Goal: Task Accomplishment & Management: Manage account settings

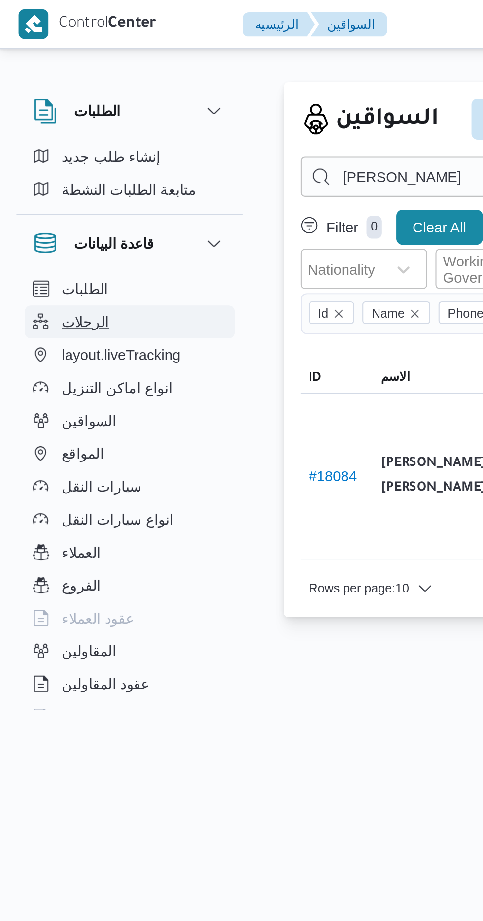
click at [37, 150] on span "الرحلات" at bounding box center [41, 154] width 23 height 12
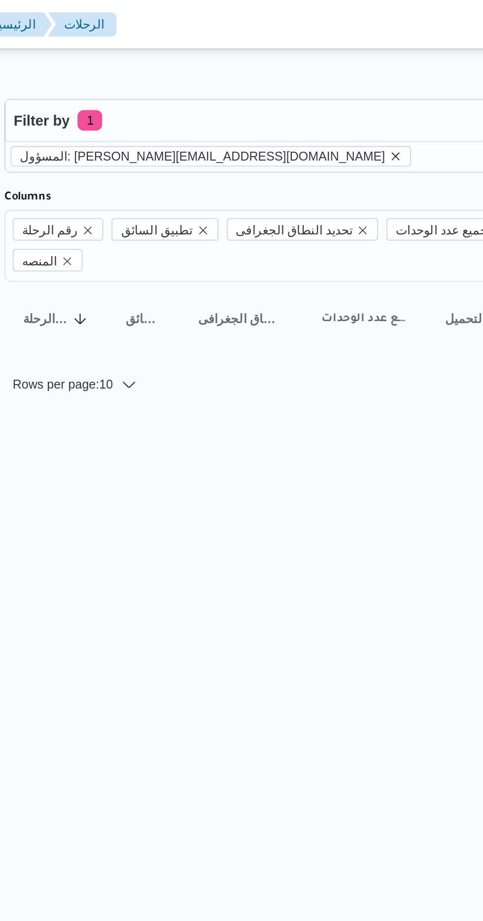
click at [312, 74] on icon "remove selected entity" at bounding box center [315, 75] width 6 height 6
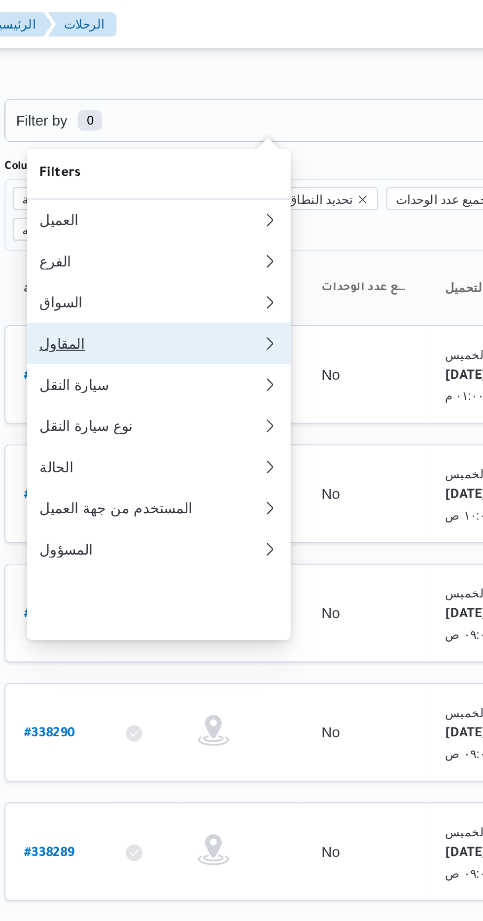
click at [160, 168] on div "المقاول" at bounding box center [198, 165] width 106 height 8
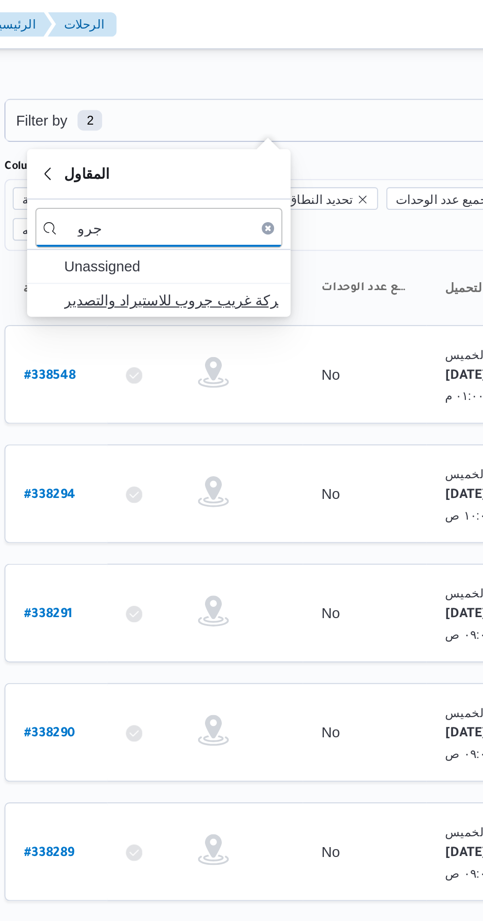
type input "جرو"
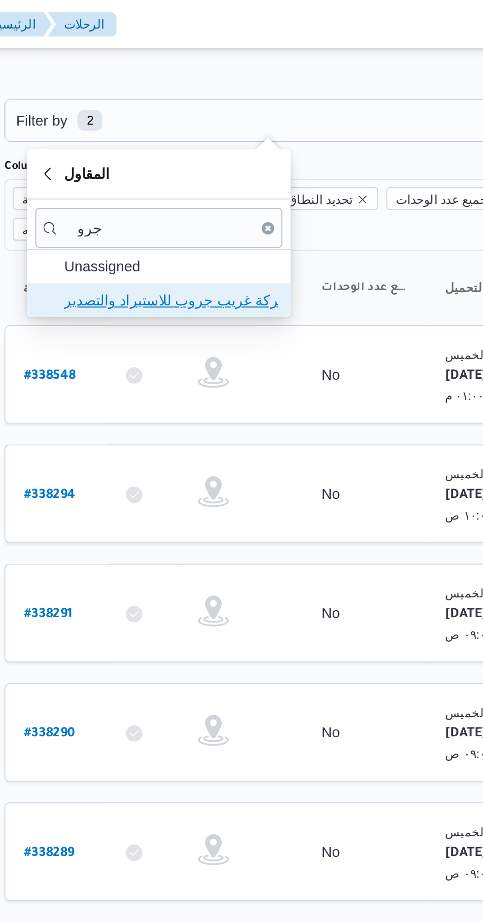
click at [178, 142] on span "شركة غريب جروب للاستيراد والتصدير" at bounding box center [208, 144] width 102 height 12
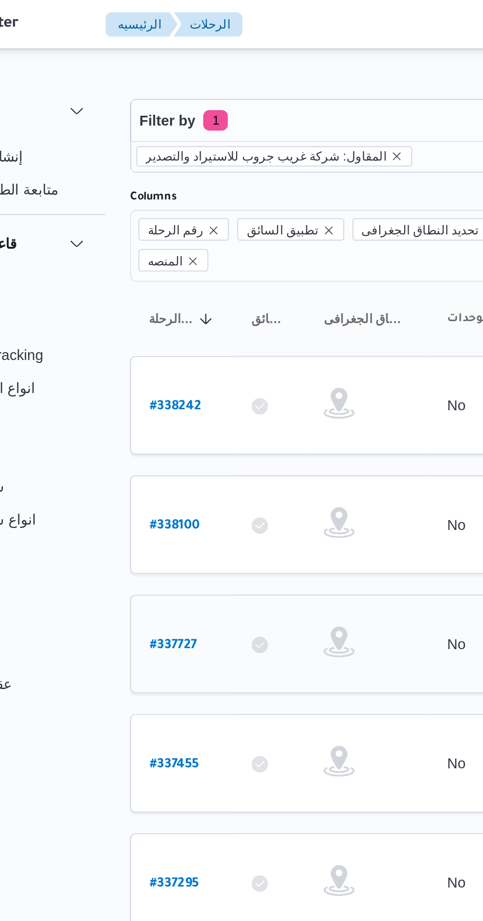
click at [144, 306] on b "# 337727" at bounding box center [148, 309] width 23 height 7
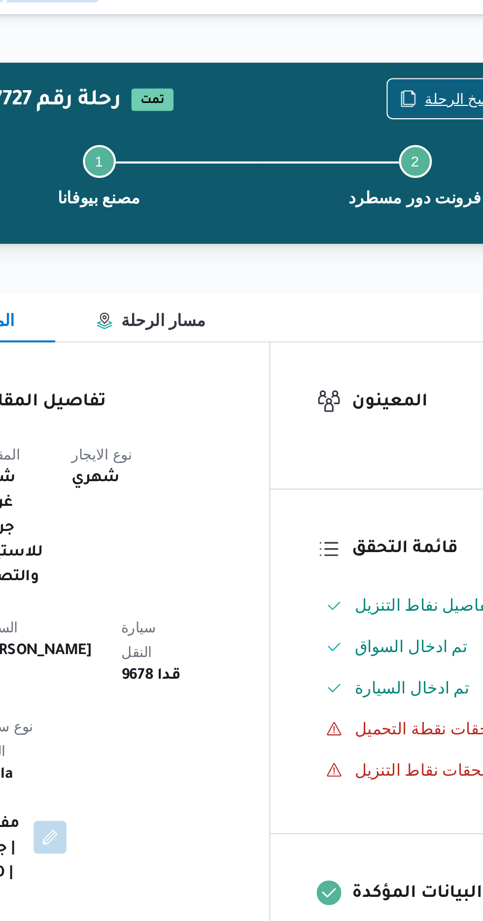
click at [390, 62] on span "نسخ الرحلة" at bounding box center [398, 64] width 33 height 12
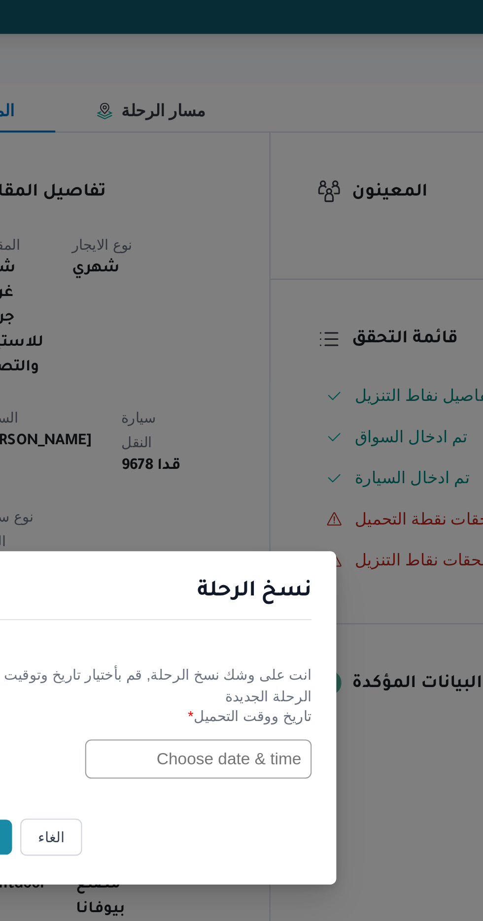
click at [235, 478] on input "text" at bounding box center [274, 480] width 108 height 19
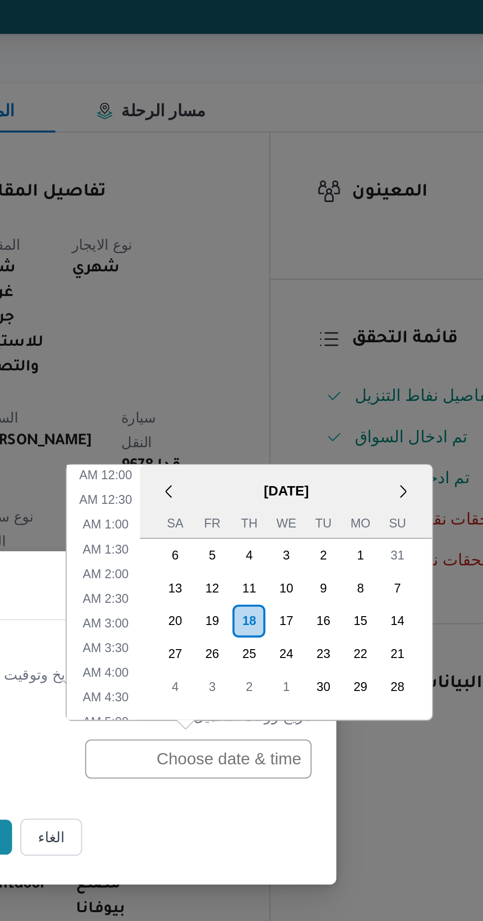
scroll to position [322, 0]
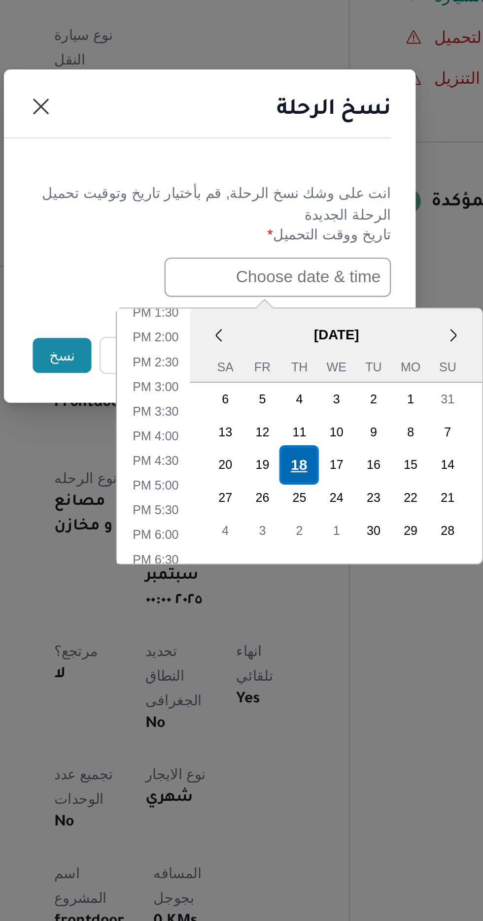
click at [285, 565] on div "18" at bounding box center [284, 570] width 19 height 19
type input "[DATE] 12:00AM"
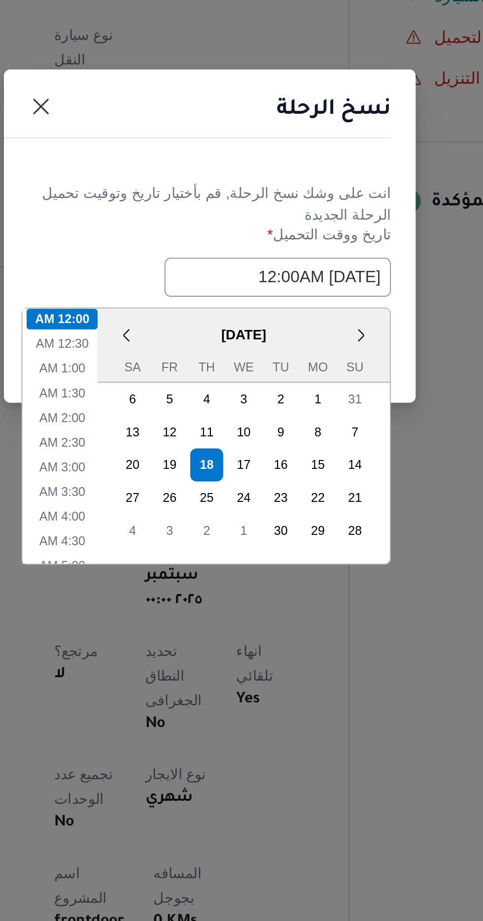
click at [222, 402] on header "نسخ الرحلة" at bounding box center [229, 403] width 197 height 21
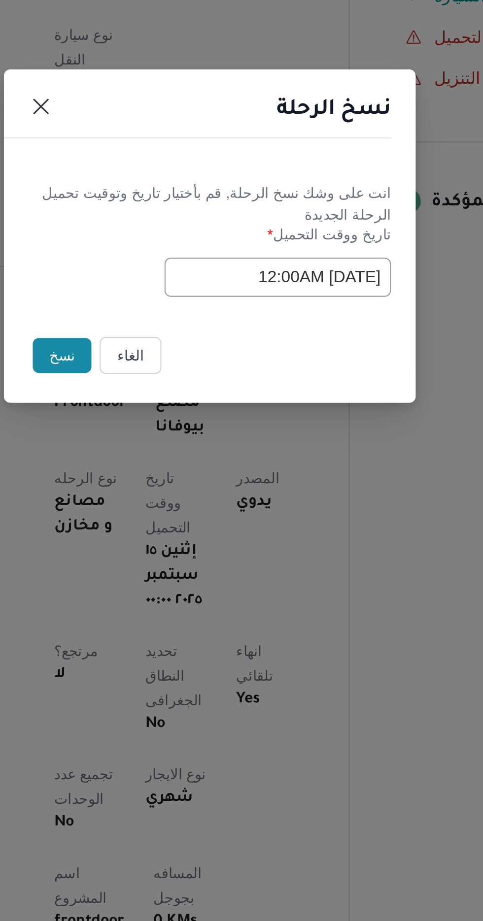
click at [163, 516] on button "نسخ" at bounding box center [171, 517] width 28 height 17
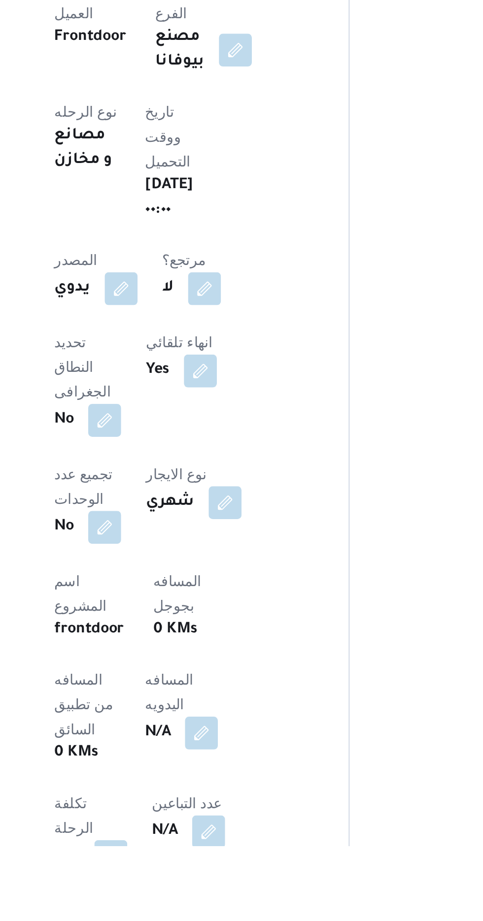
scroll to position [16, 0]
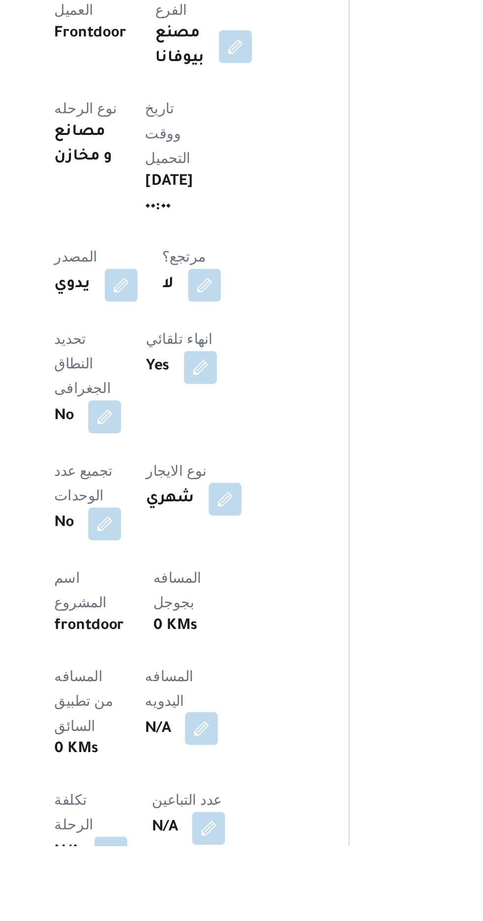
click at [230, 858] on button "button" at bounding box center [238, 865] width 16 height 16
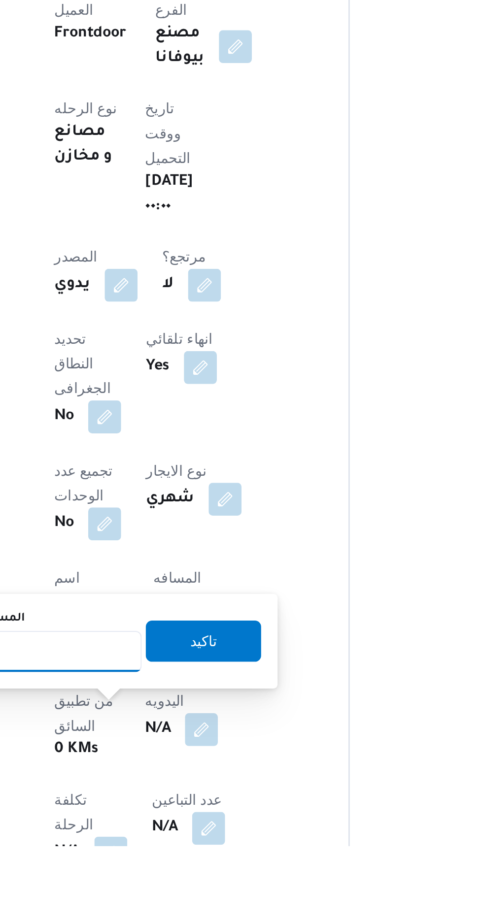
click at [168, 825] on input "المسافه اليدويه" at bounding box center [160, 828] width 98 height 20
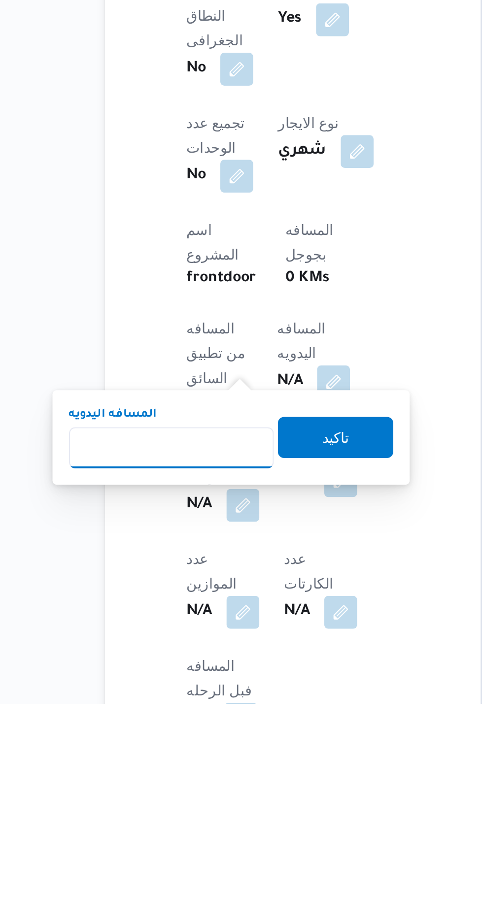
scroll to position [129, 0]
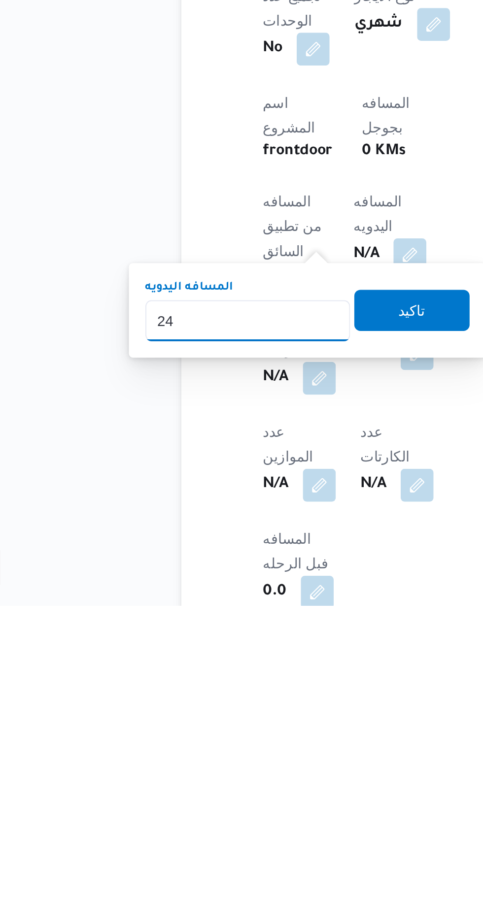
type input "240"
click at [240, 778] on span "تاكيد" at bounding box center [238, 779] width 55 height 20
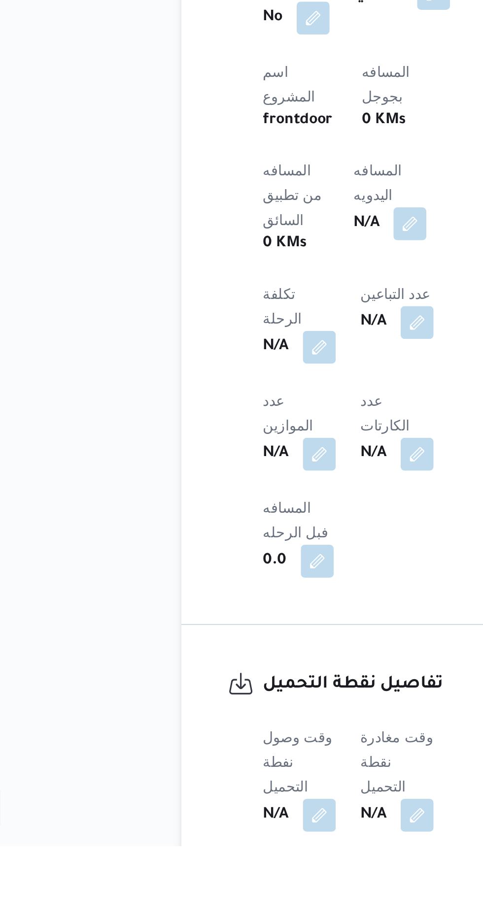
scroll to position [260, 0]
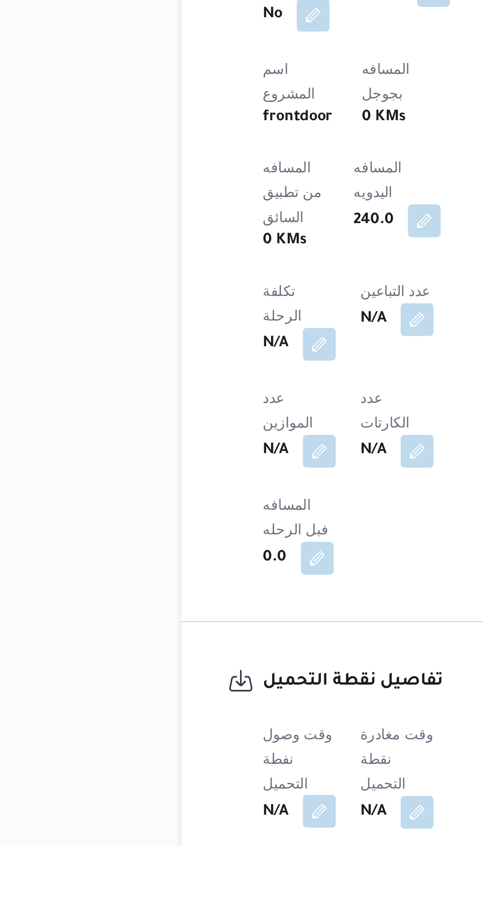
click at [188, 896] on button "button" at bounding box center [194, 904] width 16 height 16
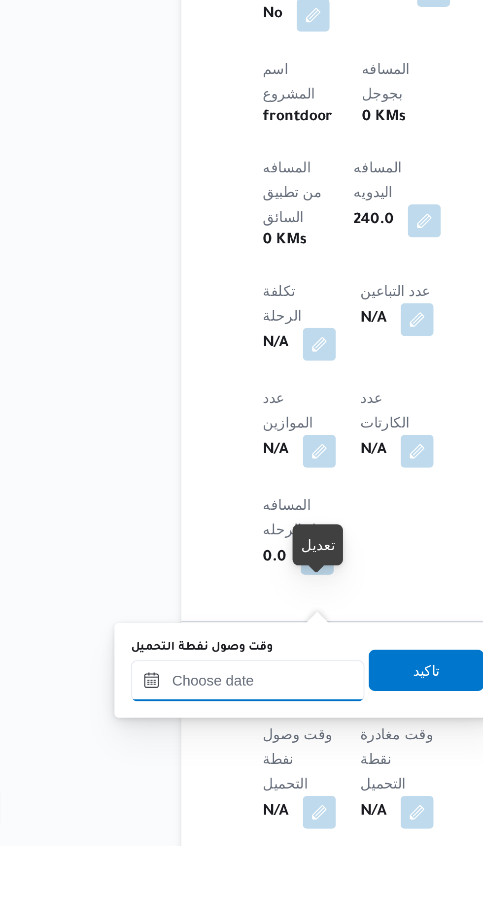
click at [141, 839] on input "وقت وصول نفطة التحميل" at bounding box center [160, 842] width 112 height 20
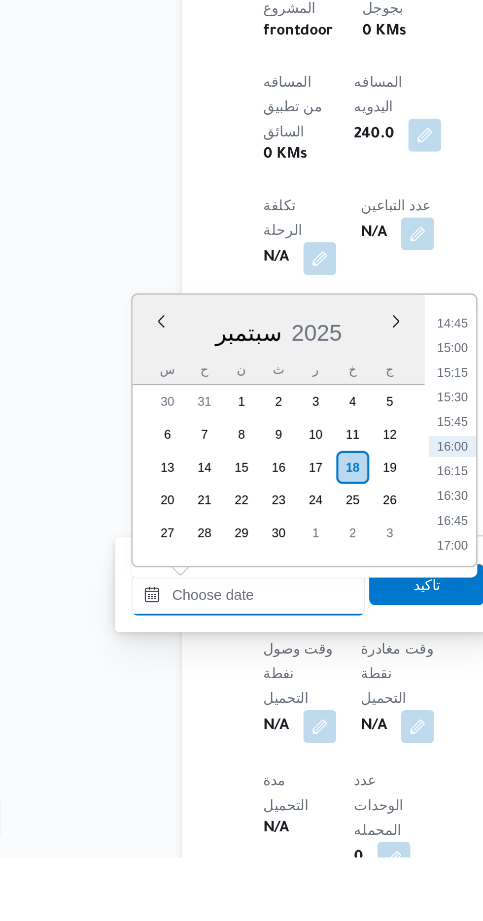
scroll to position [306, 0]
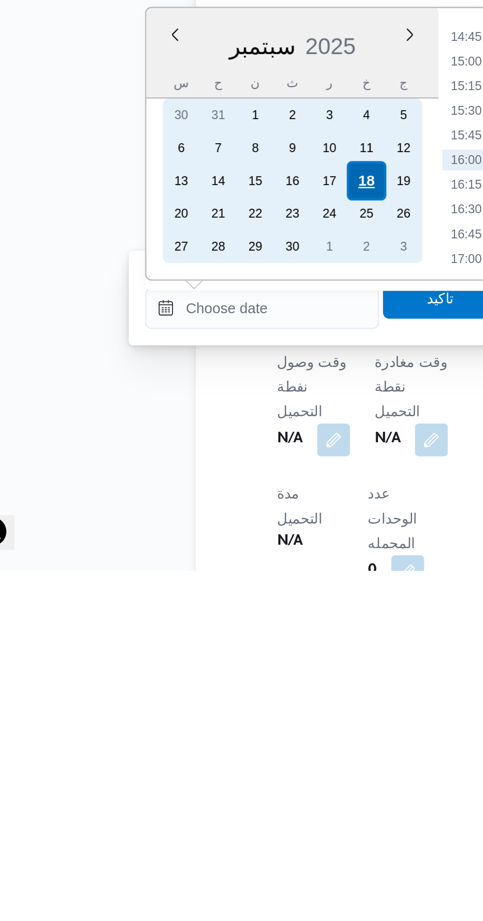
click at [208, 734] on div "18" at bounding box center [209, 734] width 19 height 19
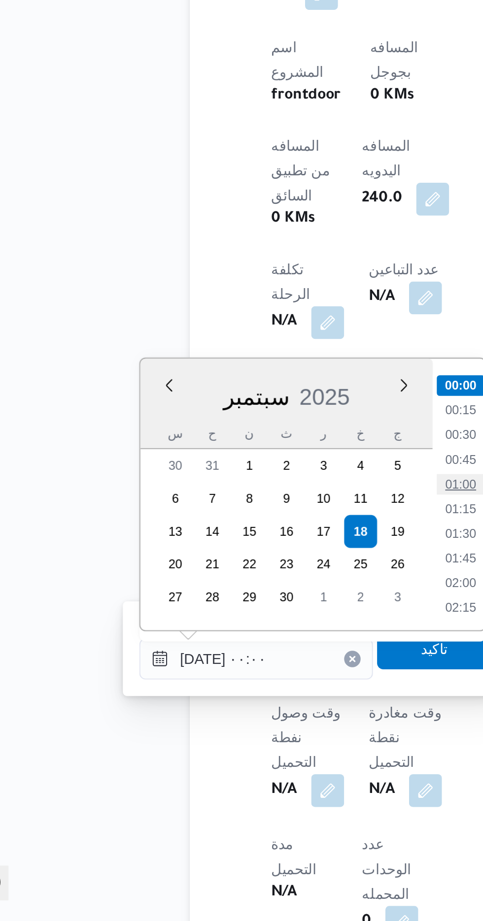
click at [264, 709] on li "01:00" at bounding box center [257, 712] width 23 height 10
type input "[DATE] ٠١:٠٠"
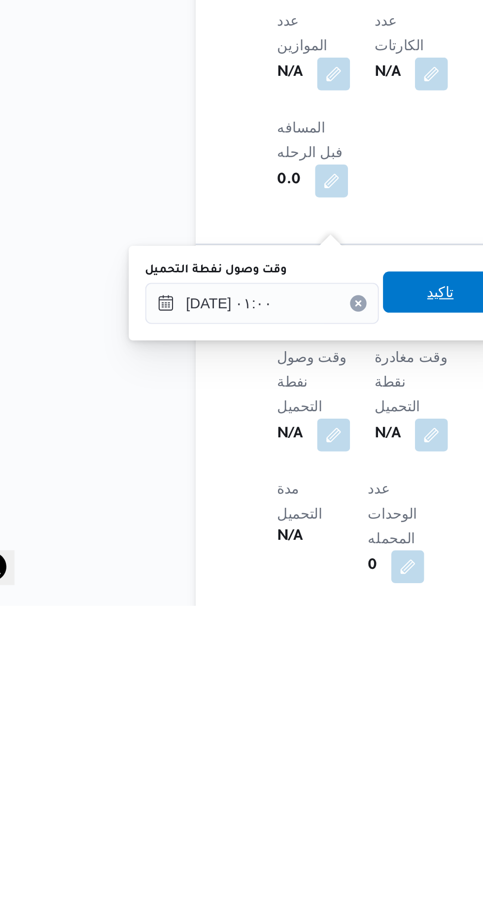
click at [236, 767] on span "تاكيد" at bounding box center [245, 771] width 55 height 20
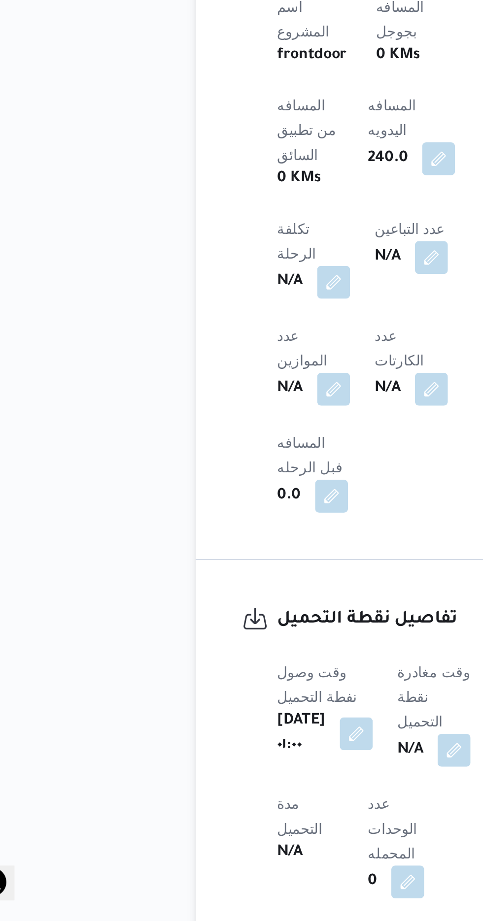
click at [242, 830] on div "N/A" at bounding box center [242, 839] width 37 height 18
click at [256, 831] on button "button" at bounding box center [252, 839] width 16 height 16
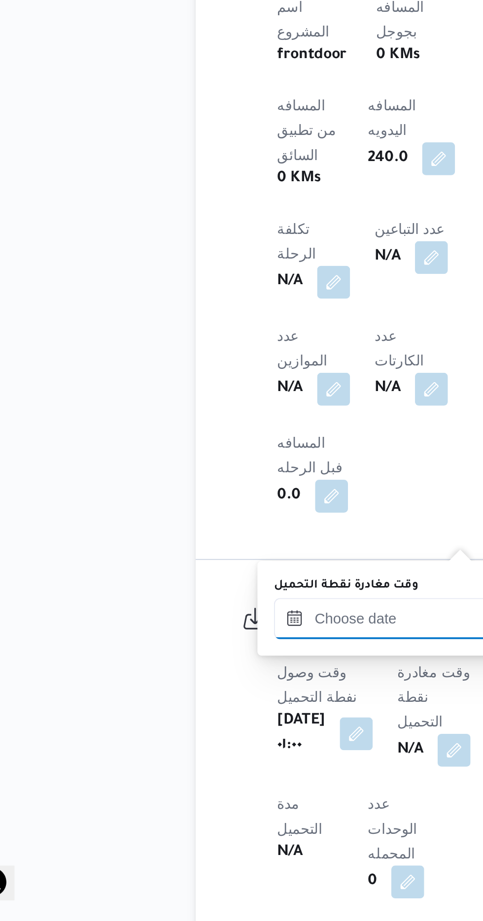
click at [188, 773] on input "وقت مغادرة نقطة التحميل" at bounding box center [221, 776] width 112 height 20
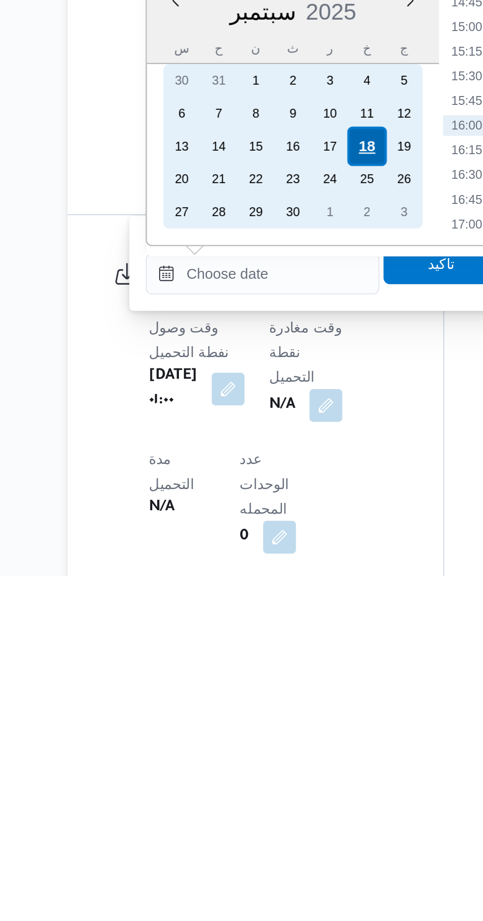
click at [265, 714] on div "18" at bounding box center [271, 715] width 19 height 19
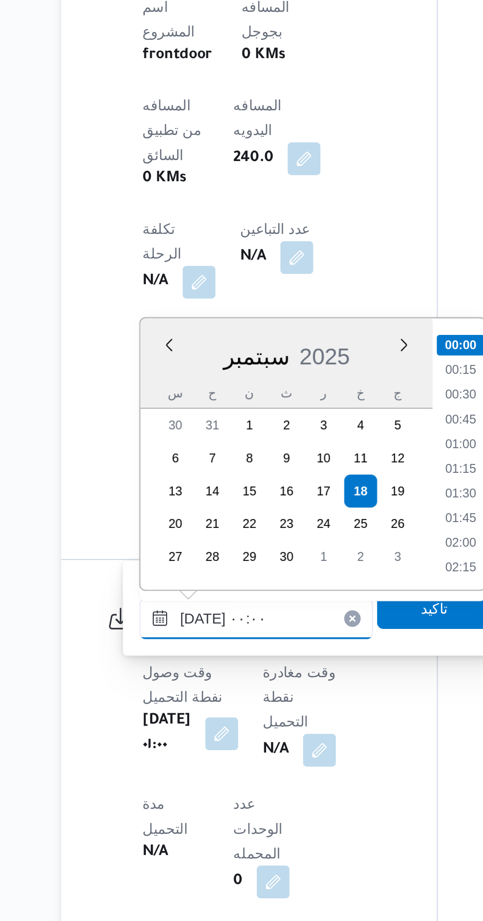
click at [171, 777] on input "[DATE] ٠٠:٠٠" at bounding box center [221, 776] width 112 height 20
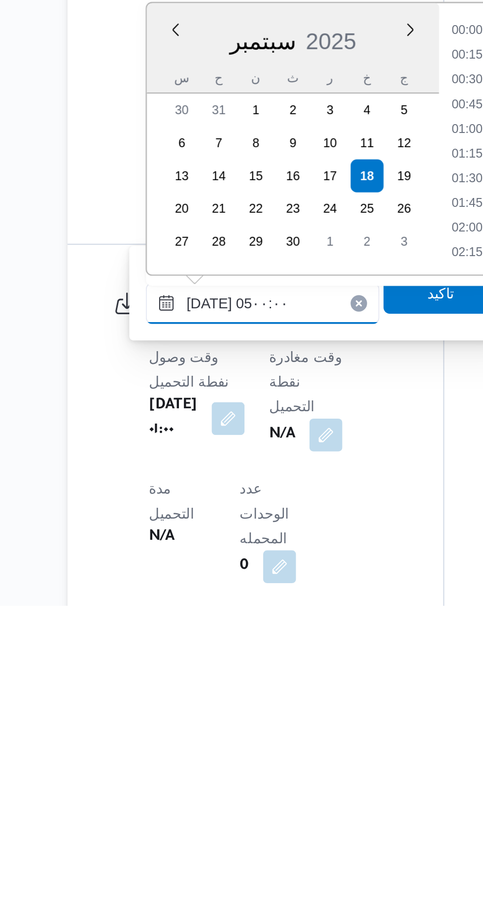
scroll to position [133, 0]
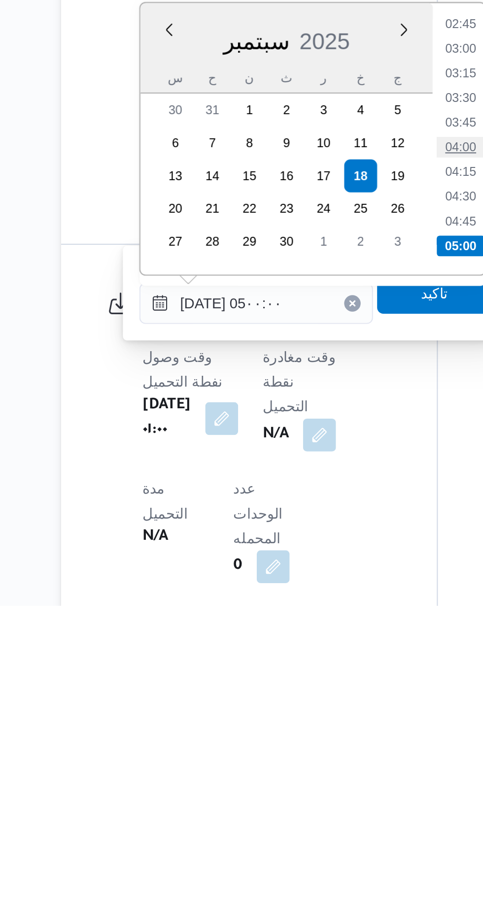
click at [311, 702] on li "04:00" at bounding box center [319, 701] width 23 height 10
type input "[DATE] ٠٤:٠٠"
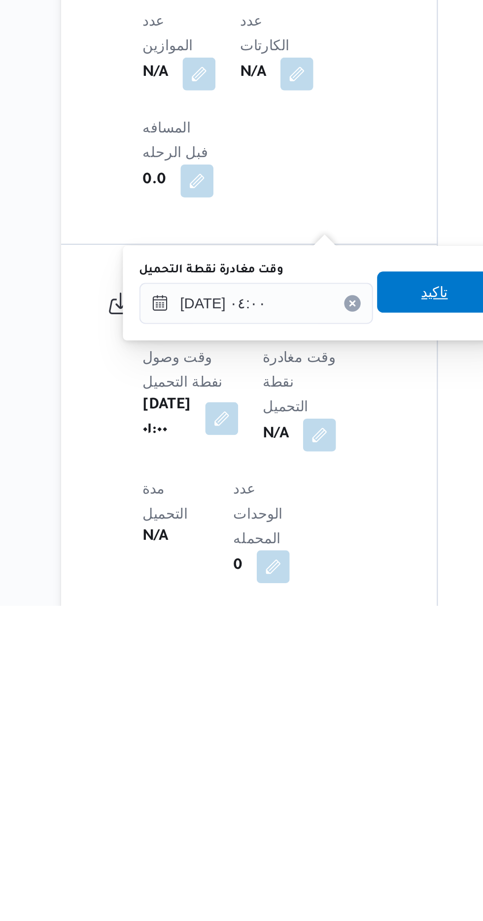
click at [300, 771] on span "تاكيد" at bounding box center [306, 771] width 55 height 20
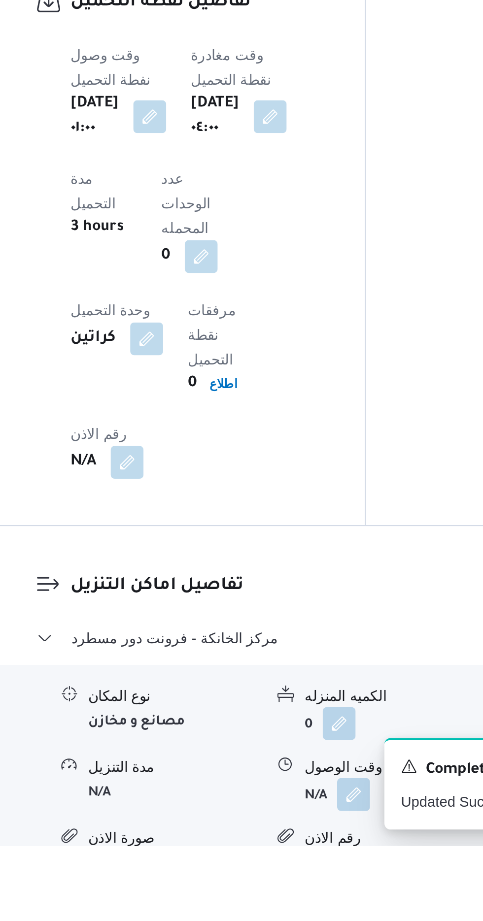
scroll to position [602, 0]
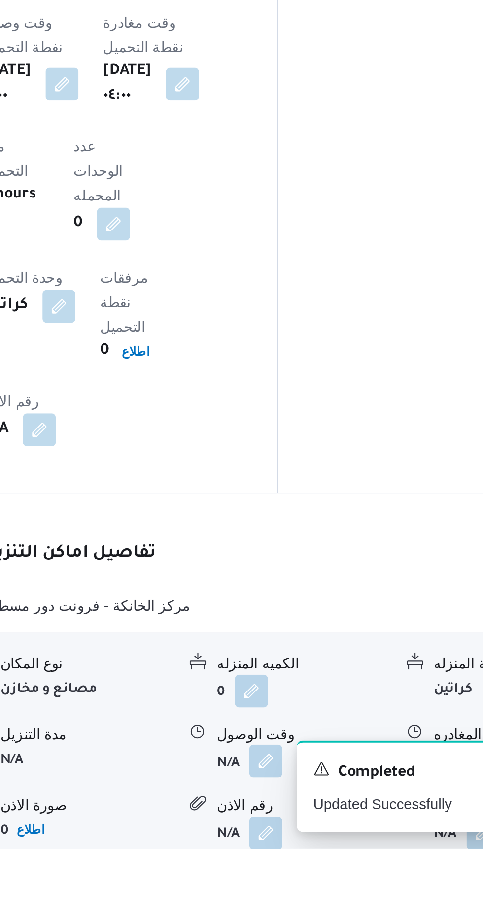
click at [297, 871] on button "button" at bounding box center [303, 879] width 16 height 16
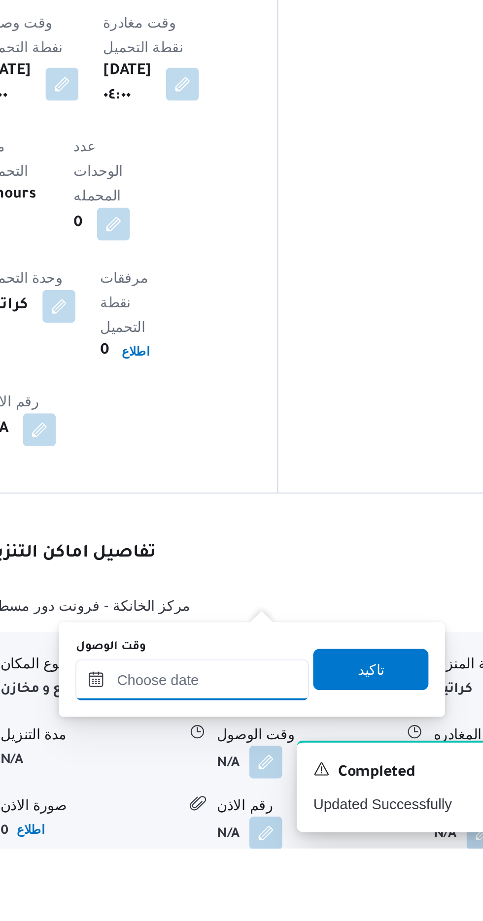
click at [250, 838] on input "وقت الوصول" at bounding box center [267, 840] width 112 height 20
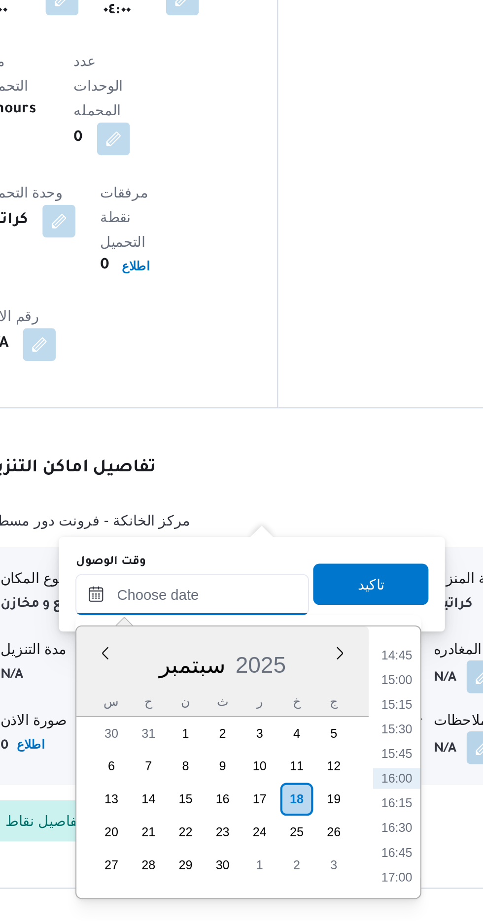
scroll to position [677, 0]
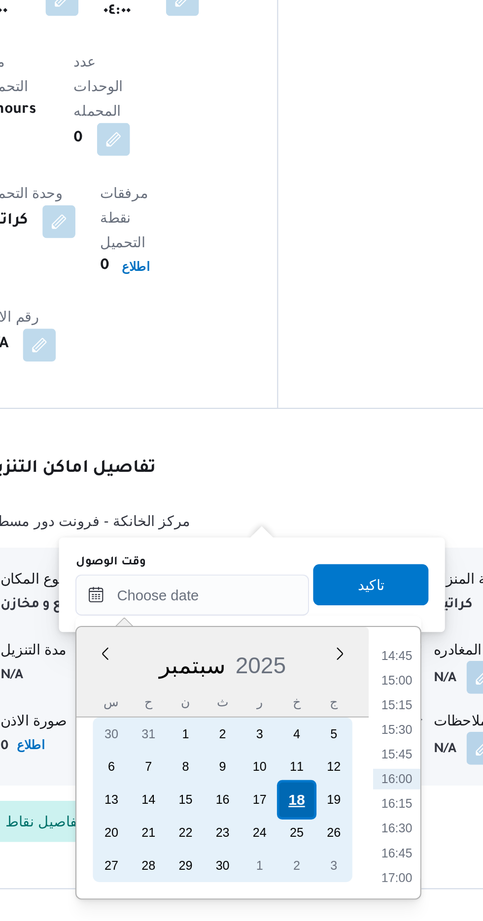
click at [321, 863] on div "18" at bounding box center [317, 863] width 19 height 19
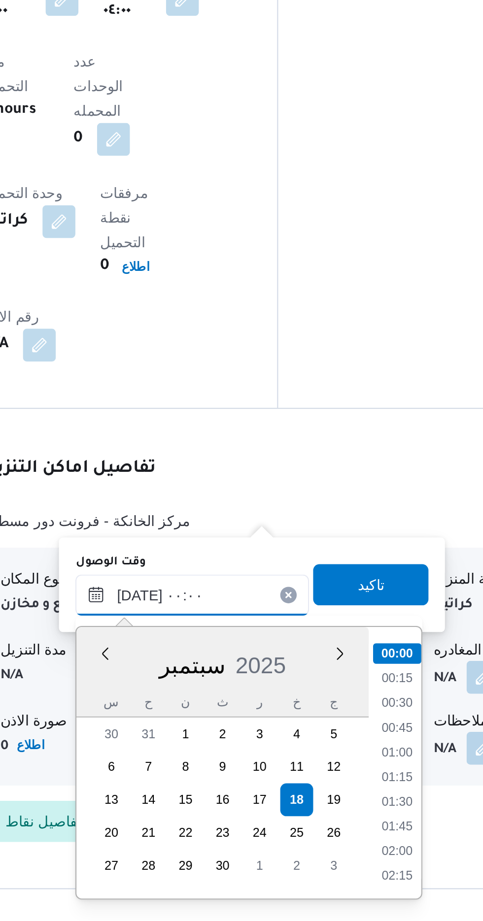
click at [218, 765] on input "[DATE] ٠٠:٠٠" at bounding box center [267, 765] width 112 height 20
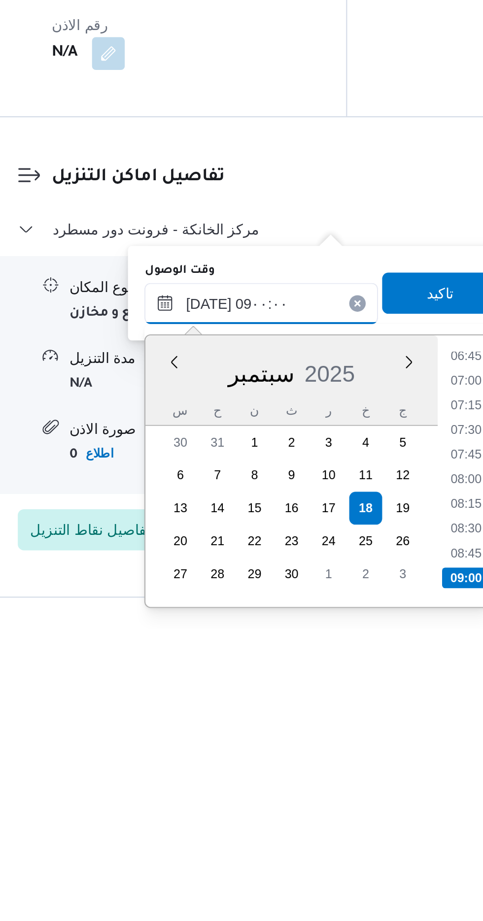
scroll to position [677, 0]
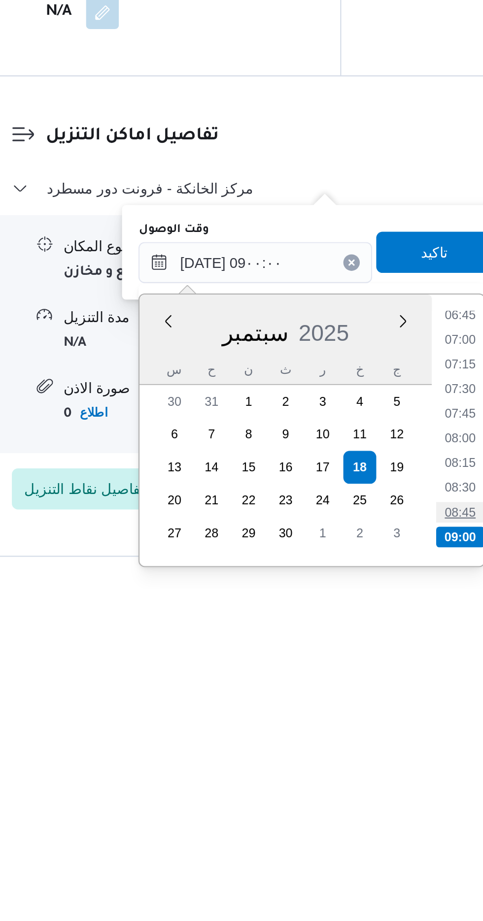
click at [359, 886] on li "08:45" at bounding box center [365, 885] width 23 height 10
type input "[DATE] ٠٨:٤٥"
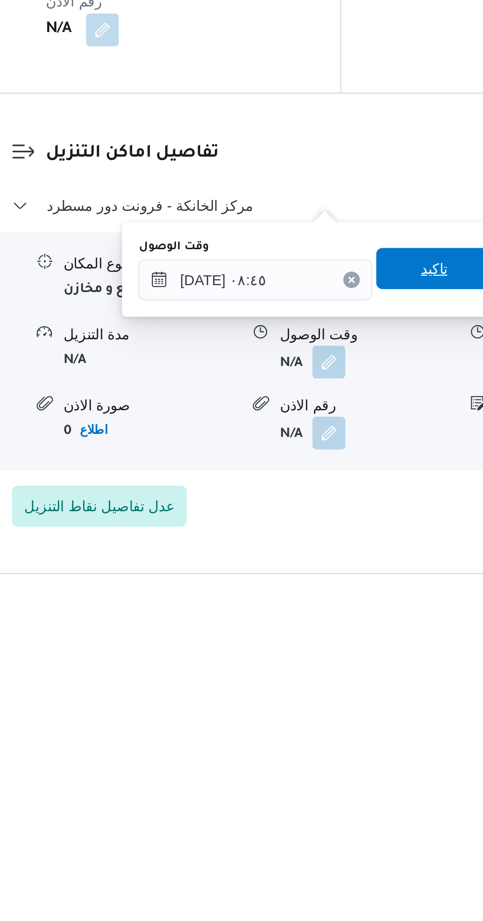
click at [350, 756] on span "تاكيد" at bounding box center [352, 760] width 55 height 20
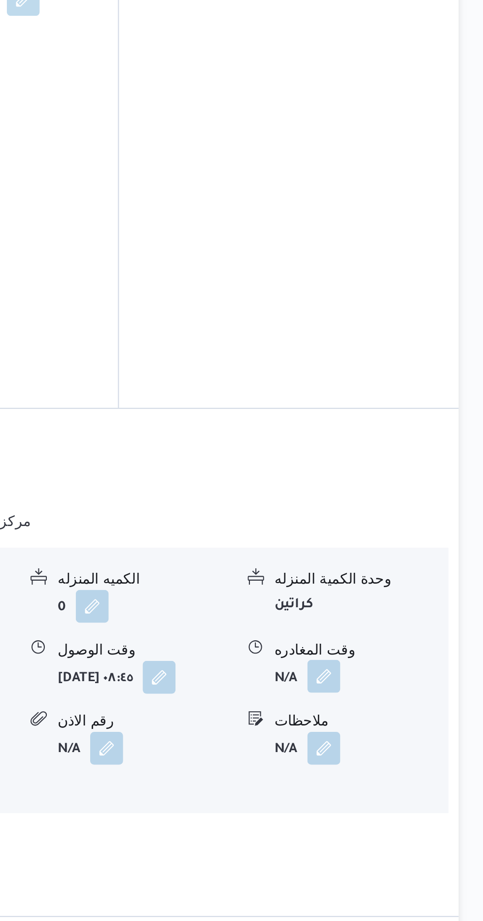
click at [401, 796] on button "button" at bounding box center [406, 804] width 16 height 16
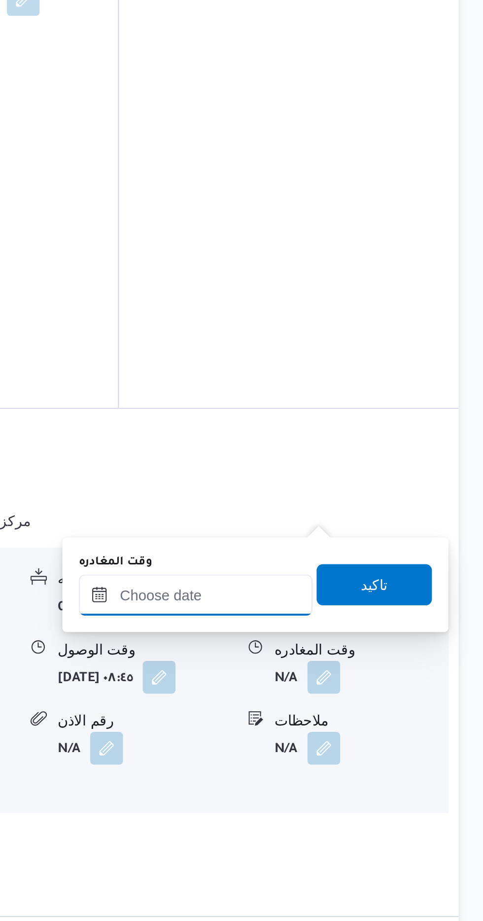
click at [321, 767] on input "وقت المغادره" at bounding box center [345, 765] width 112 height 20
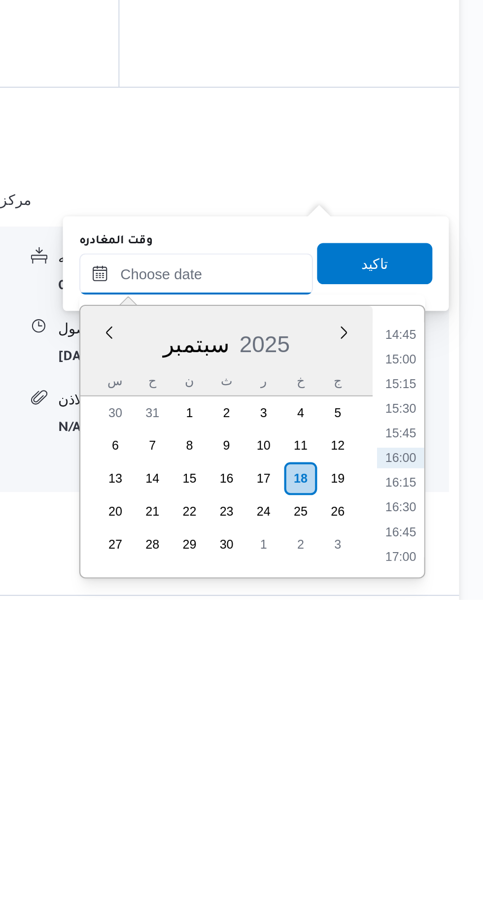
scroll to position [0, 0]
click at [437, 802] on li "15:00" at bounding box center [442, 806] width 23 height 10
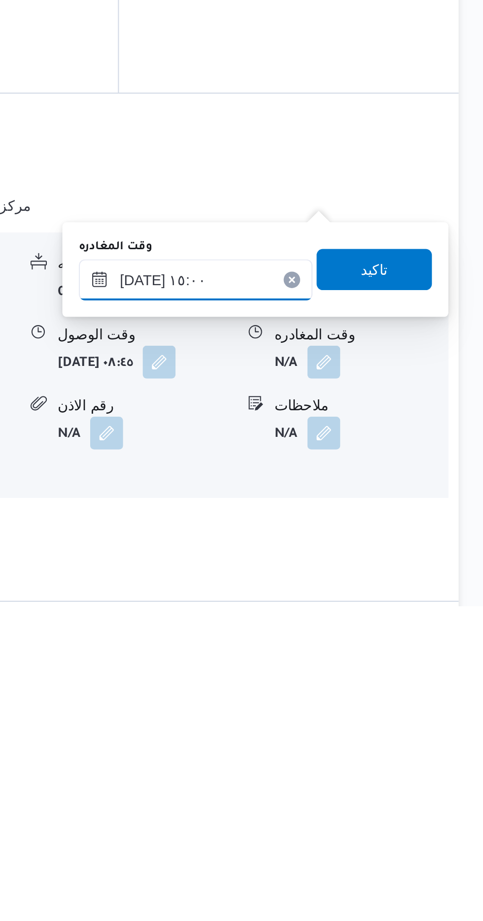
click at [325, 763] on input "[DATE] ١٥:٠٠" at bounding box center [345, 765] width 112 height 20
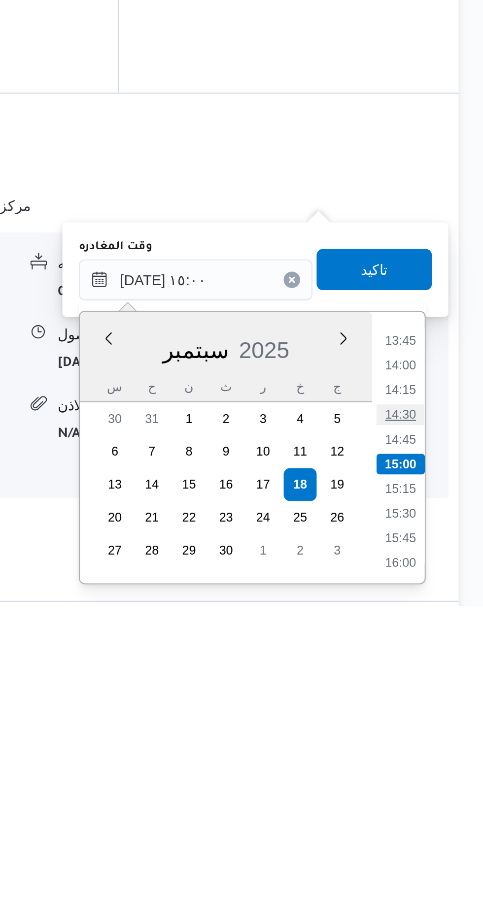
click at [438, 828] on li "14:30" at bounding box center [442, 830] width 23 height 10
type input "[DATE] ١٤:٣٠"
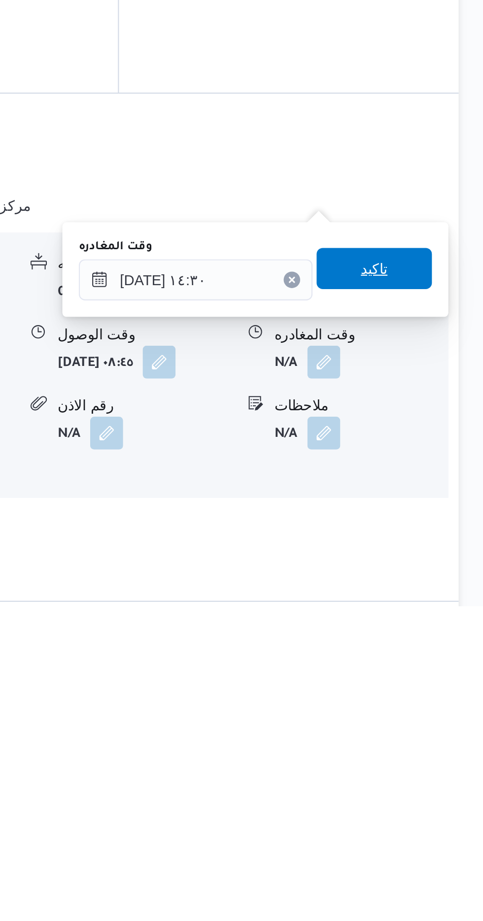
click at [426, 755] on span "تاكيد" at bounding box center [430, 760] width 55 height 20
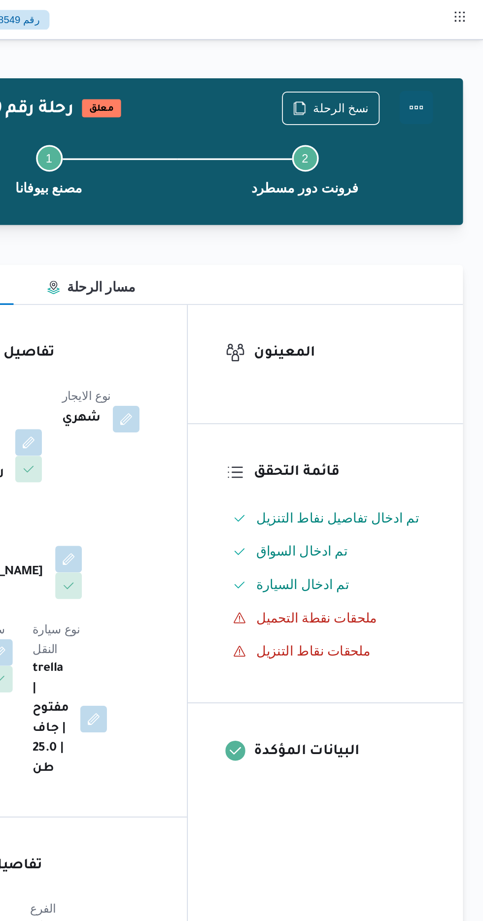
click at [442, 62] on button "Actions" at bounding box center [443, 64] width 20 height 20
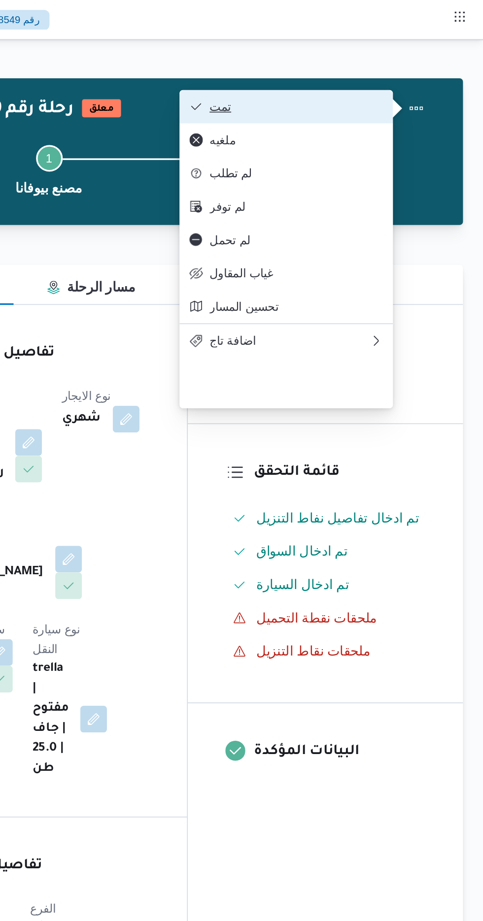
click at [335, 59] on span "تمت" at bounding box center [372, 63] width 102 height 8
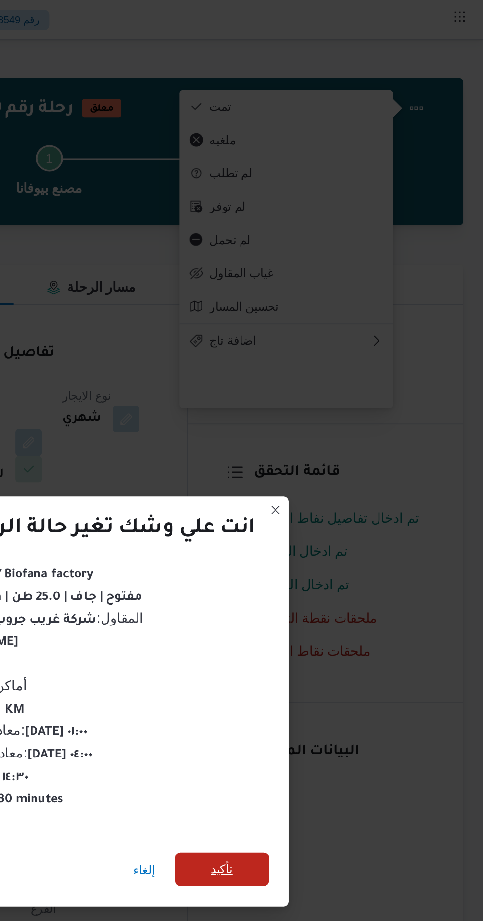
click at [327, 524] on span "تأكيد" at bounding box center [328, 514] width 55 height 20
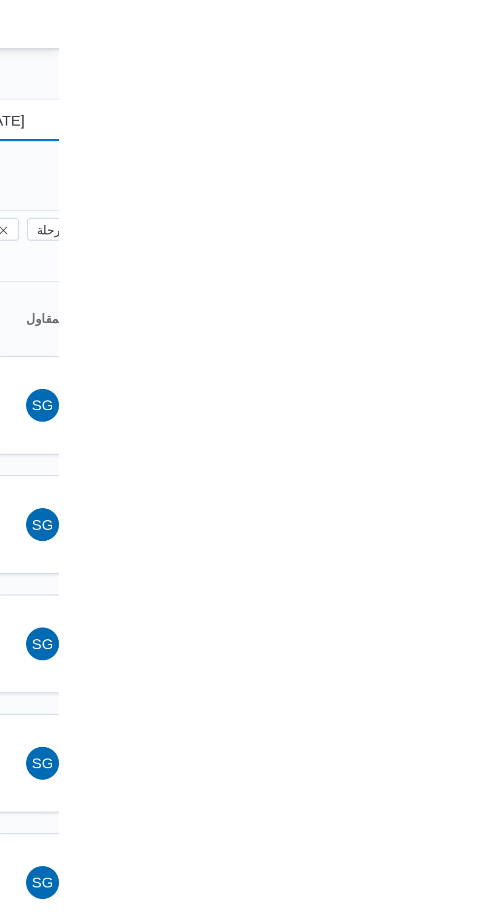
click at [455, 56] on input "[DATE]" at bounding box center [449, 58] width 112 height 20
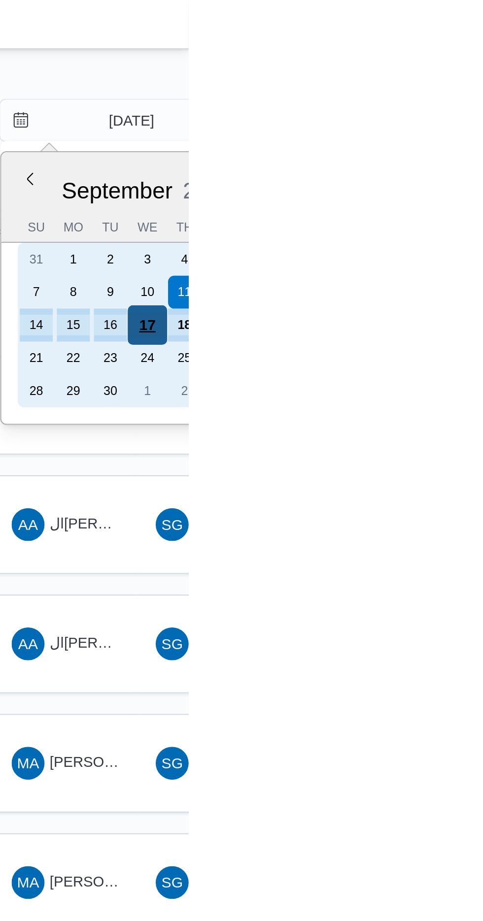
click at [463, 152] on div "17" at bounding box center [463, 155] width 19 height 19
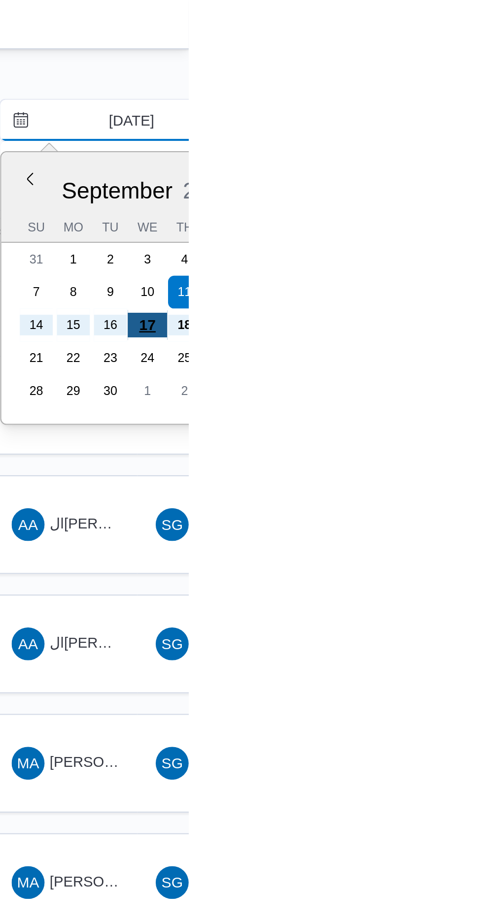
type input "[DATE]"
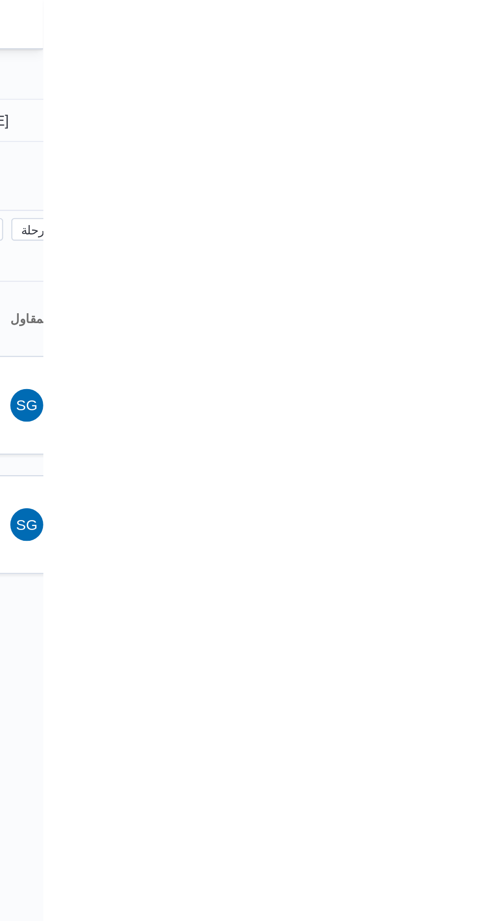
type input "[DATE]"
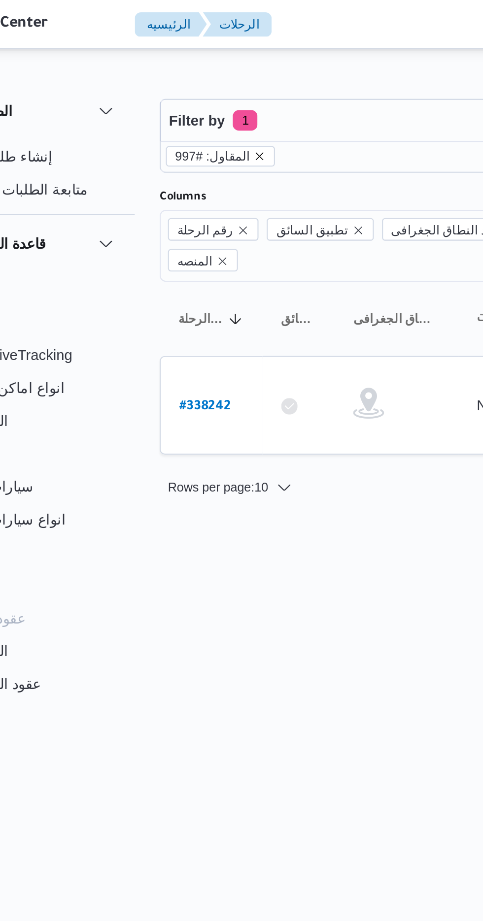
click at [174, 74] on icon "remove selected entity" at bounding box center [176, 75] width 4 height 4
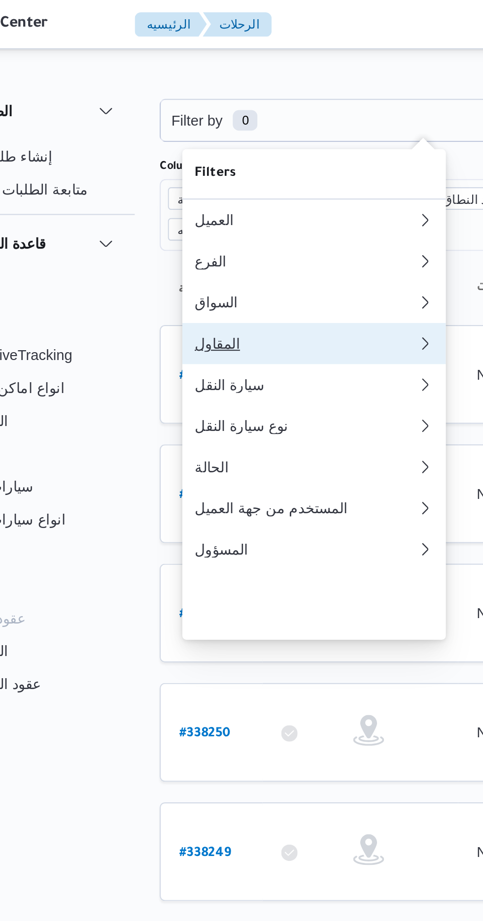
click at [159, 168] on div "المقاول" at bounding box center [196, 165] width 102 height 8
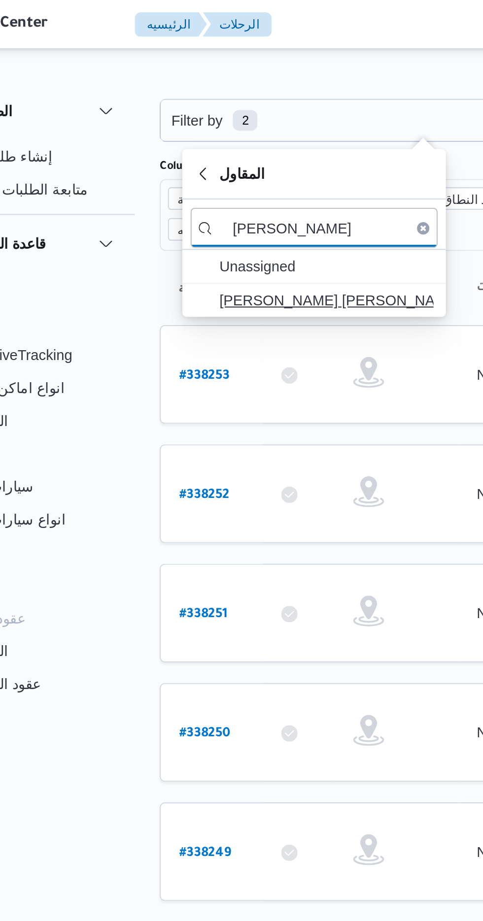
type input "[PERSON_NAME]"
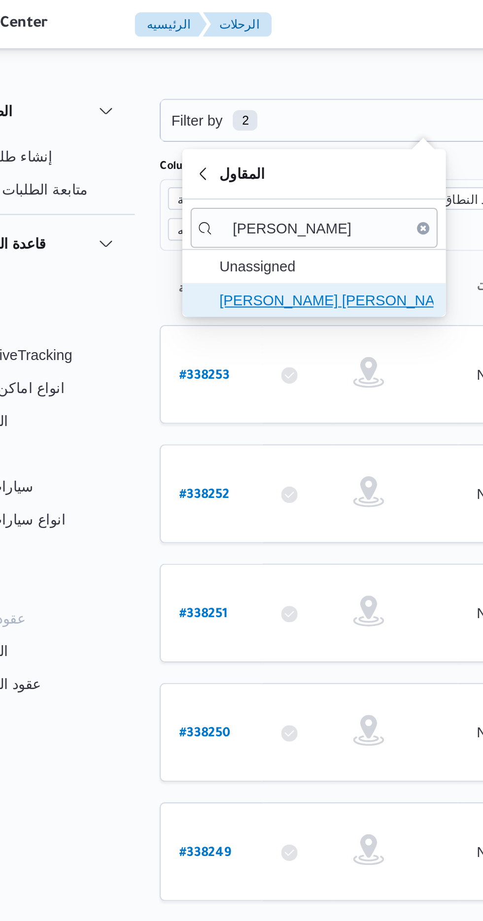
click at [169, 141] on span "[PERSON_NAME] [PERSON_NAME]" at bounding box center [208, 144] width 102 height 12
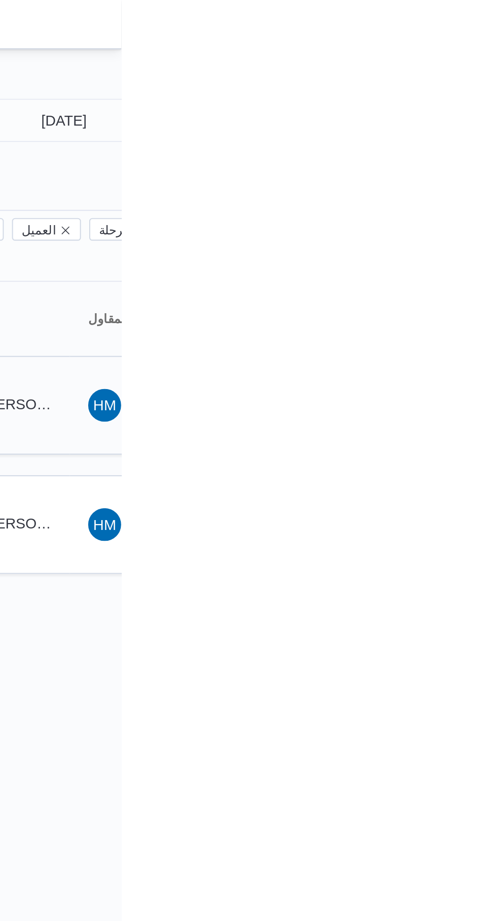
click at [449, 170] on td "السواق MF [PERSON_NAME] [PERSON_NAME]" at bounding box center [423, 193] width 69 height 47
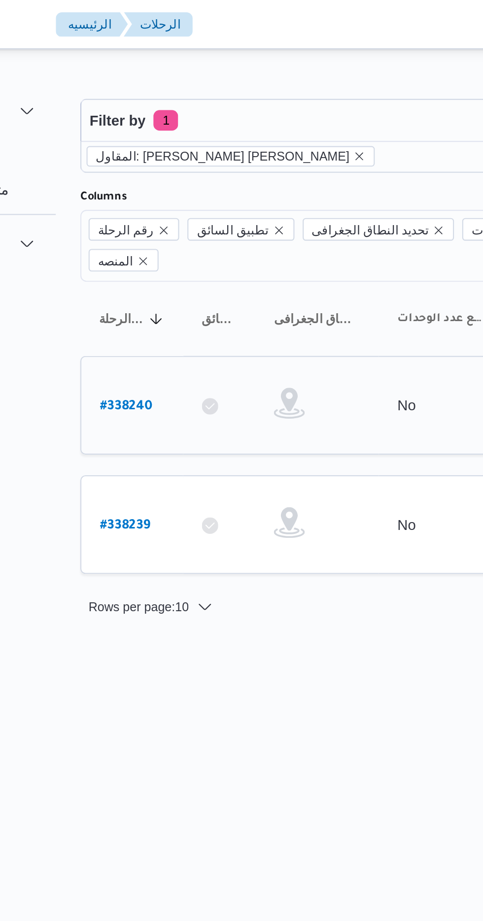
click at [144, 192] on b "# 338240" at bounding box center [149, 195] width 25 height 7
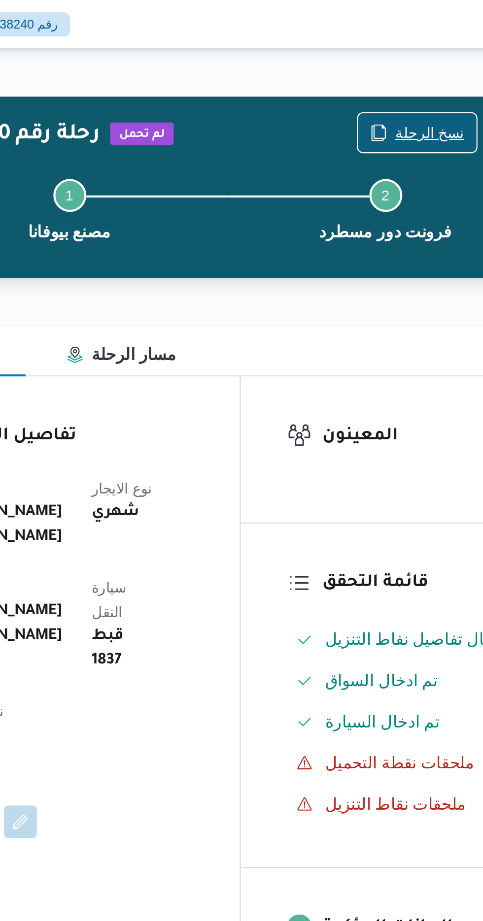
click at [383, 64] on span "نسخ الرحلة" at bounding box center [392, 63] width 57 height 19
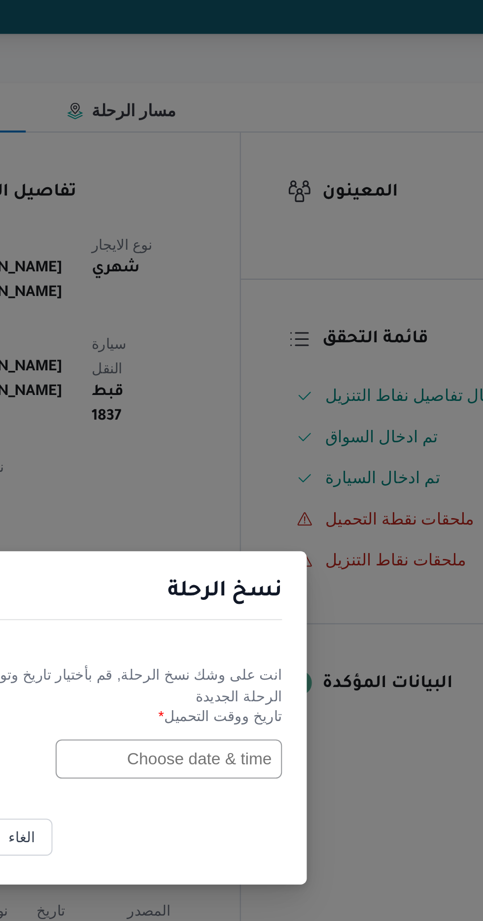
click at [260, 481] on input "text" at bounding box center [274, 480] width 108 height 19
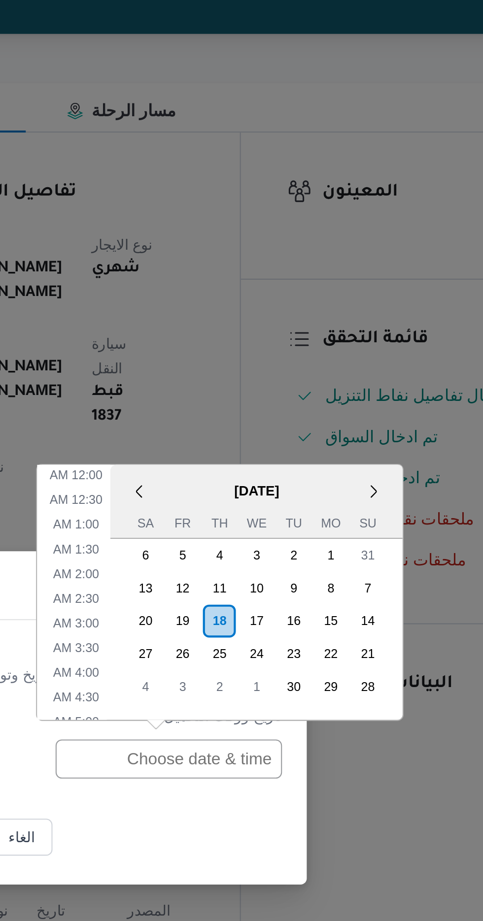
scroll to position [322, 0]
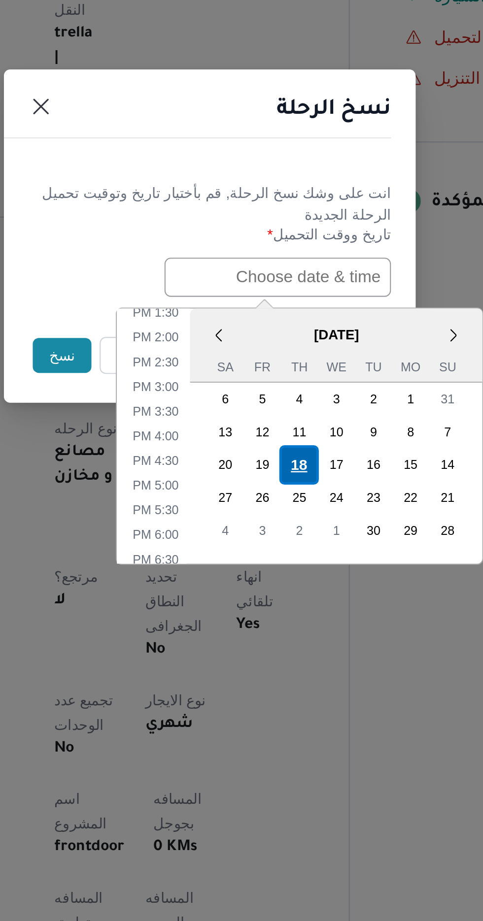
click at [282, 566] on div "18" at bounding box center [284, 570] width 19 height 19
type input "[DATE] 12:00AM"
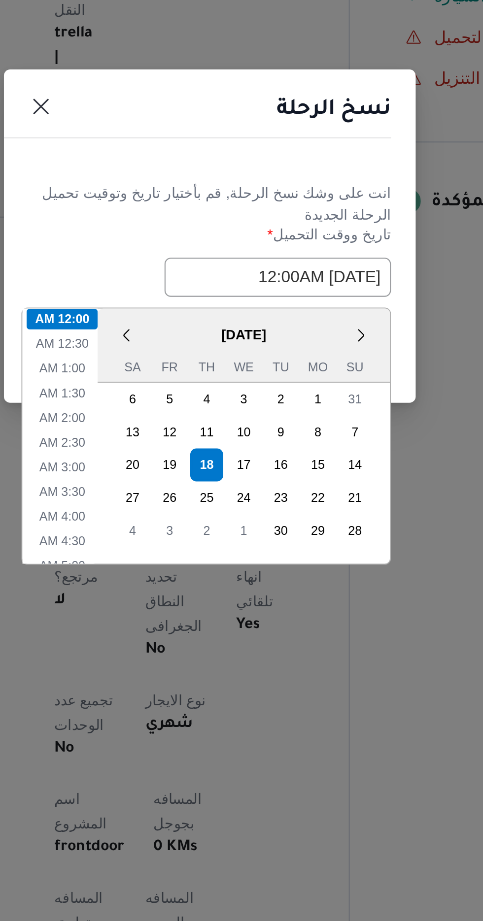
click at [220, 411] on header "نسخ الرحلة" at bounding box center [229, 403] width 197 height 21
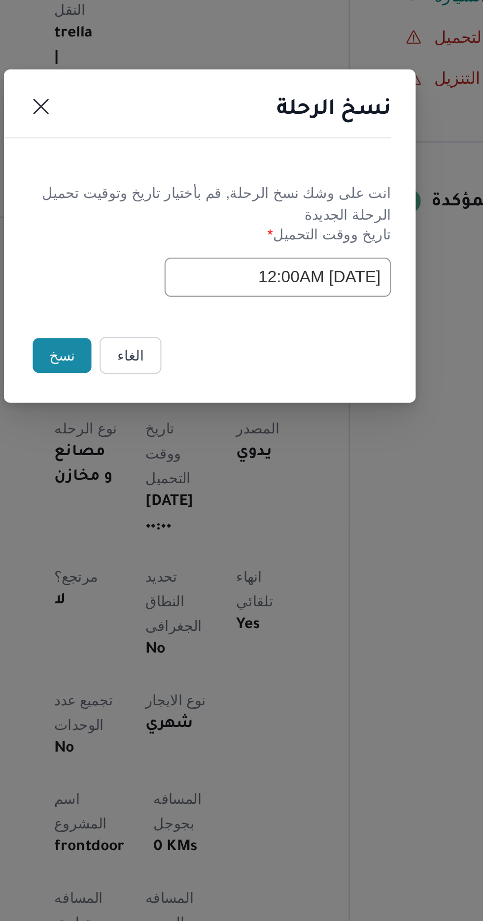
click at [166, 516] on button "نسخ" at bounding box center [171, 517] width 28 height 17
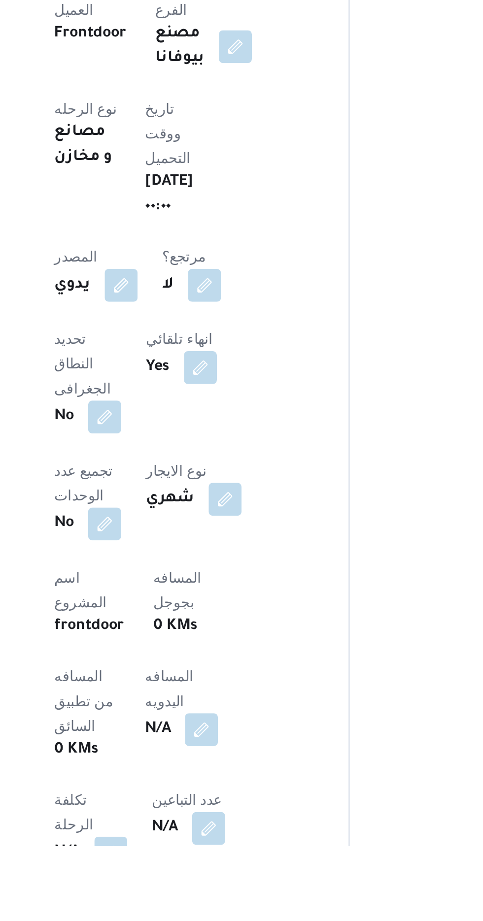
scroll to position [30, 0]
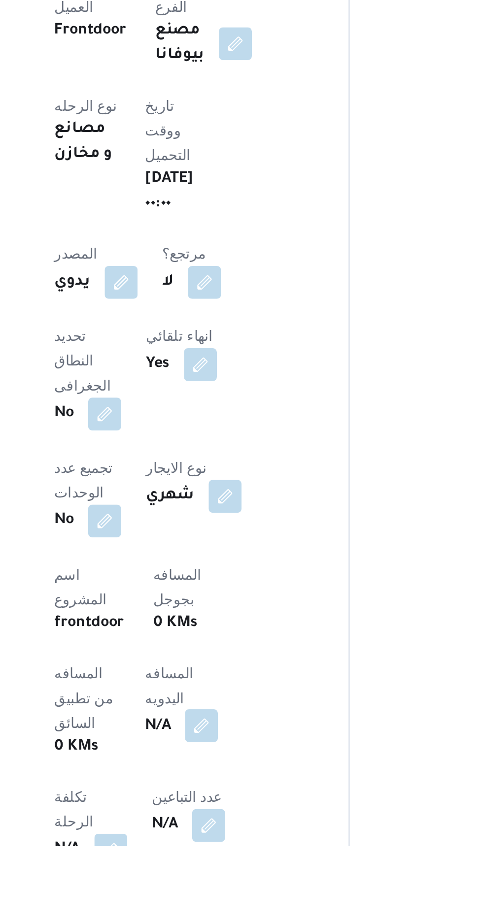
click at [230, 856] on button "button" at bounding box center [238, 864] width 16 height 16
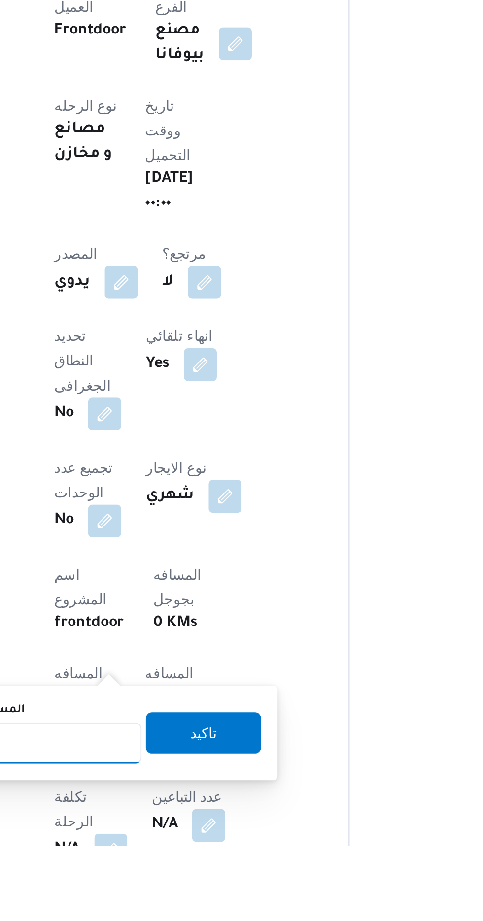
click at [167, 863] on input "المسافه اليدويه" at bounding box center [160, 872] width 98 height 20
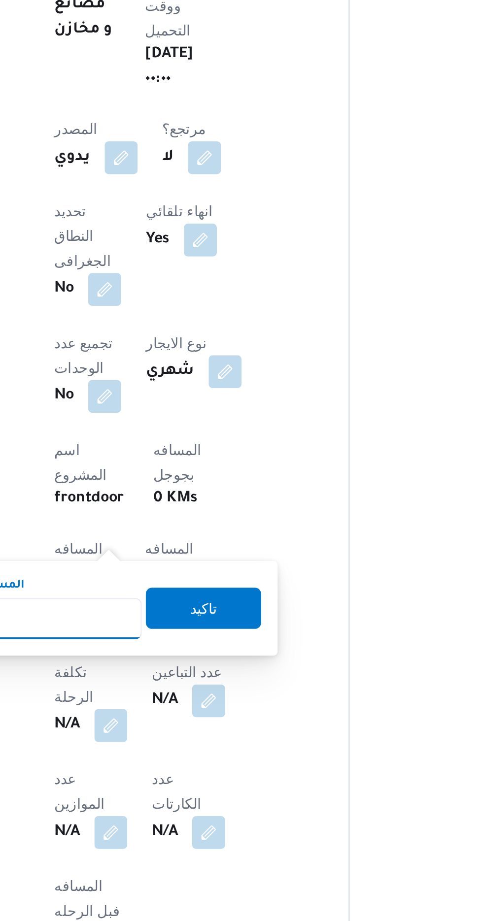
scroll to position [126, 0]
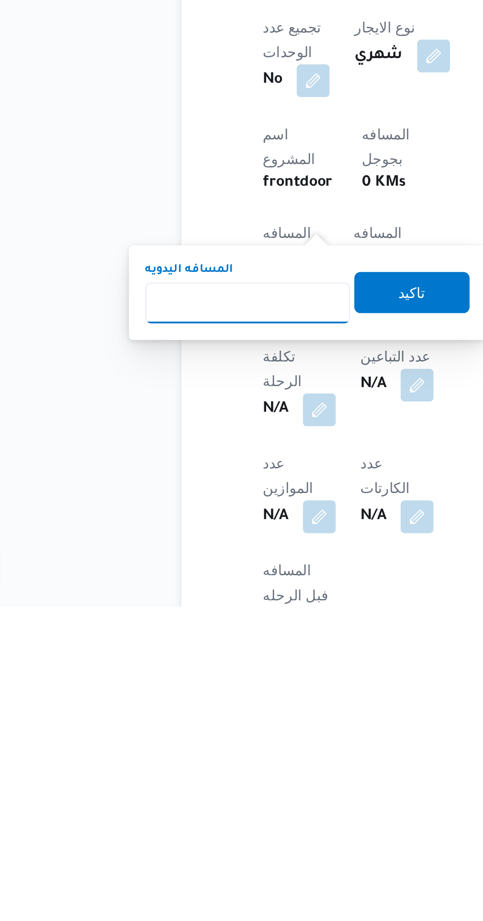
type input "1"
type input "240"
click at [229, 767] on span "تاكيد" at bounding box center [238, 770] width 55 height 20
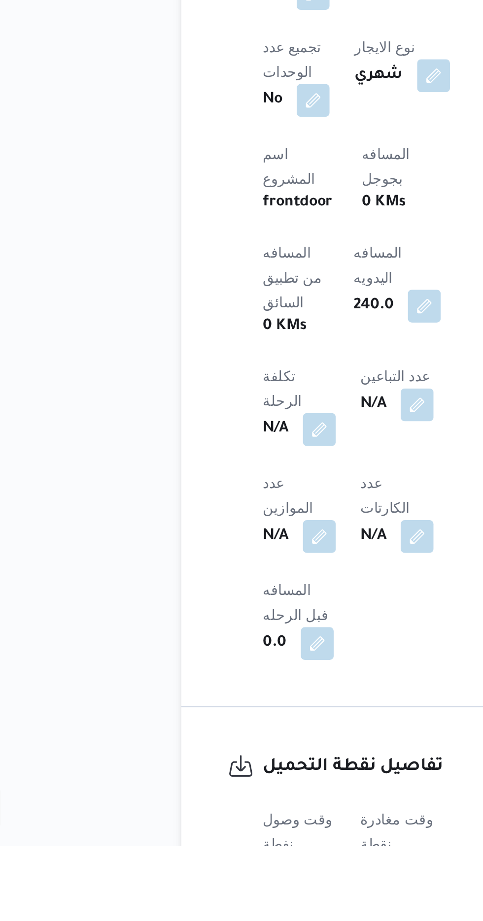
scroll to position [232, 0]
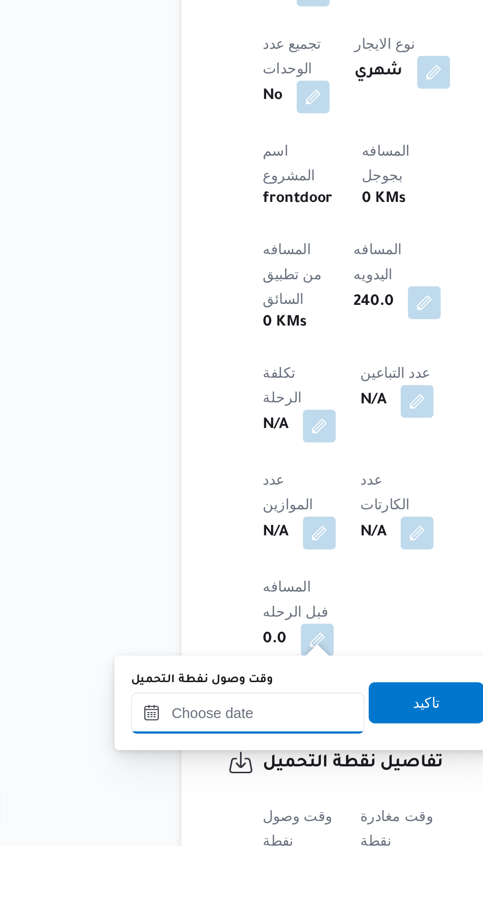
click at [141, 858] on input "وقت وصول نفطة التحميل" at bounding box center [160, 858] width 112 height 20
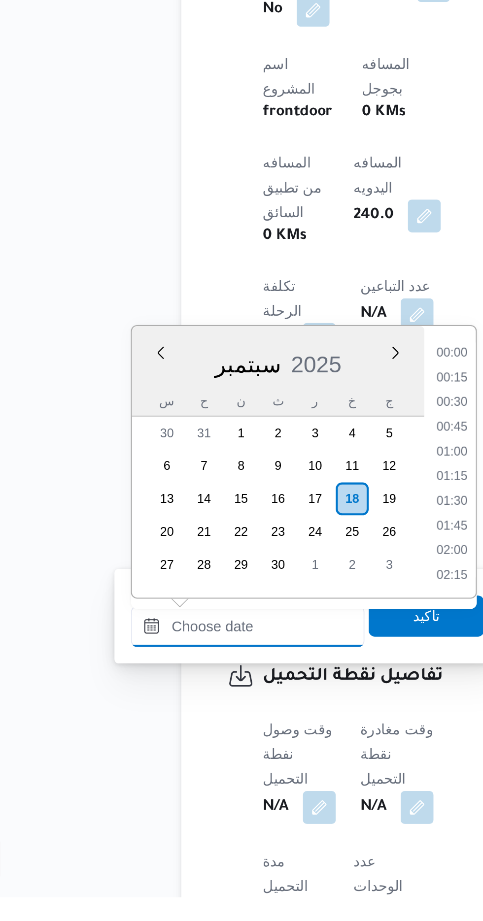
scroll to position [708, 0]
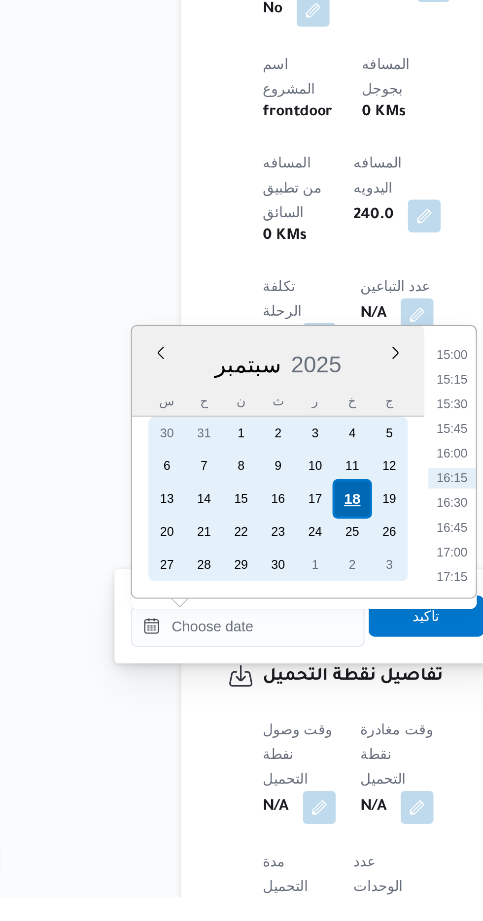
click at [208, 727] on div "18" at bounding box center [209, 730] width 19 height 19
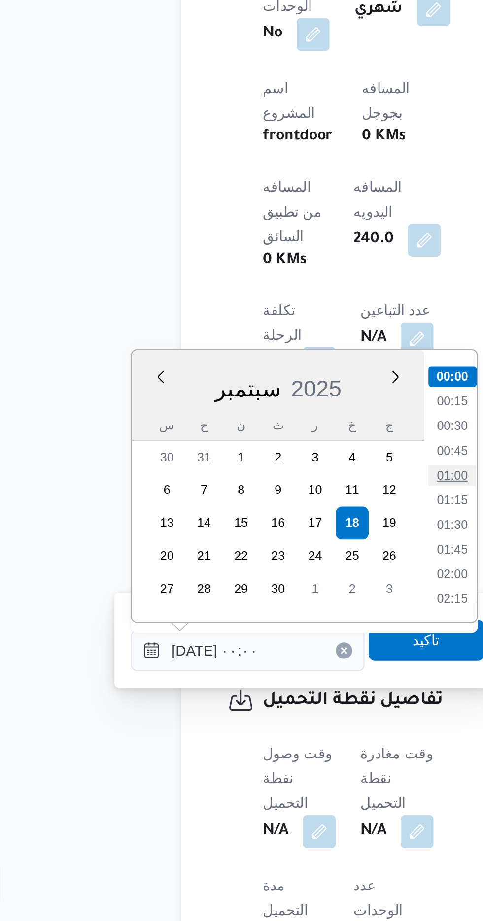
click at [252, 709] on li "01:00" at bounding box center [257, 708] width 23 height 10
type input "[DATE] ٠١:٠٠"
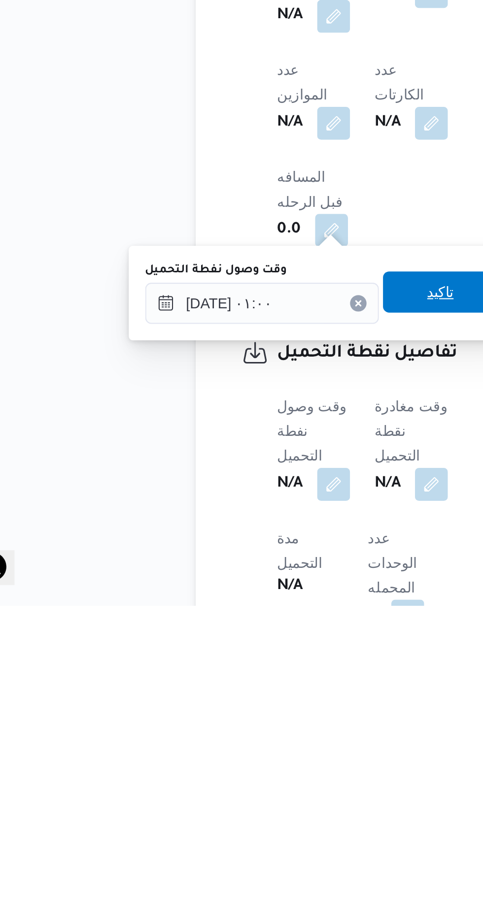
click at [239, 773] on span "تاكيد" at bounding box center [245, 771] width 55 height 20
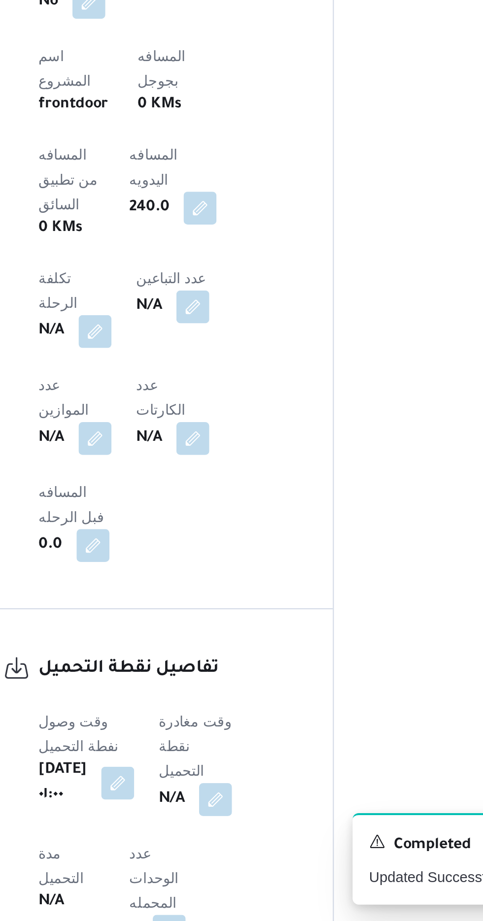
click at [236, 857] on b "N/A" at bounding box center [231, 863] width 12 height 12
click at [253, 855] on button "button" at bounding box center [252, 863] width 16 height 16
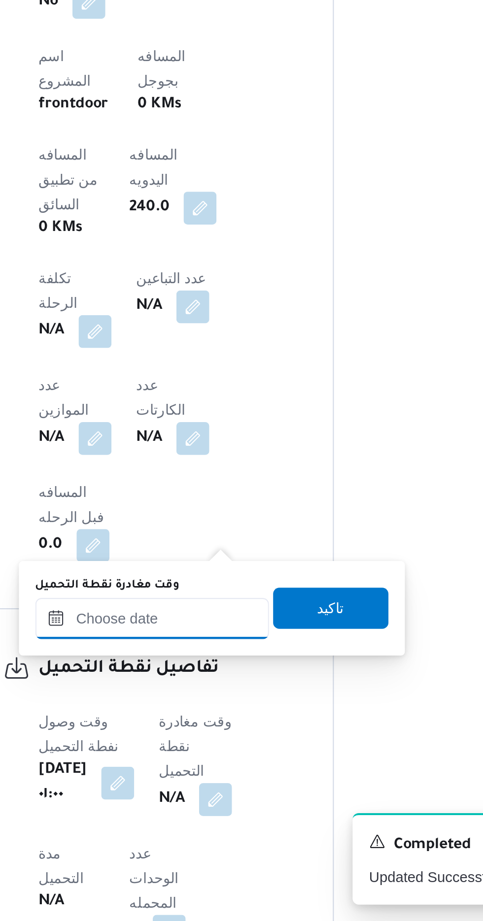
click at [216, 775] on input "وقت مغادرة نقطة التحميل" at bounding box center [221, 776] width 112 height 20
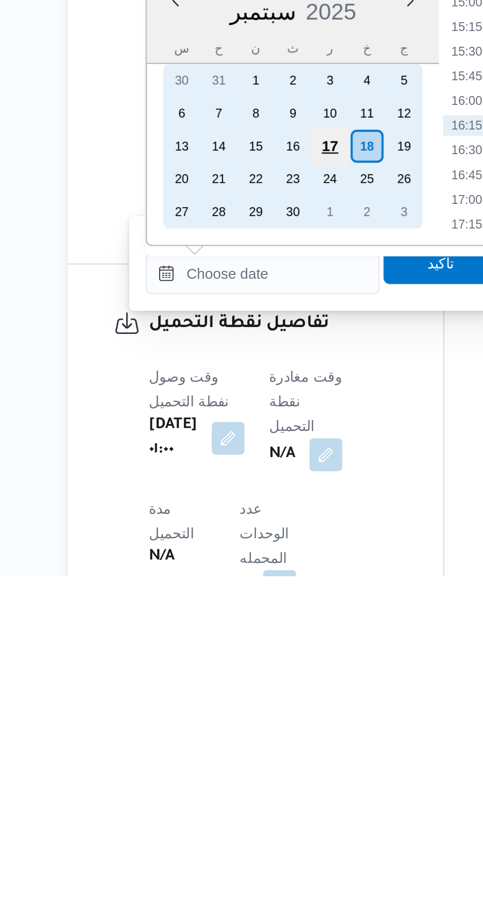
click at [258, 712] on div "17" at bounding box center [253, 715] width 19 height 19
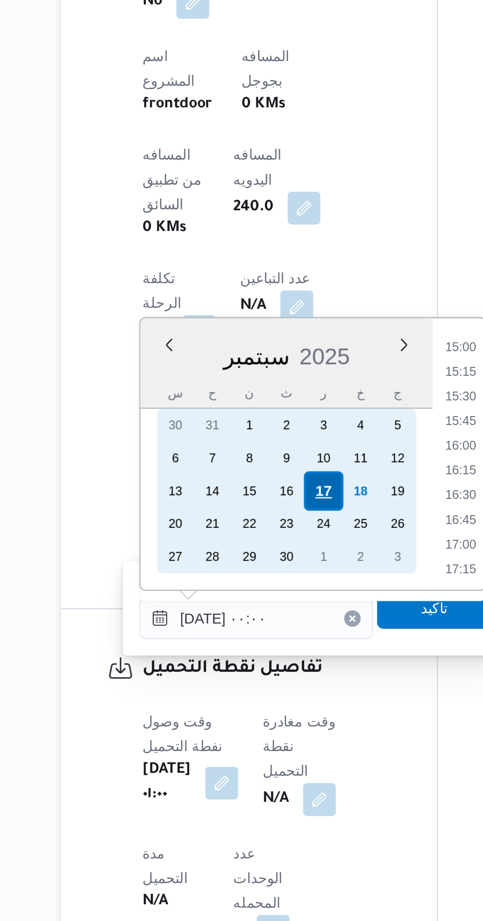
scroll to position [0, 0]
click at [264, 711] on div "18" at bounding box center [271, 715] width 19 height 19
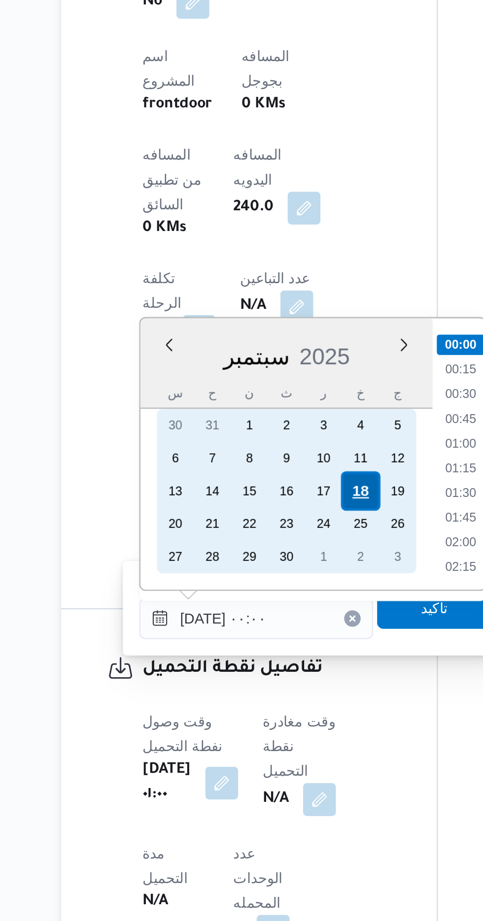
click at [267, 718] on div "18" at bounding box center [271, 715] width 19 height 19
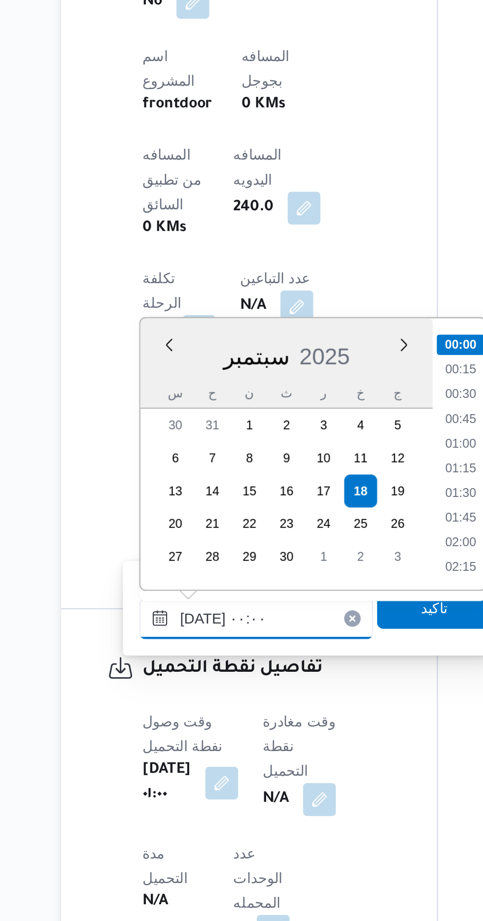
click at [174, 780] on input "[DATE] ٠٠:٠٠" at bounding box center [221, 776] width 112 height 20
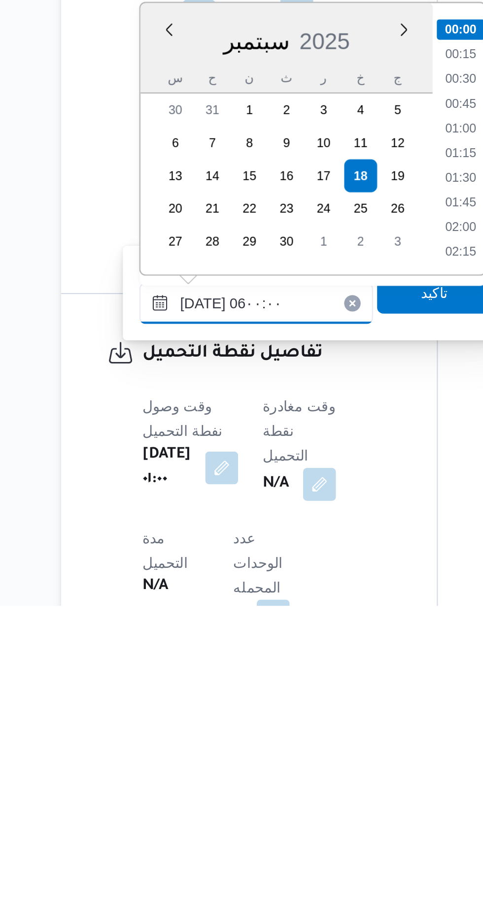
scroll to position [180, 0]
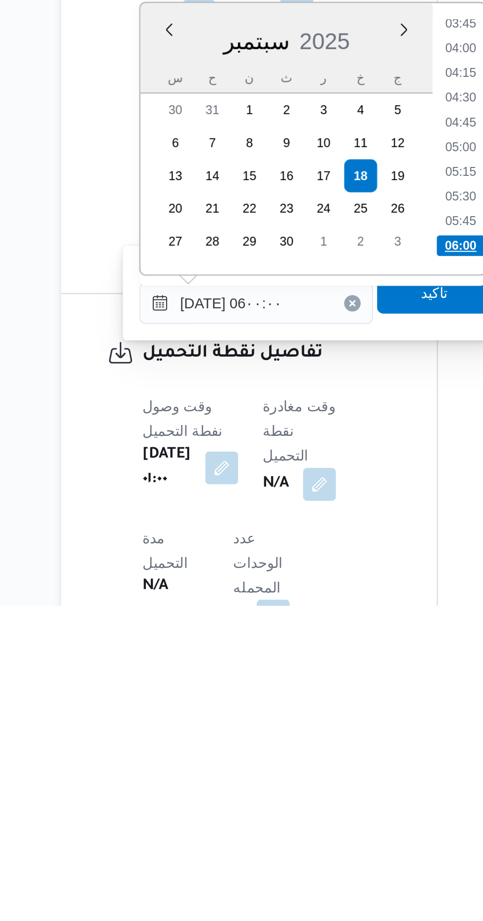
click at [308, 749] on li "06:00" at bounding box center [319, 749] width 23 height 10
type input "[DATE] ٠٦:٠٠"
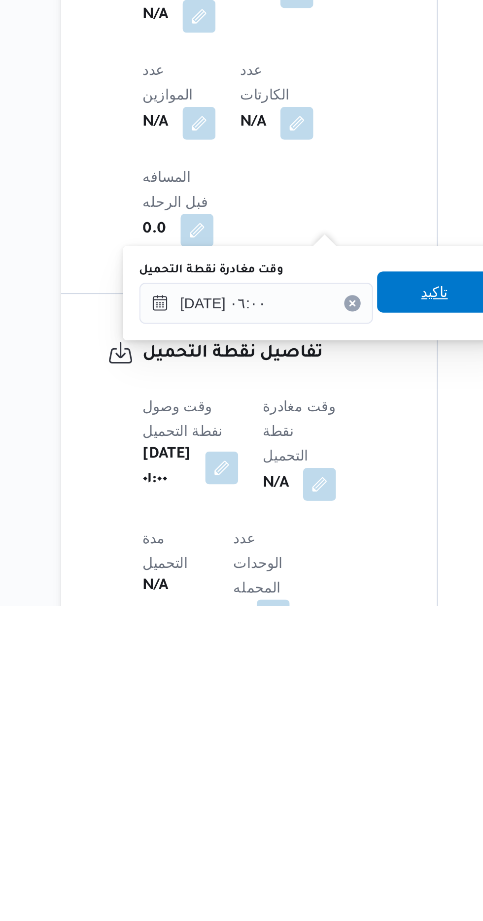
click at [302, 767] on span "تاكيد" at bounding box center [306, 771] width 55 height 20
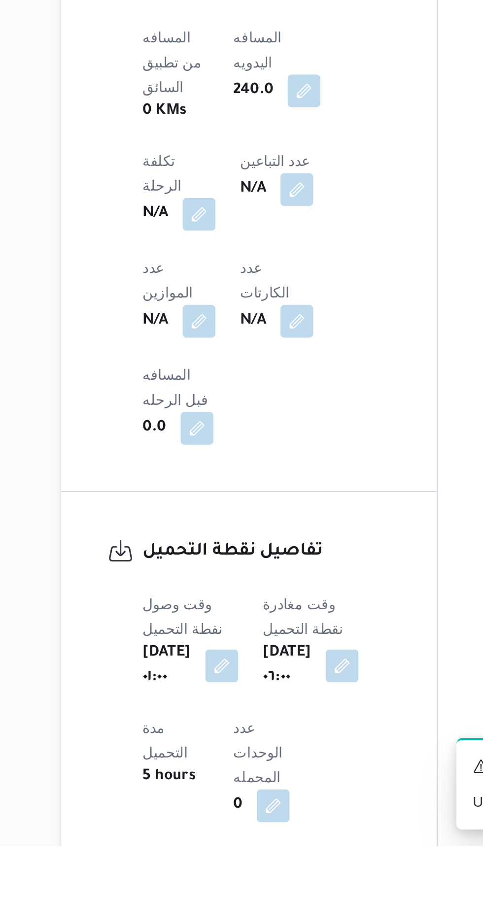
scroll to position [355, 0]
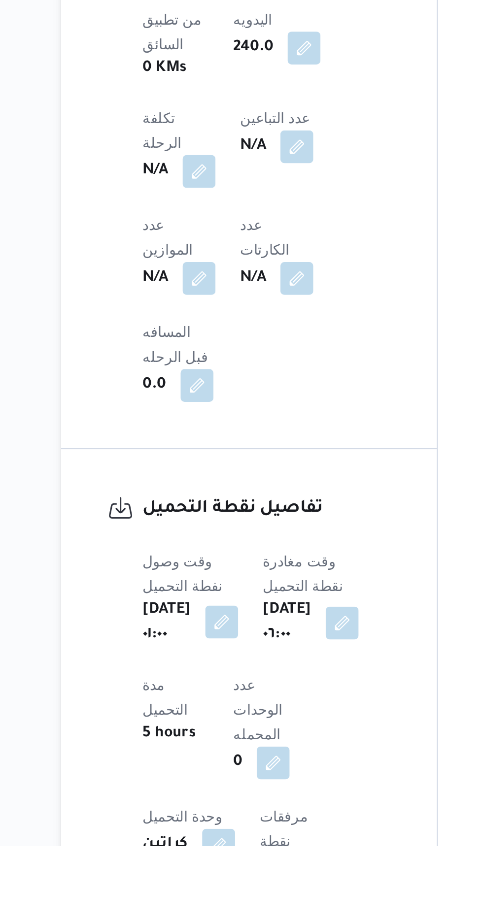
click at [203, 806] on button "button" at bounding box center [205, 814] width 16 height 16
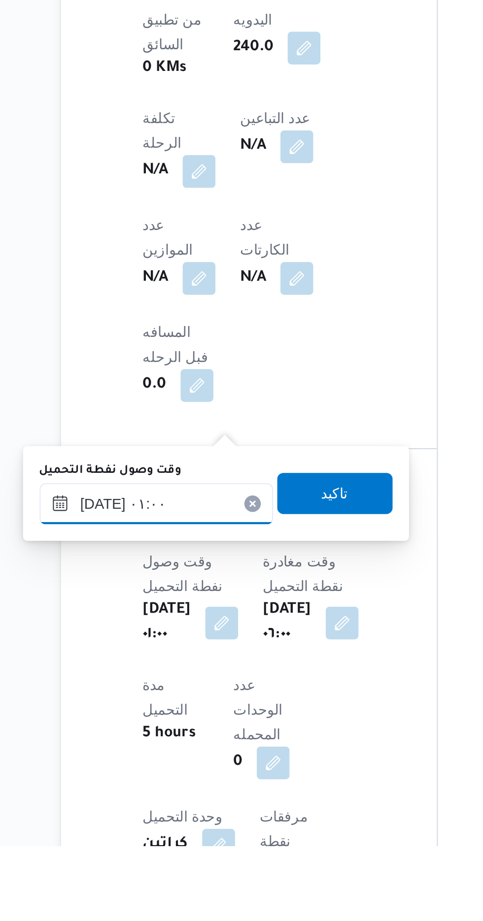
click at [166, 753] on input "[DATE] ٠١:٠٠" at bounding box center [174, 757] width 112 height 20
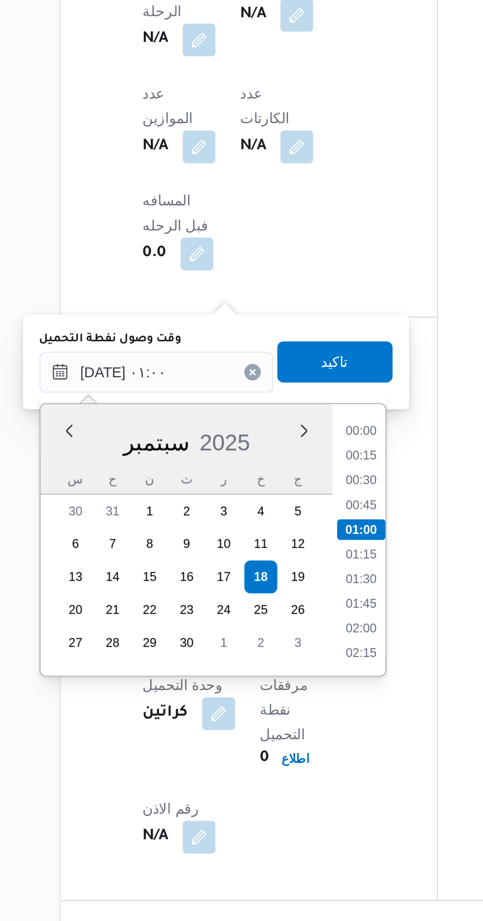
scroll to position [453, 0]
click at [264, 687] on li "00:00" at bounding box center [271, 687] width 23 height 10
type input "[DATE] ٠١:٠٠"
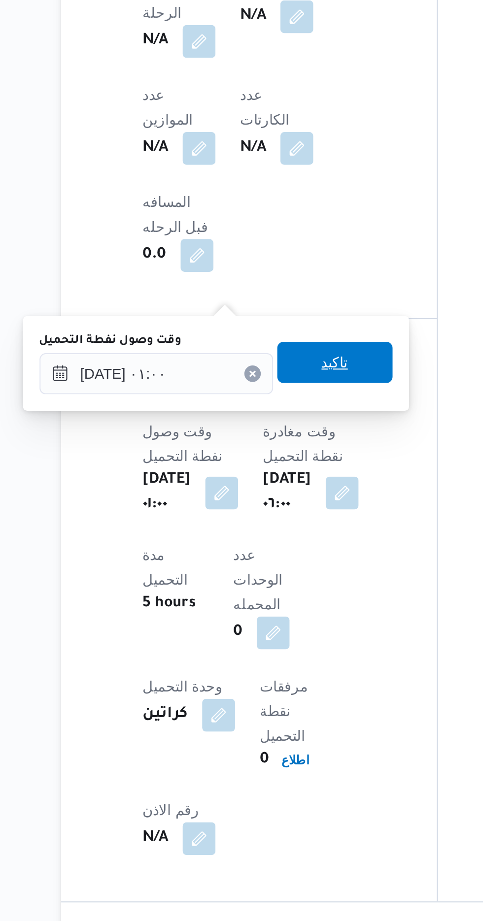
click at [255, 651] on span "تاكيد" at bounding box center [258, 654] width 55 height 20
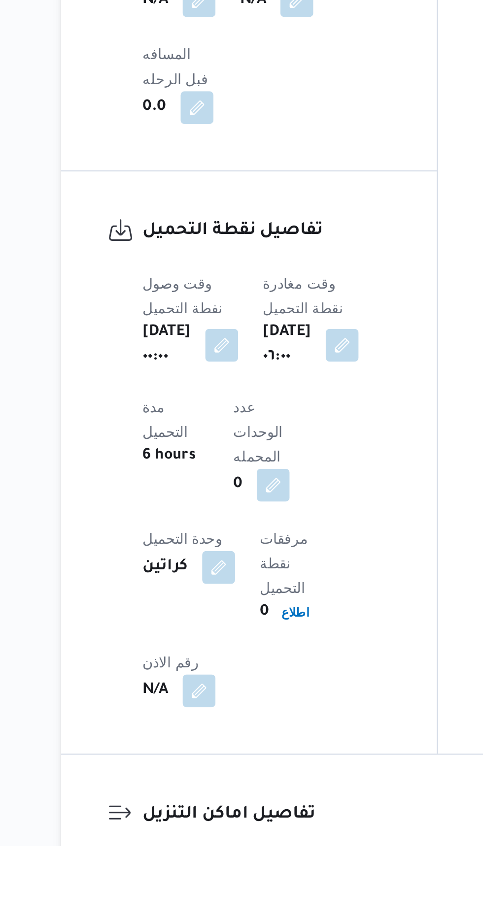
scroll to position [495, 0]
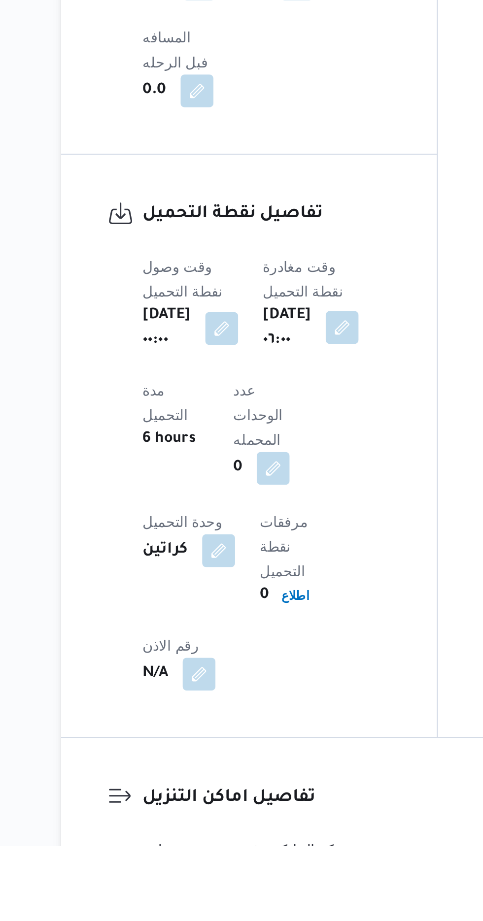
click at [270, 665] on button "button" at bounding box center [263, 673] width 16 height 16
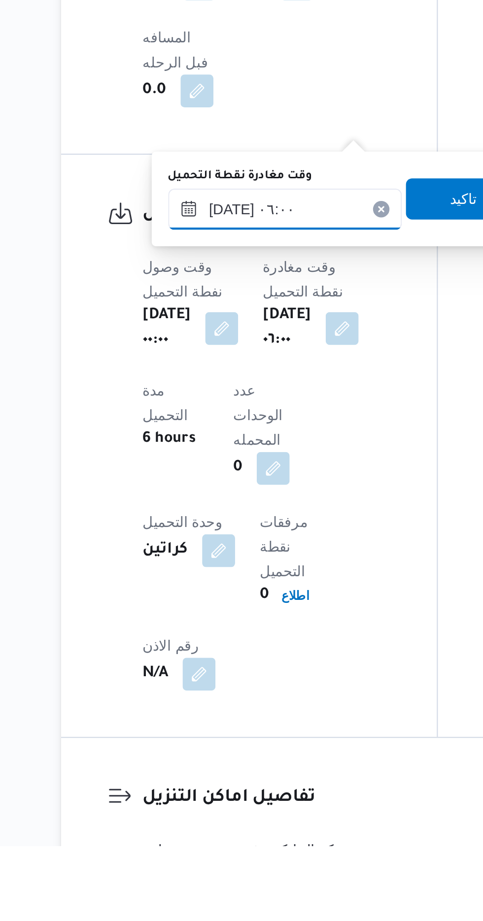
click at [212, 619] on input "[DATE] ٠٦:٠٠" at bounding box center [235, 616] width 112 height 20
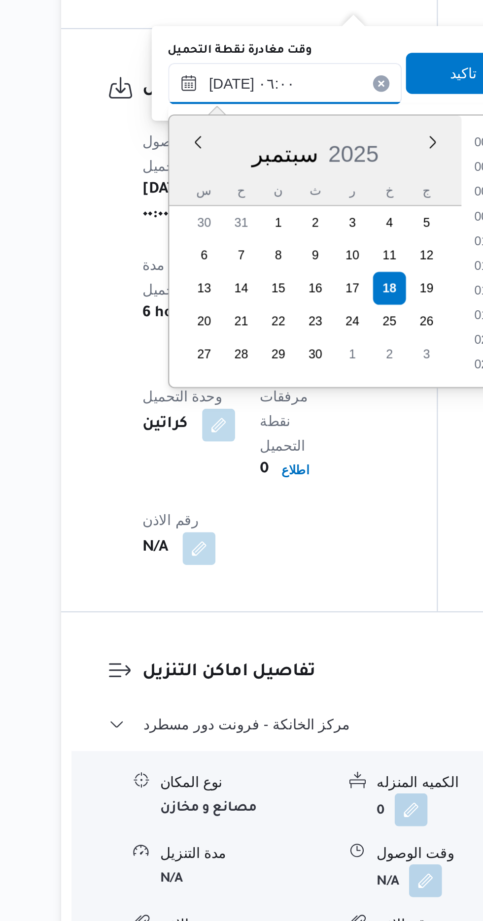
scroll to position [224, 0]
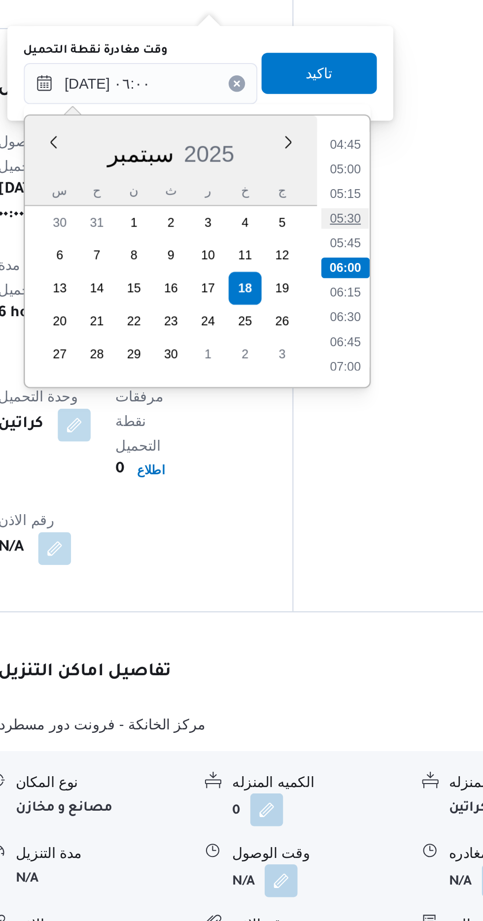
click at [329, 583] on li "05:30" at bounding box center [333, 585] width 23 height 10
type input "[DATE] ٠٦:٠٠"
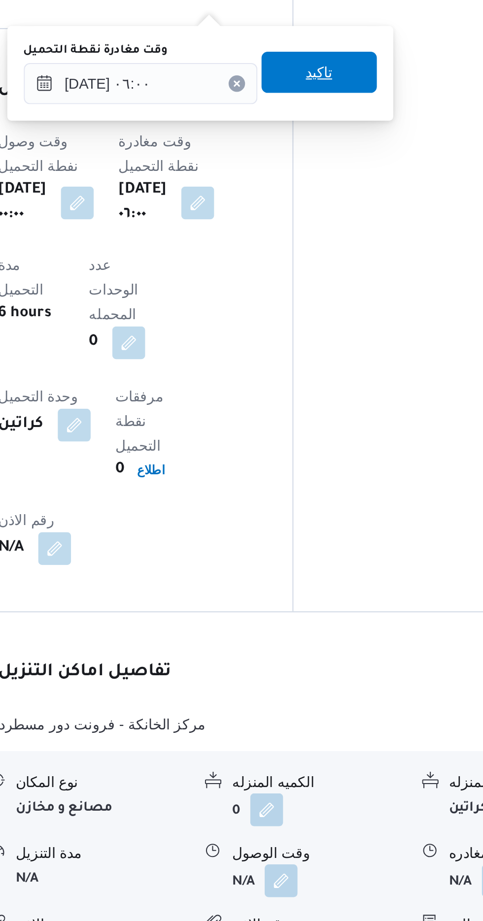
click at [327, 513] on span "تاكيد" at bounding box center [320, 515] width 13 height 12
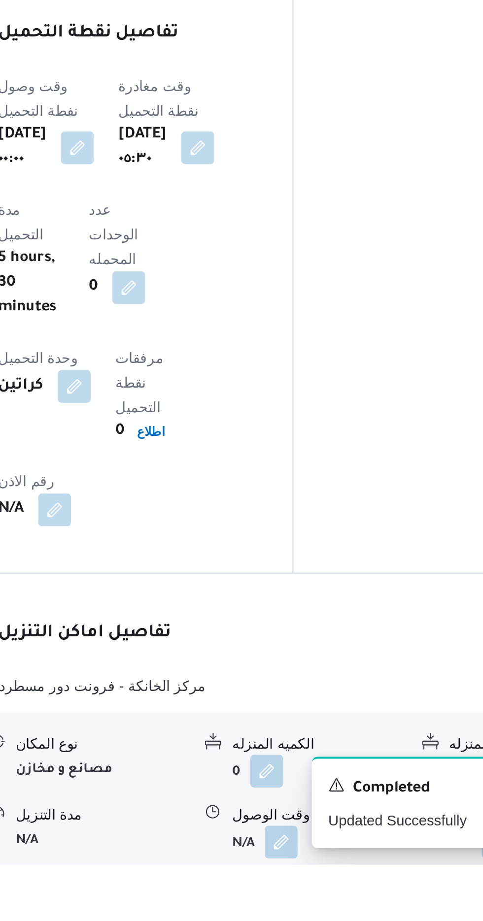
scroll to position [591, 0]
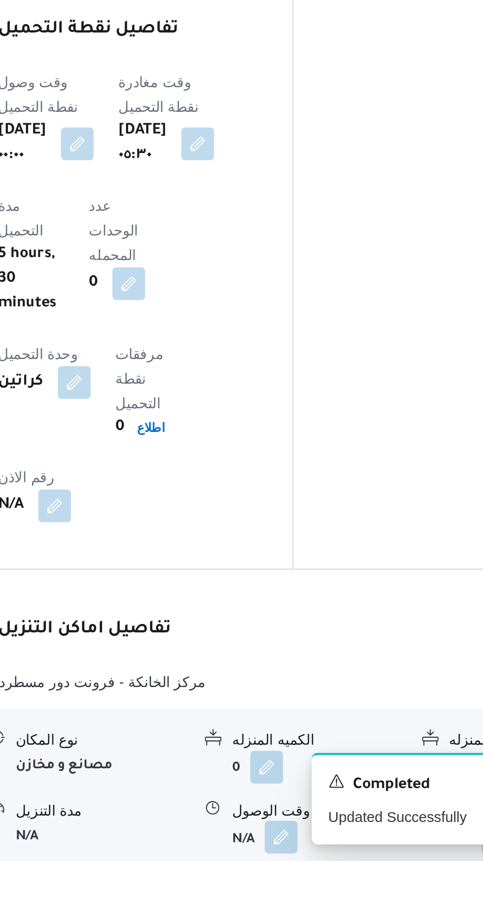
click at [301, 902] on button "button" at bounding box center [303, 910] width 16 height 16
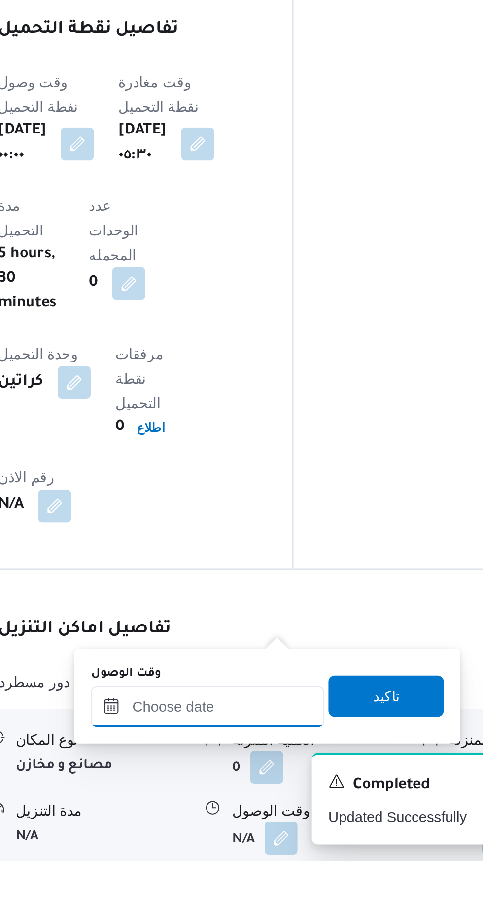
click at [257, 843] on input "وقت الوصول" at bounding box center [267, 847] width 112 height 20
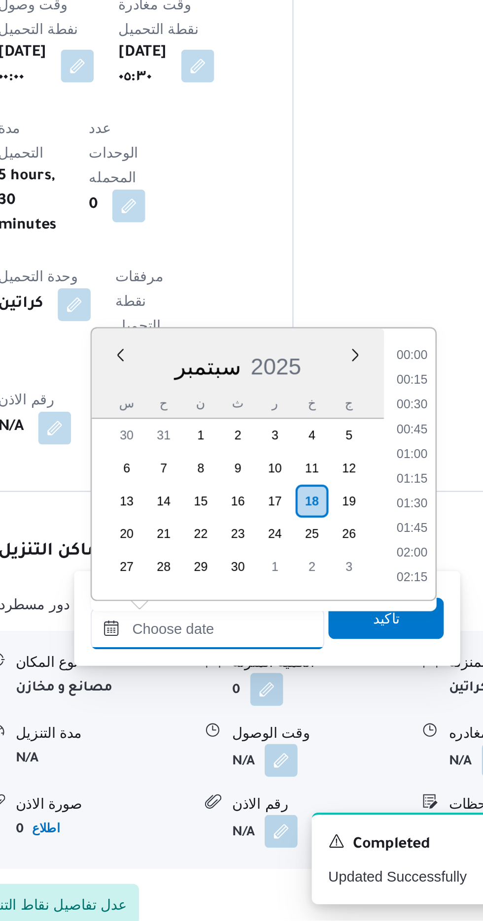
scroll to position [708, 0]
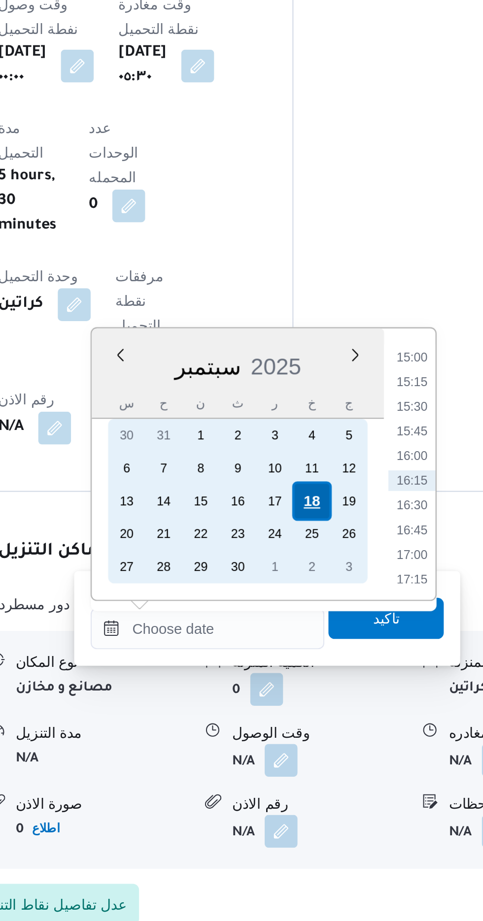
click at [317, 717] on div "18" at bounding box center [317, 720] width 19 height 19
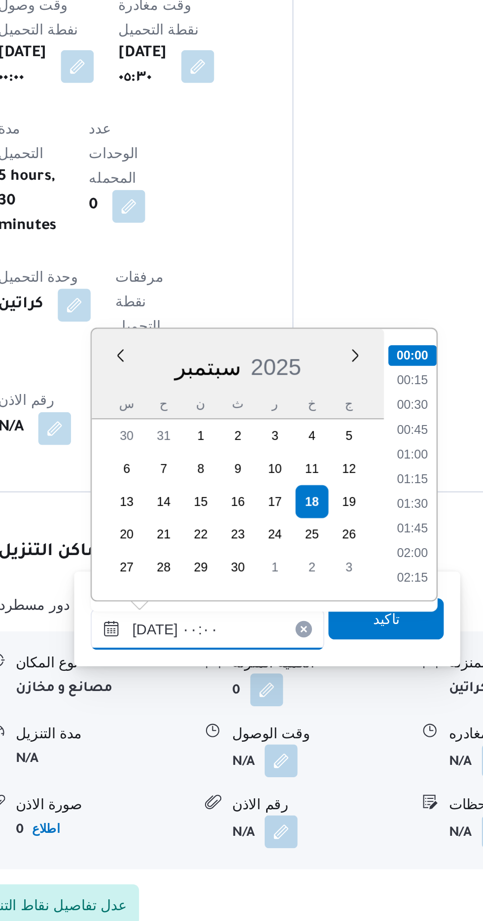
click at [223, 780] on input "[DATE] ٠٠:٠٠" at bounding box center [267, 781] width 112 height 20
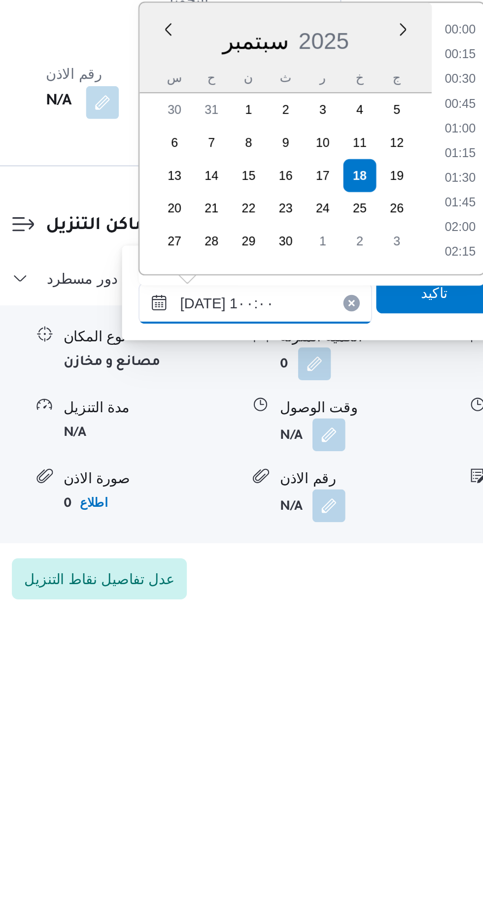
scroll to position [369, 0]
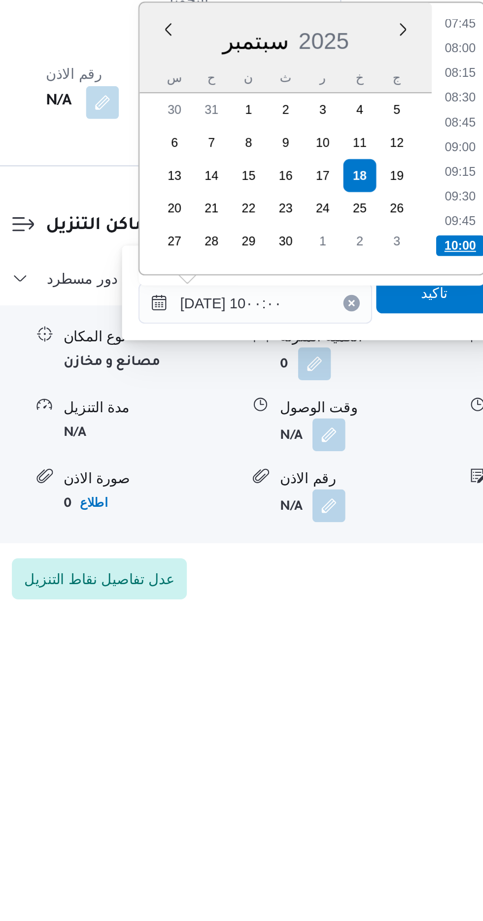
click at [357, 746] on li "10:00" at bounding box center [365, 749] width 23 height 10
type input "[DATE] ١٠:٠٠"
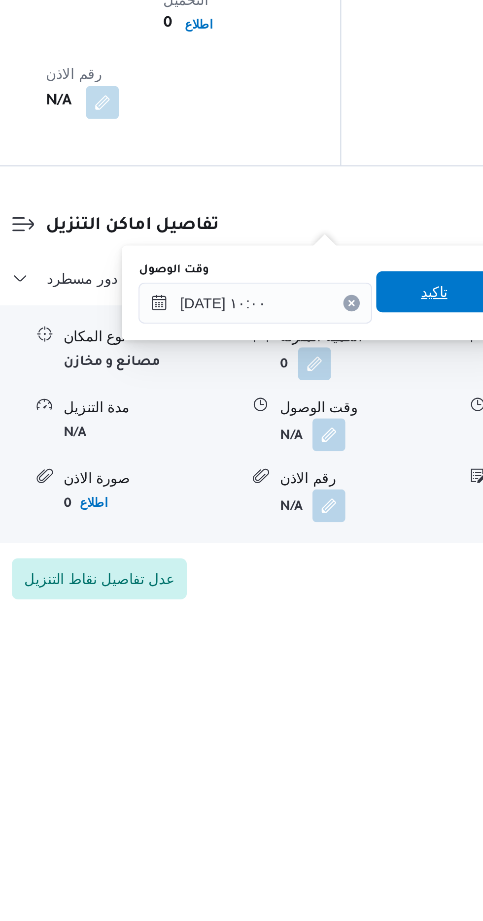
click at [348, 770] on span "تاكيد" at bounding box center [352, 771] width 55 height 20
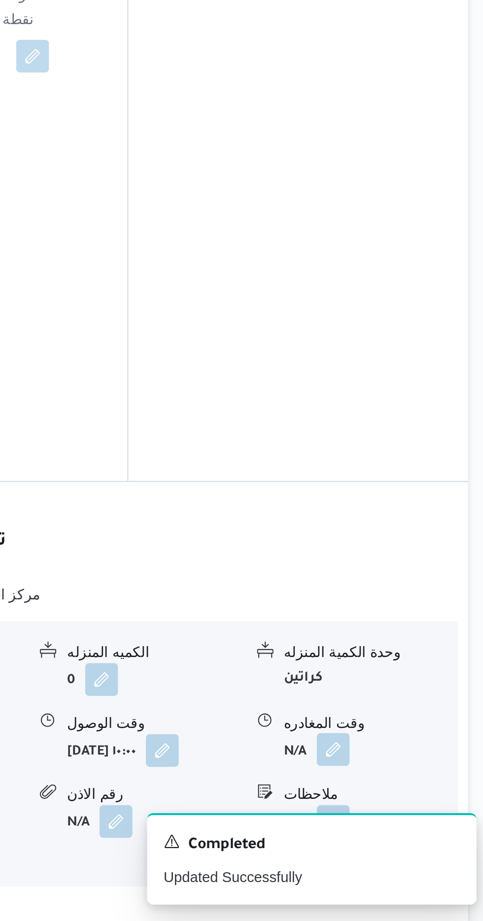
click at [401, 831] on button "button" at bounding box center [406, 839] width 16 height 16
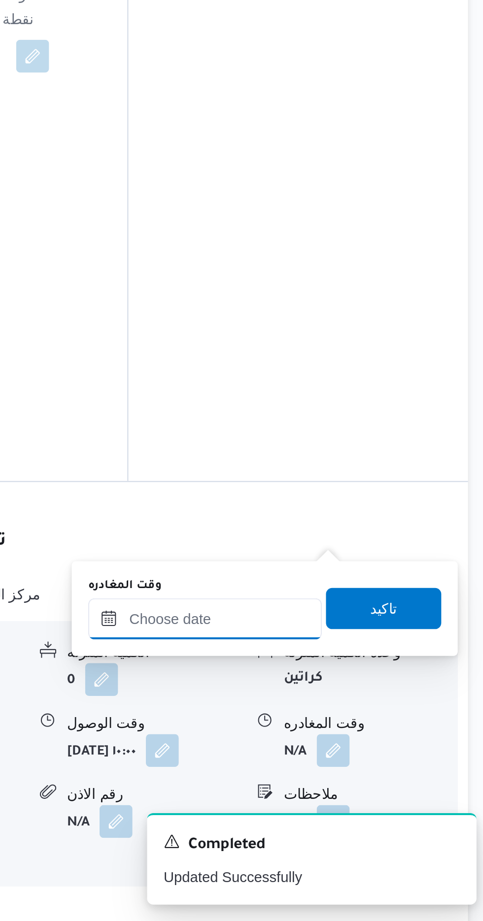
click at [344, 772] on input "وقت المغادره" at bounding box center [345, 776] width 112 height 20
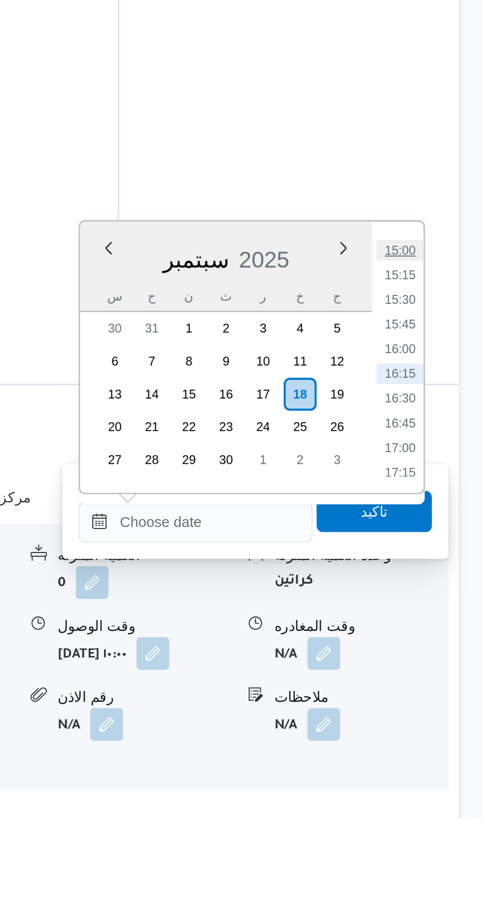
click at [436, 649] on li "15:00" at bounding box center [442, 649] width 23 height 10
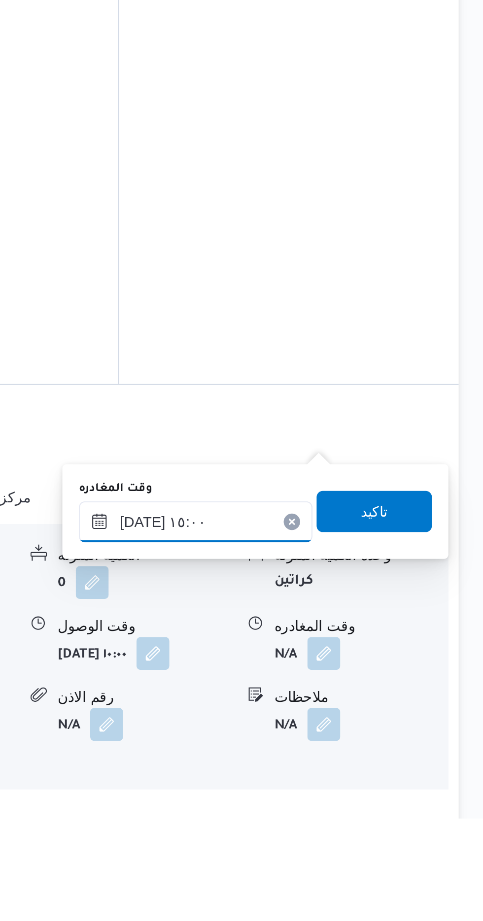
click at [342, 775] on input "[DATE] ١٥:٠٠" at bounding box center [345, 779] width 112 height 20
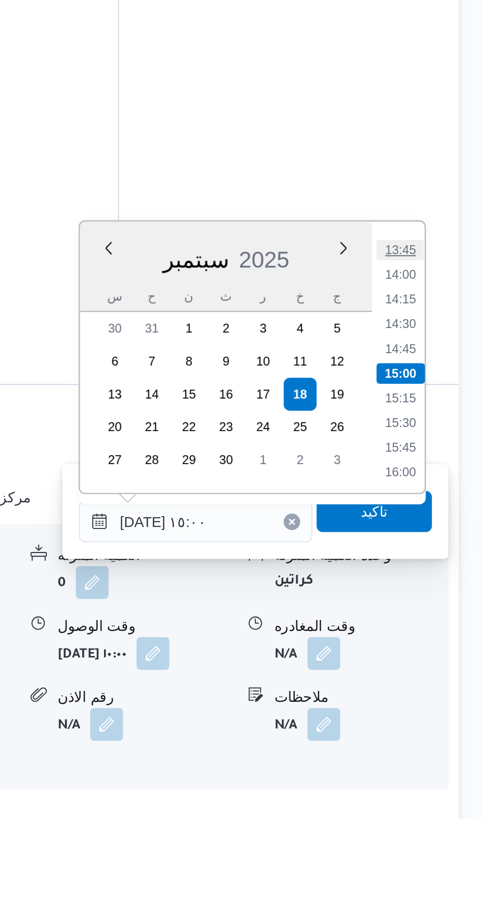
click at [437, 652] on li "13:45" at bounding box center [442, 649] width 23 height 10
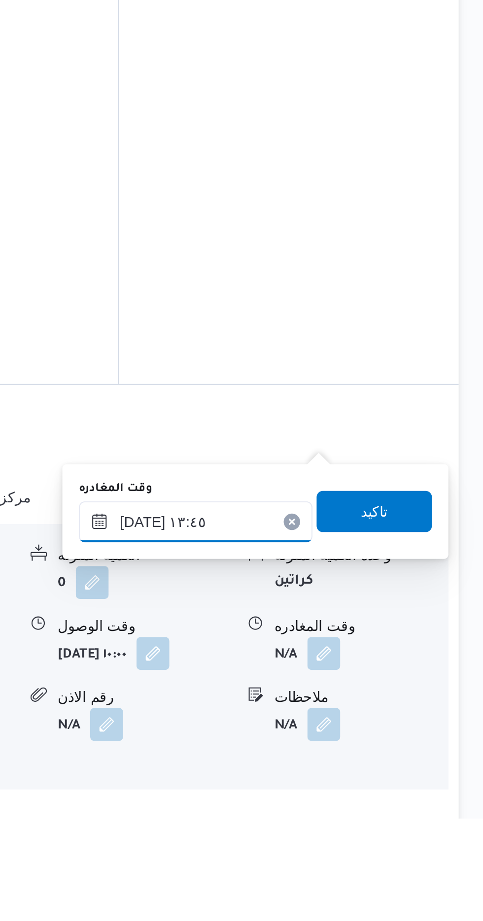
click at [346, 777] on input "[DATE] ١٣:٤٥" at bounding box center [345, 779] width 112 height 20
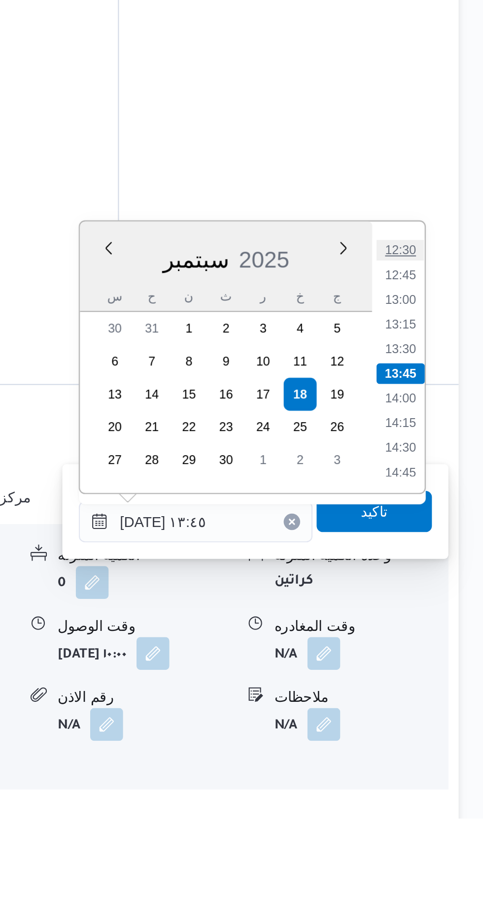
click at [438, 644] on li "12:30" at bounding box center [442, 649] width 23 height 10
type input "[DATE] ١٢:٣٠"
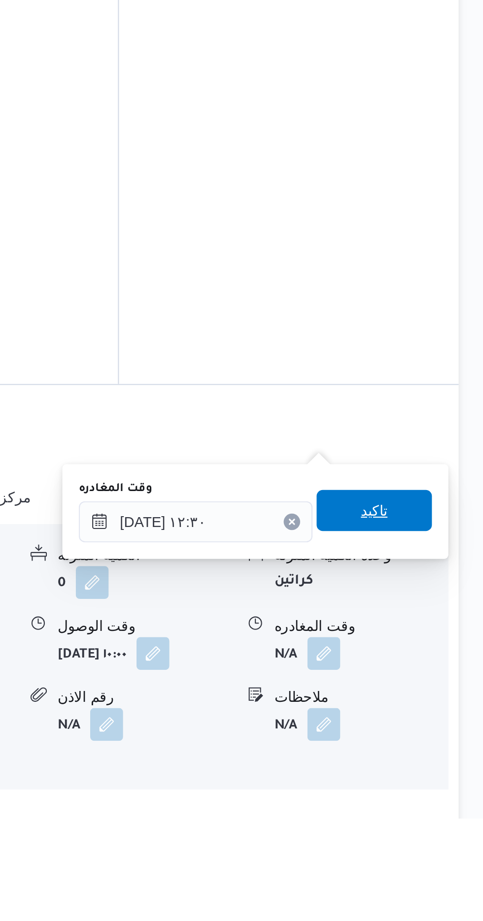
click at [430, 779] on span "تاكيد" at bounding box center [430, 774] width 55 height 20
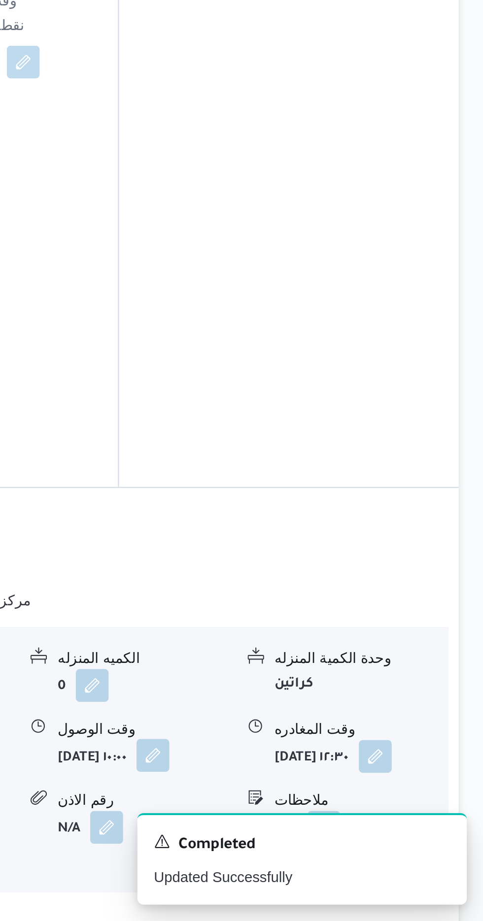
click at [317, 834] on button "button" at bounding box center [325, 842] width 16 height 16
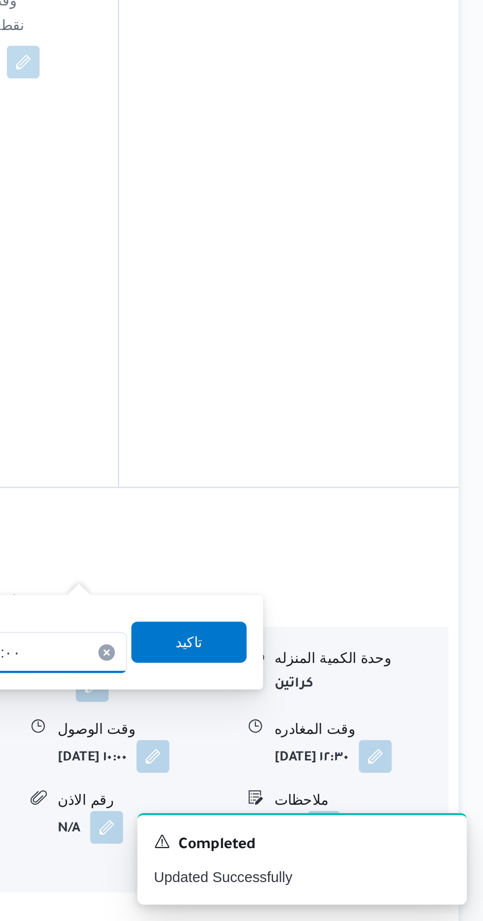
click at [280, 789] on input "[DATE] ١٠:٠٠" at bounding box center [256, 793] width 112 height 20
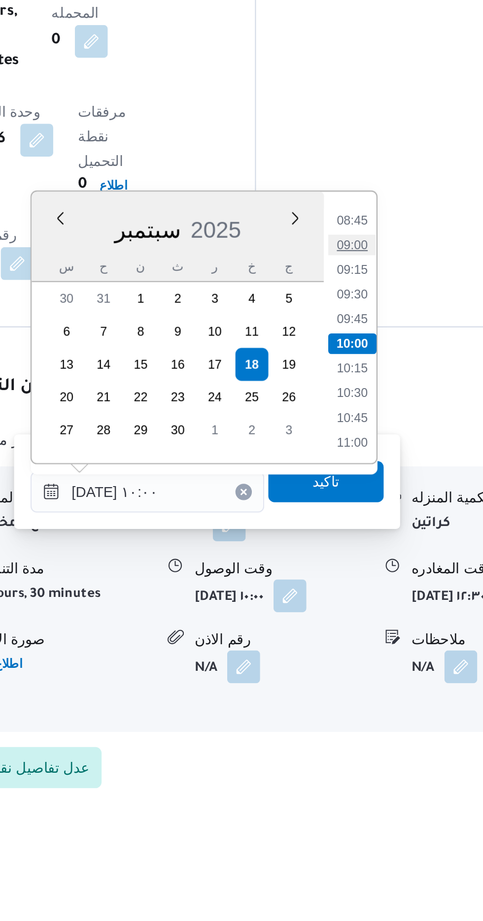
click at [353, 656] on li "09:00" at bounding box center [354, 659] width 23 height 10
type input "[DATE] ٠٩:٠٠"
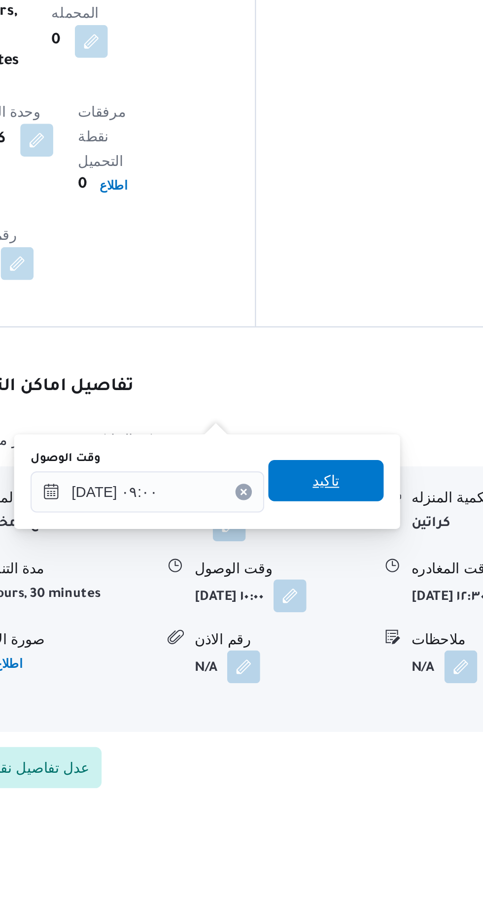
click at [335, 768] on span "تاكيد" at bounding box center [341, 771] width 55 height 20
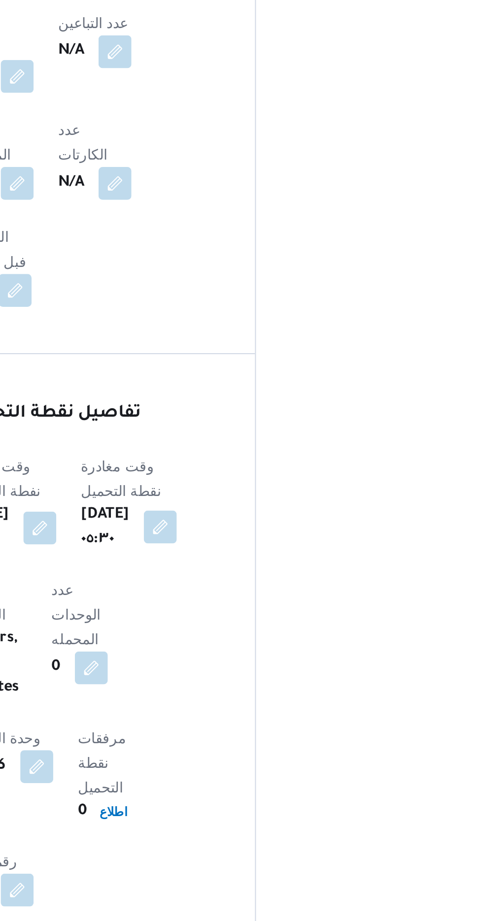
click at [270, 486] on button "button" at bounding box center [263, 494] width 16 height 16
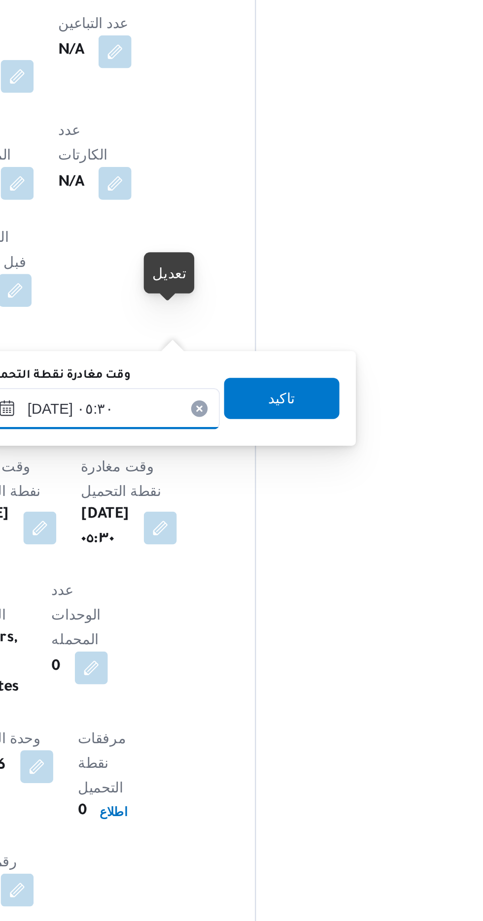
click at [227, 440] on input "[DATE] ٠٥:٣٠" at bounding box center [235, 437] width 112 height 20
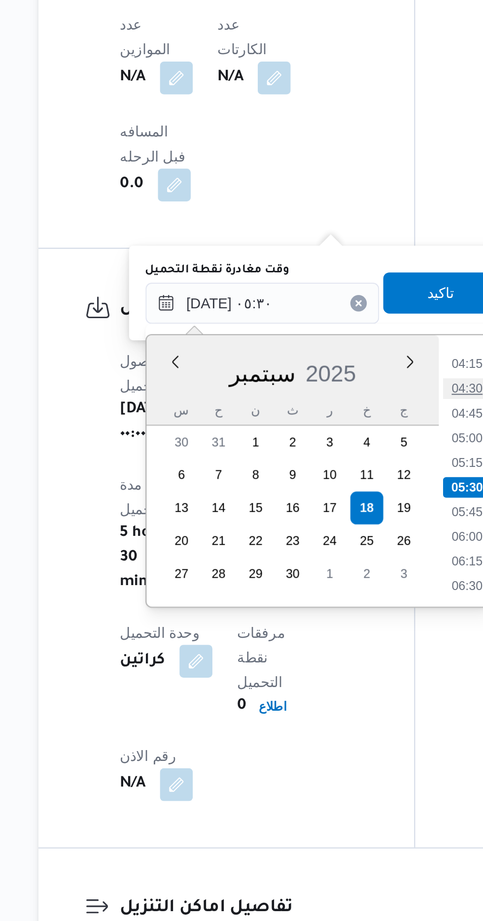
click at [330, 479] on li "04:30" at bounding box center [333, 478] width 23 height 10
type input "[DATE] ٠٥:٣٠"
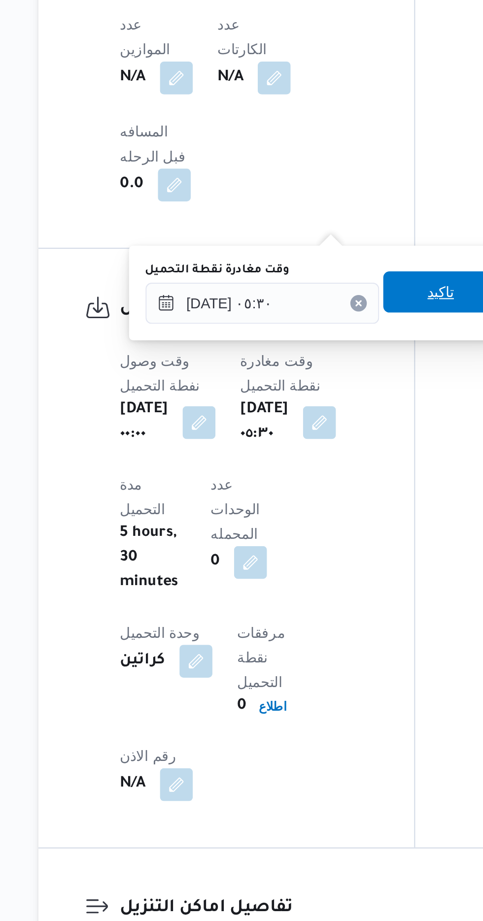
click at [317, 431] on span "تاكيد" at bounding box center [320, 432] width 55 height 20
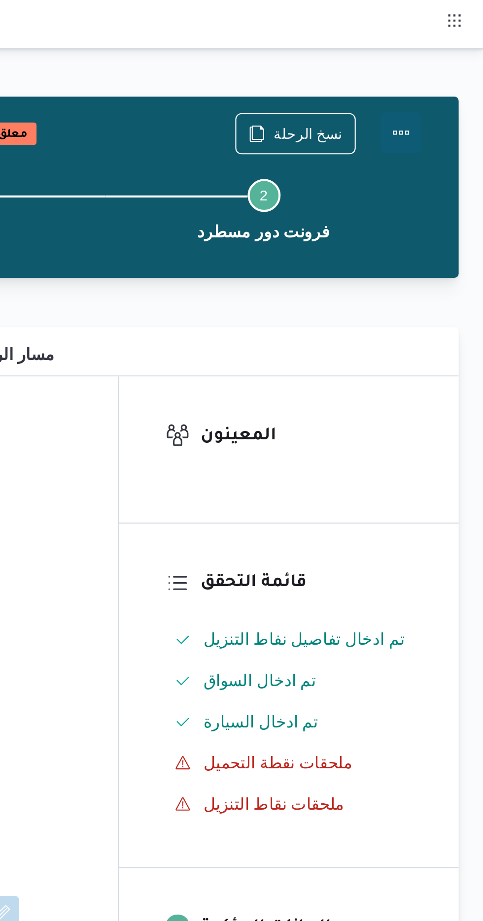
click at [441, 63] on button "Actions" at bounding box center [443, 64] width 20 height 20
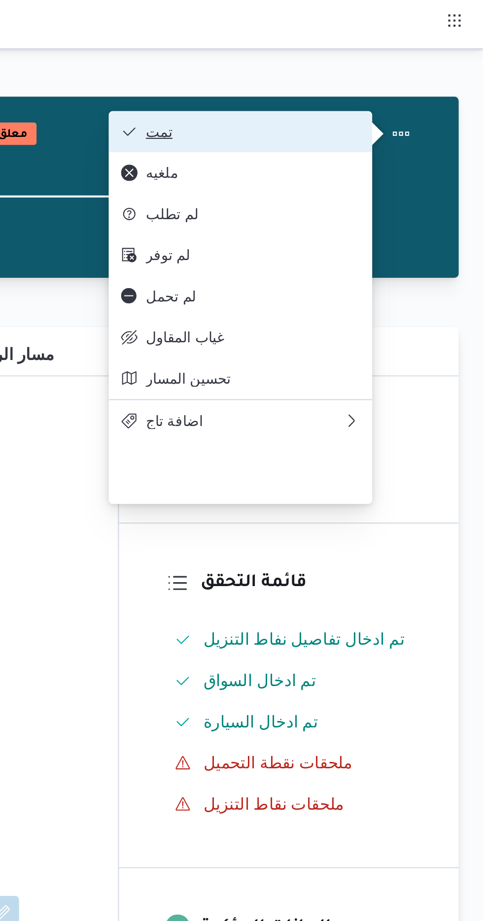
click at [329, 63] on span "تمت" at bounding box center [372, 63] width 102 height 8
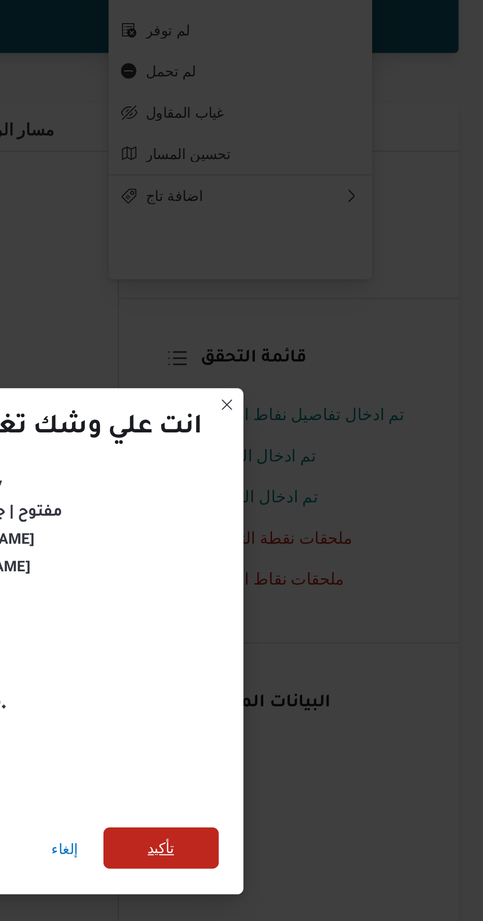
click at [332, 504] on span "تأكيد" at bounding box center [328, 514] width 55 height 20
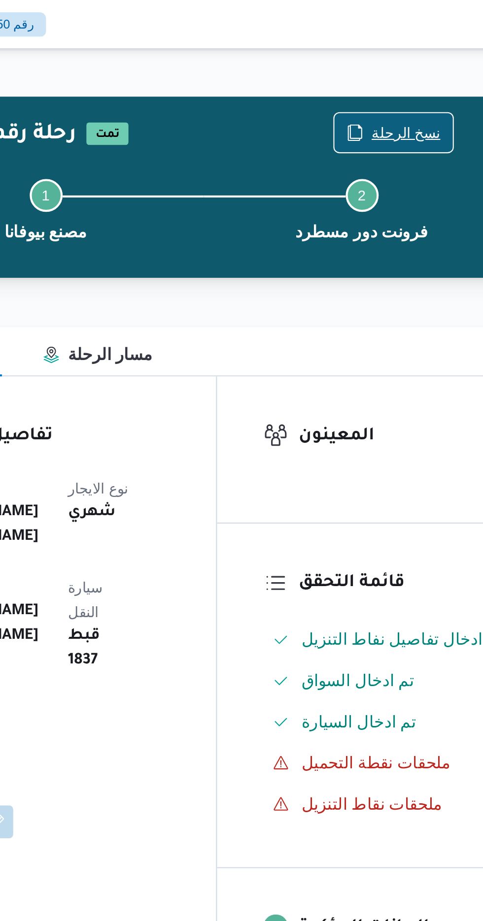
click at [394, 67] on span "نسخ الرحلة" at bounding box center [398, 64] width 33 height 12
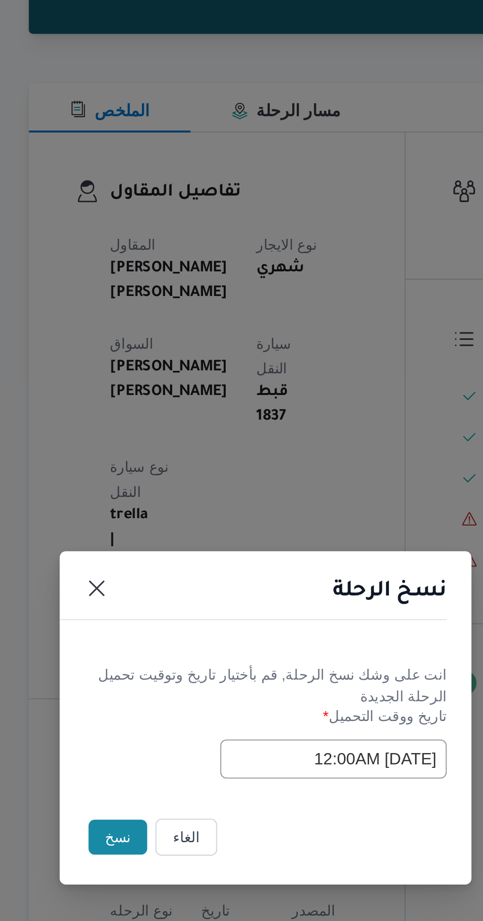
click at [164, 513] on button "نسخ" at bounding box center [171, 517] width 28 height 17
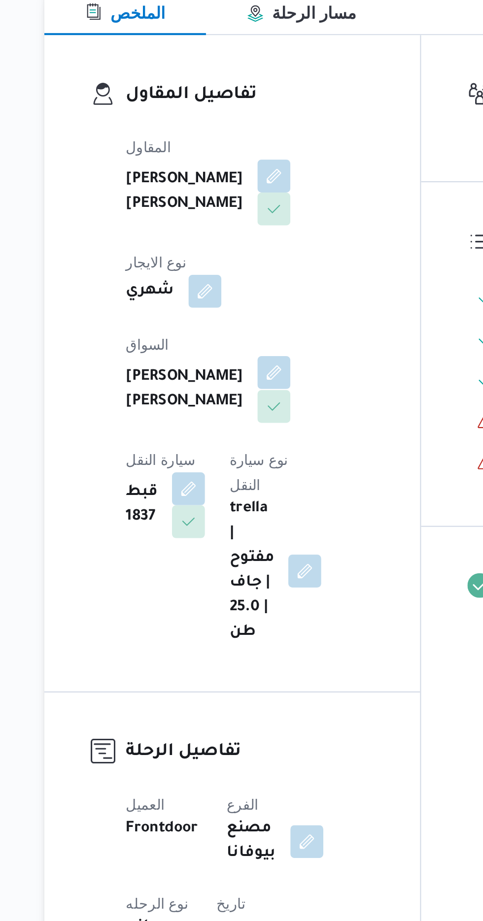
click at [230, 334] on button "button" at bounding box center [238, 342] width 16 height 16
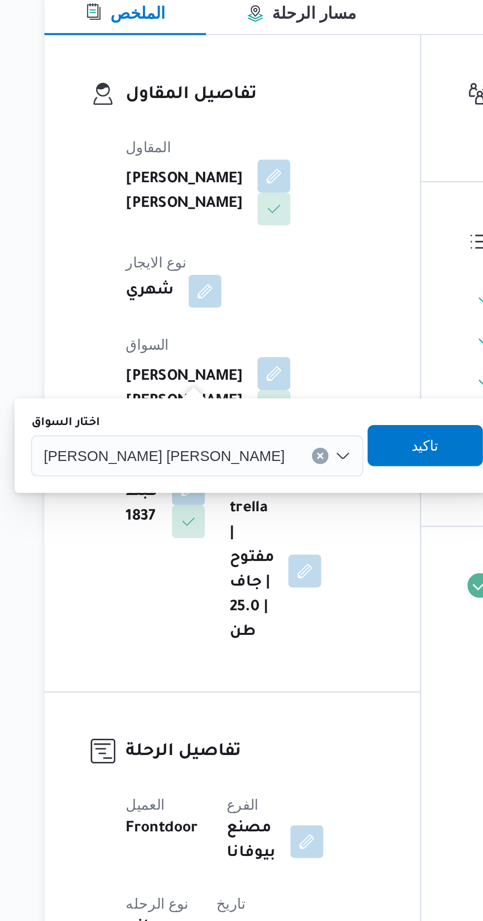
click at [170, 382] on span "[PERSON_NAME] [PERSON_NAME]" at bounding box center [185, 381] width 115 height 11
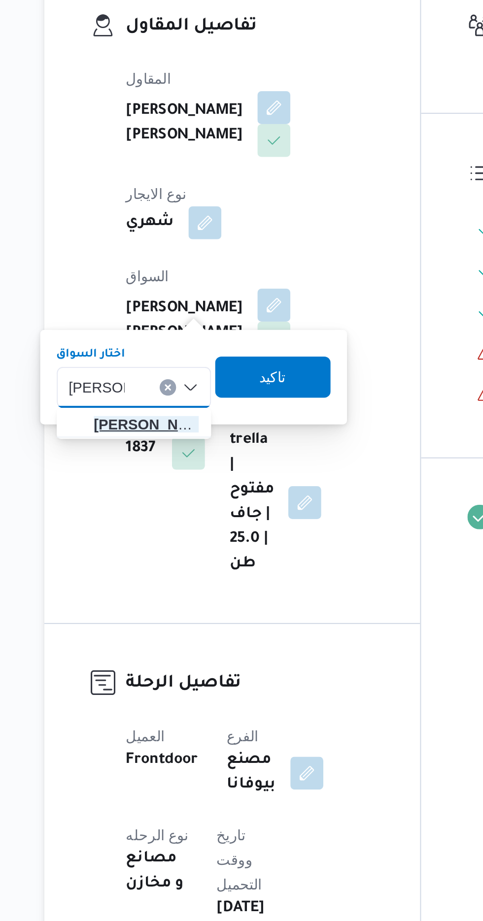
type input "[PERSON_NAME]"
click at [157, 398] on span "[PERSON_NAME] ان [PERSON_NAME]" at bounding box center [177, 400] width 50 height 12
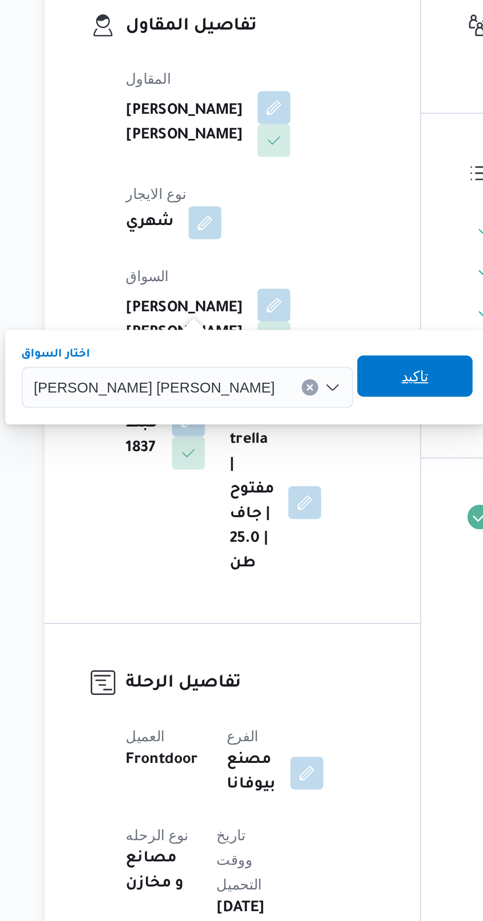
click at [278, 375] on span "تاكيد" at bounding box center [305, 376] width 55 height 20
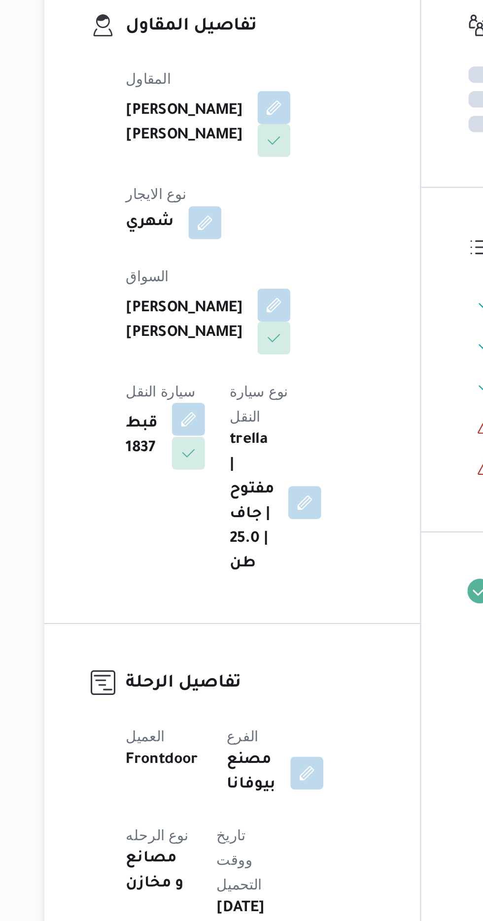
click at [205, 389] on button "button" at bounding box center [197, 397] width 16 height 16
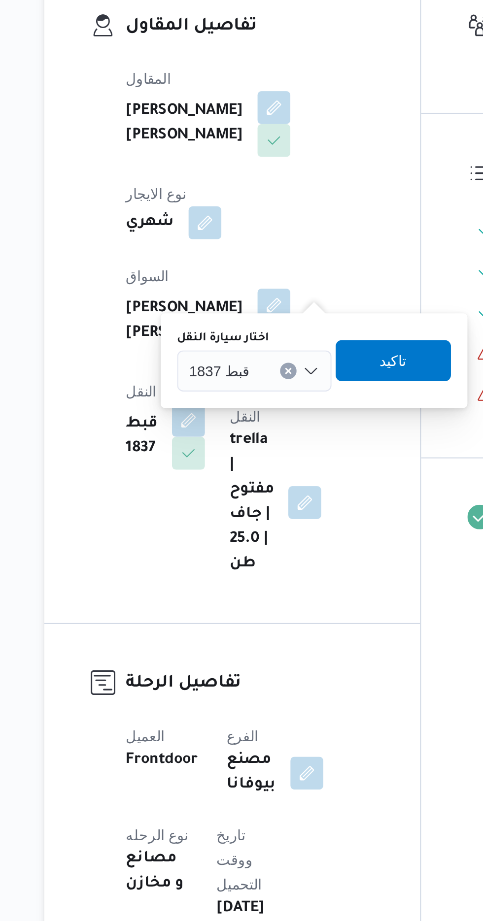
click at [195, 373] on div "قبط 1837" at bounding box center [229, 374] width 74 height 20
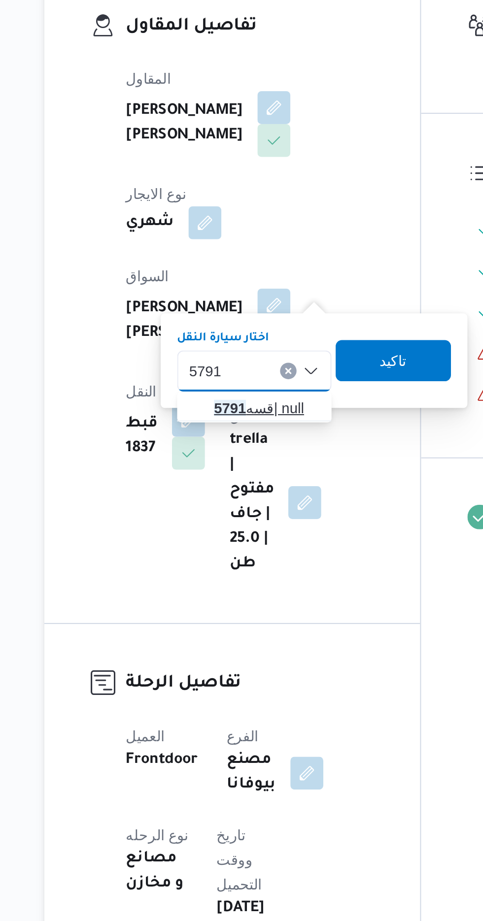
type input "5791"
click at [207, 389] on span "قسه 5791 | null" at bounding box center [229, 392] width 66 height 16
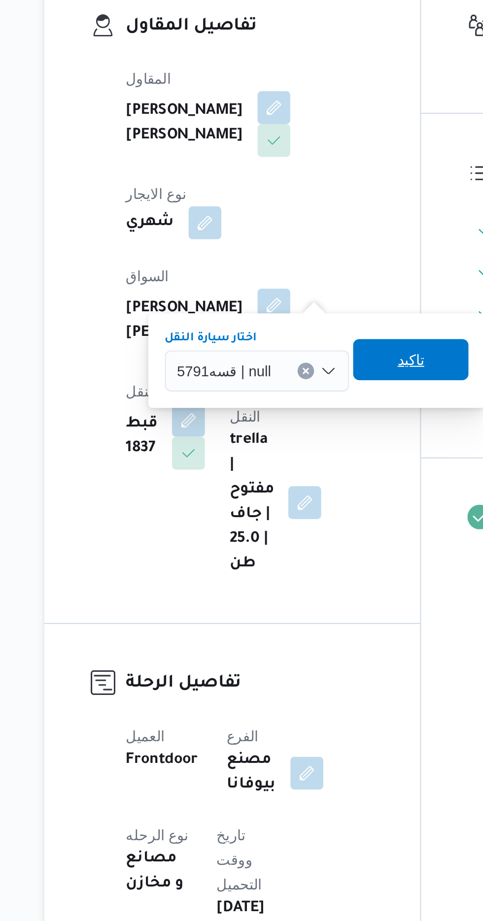
click at [287, 364] on span "تاكيد" at bounding box center [303, 369] width 55 height 20
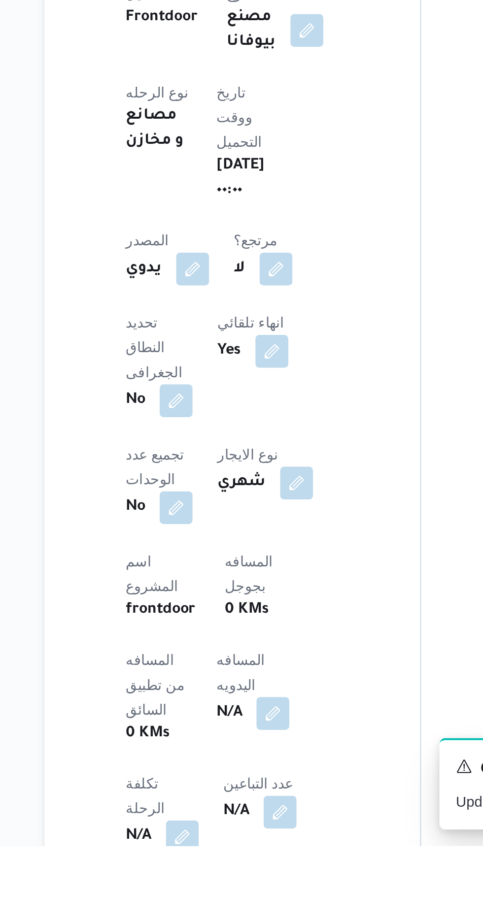
scroll to position [125, 0]
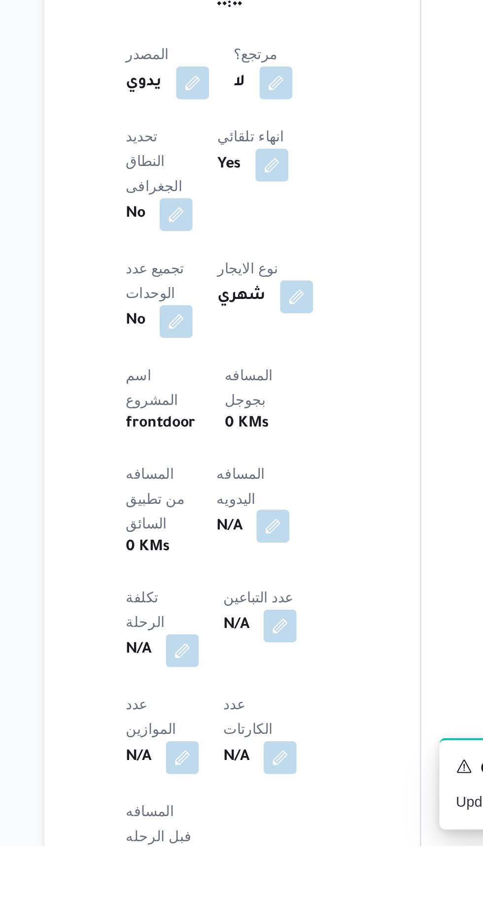
click at [230, 760] on button "button" at bounding box center [238, 768] width 16 height 16
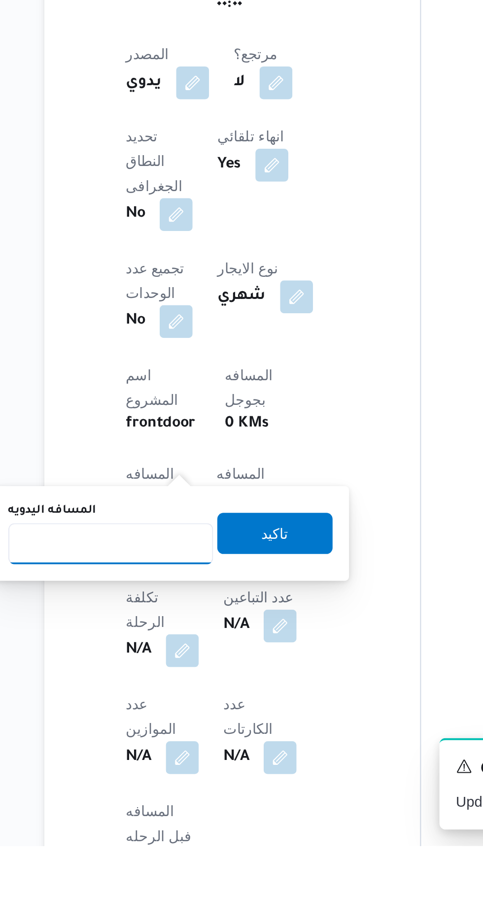
click at [161, 773] on input "المسافه اليدويه" at bounding box center [160, 776] width 98 height 20
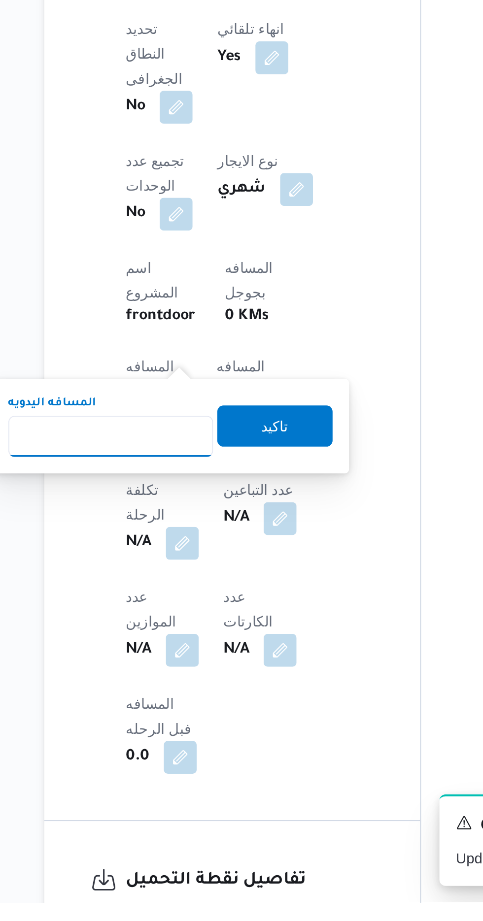
scroll to position [227, 0]
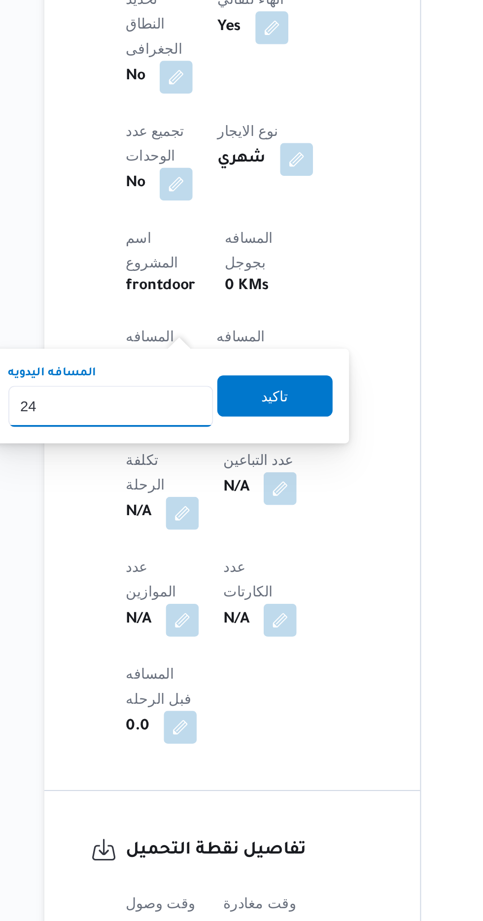
type input "240"
click at [241, 671] on span "تاكيد" at bounding box center [238, 669] width 13 height 12
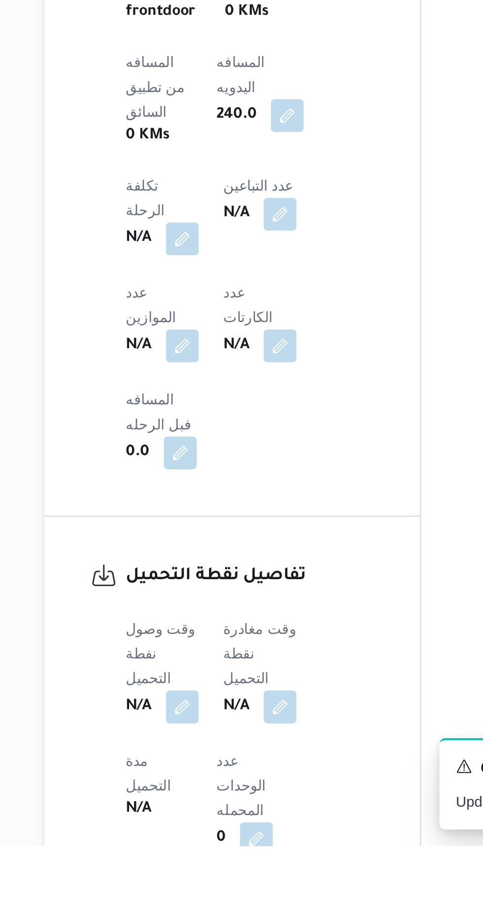
scroll to position [329, 0]
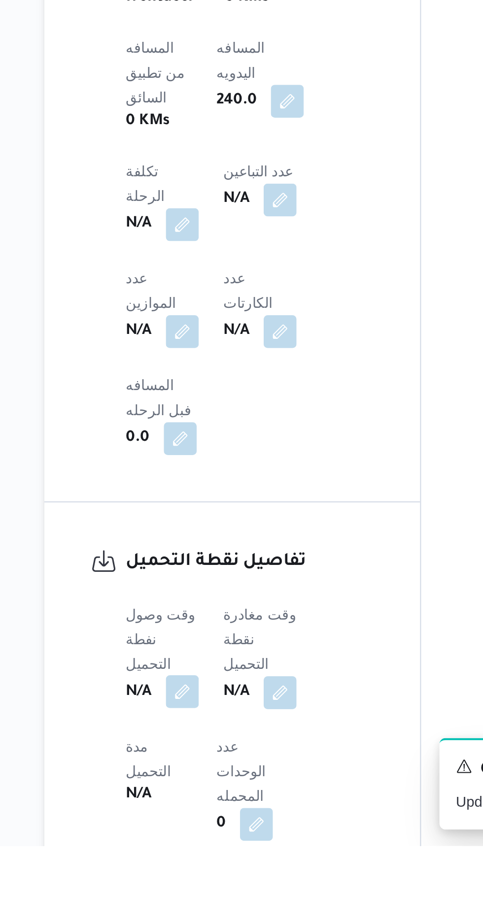
click at [188, 839] on button "button" at bounding box center [194, 847] width 16 height 16
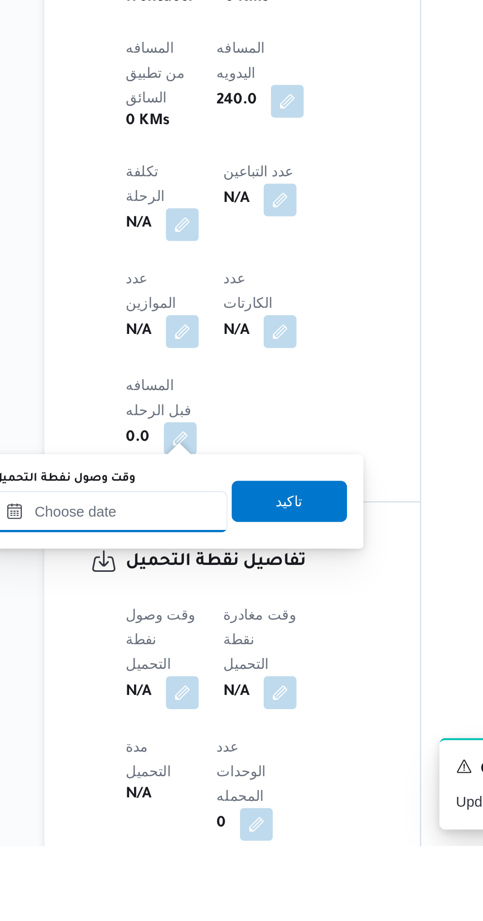
click at [157, 761] on input "وقت وصول نفطة التحميل" at bounding box center [160, 761] width 112 height 20
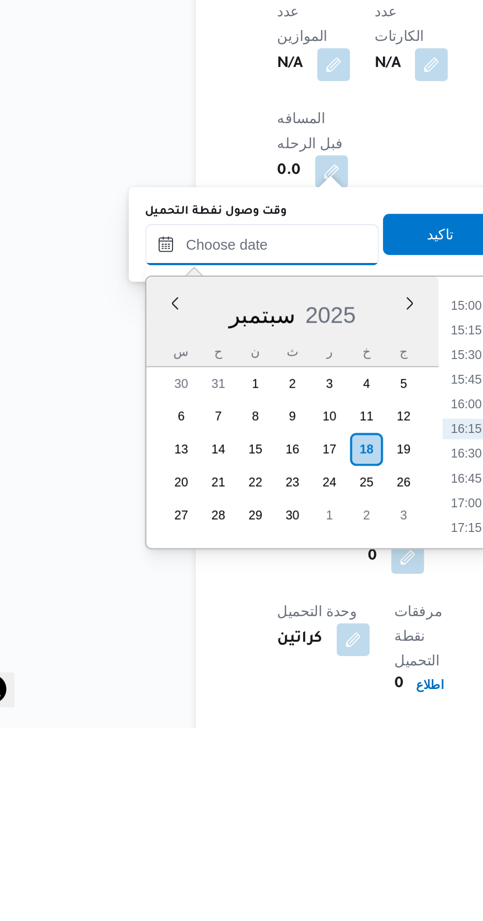
scroll to position [400, 0]
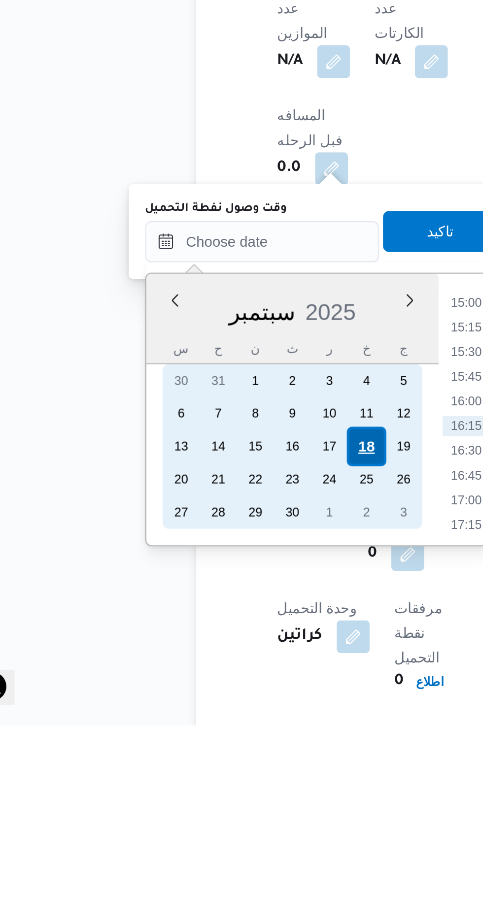
click at [205, 788] on div "18" at bounding box center [209, 787] width 19 height 19
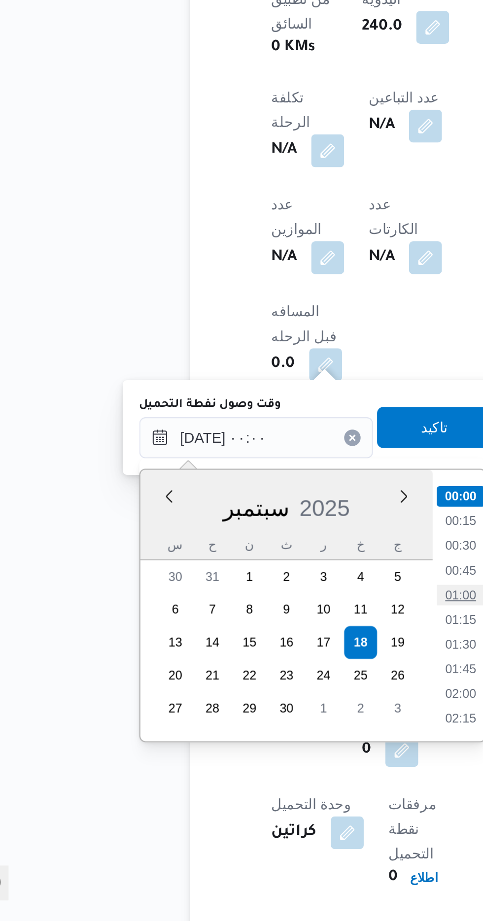
click at [249, 765] on li "01:00" at bounding box center [257, 765] width 23 height 10
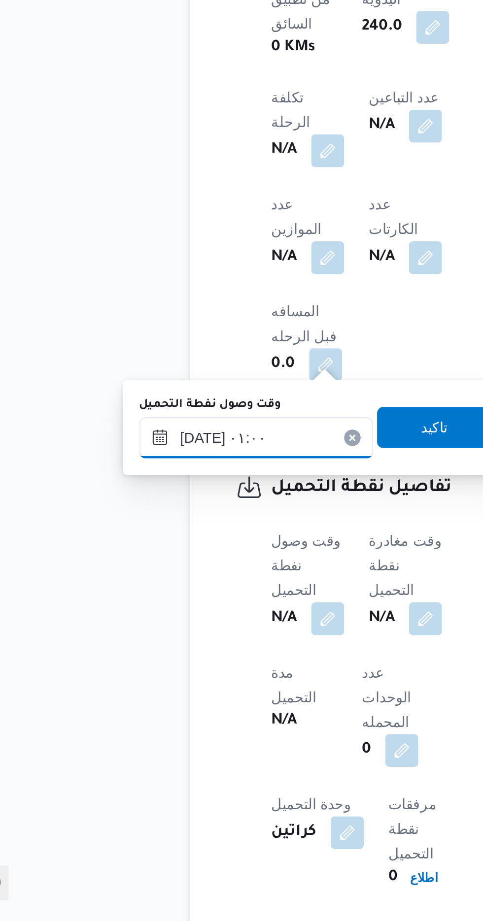
scroll to position [400, 0]
click at [146, 685] on input "[DATE] ٠١:٠٠" at bounding box center [160, 690] width 112 height 20
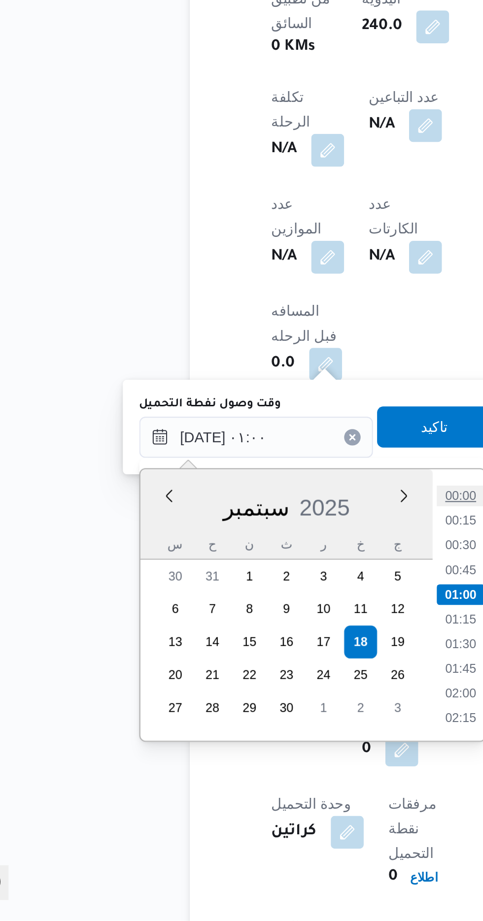
click at [252, 716] on li "00:00" at bounding box center [257, 718] width 23 height 10
type input "[DATE] ٠٠:٠٠"
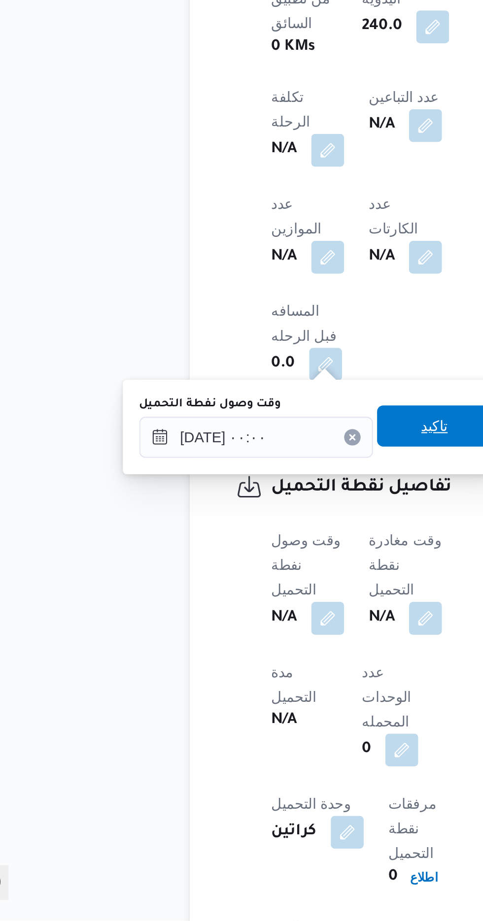
click at [243, 688] on span "تاكيد" at bounding box center [245, 684] width 55 height 20
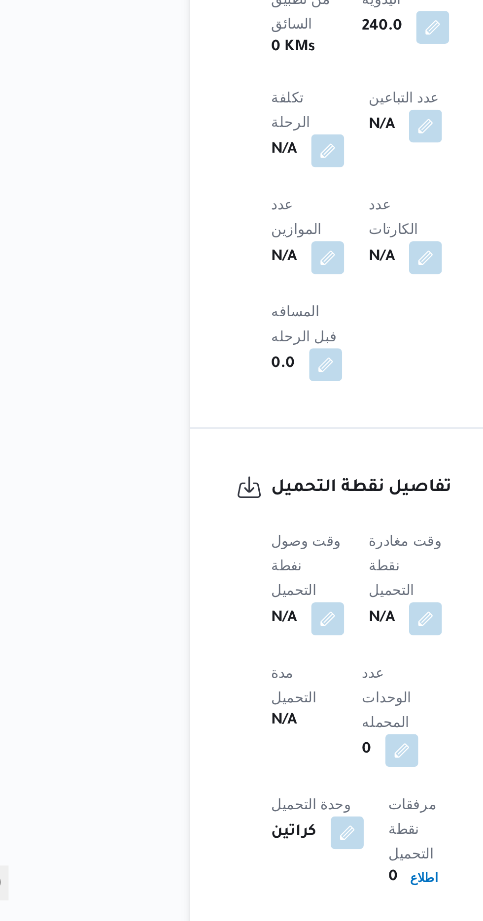
click at [235, 768] on span at bounding box center [238, 776] width 21 height 16
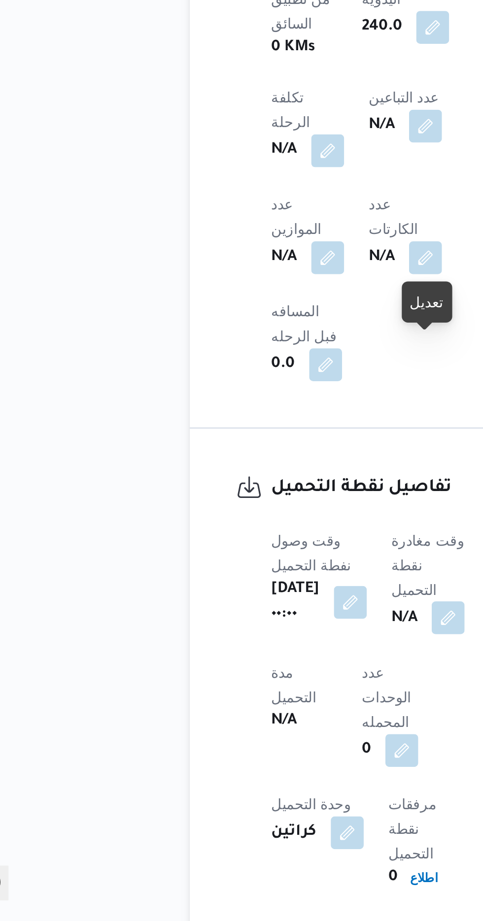
click at [249, 768] on button "button" at bounding box center [252, 776] width 16 height 16
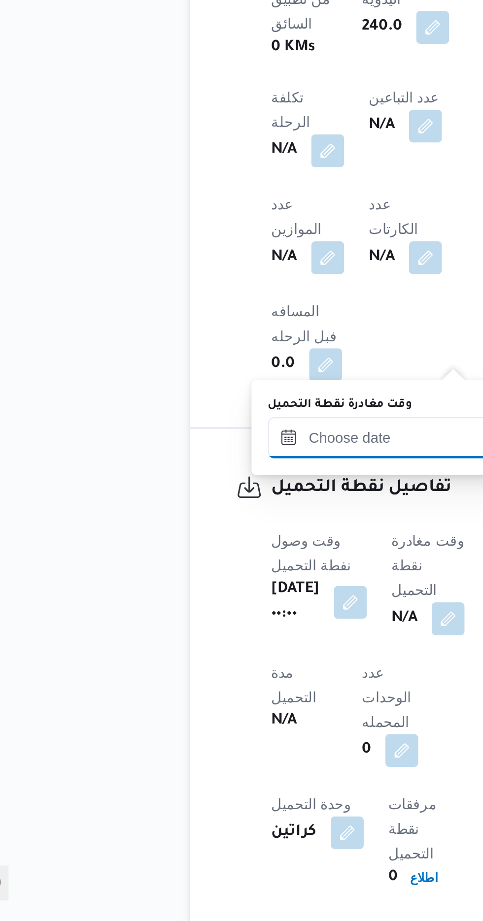
click at [191, 690] on input "وقت مغادرة نقطة التحميل" at bounding box center [221, 690] width 112 height 20
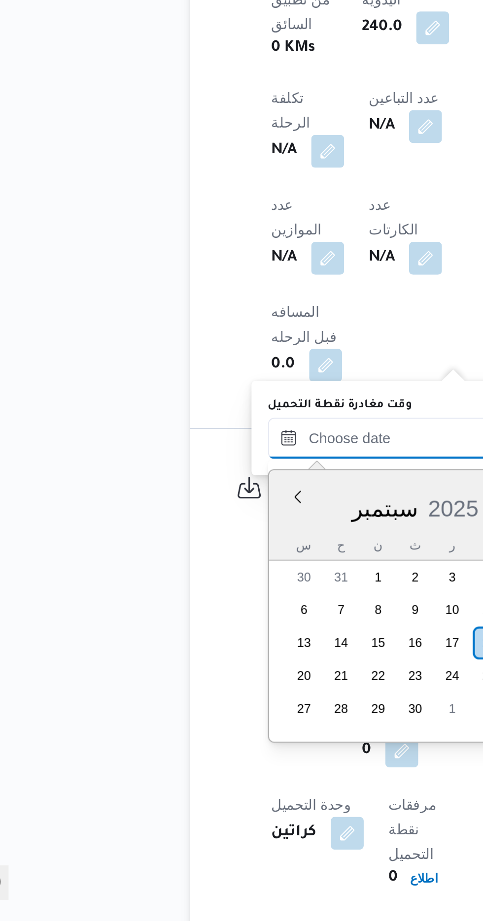
scroll to position [400, 0]
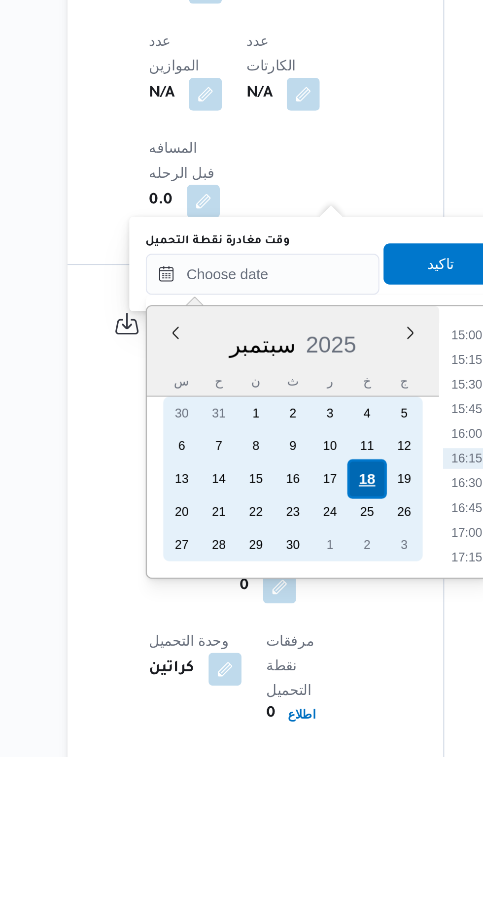
click at [266, 785] on div "18" at bounding box center [271, 788] width 19 height 19
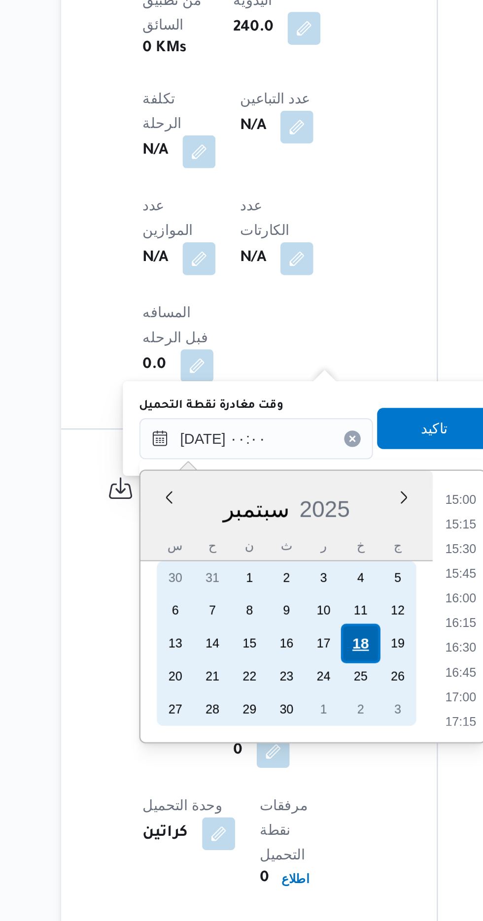
scroll to position [0, 0]
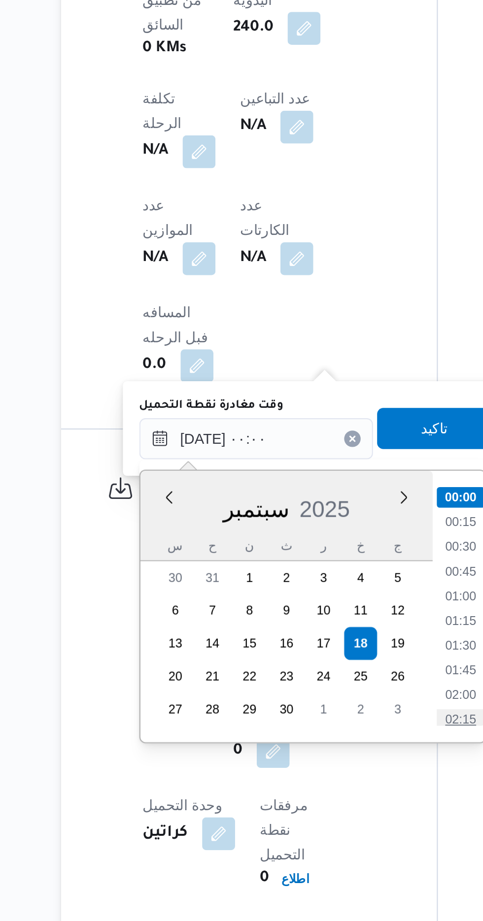
click at [314, 822] on li "02:15" at bounding box center [319, 825] width 23 height 10
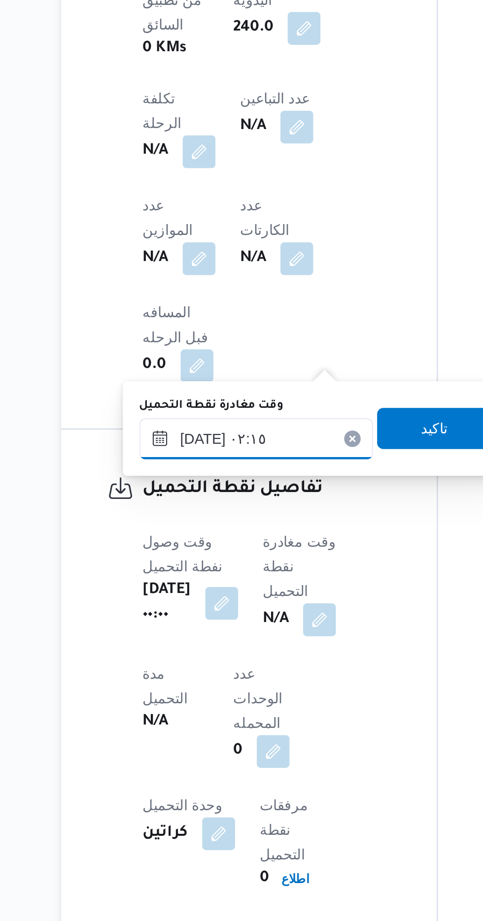
scroll to position [400, 0]
click at [198, 686] on input "[DATE] ٠٢:١٥" at bounding box center [221, 690] width 112 height 20
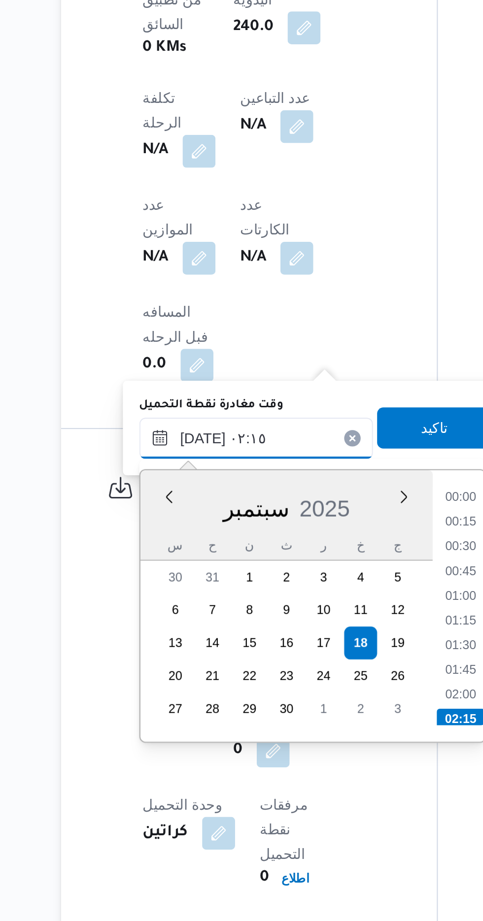
scroll to position [46, 0]
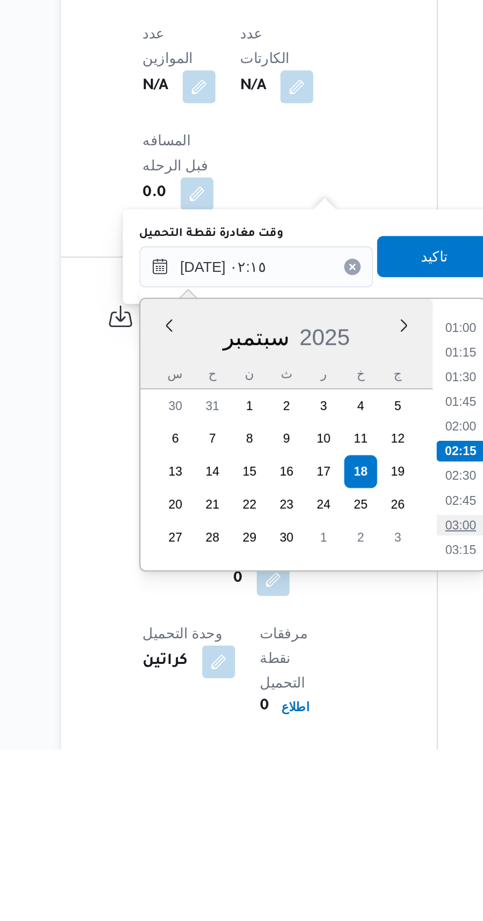
click at [313, 814] on li "03:00" at bounding box center [319, 814] width 23 height 10
type input "[DATE] ٠٣:٠٠"
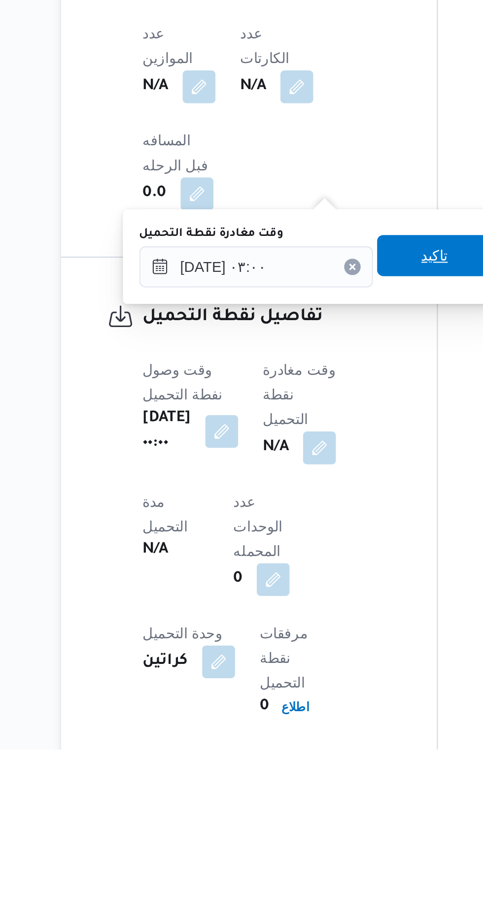
click at [299, 684] on span "تاكيد" at bounding box center [306, 685] width 55 height 20
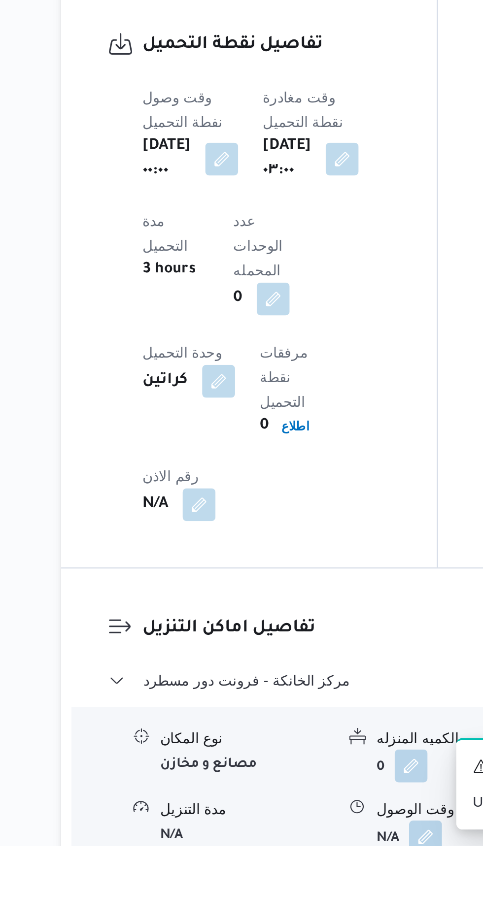
scroll to position [580, 0]
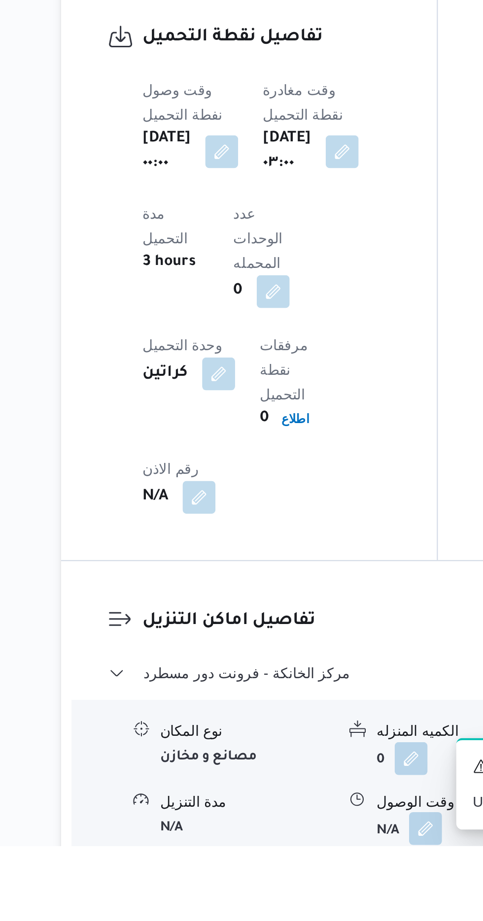
click at [297, 905] on button "button" at bounding box center [303, 913] width 16 height 16
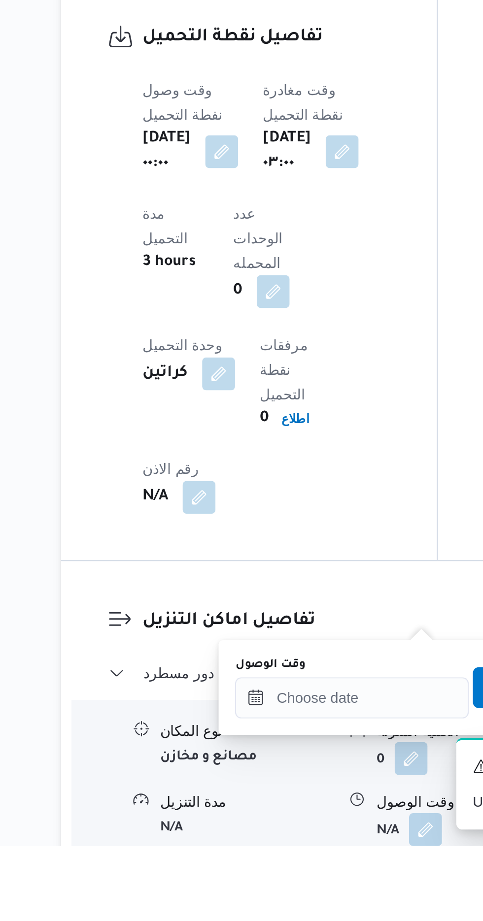
click at [232, 836] on label "وقت الوصول" at bounding box center [227, 834] width 33 height 8
click at [232, 840] on input "وقت الوصول" at bounding box center [267, 850] width 112 height 20
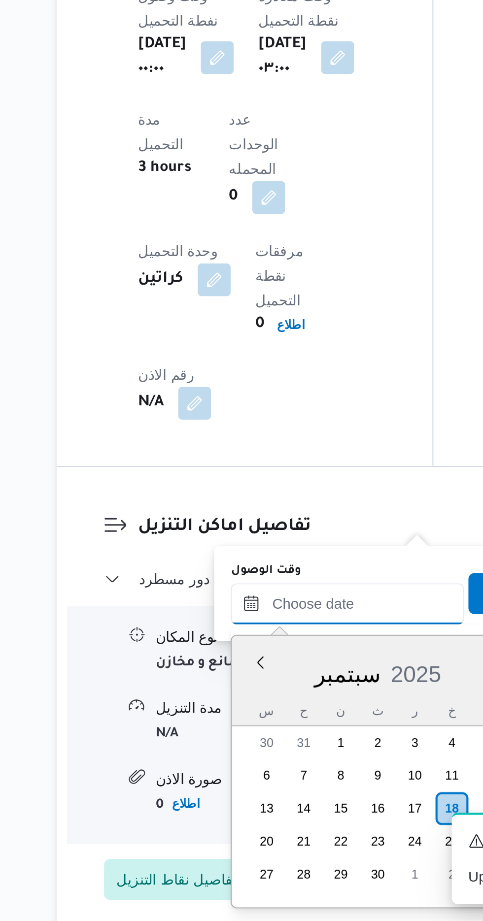
scroll to position [661, 0]
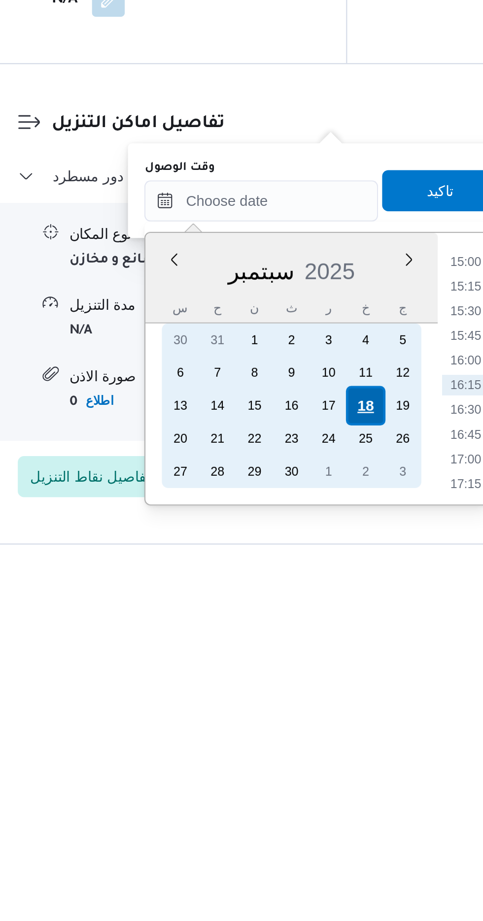
click at [314, 849] on div "18" at bounding box center [317, 853] width 19 height 19
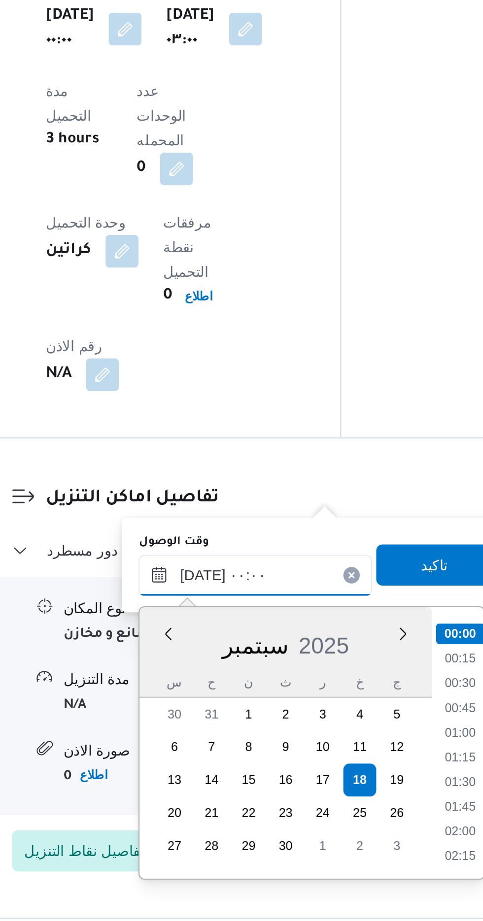
click at [218, 752] on input "[DATE] ٠٠:٠٠" at bounding box center [267, 756] width 112 height 20
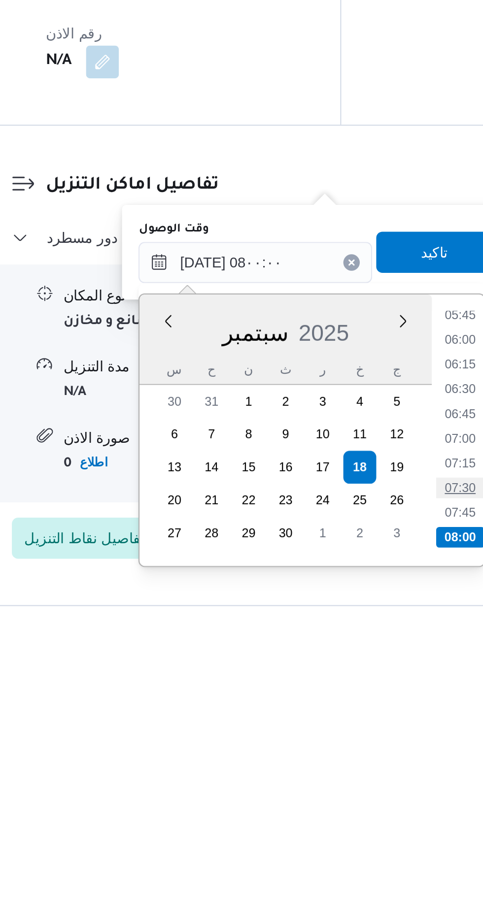
click at [357, 865] on li "07:30" at bounding box center [365, 863] width 23 height 10
type input "[DATE] ٠٧:٣٠"
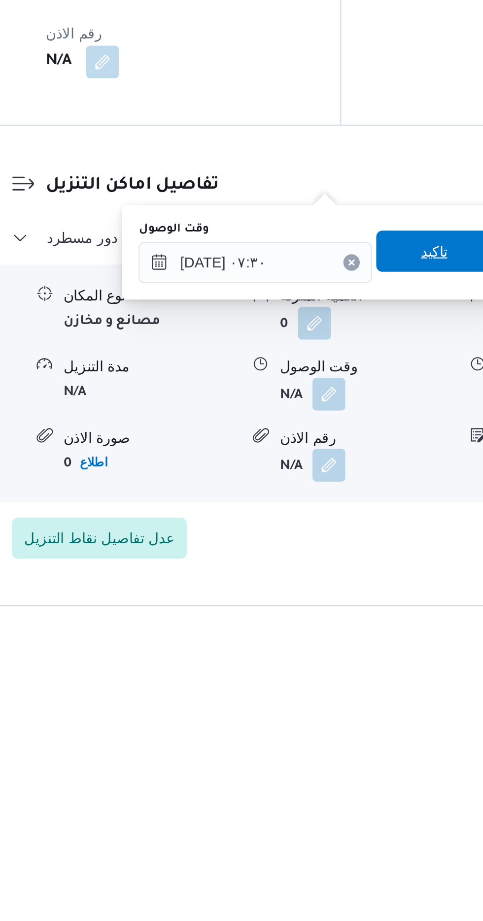
click at [349, 757] on span "تاكيد" at bounding box center [352, 750] width 55 height 20
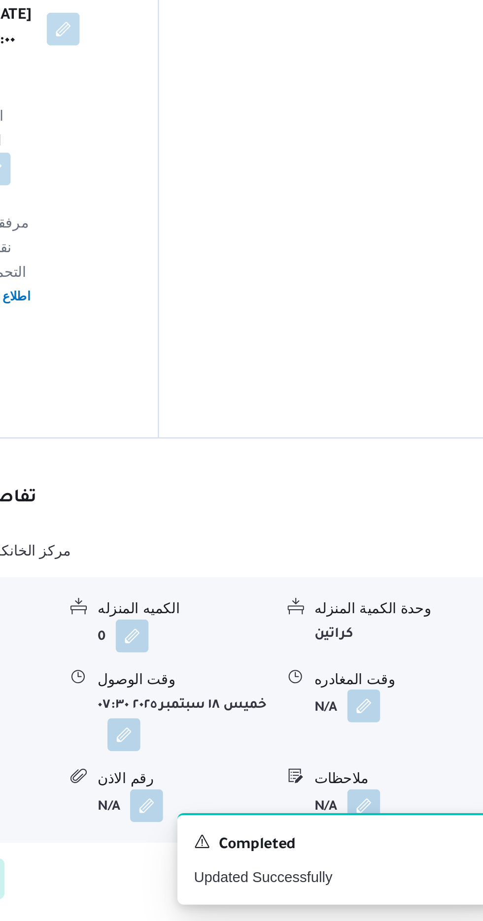
click at [399, 810] on button "button" at bounding box center [406, 818] width 16 height 16
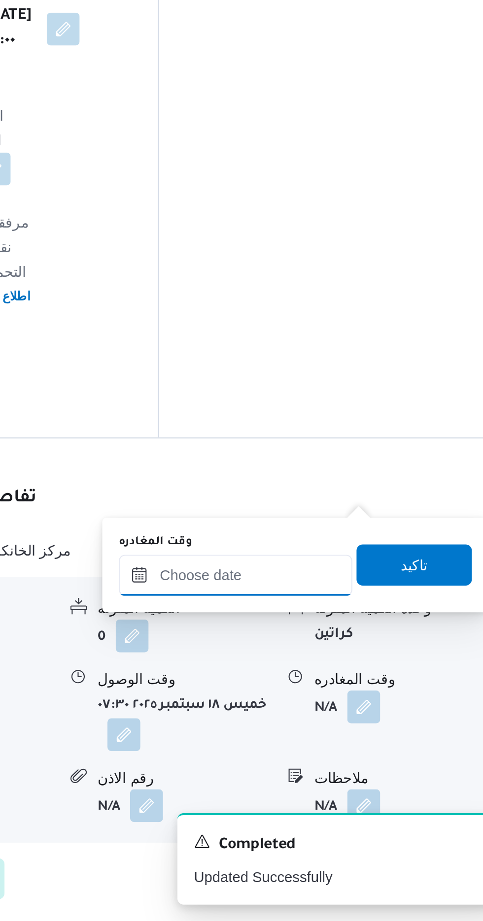
click at [336, 758] on input "وقت المغادره" at bounding box center [345, 756] width 112 height 20
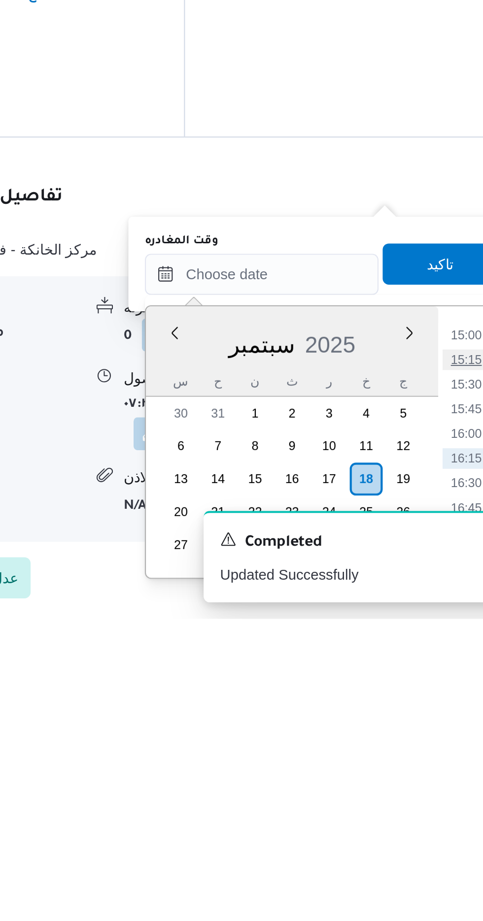
click at [445, 793] on li "15:15" at bounding box center [442, 797] width 23 height 10
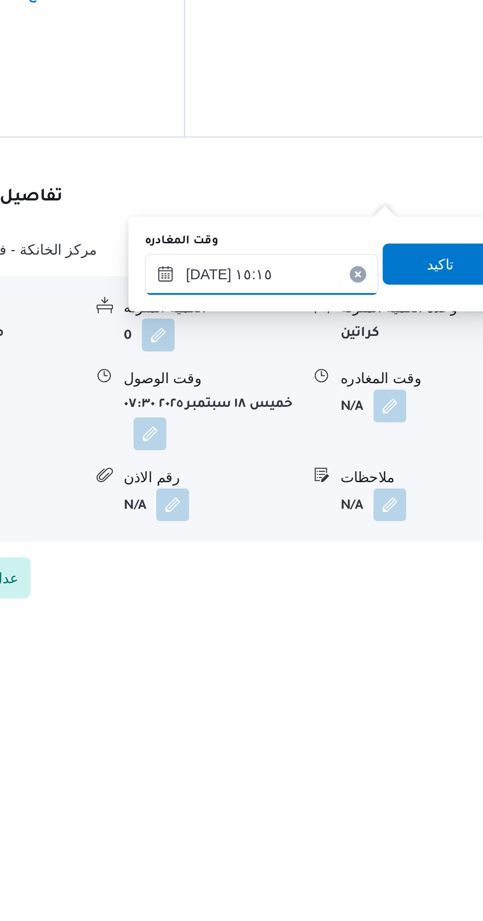
click at [349, 751] on input "[DATE] ١٥:١٥" at bounding box center [345, 756] width 112 height 20
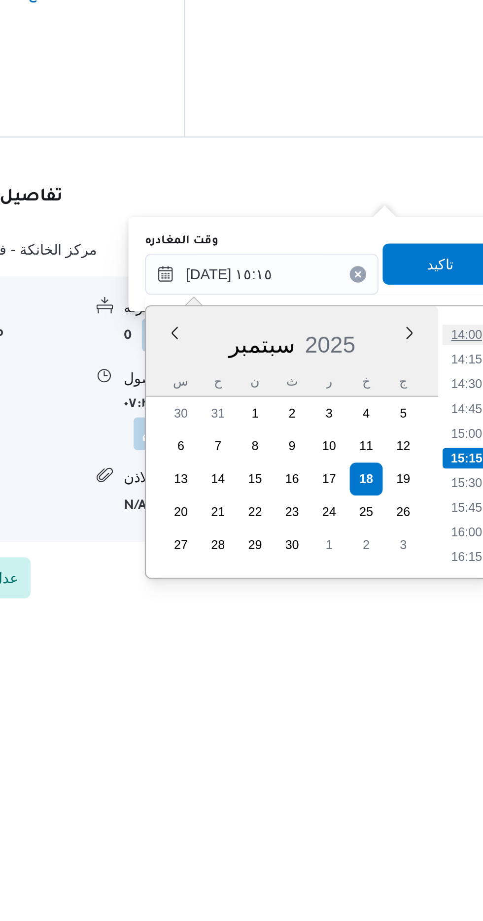
click at [439, 784] on li "14:00" at bounding box center [442, 785] width 23 height 10
type input "[DATE] ١٤:٠٠"
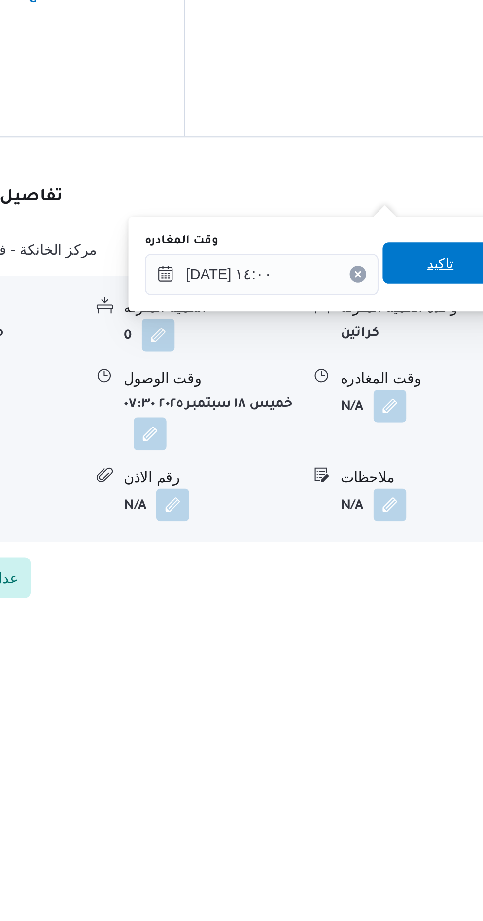
click at [425, 751] on span "تاكيد" at bounding box center [430, 751] width 55 height 20
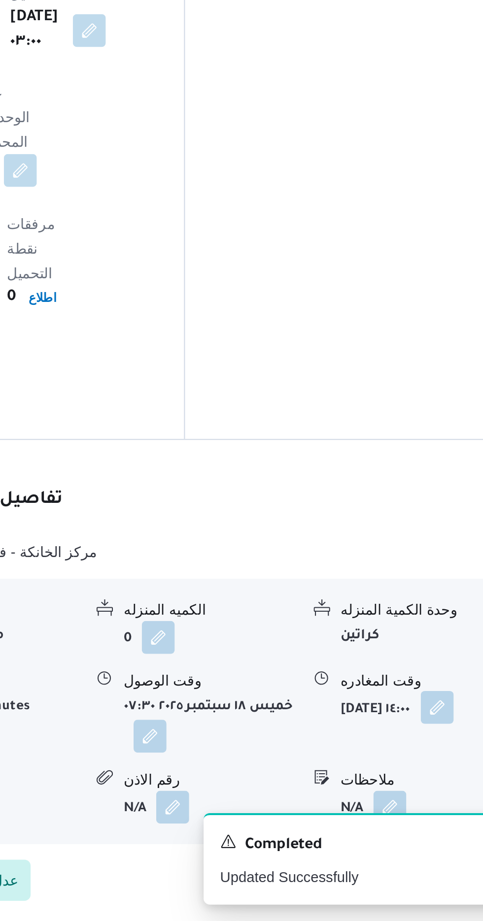
click at [421, 811] on button "button" at bounding box center [429, 819] width 16 height 16
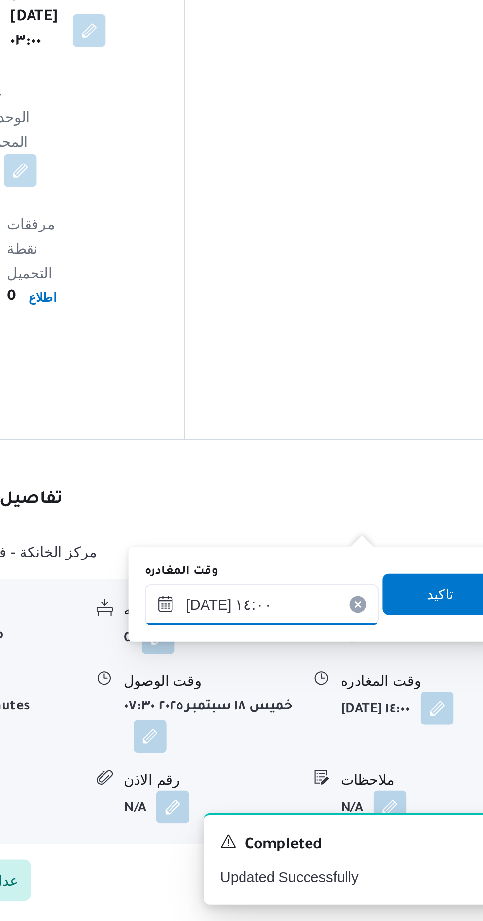
click at [357, 763] on input "[DATE] ١٤:٠٠" at bounding box center [345, 769] width 112 height 20
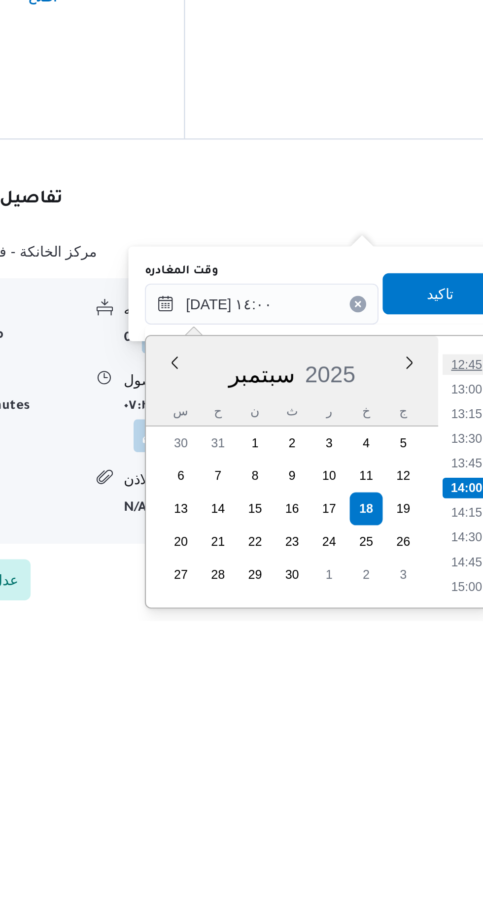
click at [435, 797] on li "12:45" at bounding box center [442, 798] width 23 height 10
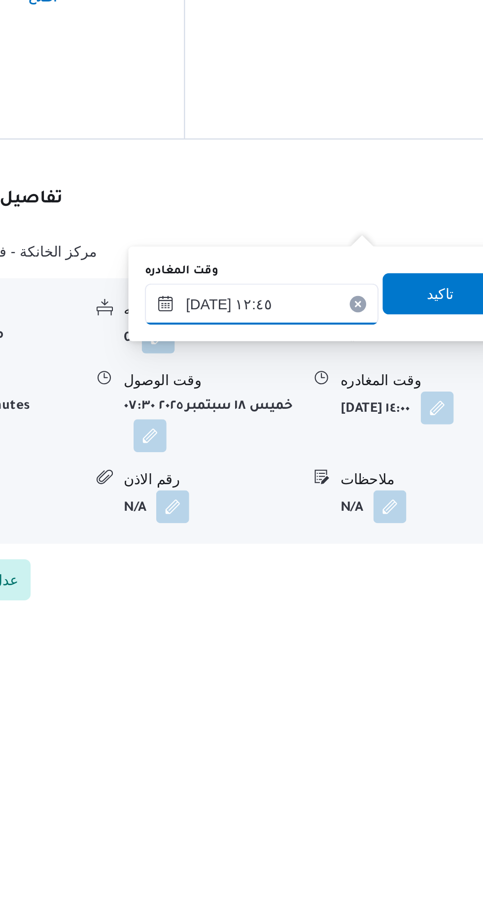
click at [331, 771] on input "[DATE] ١٢:٤٥" at bounding box center [345, 769] width 112 height 20
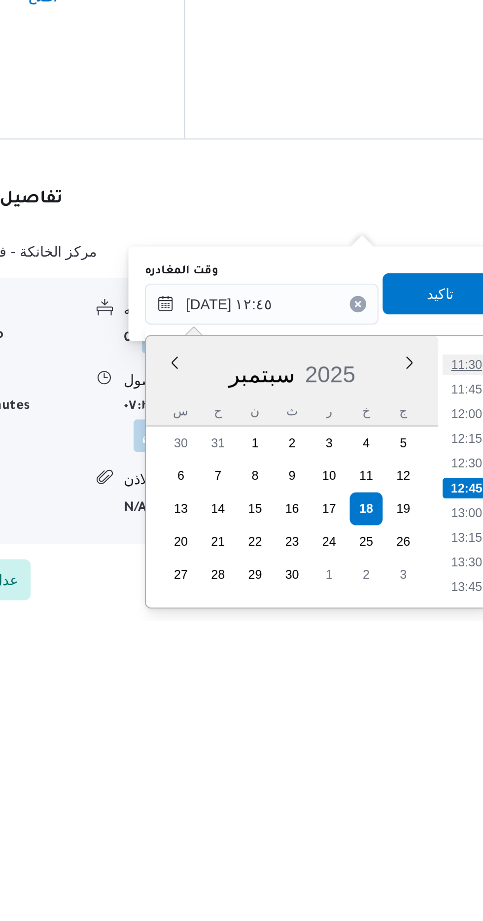
click at [432, 795] on li "11:30" at bounding box center [442, 798] width 23 height 10
type input "[DATE] ١١:٣٠"
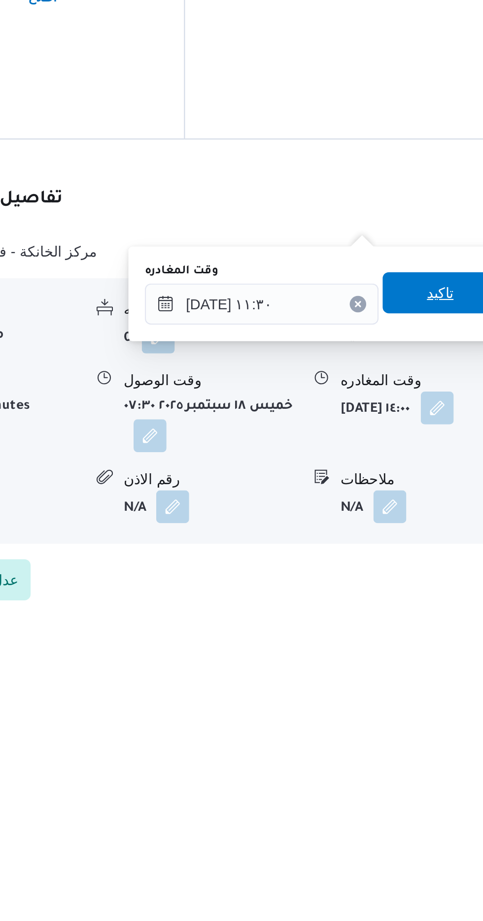
click at [423, 761] on span "تاكيد" at bounding box center [430, 764] width 55 height 20
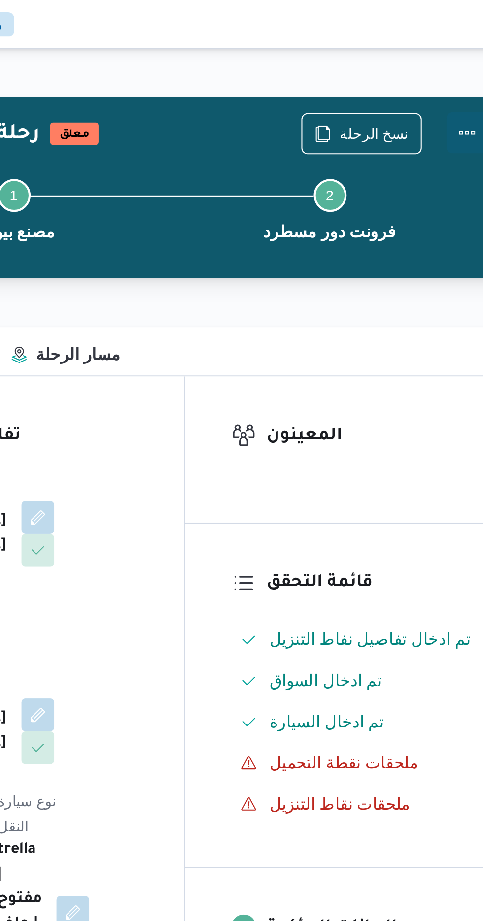
click at [442, 66] on button "Actions" at bounding box center [443, 64] width 20 height 20
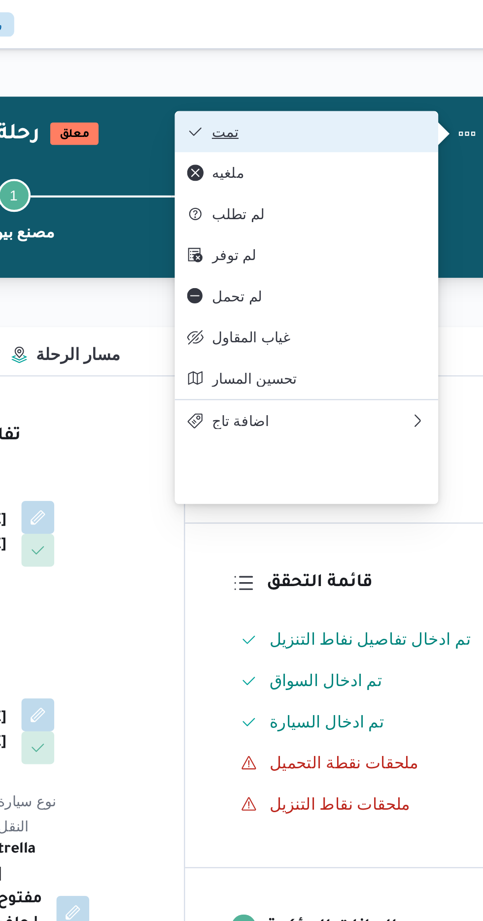
click at [333, 63] on span "تمت" at bounding box center [372, 63] width 102 height 8
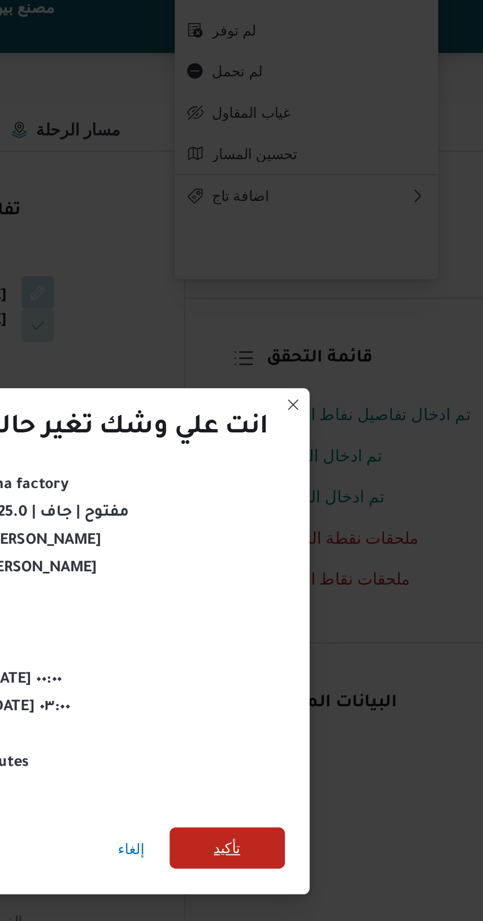
click at [323, 514] on span "تأكيد" at bounding box center [328, 514] width 55 height 20
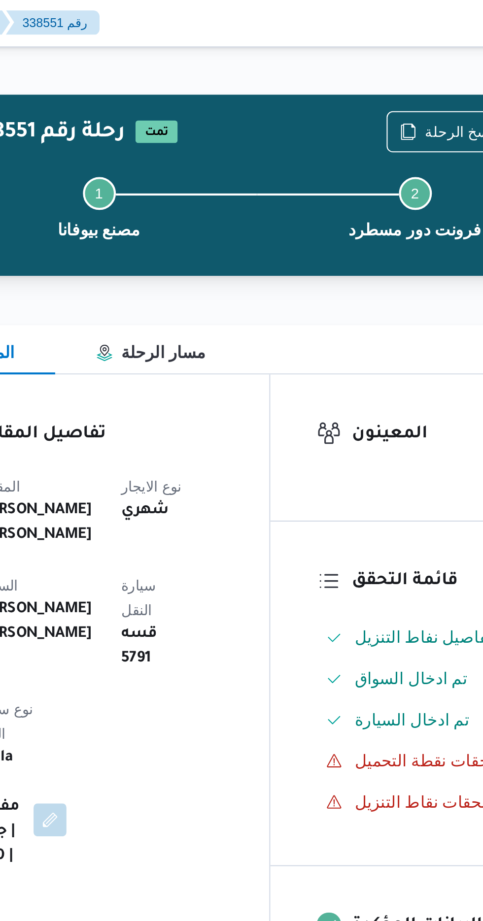
click at [182, 383] on div "المقاول [PERSON_NAME] [PERSON_NAME] شهري [PERSON_NAME] [PERSON_NAME] سيارة النق…" at bounding box center [226, 328] width 131 height 213
click at [383, 59] on span "نسخ الرحلة" at bounding box center [392, 63] width 57 height 19
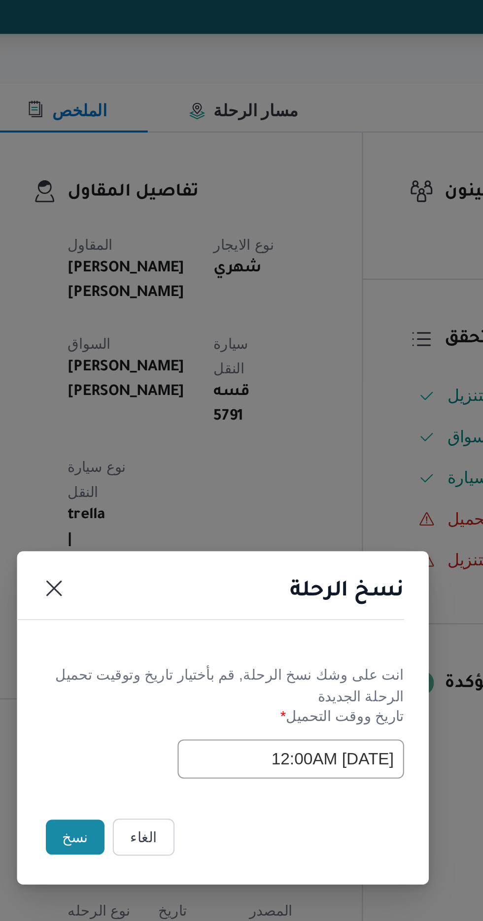
click at [169, 521] on button "نسخ" at bounding box center [171, 517] width 28 height 17
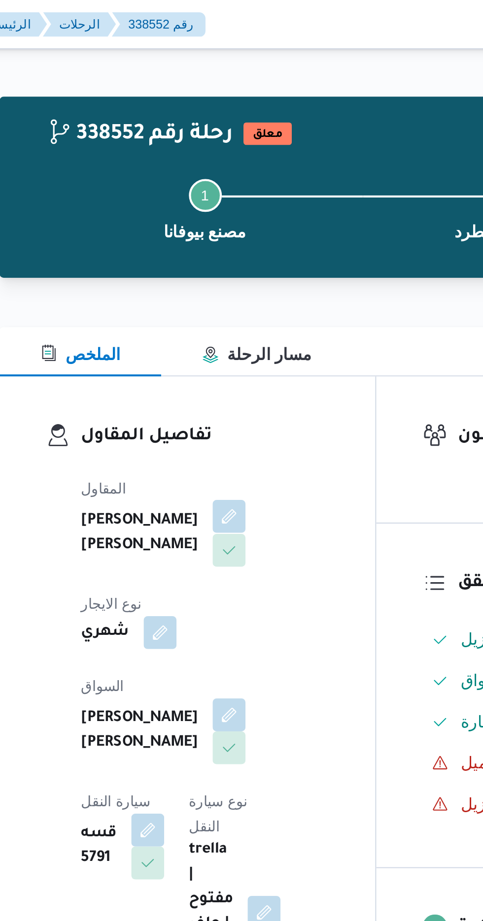
click at [230, 251] on button "button" at bounding box center [238, 247] width 16 height 16
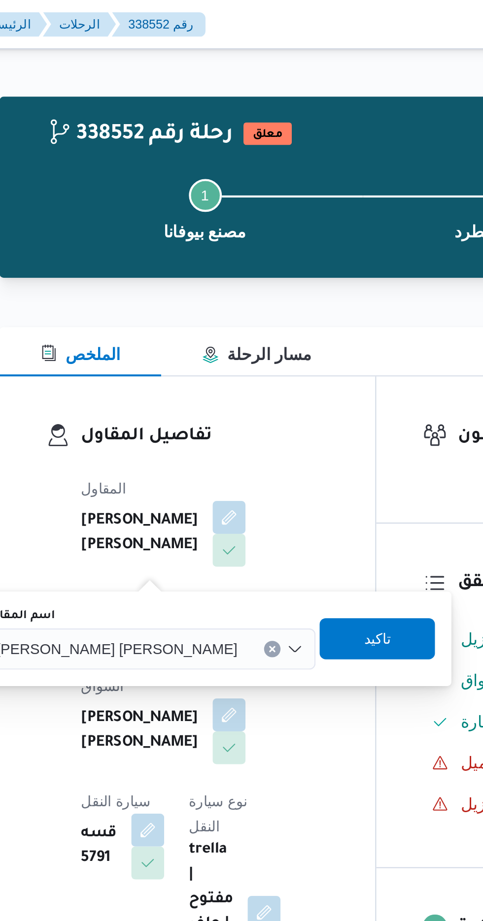
click at [180, 311] on span "[PERSON_NAME] [PERSON_NAME]" at bounding box center [184, 310] width 115 height 11
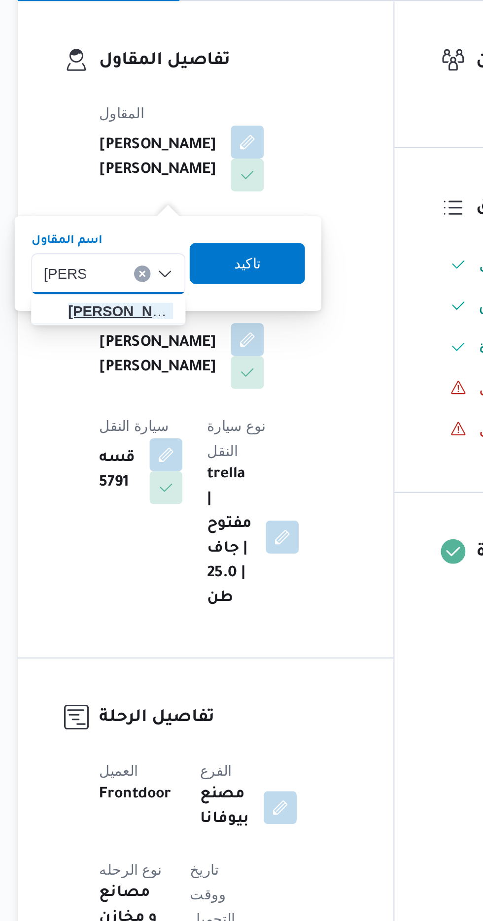
type input "[PERSON_NAME]"
click at [182, 329] on span "[PERSON_NAME] دوح [PERSON_NAME]" at bounding box center [177, 329] width 50 height 12
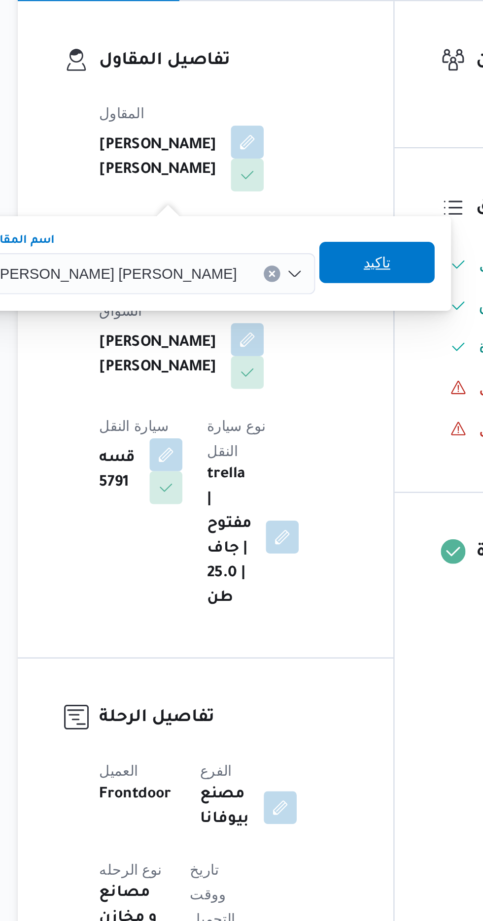
click at [294, 309] on span "تاكيد" at bounding box center [300, 305] width 13 height 12
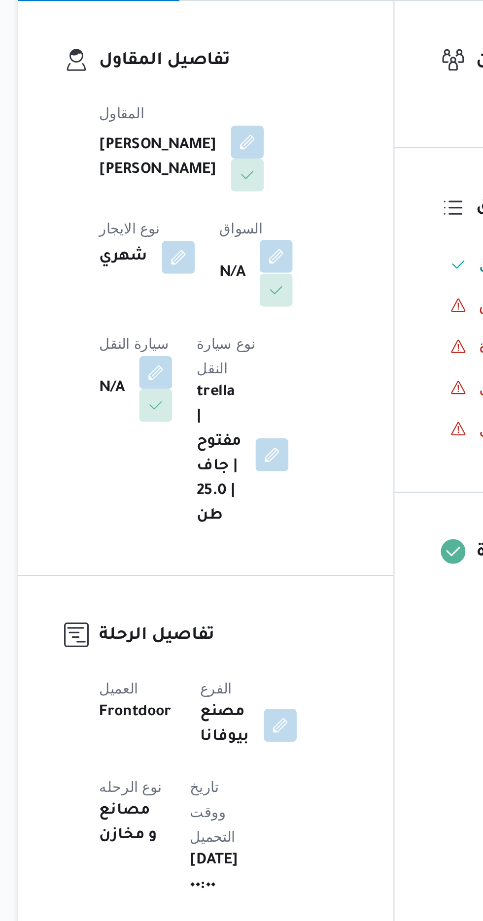
click at [244, 310] on button "button" at bounding box center [252, 303] width 16 height 16
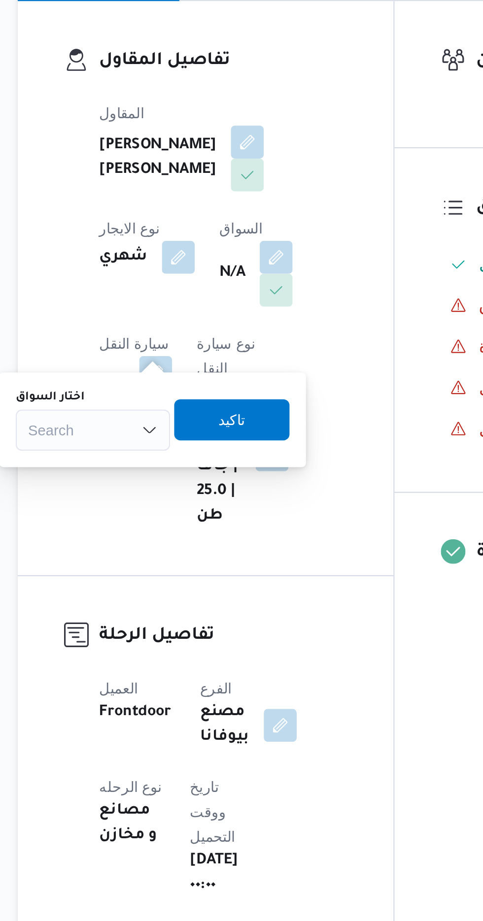
click at [177, 388] on div "Search" at bounding box center [164, 386] width 74 height 20
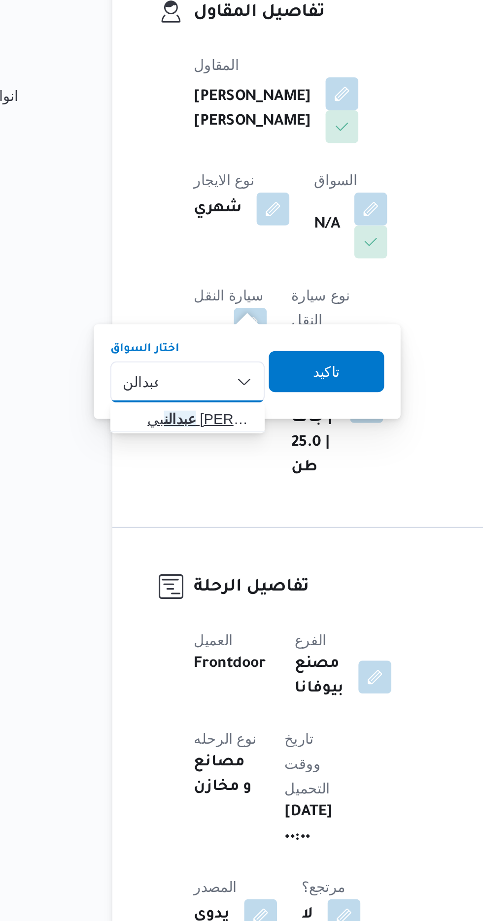
type input "عبدالن"
click at [171, 406] on span "[PERSON_NAME]" at bounding box center [170, 403] width 50 height 12
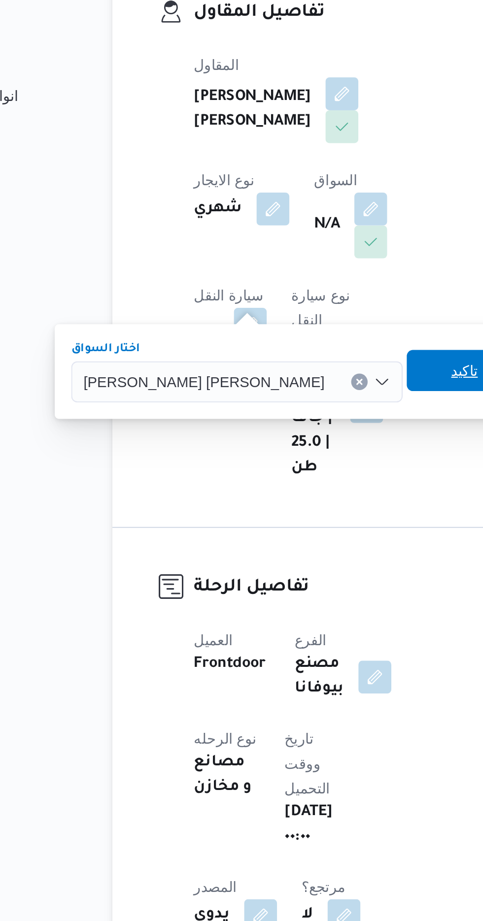
click at [290, 381] on span "تاكيد" at bounding box center [296, 380] width 13 height 12
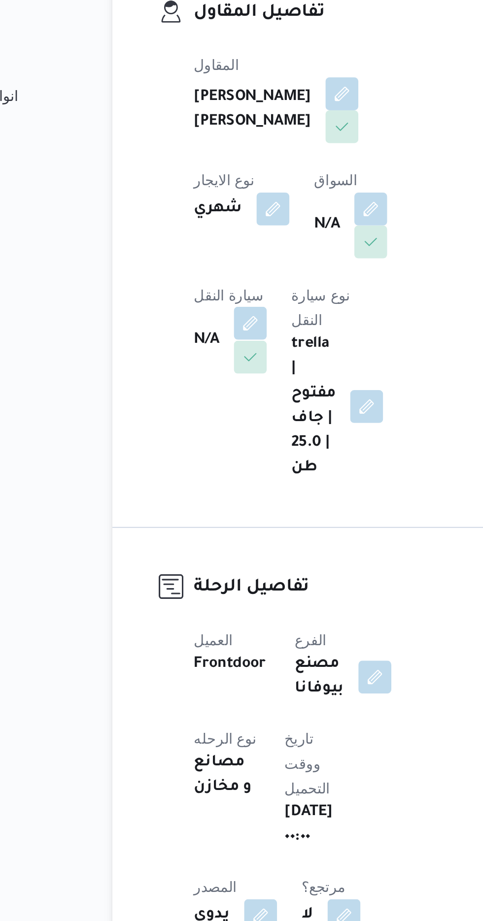
click at [202, 350] on button "button" at bounding box center [194, 358] width 16 height 16
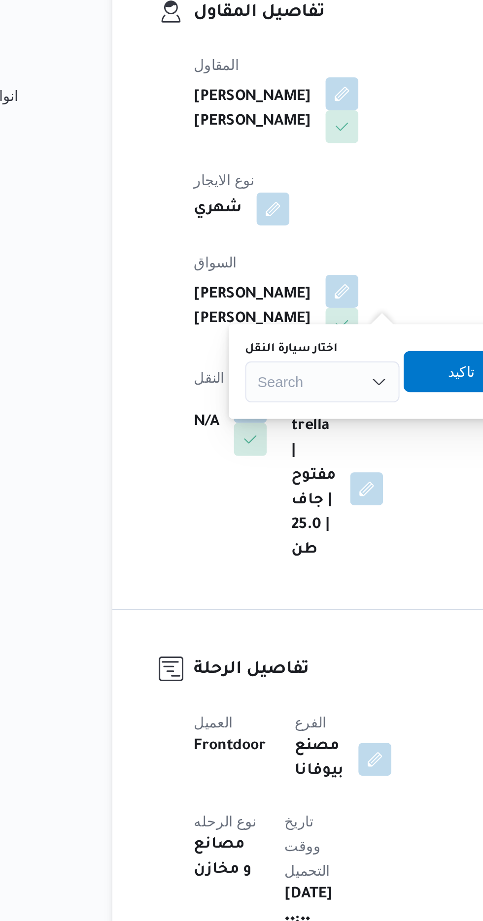
click at [211, 384] on div "Search" at bounding box center [229, 386] width 74 height 20
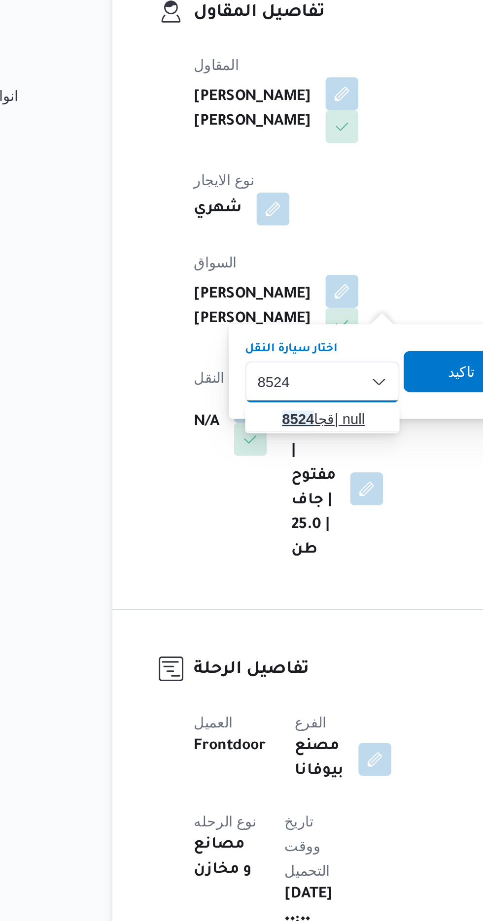
type input "8524"
click at [233, 402] on span "قجا 8524 | null" at bounding box center [234, 403] width 50 height 12
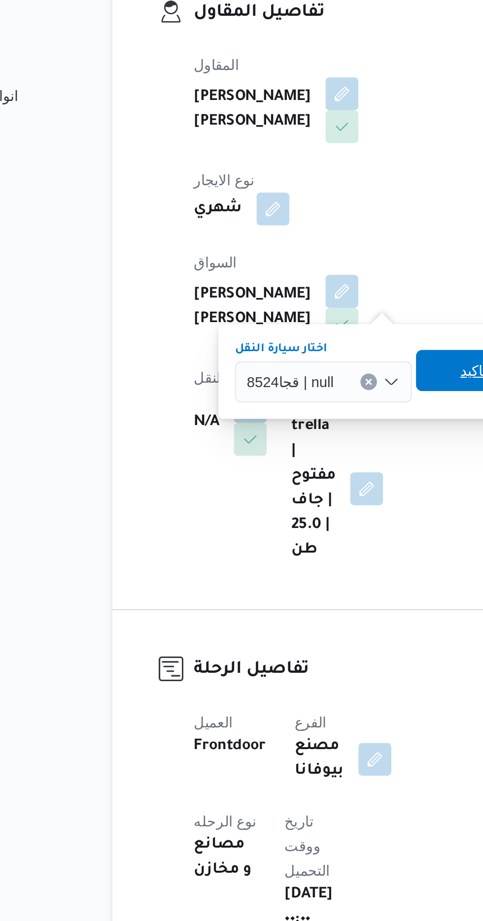
click at [292, 384] on span "تاكيد" at bounding box center [300, 380] width 55 height 20
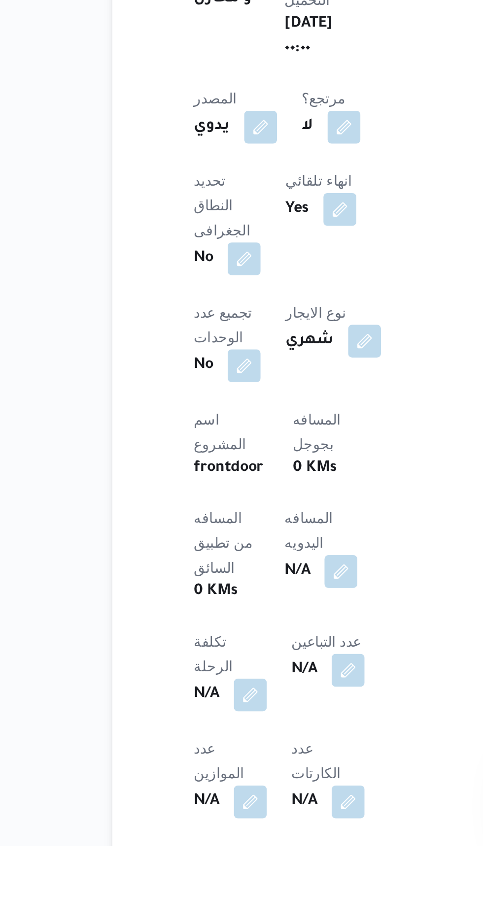
scroll to position [163, 0]
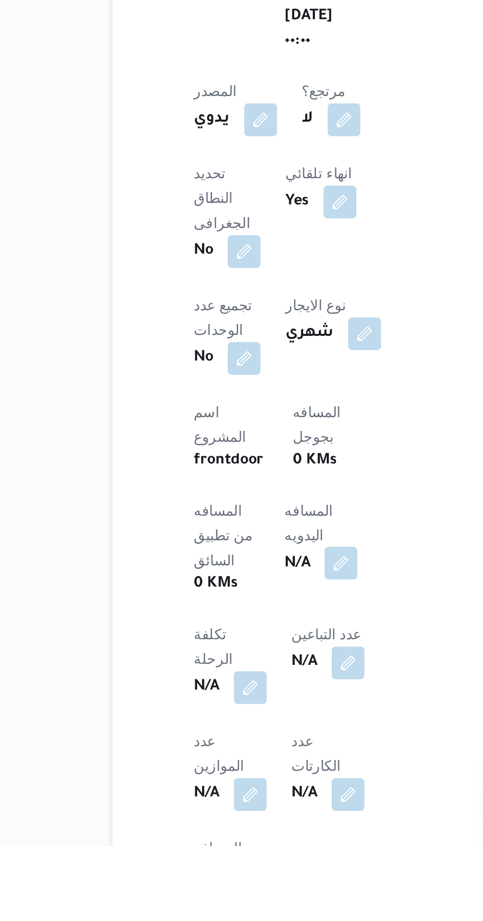
click at [230, 778] on button "button" at bounding box center [238, 786] width 16 height 16
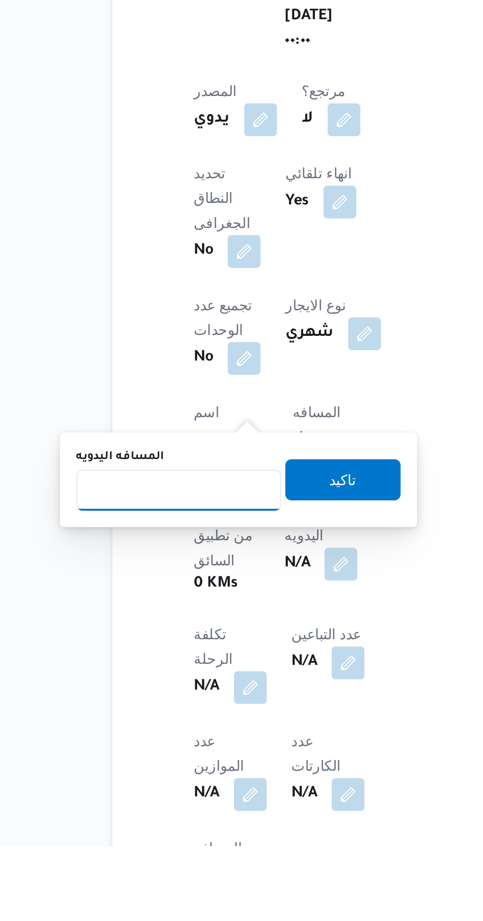
click at [189, 748] on input "المسافه اليدويه" at bounding box center [160, 751] width 98 height 20
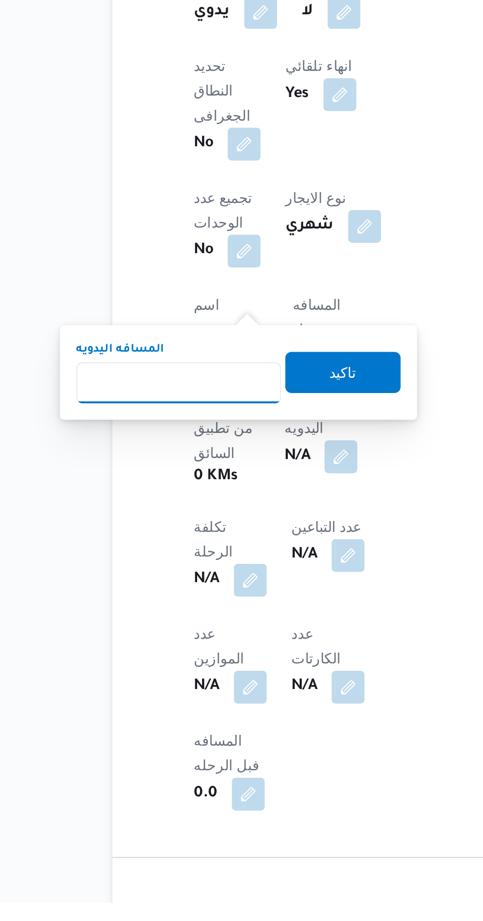
scroll to position [258, 0]
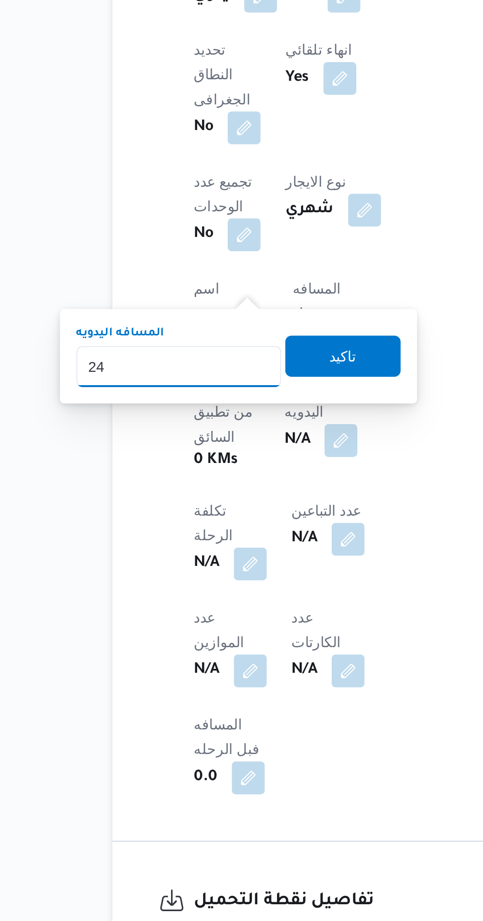
type input "240"
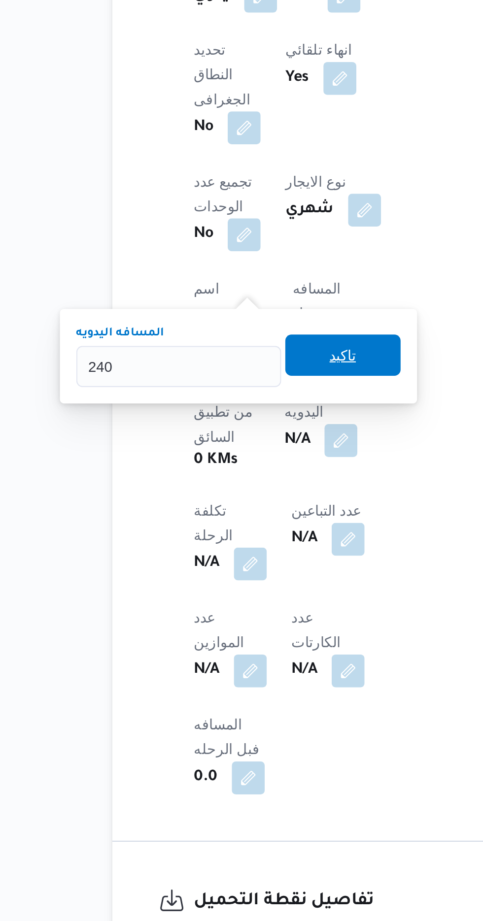
click at [247, 659] on span "تاكيد" at bounding box center [238, 650] width 55 height 20
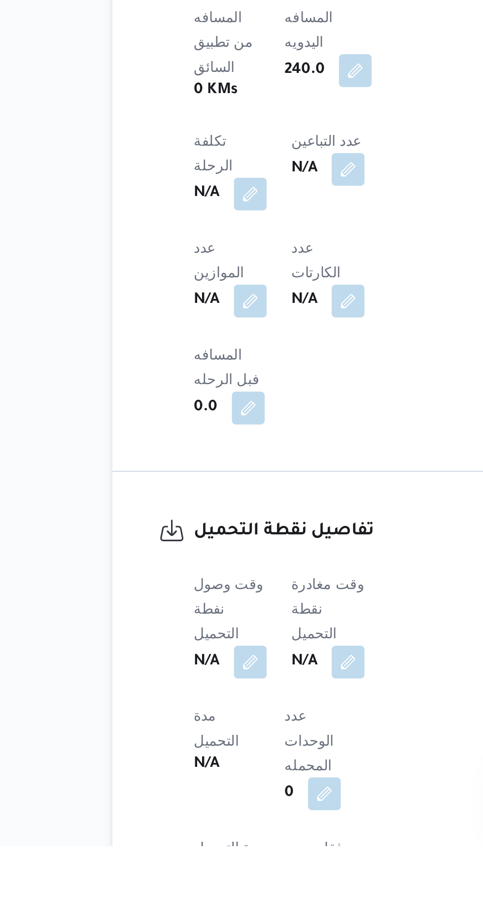
scroll to position [403, 0]
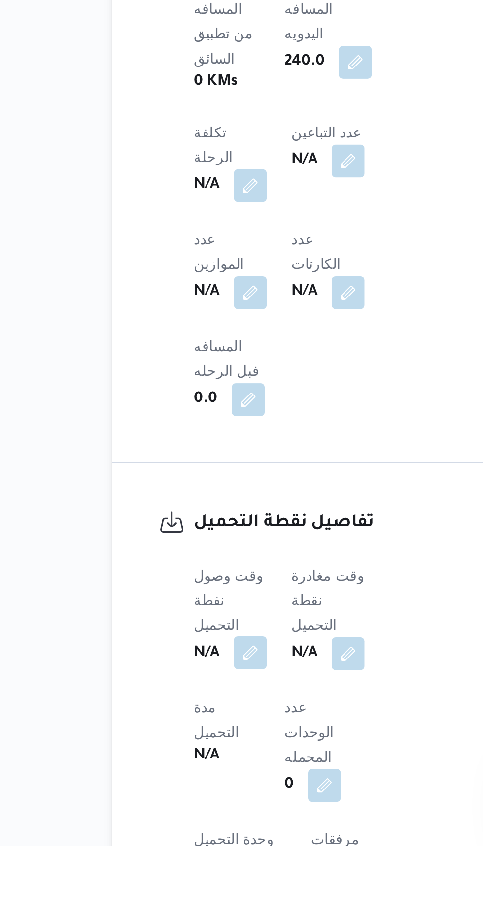
click at [197, 821] on button "button" at bounding box center [194, 829] width 16 height 16
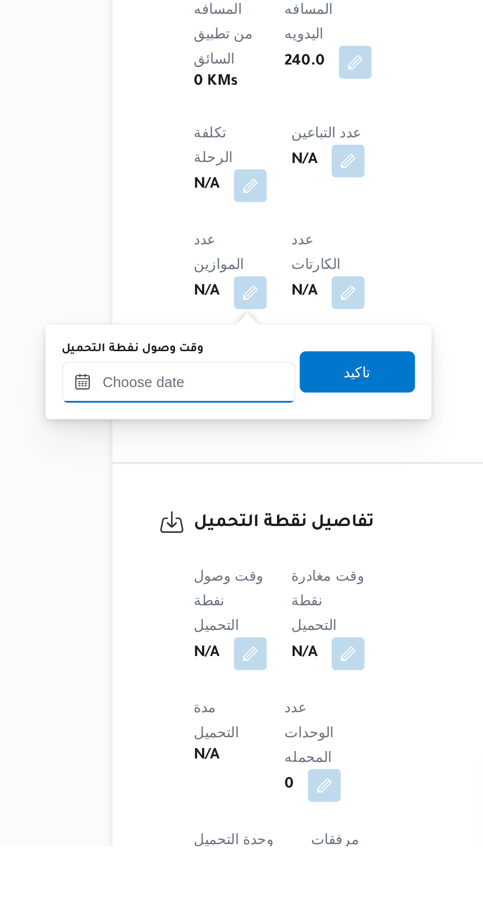
click at [186, 699] on input "وقت وصول نفطة التحميل" at bounding box center [160, 699] width 112 height 20
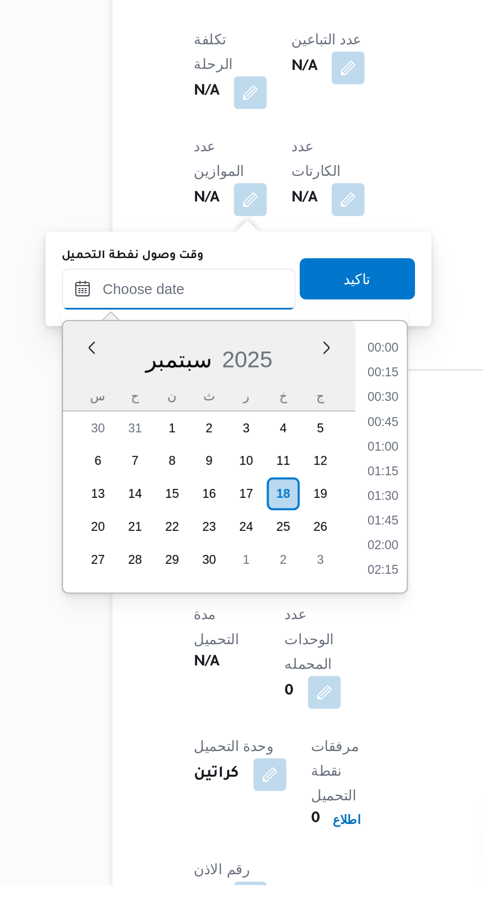
scroll to position [708, 0]
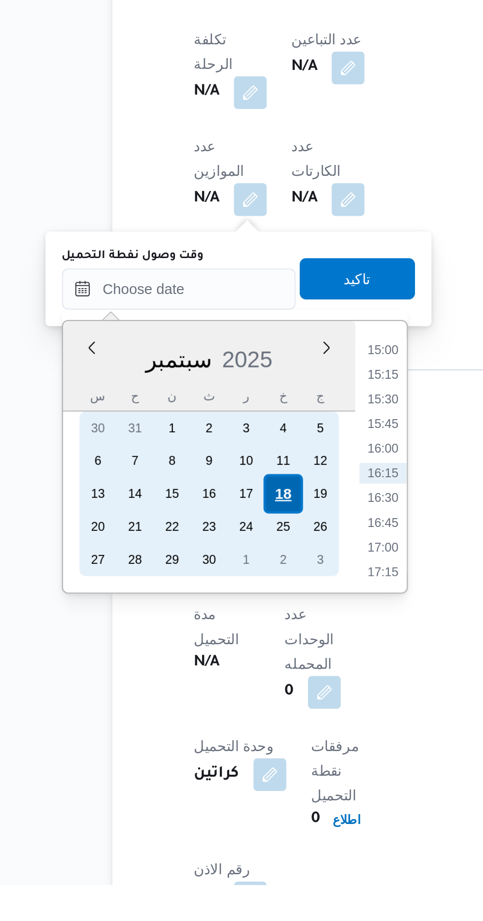
click at [213, 733] on div "18" at bounding box center [209, 734] width 19 height 19
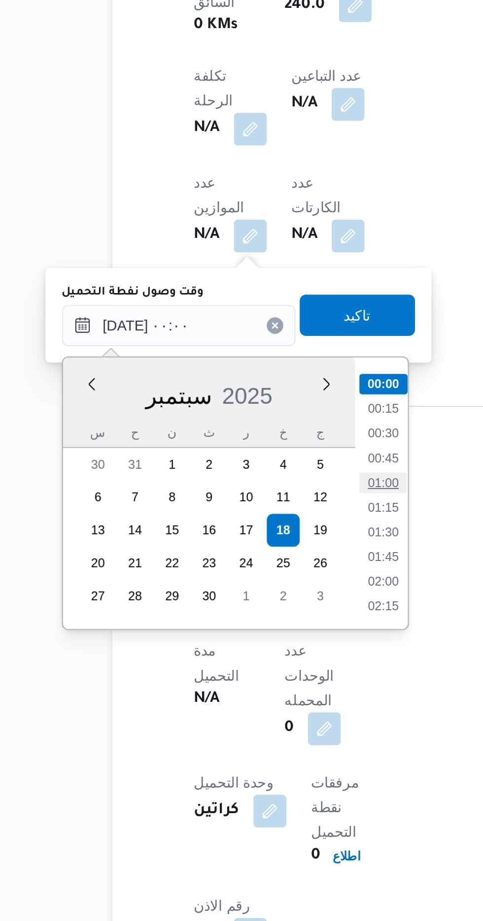
click at [256, 708] on li "01:00" at bounding box center [257, 711] width 23 height 10
type input "[DATE] ٠١:٠٠"
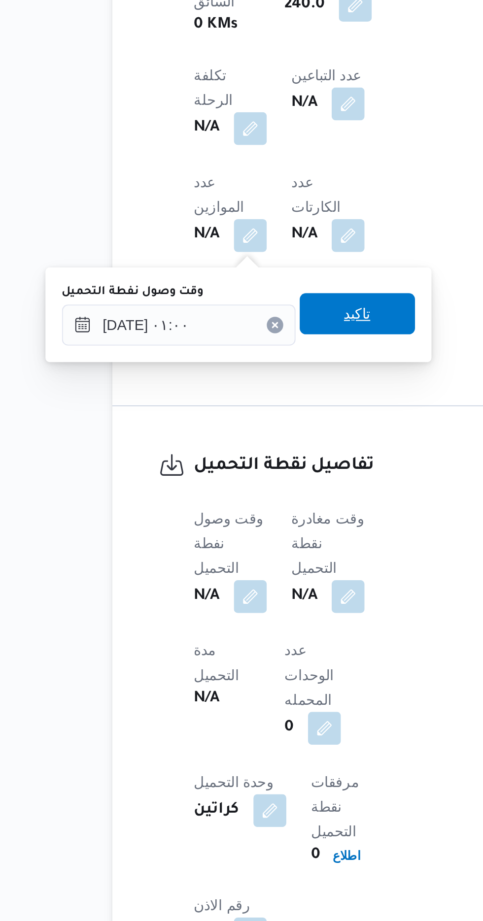
click at [259, 638] on span "تاكيد" at bounding box center [245, 631] width 55 height 20
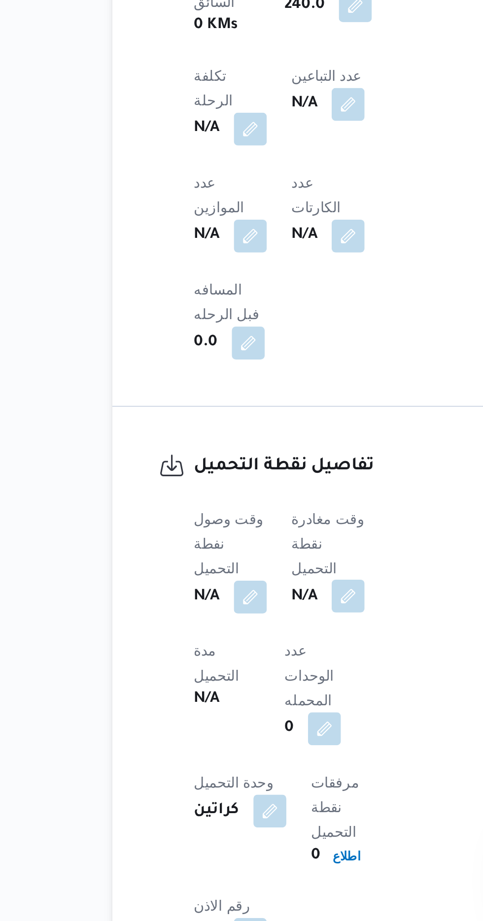
click at [246, 758] on button "button" at bounding box center [241, 766] width 16 height 16
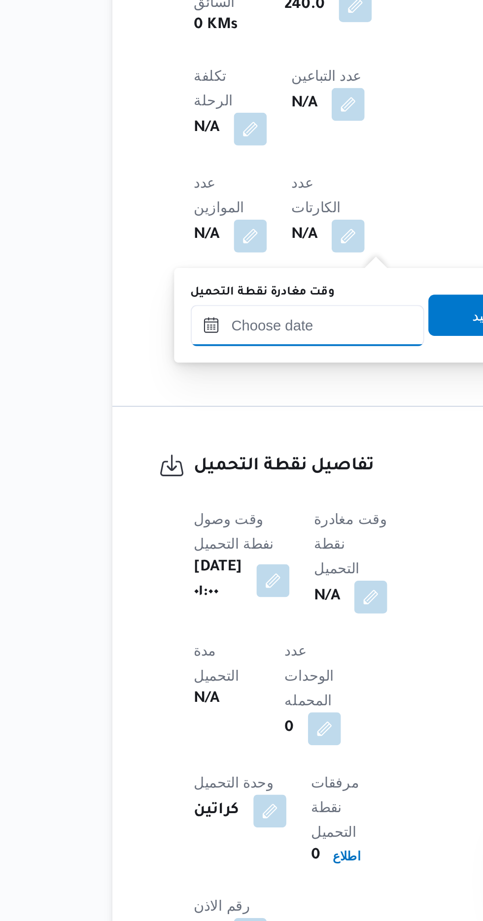
click at [219, 639] on input "وقت مغادرة نقطة التحميل" at bounding box center [221, 636] width 112 height 20
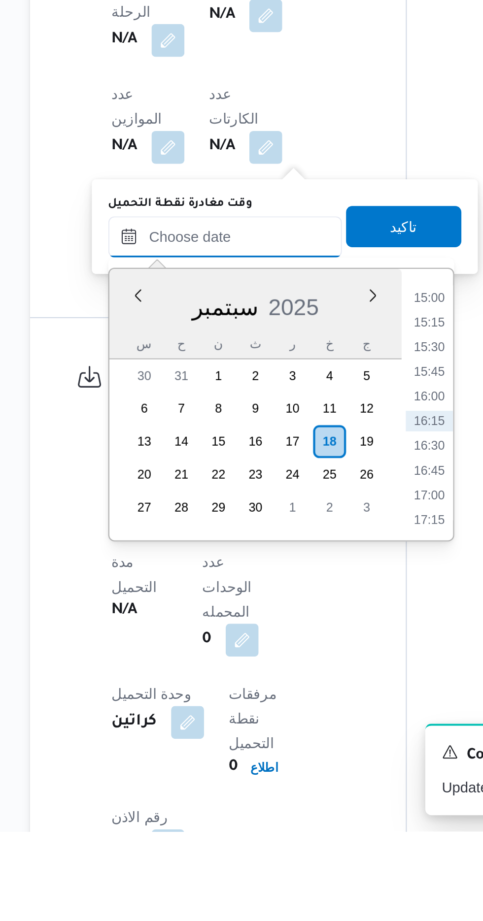
scroll to position [465, 0]
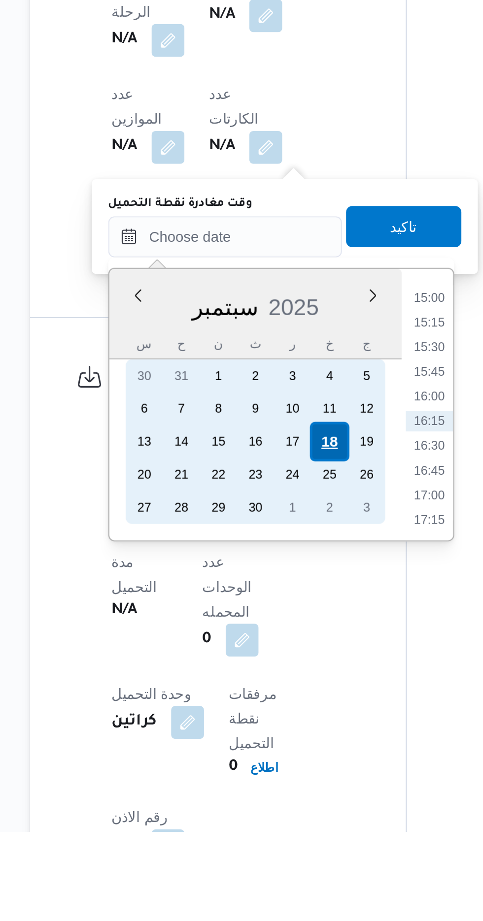
click at [274, 735] on div "18" at bounding box center [271, 734] width 19 height 19
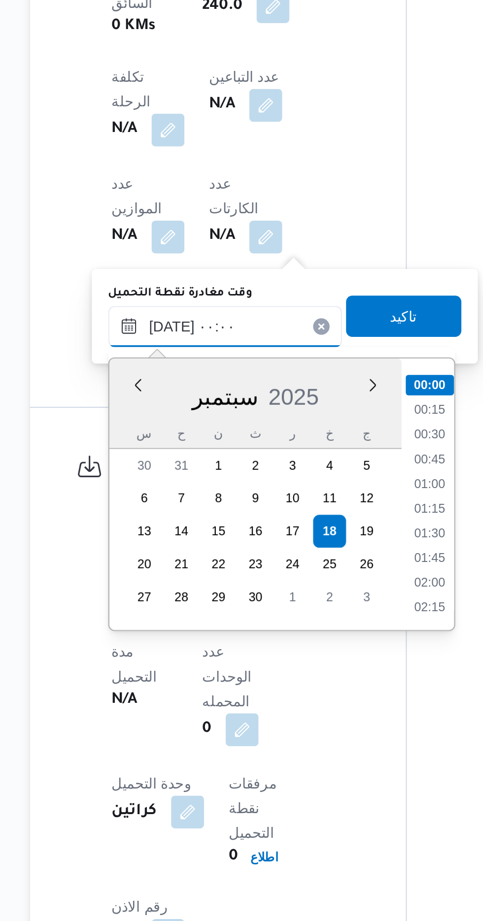
click at [175, 636] on input "[DATE] ٠٠:٠٠" at bounding box center [221, 637] width 112 height 20
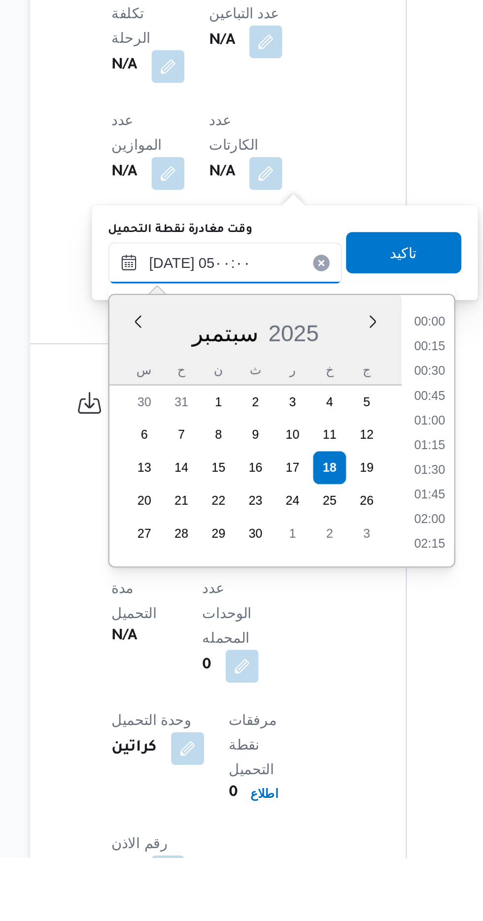
scroll to position [133, 0]
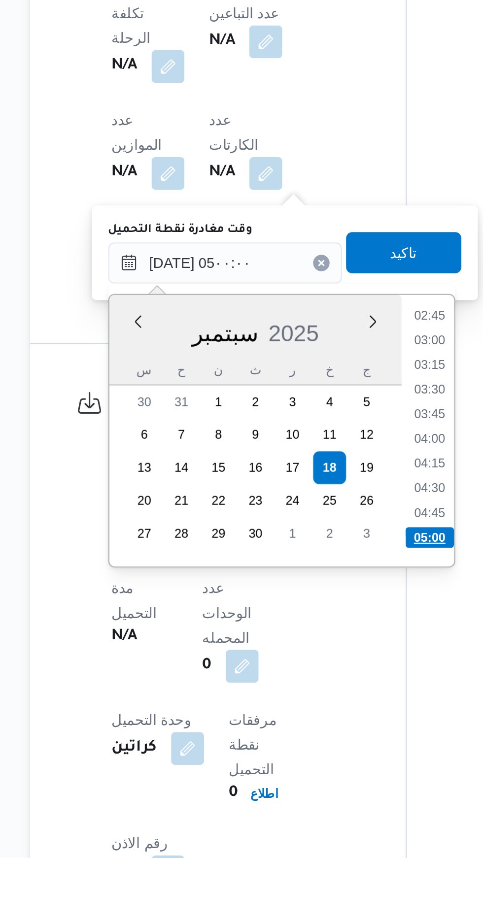
click at [317, 765] on li "05:00" at bounding box center [319, 768] width 23 height 10
type input "[DATE] ٠٥:٠٠"
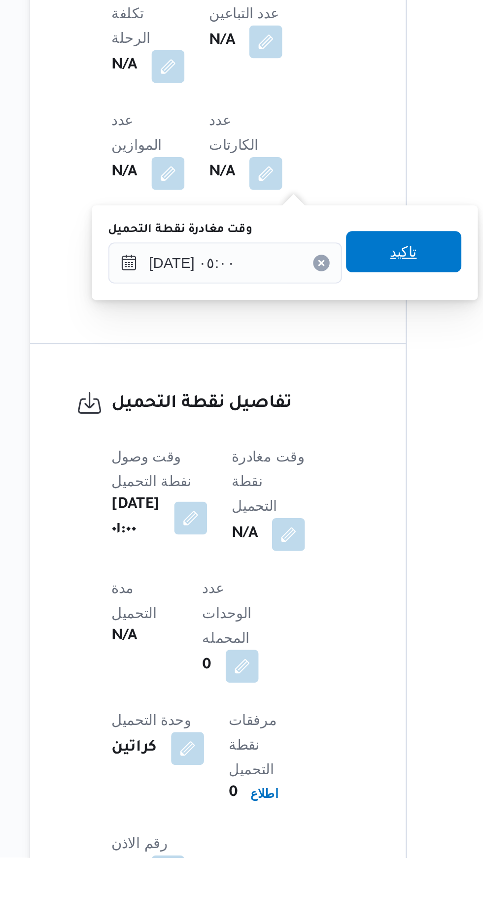
click at [311, 630] on span "تاكيد" at bounding box center [306, 631] width 13 height 12
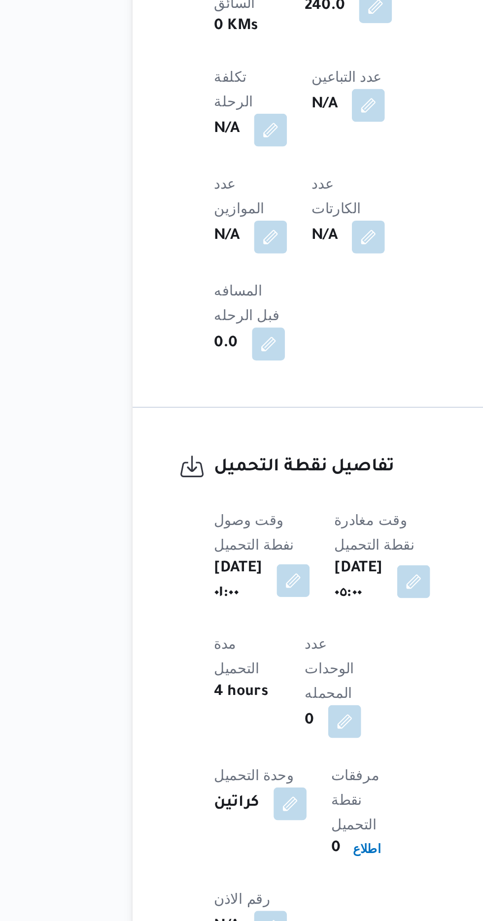
click at [210, 750] on button "button" at bounding box center [205, 758] width 16 height 16
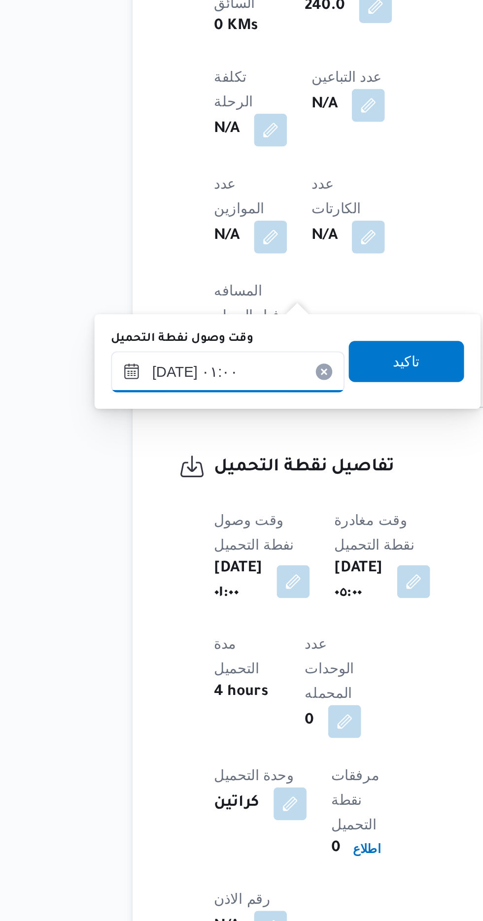
click at [184, 654] on input "[DATE] ٠١:٠٠" at bounding box center [174, 658] width 112 height 20
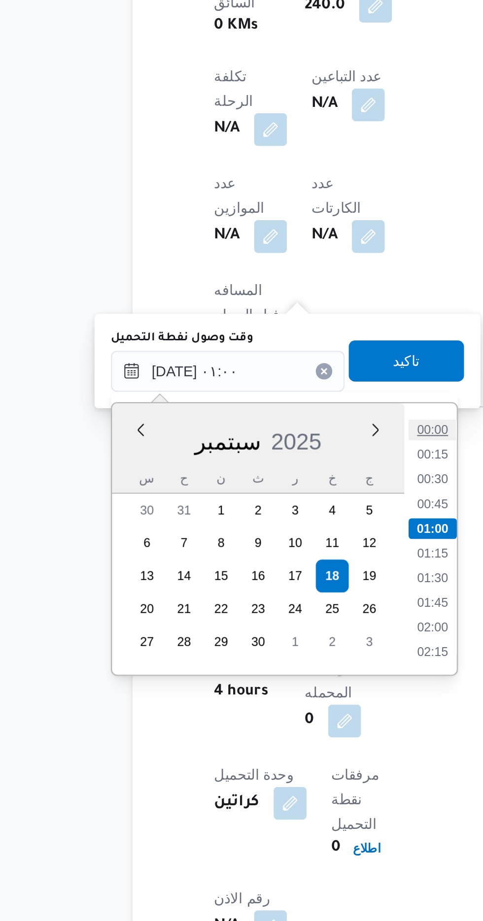
click at [272, 683] on li "00:00" at bounding box center [271, 686] width 23 height 10
type input "[DATE] ٠١:٠٠"
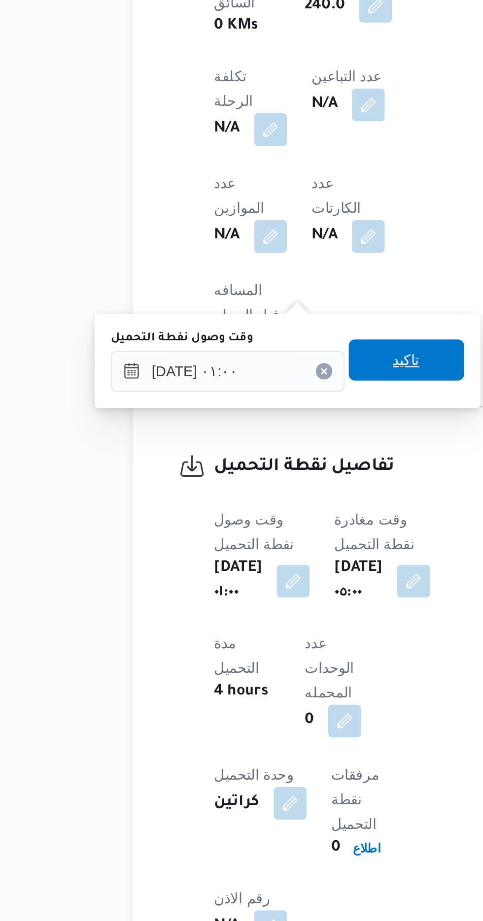
click at [265, 655] on span "تاكيد" at bounding box center [259, 653] width 13 height 12
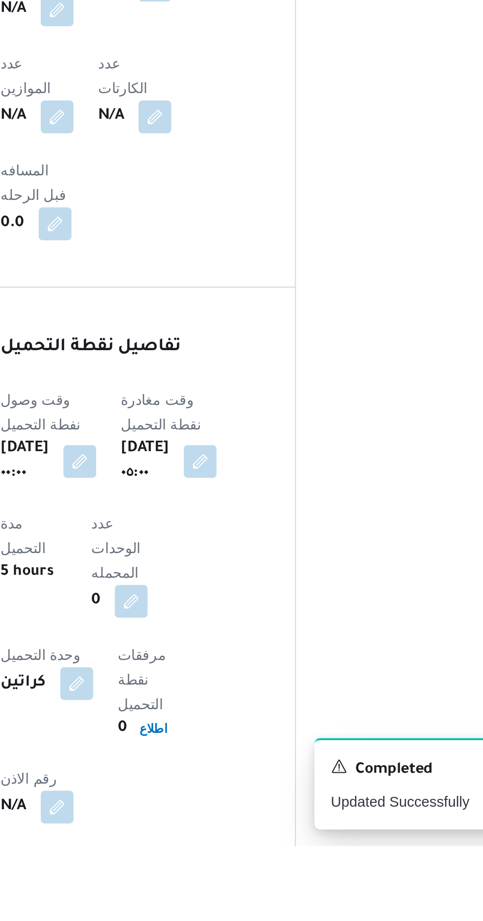
scroll to position [488, 0]
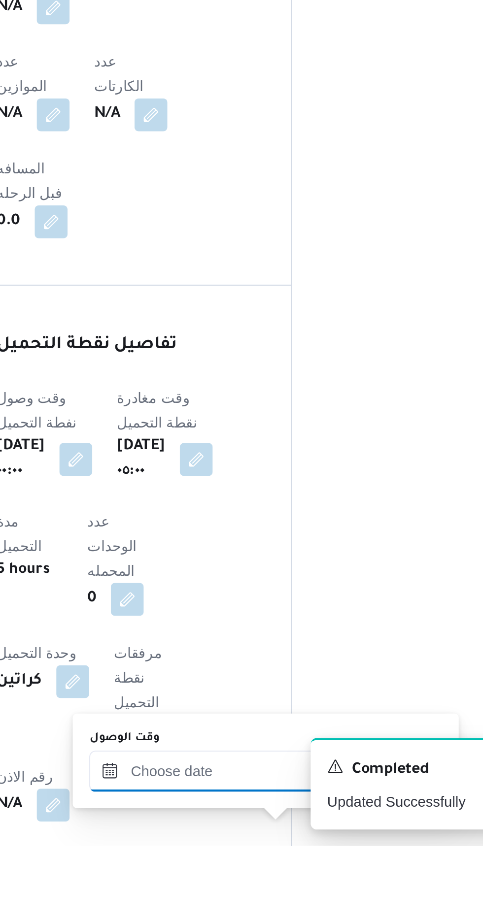
click at [257, 884] on input "وقت الوصول" at bounding box center [267, 885] width 112 height 20
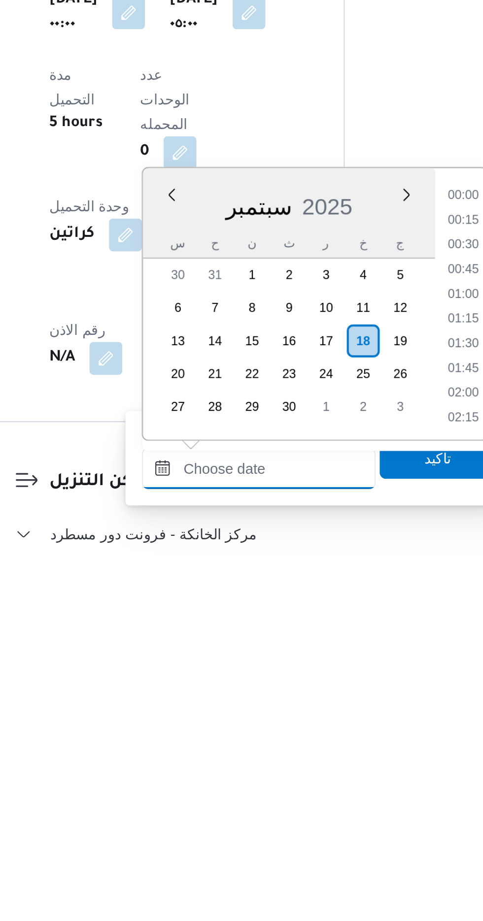
scroll to position [708, 0]
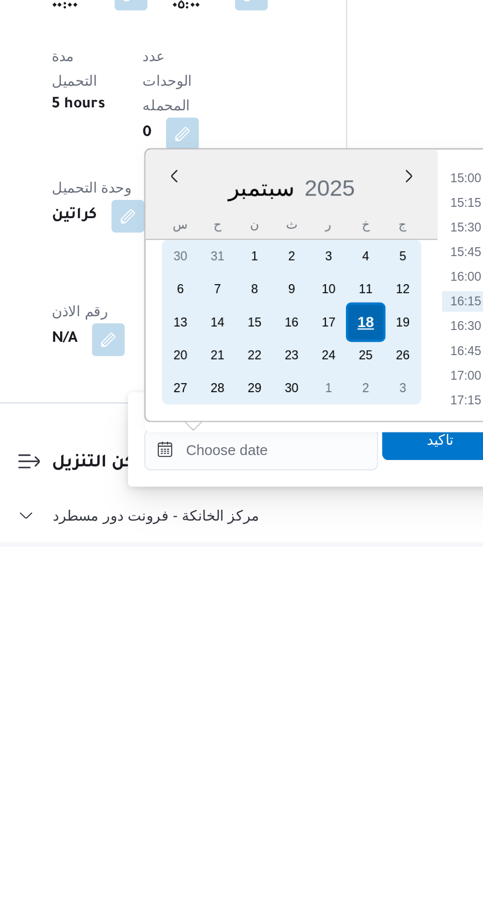
click at [315, 812] on div "18" at bounding box center [317, 813] width 19 height 19
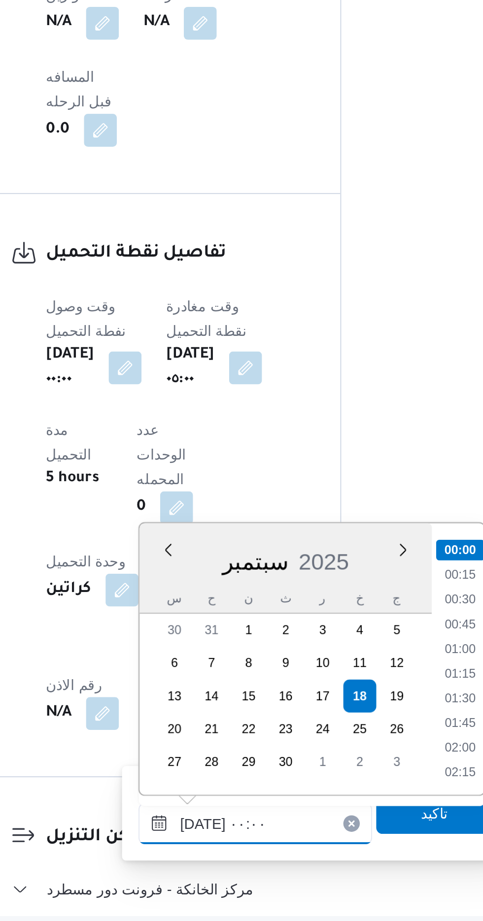
click at [217, 877] on input "[DATE] ٠٠:٠٠" at bounding box center [267, 874] width 112 height 20
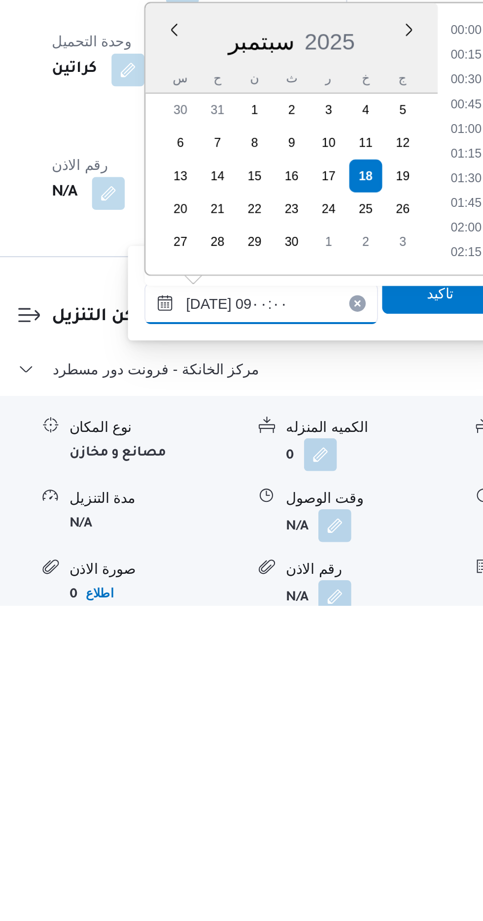
scroll to position [322, 0]
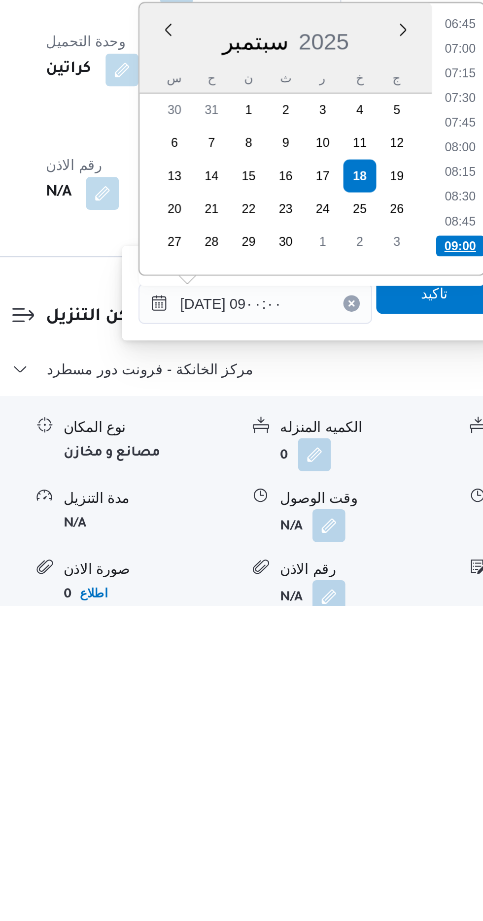
click at [367, 747] on li "09:00" at bounding box center [365, 749] width 23 height 10
type input "[DATE] ٠٩:٠٠"
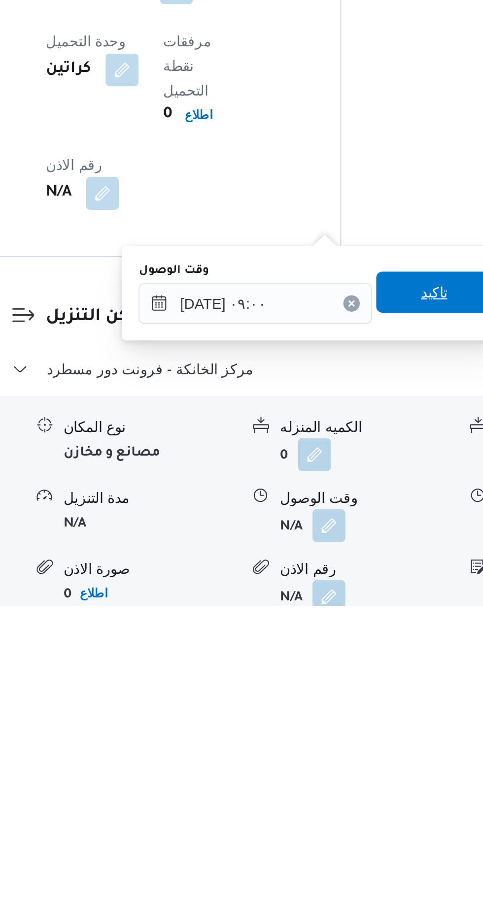
click at [356, 771] on span "تاكيد" at bounding box center [352, 771] width 13 height 12
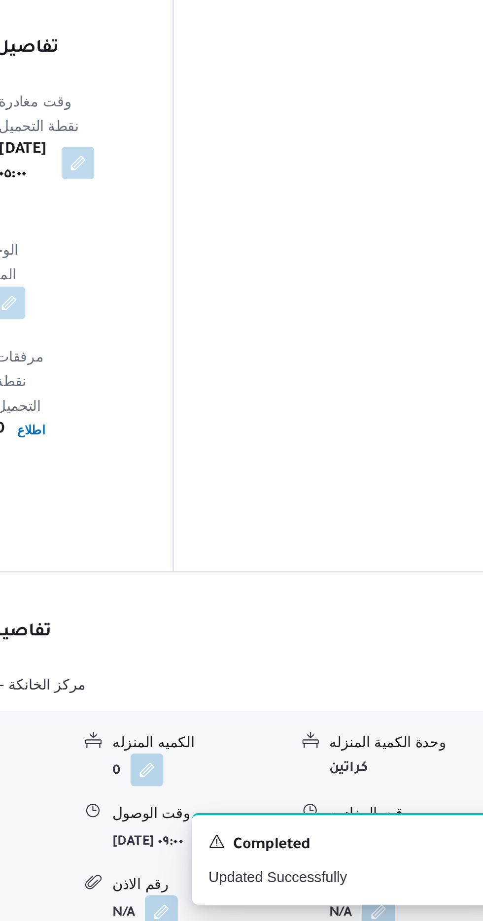
click at [404, 874] on button "button" at bounding box center [406, 882] width 16 height 16
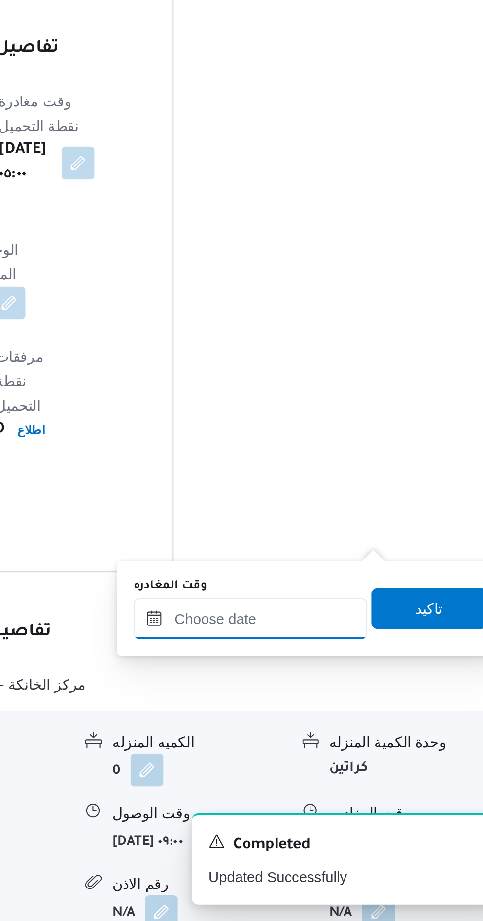
click at [374, 773] on input "وقت المغادره" at bounding box center [345, 776] width 112 height 20
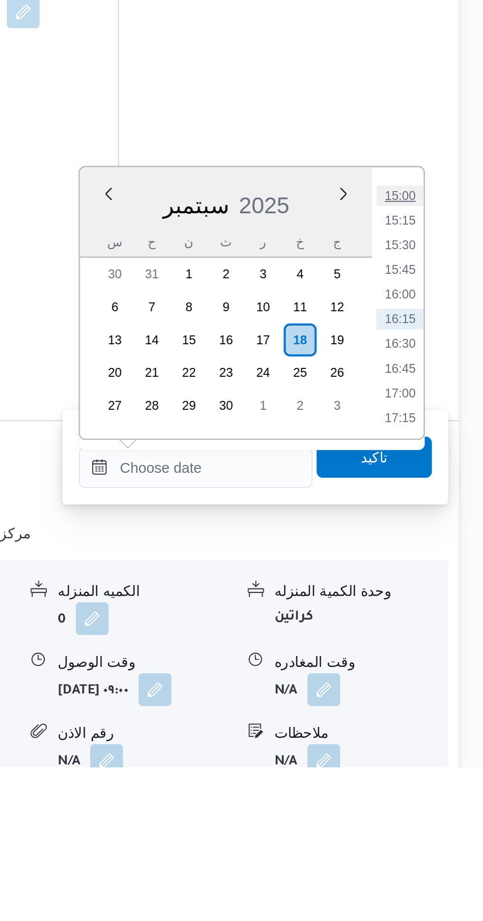
click at [444, 644] on li "15:00" at bounding box center [442, 648] width 23 height 10
type input "[DATE] ١٥:٠٠"
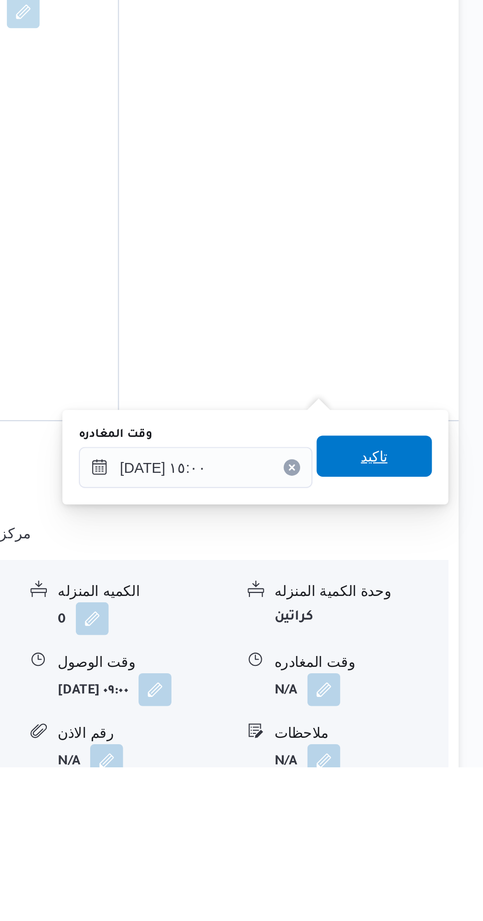
click at [437, 774] on span "تاكيد" at bounding box center [430, 772] width 13 height 12
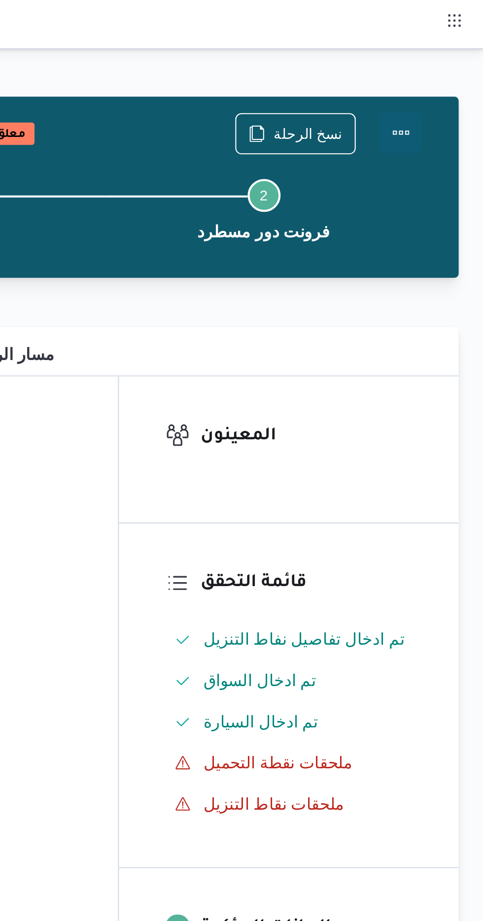
click at [452, 62] on button "Actions" at bounding box center [443, 64] width 20 height 20
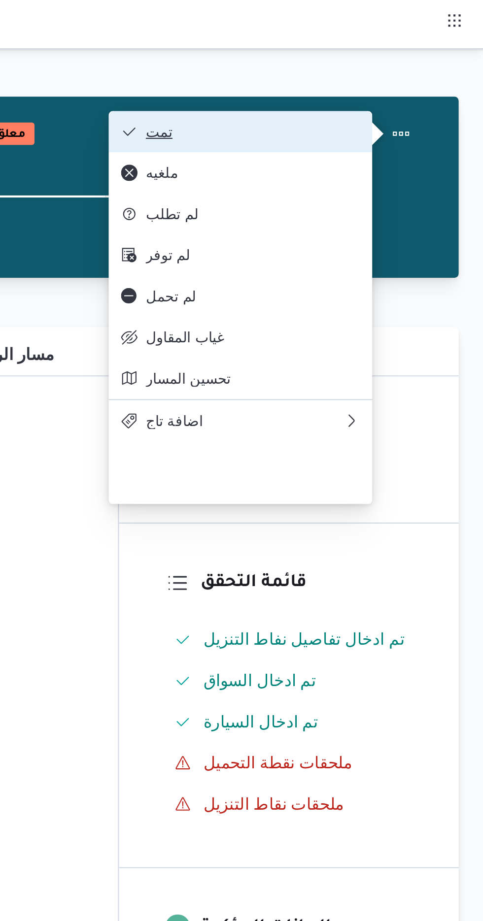
click at [428, 56] on button "تمت" at bounding box center [366, 63] width 126 height 20
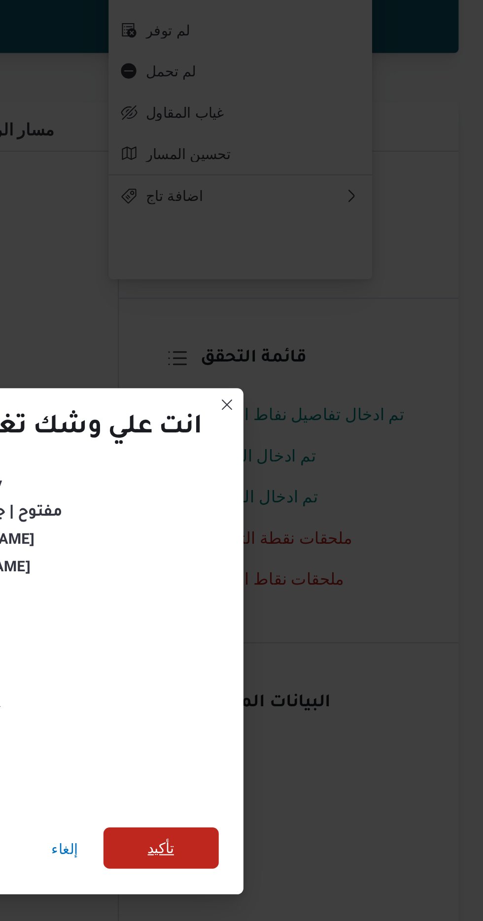
click at [334, 514] on span "تأكيد" at bounding box center [328, 514] width 13 height 12
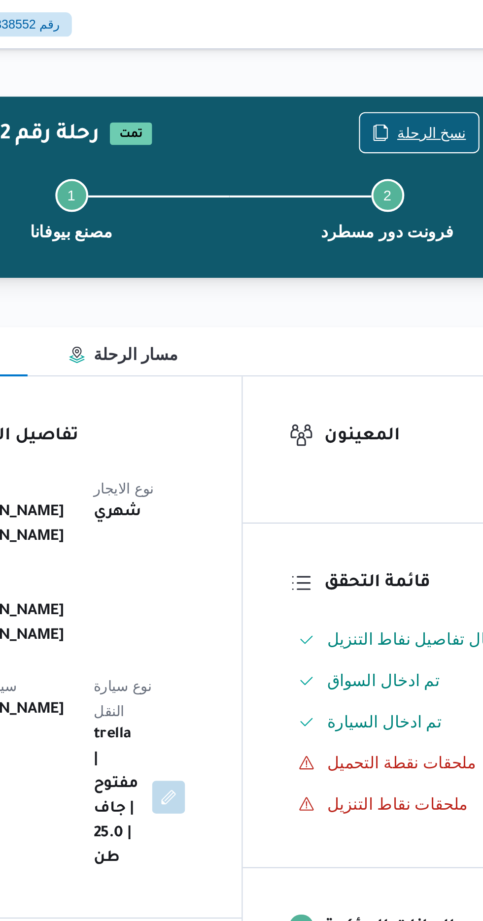
click at [396, 64] on span "نسخ الرحلة" at bounding box center [398, 64] width 33 height 12
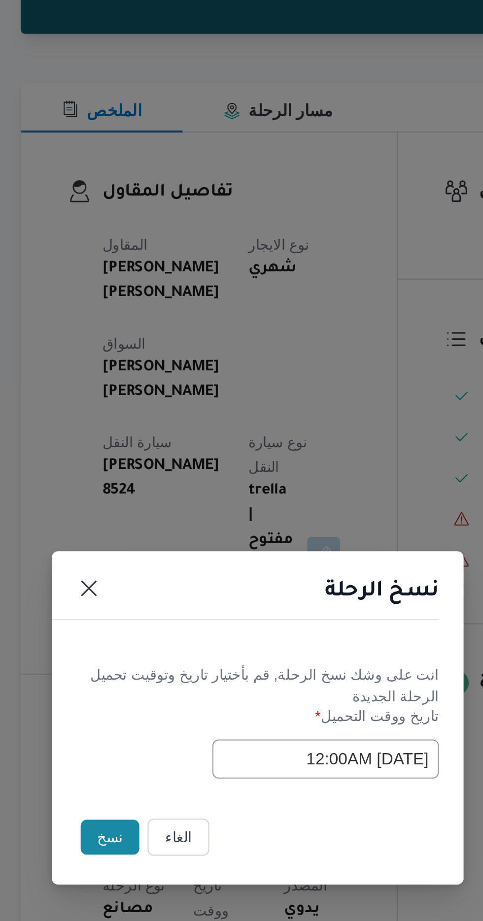
click at [164, 521] on button "نسخ" at bounding box center [171, 517] width 28 height 17
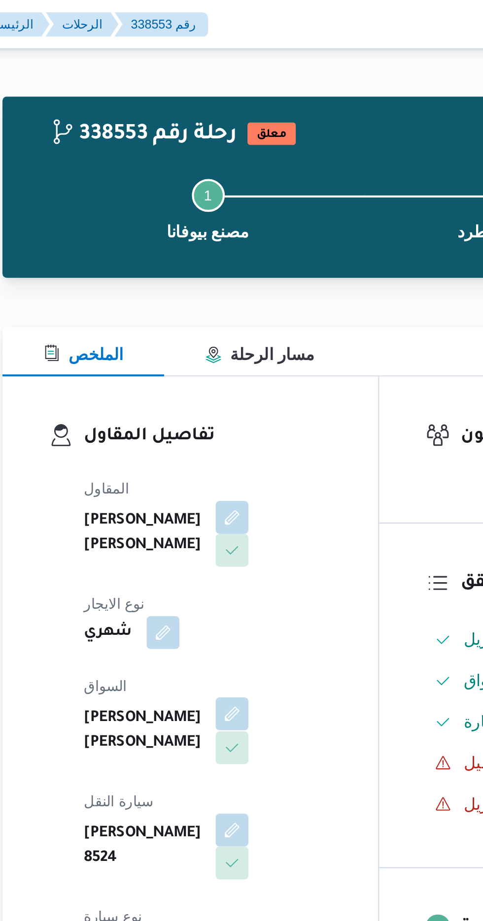
click at [230, 334] on button "button" at bounding box center [238, 342] width 16 height 16
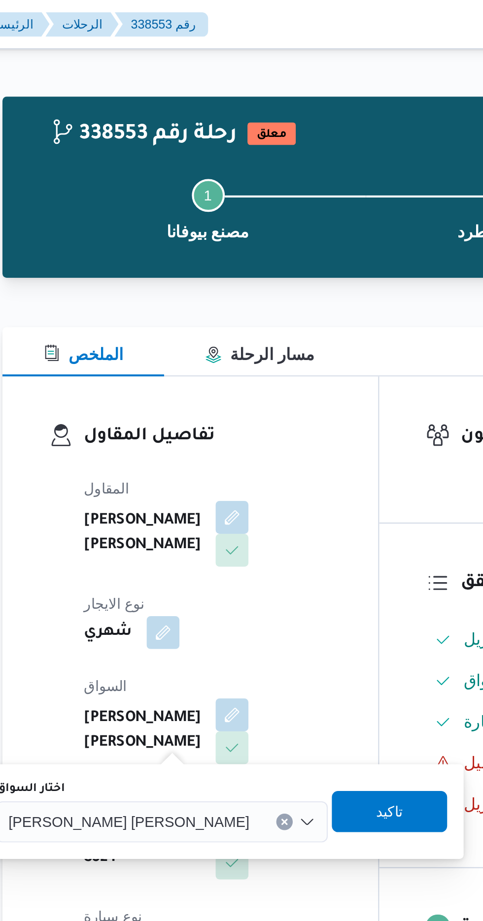
click at [184, 396] on span "[PERSON_NAME] [PERSON_NAME]" at bounding box center [188, 393] width 115 height 11
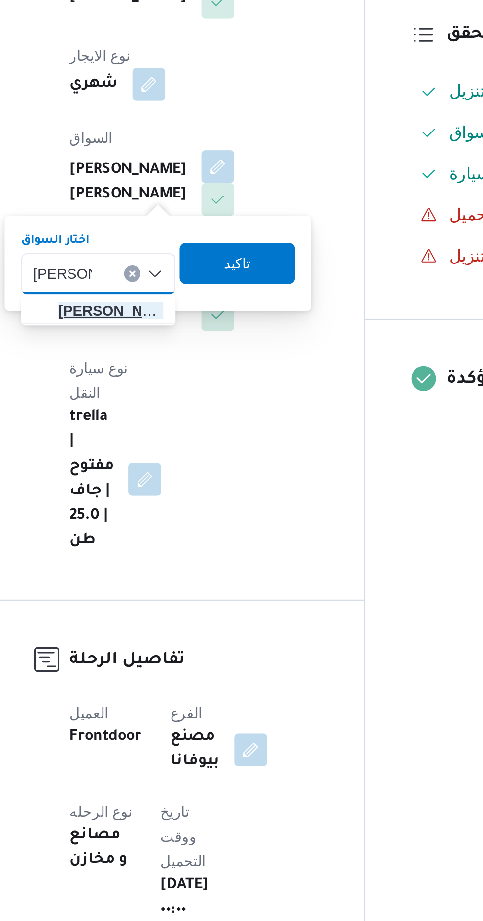
type input "[PERSON_NAME]"
click at [193, 412] on span "[PERSON_NAME] لى [PERSON_NAME]" at bounding box center [187, 411] width 50 height 12
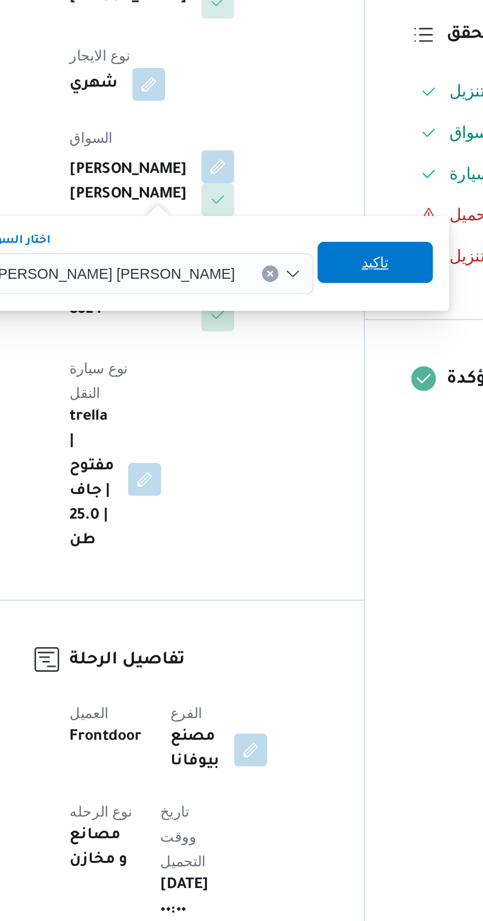
click at [307, 390] on span "تاكيد" at bounding box center [313, 388] width 13 height 12
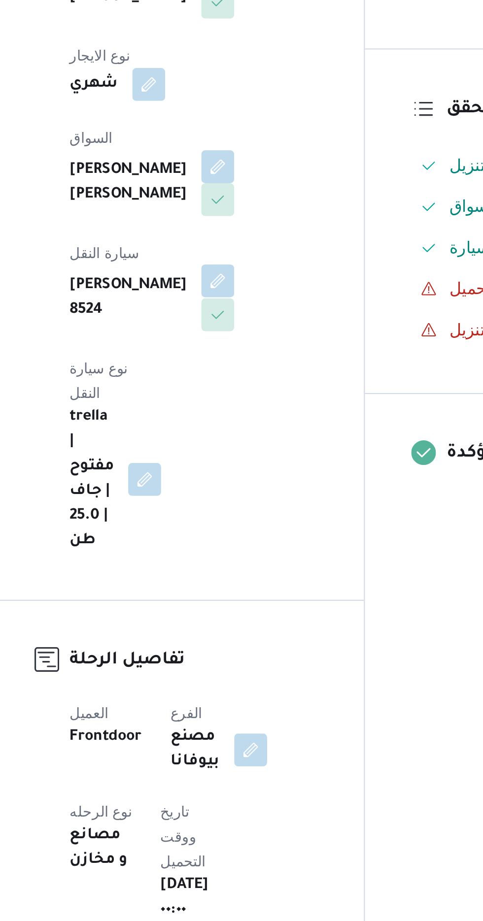
click at [246, 389] on button "button" at bounding box center [238, 397] width 16 height 16
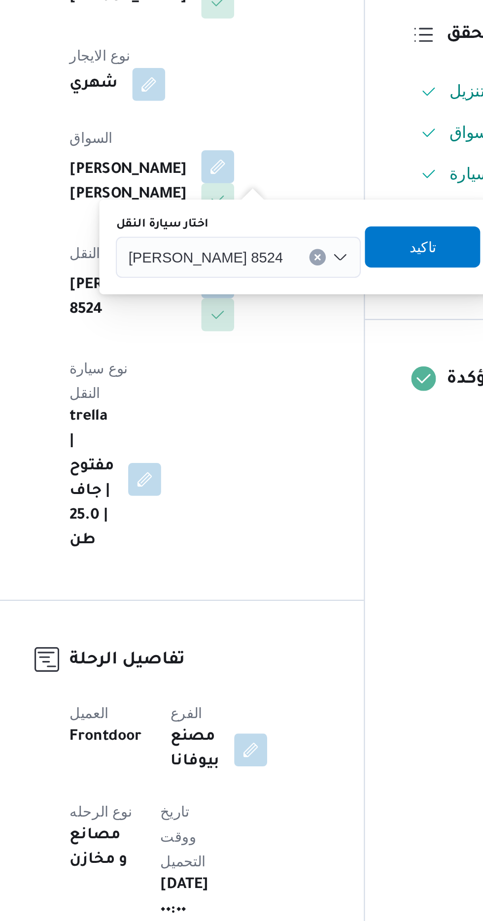
click at [232, 384] on div "[PERSON_NAME] 8524" at bounding box center [247, 386] width 117 height 20
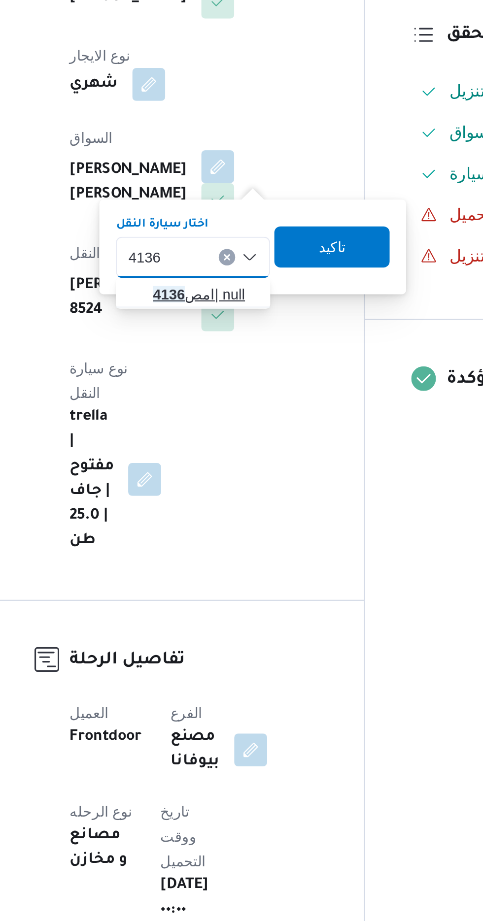
type input "4136"
click at [227, 402] on span "امص 4136 | null" at bounding box center [232, 403] width 50 height 12
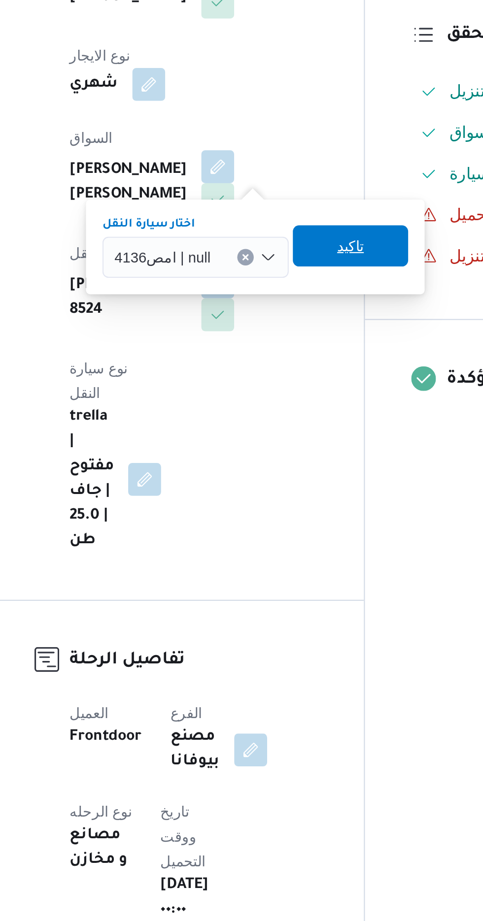
click at [300, 382] on span "تاكيد" at bounding box center [301, 380] width 13 height 12
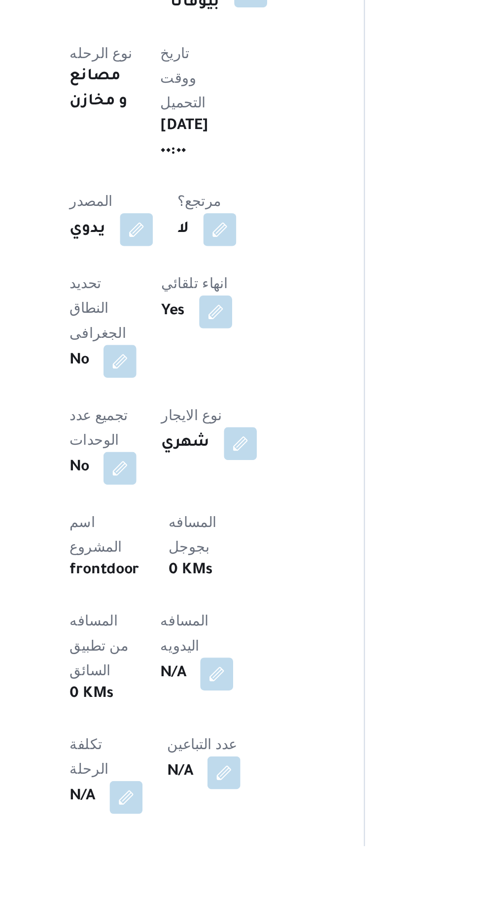
scroll to position [175, 0]
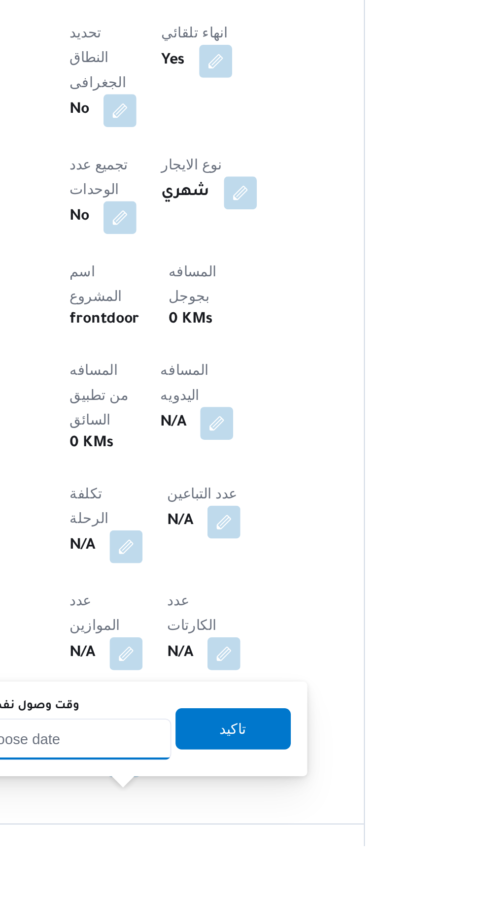
click at [171, 871] on input "وقت وصول نفطة التحميل" at bounding box center [160, 870] width 112 height 20
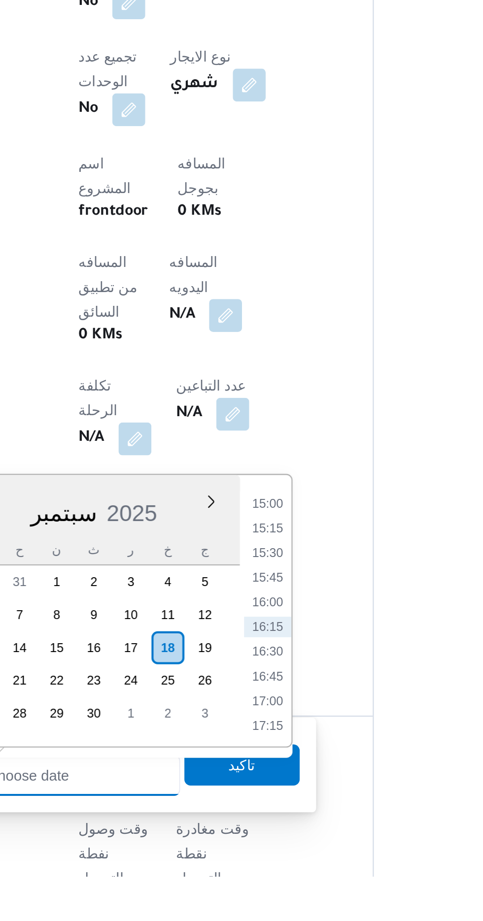
scroll to position [314, 0]
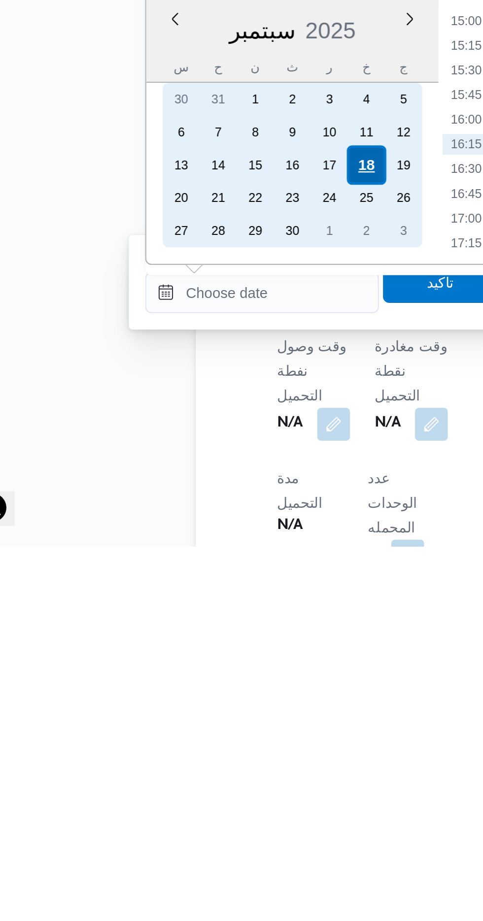
click at [213, 736] on div "18" at bounding box center [209, 738] width 19 height 19
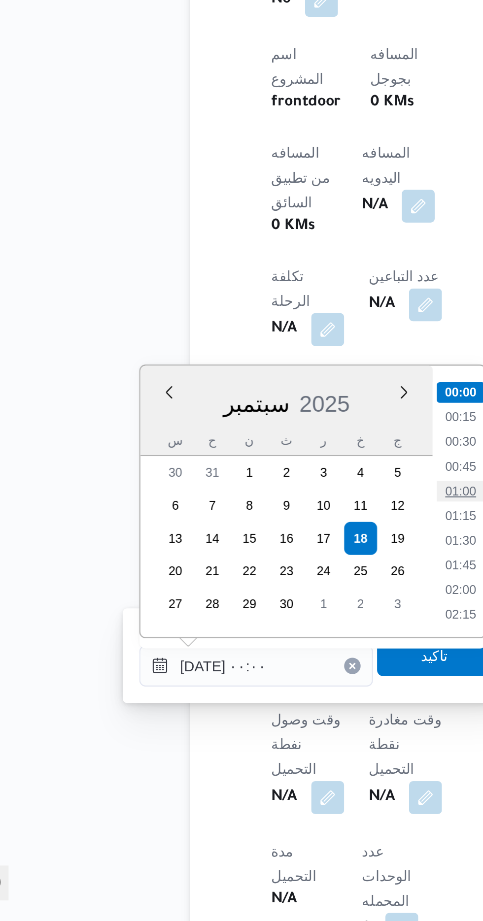
click at [260, 714] on li "01:00" at bounding box center [257, 715] width 23 height 10
type input "[DATE] ٠١:٠٠"
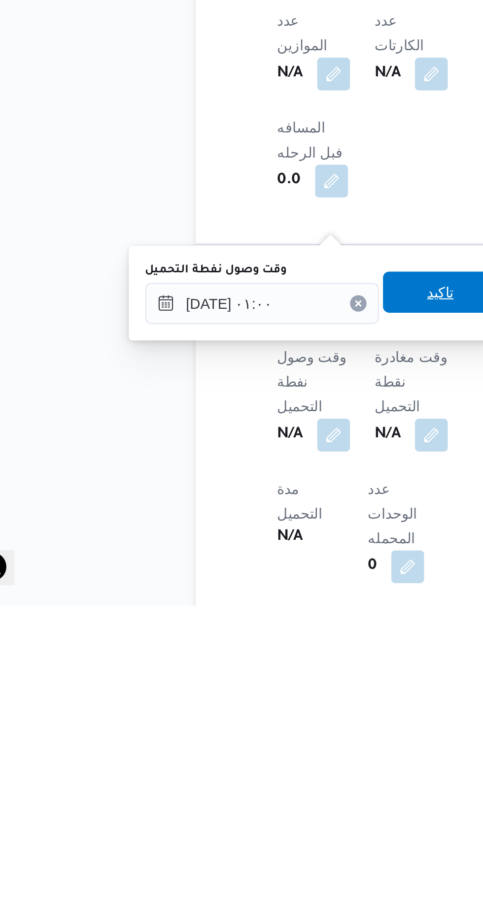
click at [247, 769] on span "تاكيد" at bounding box center [245, 771] width 55 height 20
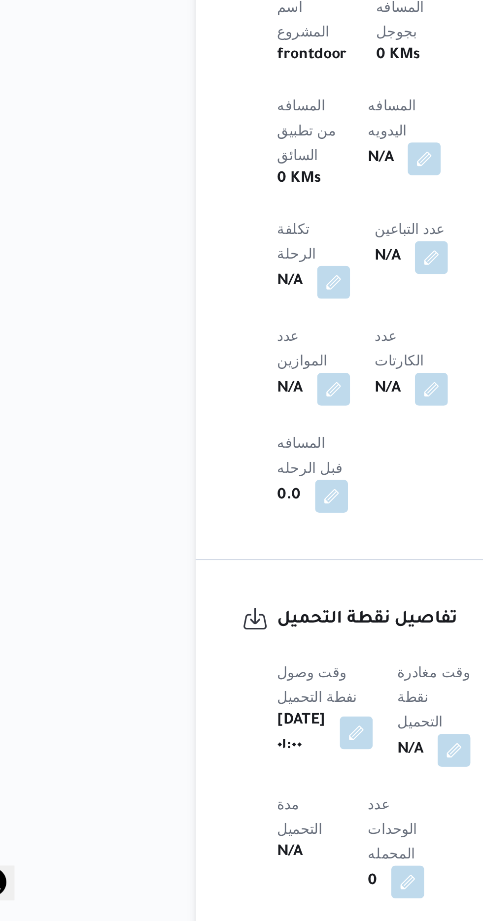
click at [205, 823] on button "button" at bounding box center [205, 831] width 16 height 16
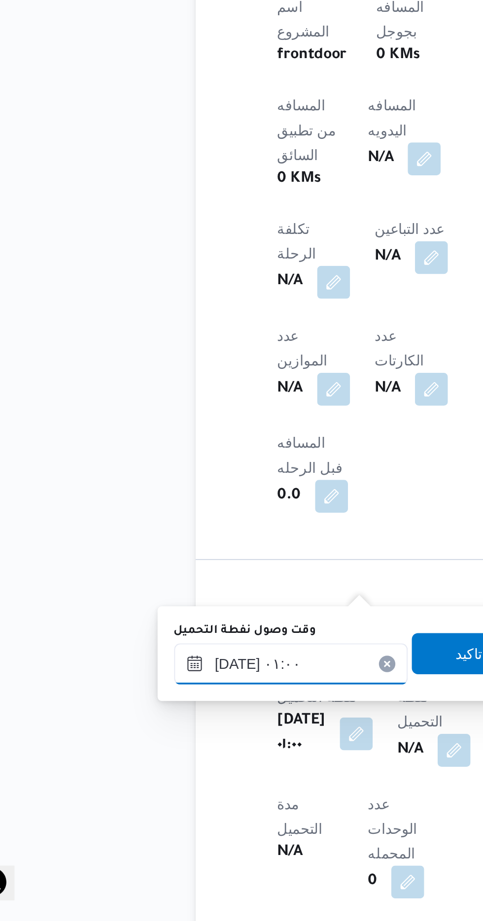
click at [189, 796] on input "[DATE] ٠١:٠٠" at bounding box center [174, 798] width 112 height 20
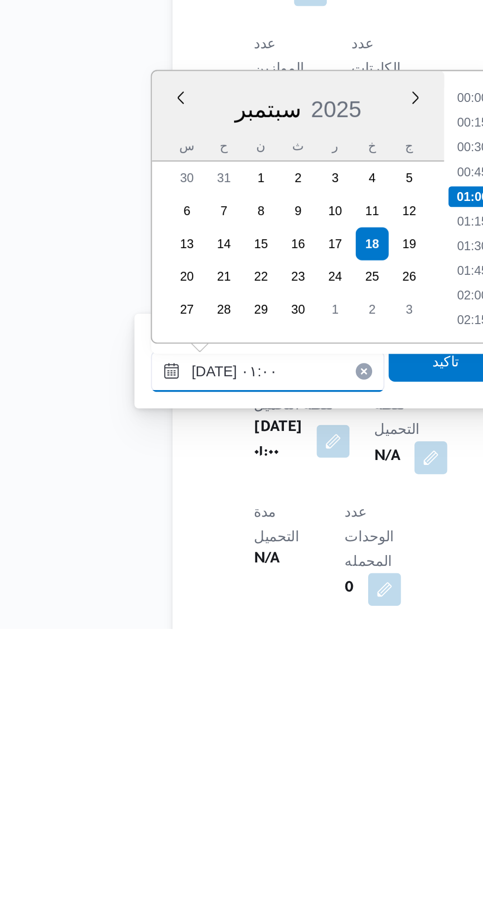
scroll to position [359, 0]
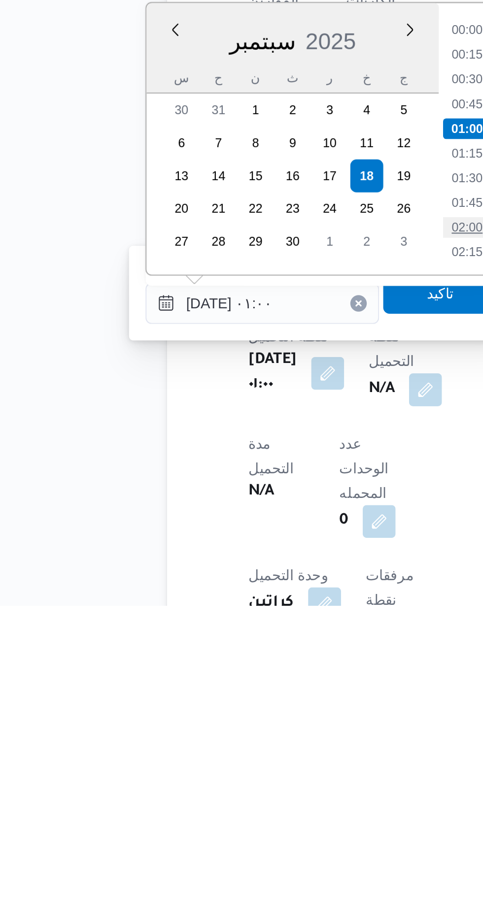
click at [275, 738] on li "02:00" at bounding box center [271, 740] width 23 height 10
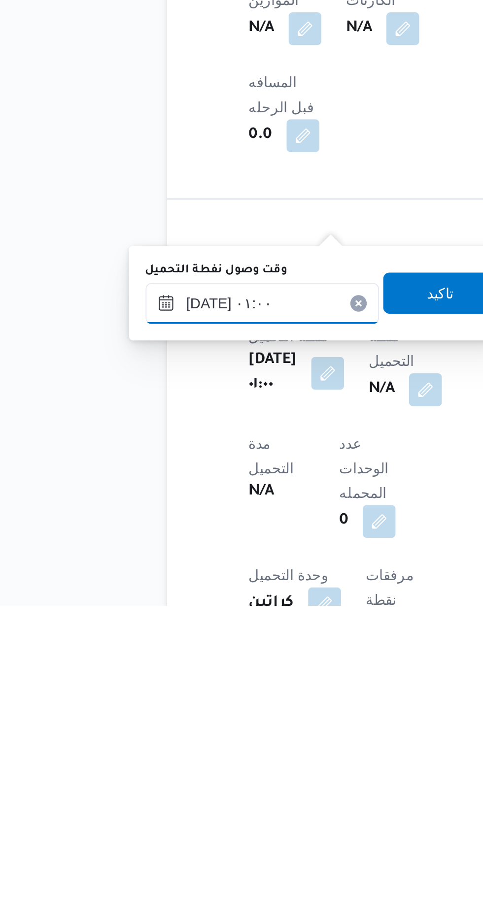
click at [200, 776] on input "[DATE] ٠١:٠٠" at bounding box center [174, 776] width 112 height 20
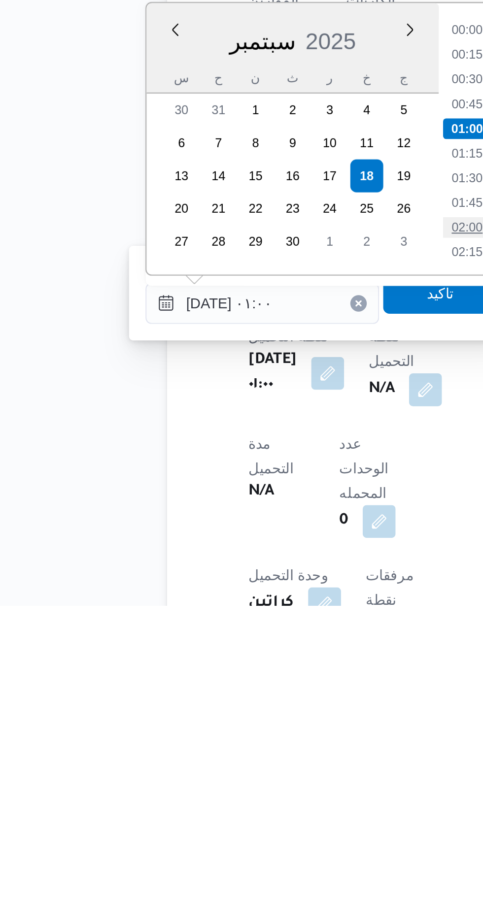
click at [274, 739] on li "02:00" at bounding box center [271, 740] width 23 height 10
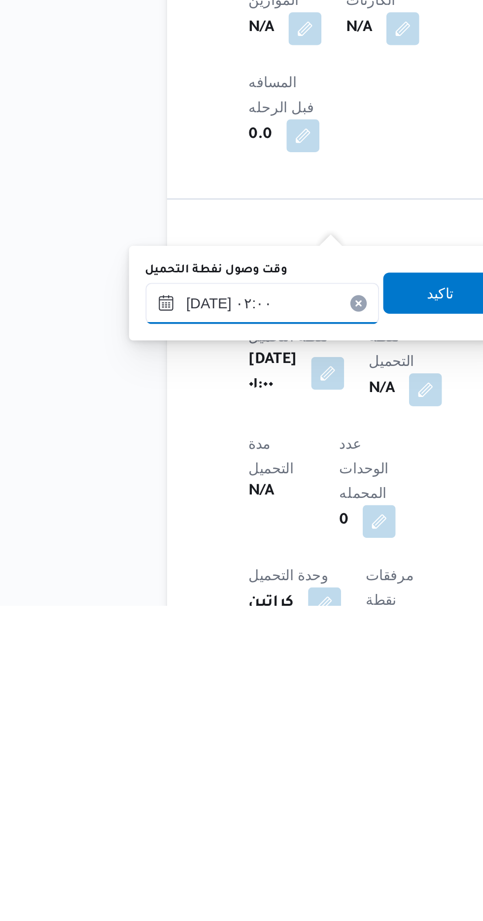
click at [194, 771] on input "[DATE] ٠٢:٠٠" at bounding box center [174, 776] width 112 height 20
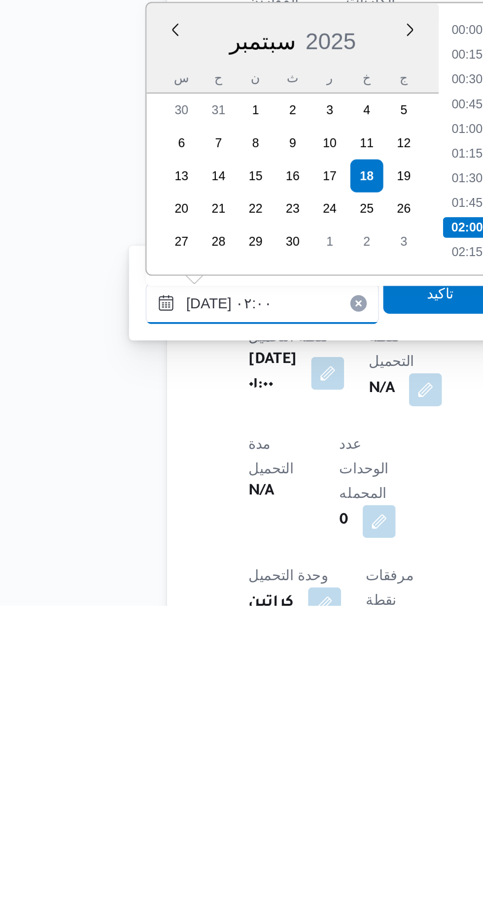
scroll to position [34, 0]
click at [271, 749] on li "03:00" at bounding box center [271, 753] width 23 height 10
type input "[DATE] ٠٣:٠٠"
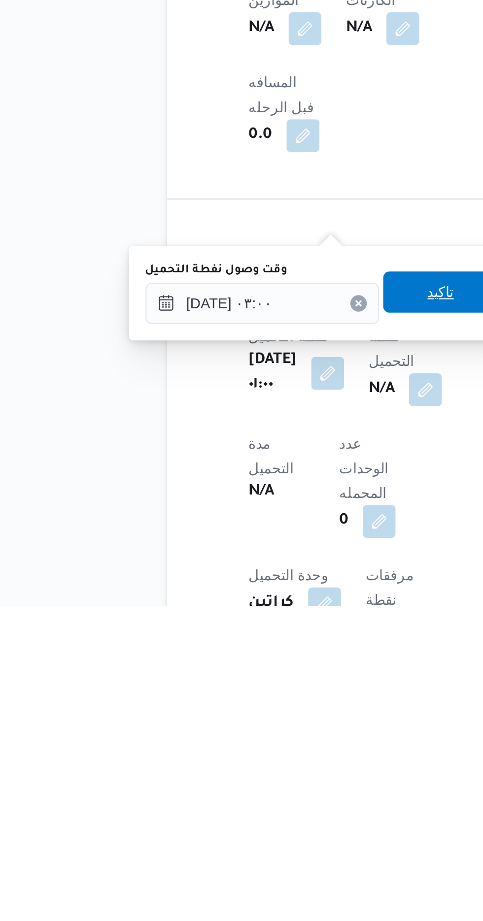
click at [259, 774] on span "تاكيد" at bounding box center [258, 771] width 55 height 20
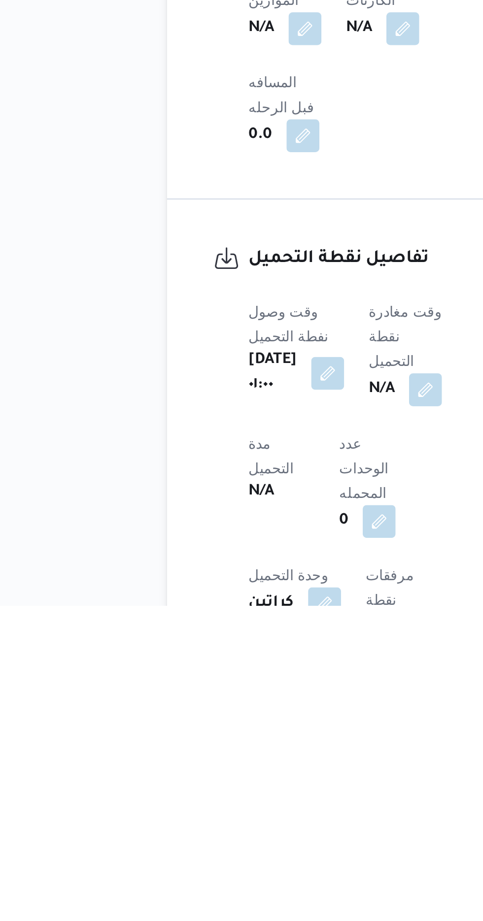
scroll to position [359, 0]
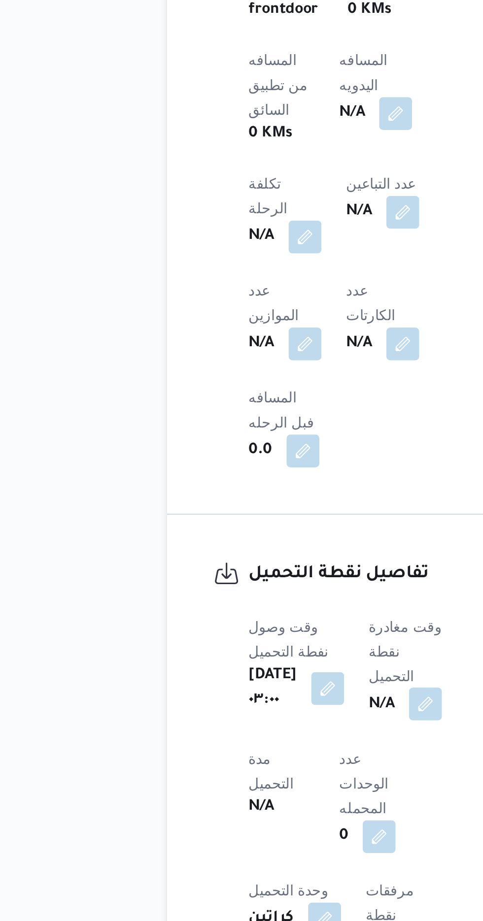
click at [260, 809] on button "button" at bounding box center [252, 817] width 16 height 16
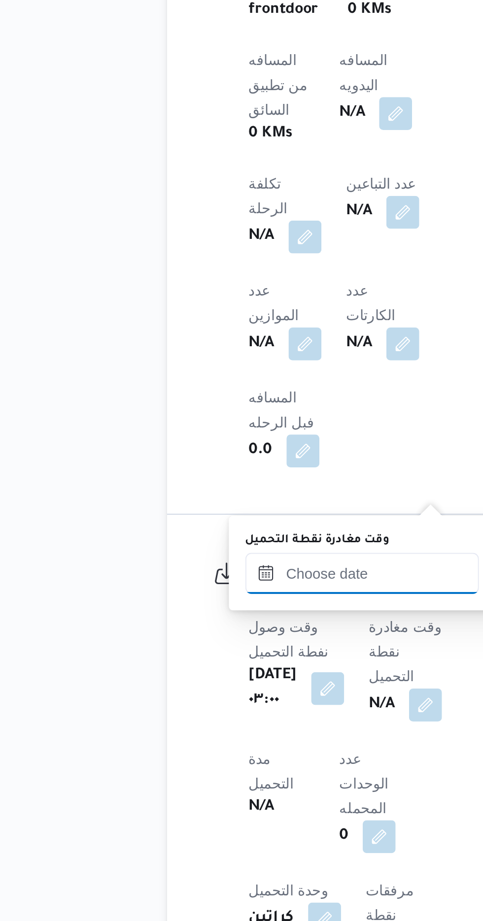
click at [214, 752] on input "وقت مغادرة نقطة التحميل" at bounding box center [221, 755] width 112 height 20
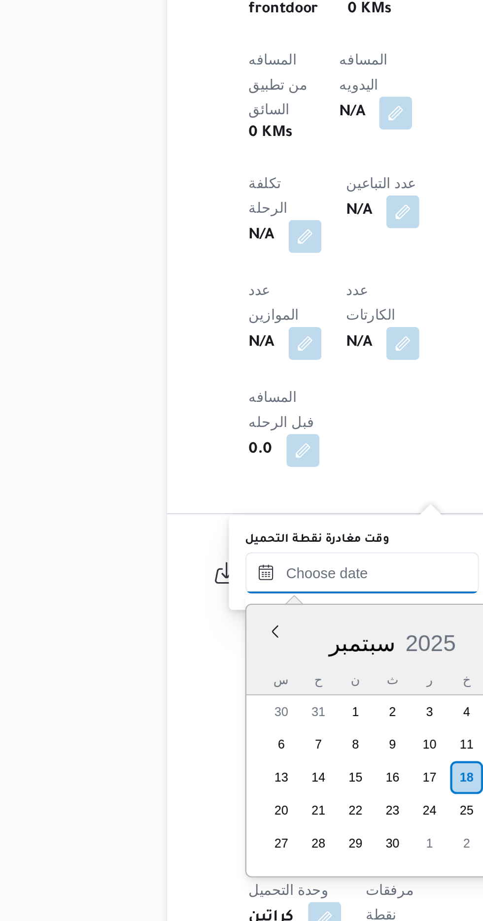
scroll to position [708, 0]
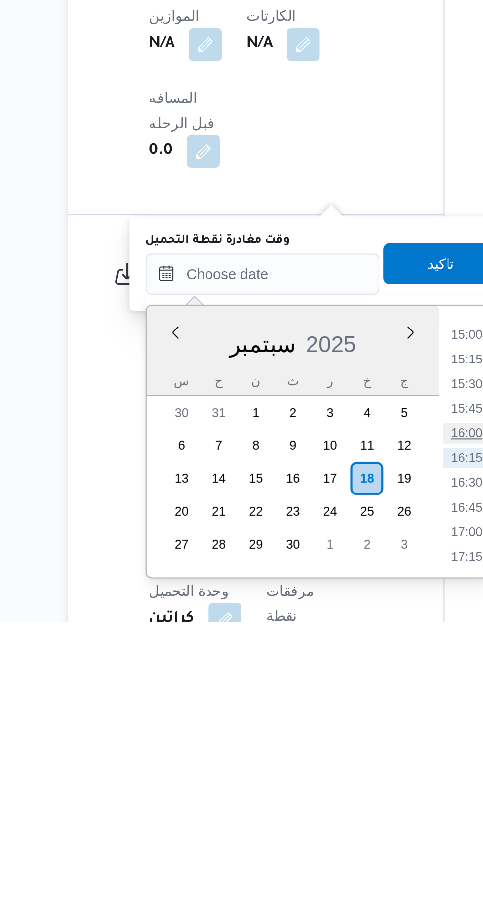
click at [324, 829] on li "16:00" at bounding box center [319, 831] width 23 height 10
type input "[DATE] ١٦:٠٠"
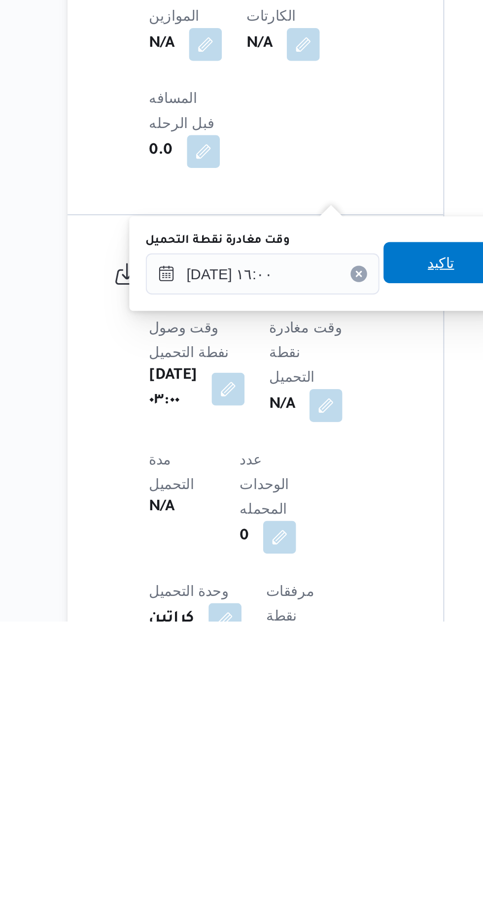
click at [313, 751] on span "تاكيد" at bounding box center [306, 749] width 13 height 12
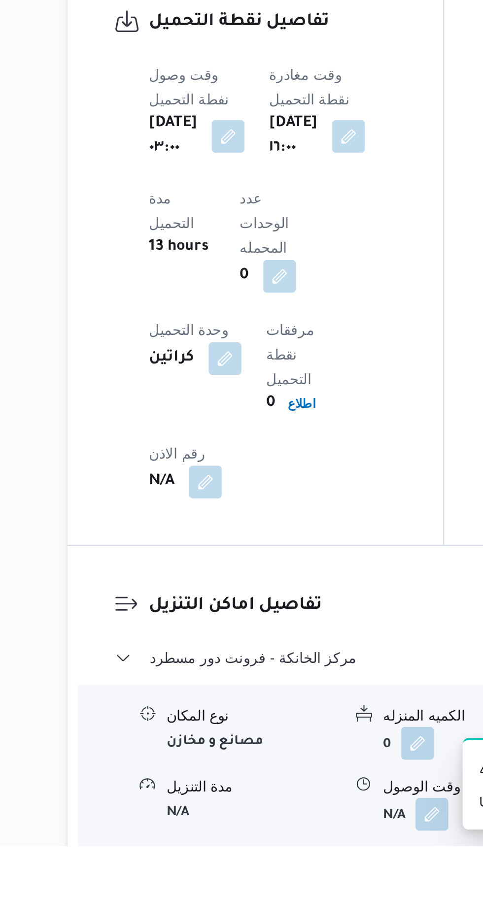
scroll to position [748, 0]
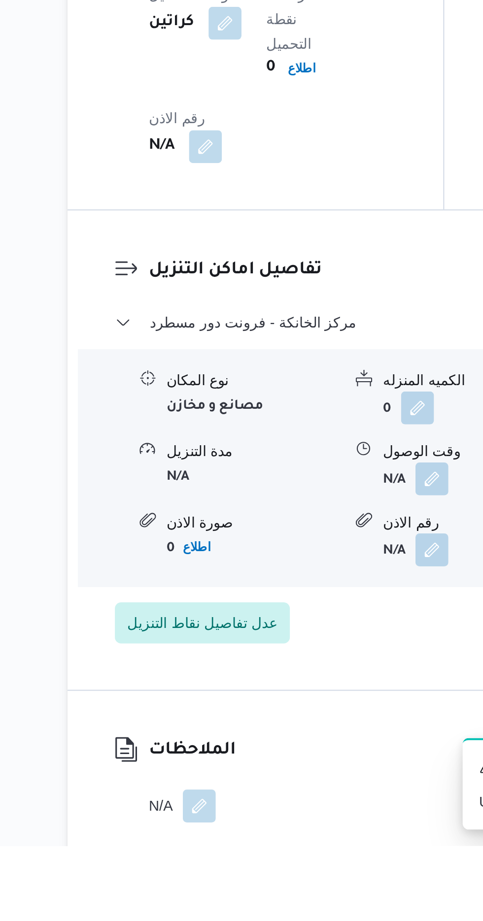
click at [187, 894] on button "button" at bounding box center [191, 902] width 16 height 16
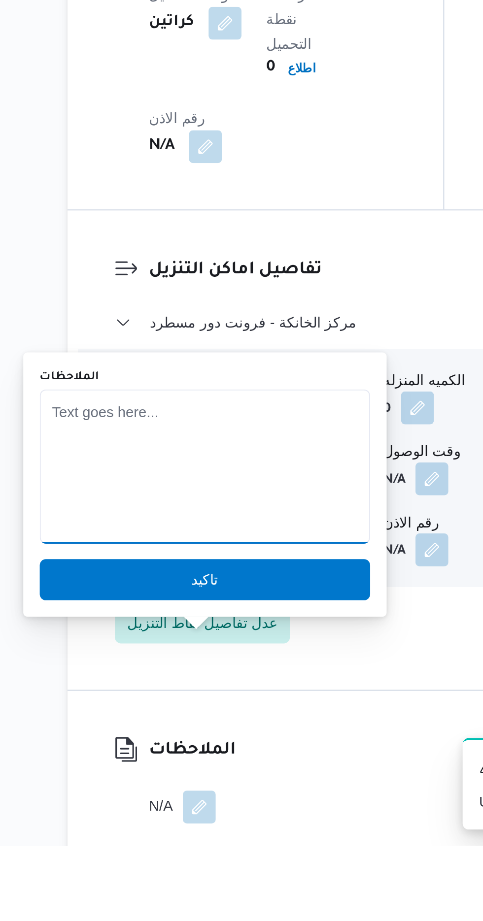
click at [157, 759] on textarea "الملاحظات" at bounding box center [194, 739] width 158 height 74
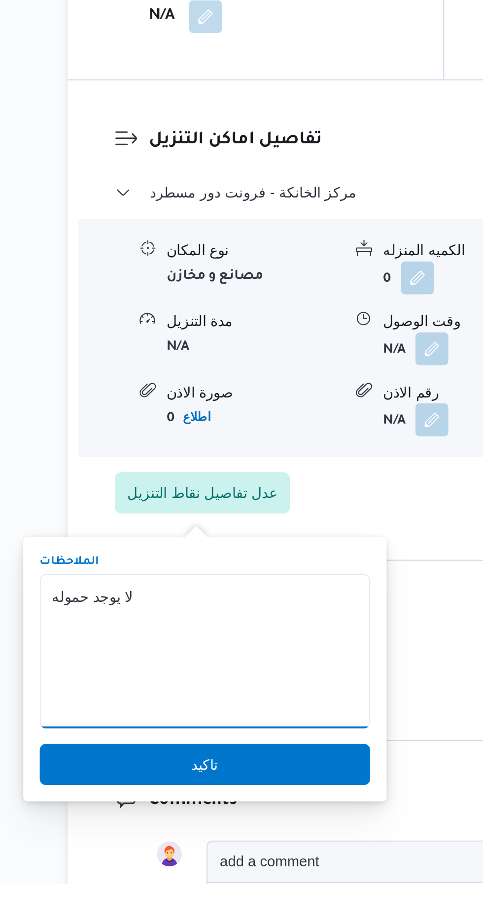
scroll to position [828, 0]
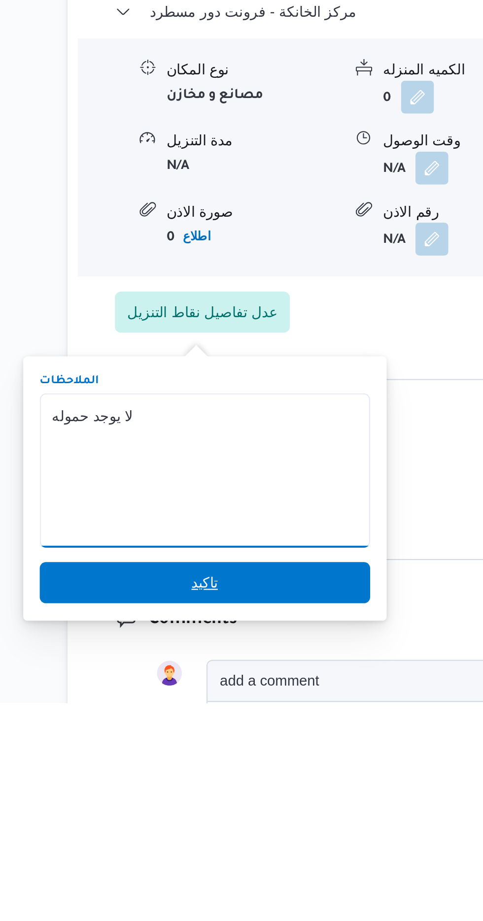
type textarea "لا يوجد حموله"
click at [209, 857] on span "تاكيد" at bounding box center [194, 864] width 158 height 20
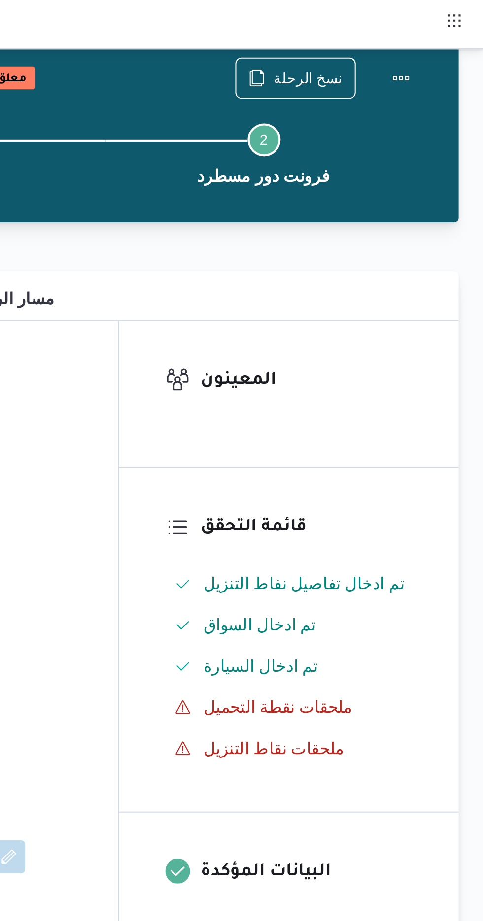
scroll to position [0, 0]
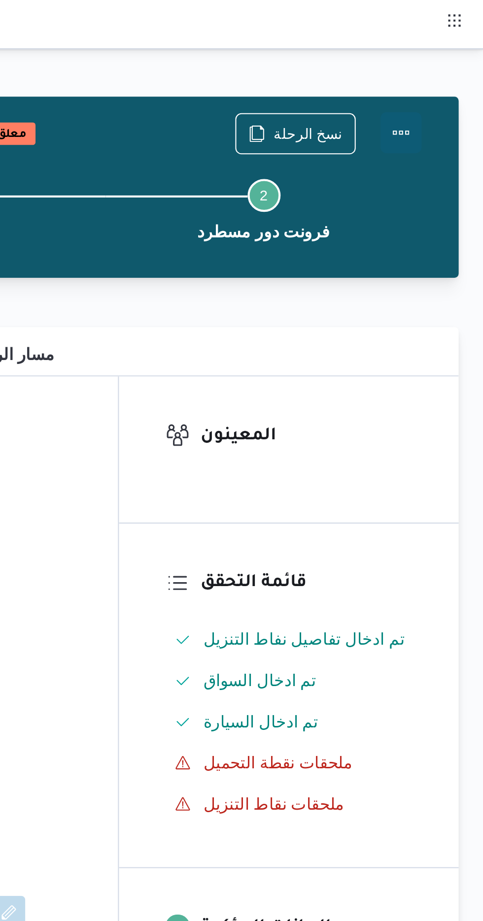
click at [442, 64] on button "Actions" at bounding box center [443, 64] width 20 height 20
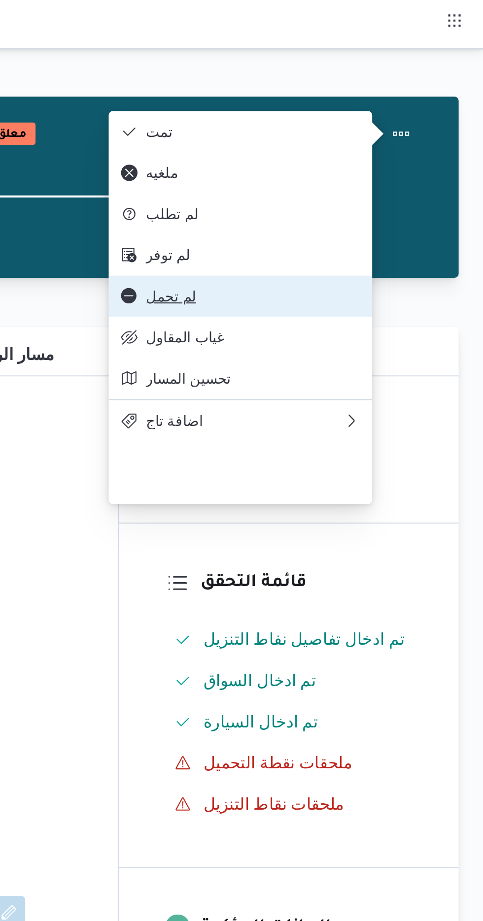
click at [381, 146] on span "لم تحمل" at bounding box center [372, 142] width 102 height 8
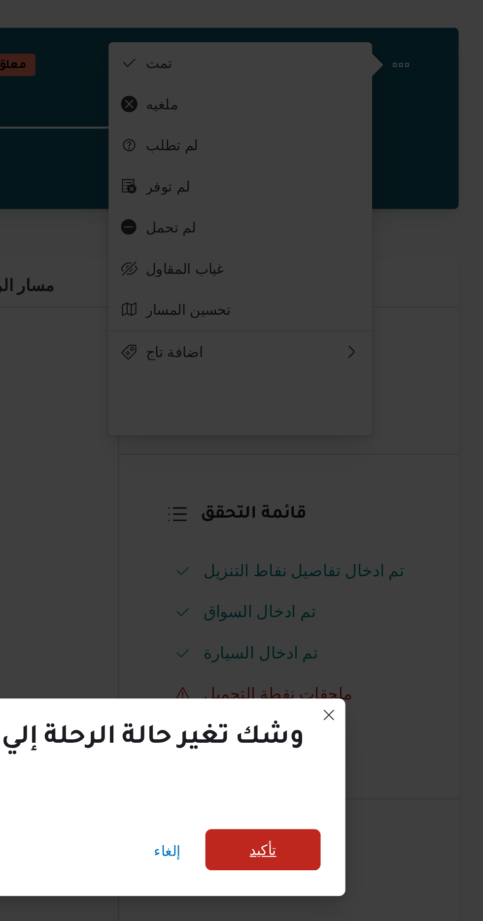
click at [371, 439] on span "تأكيد" at bounding box center [377, 440] width 13 height 12
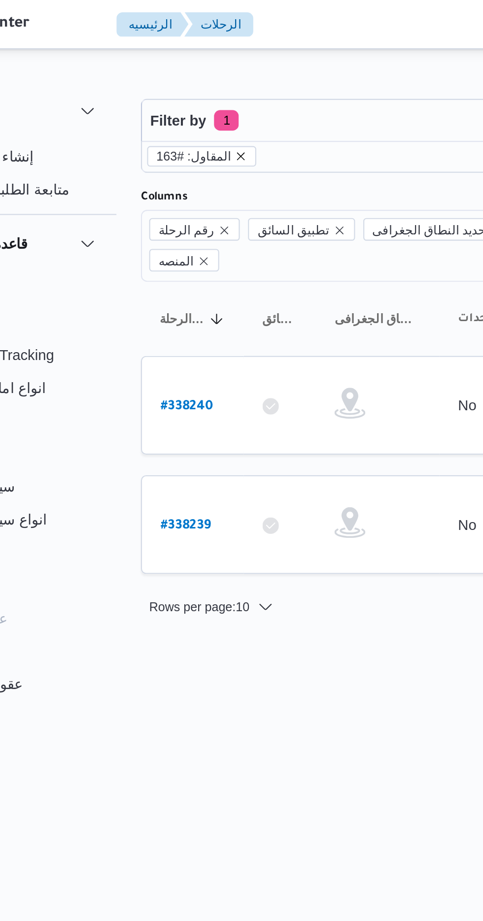
click at [173, 75] on icon "remove selected entity" at bounding box center [176, 75] width 6 height 6
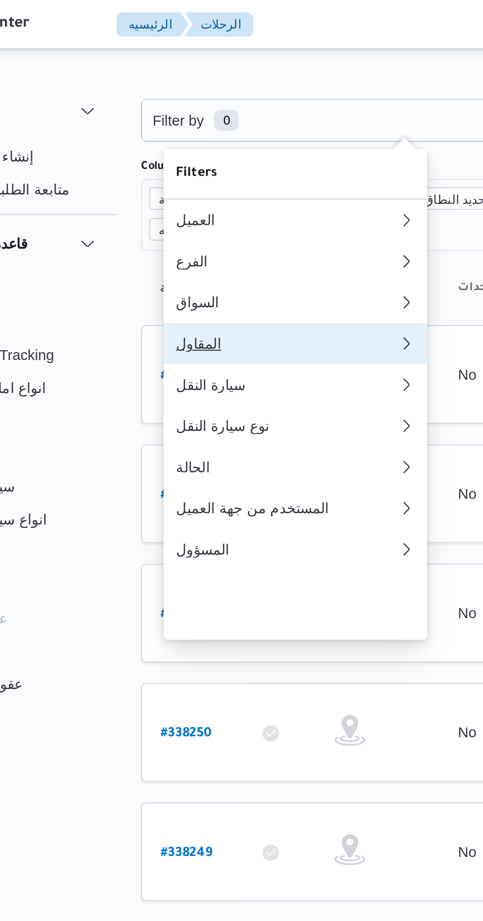
click at [189, 168] on div "المقاول" at bounding box center [196, 165] width 102 height 8
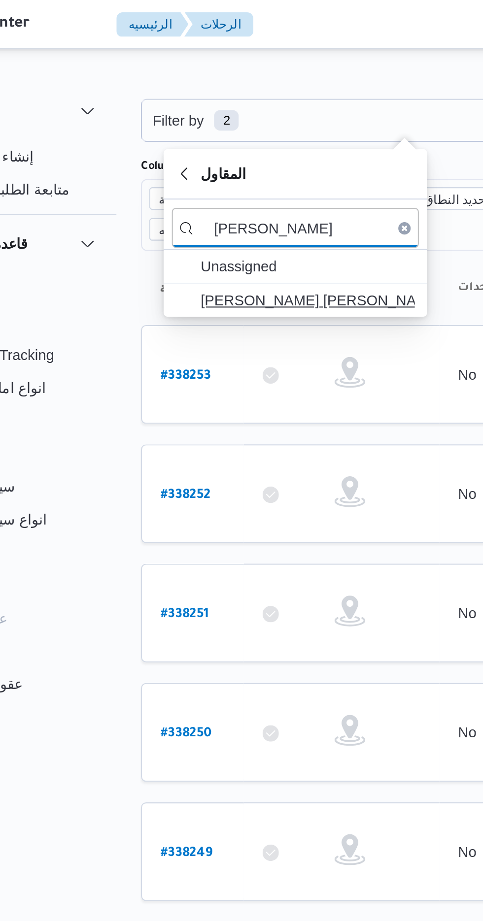
type input "[PERSON_NAME]"
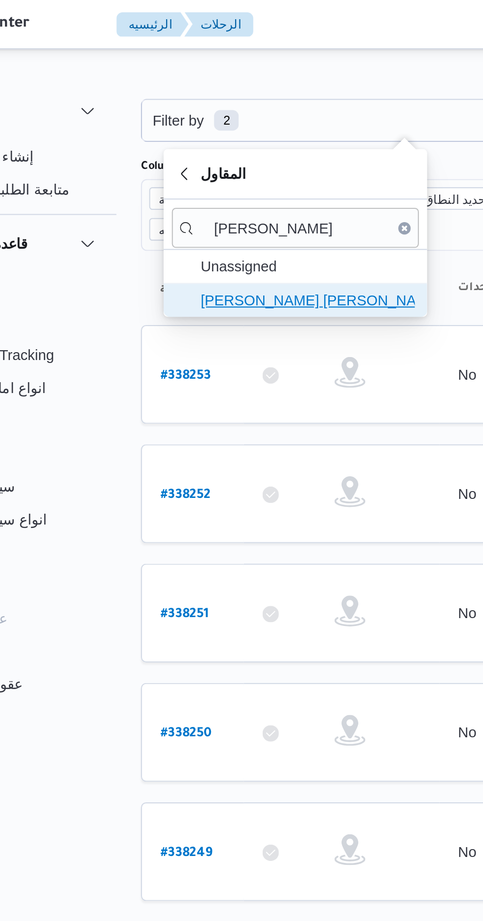
click at [230, 143] on span "[PERSON_NAME] [PERSON_NAME]" at bounding box center [208, 144] width 102 height 12
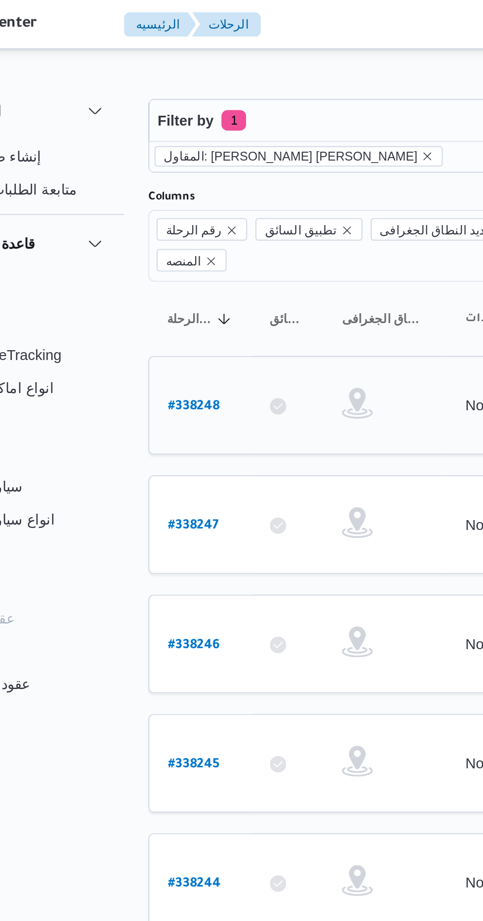
click at [154, 192] on b "# 338248" at bounding box center [149, 195] width 25 height 7
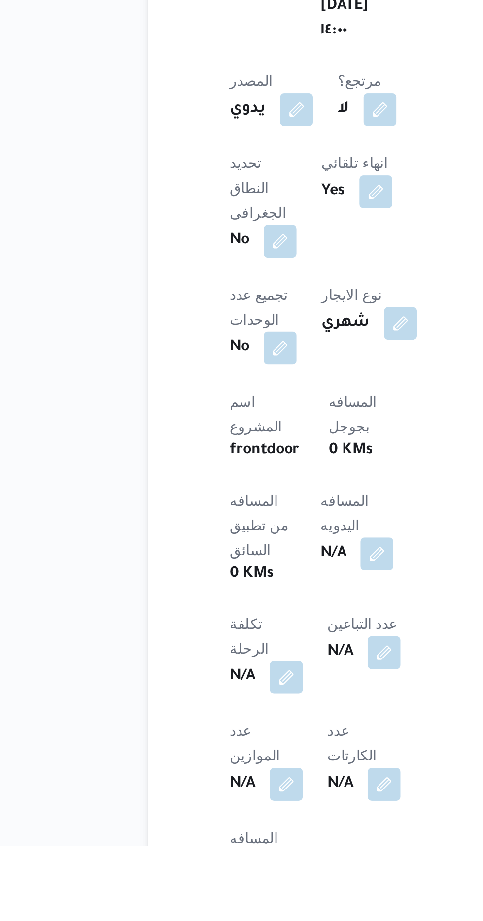
scroll to position [128, 0]
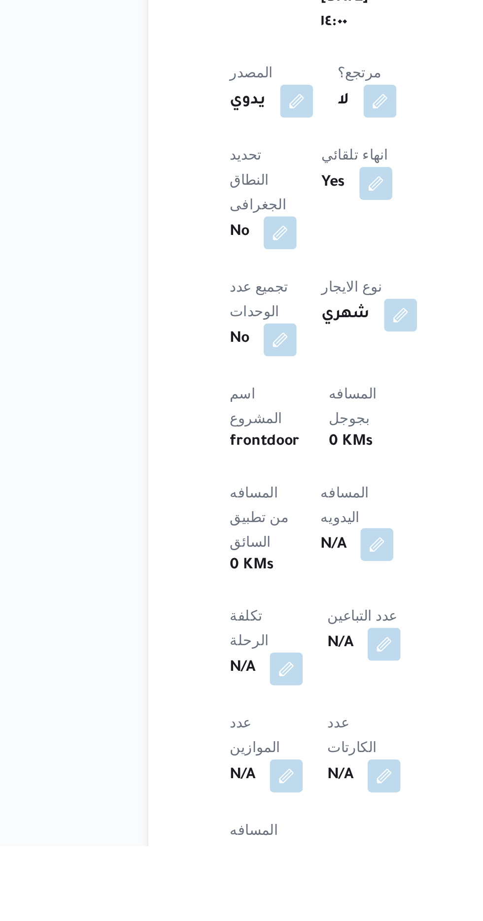
click at [230, 769] on button "button" at bounding box center [238, 777] width 16 height 16
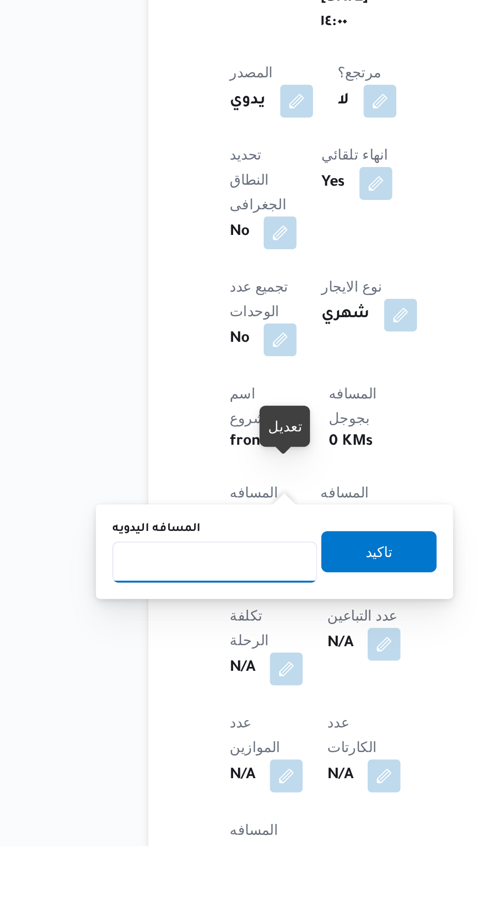
click at [184, 786] on input "المسافه اليدويه" at bounding box center [160, 785] width 98 height 20
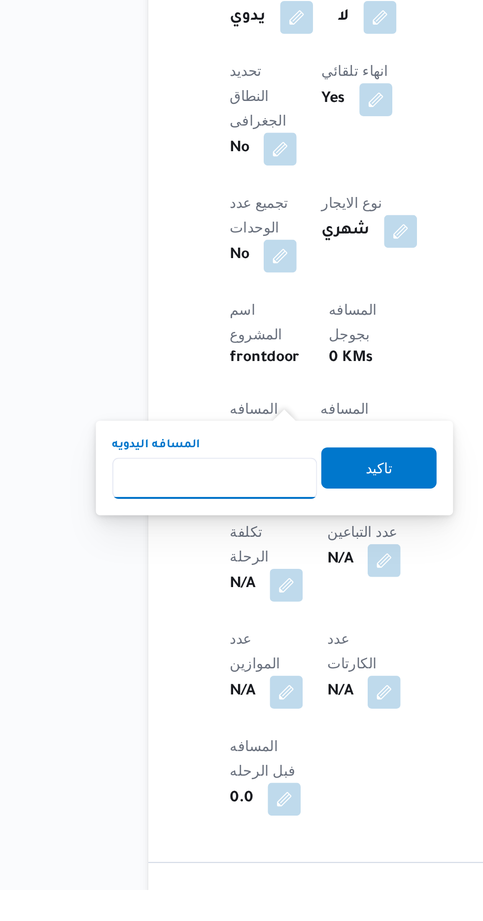
scroll to position [223, 0]
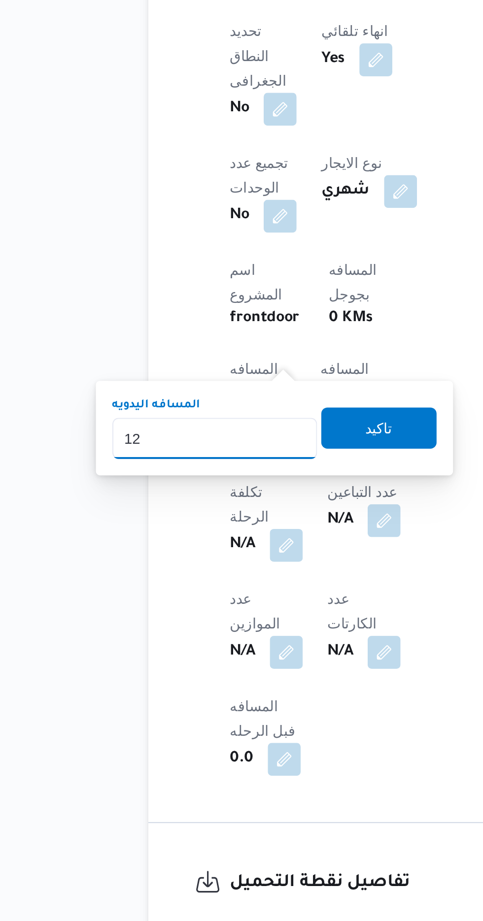
type input "120"
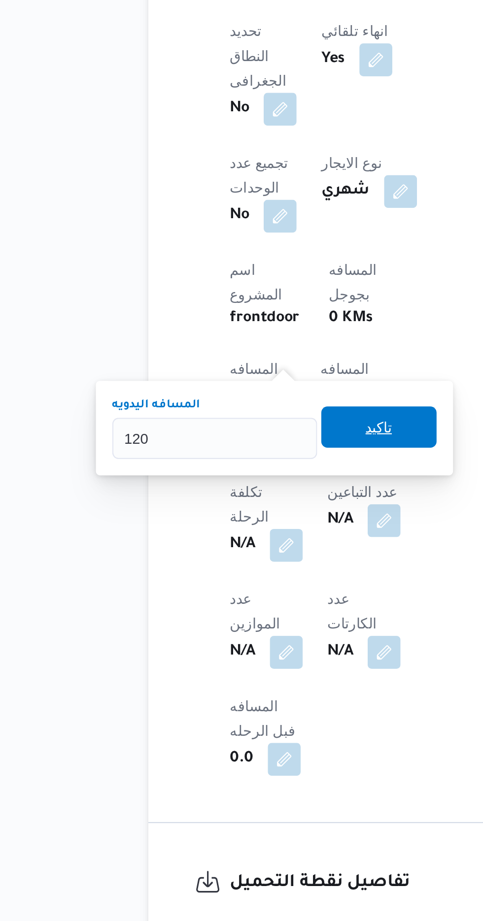
click at [254, 682] on span "تاكيد" at bounding box center [238, 685] width 55 height 20
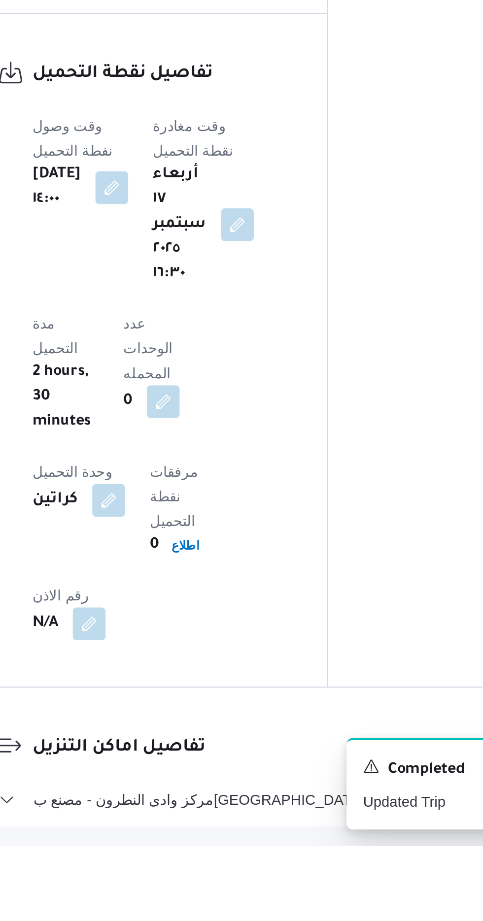
scroll to position [576, 0]
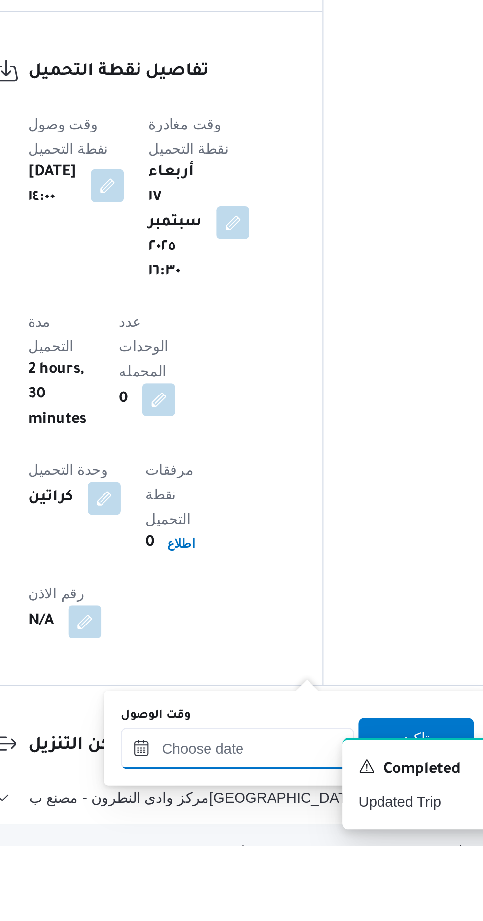
click at [290, 870] on input "وقت الوصول" at bounding box center [267, 874] width 112 height 20
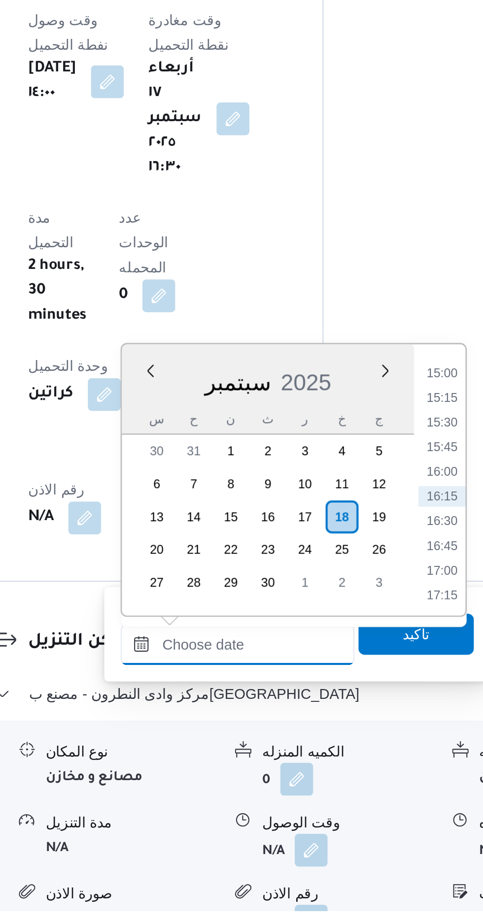
scroll to position [657, 0]
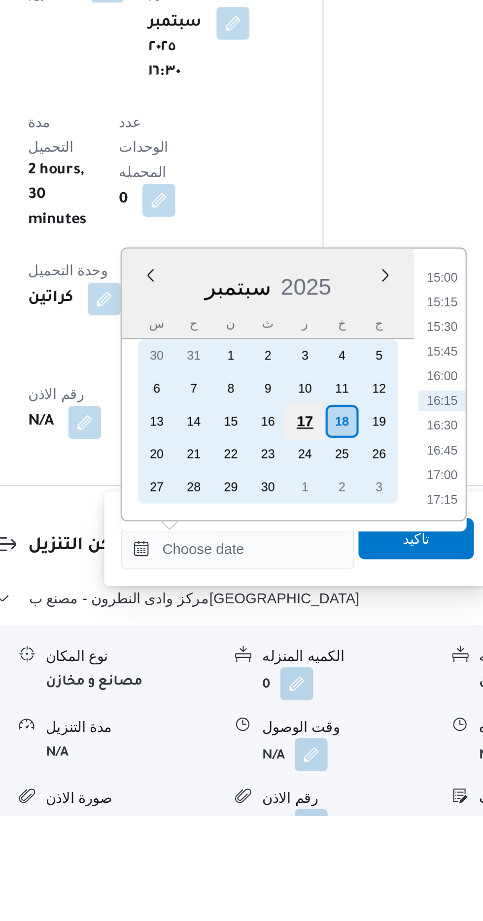
click at [298, 735] on div "17" at bounding box center [299, 732] width 19 height 19
type input "[DATE] ٠٠:٠٠"
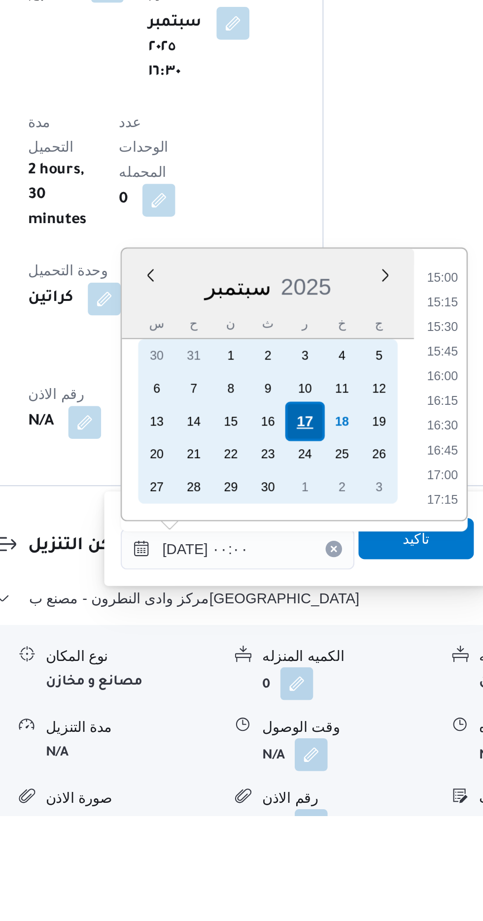
scroll to position [0, 0]
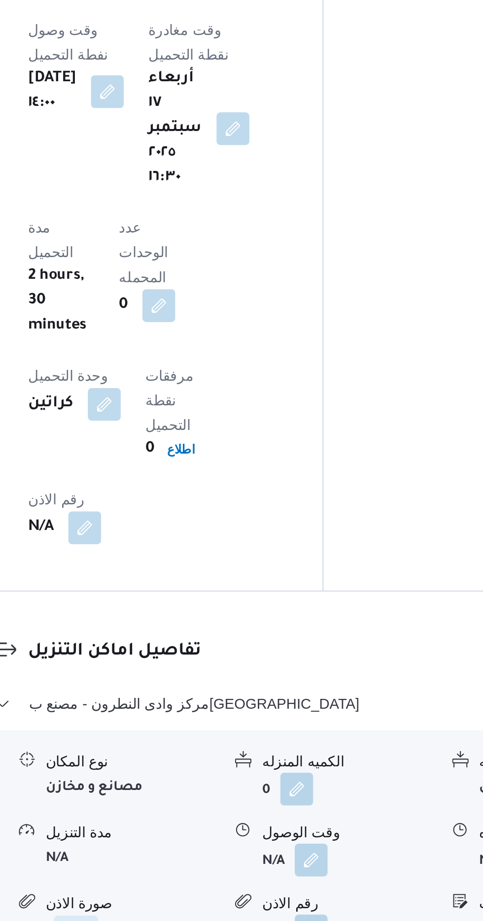
click at [199, 919] on span "اطلاع" at bounding box center [189, 925] width 21 height 12
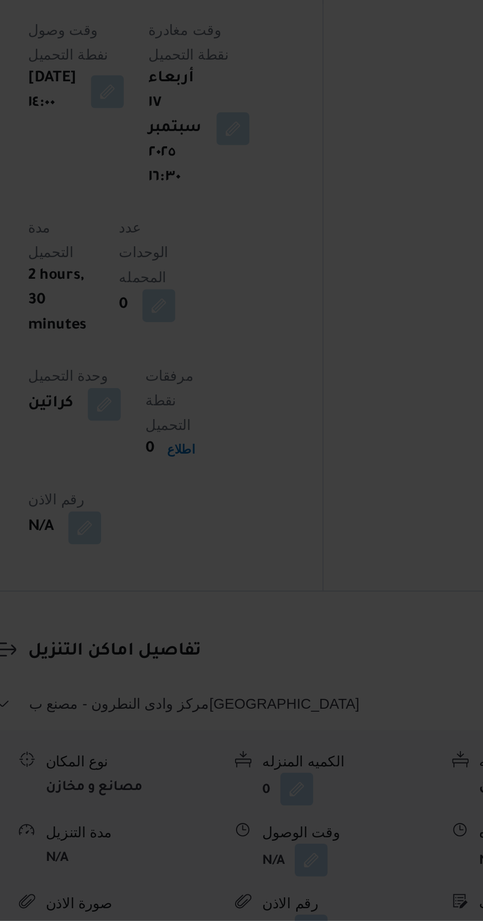
scroll to position [657, 0]
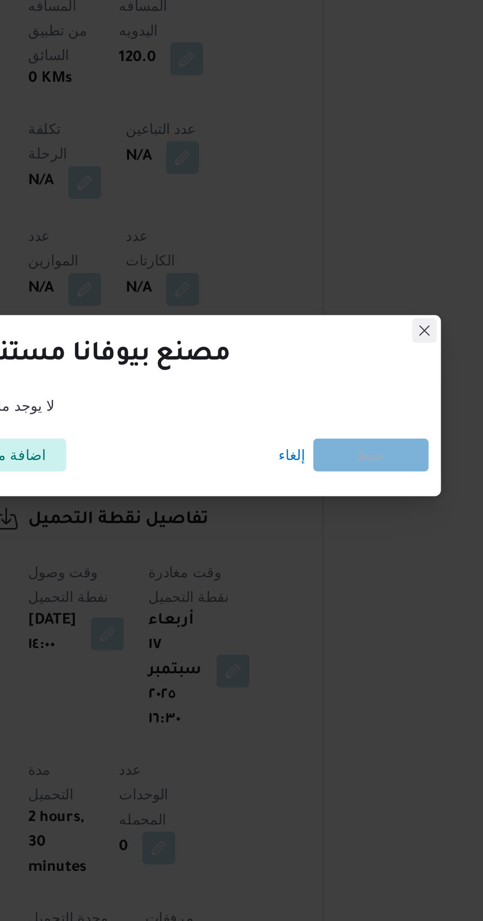
click at [358, 374] on button "Closes this modal window" at bounding box center [357, 379] width 12 height 12
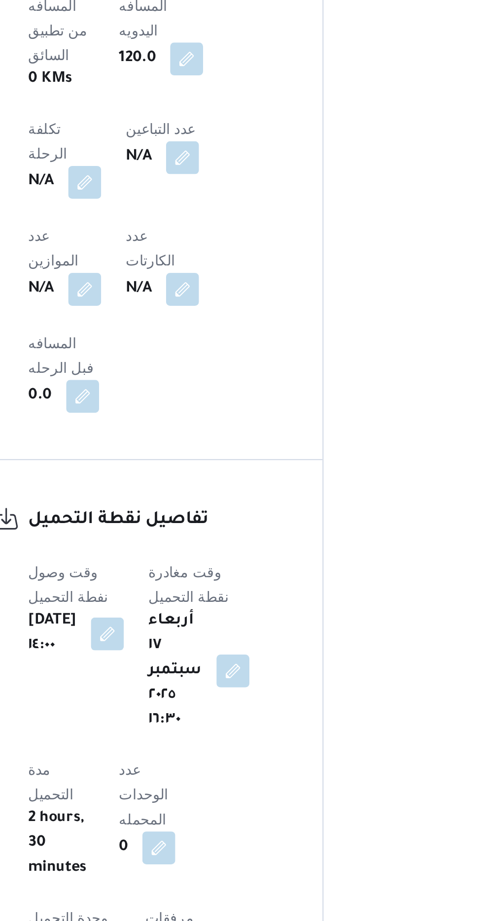
scroll to position [728, 0]
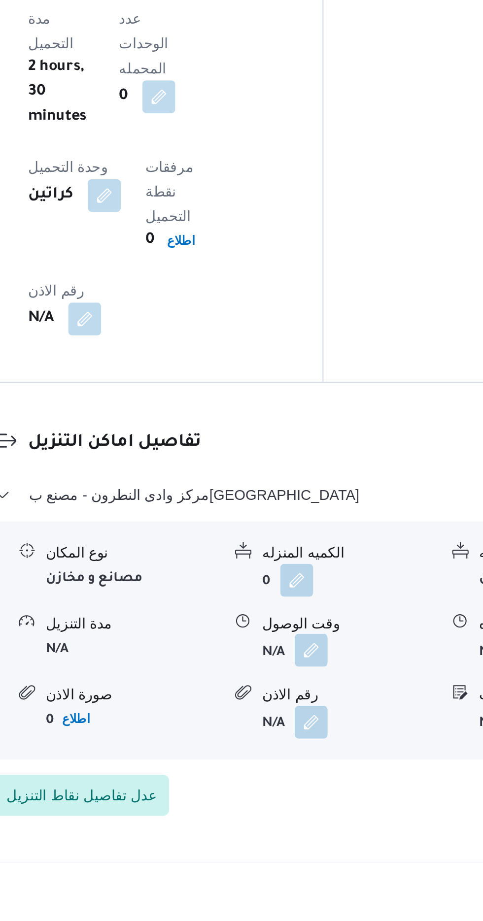
click at [308, 812] on button "button" at bounding box center [303, 820] width 16 height 16
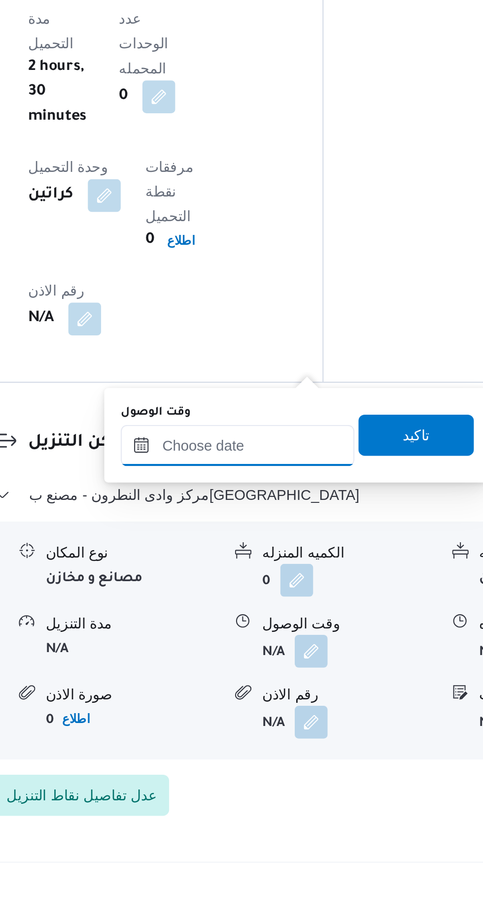
click at [287, 723] on input "وقت الوصول" at bounding box center [267, 722] width 112 height 20
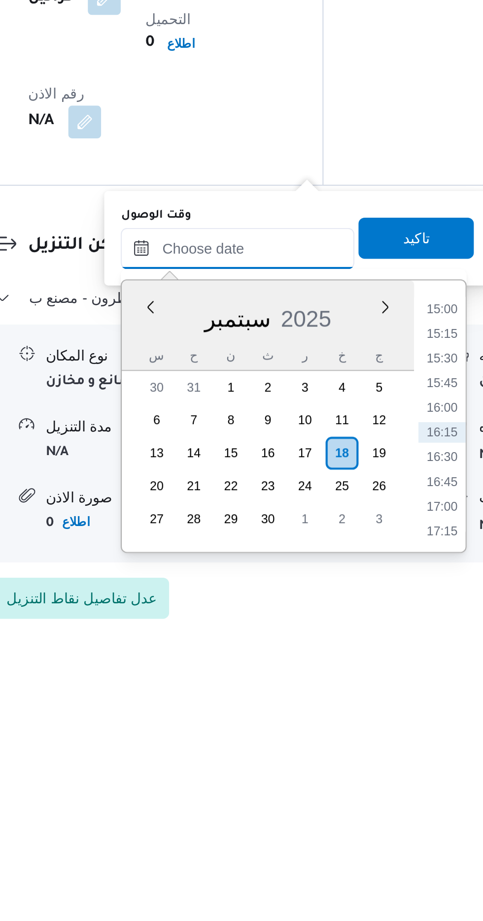
scroll to position [728, 0]
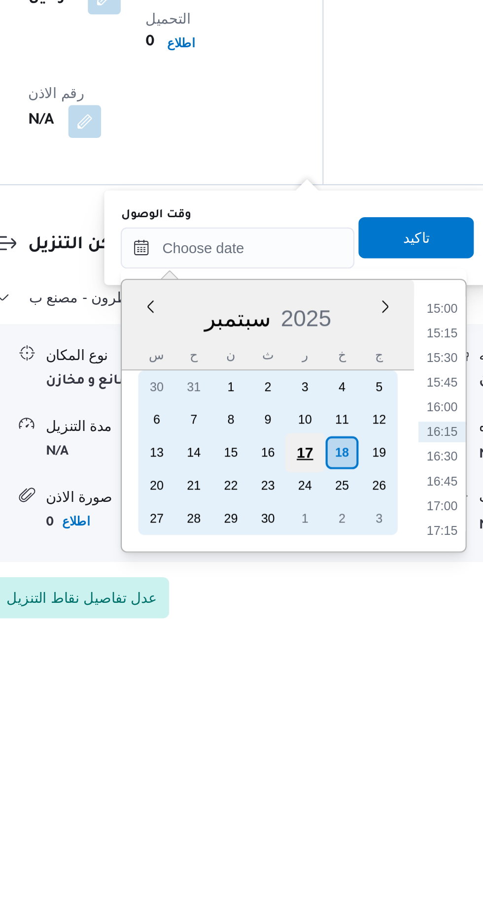
click at [303, 820] on div "17" at bounding box center [299, 820] width 19 height 19
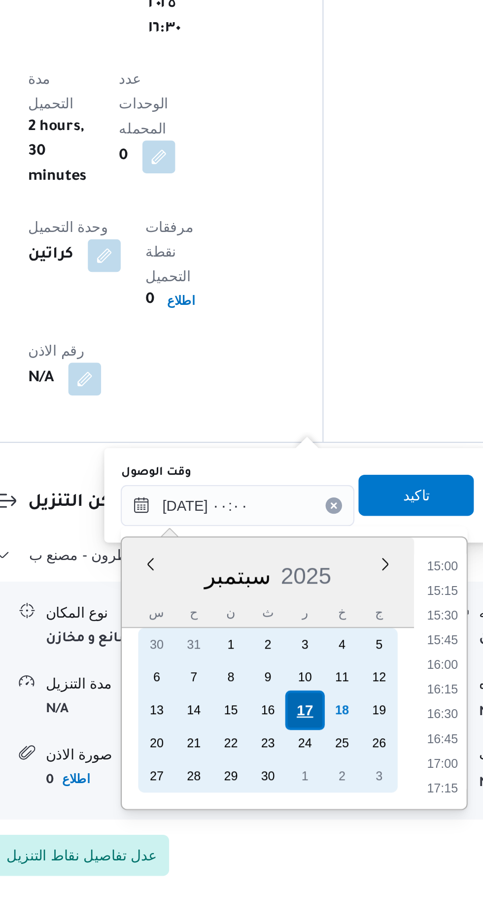
scroll to position [0, 0]
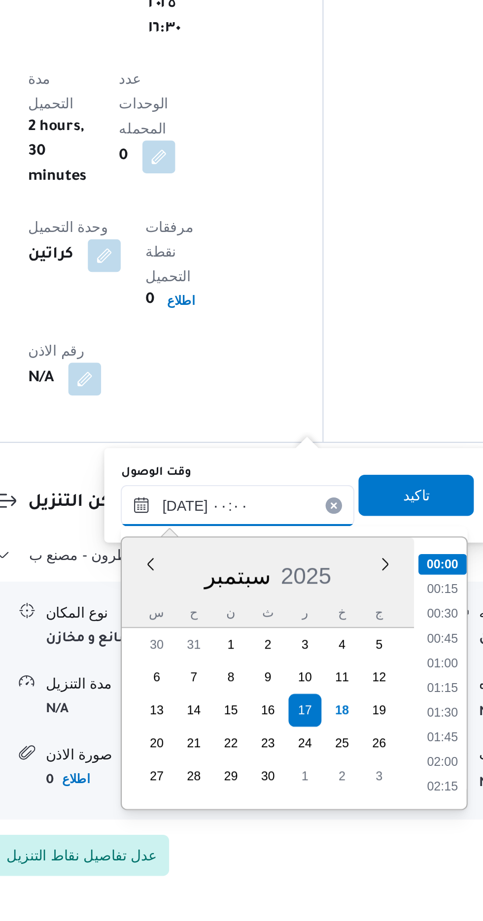
click at [219, 726] on input "[DATE] ٠٠:٠٠" at bounding box center [267, 722] width 112 height 20
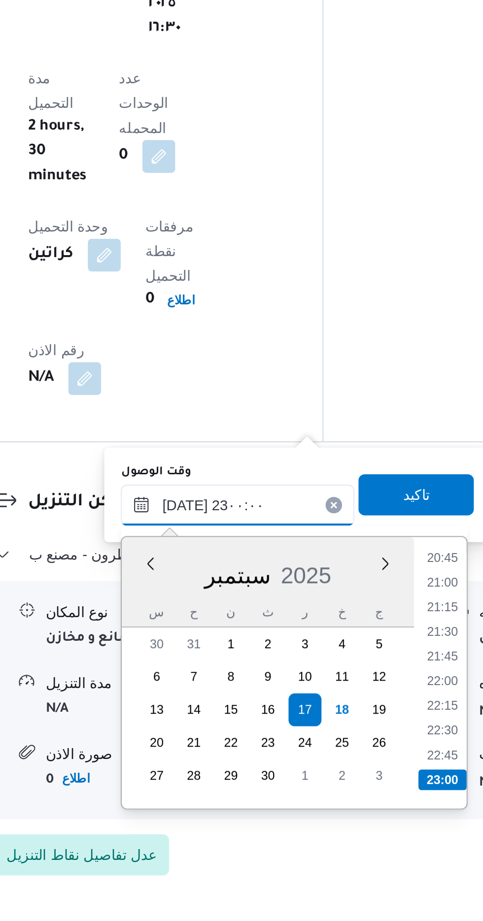
scroll to position [728, 0]
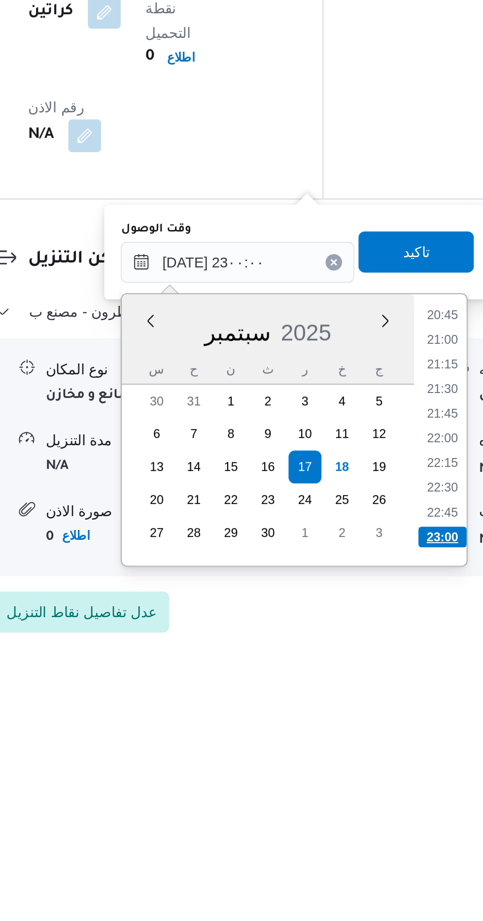
click at [364, 850] on li "23:00" at bounding box center [365, 854] width 23 height 10
type input "[DATE] ٢٣:٠٠"
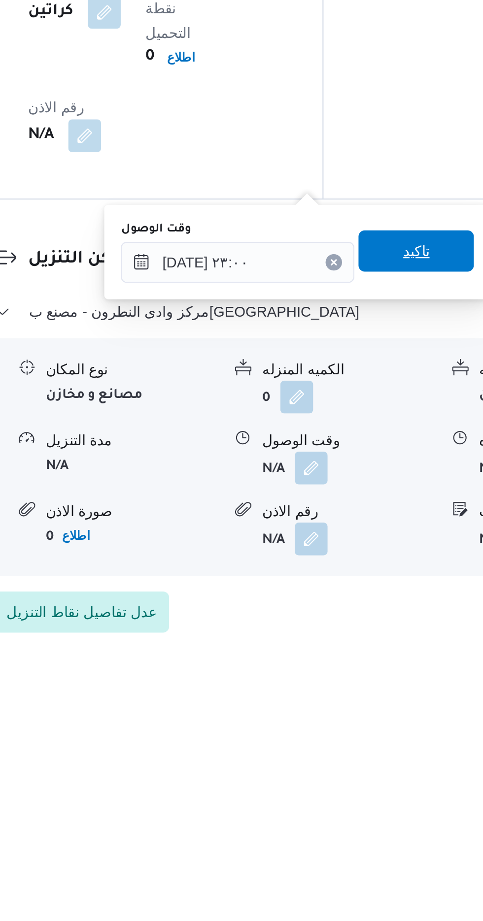
click at [358, 717] on span "تاكيد" at bounding box center [352, 717] width 13 height 12
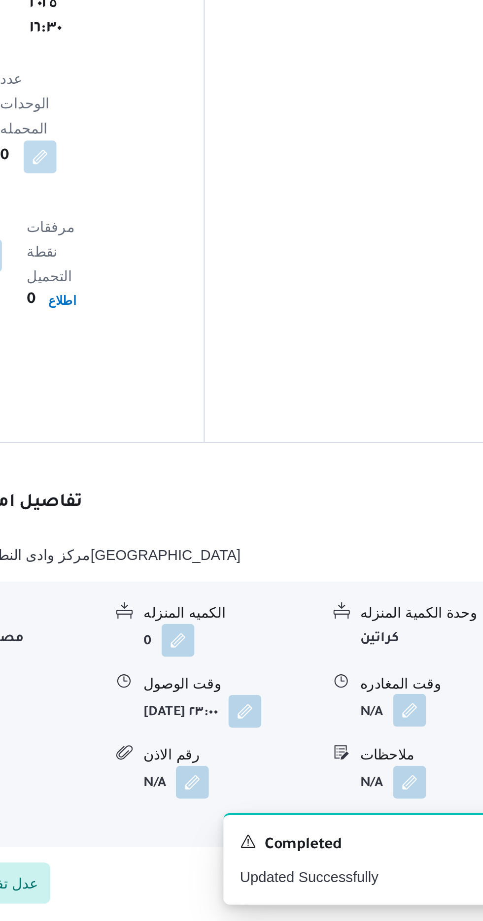
click at [400, 812] on button "button" at bounding box center [406, 820] width 16 height 16
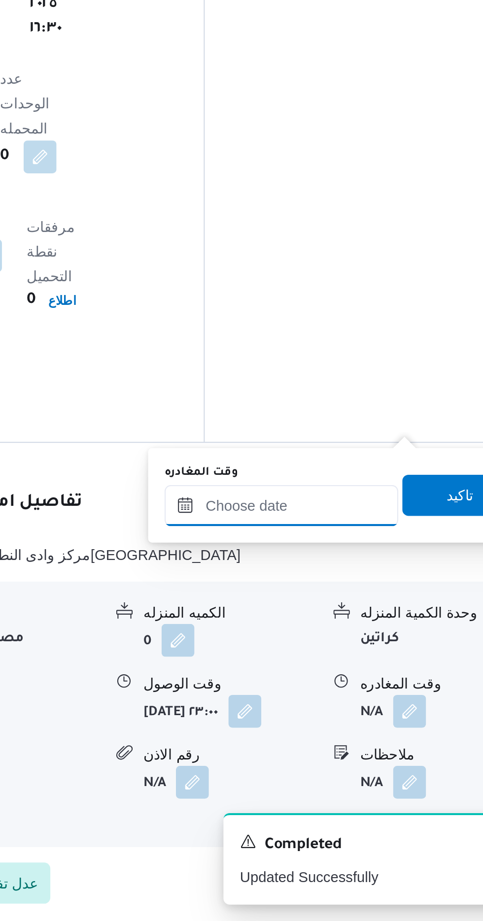
click at [357, 720] on input "وقت المغادره" at bounding box center [345, 722] width 112 height 20
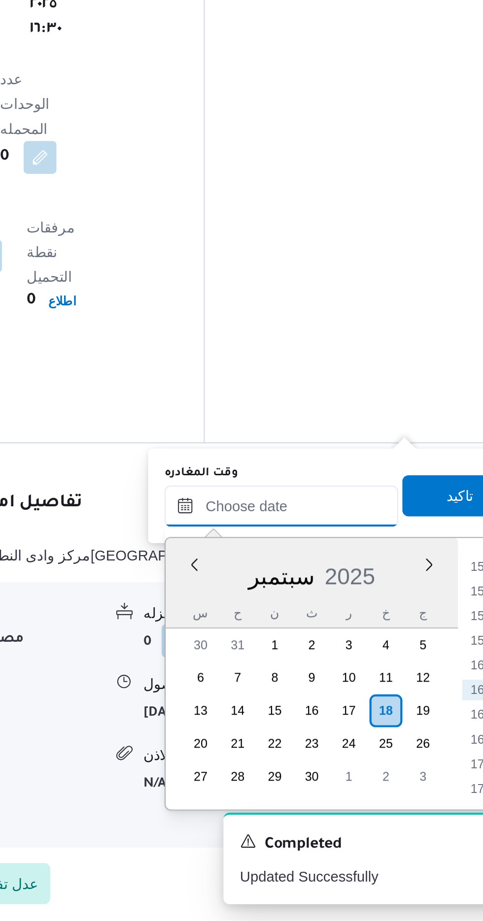
scroll to position [727, 0]
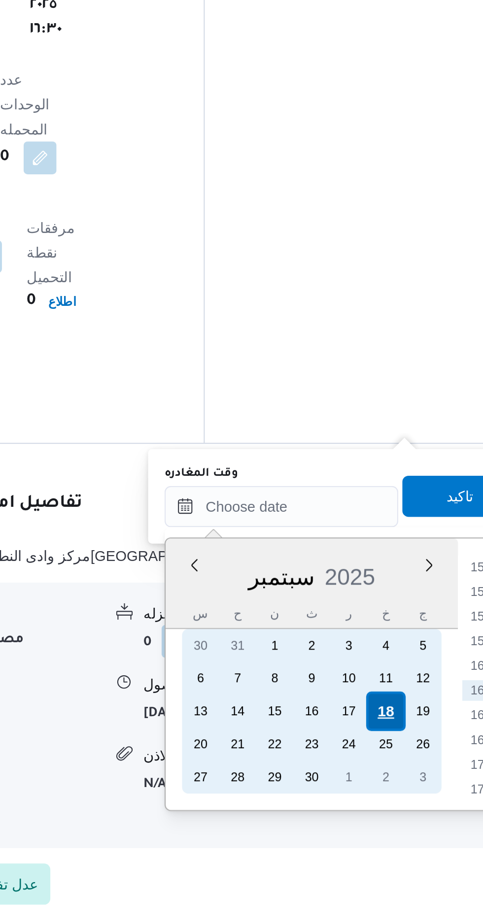
click at [400, 821] on div "18" at bounding box center [395, 820] width 19 height 19
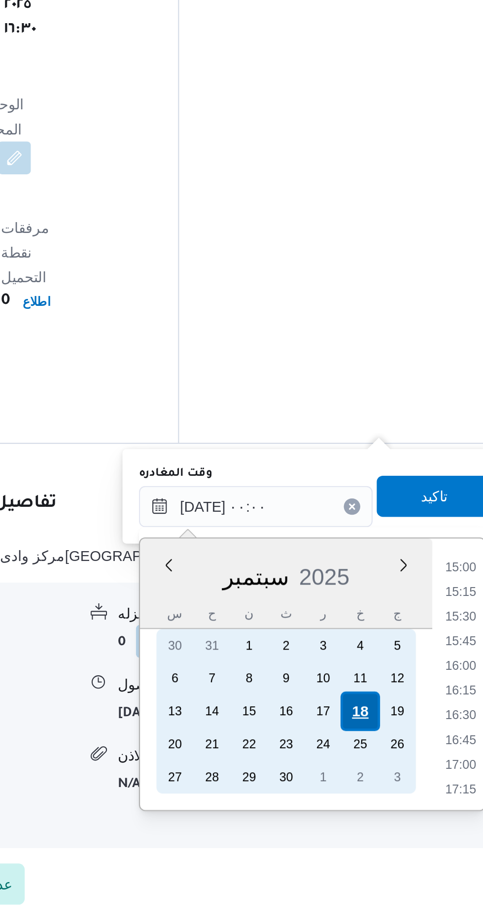
scroll to position [0, 0]
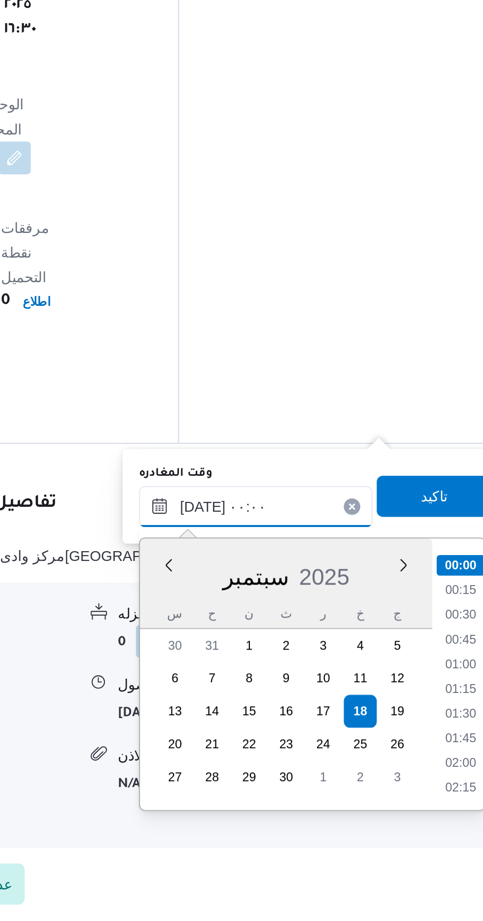
click at [302, 724] on input "[DATE] ٠٠:٠٠" at bounding box center [345, 723] width 112 height 20
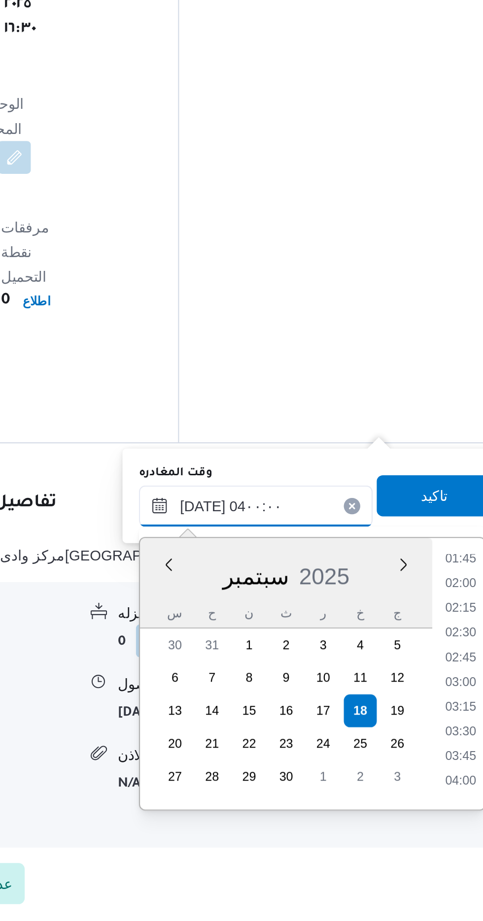
scroll to position [727, 0]
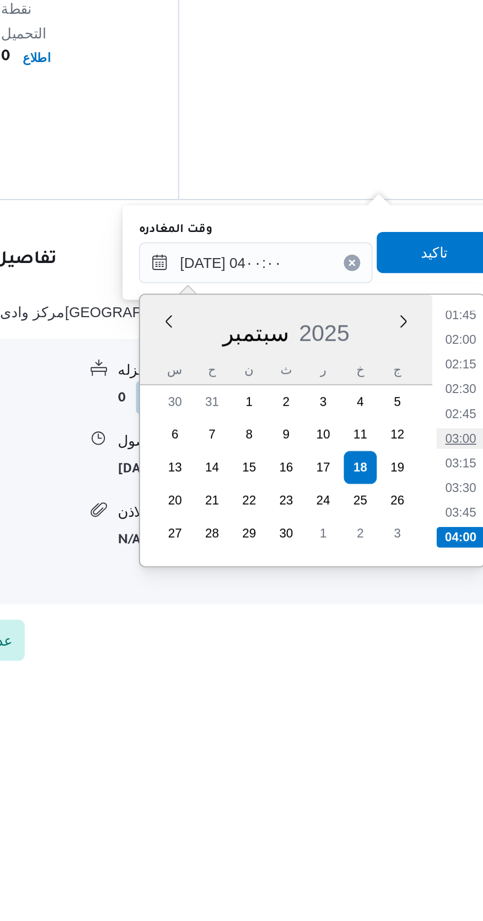
click at [447, 807] on li "03:00" at bounding box center [442, 807] width 23 height 10
type input "[DATE] ٠٣:٠٠"
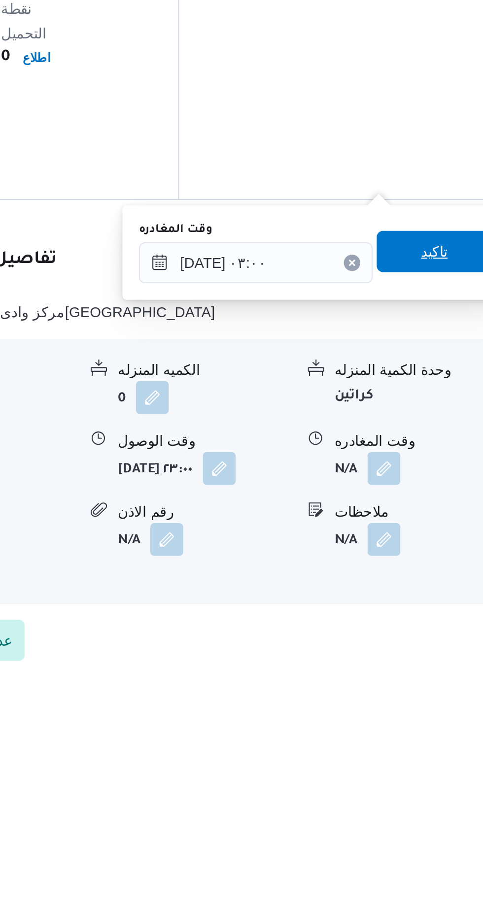
click at [436, 717] on span "تاكيد" at bounding box center [430, 717] width 13 height 12
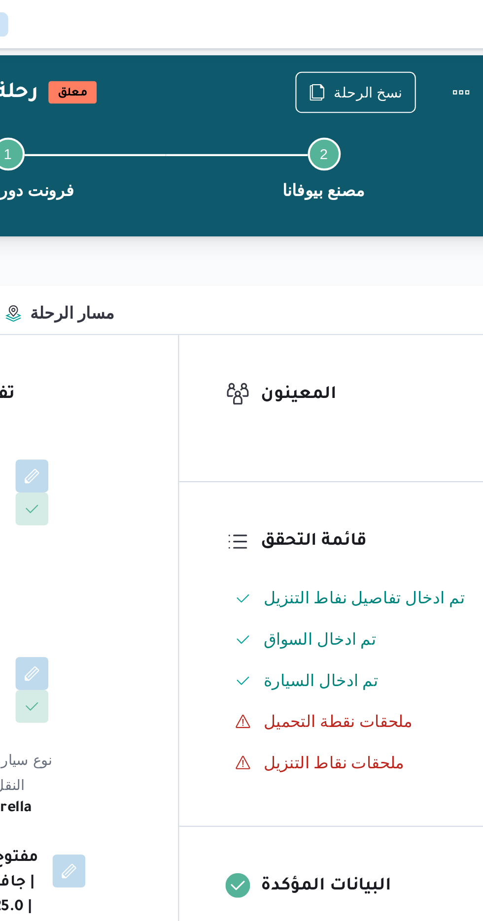
scroll to position [0, 0]
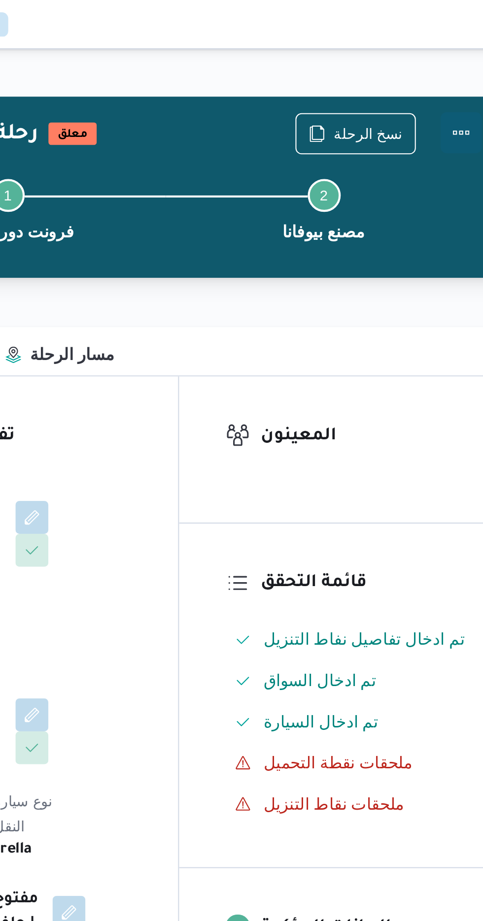
click at [440, 62] on button "Actions" at bounding box center [443, 64] width 20 height 20
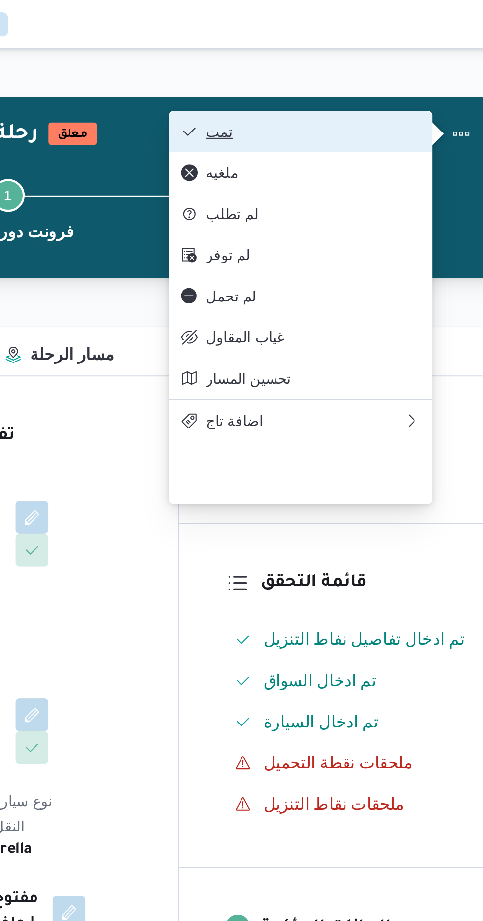
click at [411, 67] on span "تمت" at bounding box center [372, 63] width 102 height 8
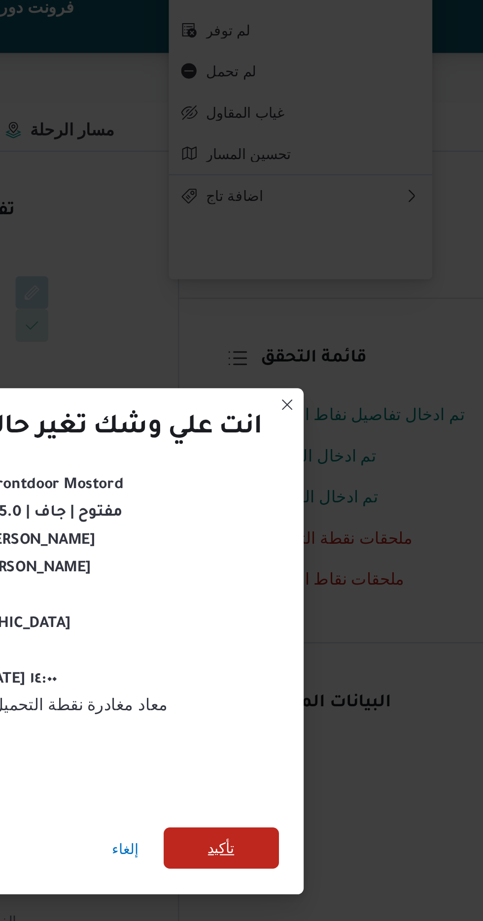
click at [333, 512] on span "تأكيد" at bounding box center [328, 514] width 13 height 12
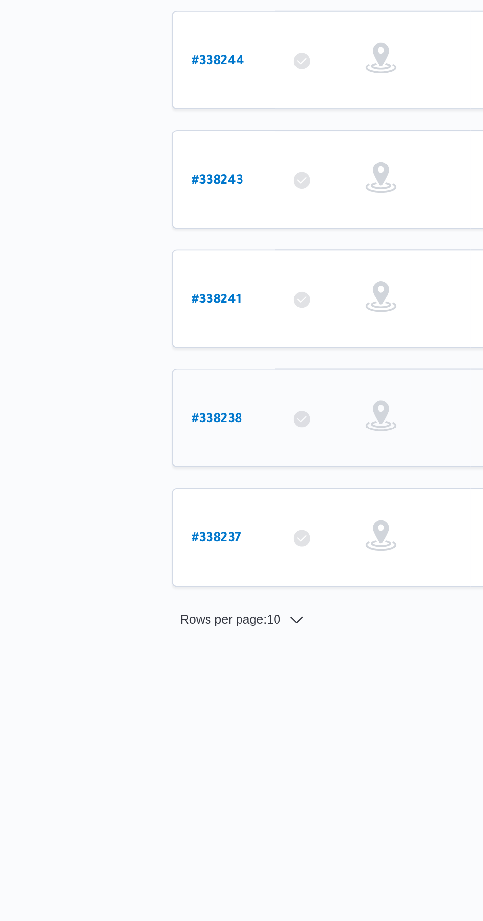
click at [146, 592] on b "# 338238" at bounding box center [149, 595] width 24 height 7
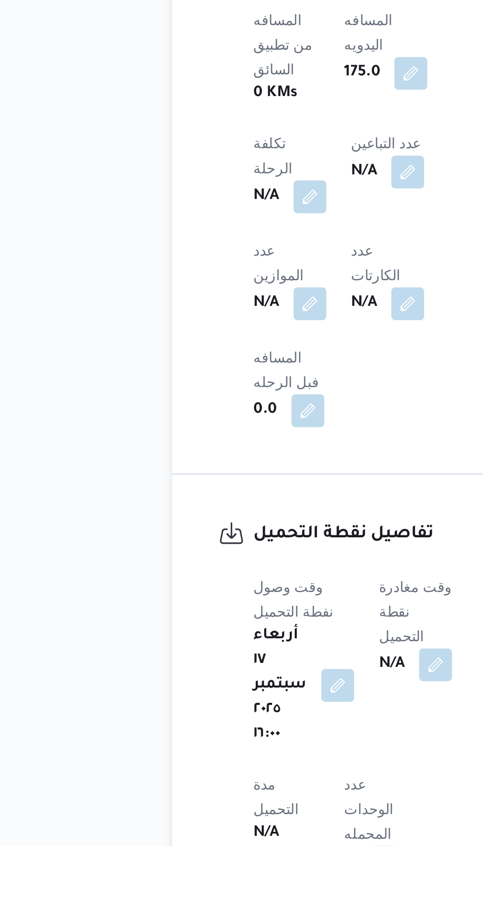
scroll to position [381, 0]
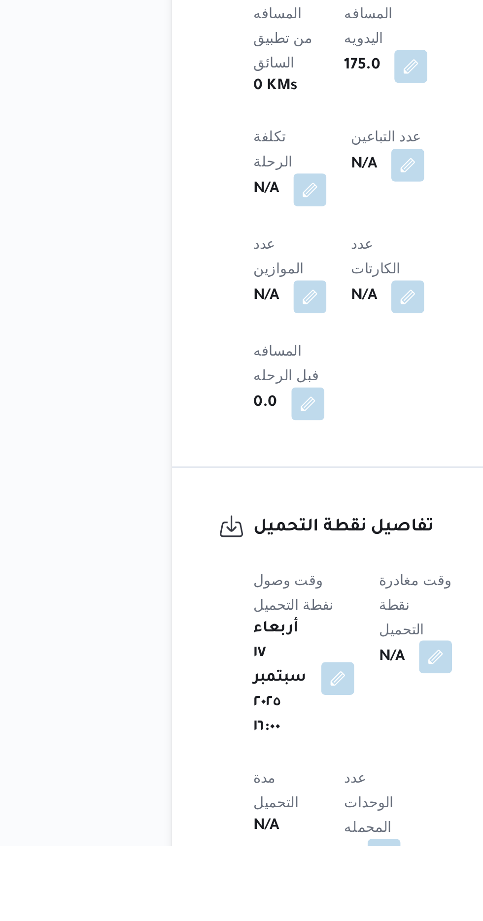
click at [255, 823] on button "button" at bounding box center [254, 831] width 16 height 16
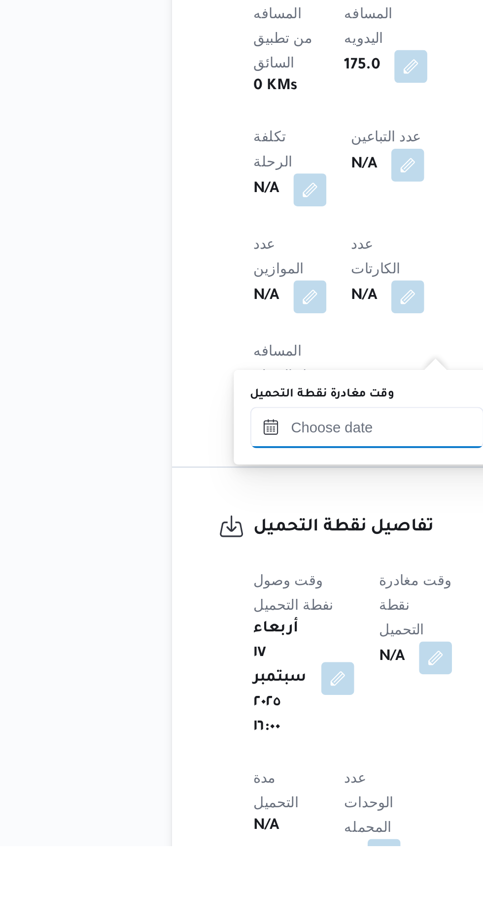
click at [222, 724] on input "وقت مغادرة نقطة التحميل" at bounding box center [221, 721] width 112 height 20
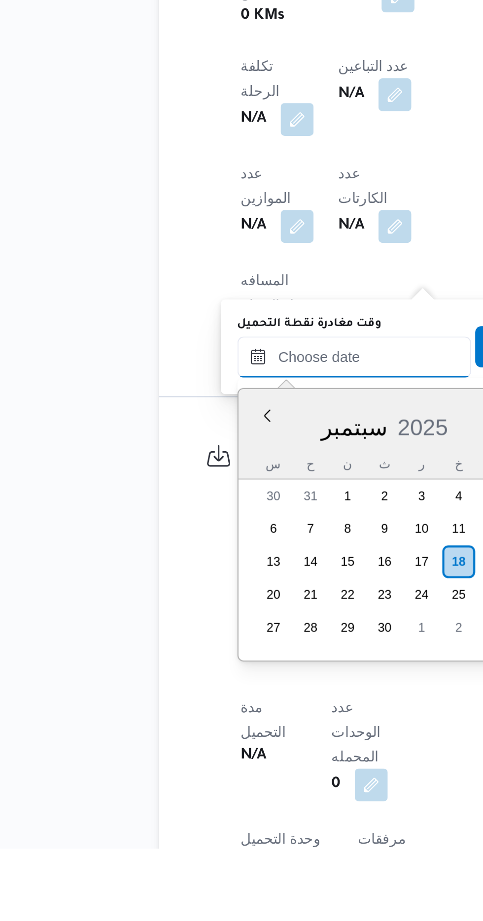
scroll to position [416, 0]
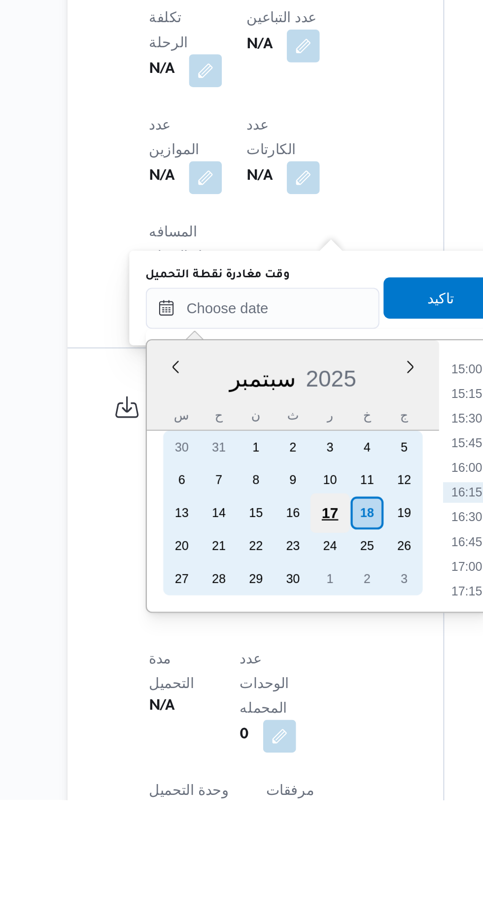
click at [254, 784] on div "17" at bounding box center [253, 783] width 19 height 19
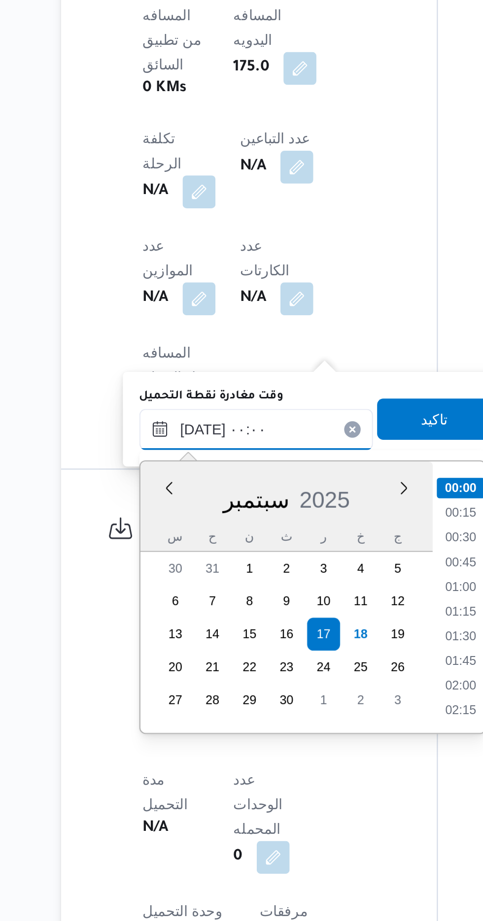
click at [176, 685] on input "[DATE] ٠٠:٠٠" at bounding box center [221, 686] width 112 height 20
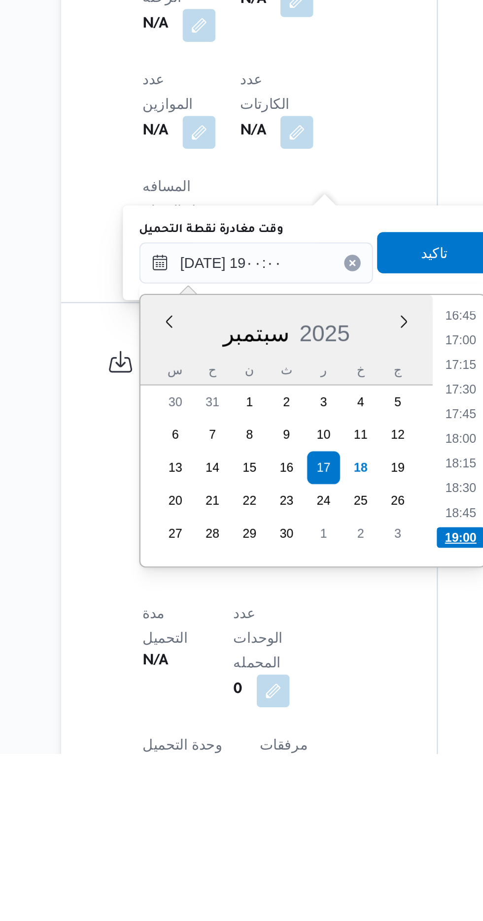
click at [319, 816] on li "19:00" at bounding box center [319, 818] width 23 height 10
type input "[DATE] ١٩:٠٠"
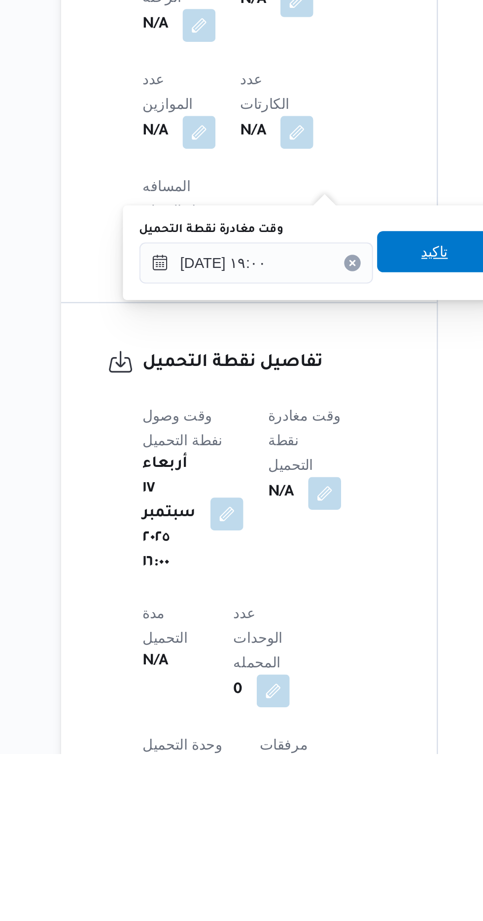
click at [309, 679] on span "تاكيد" at bounding box center [306, 681] width 55 height 20
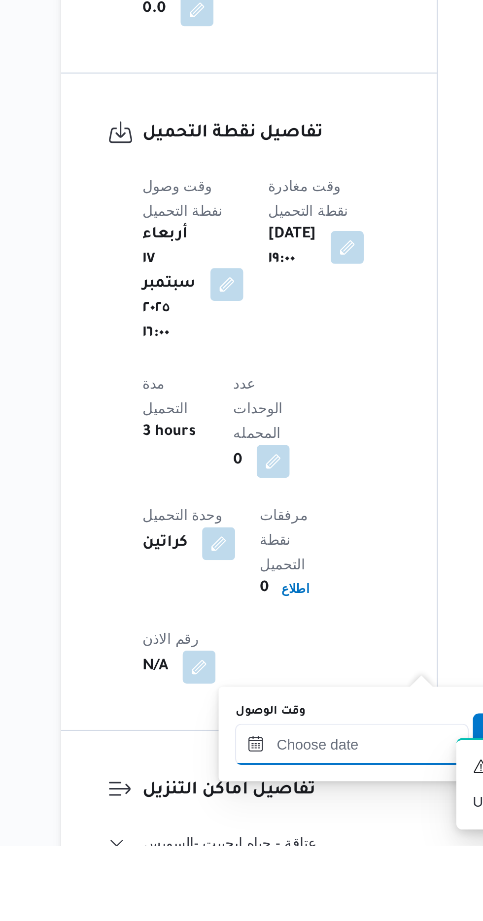
click at [268, 864] on div at bounding box center [267, 872] width 112 height 20
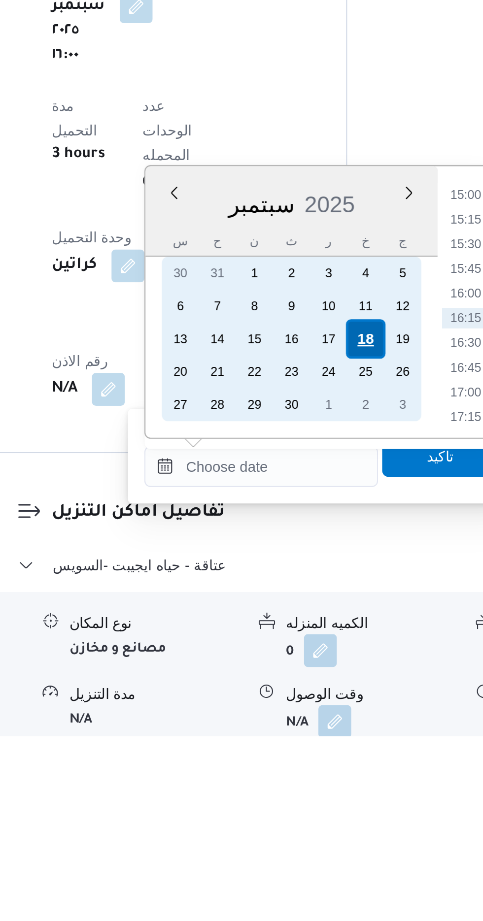
click at [316, 727] on div "18" at bounding box center [317, 731] width 19 height 19
type input "[DATE] ٠٠:٠٠"
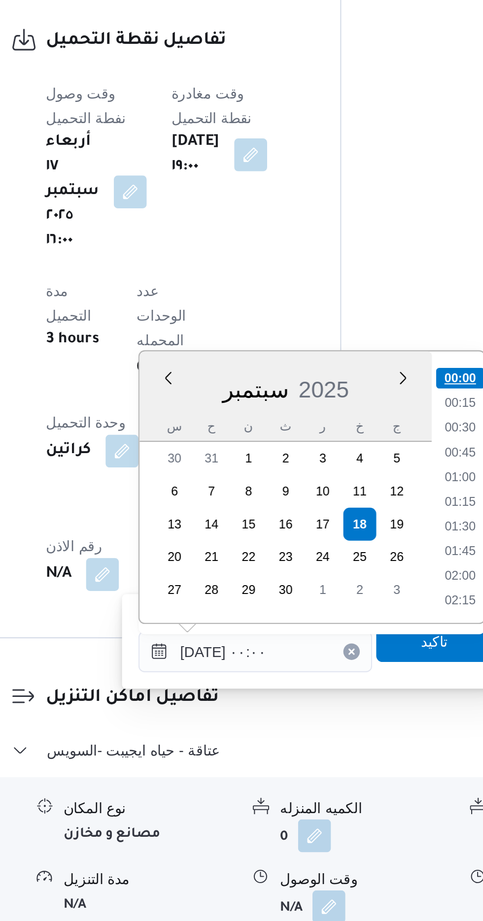
click at [366, 659] on li "00:00" at bounding box center [365, 661] width 23 height 10
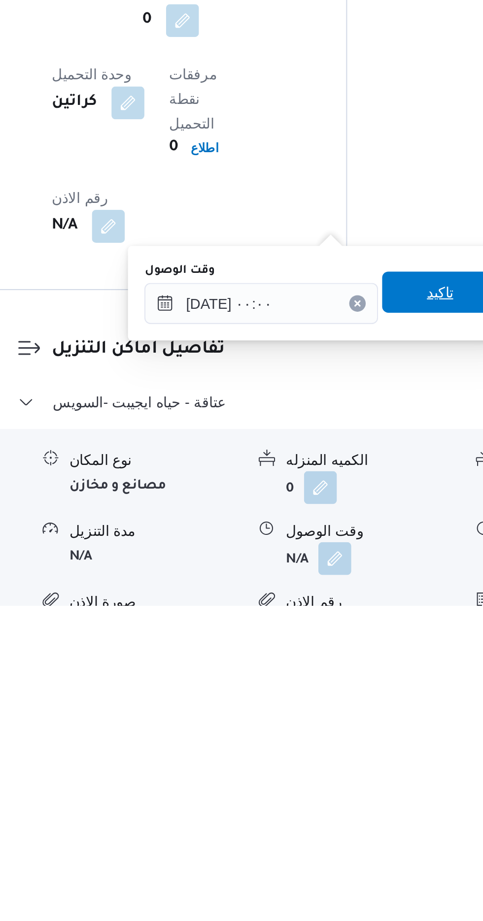
click at [357, 768] on span "تاكيد" at bounding box center [352, 771] width 13 height 12
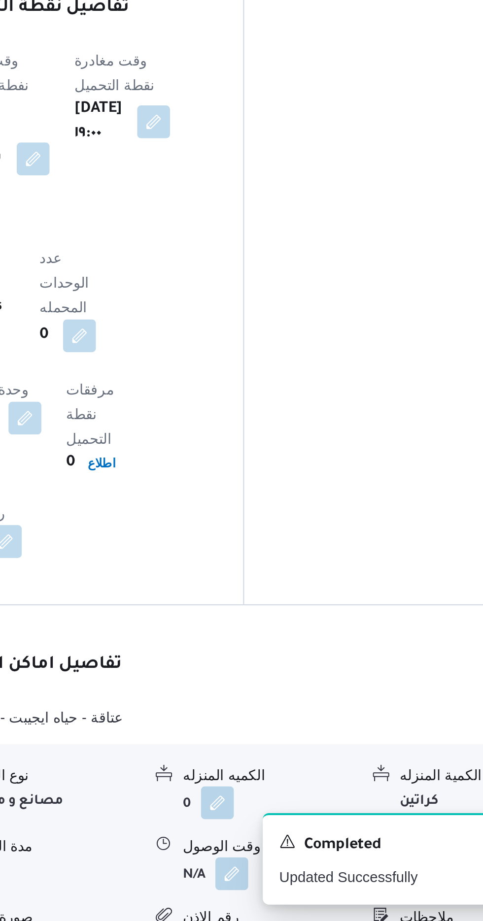
click at [400, 890] on button "button" at bounding box center [406, 898] width 16 height 16
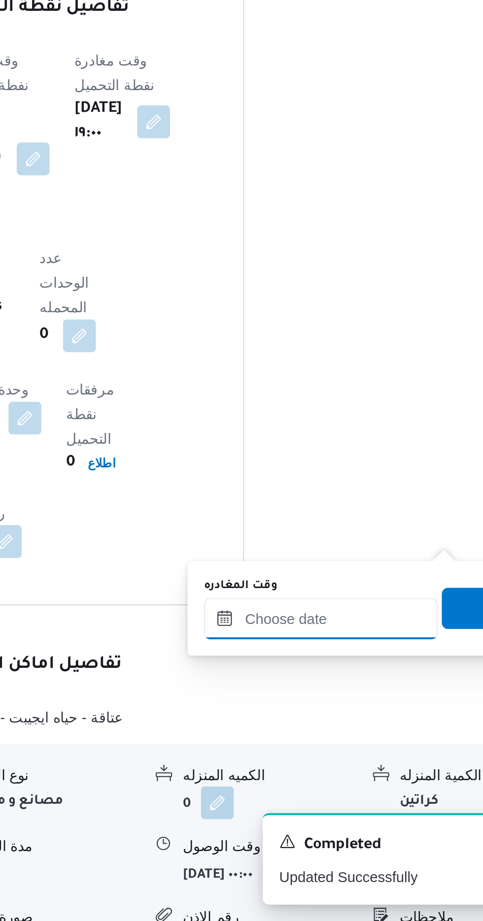
click at [356, 774] on input "وقت المغادره" at bounding box center [345, 776] width 112 height 20
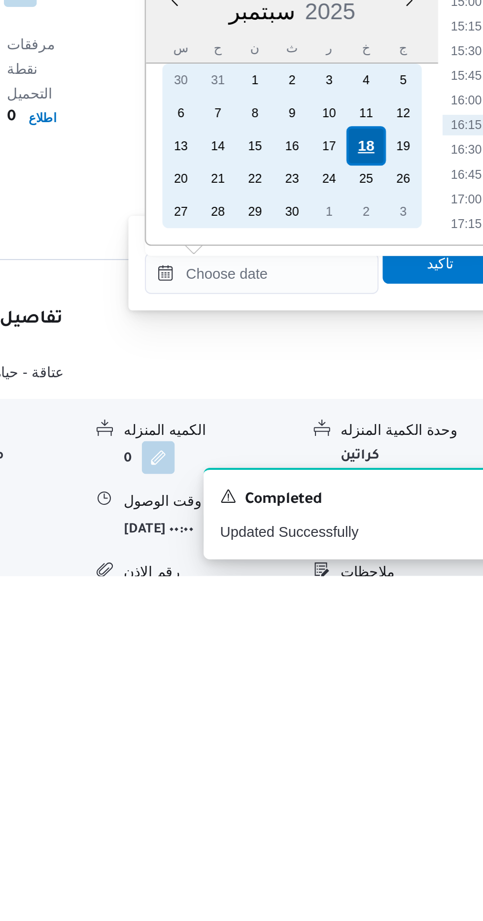
click at [396, 715] on div "18" at bounding box center [395, 715] width 19 height 19
type input "[DATE] ٠٠:٠٠"
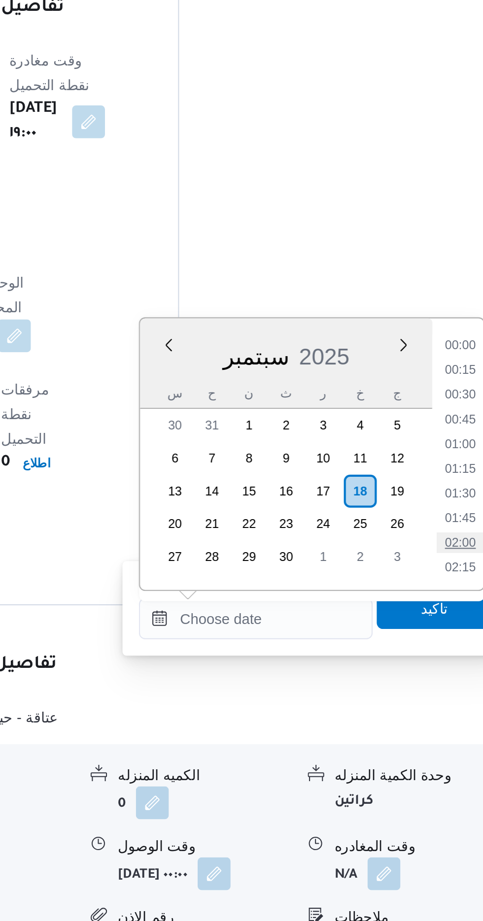
click at [449, 737] on li "02:00" at bounding box center [442, 740] width 23 height 10
type input "[DATE] ٠٢:٠٠"
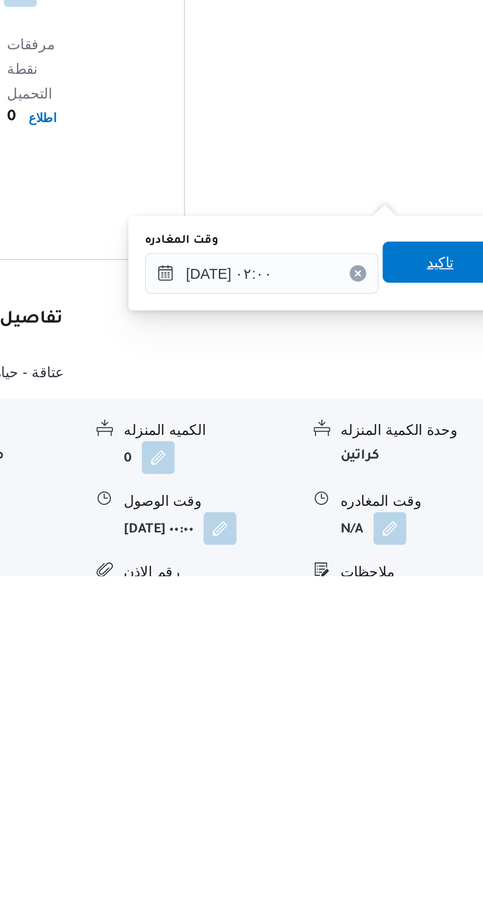
click at [431, 769] on span "تاكيد" at bounding box center [430, 771] width 55 height 20
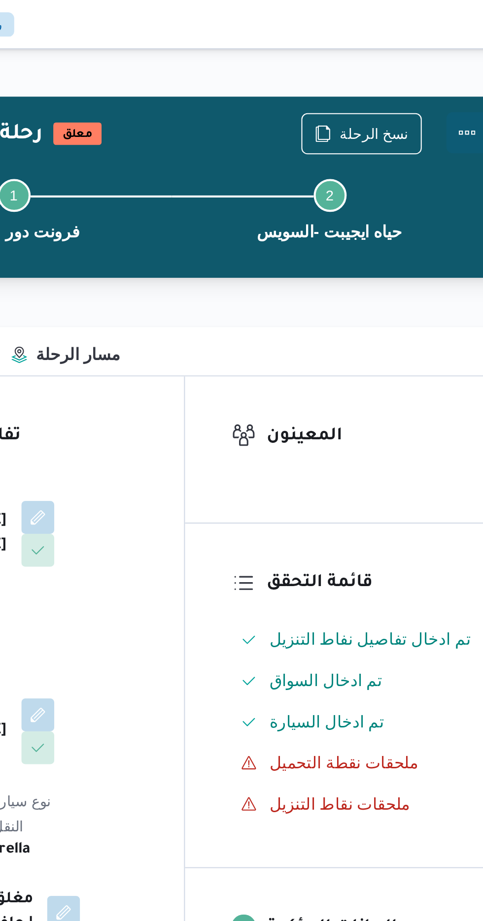
click at [450, 63] on button "Actions" at bounding box center [443, 64] width 20 height 20
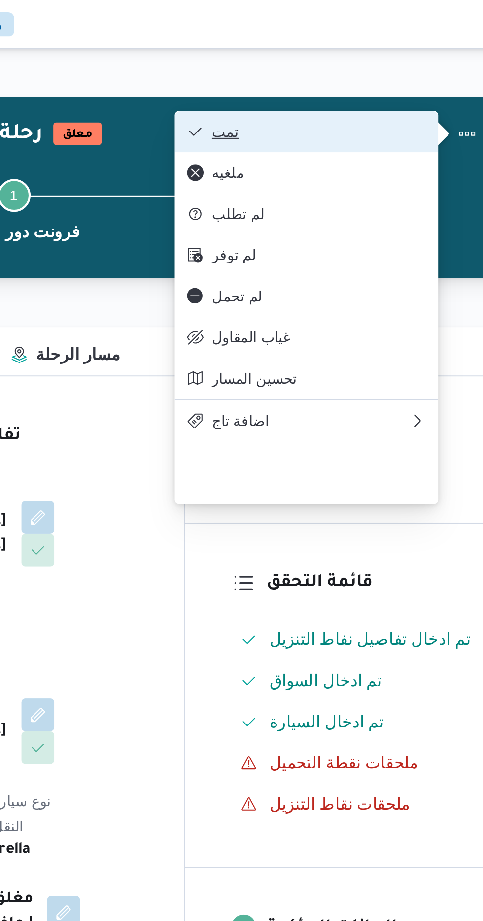
click at [412, 65] on span "تمت" at bounding box center [372, 63] width 102 height 8
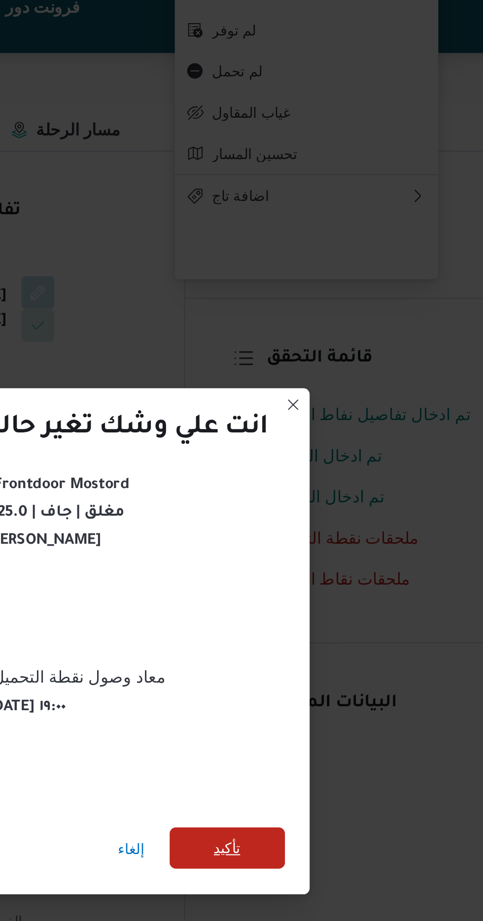
click at [329, 508] on span "تأكيد" at bounding box center [328, 514] width 13 height 12
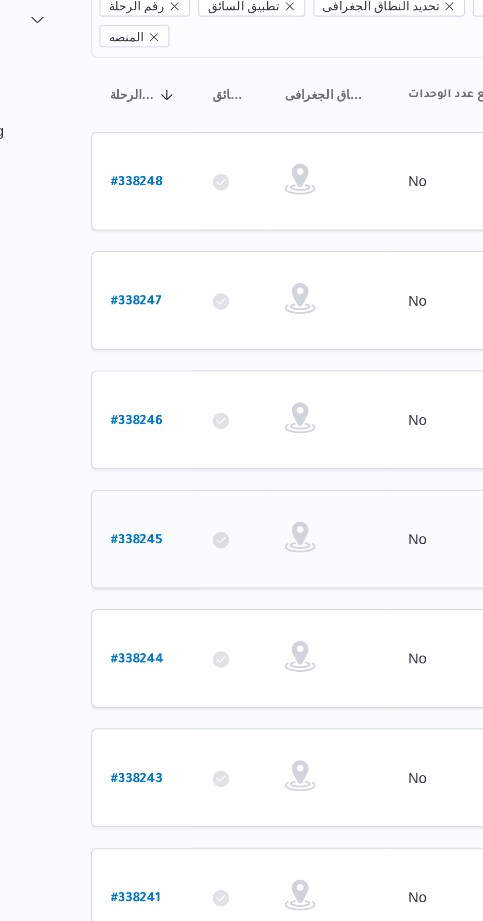
click at [146, 363] on b "# 338245" at bounding box center [149, 366] width 25 height 7
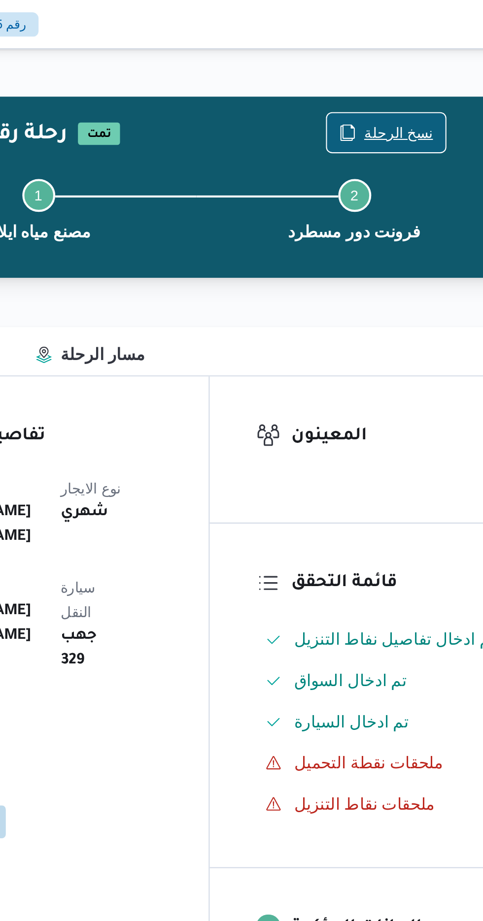
click at [396, 58] on span "نسخ الرحلة" at bounding box center [392, 63] width 57 height 19
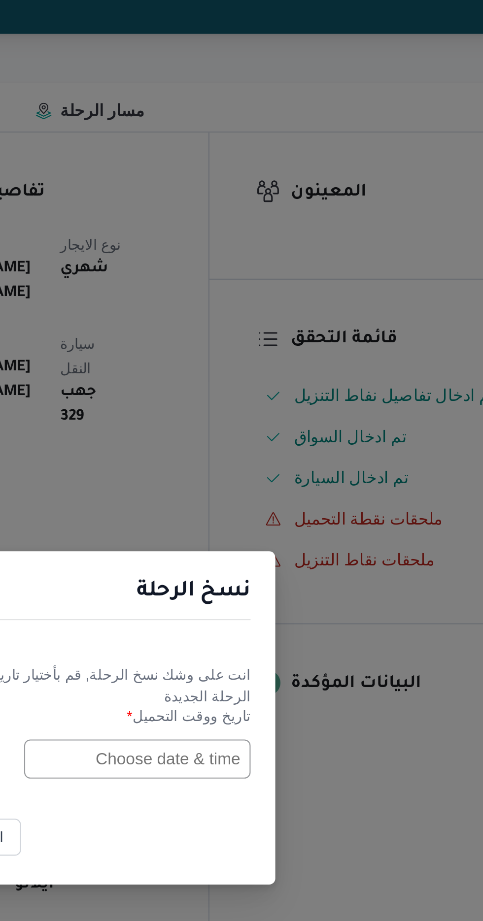
click at [281, 480] on input "text" at bounding box center [274, 480] width 108 height 19
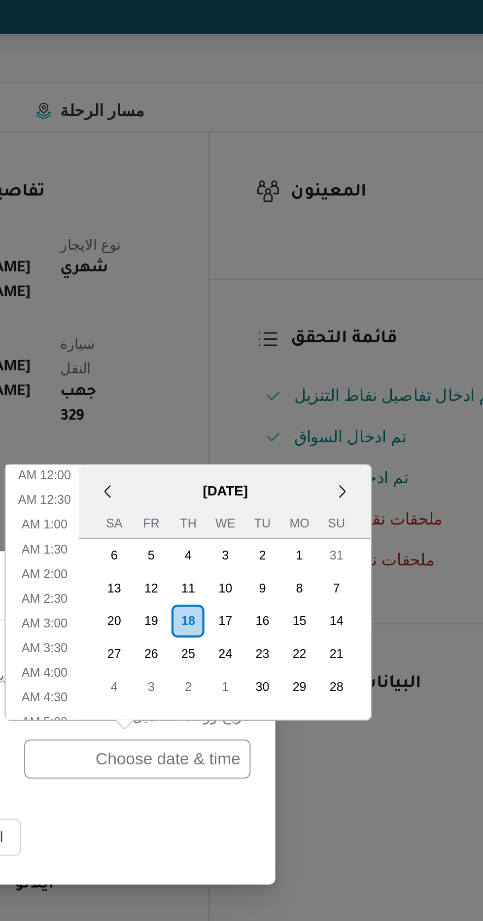
scroll to position [322, 0]
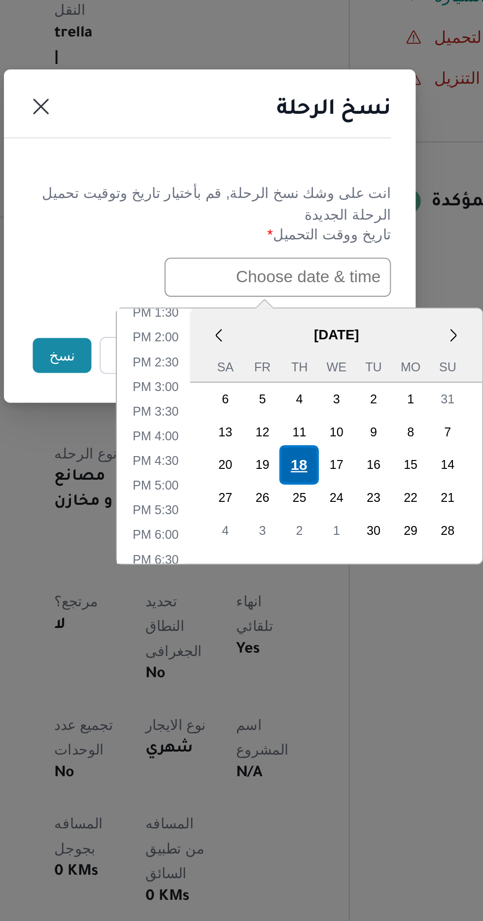
click at [286, 567] on div "18" at bounding box center [284, 570] width 19 height 19
type input "[DATE] 12:00AM"
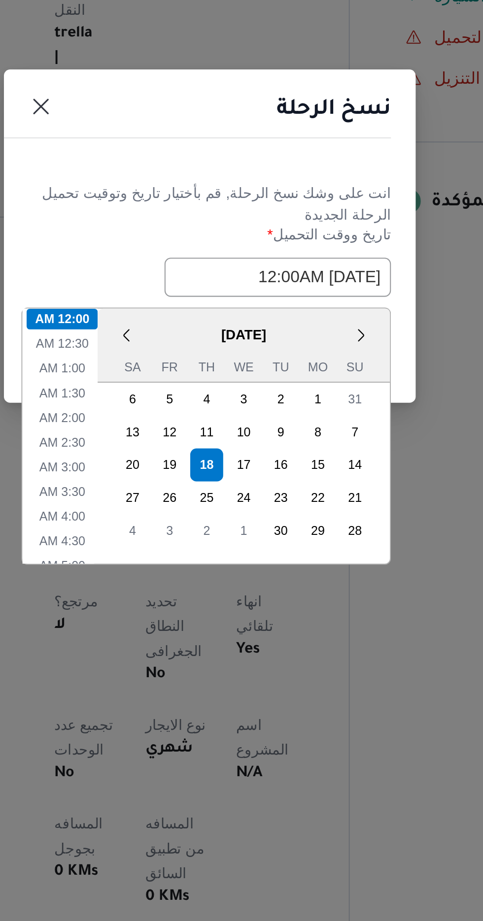
click at [304, 410] on header "نسخ الرحلة" at bounding box center [229, 403] width 197 height 21
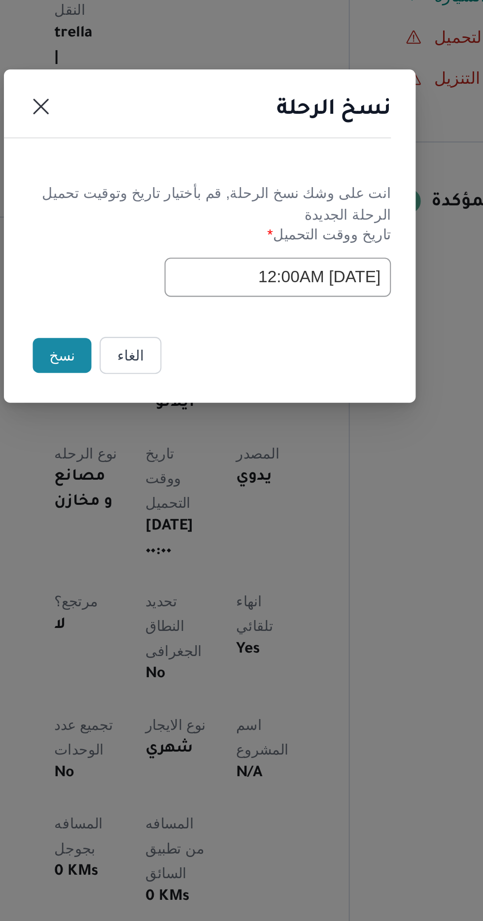
click at [168, 517] on button "نسخ" at bounding box center [171, 517] width 28 height 17
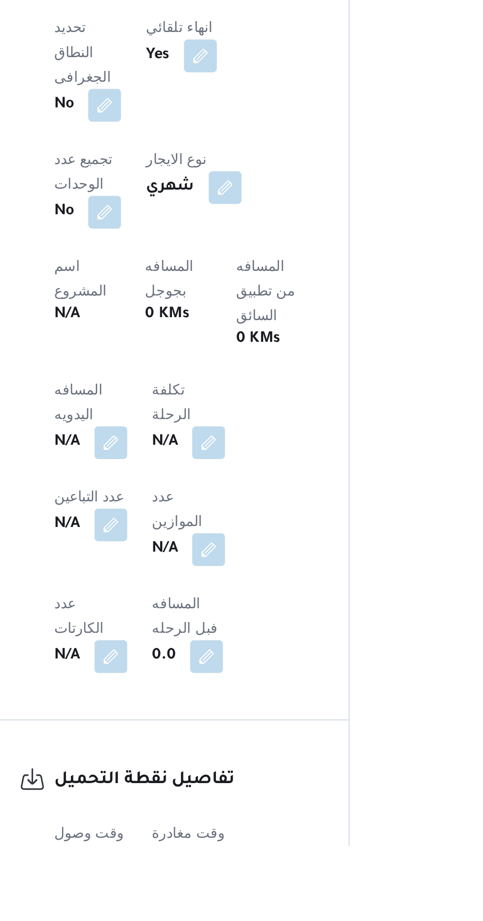
scroll to position [190, 0]
click at [197, 719] on button "button" at bounding box center [194, 727] width 16 height 16
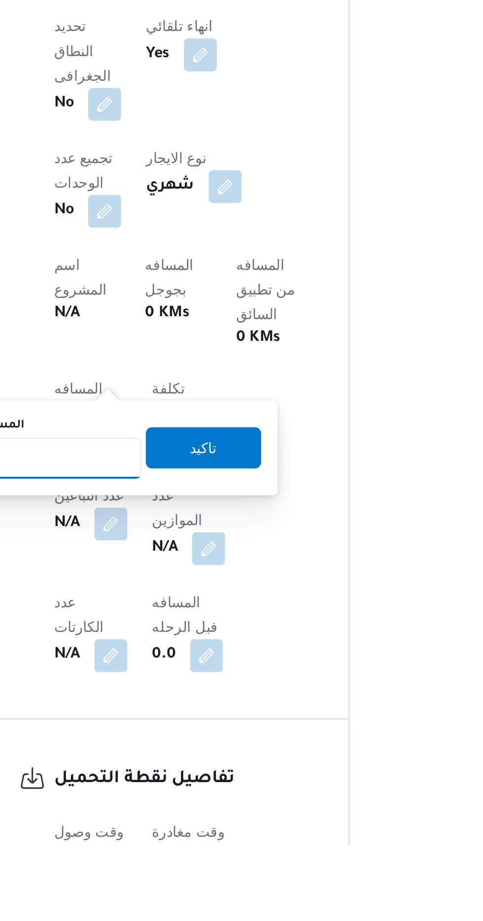
click at [201, 738] on input "المسافه اليدويه" at bounding box center [160, 736] width 98 height 20
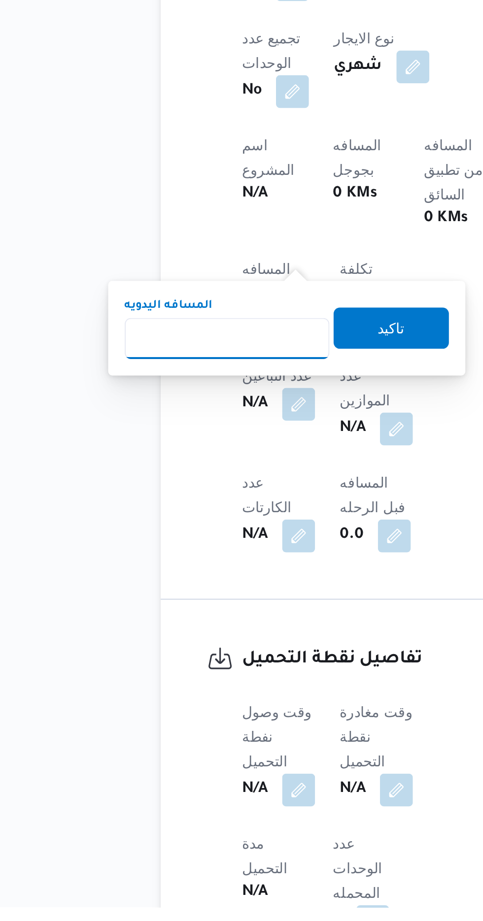
scroll to position [276, 0]
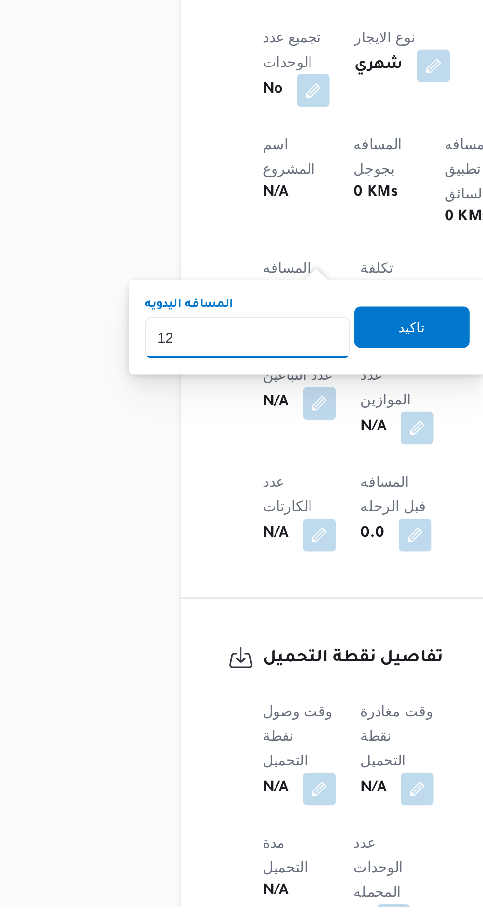
type input "120"
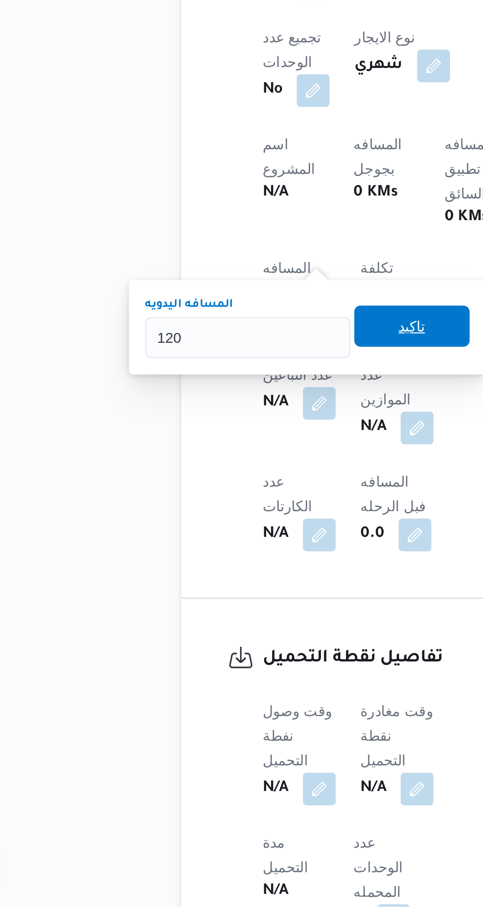
click at [256, 635] on span "تاكيد" at bounding box center [238, 643] width 55 height 20
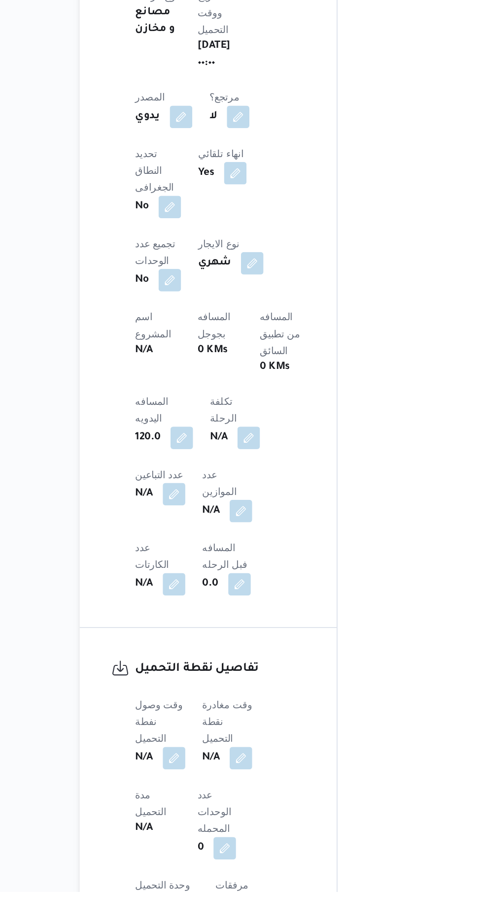
scroll to position [328, 0]
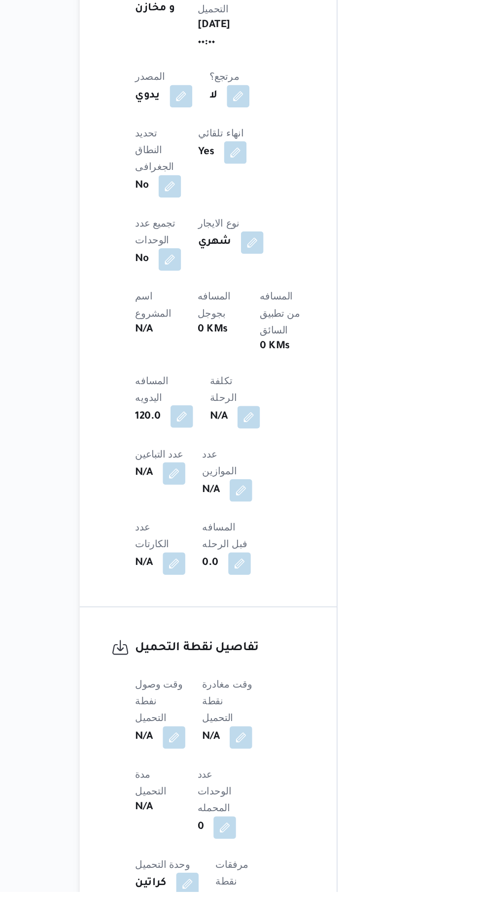
click at [196, 581] on button "button" at bounding box center [200, 589] width 16 height 16
click at [197, 805] on button "button" at bounding box center [194, 813] width 16 height 16
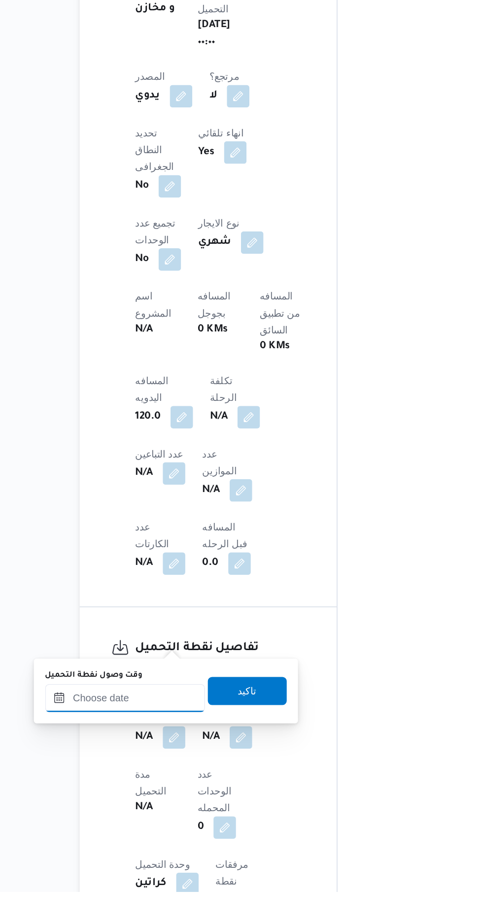
click at [186, 785] on input "وقت وصول نفطة التحميل" at bounding box center [160, 786] width 112 height 20
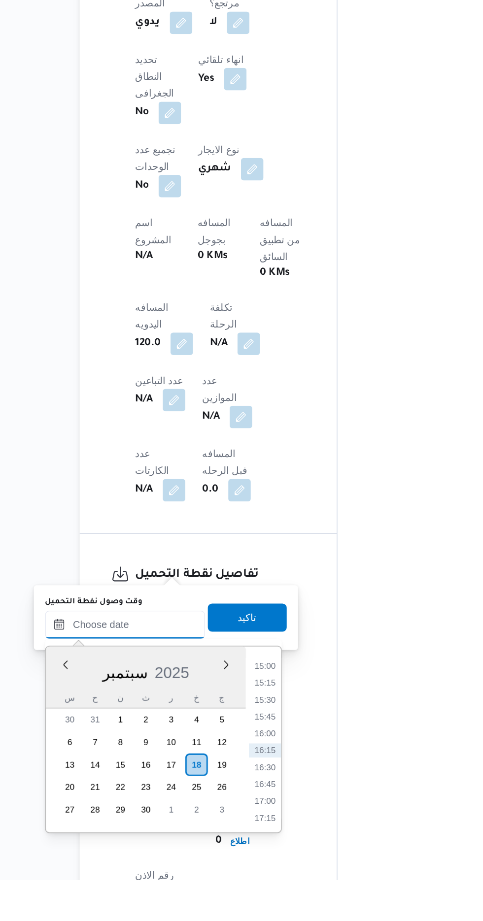
scroll to position [372, 0]
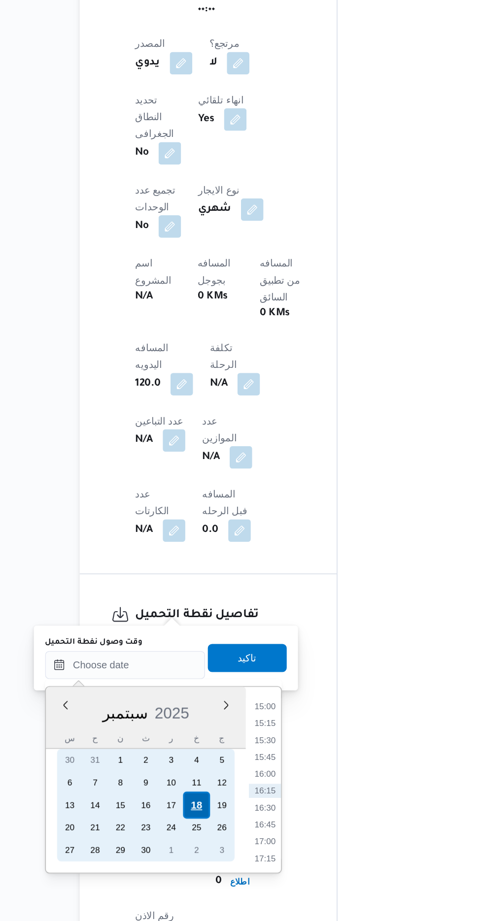
click at [209, 839] on div "18" at bounding box center [209, 839] width 19 height 19
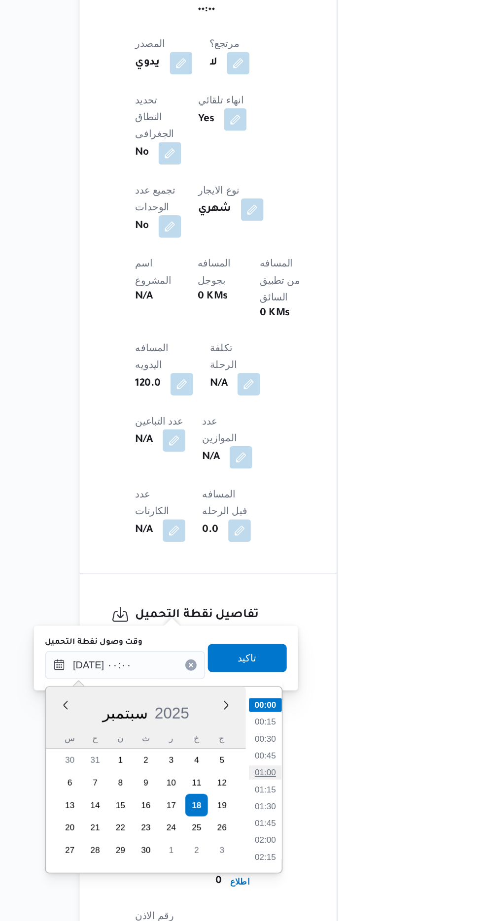
click at [260, 814] on li "01:00" at bounding box center [257, 817] width 23 height 10
type input "[DATE] ٠١:٠٠"
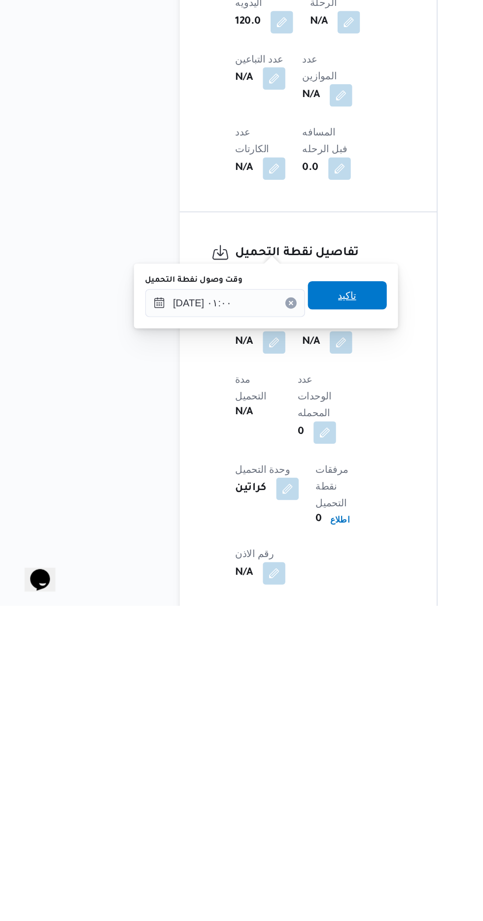
click at [271, 704] on span "تاكيد" at bounding box center [245, 704] width 55 height 20
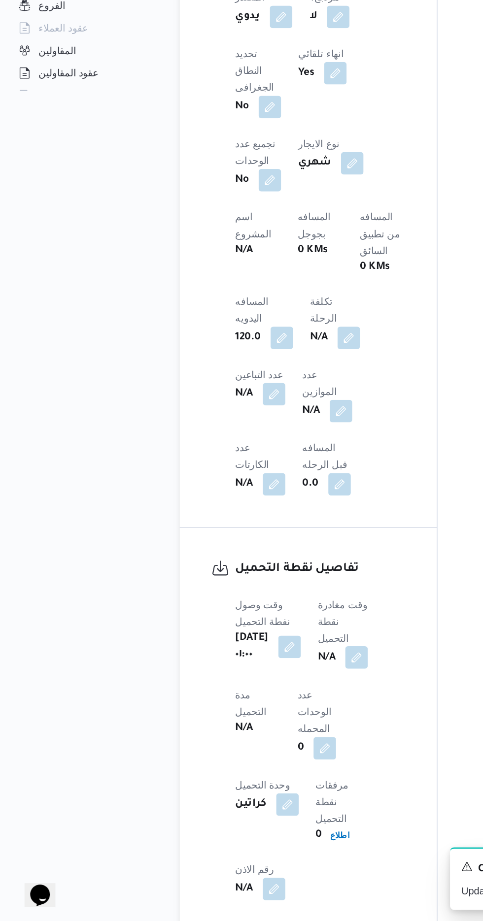
click at [260, 728] on button "button" at bounding box center [252, 736] width 16 height 16
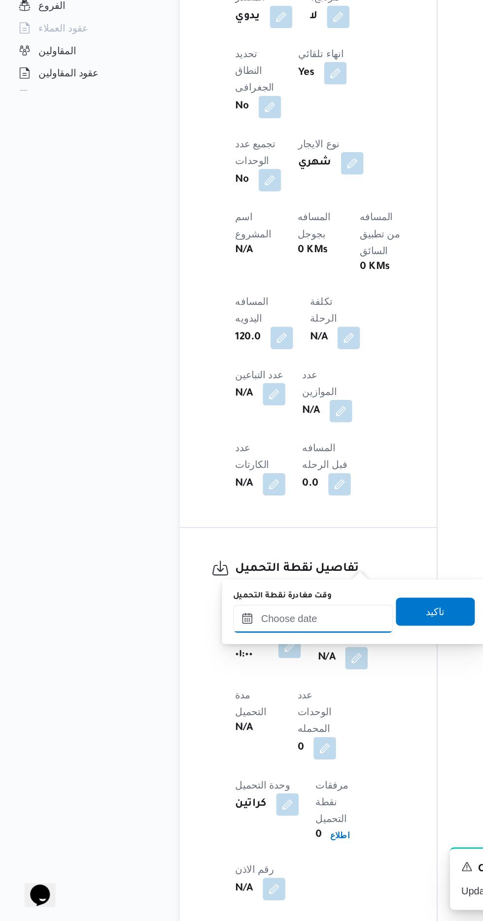
click at [234, 709] on input "وقت مغادرة نقطة التحميل" at bounding box center [221, 709] width 112 height 20
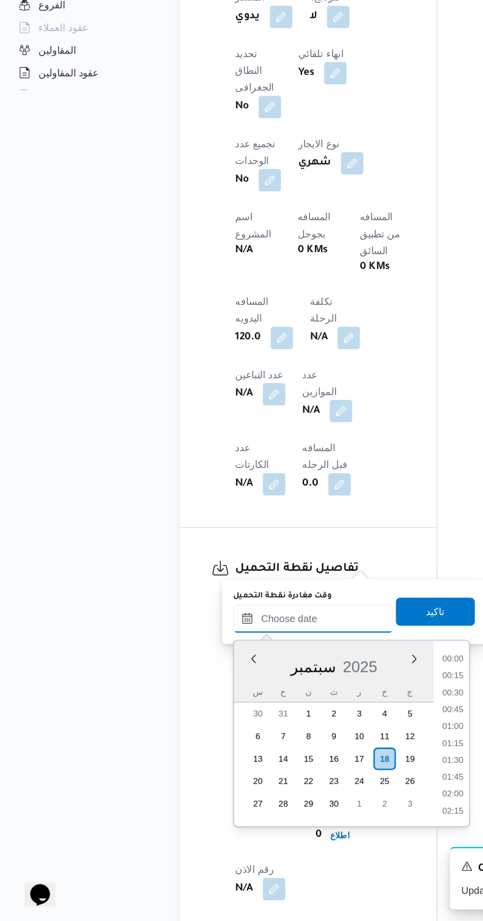
scroll to position [404, 0]
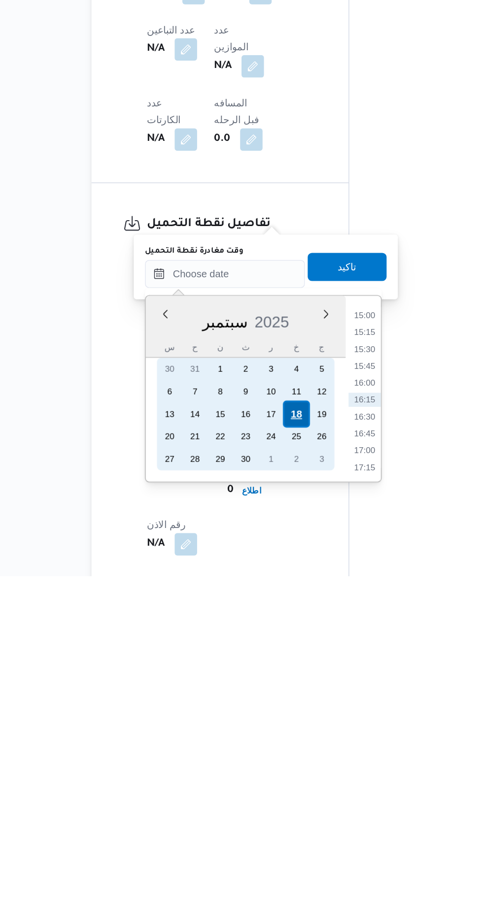
click at [271, 806] on div "18" at bounding box center [271, 807] width 19 height 19
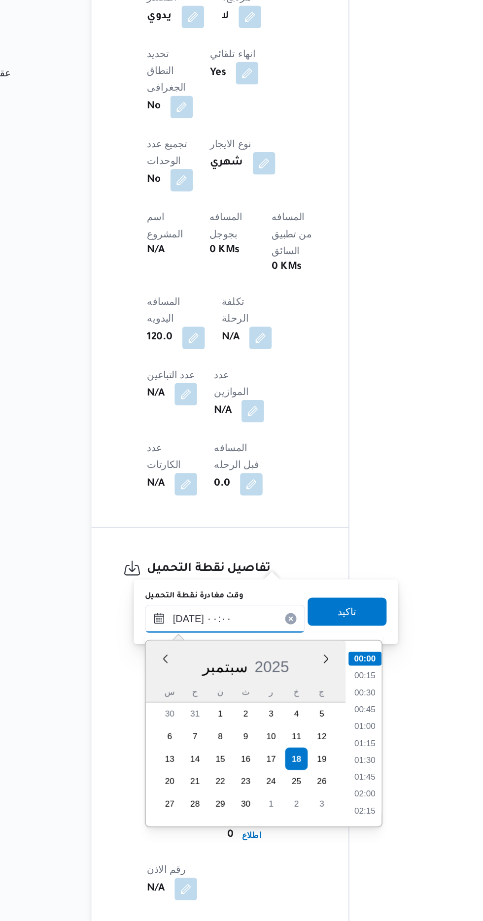
click at [167, 711] on input "[DATE] ٠٠:٠٠" at bounding box center [221, 709] width 112 height 20
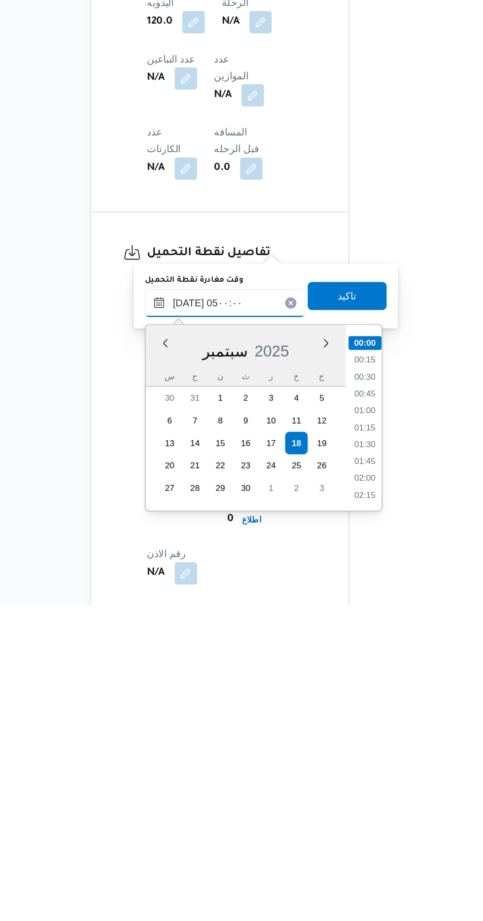
scroll to position [133, 0]
click at [320, 818] on li "04:30" at bounding box center [319, 817] width 23 height 10
type input "[DATE] ٠٤:٣٠"
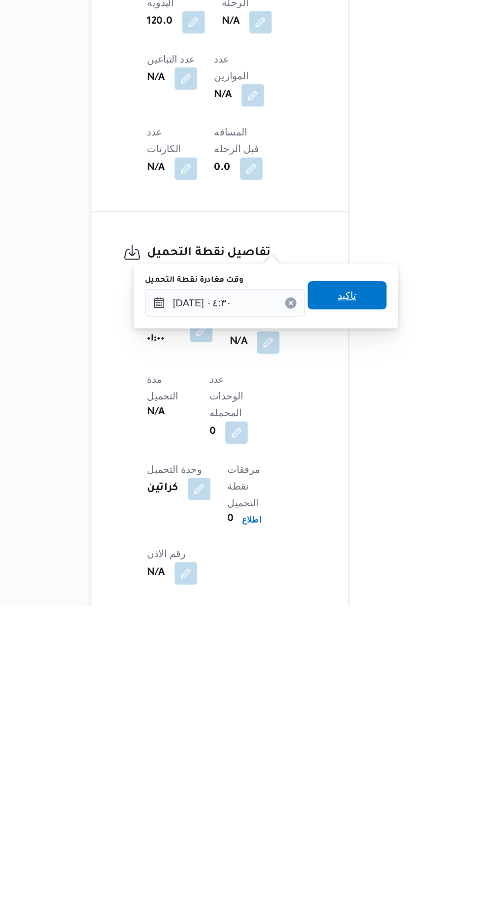
click at [323, 707] on span "تاكيد" at bounding box center [306, 704] width 55 height 20
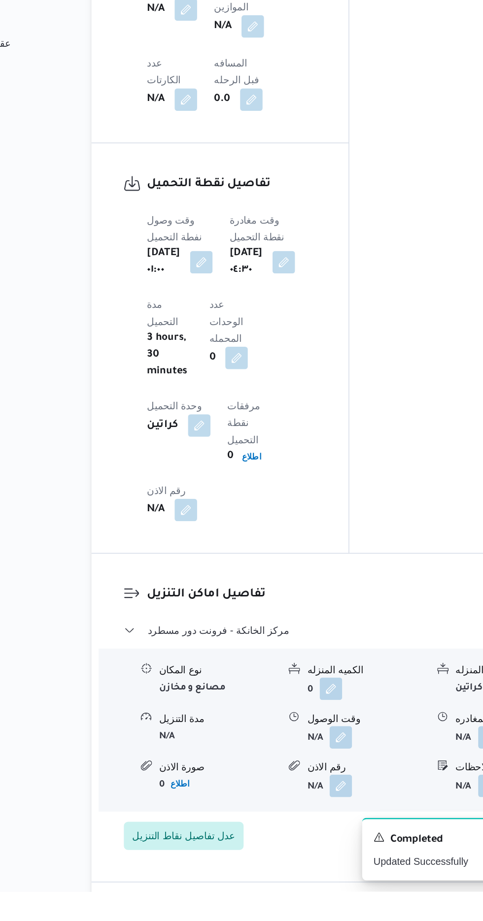
scroll to position [657, 0]
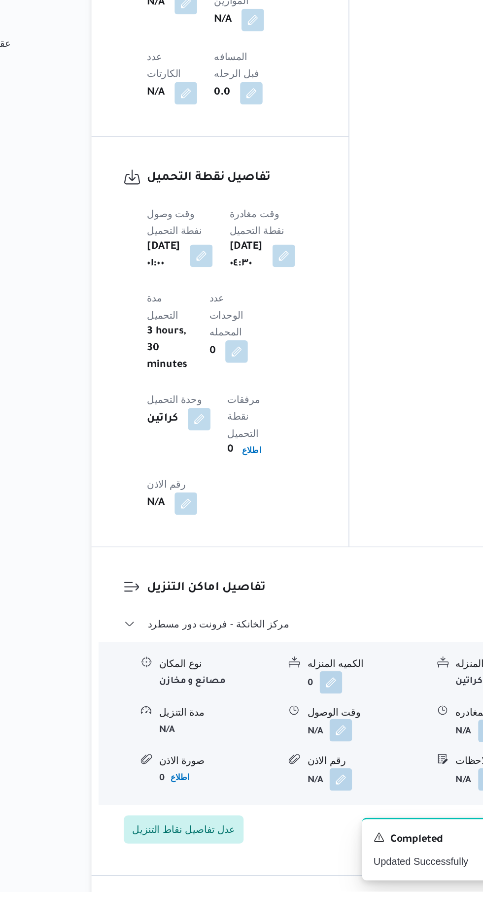
click at [300, 800] on button "button" at bounding box center [303, 808] width 16 height 16
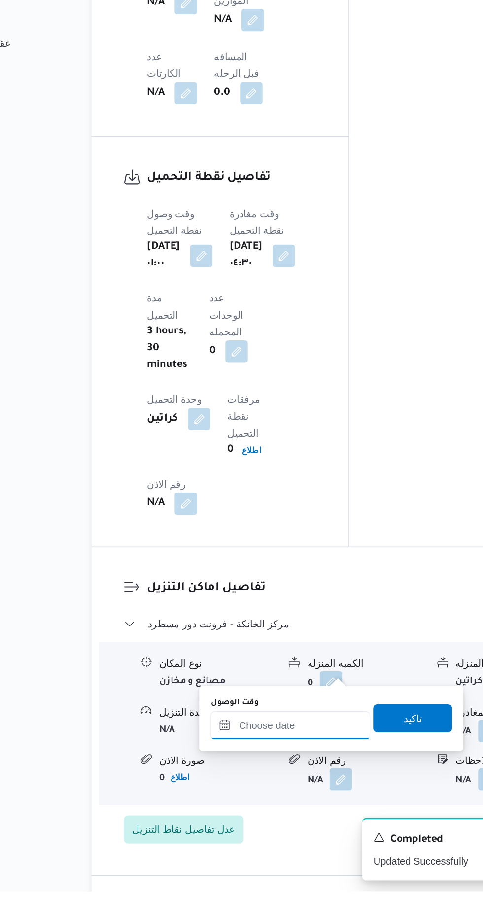
click at [273, 807] on input "وقت الوصول" at bounding box center [267, 805] width 112 height 20
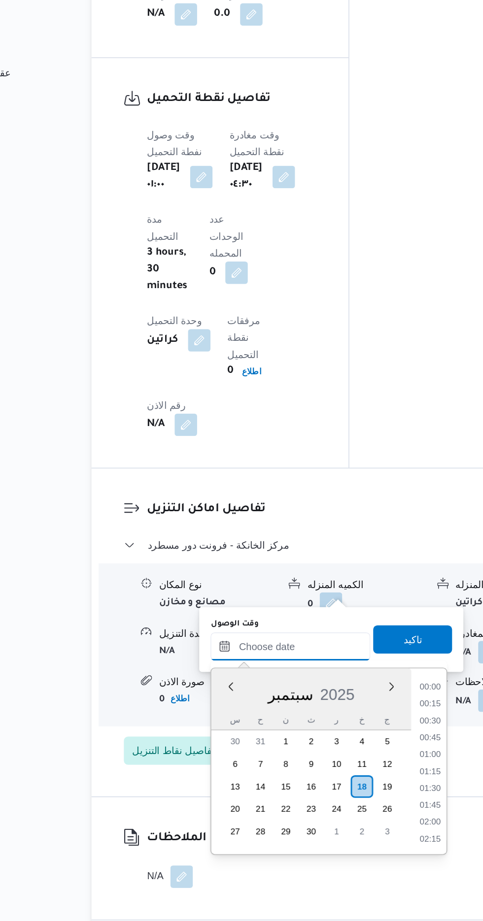
scroll to position [708, 0]
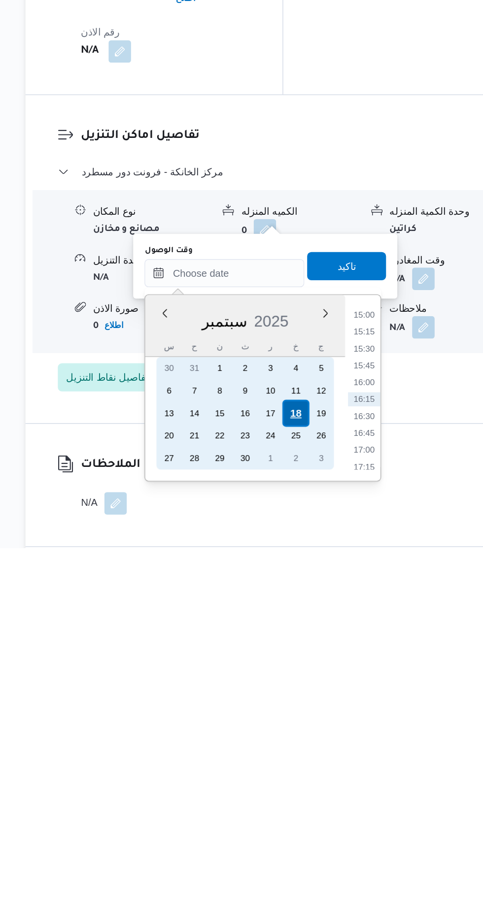
click at [317, 826] on div "18" at bounding box center [317, 827] width 19 height 19
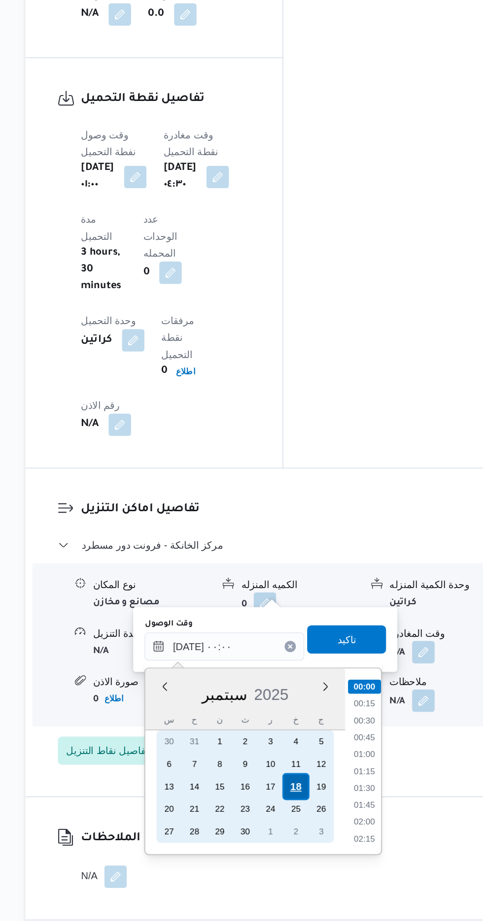
scroll to position [733, 0]
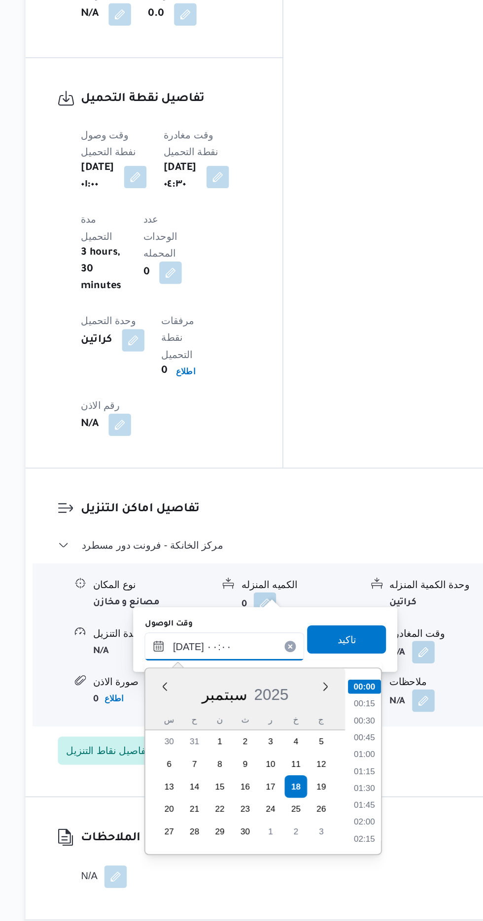
click at [212, 729] on input "[DATE] ٠٠:٠٠" at bounding box center [267, 729] width 112 height 20
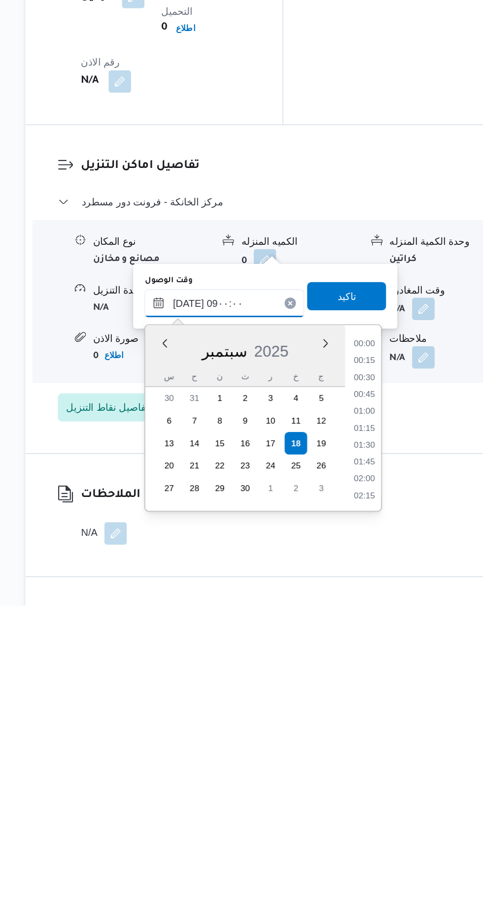
scroll to position [322, 0]
click at [368, 816] on li "08:30" at bounding box center [365, 817] width 23 height 10
type input "[DATE] ٠٨:٣٠"
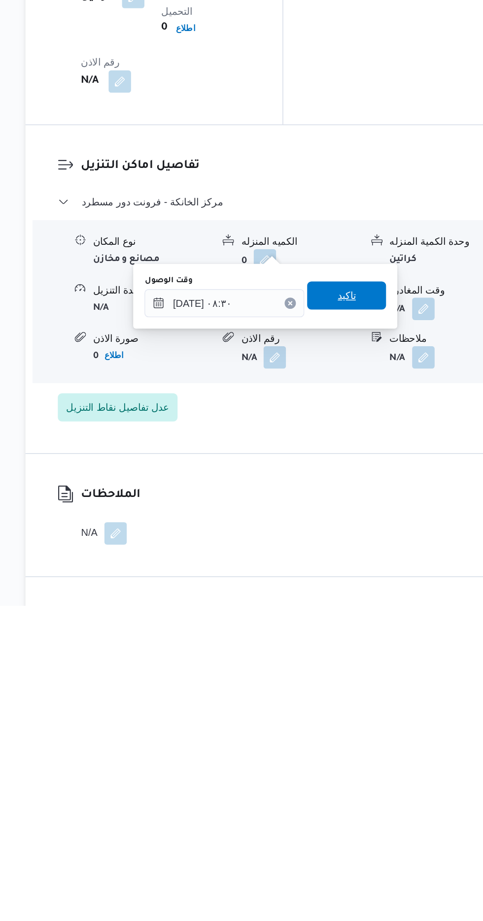
click at [359, 704] on span "تاكيد" at bounding box center [352, 704] width 13 height 12
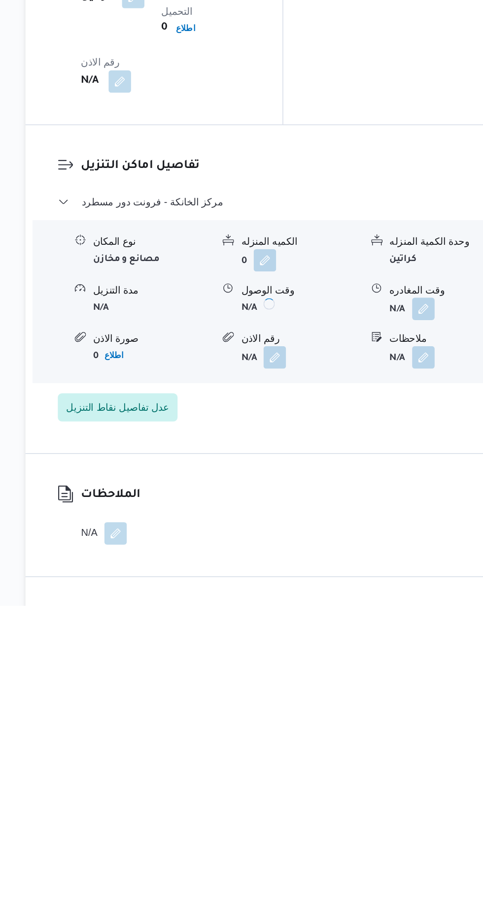
scroll to position [753, 0]
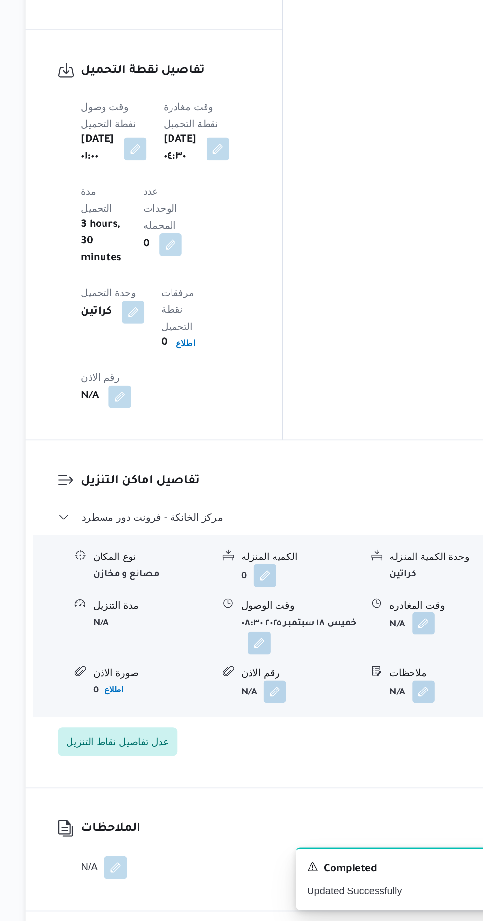
click at [411, 705] on button "button" at bounding box center [406, 713] width 16 height 16
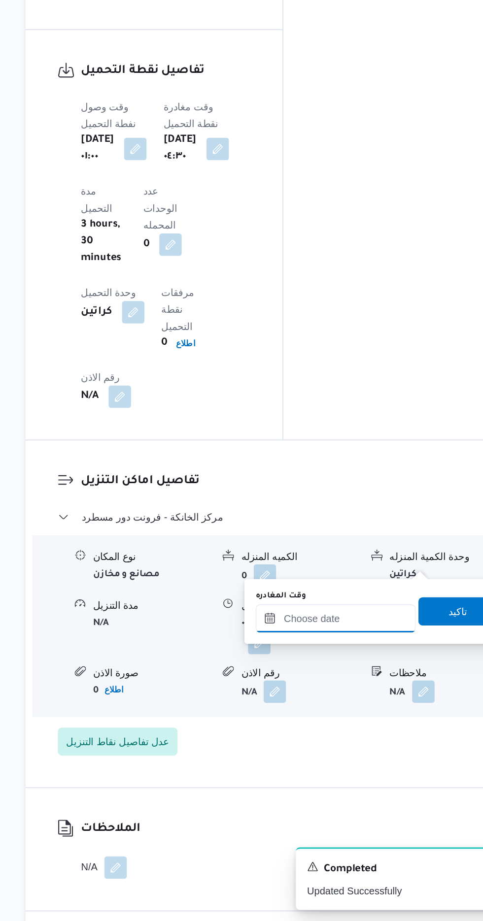
click at [361, 709] on input "وقت المغادره" at bounding box center [345, 709] width 112 height 20
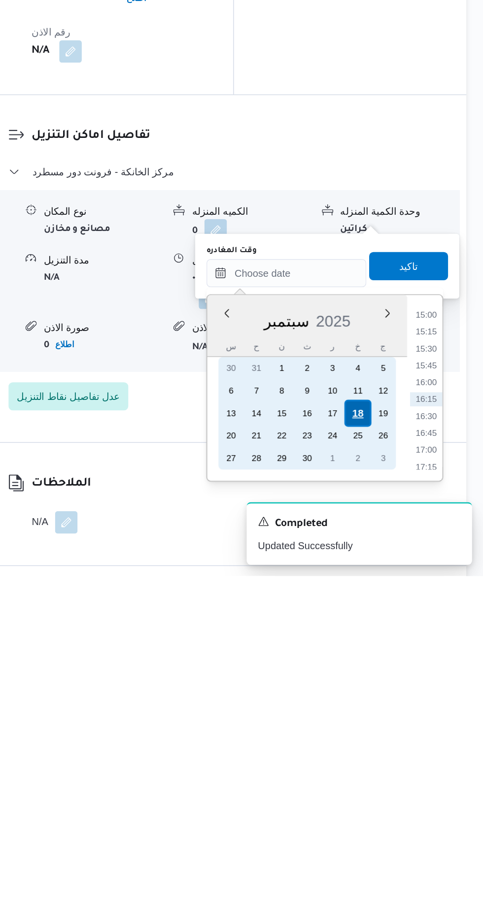
click at [397, 808] on div "18" at bounding box center [395, 807] width 19 height 19
type input "[DATE] ٠٠:٠٠"
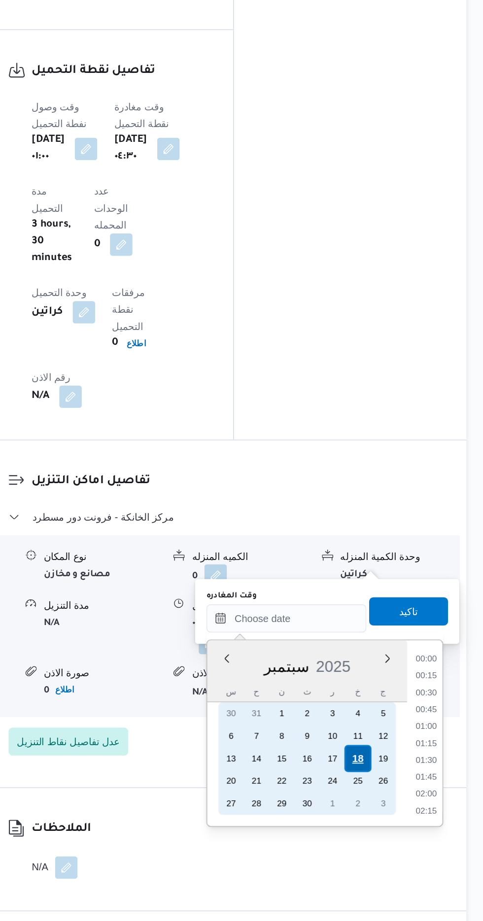
click at [398, 805] on div "18" at bounding box center [395, 807] width 19 height 19
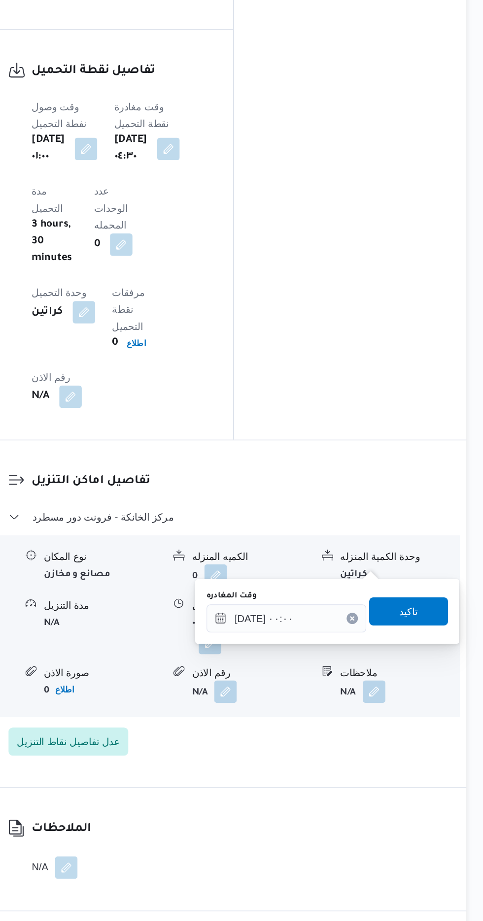
click at [282, 713] on div "You are in a dialog. To close this dialog, hit escape. وقت المغادره [DATE] ٠٠:٠…" at bounding box center [373, 704] width 185 height 45
click at [298, 716] on input "[DATE] ٠٠:٠٠" at bounding box center [345, 709] width 112 height 20
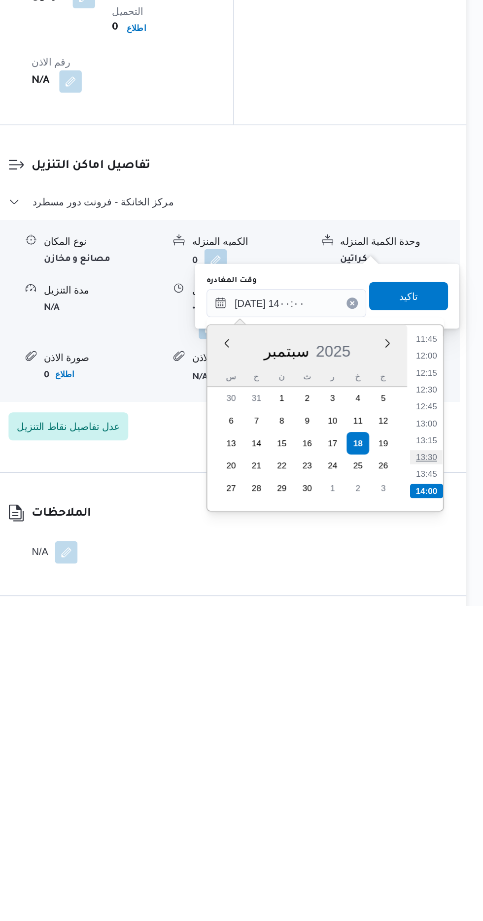
click at [442, 814] on li "13:30" at bounding box center [442, 817] width 23 height 10
type input "[DATE] ١٣:٣٠"
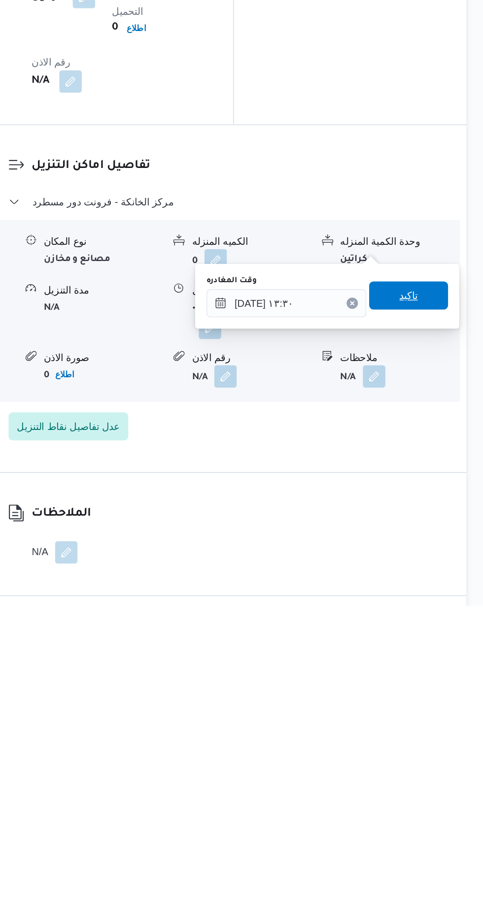
click at [437, 701] on span "تاكيد" at bounding box center [430, 704] width 13 height 12
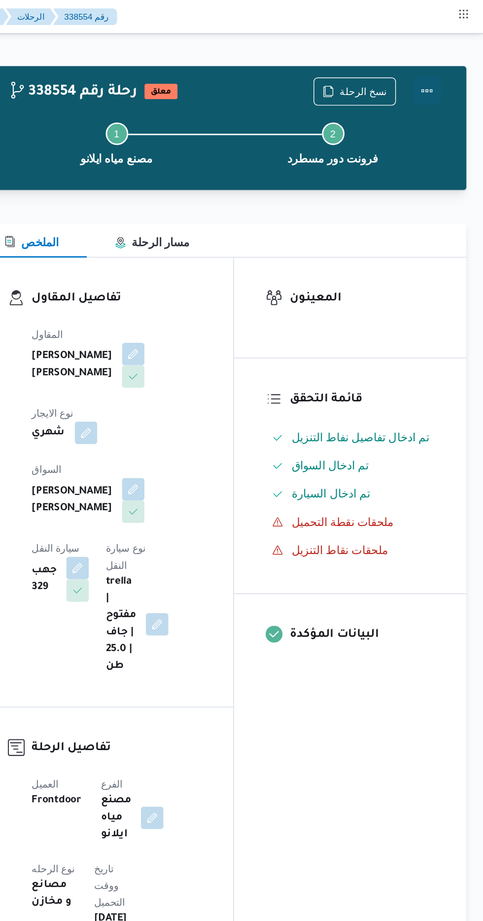
click at [452, 72] on button "Actions" at bounding box center [443, 64] width 20 height 20
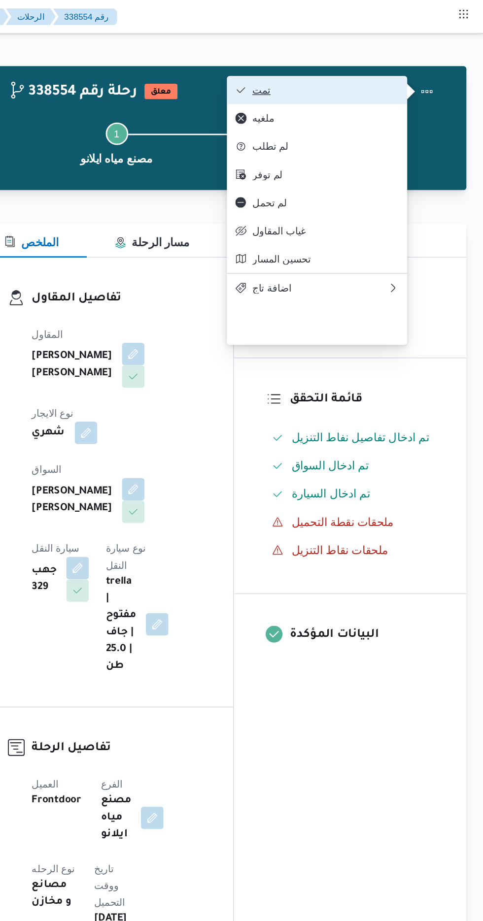
click at [421, 63] on span "تمت" at bounding box center [372, 63] width 102 height 8
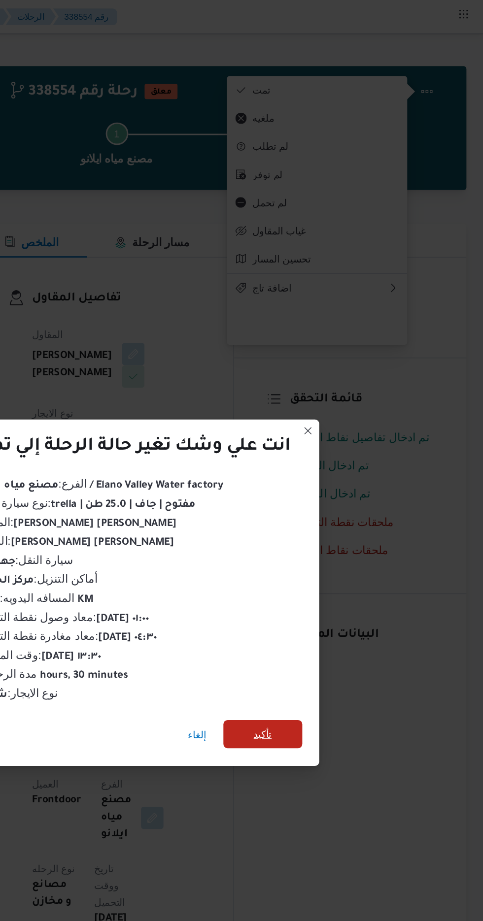
click at [330, 512] on span "تأكيد" at bounding box center [328, 514] width 13 height 12
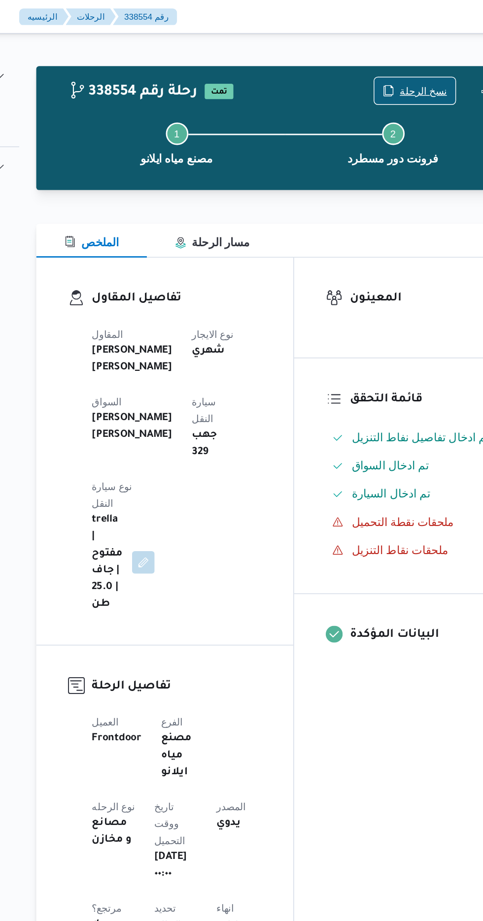
click at [397, 64] on span "نسخ الرحلة" at bounding box center [398, 64] width 33 height 12
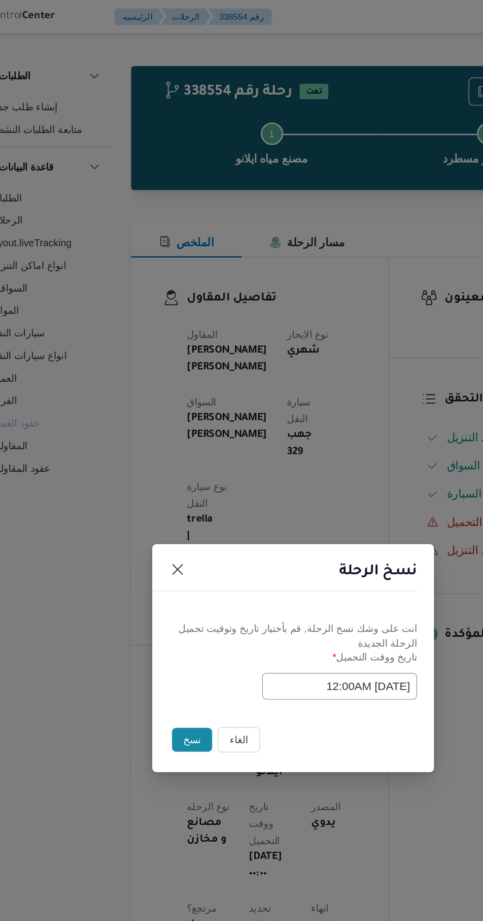
click at [167, 524] on button "نسخ" at bounding box center [171, 517] width 28 height 17
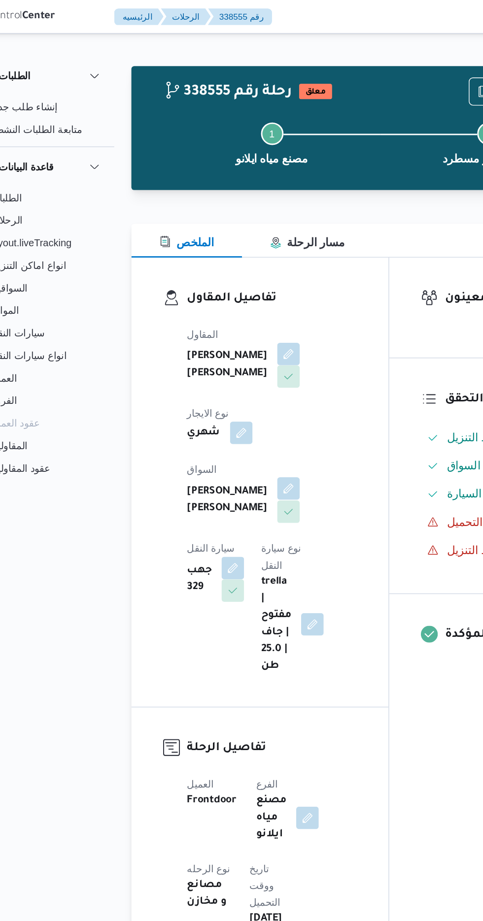
click at [230, 335] on button "button" at bounding box center [238, 342] width 16 height 16
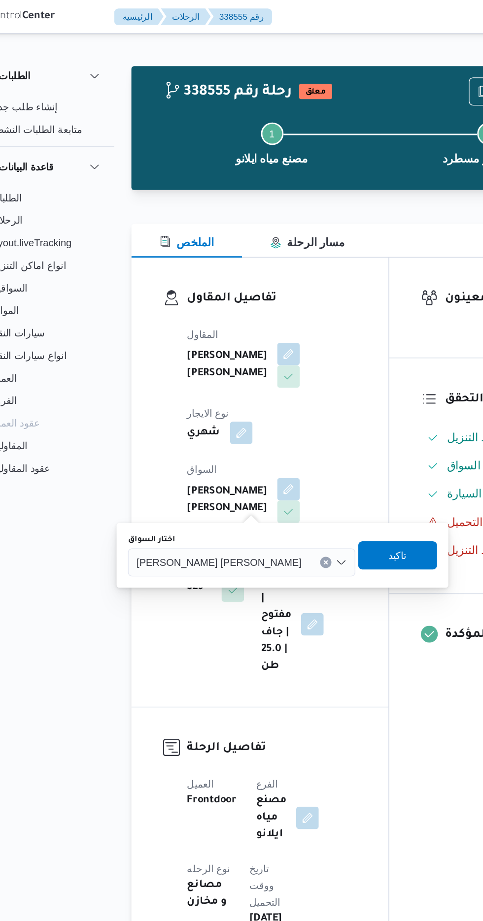
click at [184, 399] on div "[PERSON_NAME] [PERSON_NAME]" at bounding box center [205, 394] width 159 height 20
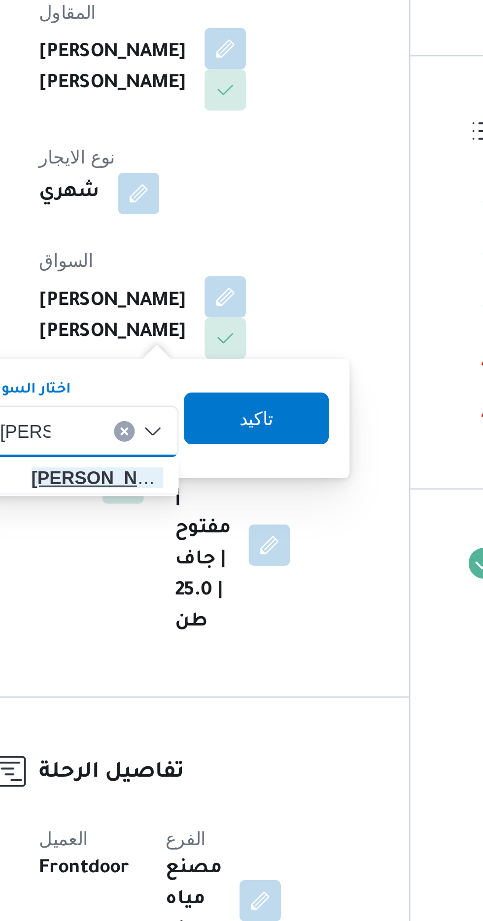
type input "[PERSON_NAME]"
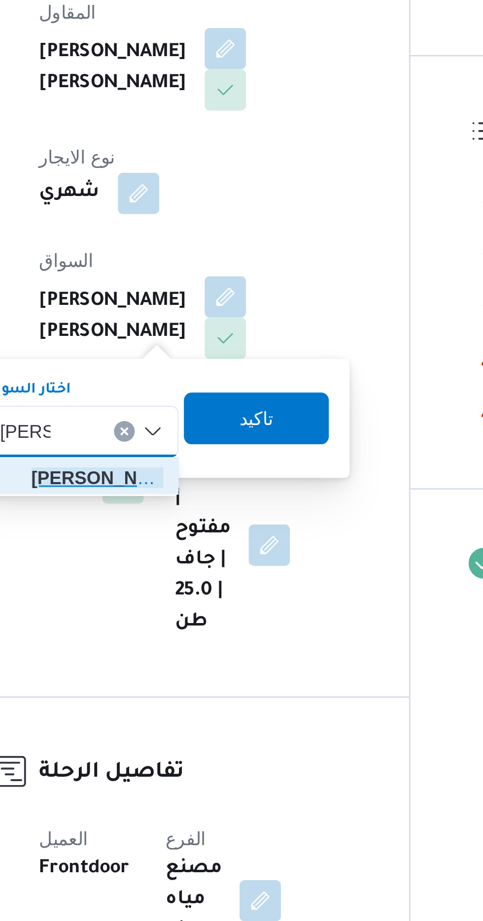
click at [198, 413] on span "[PERSON_NAME] هم [PERSON_NAME]" at bounding box center [189, 411] width 50 height 12
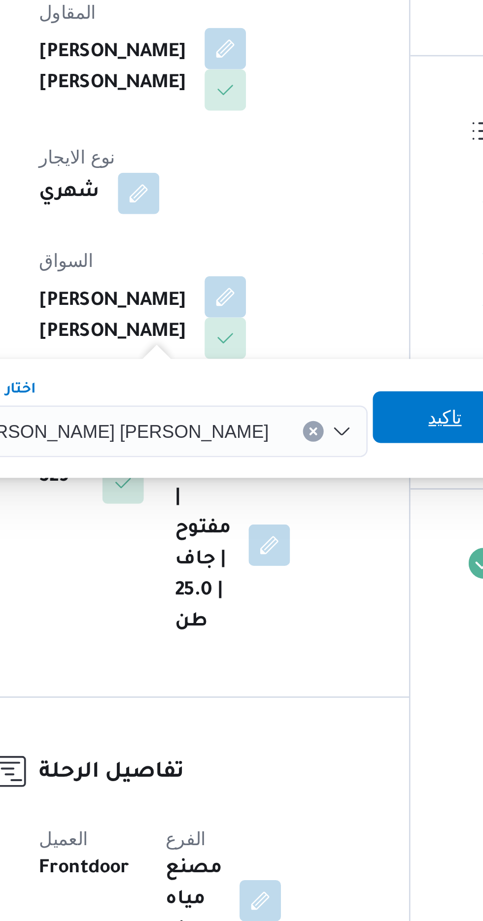
click at [315, 392] on span "تاكيد" at bounding box center [321, 388] width 13 height 12
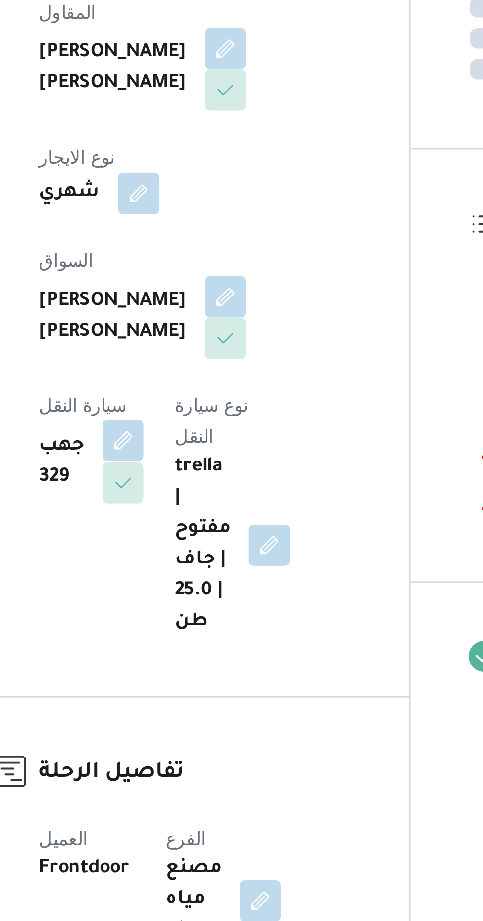
click at [207, 389] on button "button" at bounding box center [199, 397] width 16 height 16
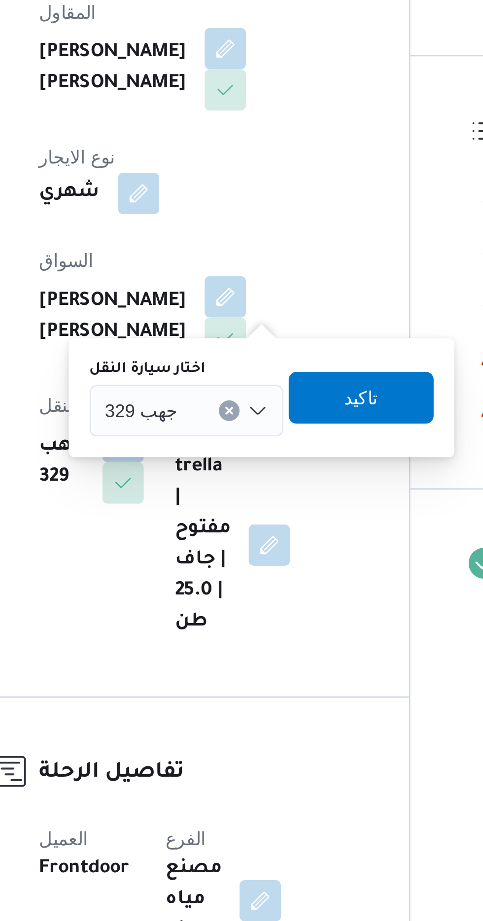
click at [238, 378] on div "جهب 329" at bounding box center [223, 386] width 74 height 20
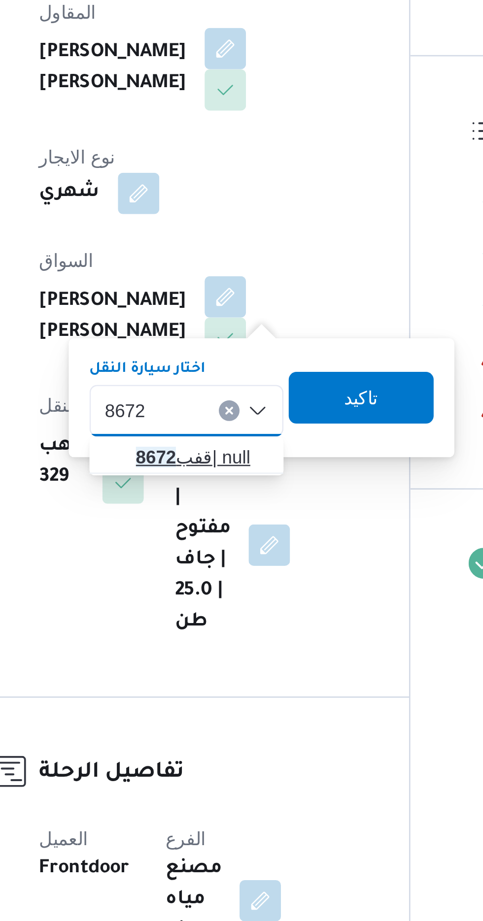
type input "8672"
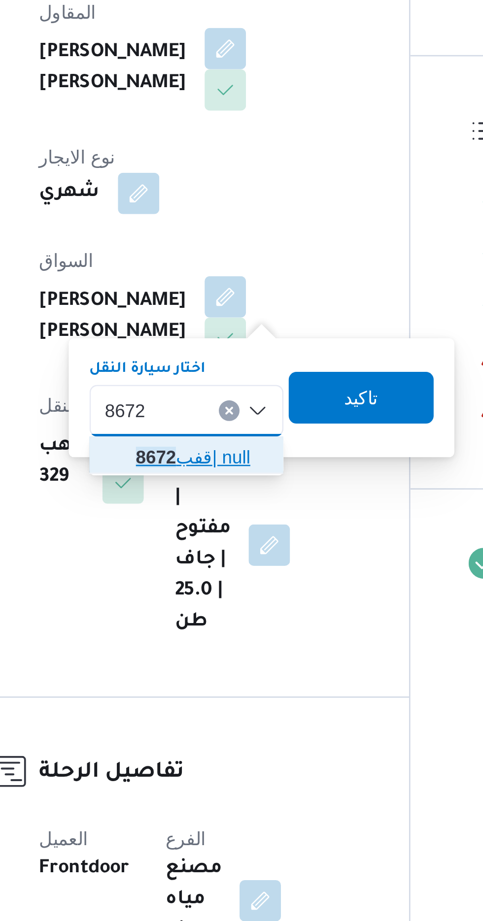
click at [231, 400] on span "قفب 8672 | null" at bounding box center [229, 403] width 50 height 12
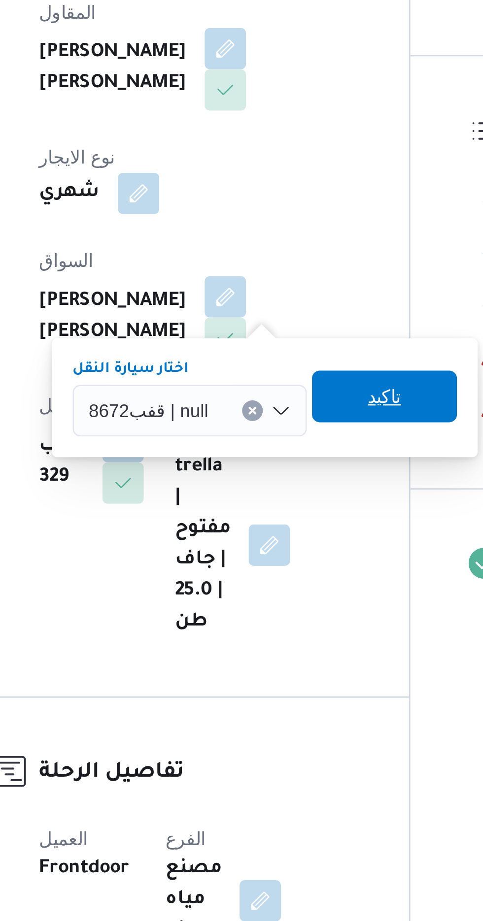
click at [297, 382] on span "تاكيد" at bounding box center [298, 380] width 13 height 12
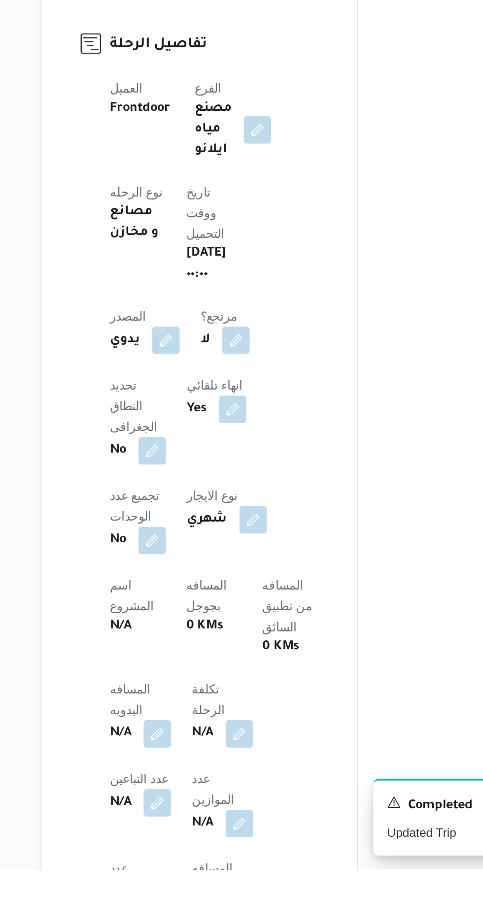
scroll to position [101, 0]
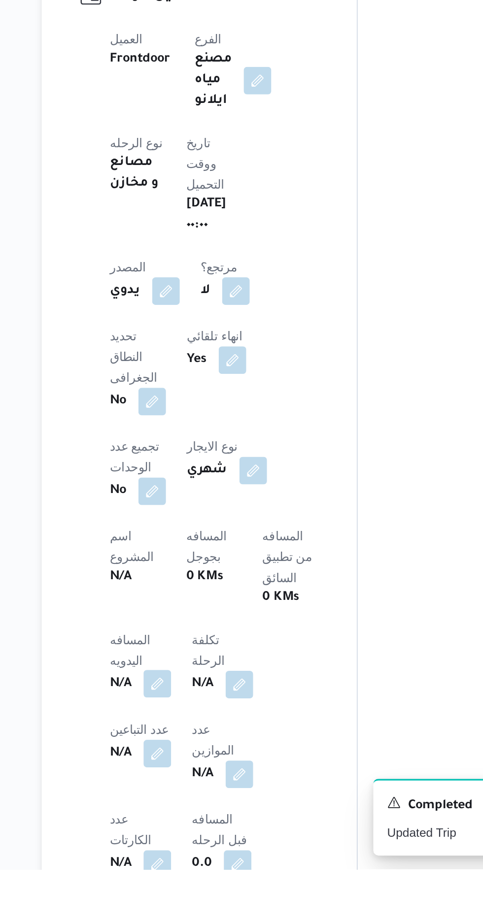
click at [188, 807] on button "button" at bounding box center [194, 815] width 16 height 16
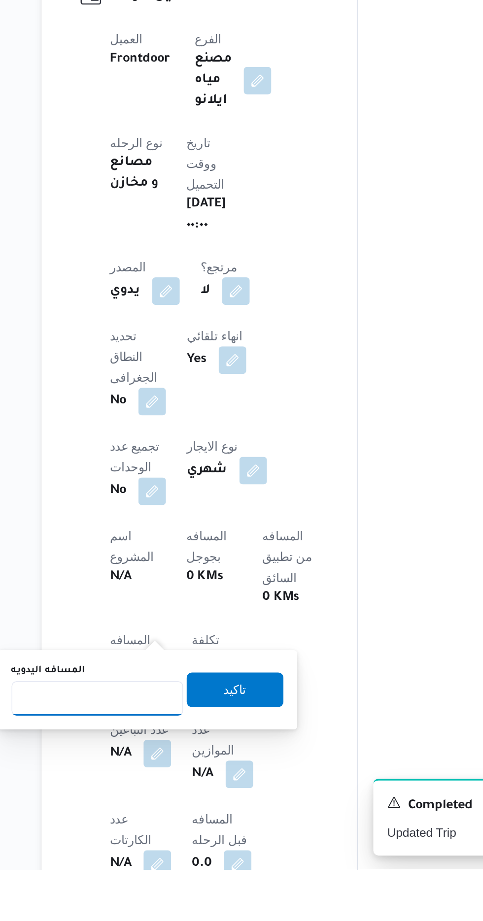
click at [173, 819] on input "المسافه اليدويه" at bounding box center [160, 824] width 98 height 20
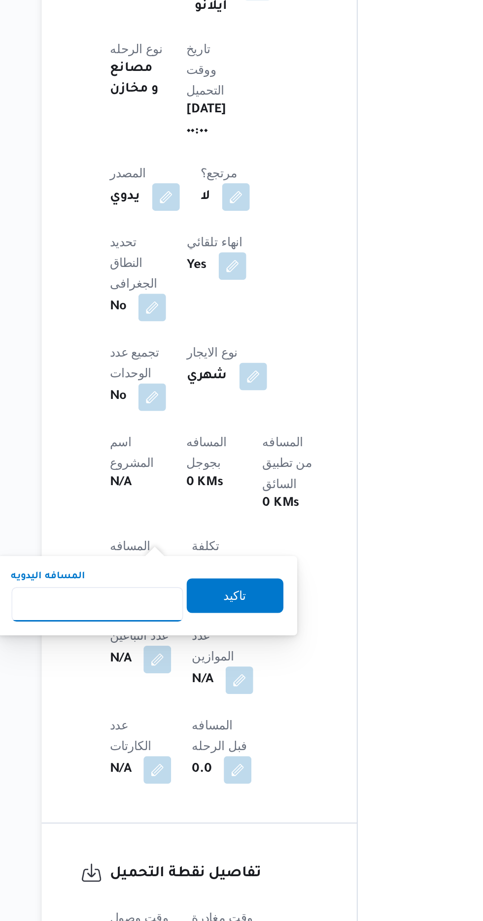
scroll to position [185, 0]
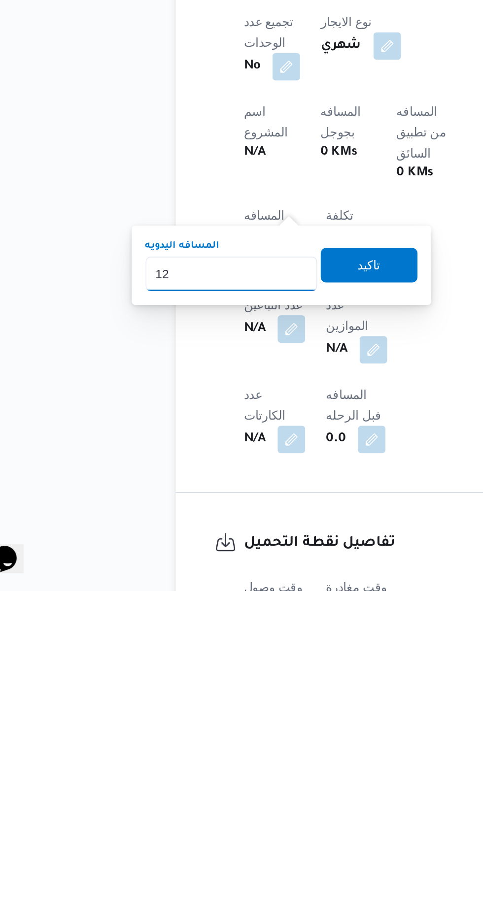
type input "120"
click at [245, 739] on span "تاكيد" at bounding box center [238, 735] width 13 height 12
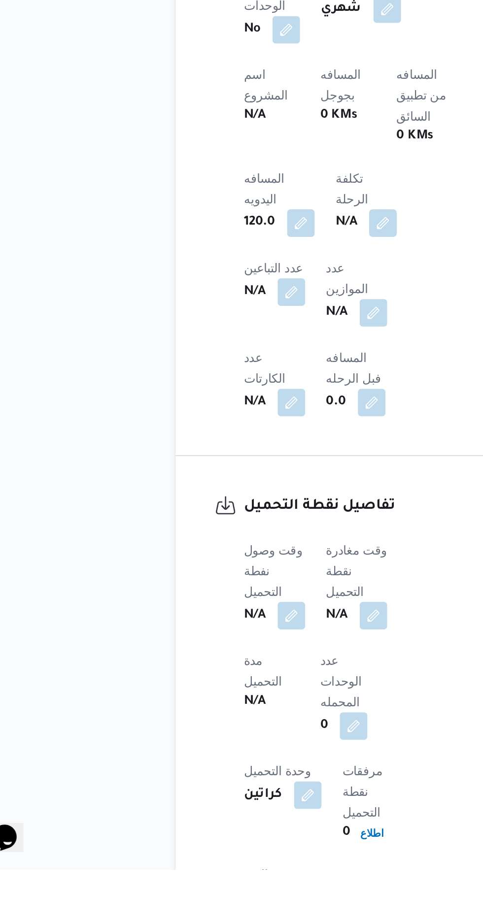
scroll to position [381, 0]
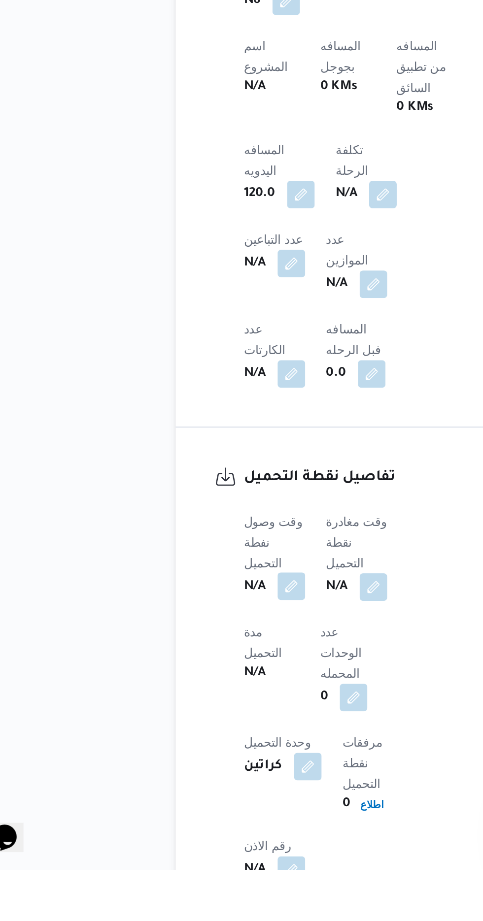
click at [192, 752] on button "button" at bounding box center [194, 760] width 16 height 16
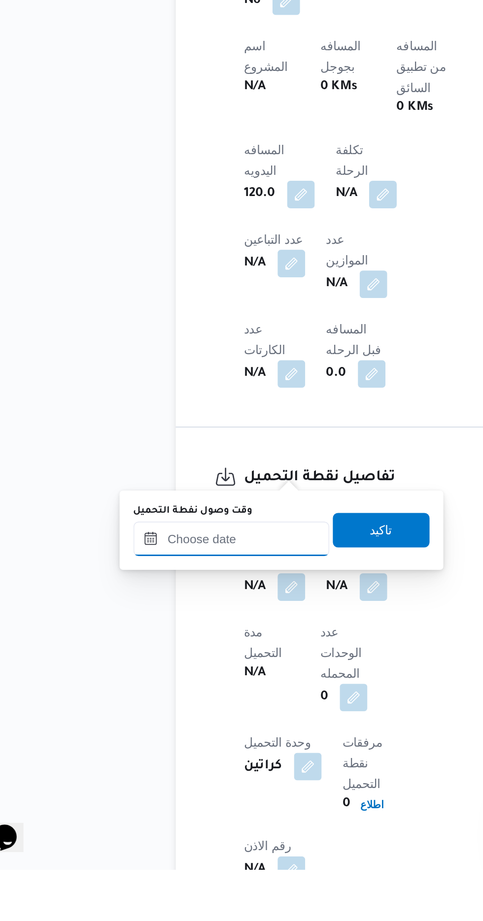
click at [177, 739] on input "وقت وصول نفطة التحميل" at bounding box center [160, 733] width 112 height 20
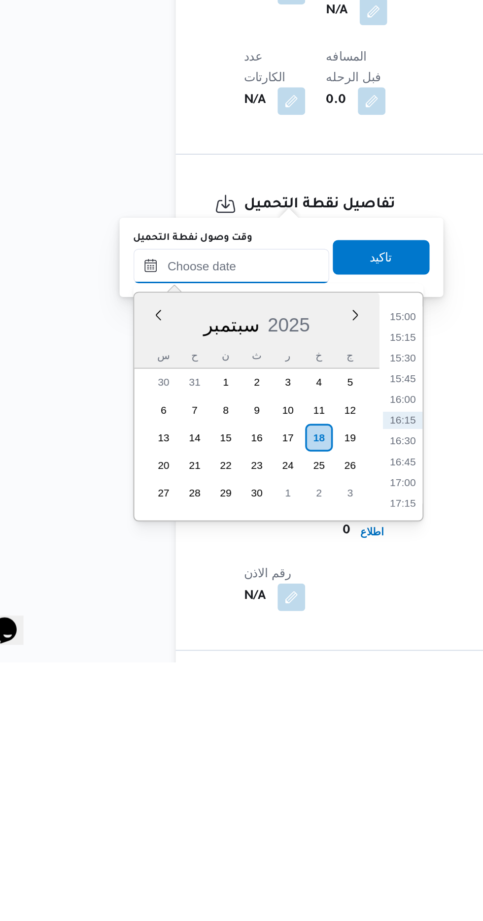
scroll to position [419, 0]
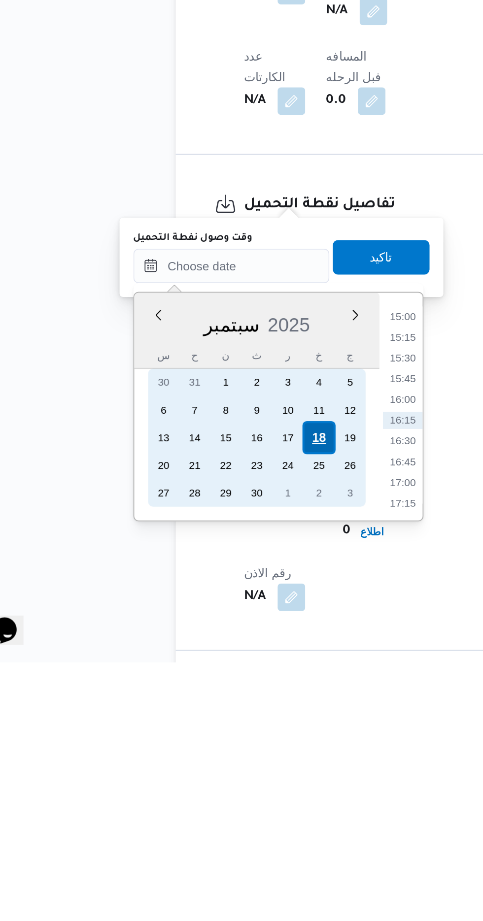
click at [209, 792] on div "18" at bounding box center [209, 793] width 19 height 19
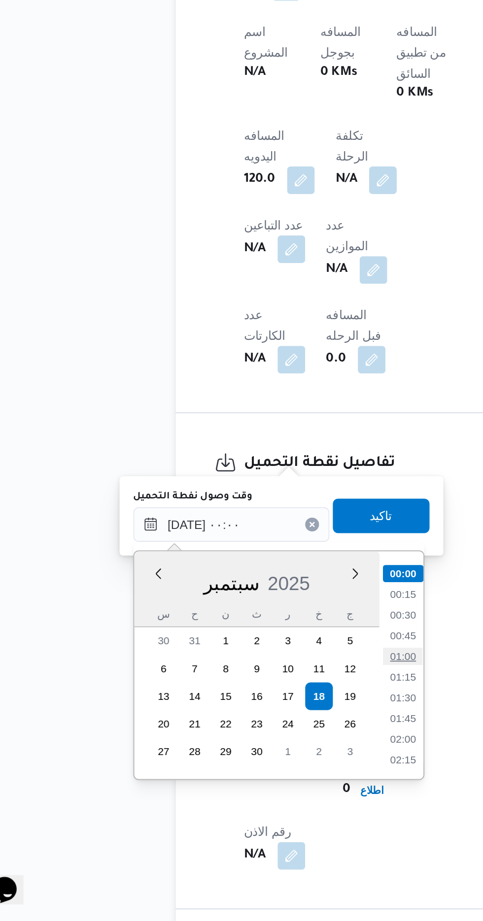
click at [257, 772] on li "01:00" at bounding box center [257, 770] width 23 height 10
type input "[DATE] ٠١:٠٠"
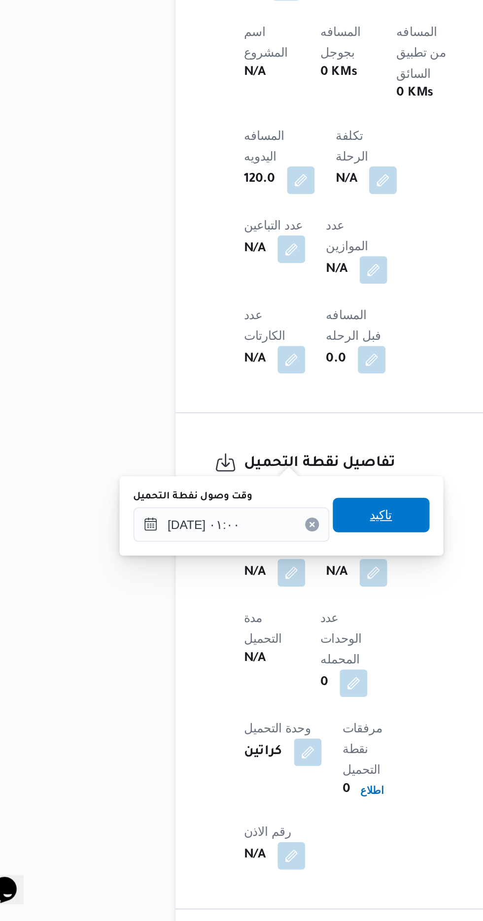
click at [262, 693] on span "تاكيد" at bounding box center [245, 689] width 55 height 20
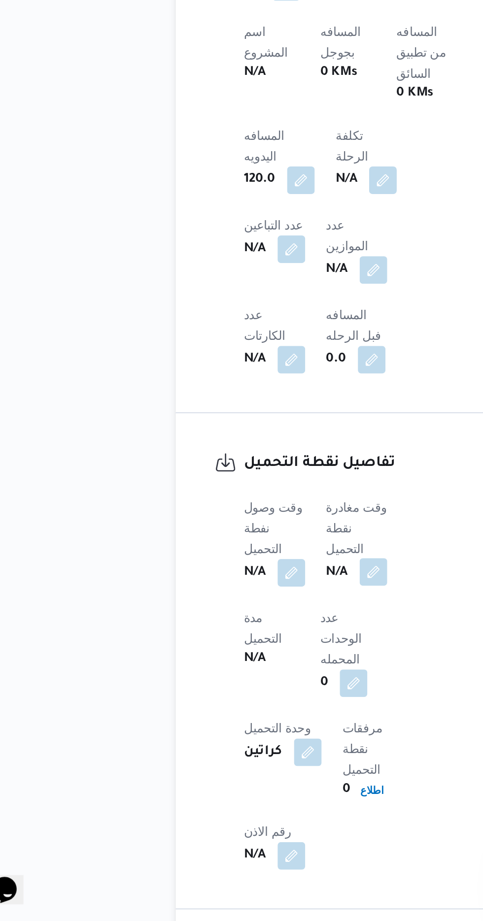
click at [239, 714] on button "button" at bounding box center [241, 722] width 16 height 16
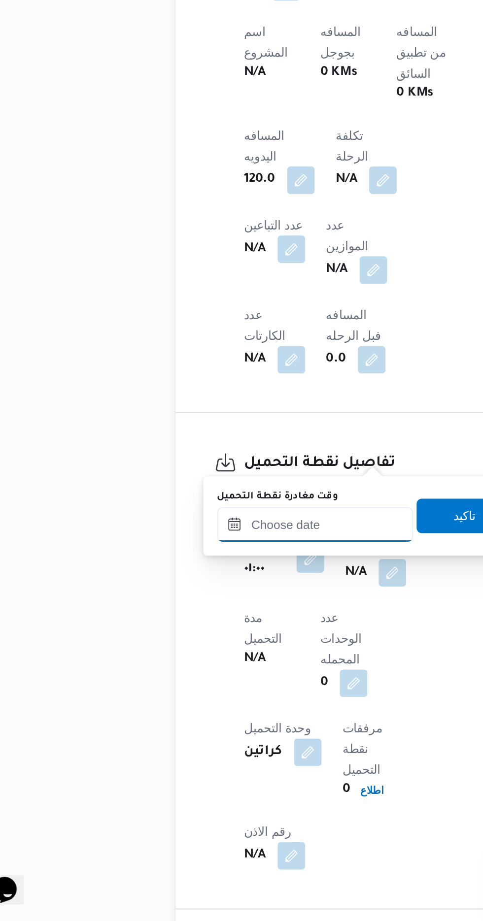
click at [221, 693] on input "وقت مغادرة نقطة التحميل" at bounding box center [208, 695] width 112 height 20
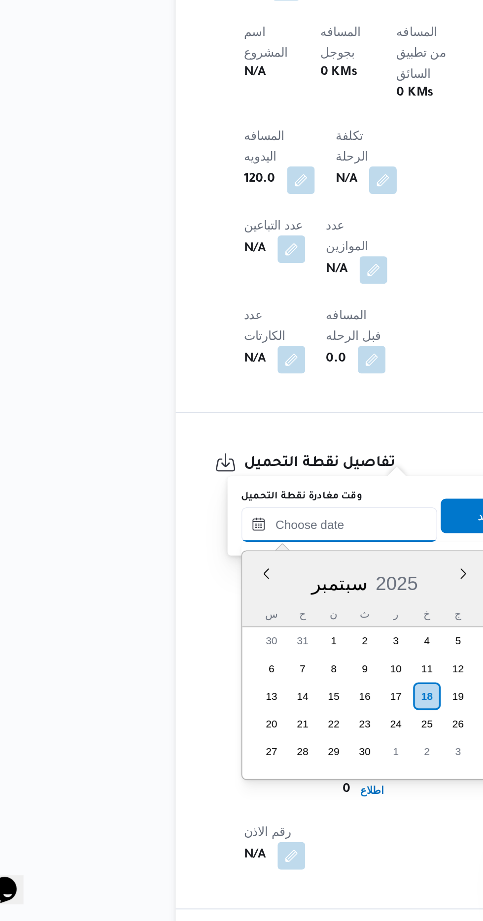
scroll to position [708, 0]
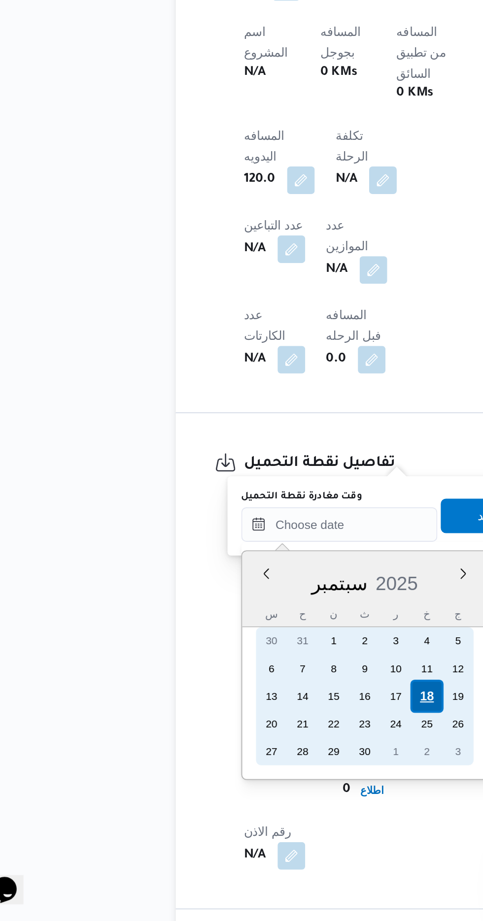
click at [271, 794] on div "18" at bounding box center [271, 792] width 19 height 19
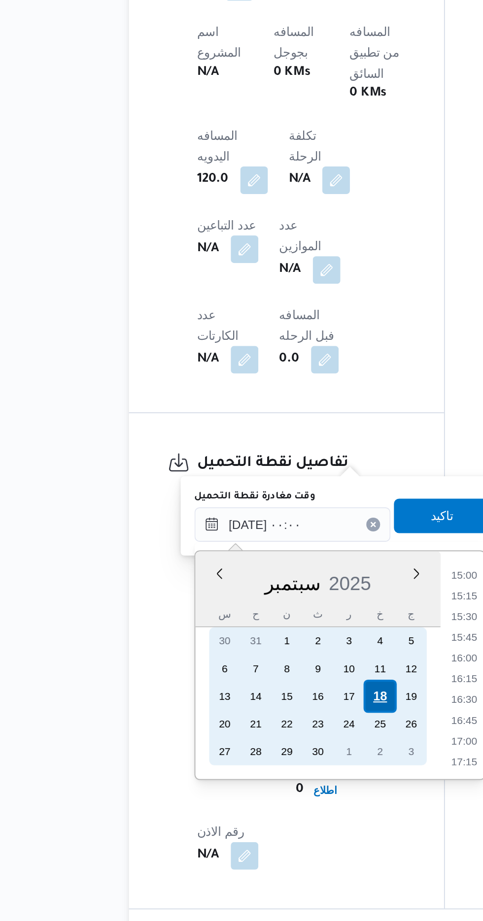
scroll to position [0, 0]
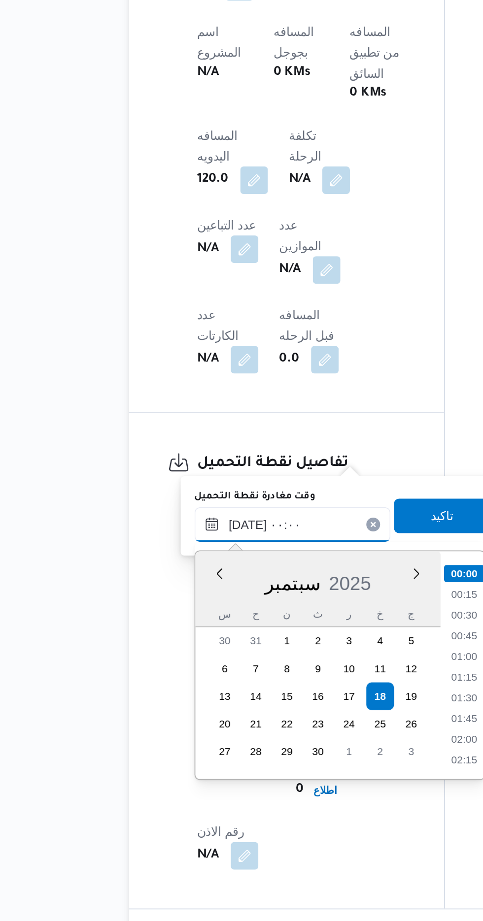
click at [169, 704] on input "[DATE] ٠٠:٠٠" at bounding box center [221, 695] width 112 height 20
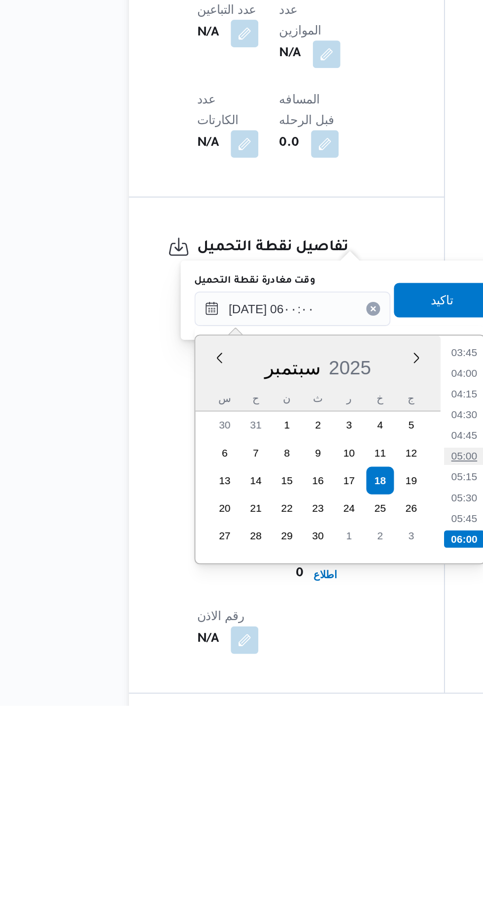
click at [322, 774] on li "05:00" at bounding box center [319, 779] width 23 height 10
type input "[DATE] ٠٥:٠٠"
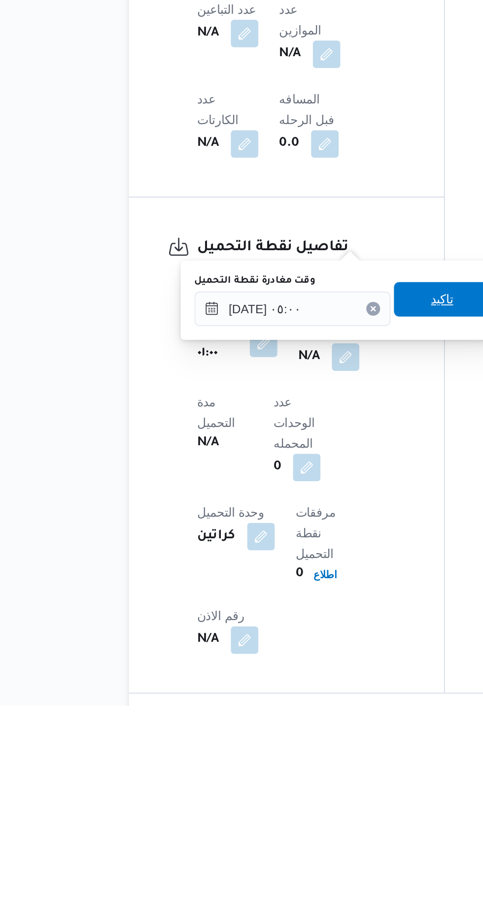
click at [306, 690] on span "تاكيد" at bounding box center [306, 689] width 55 height 20
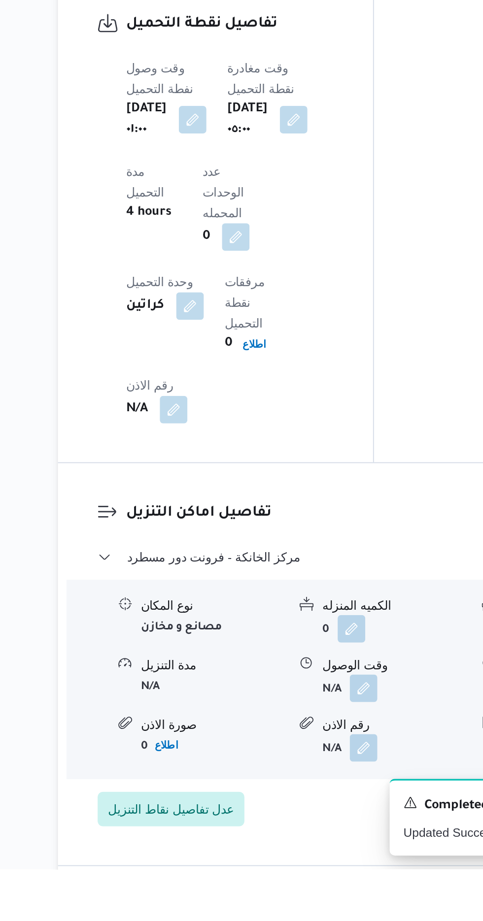
scroll to position [641, 0]
click at [300, 809] on button "button" at bounding box center [303, 817] width 16 height 16
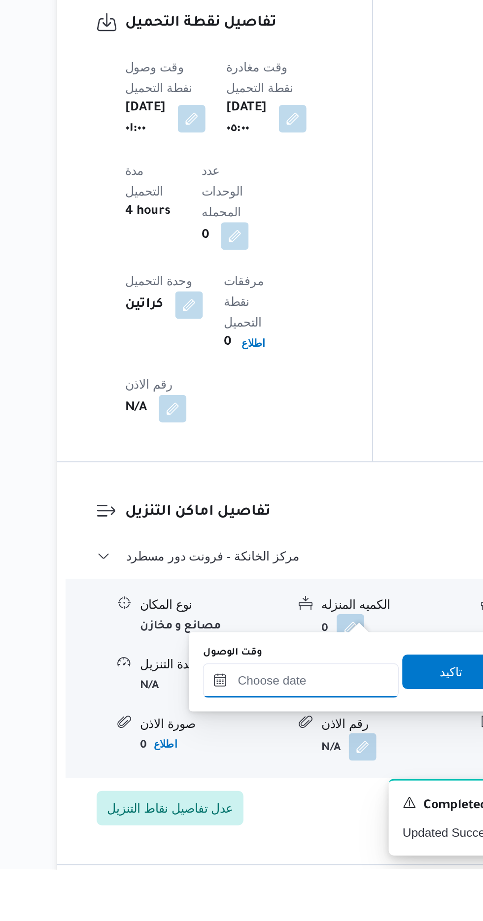
click at [274, 814] on input "وقت الوصول" at bounding box center [267, 813] width 112 height 20
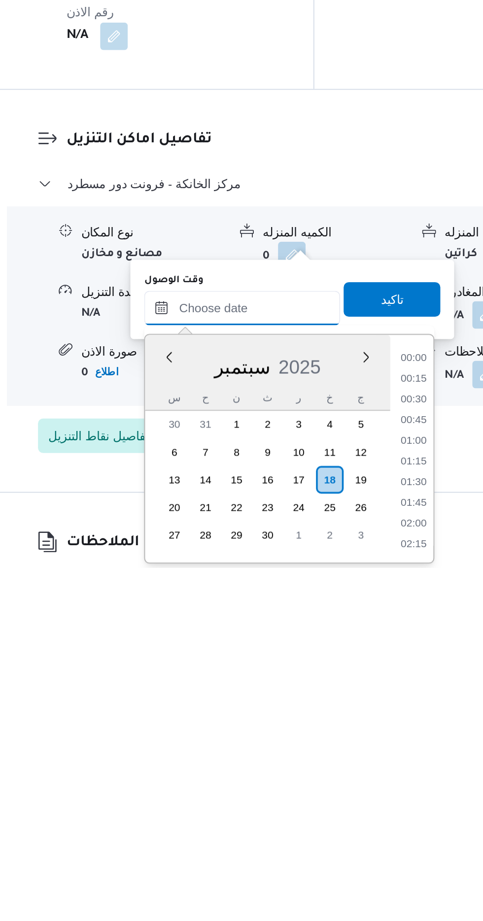
scroll to position [708, 0]
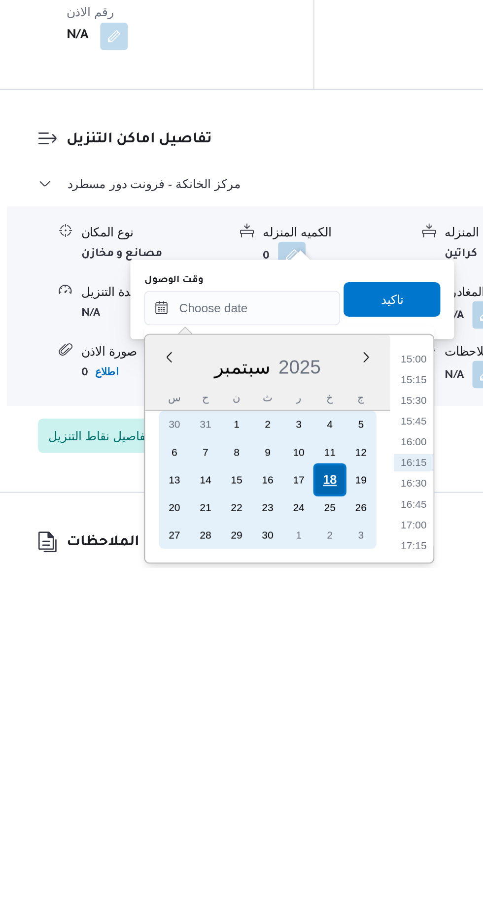
click at [320, 869] on div "18" at bounding box center [317, 870] width 19 height 19
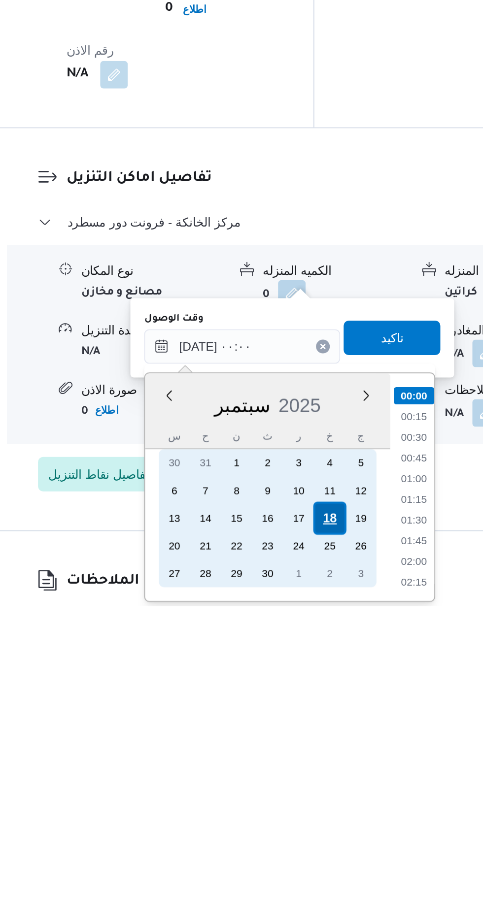
scroll to position [681, 0]
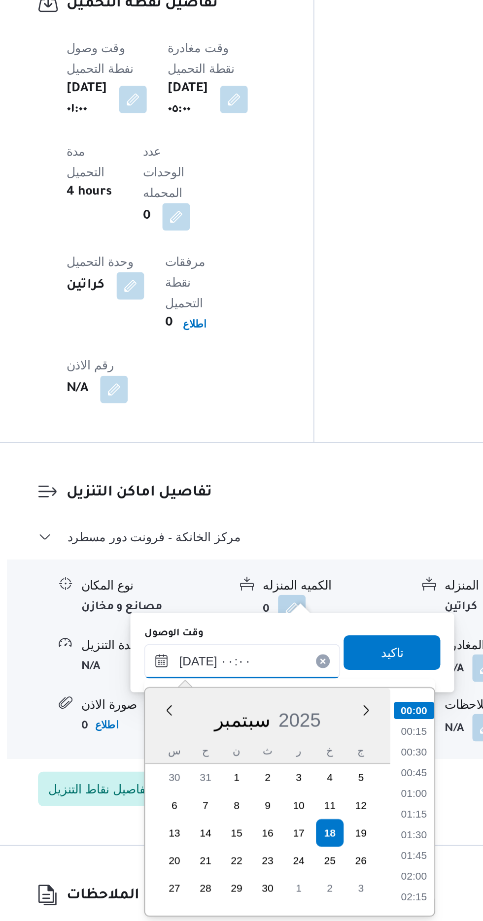
click at [215, 770] on input "[DATE] ٠٠:٠٠" at bounding box center [267, 772] width 112 height 20
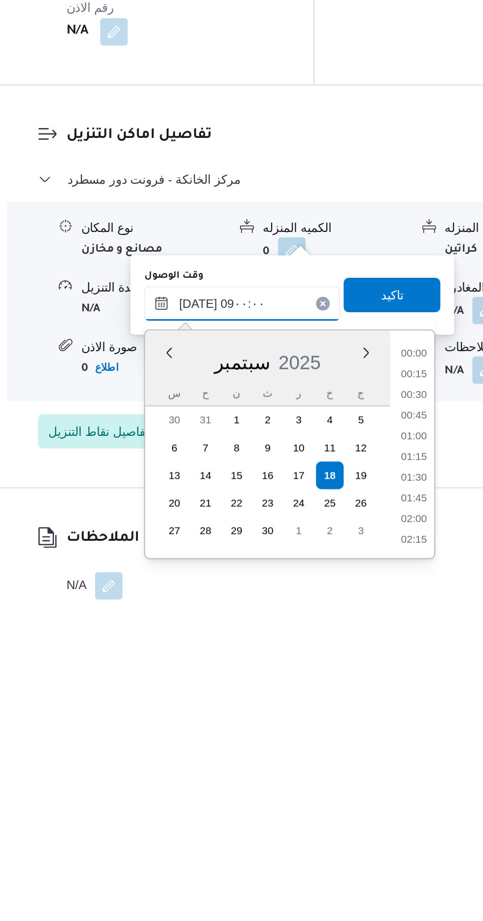
scroll to position [322, 0]
click at [364, 879] on li "09:00" at bounding box center [365, 880] width 23 height 10
type input "[DATE] ٠٩:٠٠"
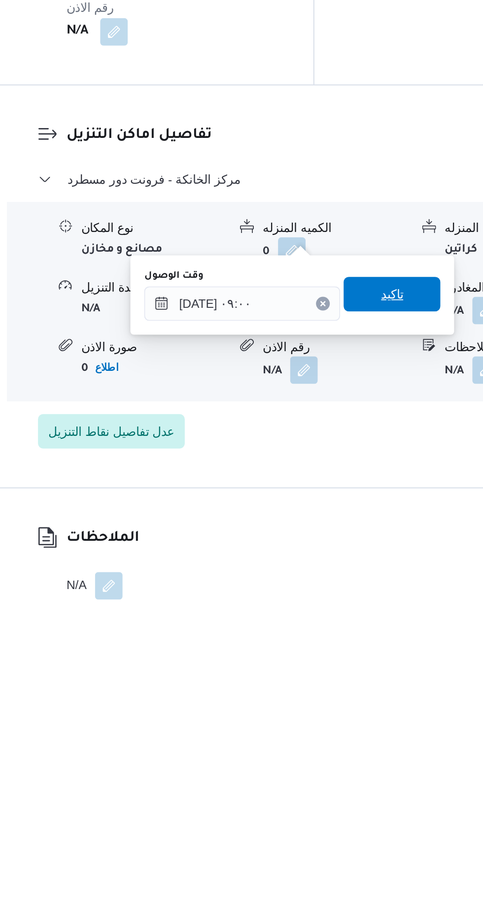
click at [359, 747] on span "تاكيد" at bounding box center [352, 743] width 13 height 12
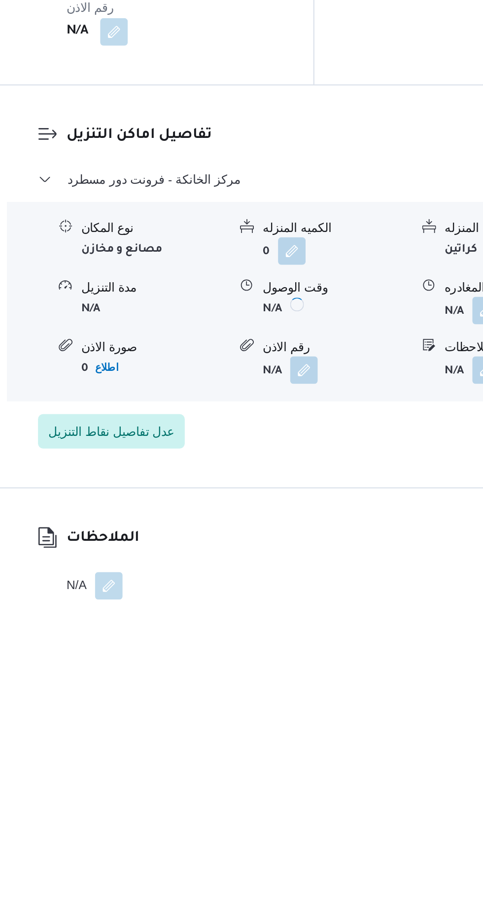
scroll to position [706, 0]
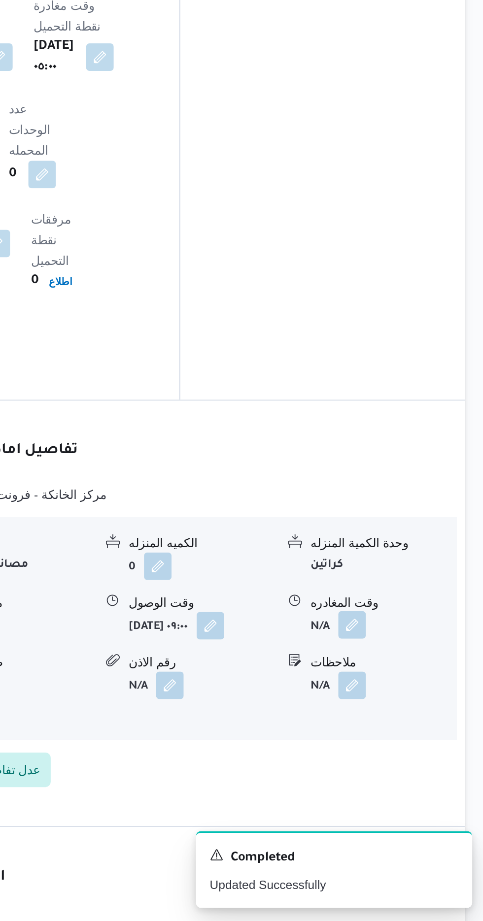
click at [411, 744] on button "button" at bounding box center [406, 752] width 16 height 16
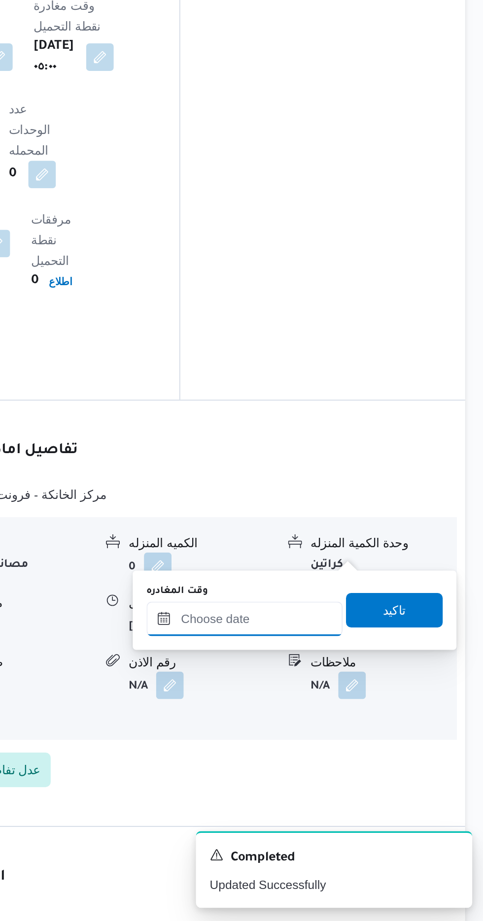
click at [363, 747] on input "وقت المغادره" at bounding box center [345, 748] width 112 height 20
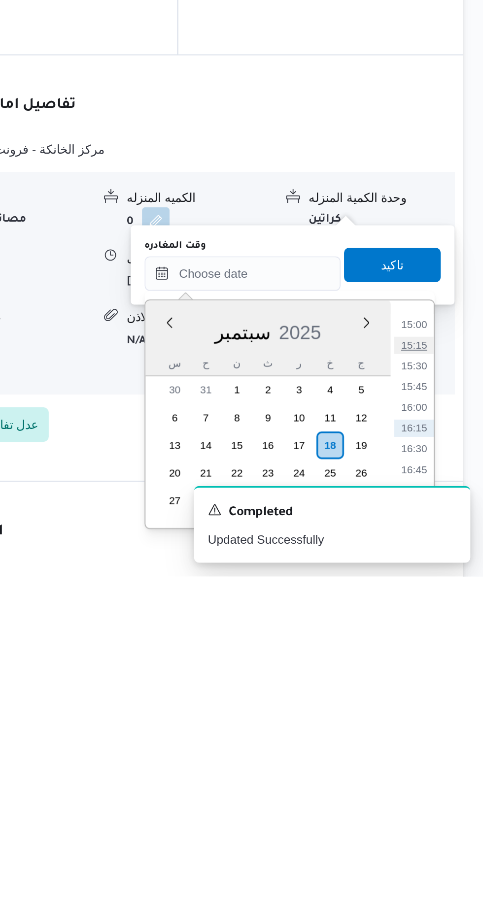
click at [444, 786] on li "15:15" at bounding box center [442, 789] width 23 height 10
type input "[DATE] ١٥:١٥"
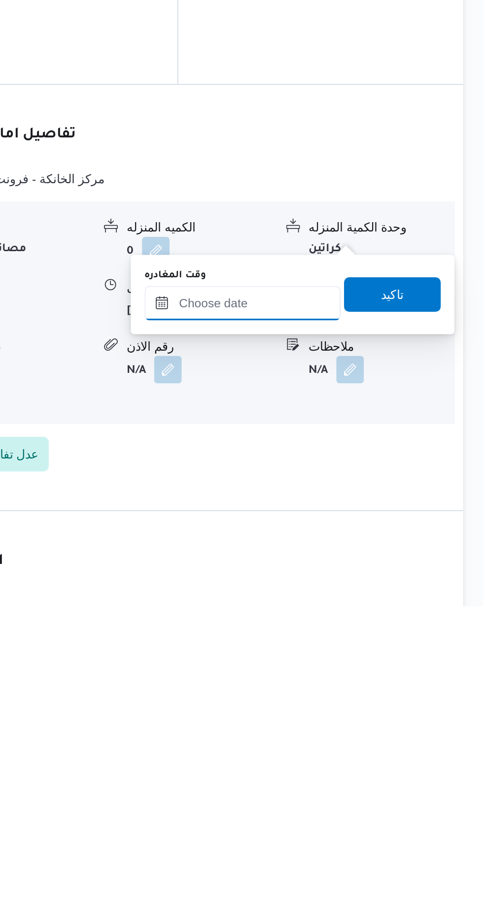
click at [368, 751] on input "وقت المغادره" at bounding box center [345, 748] width 112 height 20
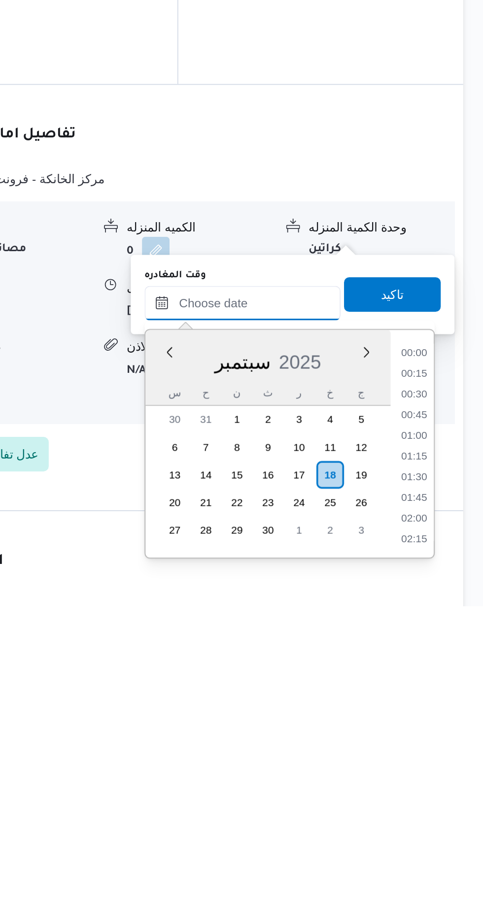
scroll to position [708, 0]
click at [444, 777] on li "15:00" at bounding box center [442, 777] width 23 height 10
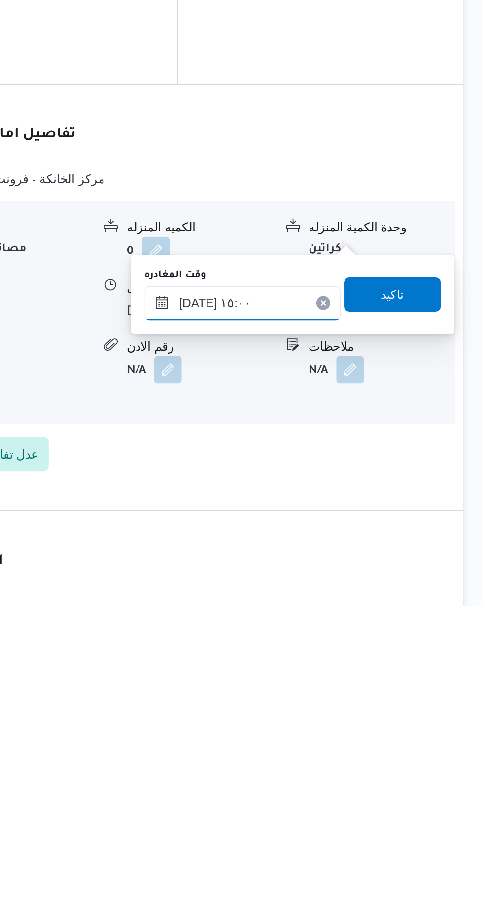
click at [367, 745] on input "[DATE] ١٥:٠٠" at bounding box center [345, 748] width 112 height 20
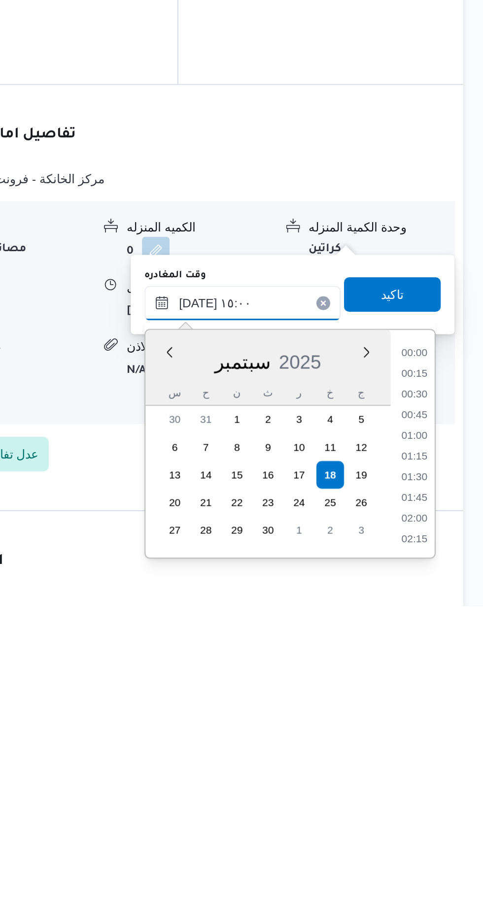
scroll to position [649, 0]
click at [443, 789] on li "14:00" at bounding box center [442, 789] width 23 height 10
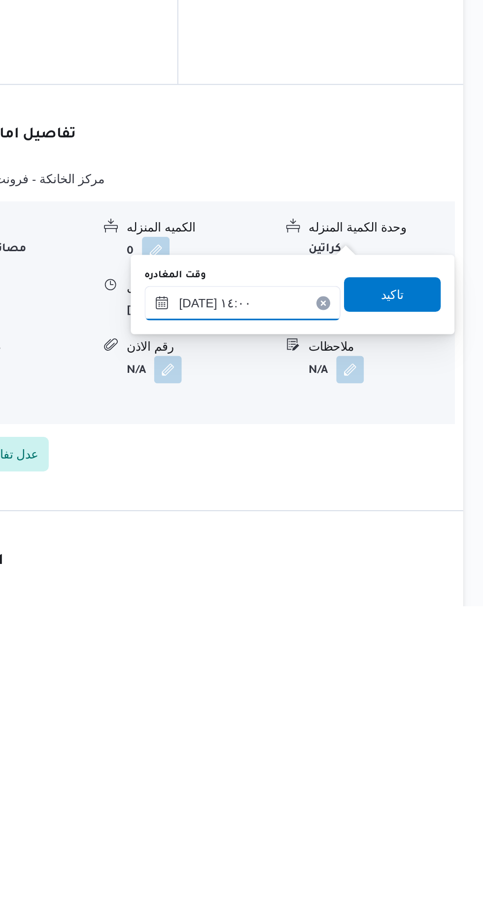
click at [363, 747] on input "[DATE] ١٤:٠٠" at bounding box center [345, 748] width 112 height 20
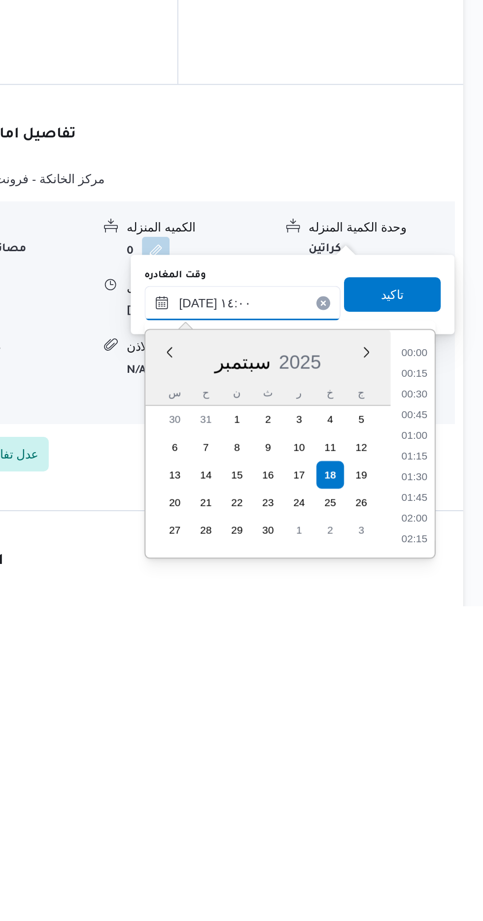
scroll to position [602, 0]
click at [444, 858] on li "14:30" at bounding box center [442, 860] width 23 height 10
type input "[DATE] ١٤:٣٠"
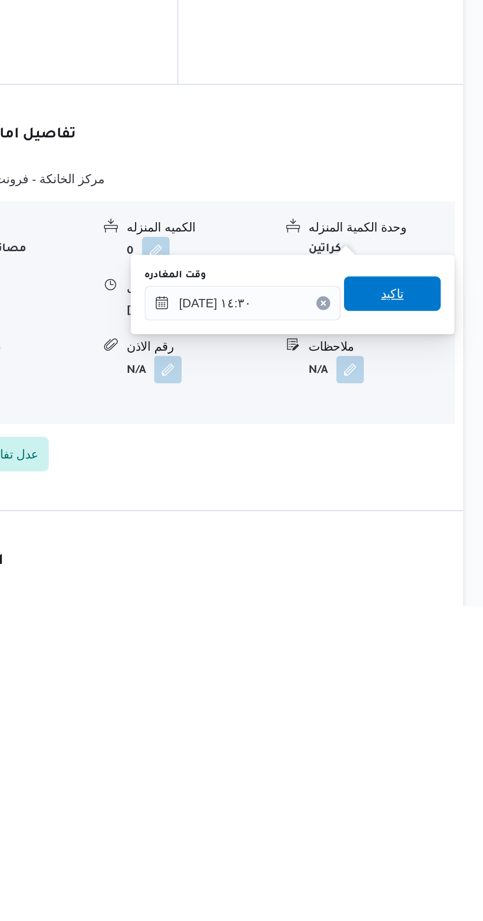
click at [437, 737] on span "تاكيد" at bounding box center [430, 743] width 13 height 12
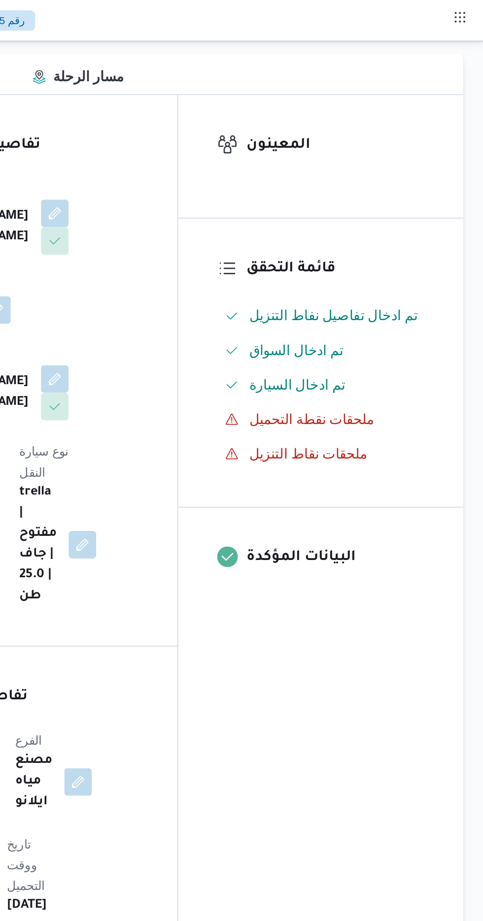
scroll to position [118, 0]
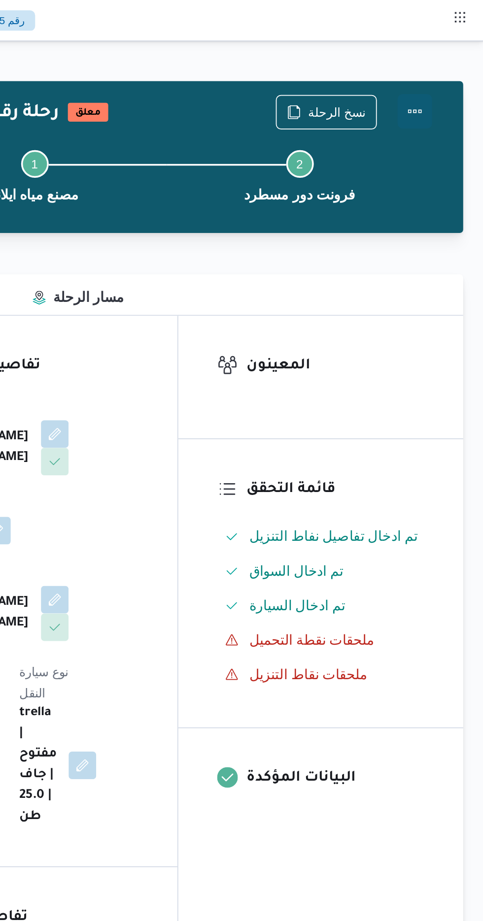
click at [443, 64] on button "Actions" at bounding box center [443, 64] width 20 height 20
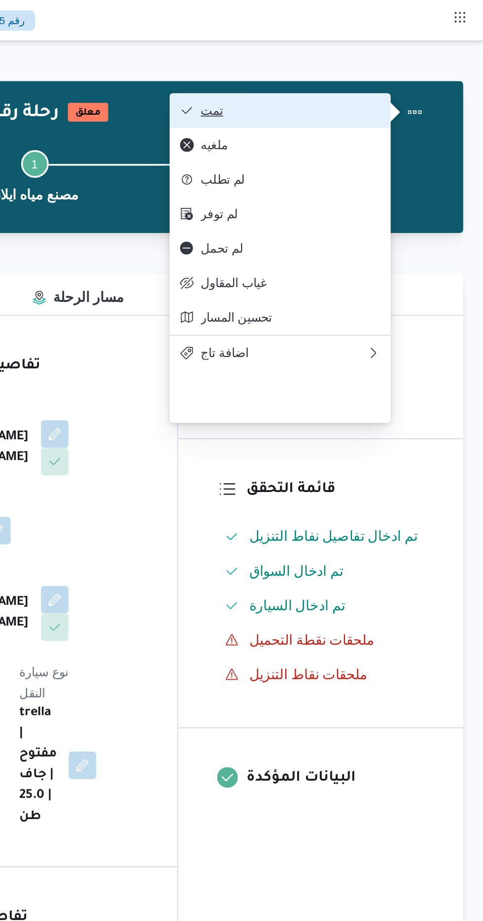
click at [425, 56] on button "تمت" at bounding box center [366, 63] width 126 height 20
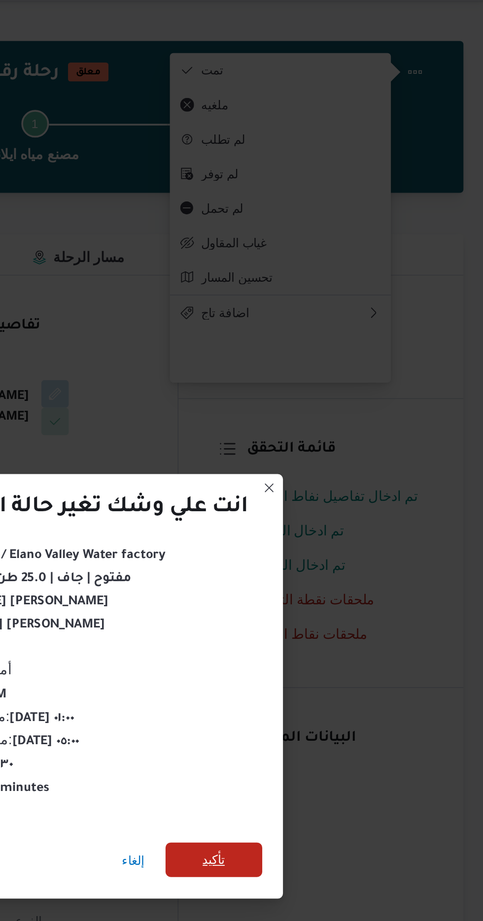
click at [331, 513] on span "تأكيد" at bounding box center [328, 514] width 13 height 12
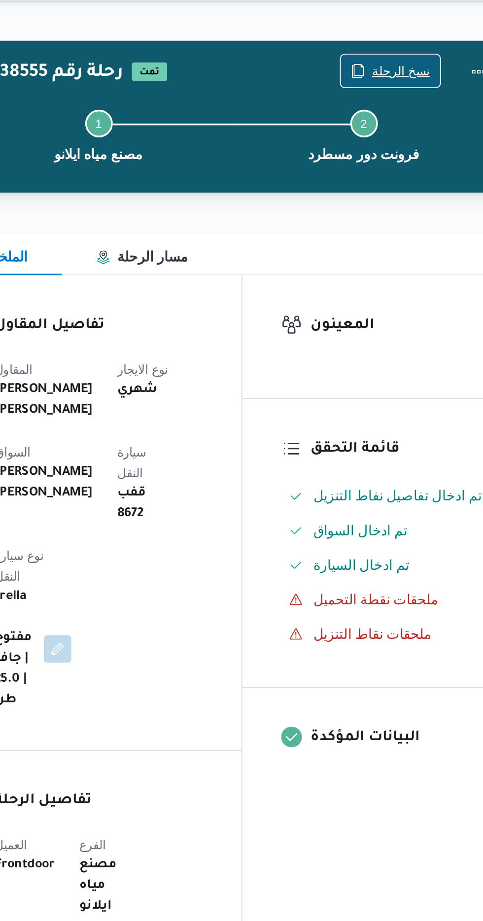
click at [400, 60] on span "نسخ الرحلة" at bounding box center [398, 64] width 33 height 12
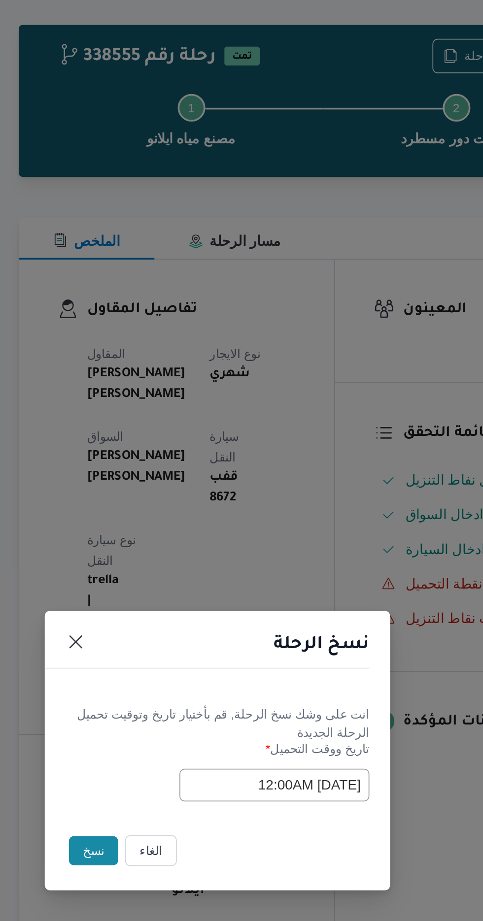
click at [169, 525] on button "نسخ" at bounding box center [171, 517] width 28 height 17
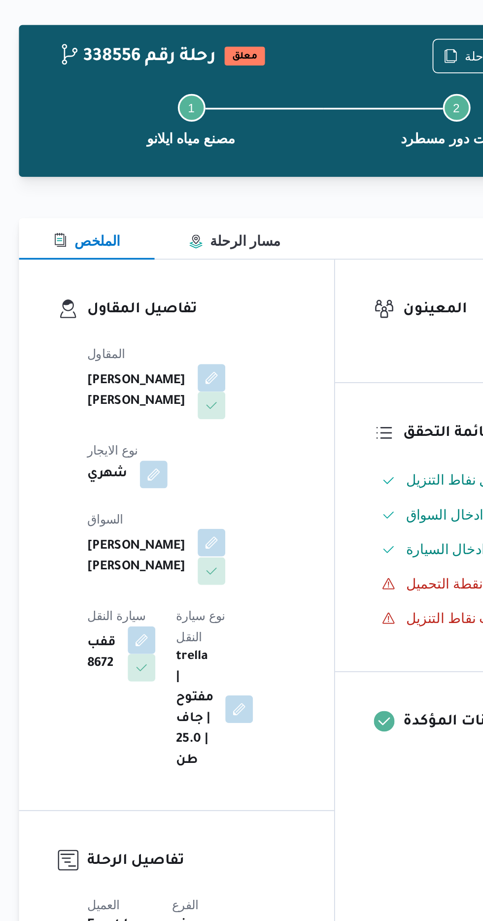
click at [230, 338] on button "button" at bounding box center [238, 342] width 16 height 16
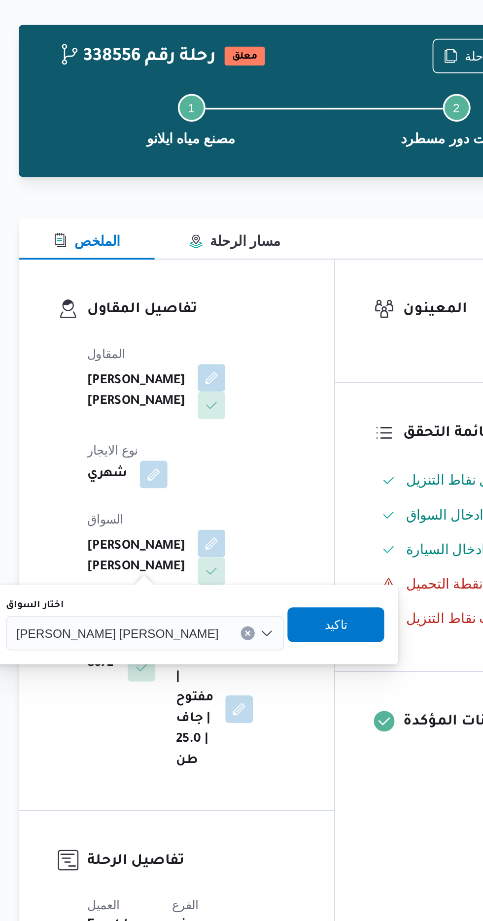
click at [180, 394] on span "[PERSON_NAME] [PERSON_NAME]" at bounding box center [184, 393] width 115 height 11
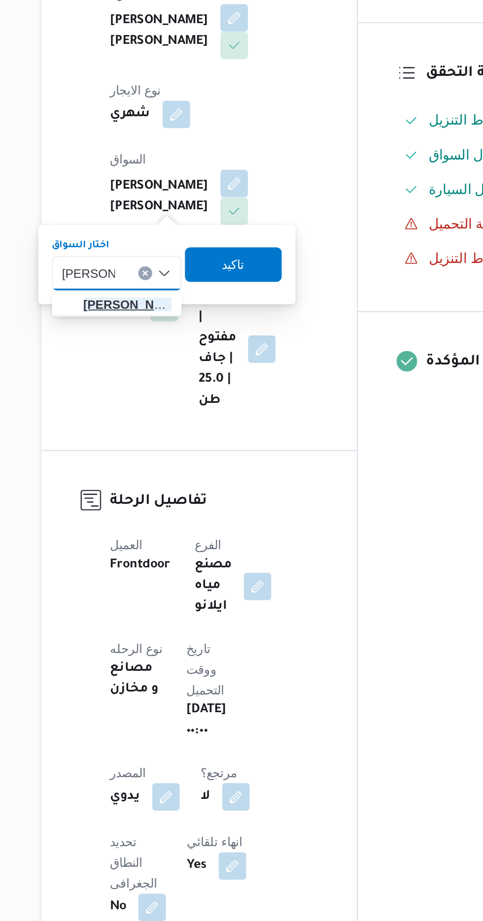
type input "[PERSON_NAME]"
click at [183, 410] on span "[PERSON_NAME]" at bounding box center [177, 411] width 50 height 12
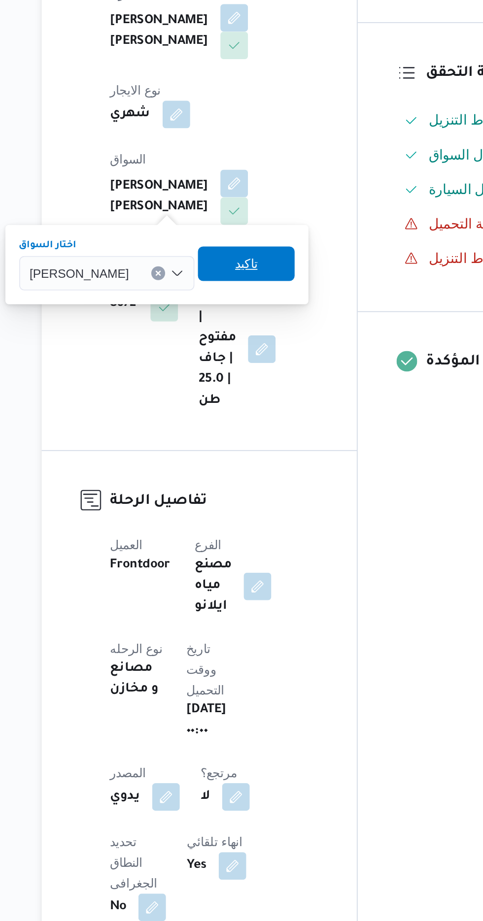
click at [251, 389] on span "تاكيد" at bounding box center [244, 388] width 13 height 12
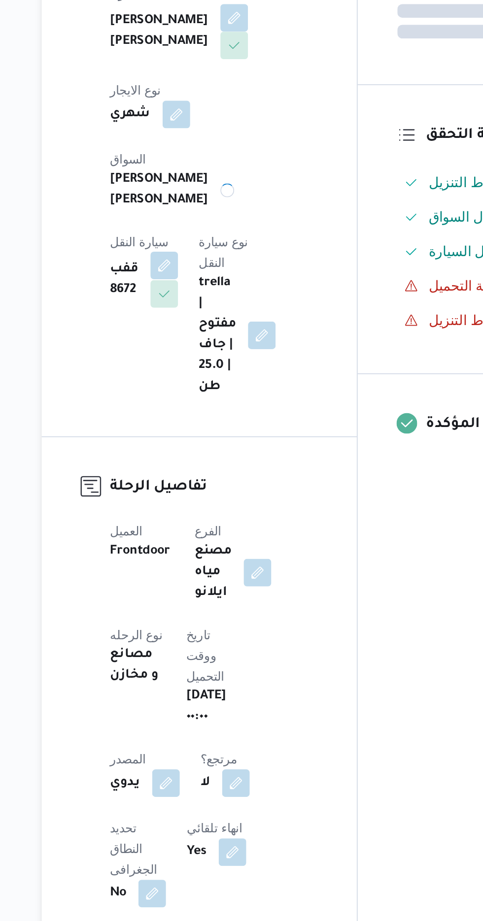
click at [206, 381] on button "button" at bounding box center [198, 389] width 16 height 16
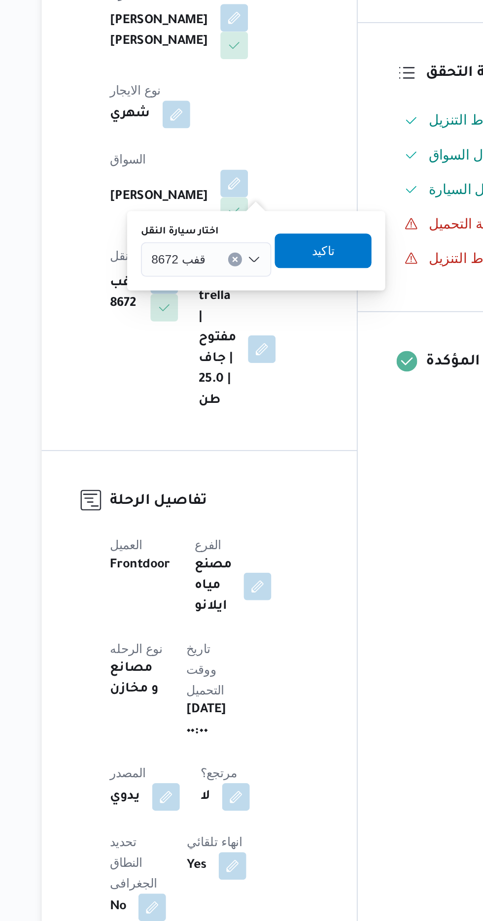
click at [223, 385] on div "قفب 8672" at bounding box center [222, 386] width 74 height 20
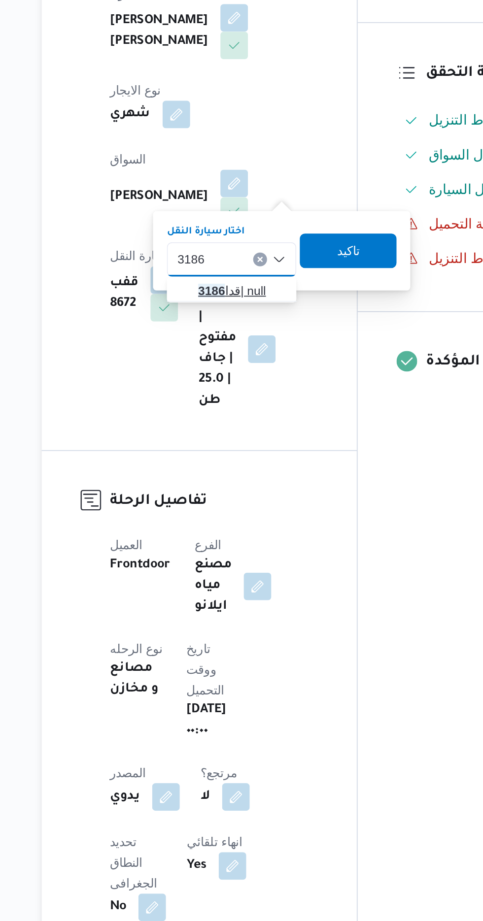
type input "3186"
click at [243, 398] on span "قدا 3186 | null" at bounding box center [242, 403] width 50 height 12
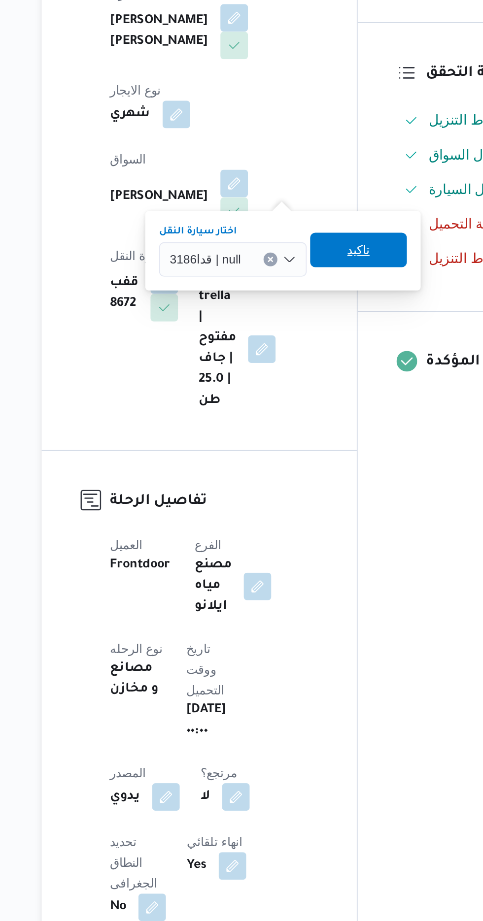
click at [312, 375] on span "تاكيد" at bounding box center [308, 380] width 13 height 12
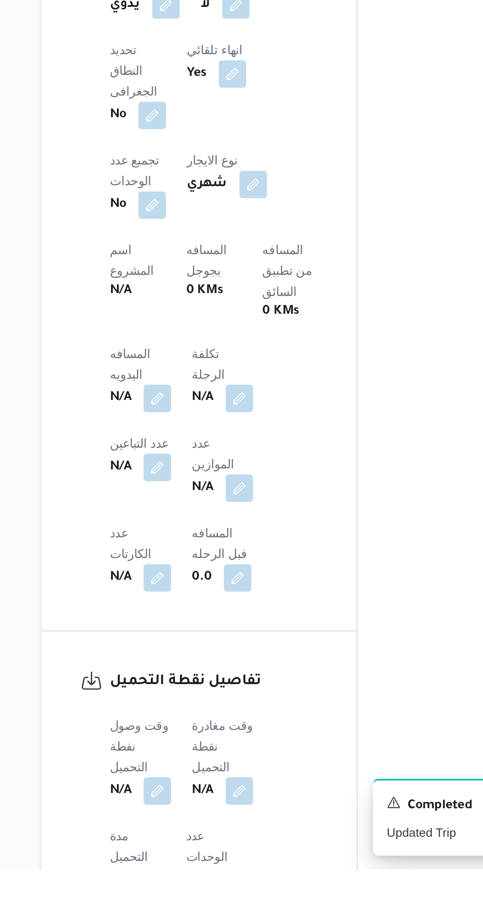
scroll to position [318, 0]
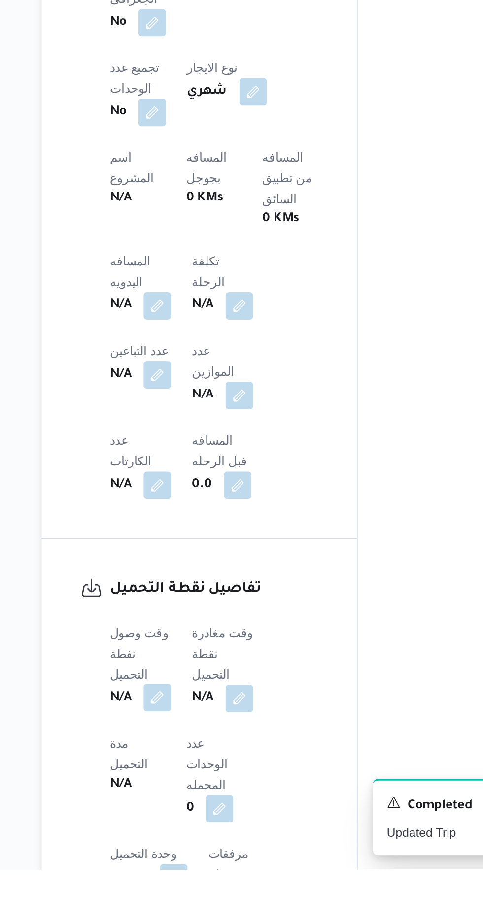
click at [192, 815] on button "button" at bounding box center [194, 823] width 16 height 16
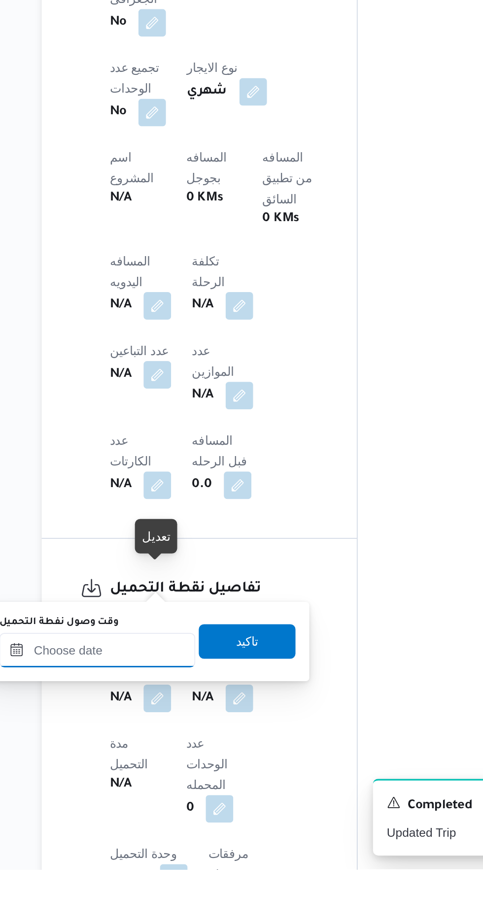
click at [198, 793] on input "وقت وصول نفطة التحميل" at bounding box center [160, 796] width 112 height 20
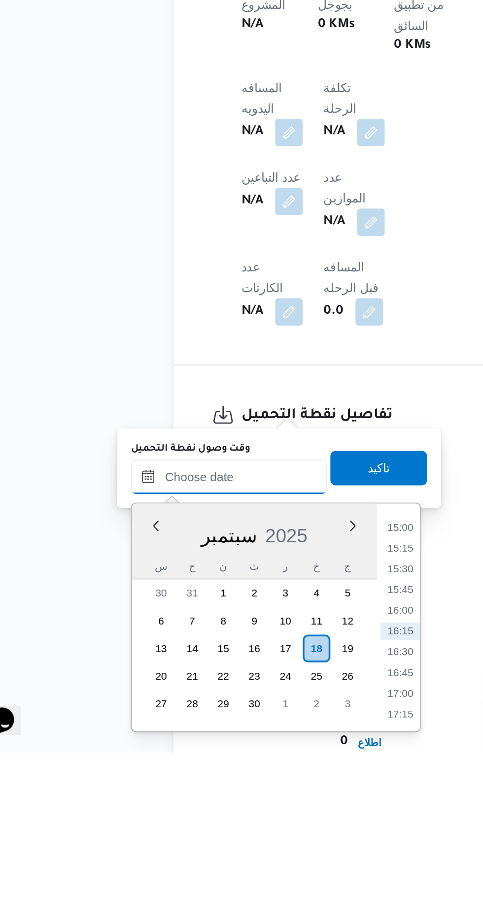
scroll to position [350, 0]
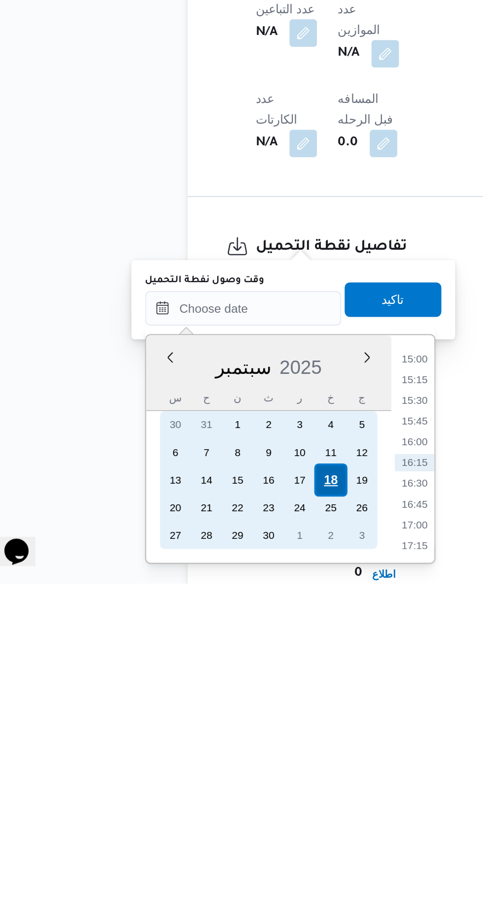
click at [214, 861] on div "18" at bounding box center [209, 862] width 19 height 19
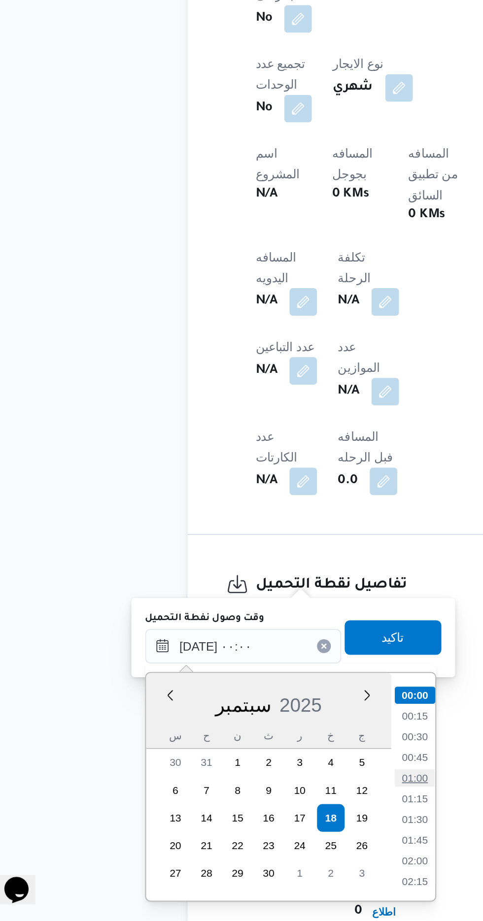
click at [257, 840] on li "01:00" at bounding box center [257, 839] width 23 height 10
type input "[DATE] ٠١:٠٠"
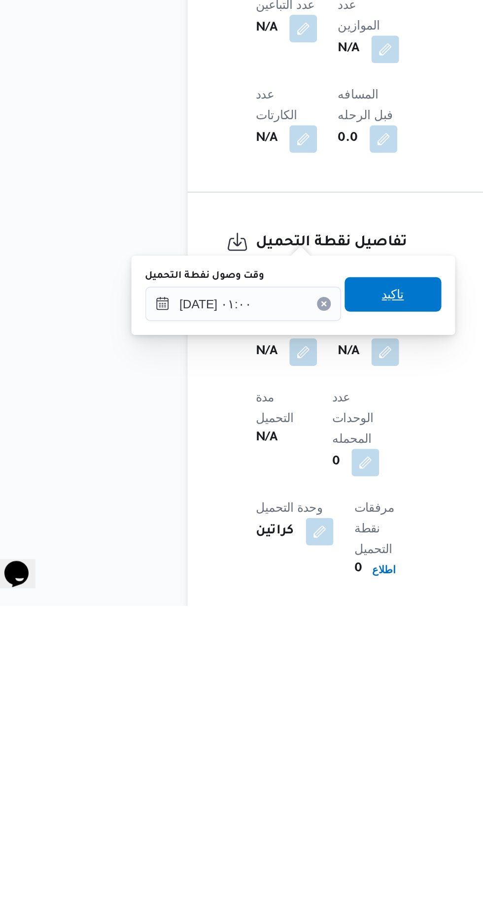
click at [261, 746] on span "تاكيد" at bounding box center [245, 743] width 55 height 20
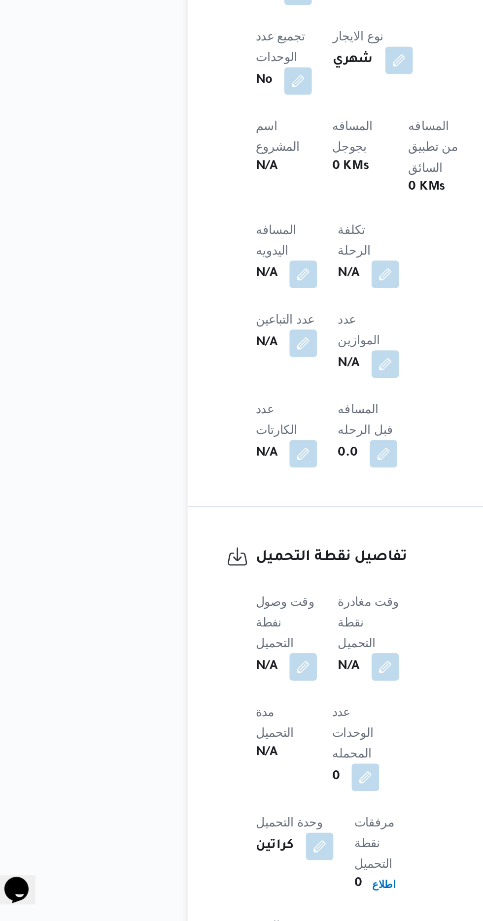
click at [245, 768] on span at bounding box center [238, 776] width 21 height 16
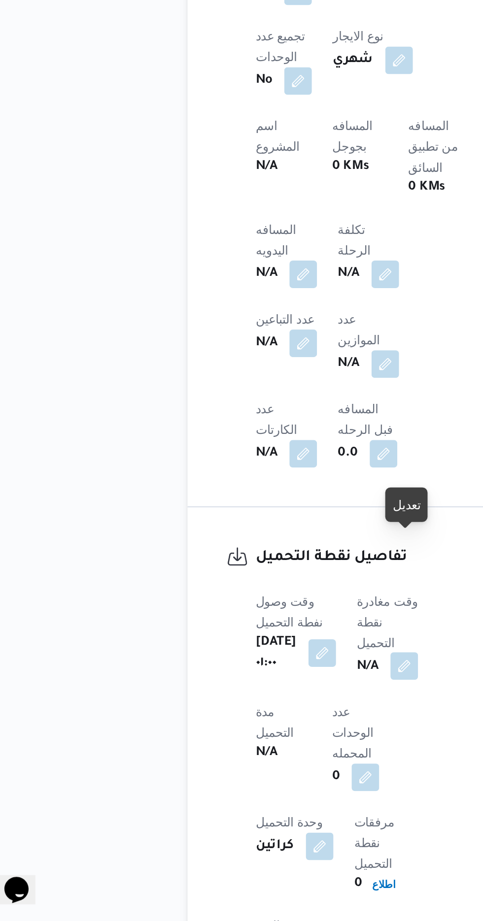
click at [260, 767] on button "button" at bounding box center [252, 775] width 16 height 16
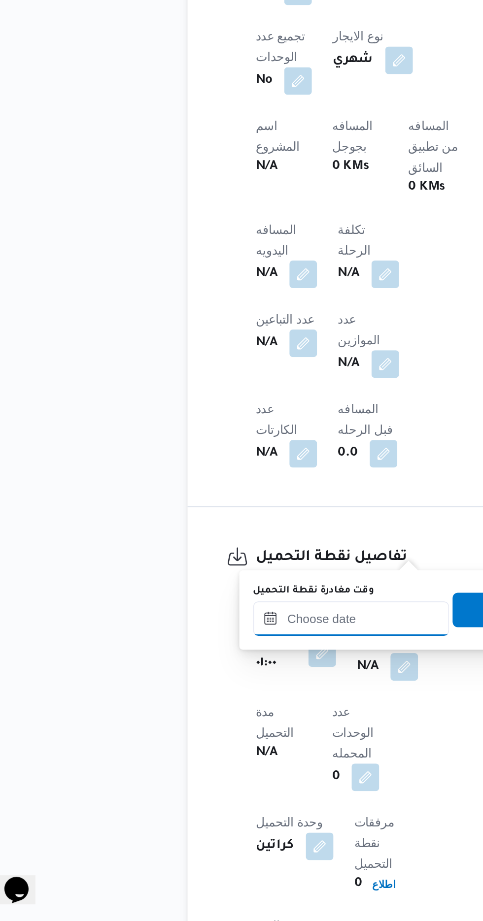
click at [224, 748] on input "وقت مغادرة نقطة التحميل" at bounding box center [221, 748] width 112 height 20
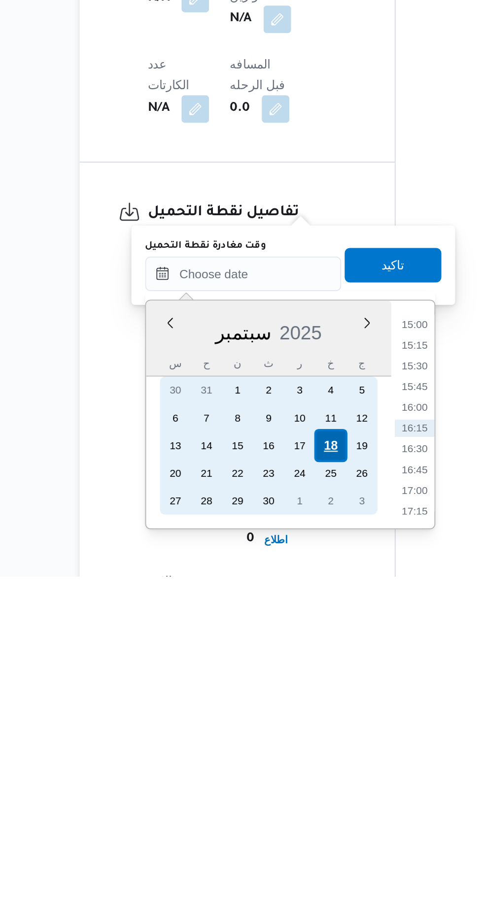
click at [271, 845] on div "18" at bounding box center [271, 846] width 19 height 19
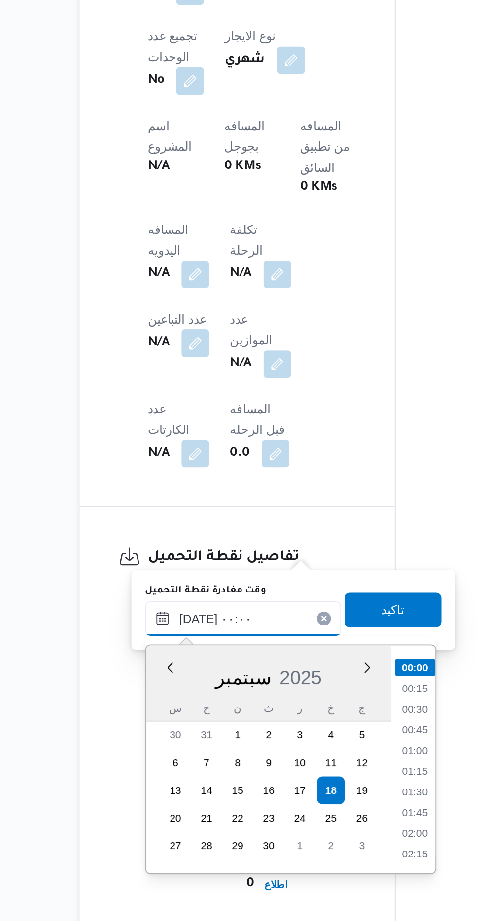
click at [169, 753] on input "[DATE] ٠٠:٠٠" at bounding box center [221, 748] width 112 height 20
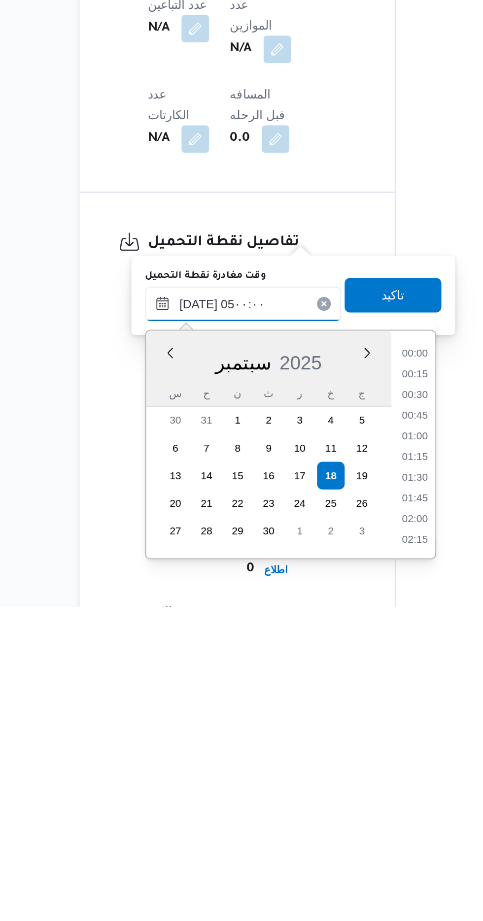
scroll to position [133, 0]
click at [319, 879] on li "05:00" at bounding box center [319, 880] width 23 height 10
type input "[DATE] ٠٥:٠٠"
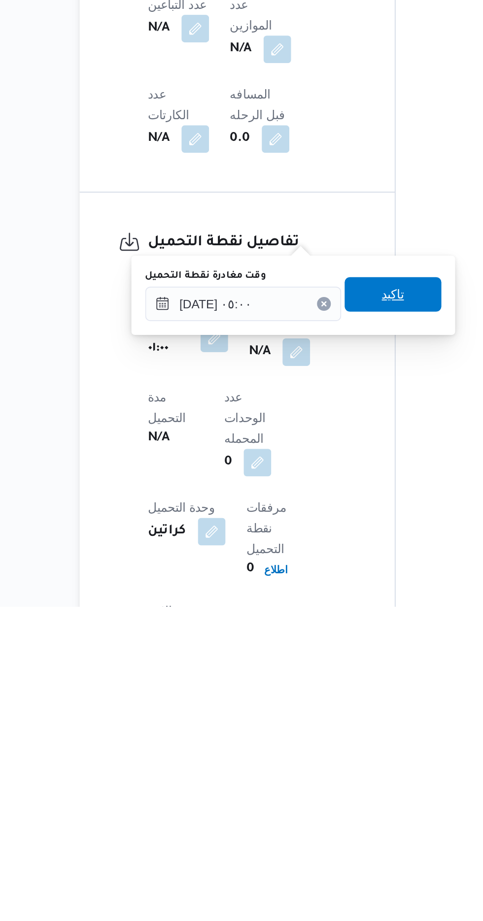
click at [313, 747] on span "تاكيد" at bounding box center [306, 743] width 13 height 12
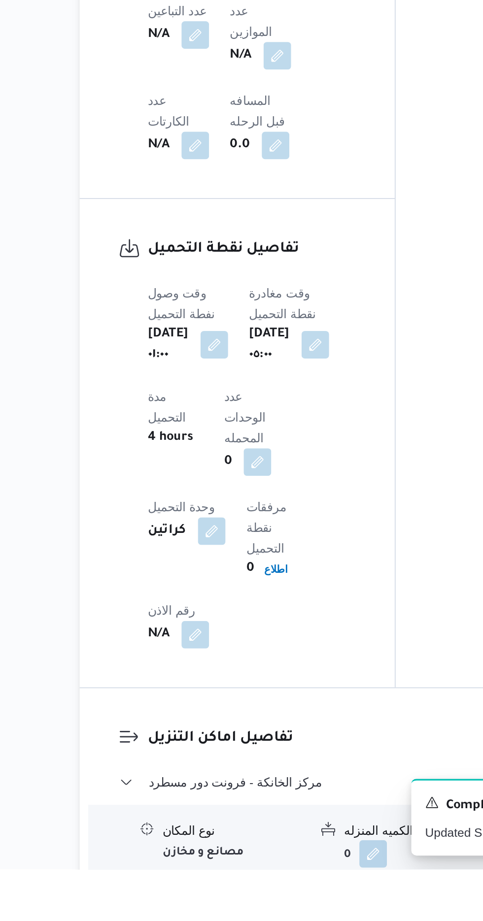
scroll to position [512, 0]
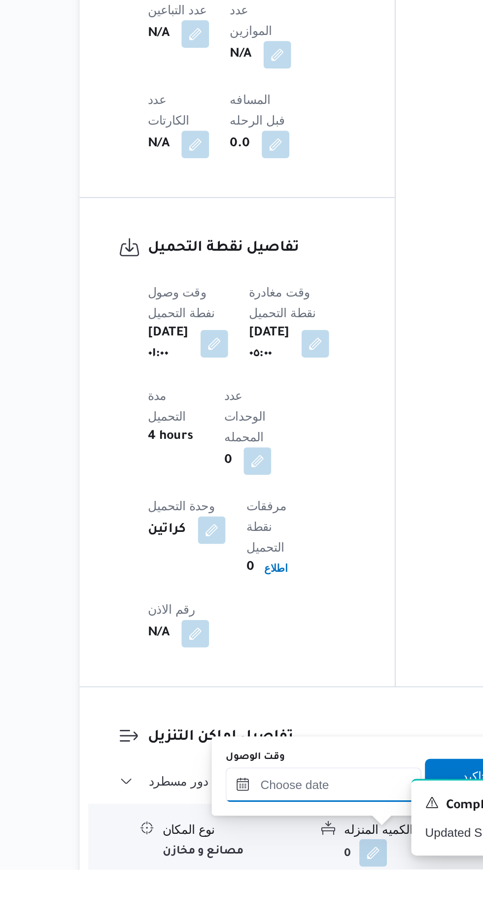
click at [272, 873] on input "وقت الوصول" at bounding box center [267, 873] width 112 height 20
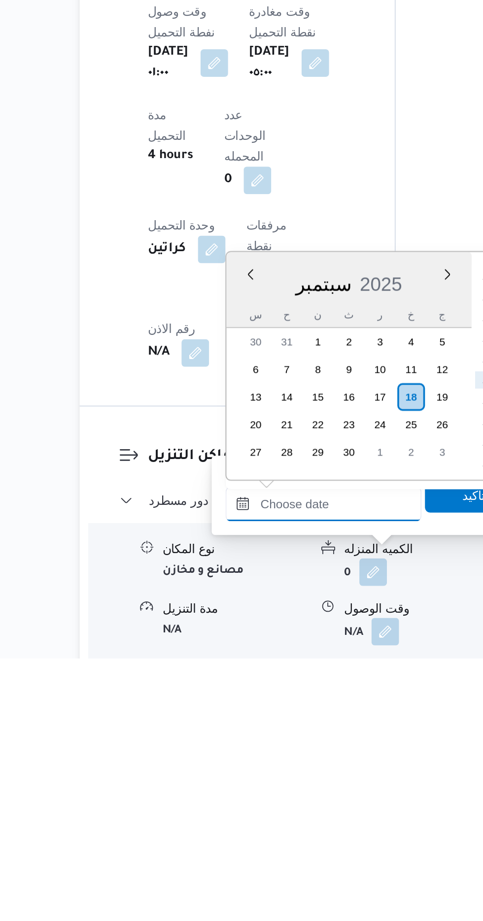
scroll to position [552, 0]
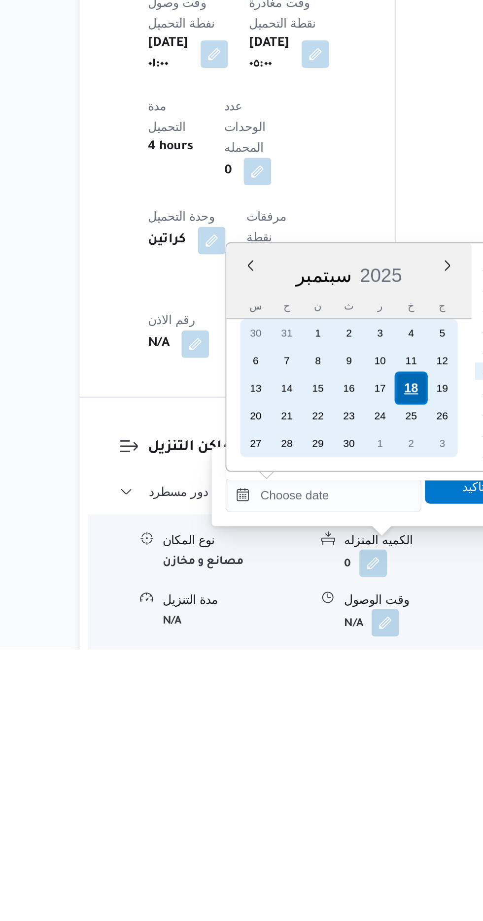
click at [316, 772] on div "18" at bounding box center [317, 771] width 19 height 19
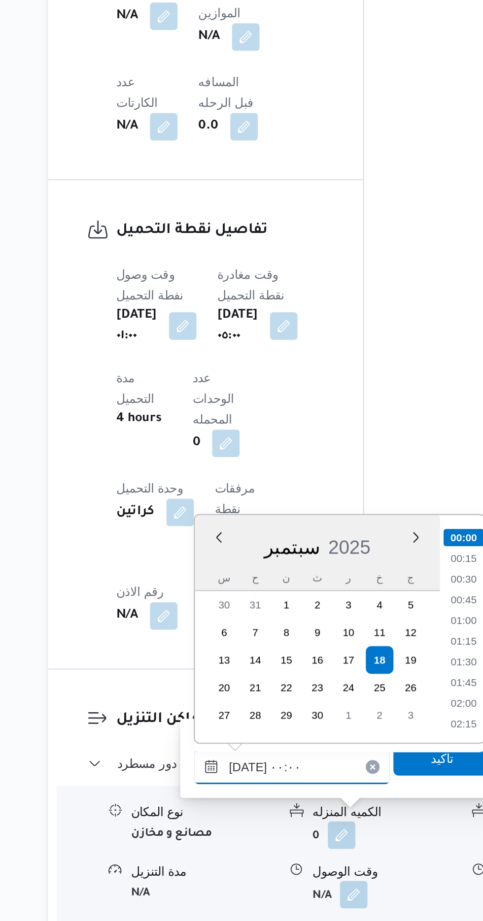
click at [217, 834] on input "[DATE] ٠٠:٠٠" at bounding box center [267, 833] width 112 height 20
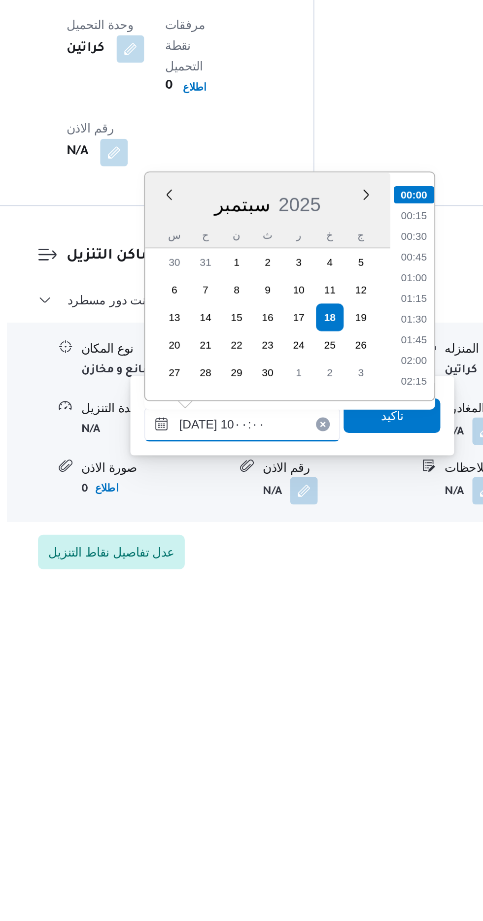
scroll to position [369, 0]
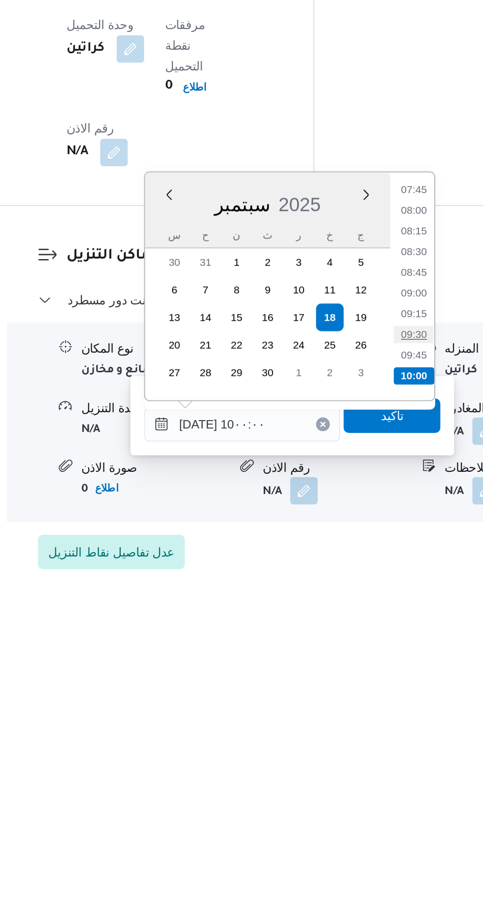
click at [362, 766] on li "09:30" at bounding box center [365, 766] width 23 height 10
type input "[DATE] ٠٩:٣٠"
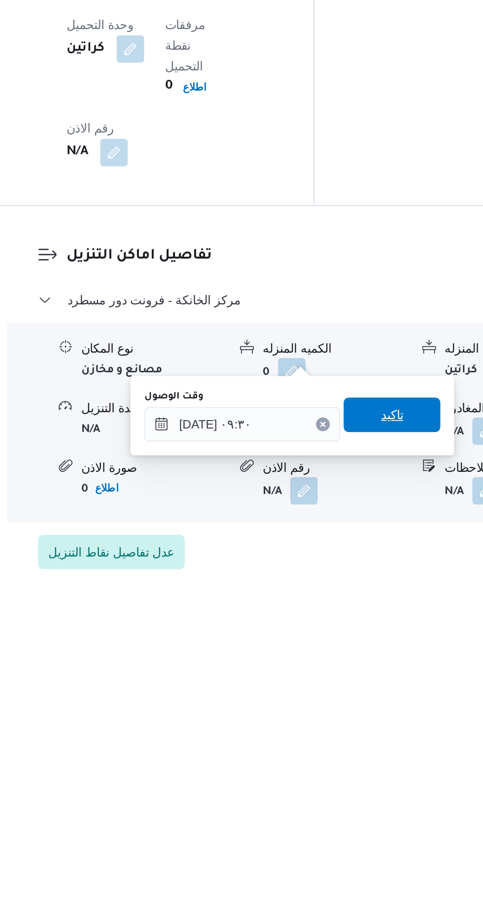
click at [357, 816] on span "تاكيد" at bounding box center [352, 812] width 13 height 12
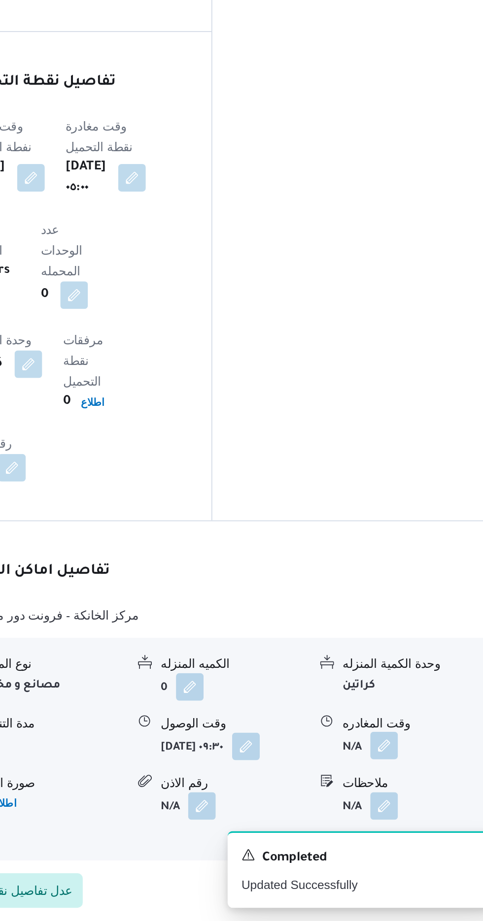
click at [406, 813] on button "button" at bounding box center [406, 821] width 16 height 16
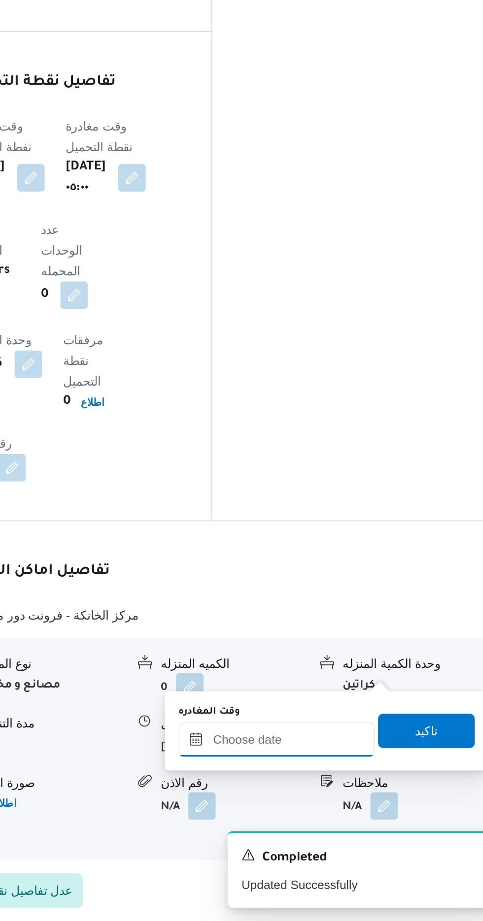
click at [351, 816] on input "وقت المغادره" at bounding box center [345, 817] width 112 height 20
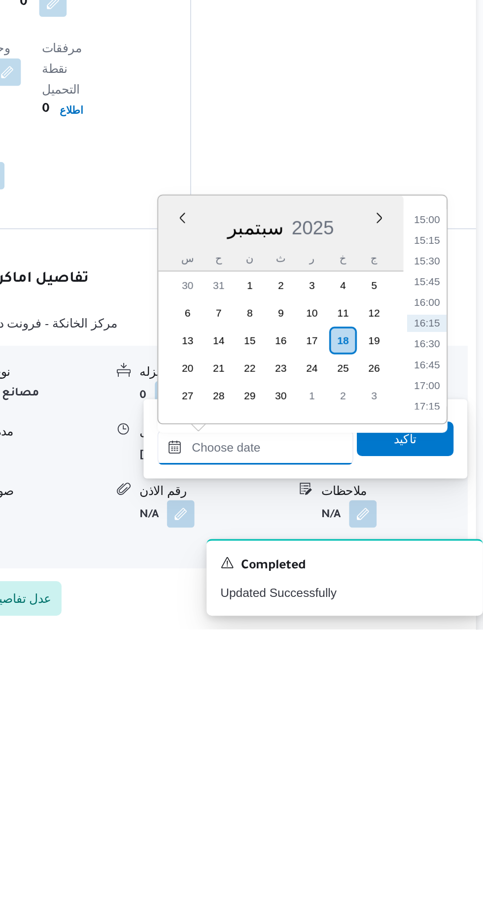
scroll to position [689, 0]
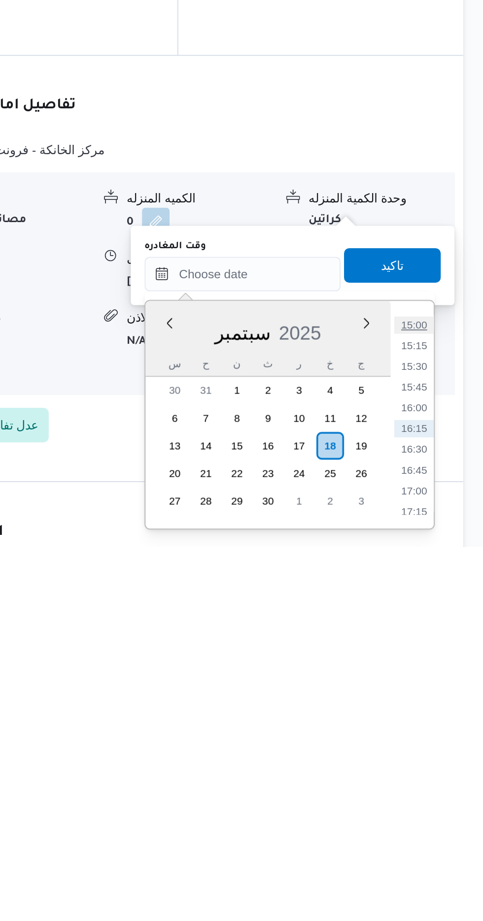
click at [445, 792] on li "15:00" at bounding box center [442, 795] width 23 height 10
type input "[DATE] ١٥:٠٠"
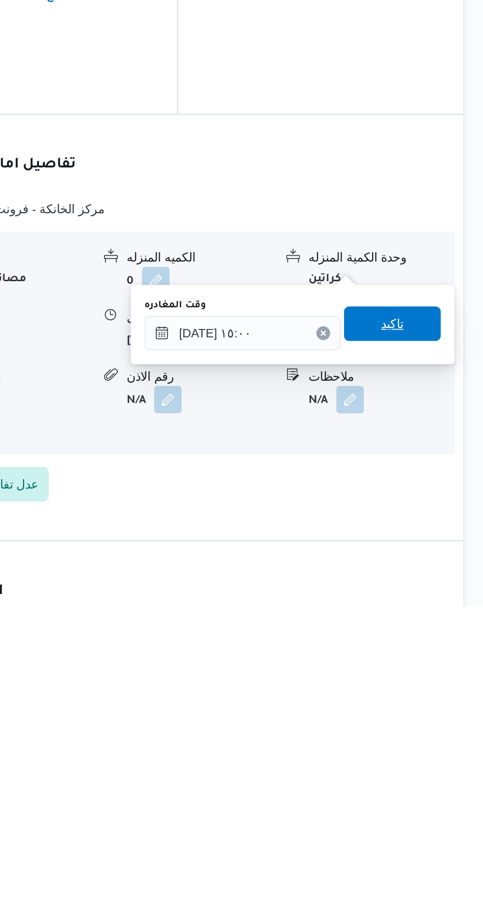
click at [437, 763] on span "تاكيد" at bounding box center [430, 760] width 13 height 12
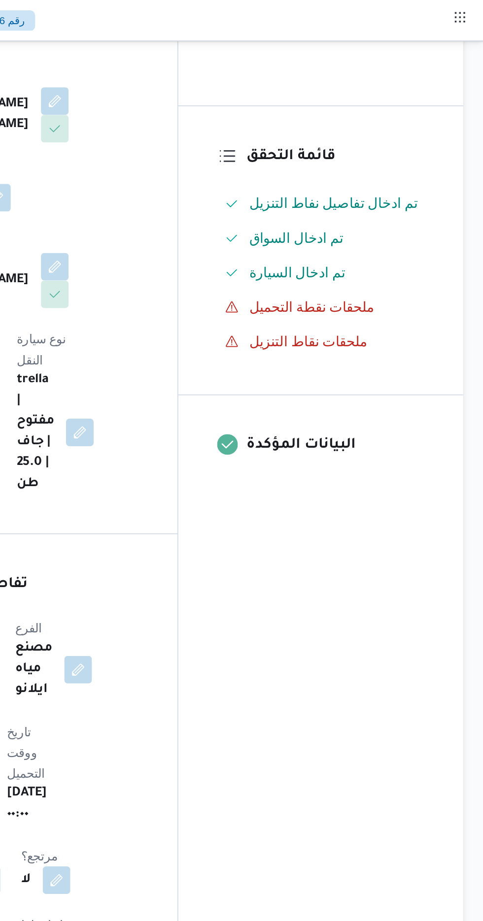
scroll to position [0, 0]
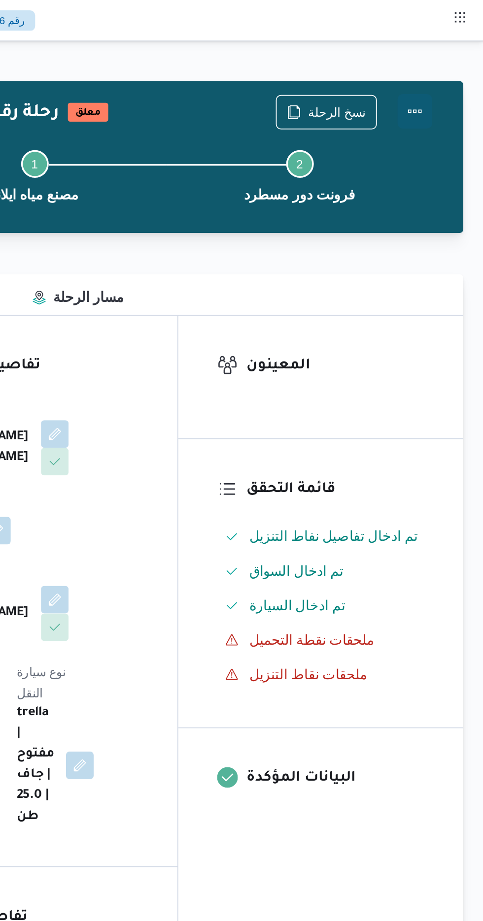
click at [450, 67] on button "Actions" at bounding box center [443, 64] width 20 height 20
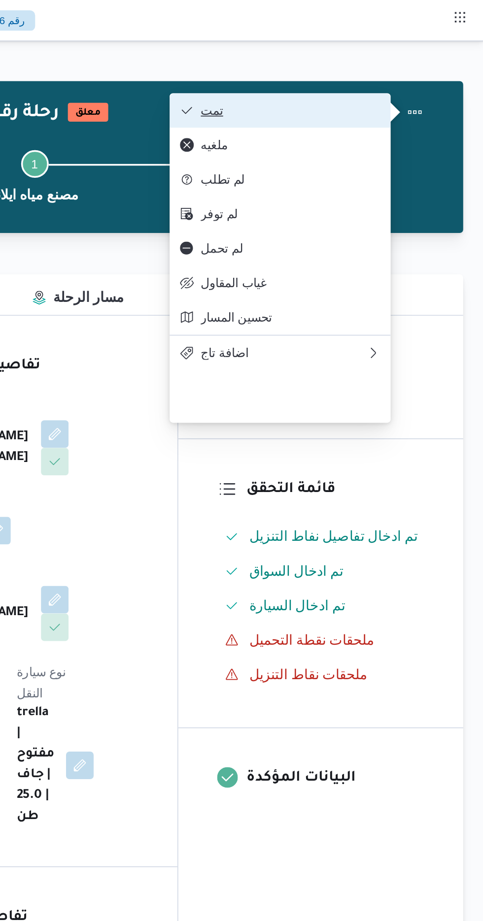
click at [427, 65] on button "تمت" at bounding box center [366, 63] width 126 height 20
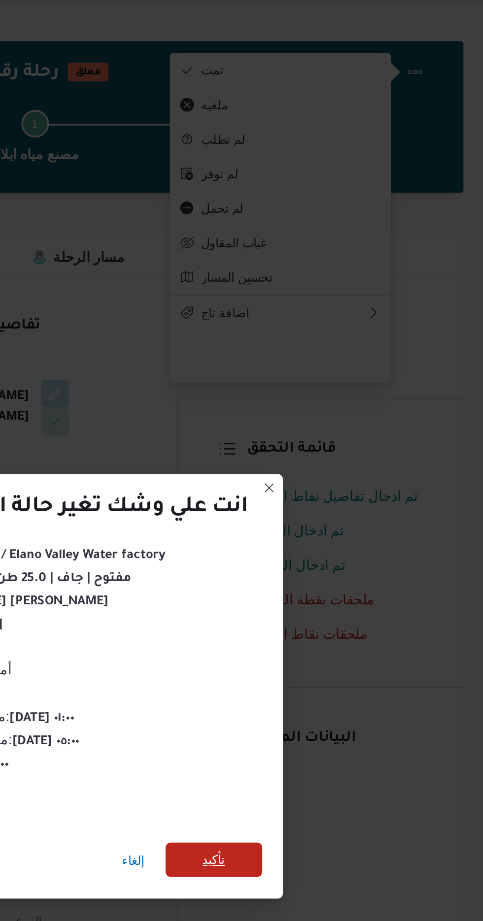
click at [337, 504] on span "تأكيد" at bounding box center [328, 514] width 55 height 20
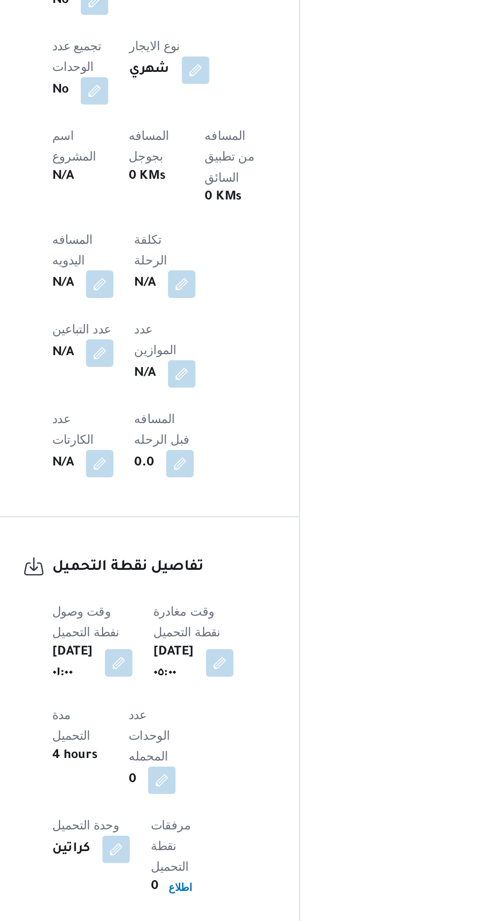
scroll to position [360, 0]
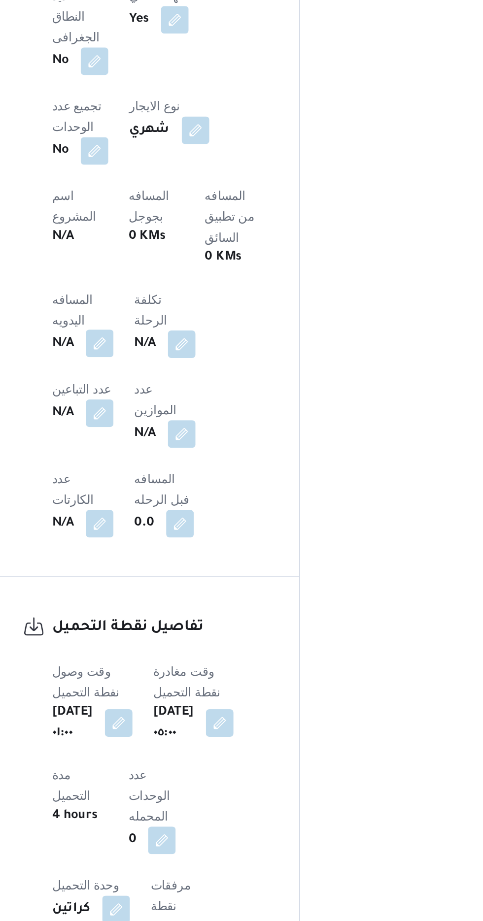
click at [197, 549] on button "button" at bounding box center [194, 557] width 16 height 16
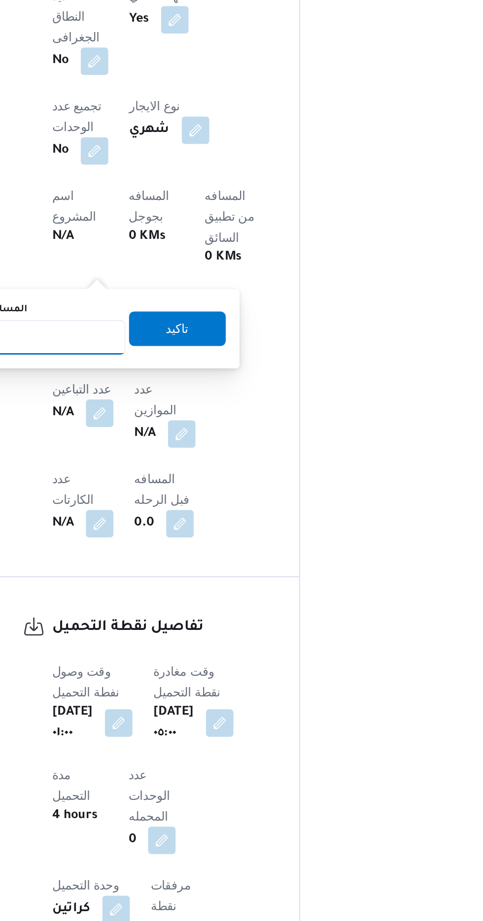
click at [187, 555] on input "المسافه اليدويه" at bounding box center [160, 554] width 98 height 20
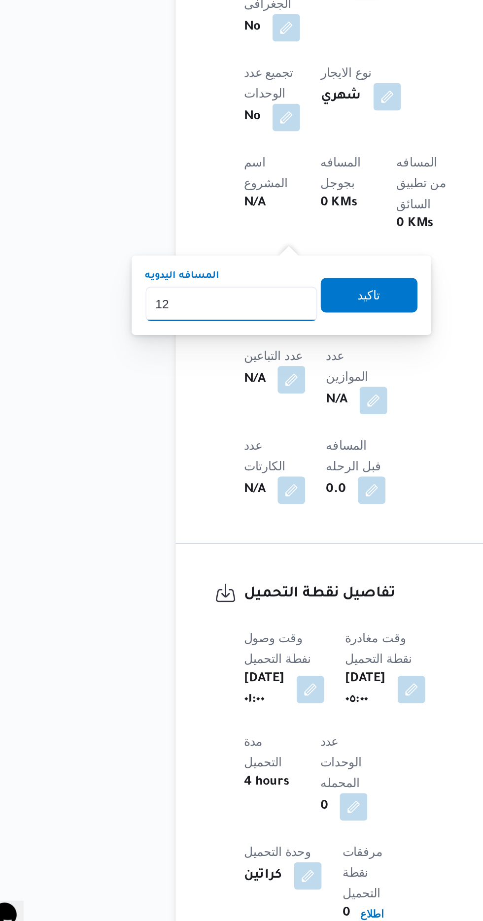
type input "120"
click at [255, 548] on span "تاكيد" at bounding box center [238, 548] width 55 height 20
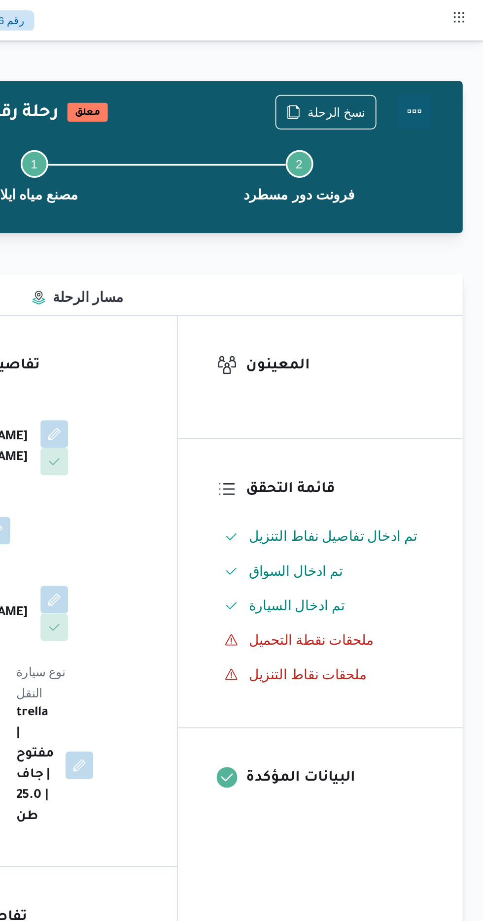
click at [444, 60] on button "Actions" at bounding box center [443, 64] width 20 height 20
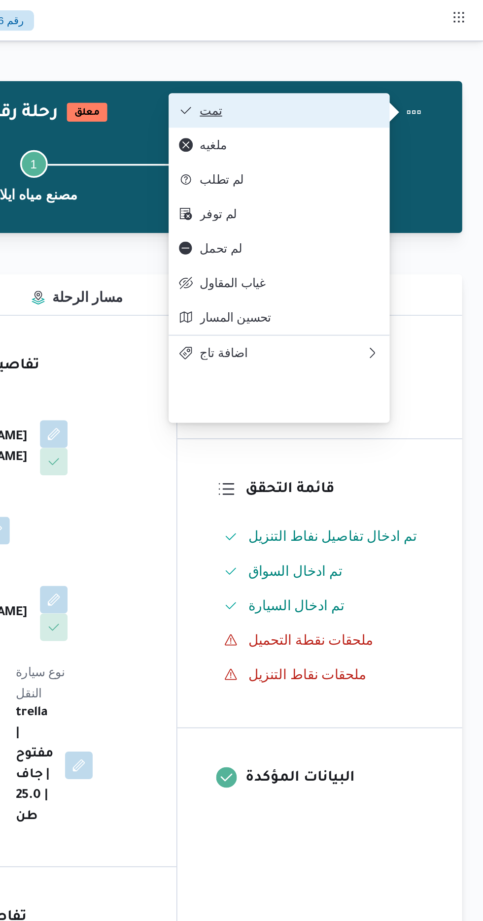
click at [414, 60] on span "تمت" at bounding box center [372, 63] width 102 height 8
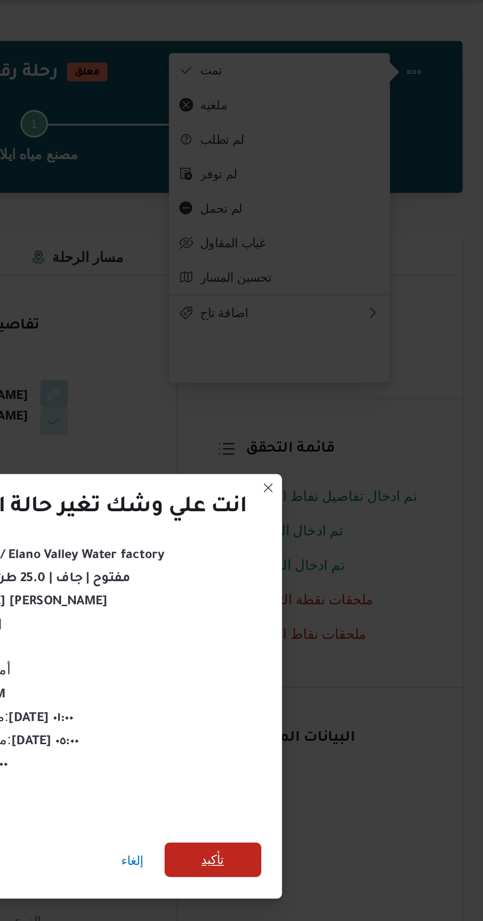
click at [330, 512] on span "تأكيد" at bounding box center [328, 514] width 13 height 12
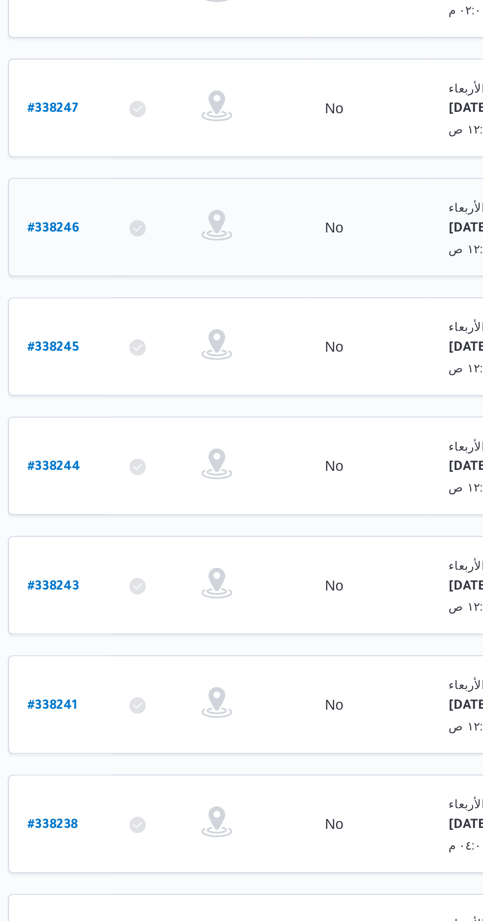
click at [150, 306] on b "# 338246" at bounding box center [149, 309] width 25 height 7
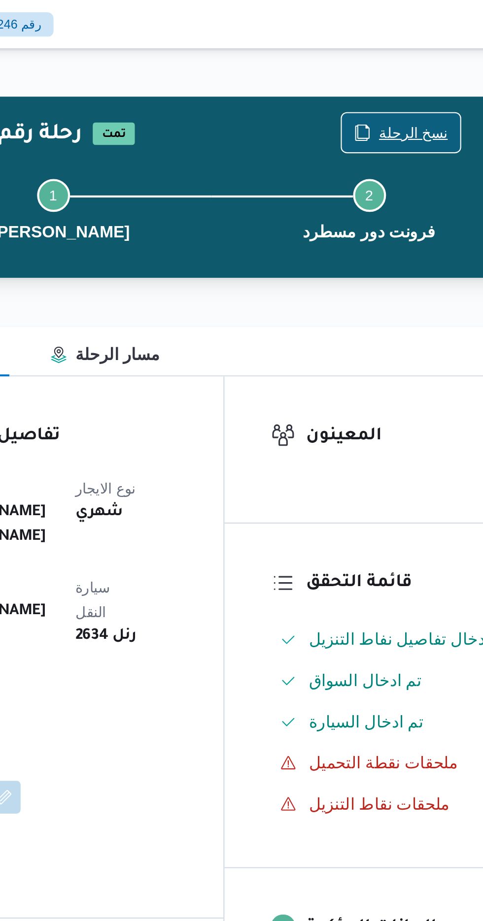
click at [394, 64] on span "نسخ الرحلة" at bounding box center [398, 64] width 33 height 12
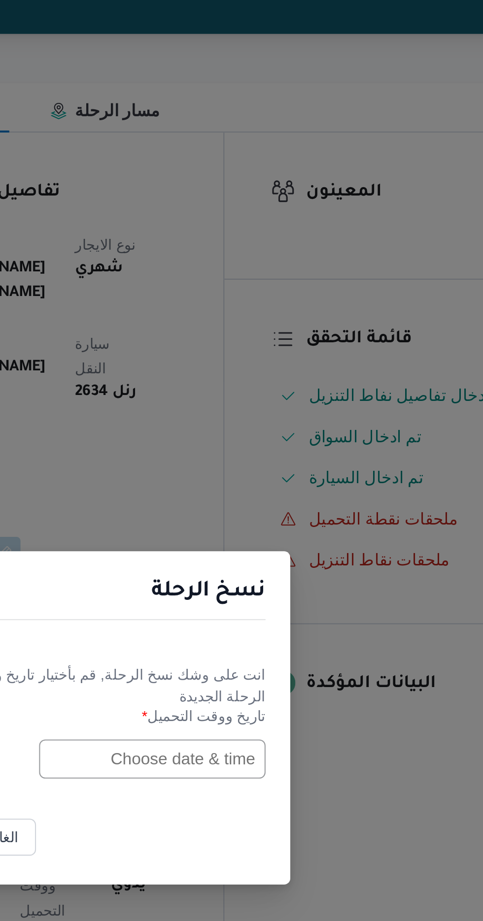
click at [273, 482] on input "text" at bounding box center [274, 480] width 108 height 19
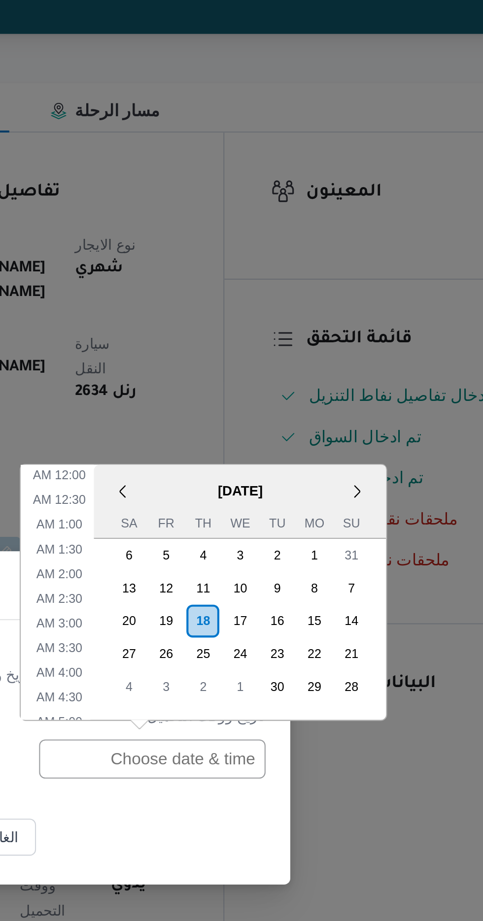
scroll to position [322, 0]
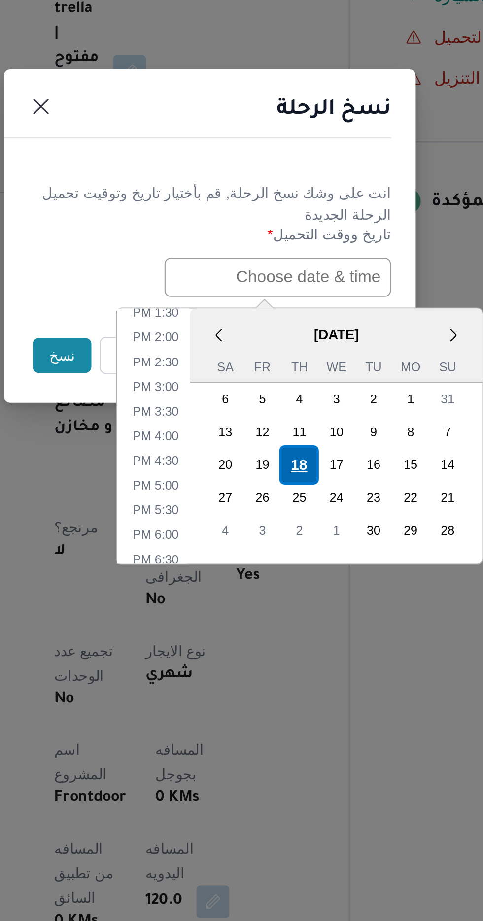
click at [284, 566] on div "18" at bounding box center [284, 570] width 19 height 19
type input "[DATE] 12:00AM"
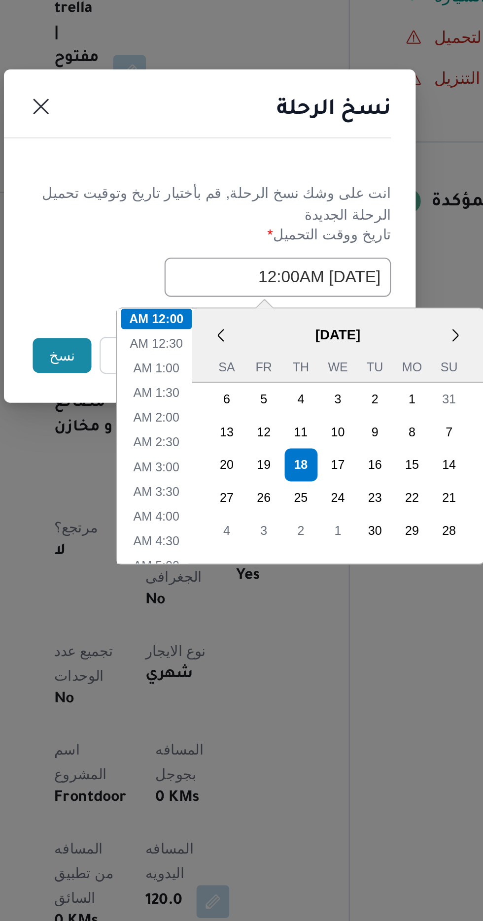
click at [291, 411] on header "نسخ الرحلة" at bounding box center [229, 403] width 197 height 21
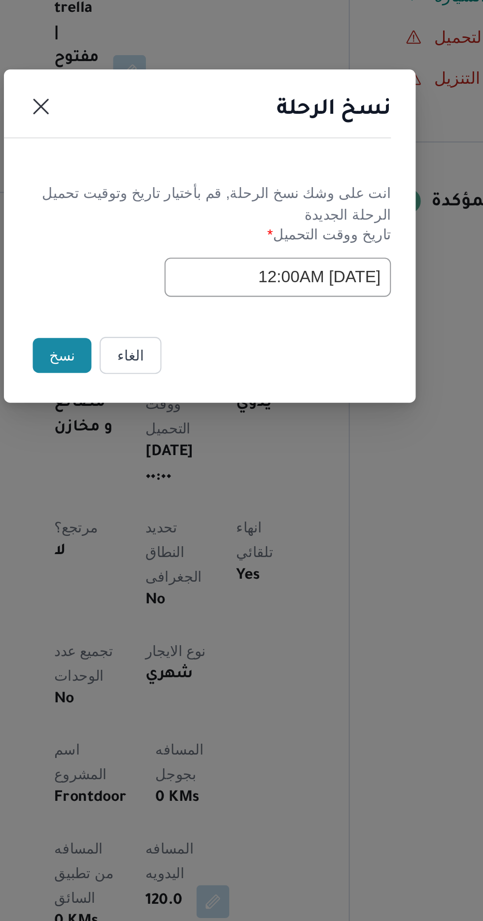
click at [167, 515] on button "نسخ" at bounding box center [171, 517] width 28 height 17
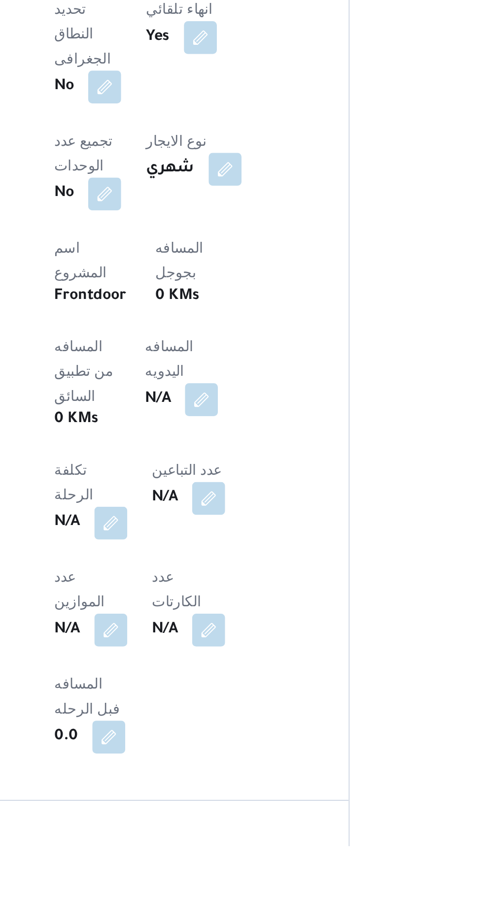
scroll to position [217, 0]
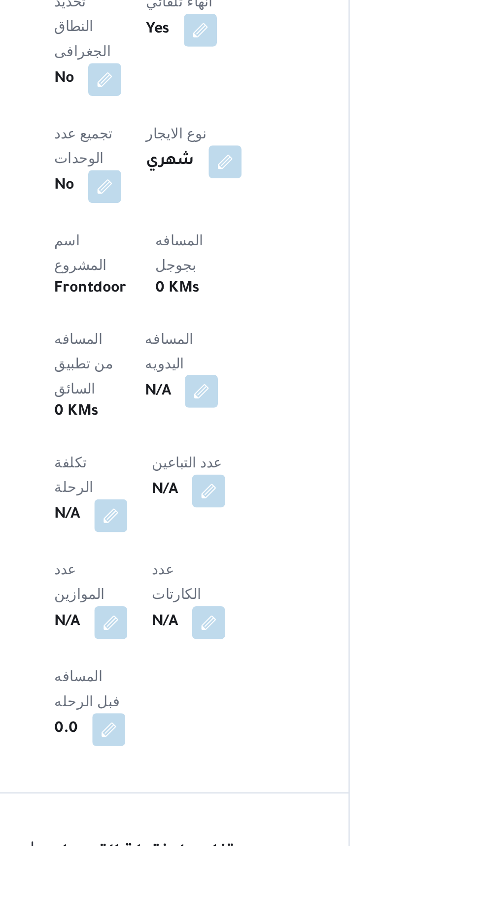
click at [230, 695] on button "button" at bounding box center [238, 703] width 16 height 16
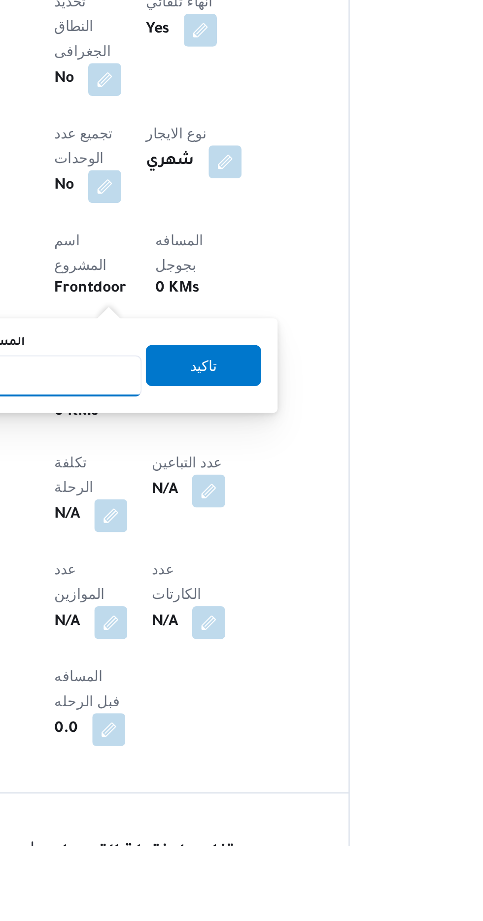
click at [190, 694] on input "المسافه اليدويه" at bounding box center [160, 696] width 98 height 20
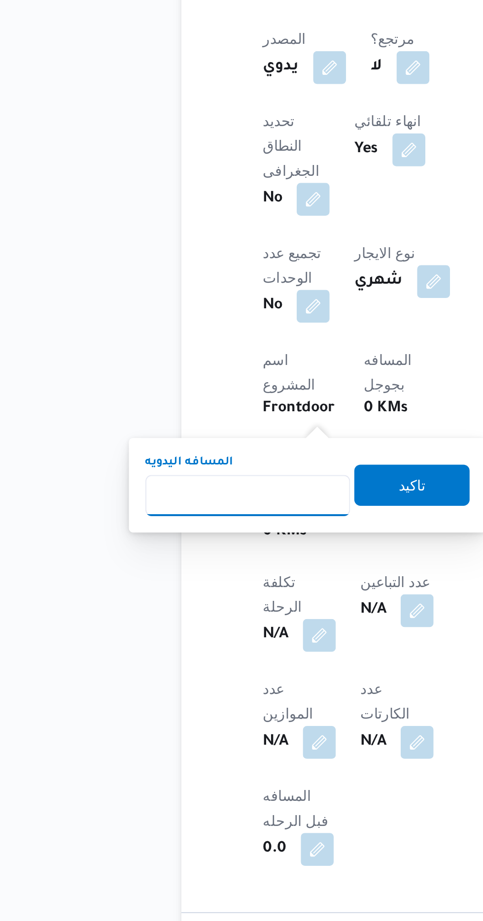
scroll to position [288, 0]
type input "1"
type input "70"
click at [253, 613] on span "تاكيد" at bounding box center [238, 620] width 55 height 20
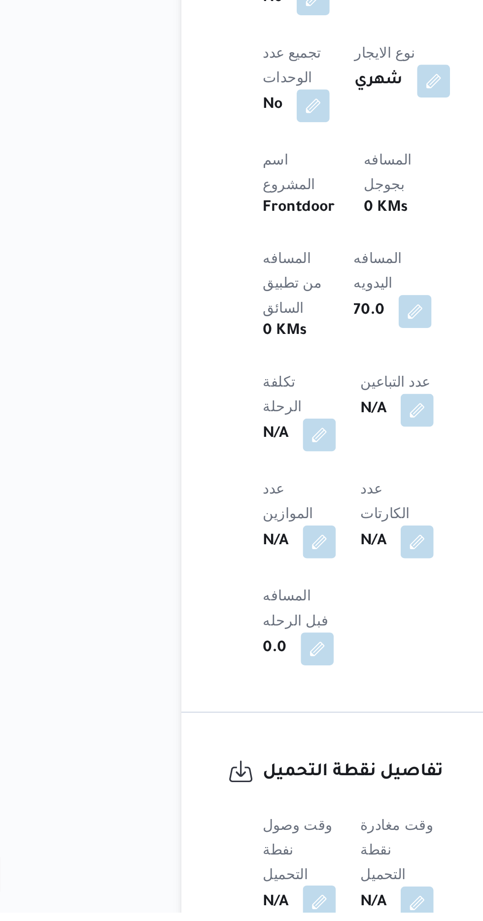
click at [198, 908] on button "button" at bounding box center [194, 916] width 16 height 16
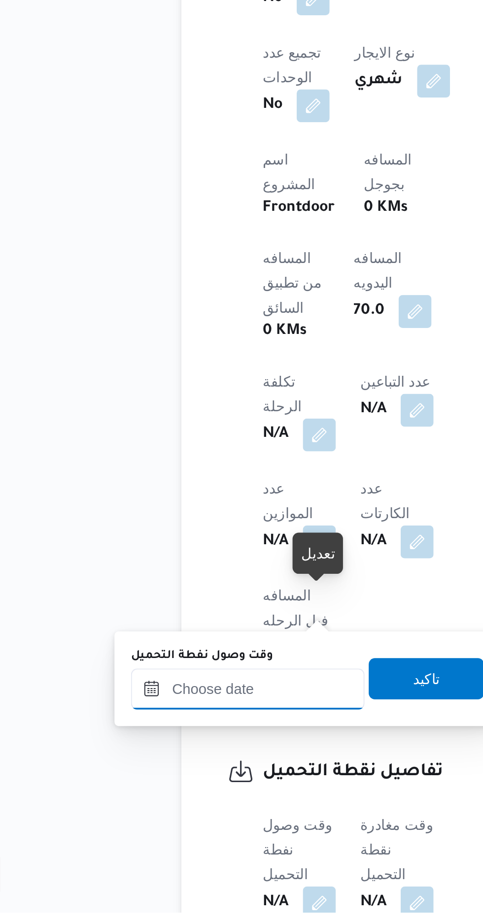
click at [178, 811] on input "وقت وصول نفطة التحميل" at bounding box center [160, 814] width 112 height 20
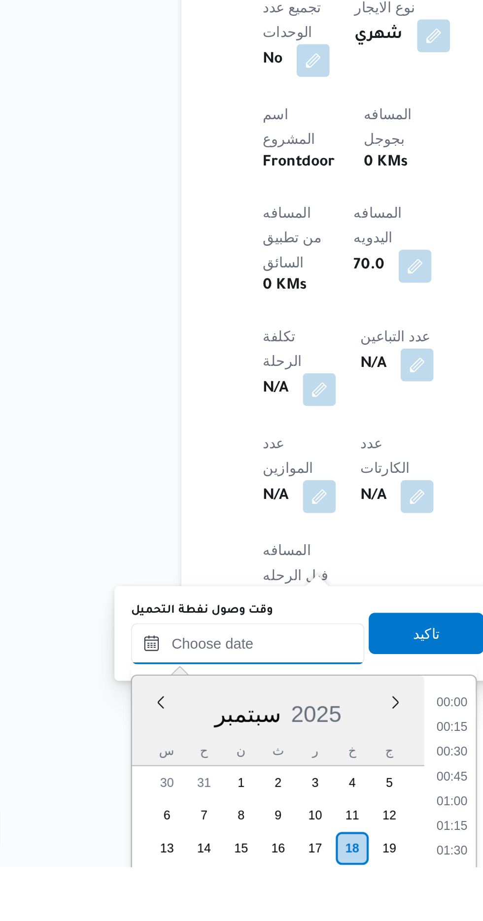
scroll to position [297, 0]
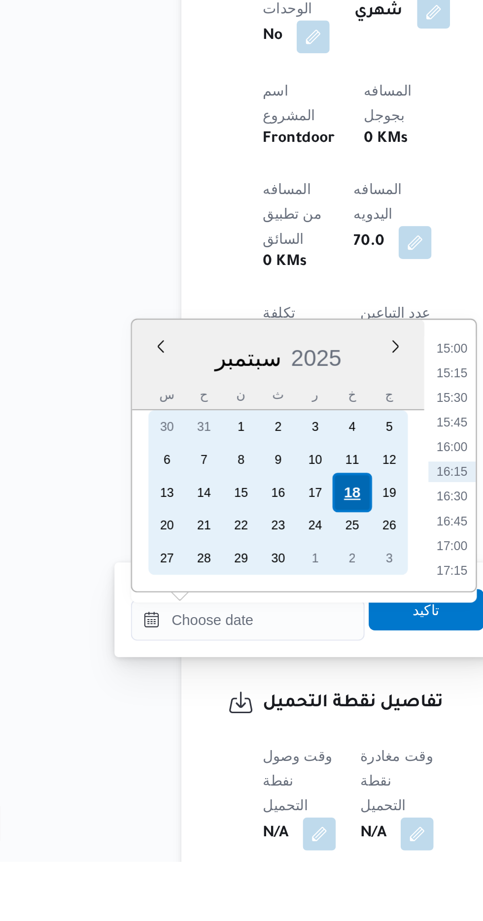
click at [209, 741] on div "18" at bounding box center [209, 744] width 19 height 19
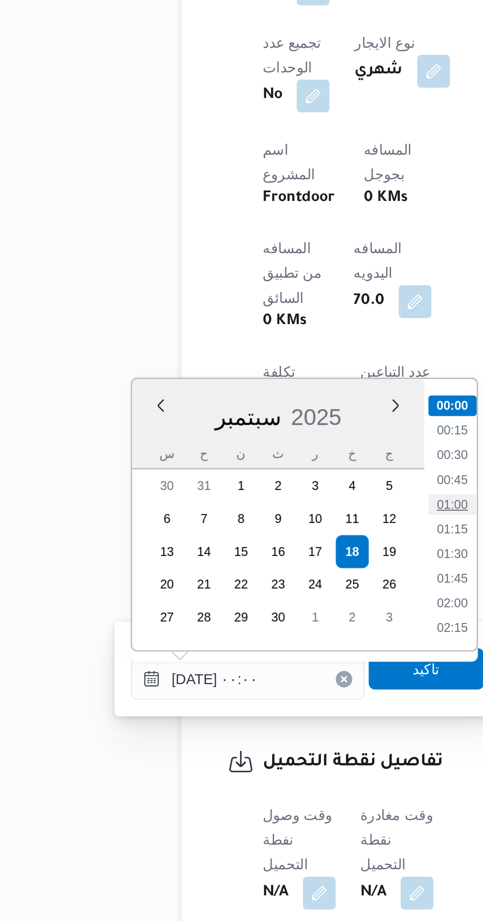
click at [256, 717] on li "01:00" at bounding box center [257, 722] width 23 height 10
type input "[DATE] ٠١:٠٠"
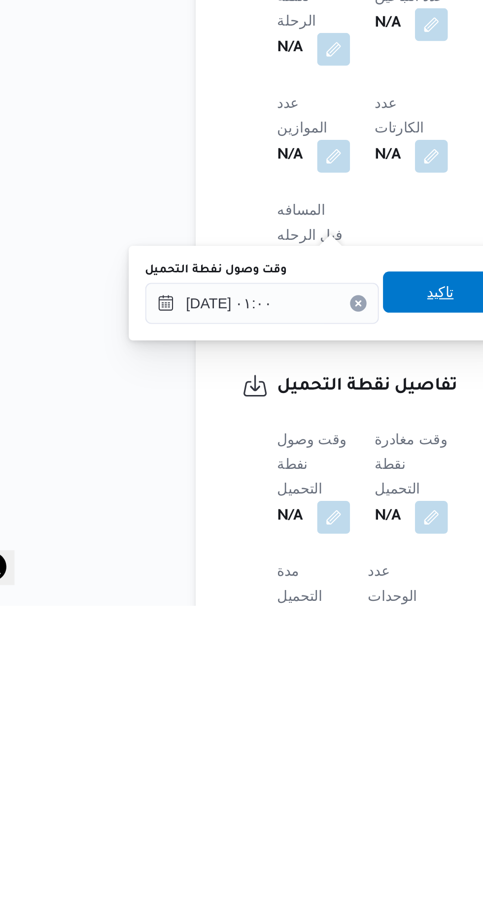
click at [252, 775] on span "تاكيد" at bounding box center [245, 771] width 13 height 12
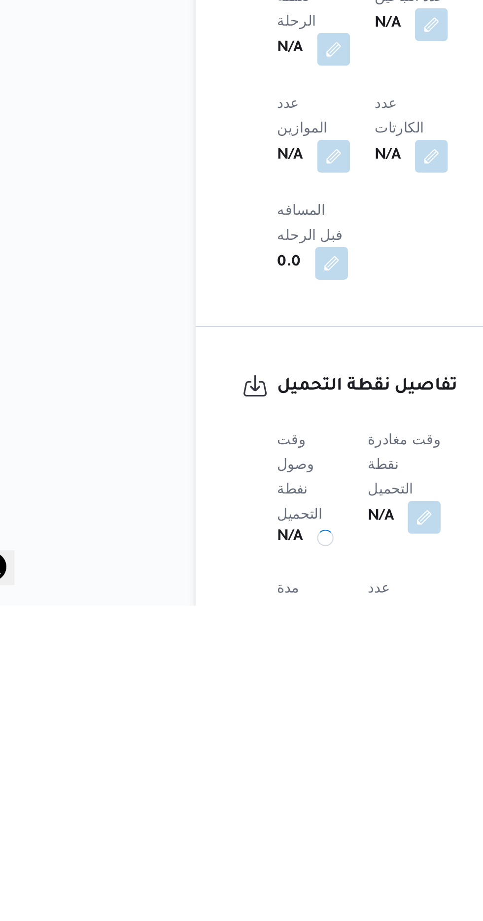
scroll to position [326, 0]
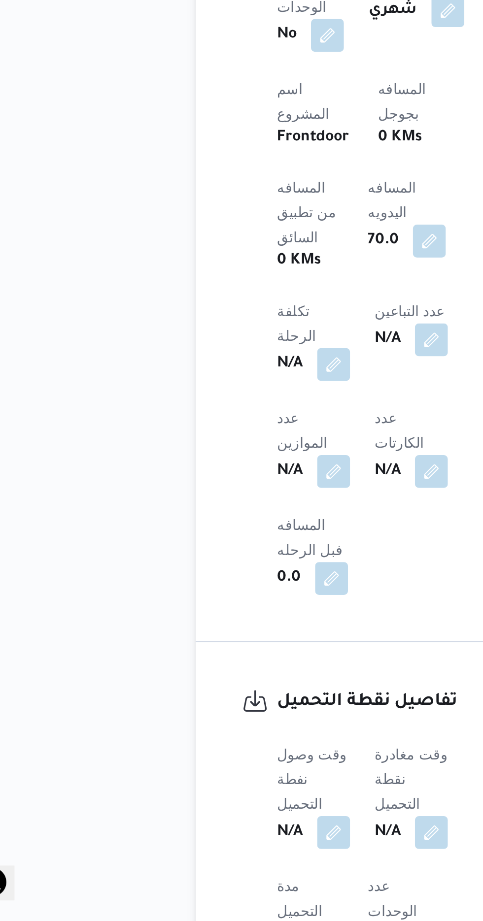
click at [243, 870] on div "N/A" at bounding box center [231, 879] width 37 height 18
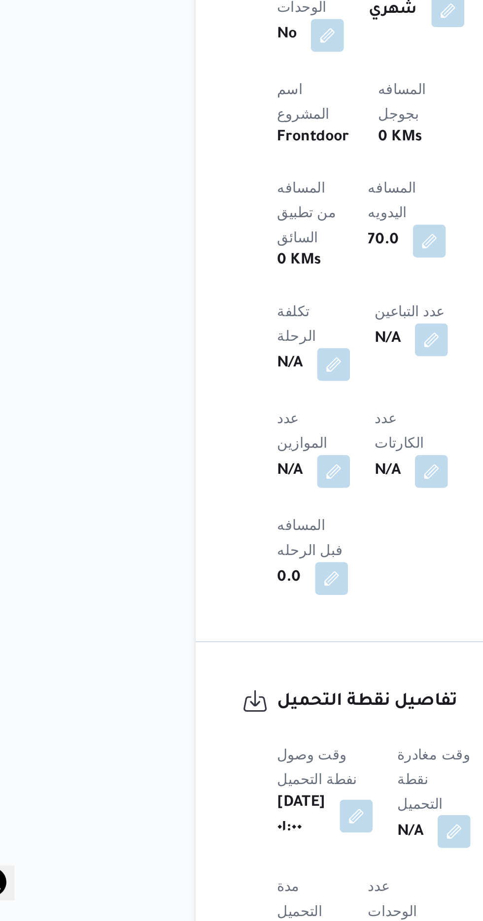
click at [253, 870] on button "button" at bounding box center [252, 878] width 16 height 16
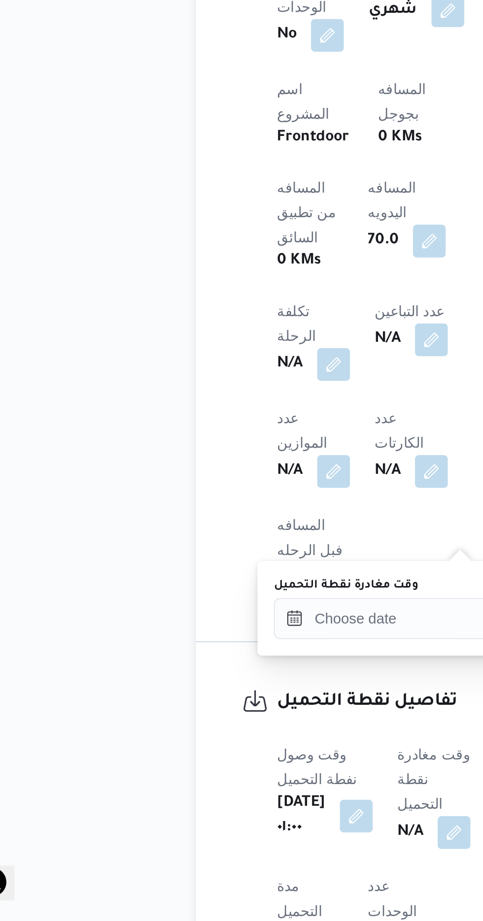
click at [221, 762] on label "وقت مغادرة نقطة التحميل" at bounding box center [199, 761] width 69 height 8
click at [221, 766] on input "وقت مغادرة نقطة التحميل" at bounding box center [221, 776] width 112 height 20
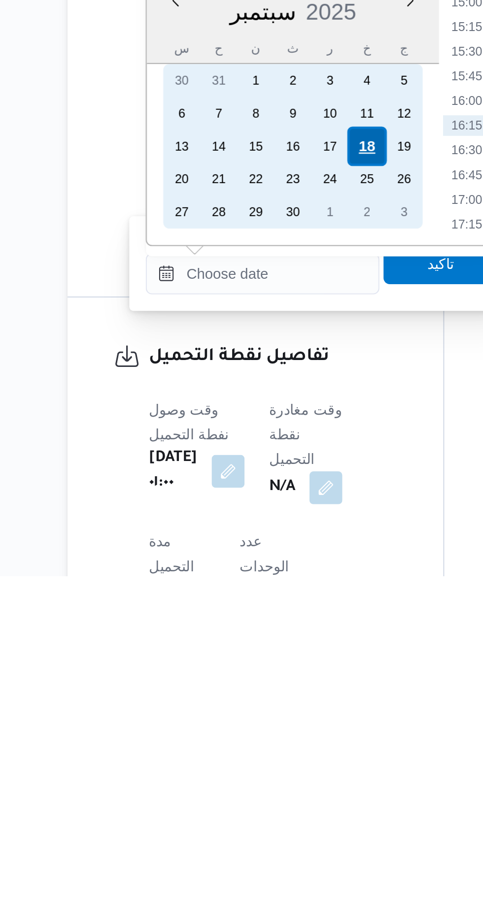
click at [273, 712] on div "18" at bounding box center [271, 715] width 19 height 19
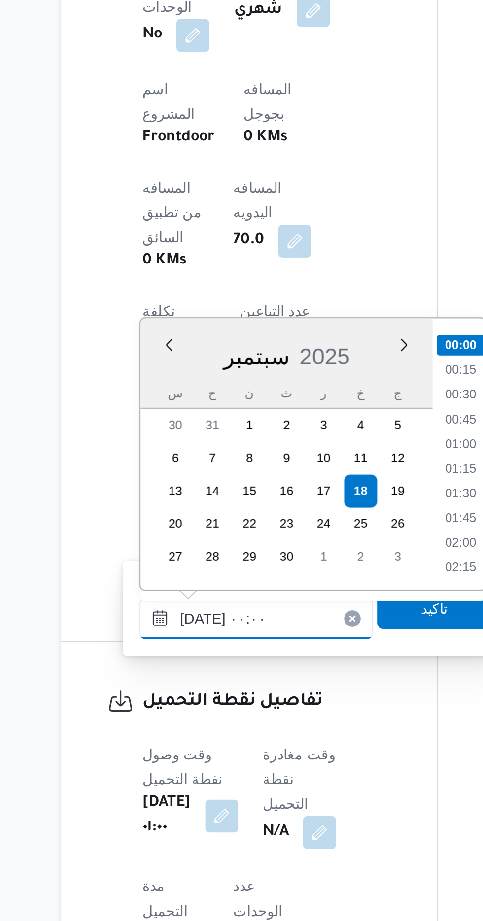
click at [167, 778] on input "[DATE] ٠٠:٠٠" at bounding box center [221, 776] width 112 height 20
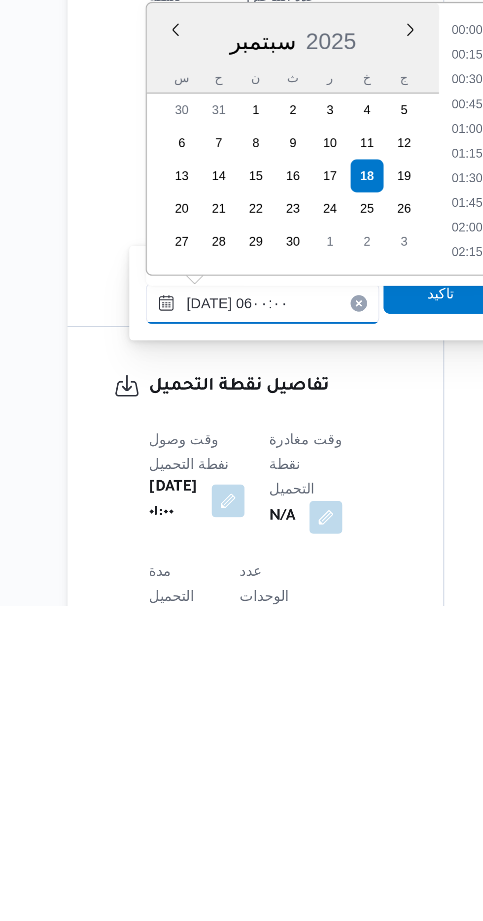
scroll to position [180, 0]
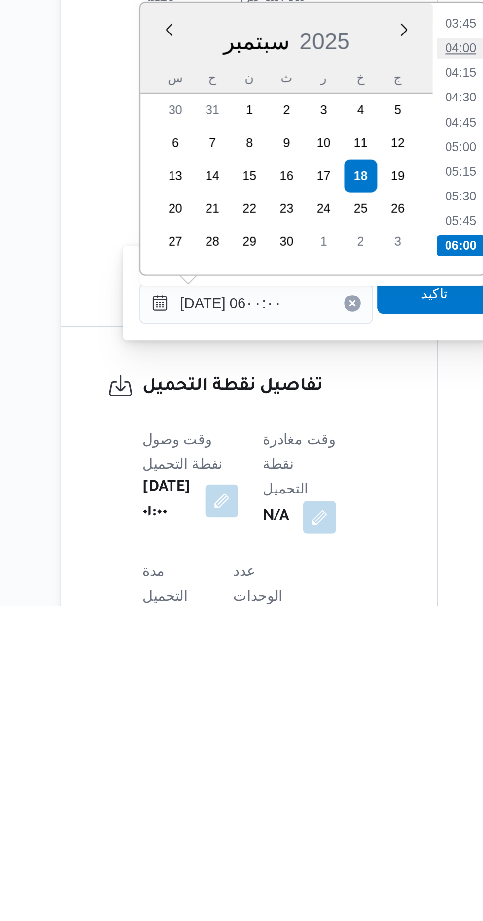
click at [322, 655] on li "04:00" at bounding box center [319, 654] width 23 height 10
type input "[DATE] ٠٤:٠٠"
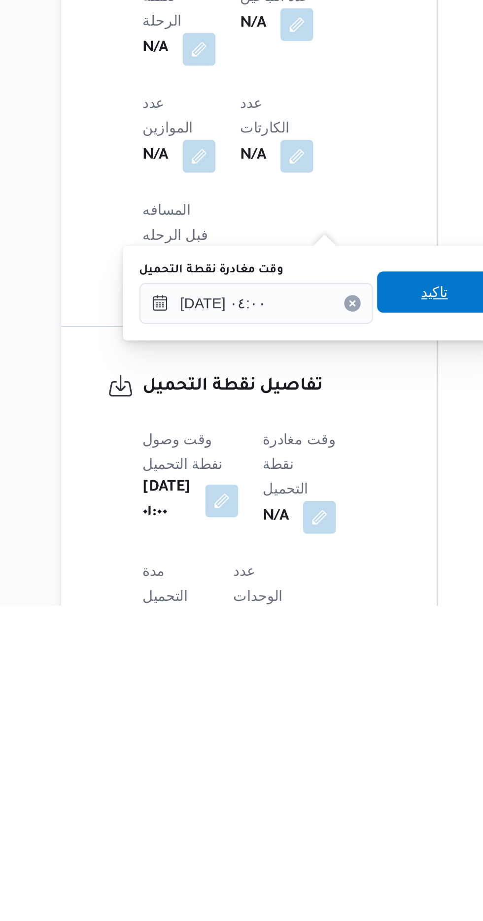
click at [311, 771] on span "تاكيد" at bounding box center [306, 771] width 13 height 12
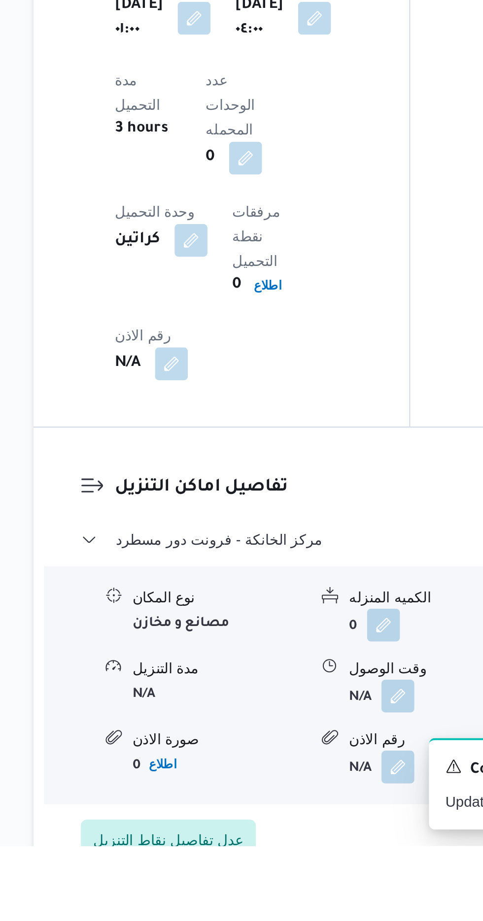
scroll to position [675, 0]
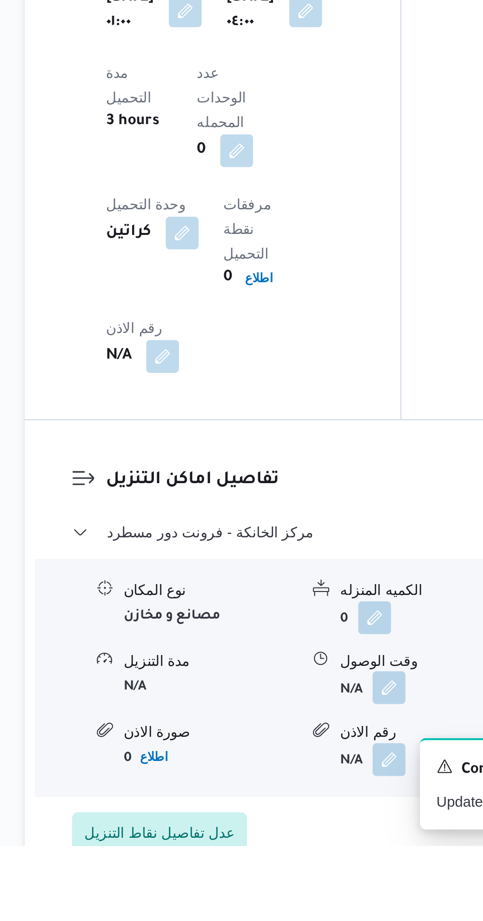
click at [301, 837] on button "button" at bounding box center [303, 845] width 16 height 16
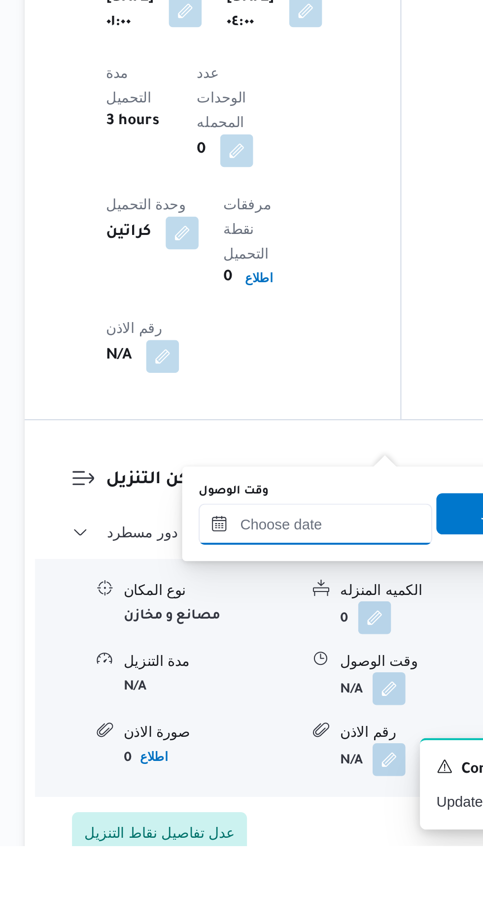
click at [275, 768] on input "وقت الوصول" at bounding box center [267, 767] width 112 height 20
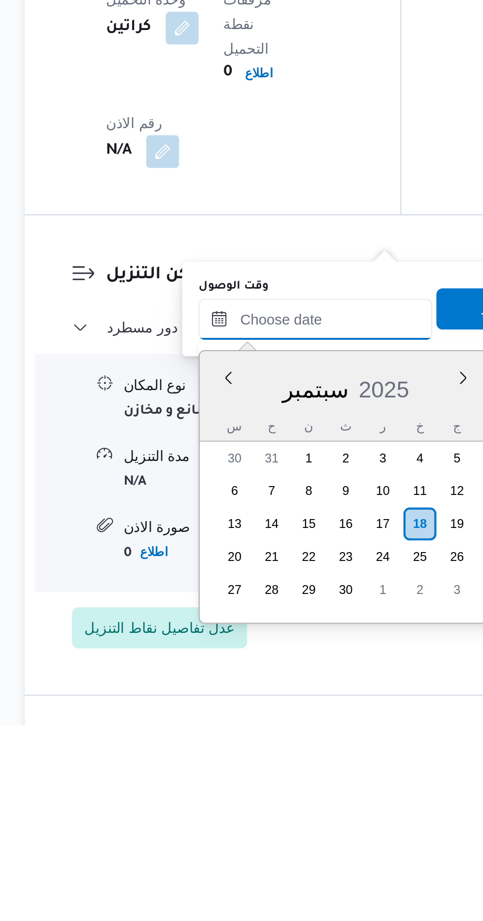
scroll to position [716, 0]
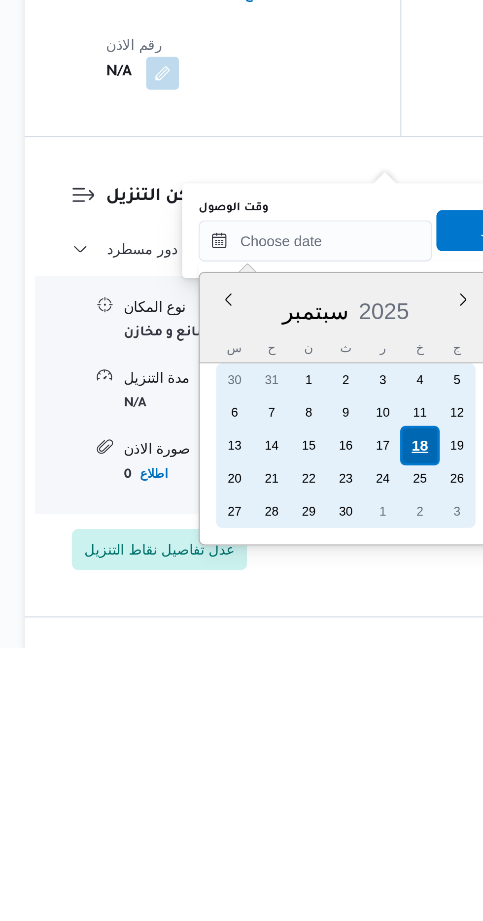
click at [317, 828] on div "18" at bounding box center [317, 824] width 19 height 19
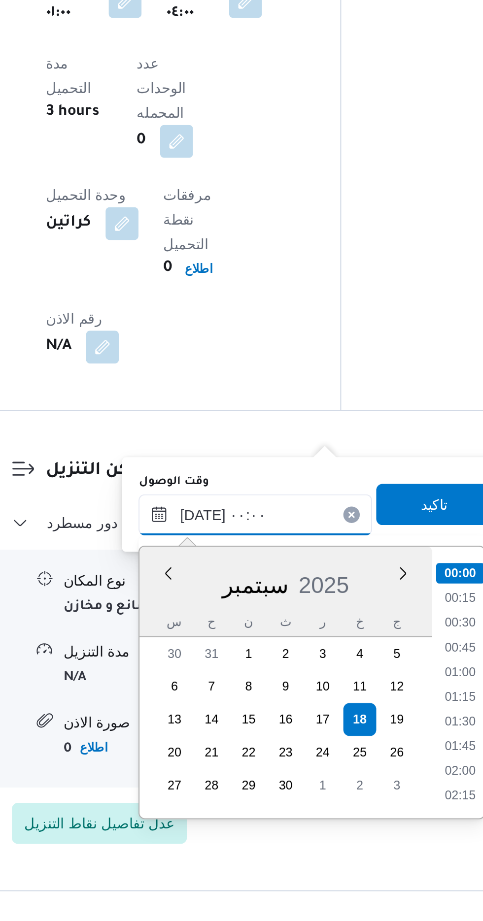
click at [213, 727] on input "[DATE] ٠٠:٠٠" at bounding box center [267, 727] width 112 height 20
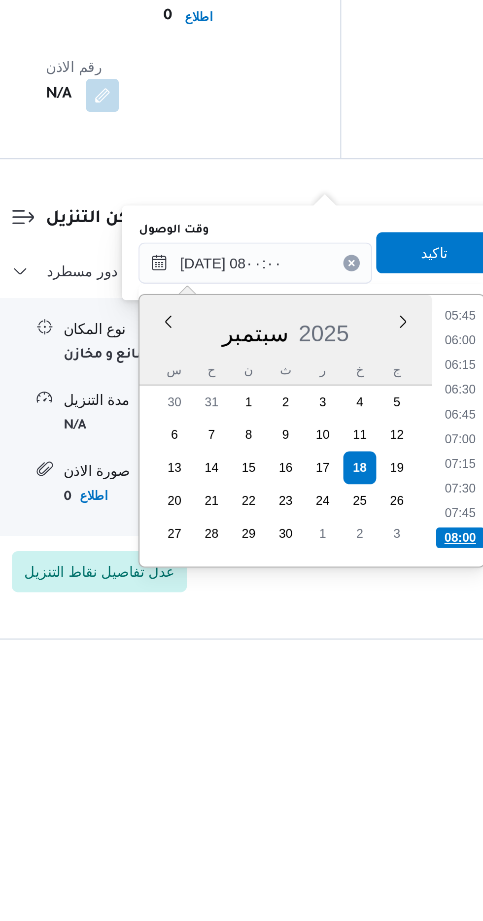
click at [365, 854] on li "08:00" at bounding box center [365, 859] width 23 height 10
type input "[DATE] ٠٨:٠٠"
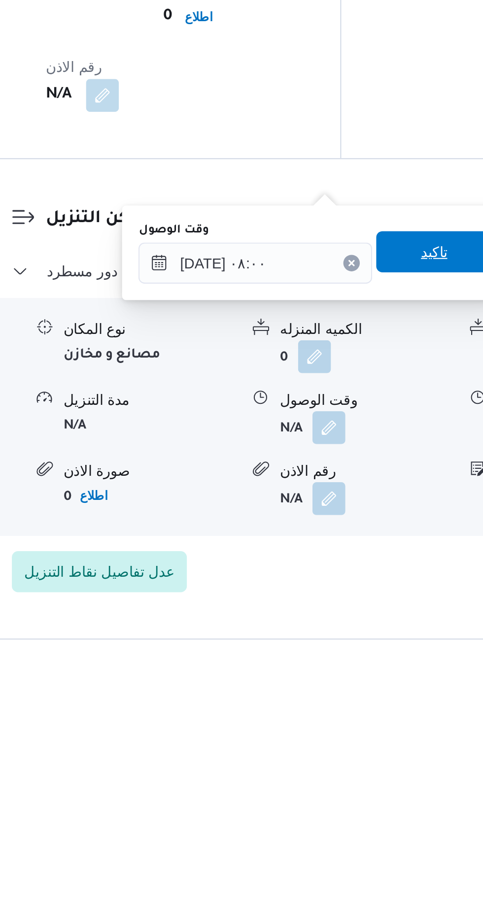
click at [356, 719] on span "تاكيد" at bounding box center [352, 722] width 13 height 12
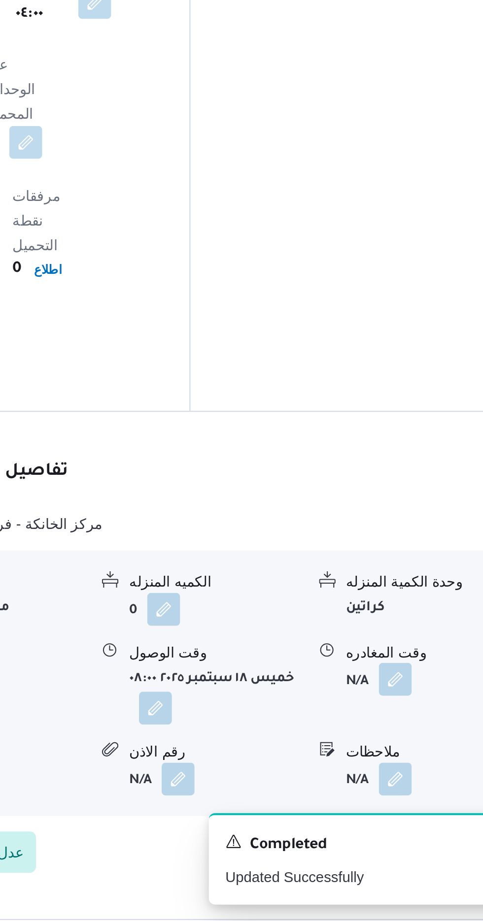
click at [404, 797] on button "button" at bounding box center [406, 805] width 16 height 16
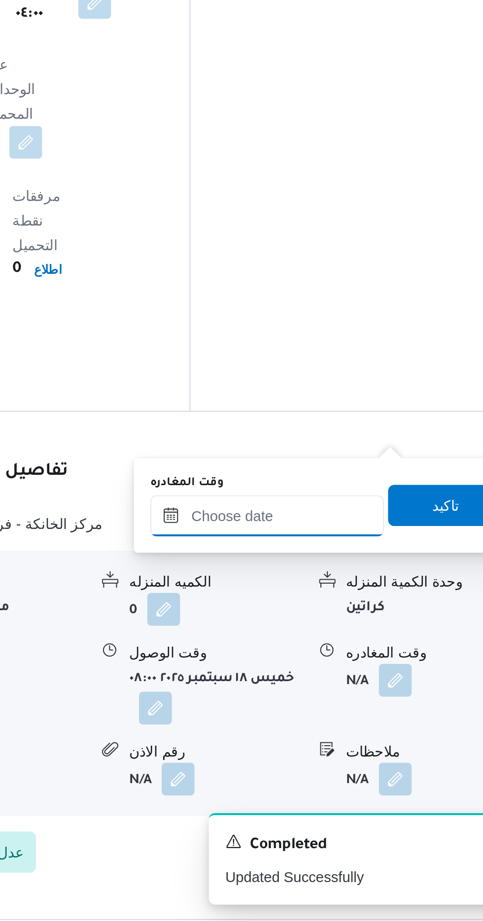
click at [370, 723] on input "وقت المغادره" at bounding box center [345, 727] width 112 height 20
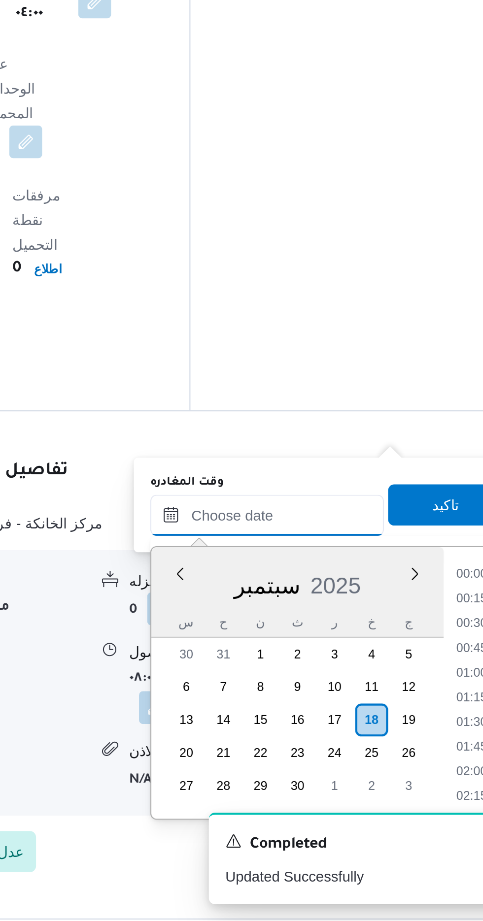
scroll to position [708, 0]
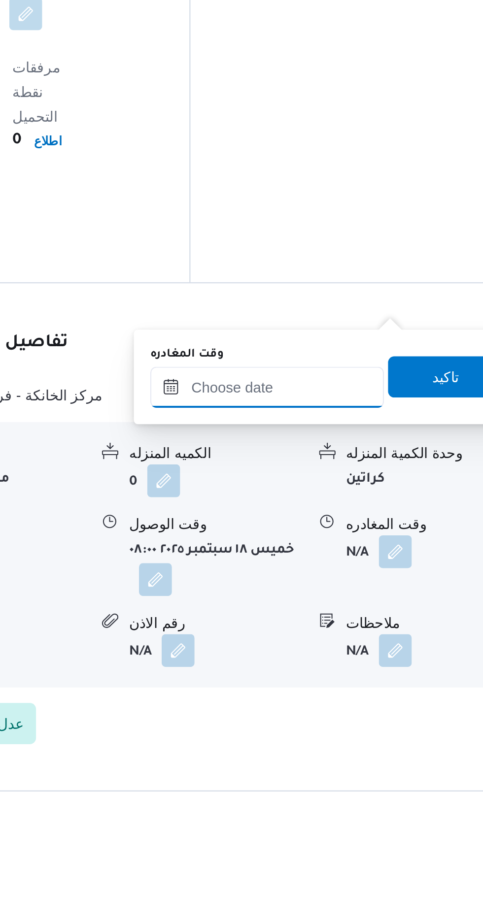
click at [381, 699] on input "وقت المغادره" at bounding box center [345, 702] width 112 height 20
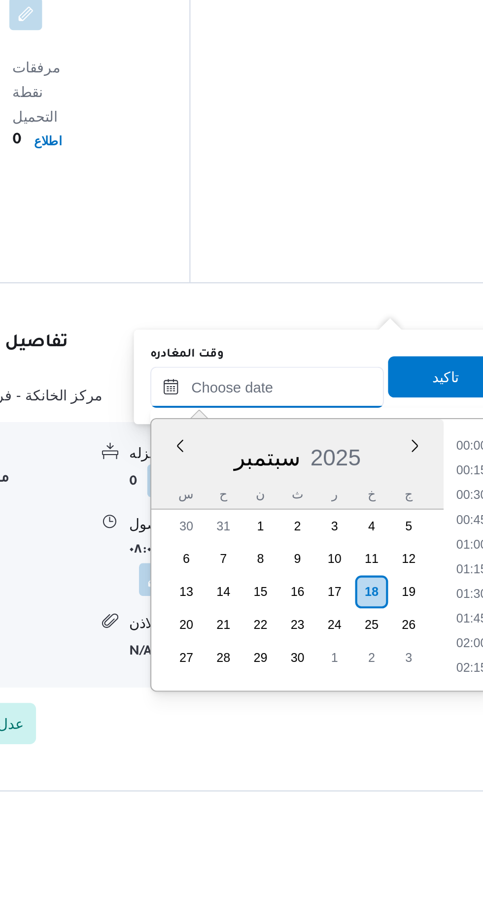
scroll to position [773, 0]
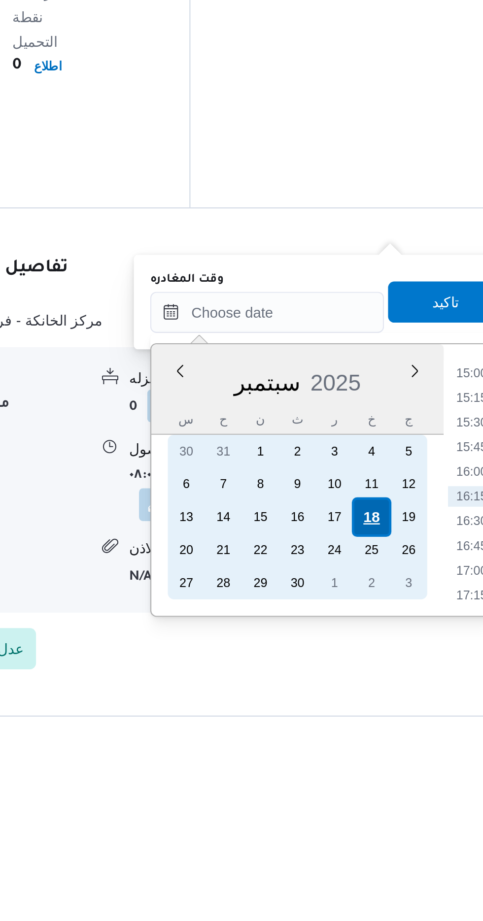
click at [397, 767] on div "18" at bounding box center [395, 767] width 19 height 19
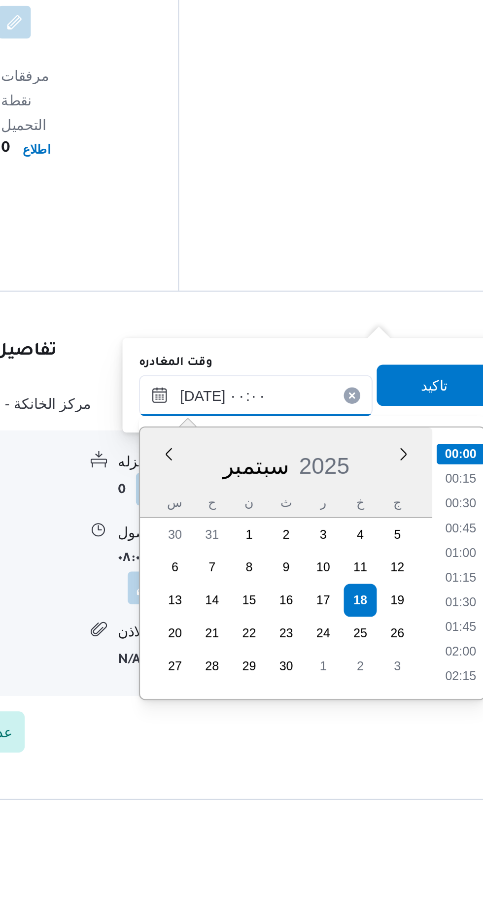
click at [298, 669] on input "[DATE] ٠٠:٠٠" at bounding box center [345, 670] width 112 height 20
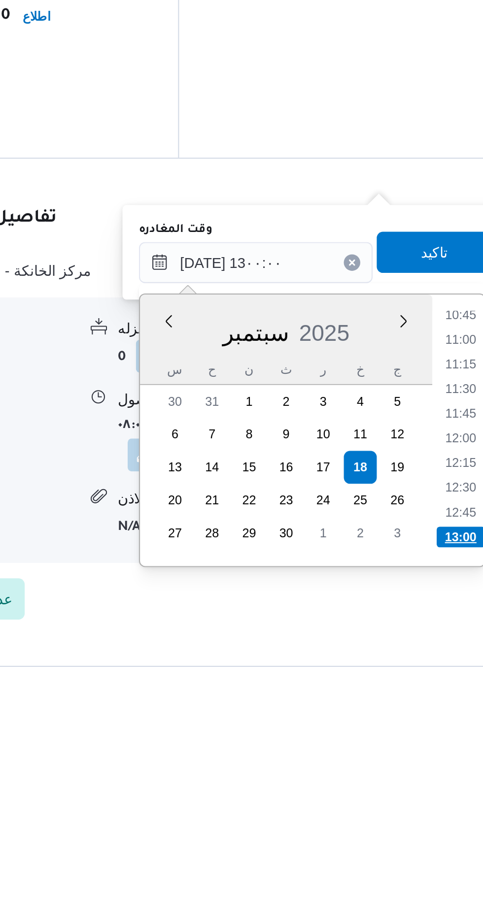
click at [446, 797] on li "13:00" at bounding box center [442, 801] width 23 height 10
type input "[DATE] ١٣:٠٠"
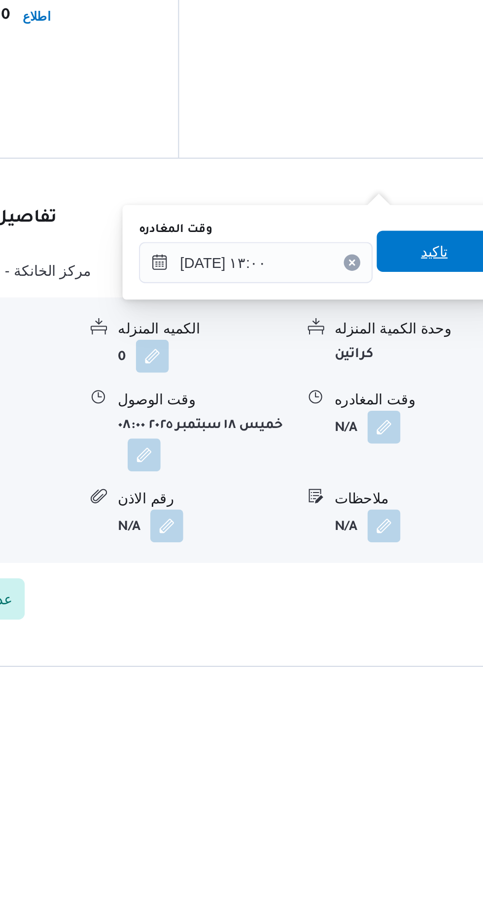
click at [437, 660] on span "تاكيد" at bounding box center [430, 664] width 13 height 12
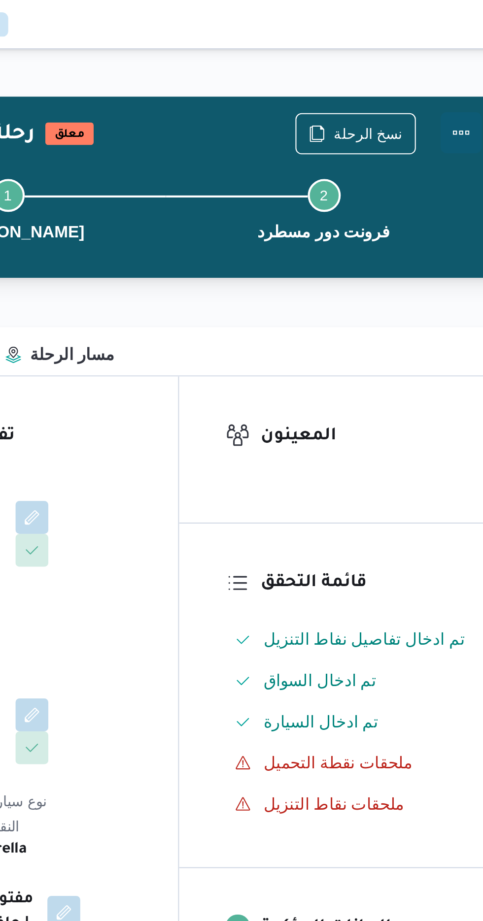
click at [451, 58] on button "Actions" at bounding box center [443, 64] width 20 height 20
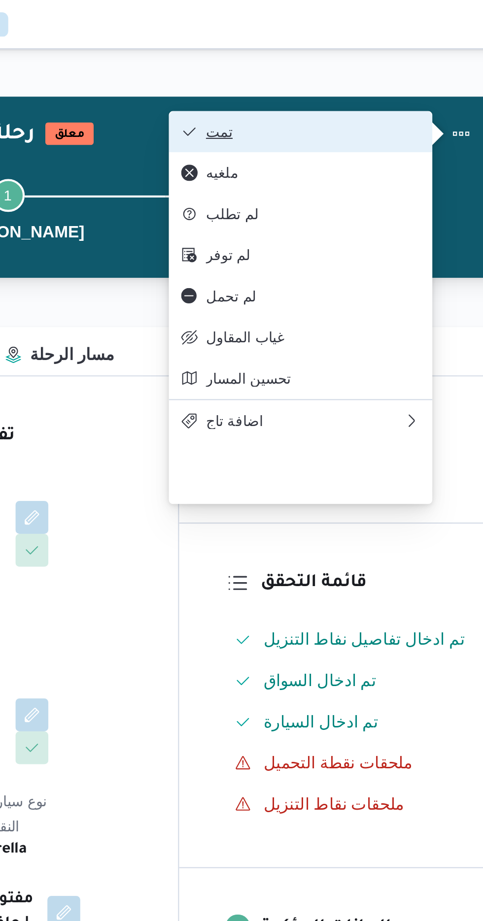
click at [418, 64] on span "تمت" at bounding box center [372, 63] width 102 height 8
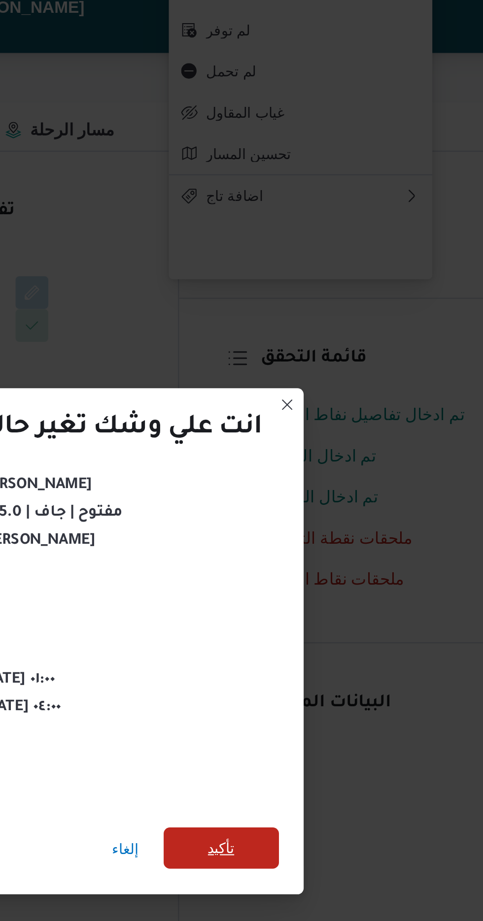
click at [329, 508] on span "تأكيد" at bounding box center [328, 514] width 13 height 12
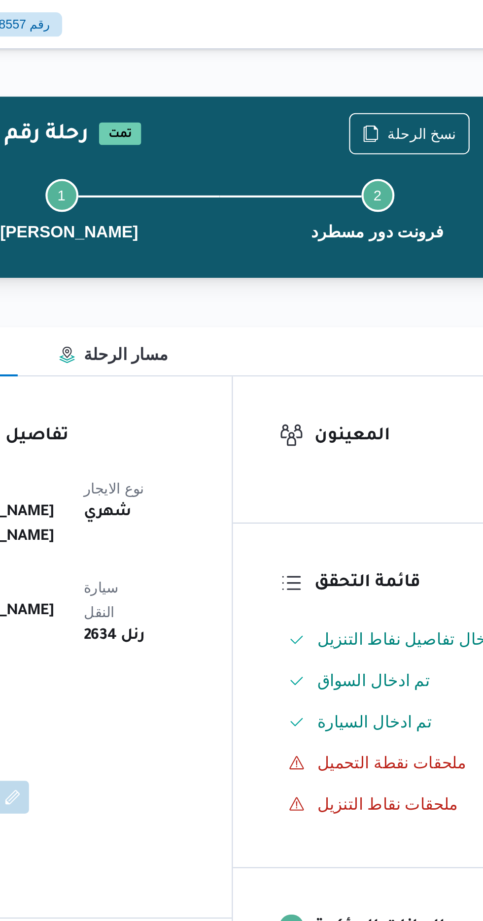
click at [388, 54] on div "نسخ الرحلة" at bounding box center [393, 64] width 58 height 20
click at [391, 62] on span "نسخ الرحلة" at bounding box center [398, 64] width 33 height 12
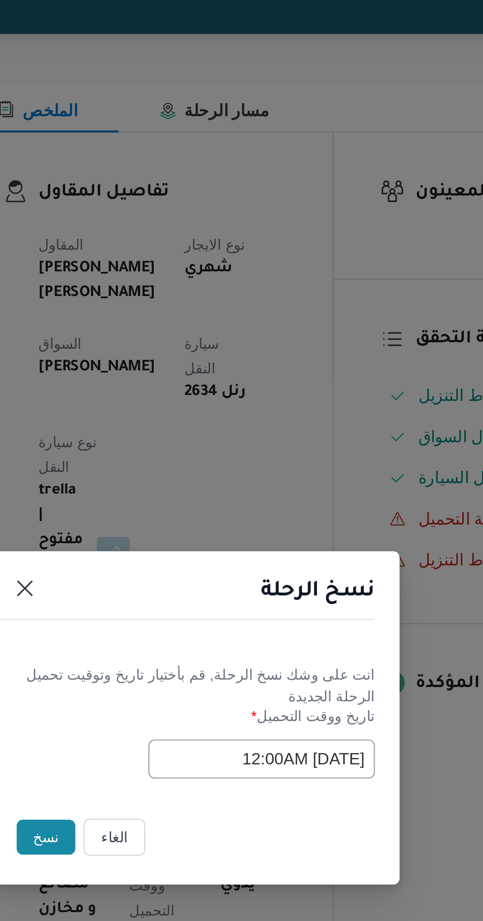
click at [179, 525] on button "نسخ" at bounding box center [171, 517] width 28 height 17
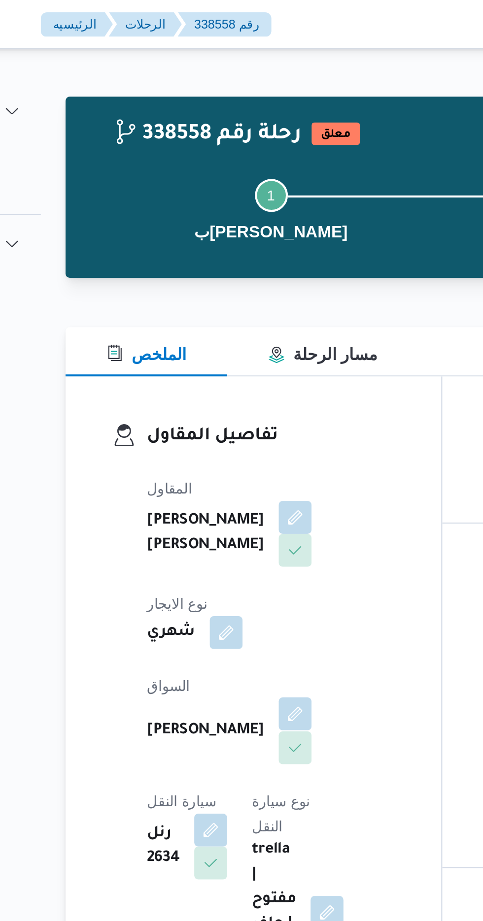
click at [230, 337] on button "button" at bounding box center [238, 342] width 16 height 16
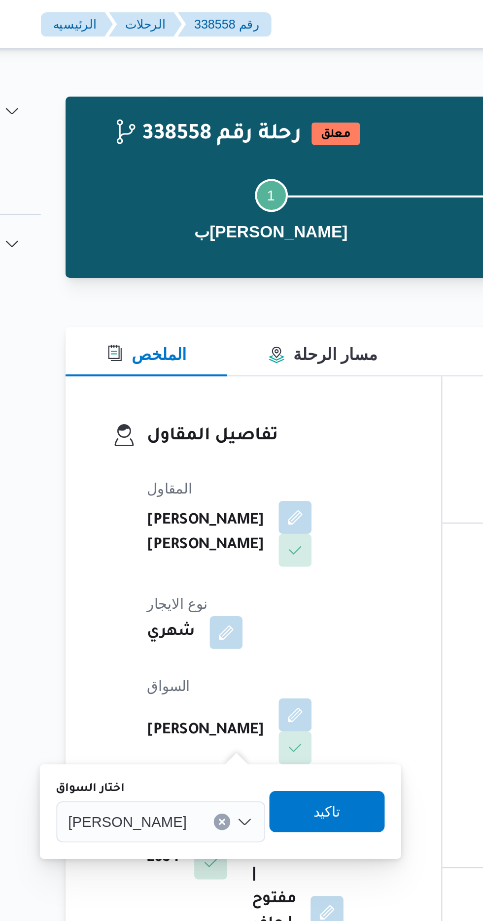
click at [181, 391] on span "[PERSON_NAME]" at bounding box center [158, 393] width 57 height 11
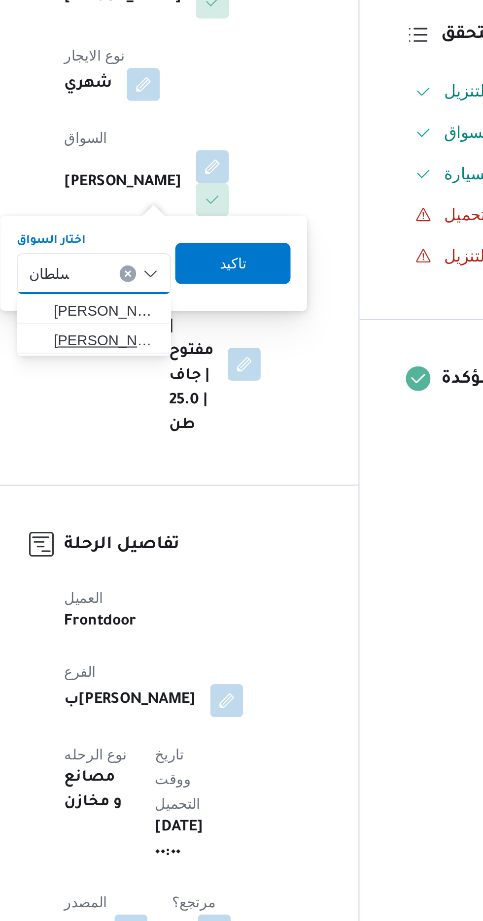
type input "سلطان"
click at [198, 425] on span "[PERSON_NAME] [PERSON_NAME]" at bounding box center [187, 426] width 50 height 12
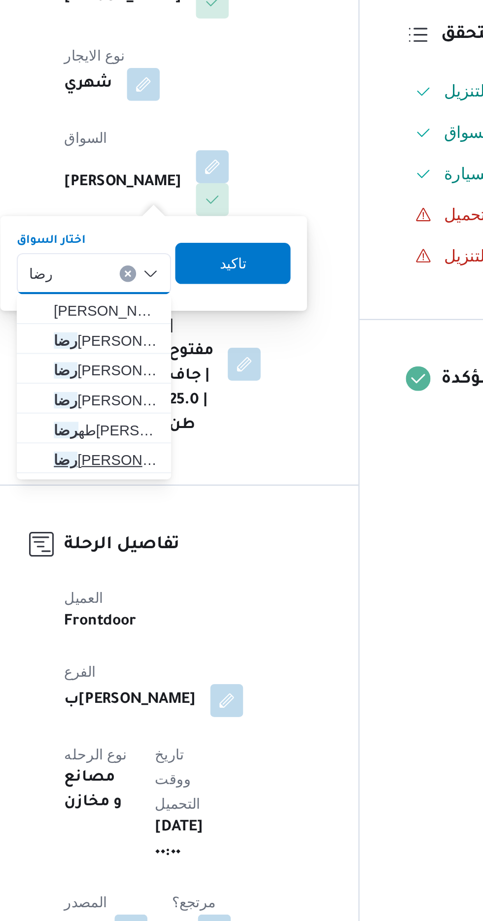
type input "رضا"
click at [201, 480] on span "[PERSON_NAME] [PERSON_NAME]" at bounding box center [187, 483] width 50 height 12
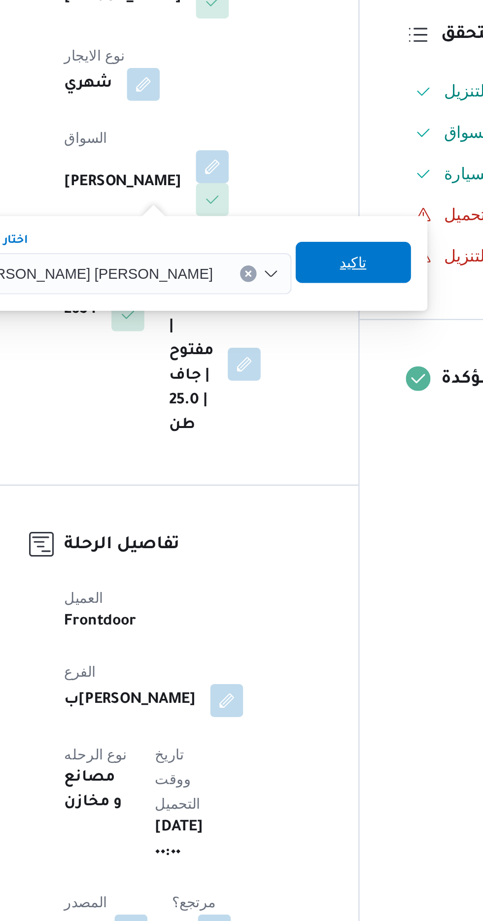
click at [299, 385] on span "تاكيد" at bounding box center [305, 388] width 13 height 12
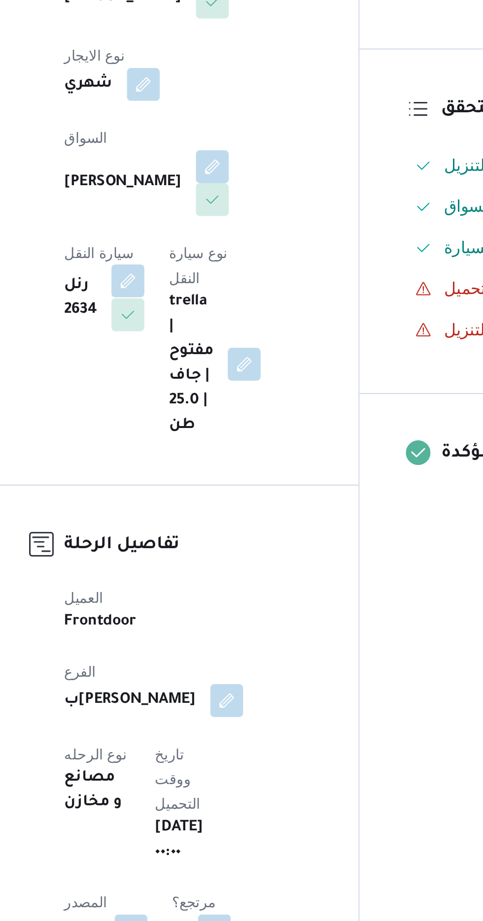
click at [205, 389] on button "button" at bounding box center [198, 397] width 16 height 16
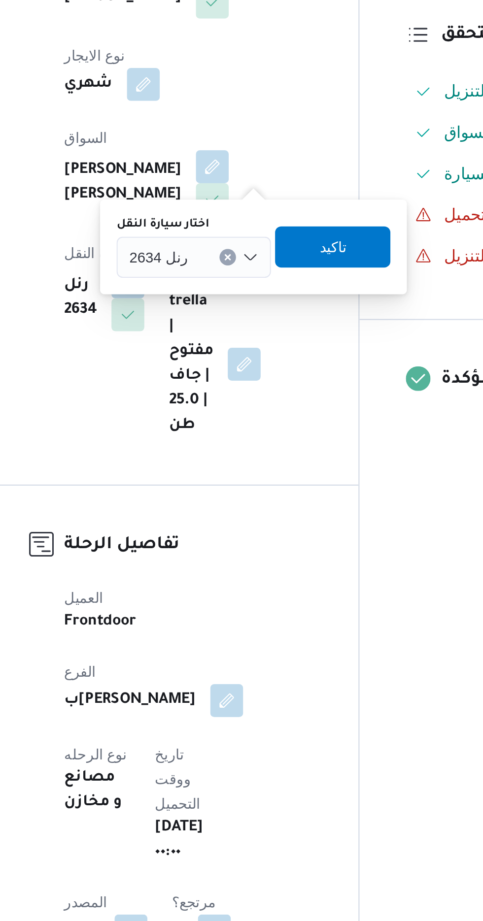
click at [230, 387] on input "اختار سيارة النقل" at bounding box center [230, 386] width 1 height 12
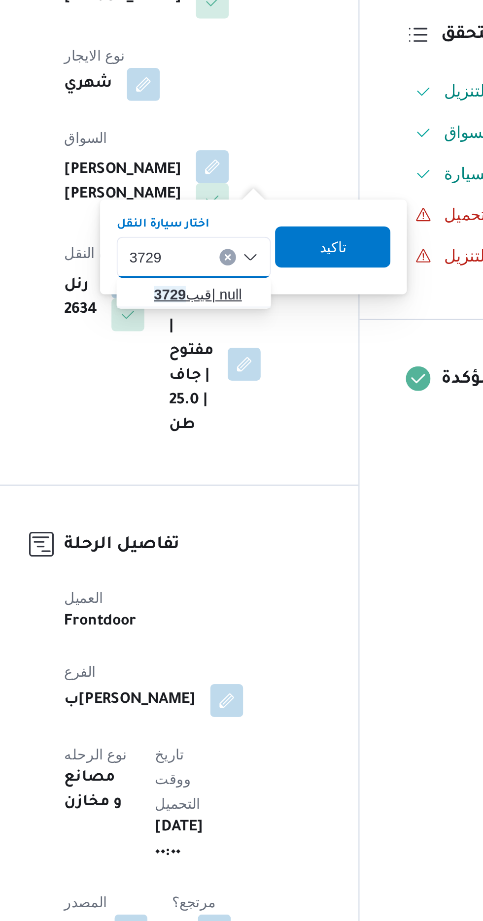
type input "3729"
click at [240, 401] on span "قيب 3729 | null" at bounding box center [235, 403] width 50 height 12
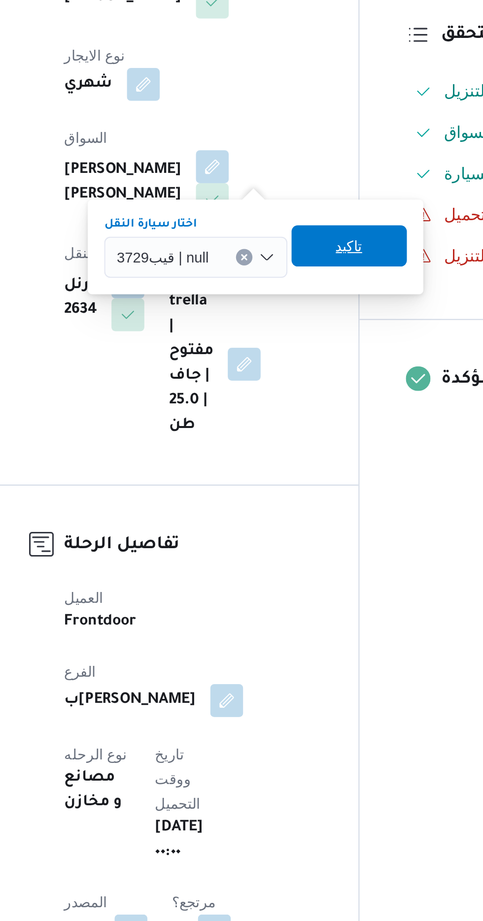
click at [311, 383] on span "تاكيد" at bounding box center [303, 380] width 55 height 20
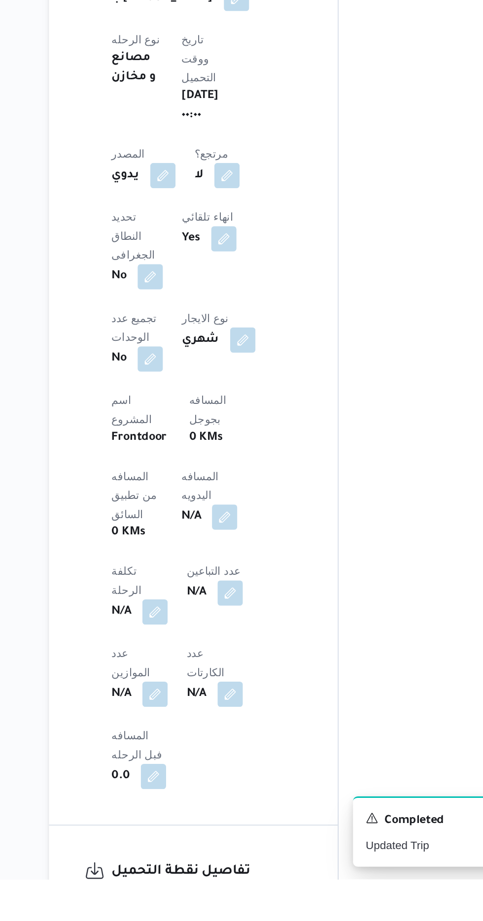
scroll to position [226, 0]
click at [230, 687] on button "button" at bounding box center [238, 695] width 16 height 16
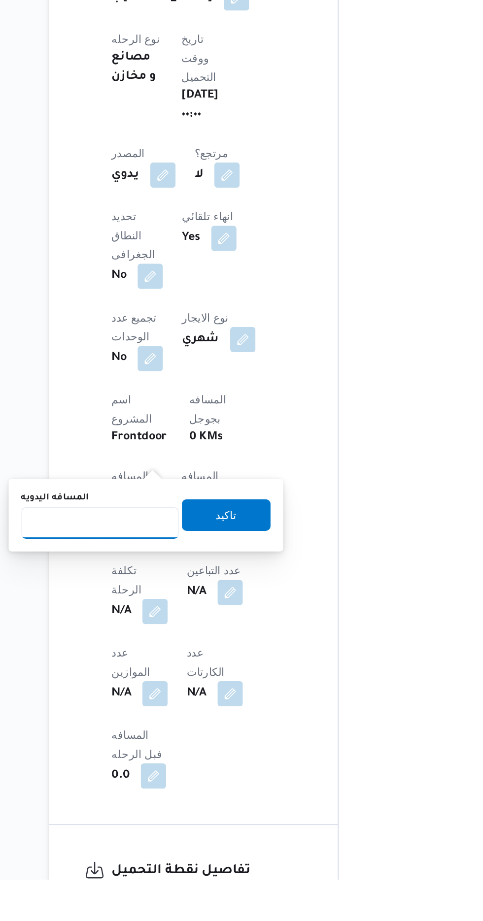
click at [190, 697] on input "المسافه اليدويه" at bounding box center [160, 699] width 98 height 20
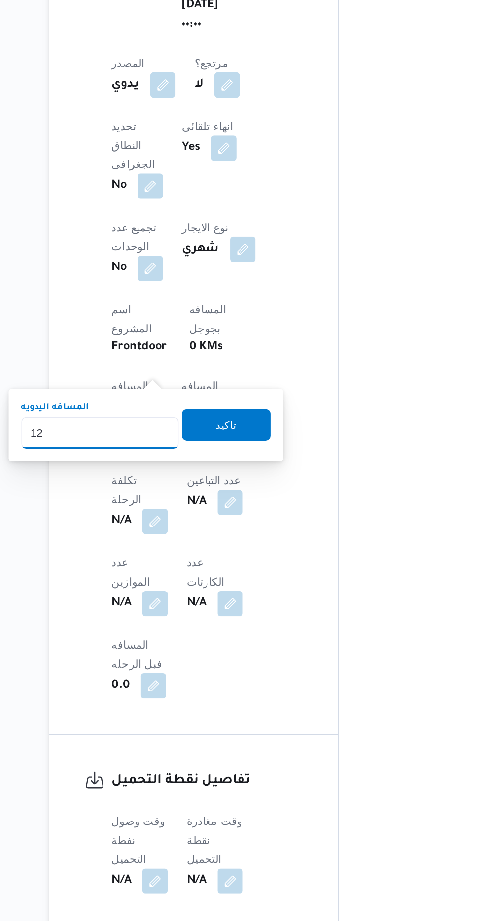
type input "120"
click at [256, 613] on span "تاكيد" at bounding box center [238, 612] width 55 height 20
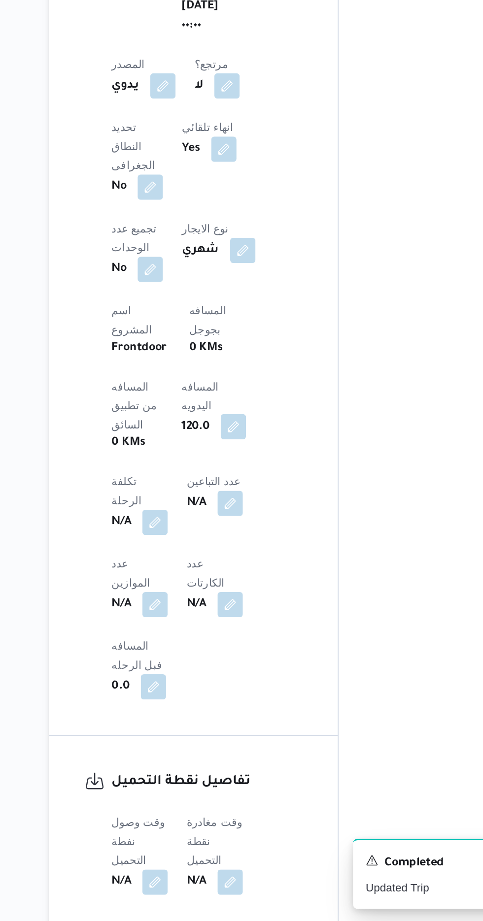
click at [235, 605] on button "button" at bounding box center [243, 613] width 16 height 16
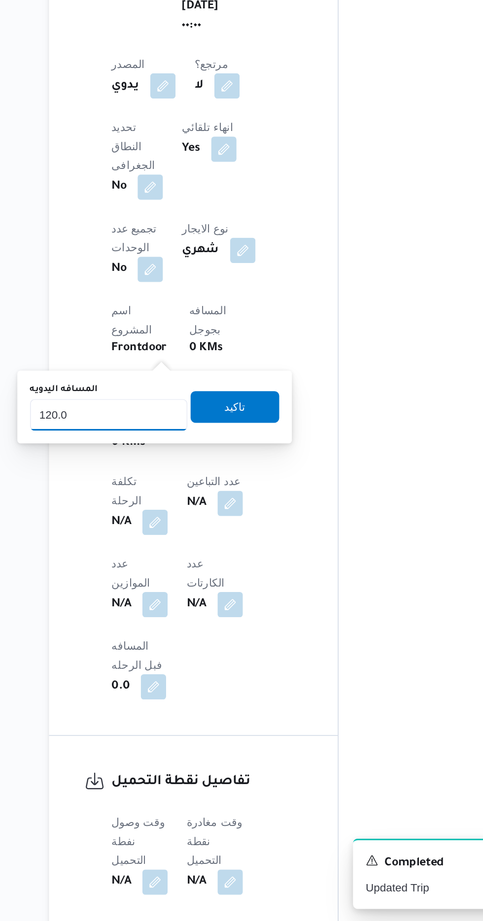
click at [192, 607] on input "120.0" at bounding box center [165, 605] width 98 height 20
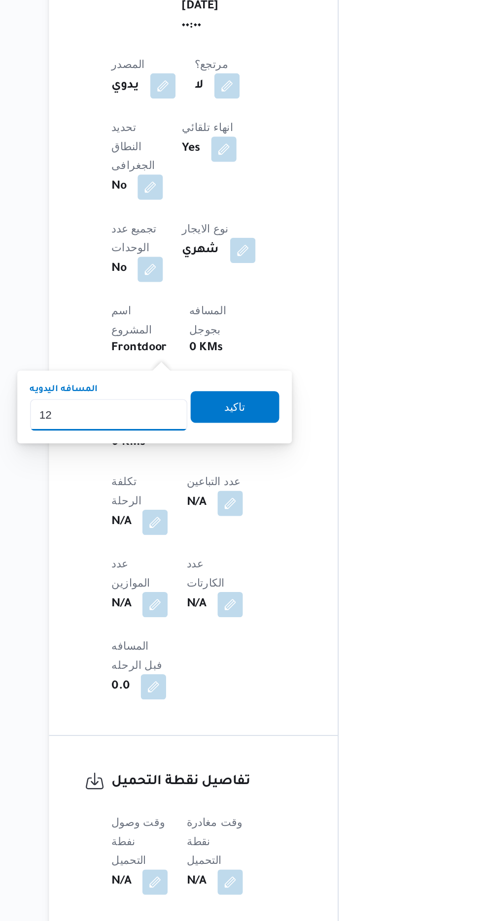
type input "1"
type input "70"
click at [266, 608] on span "تاكيد" at bounding box center [243, 600] width 55 height 20
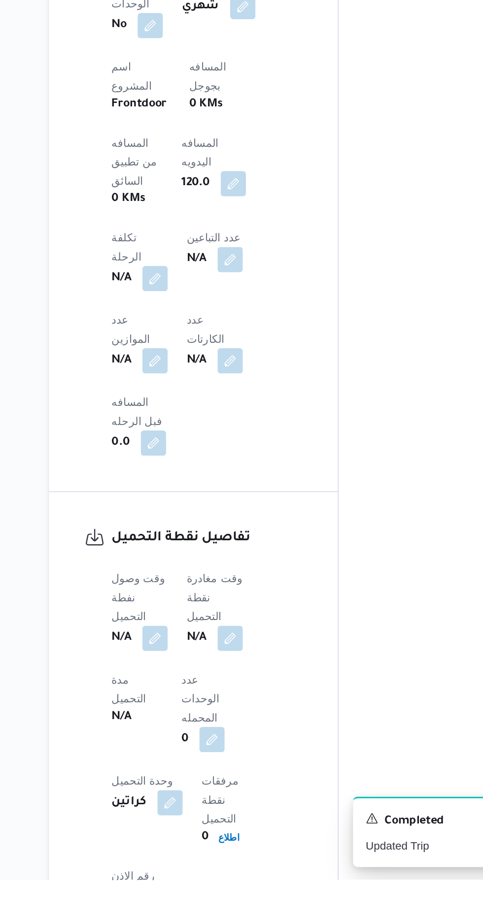
scroll to position [434, 0]
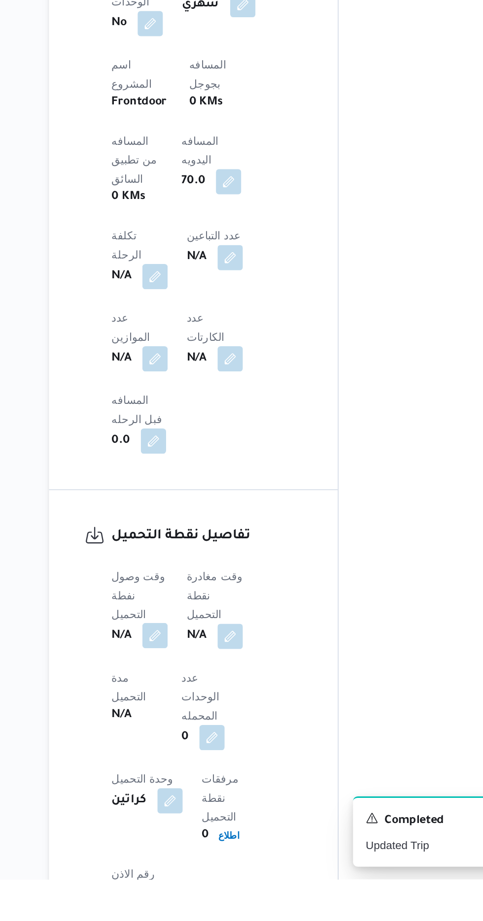
click at [201, 761] on button "button" at bounding box center [194, 769] width 16 height 16
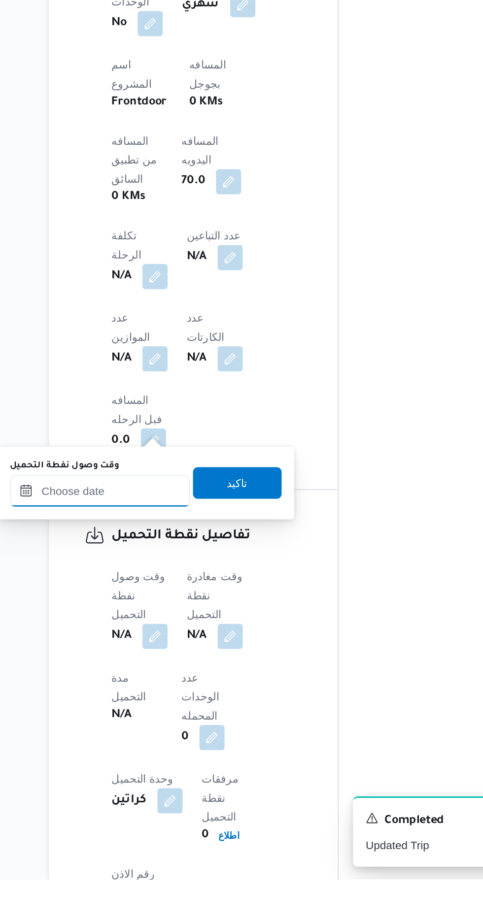
click at [182, 682] on input "وقت وصول نفطة التحميل" at bounding box center [160, 679] width 112 height 20
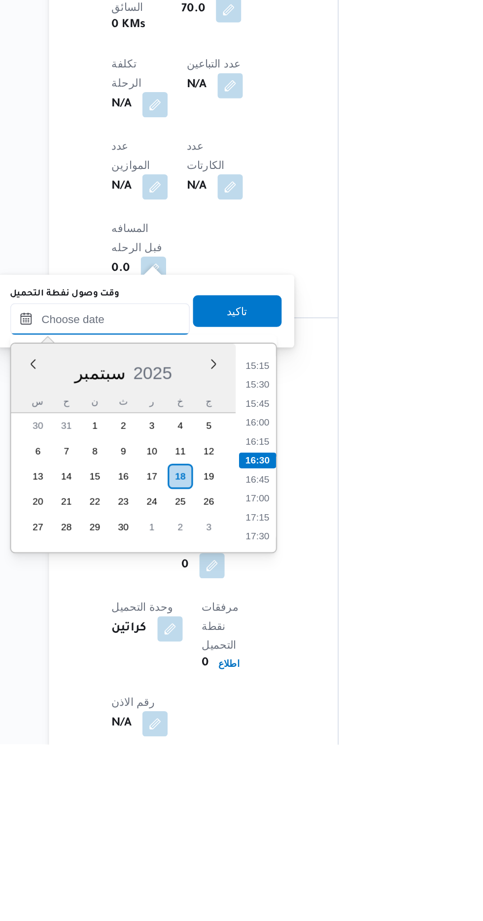
scroll to position [458, 0]
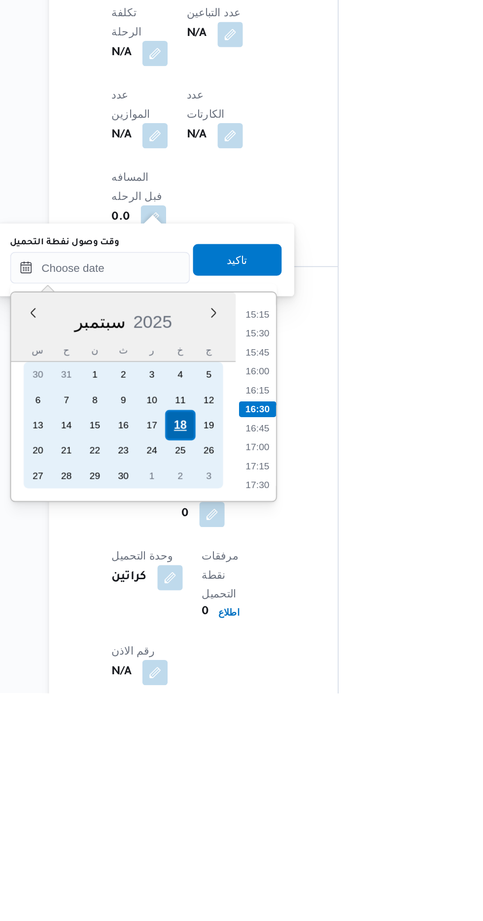
click at [209, 754] on div "18" at bounding box center [209, 754] width 19 height 19
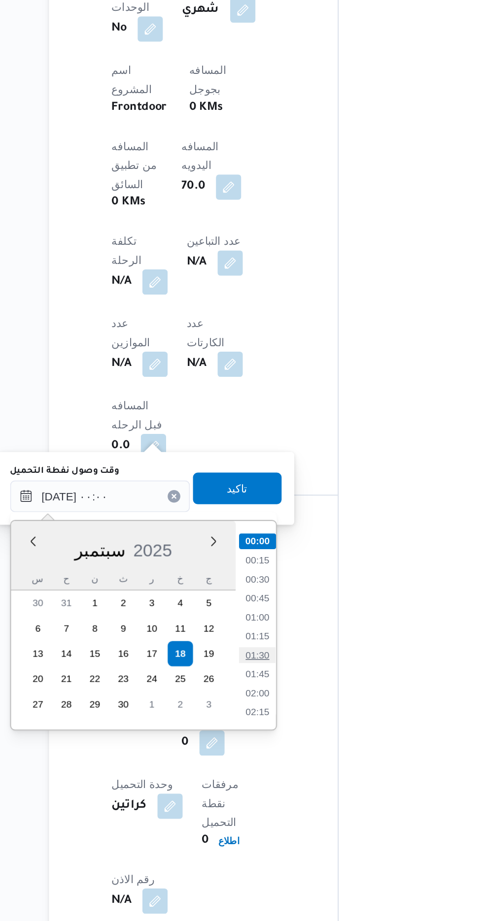
click at [263, 752] on li "01:30" at bounding box center [257, 755] width 23 height 10
type input "[DATE] ٠١:٣٠"
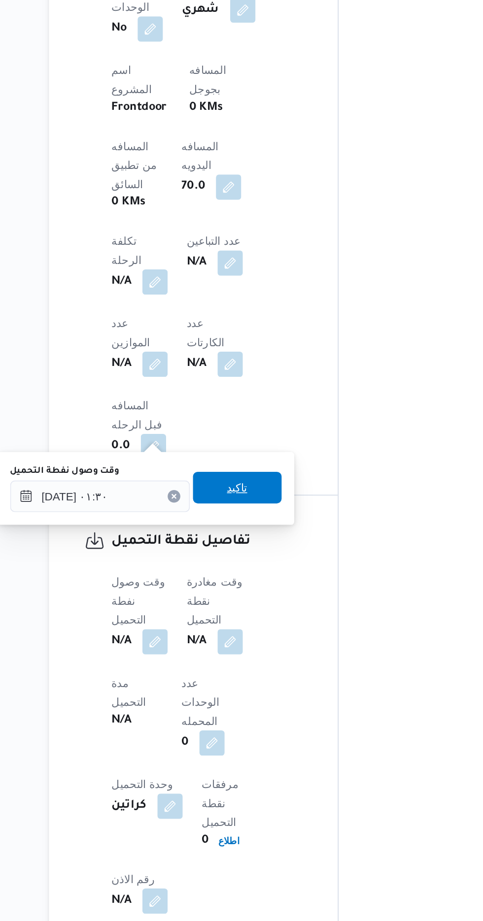
click at [264, 651] on span "تاكيد" at bounding box center [245, 651] width 55 height 20
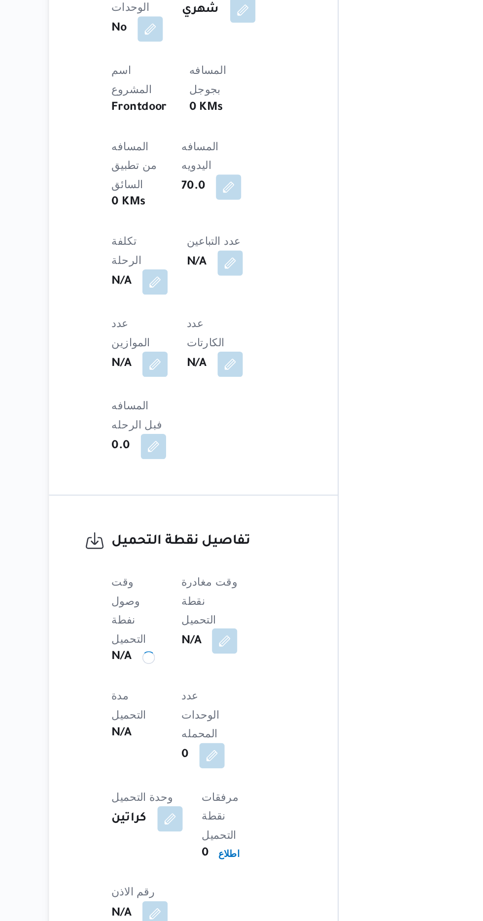
click at [243, 738] on button "button" at bounding box center [238, 746] width 16 height 16
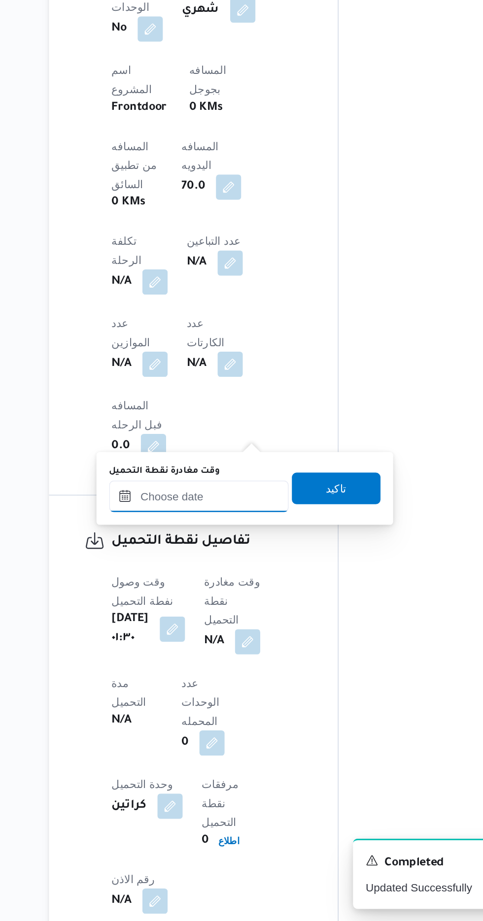
click at [223, 656] on input "وقت مغادرة نقطة التحميل" at bounding box center [221, 656] width 112 height 20
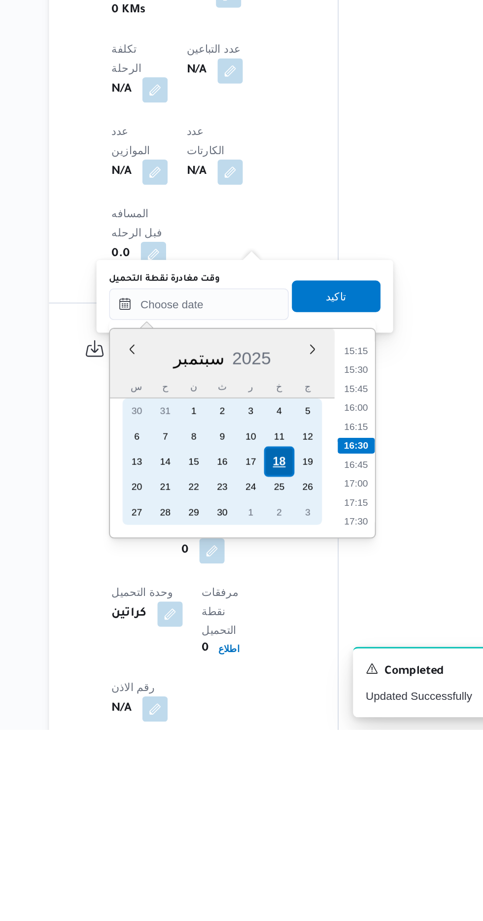
click at [271, 753] on div "18" at bounding box center [271, 754] width 19 height 19
type input "[DATE] ٠٠:٠٠"
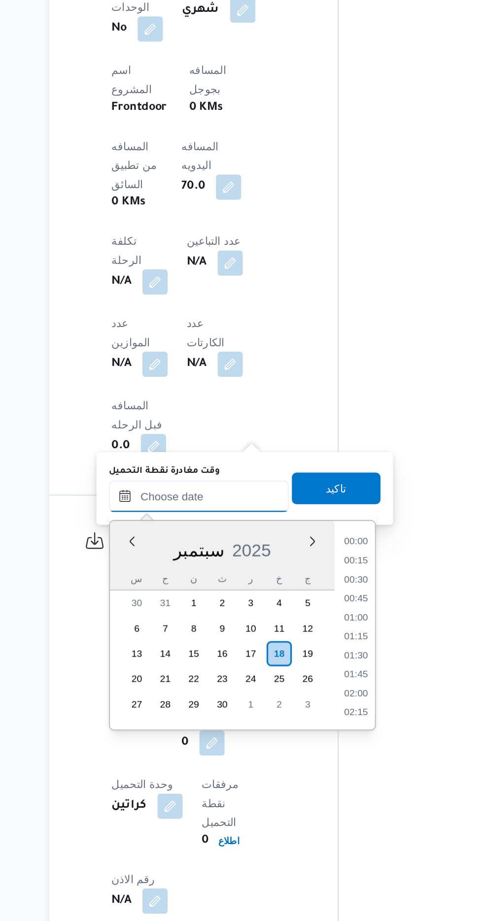
click at [171, 662] on input "وقت مغادرة نقطة التحميل" at bounding box center [221, 656] width 112 height 20
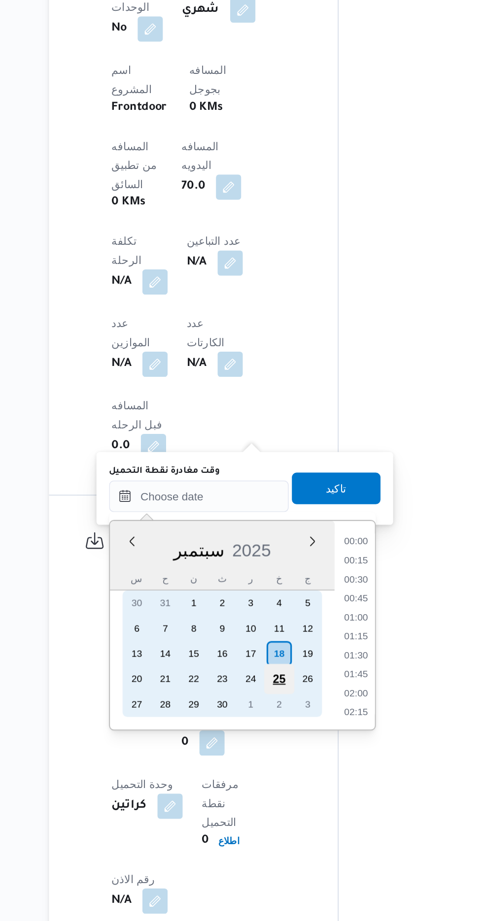
click at [268, 760] on div "25" at bounding box center [271, 769] width 19 height 19
click at [271, 753] on div "18" at bounding box center [271, 754] width 19 height 19
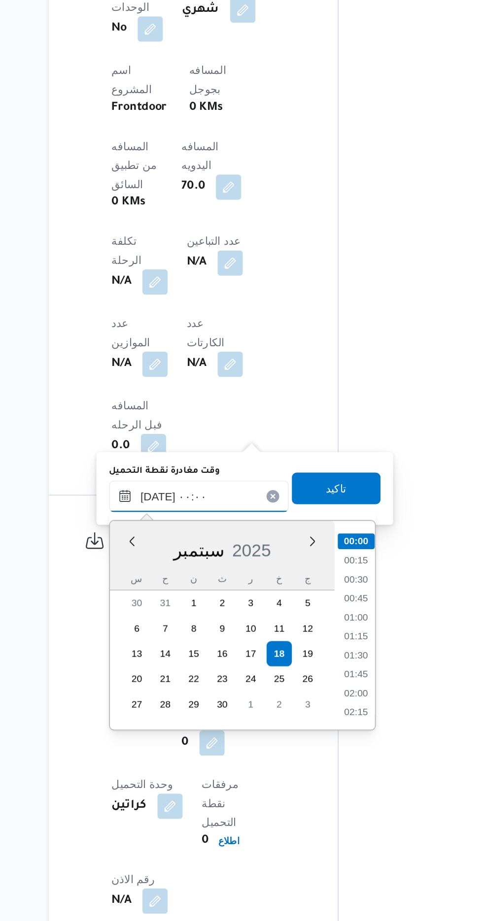
click at [166, 660] on input "[DATE] ٠٠:٠٠" at bounding box center [221, 656] width 112 height 20
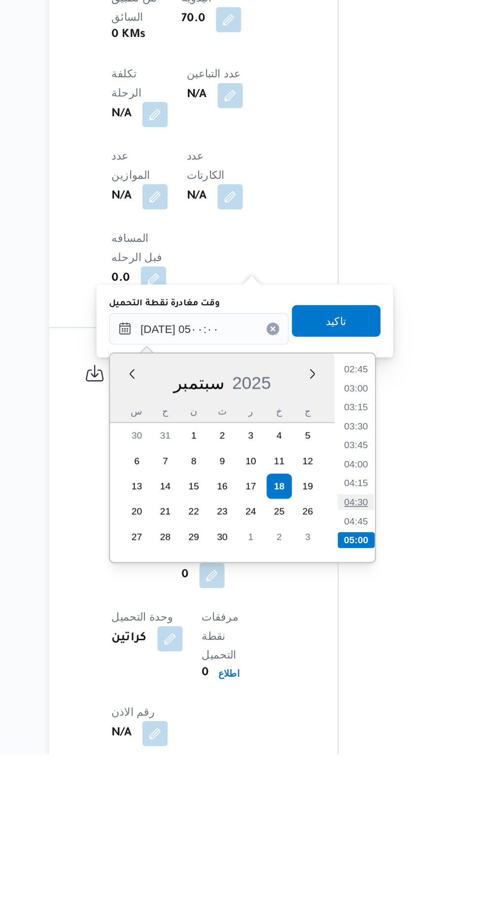
click at [322, 765] on li "04:30" at bounding box center [319, 764] width 23 height 10
type input "[DATE] ٠٤:٣٠"
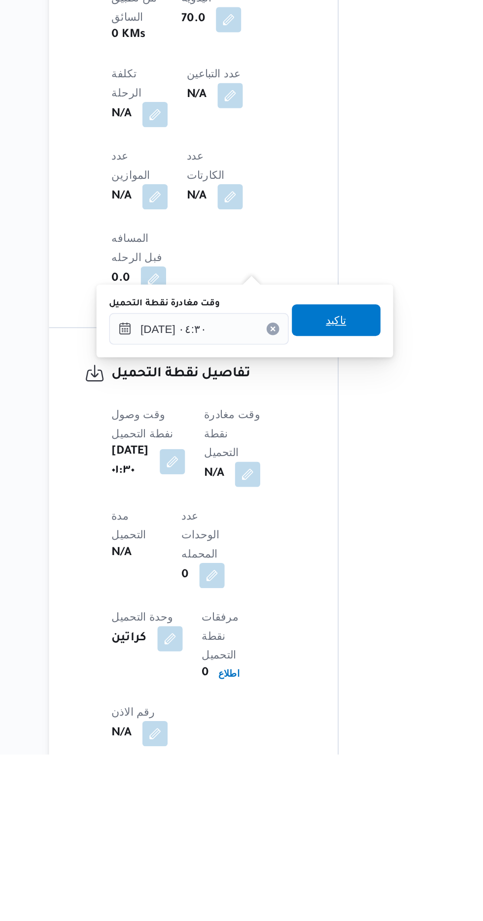
click at [323, 651] on span "تاكيد" at bounding box center [306, 651] width 55 height 20
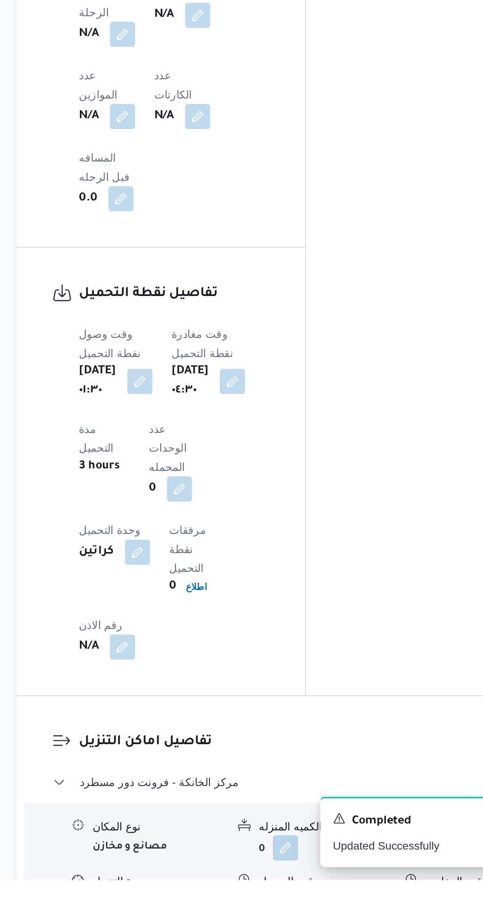
scroll to position [586, 0]
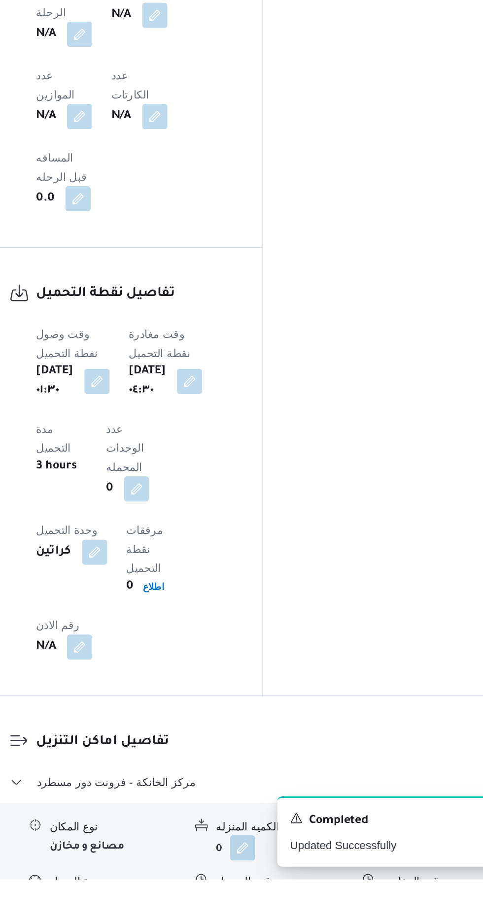
click at [303, 921] on button "button" at bounding box center [303, 935] width 16 height 16
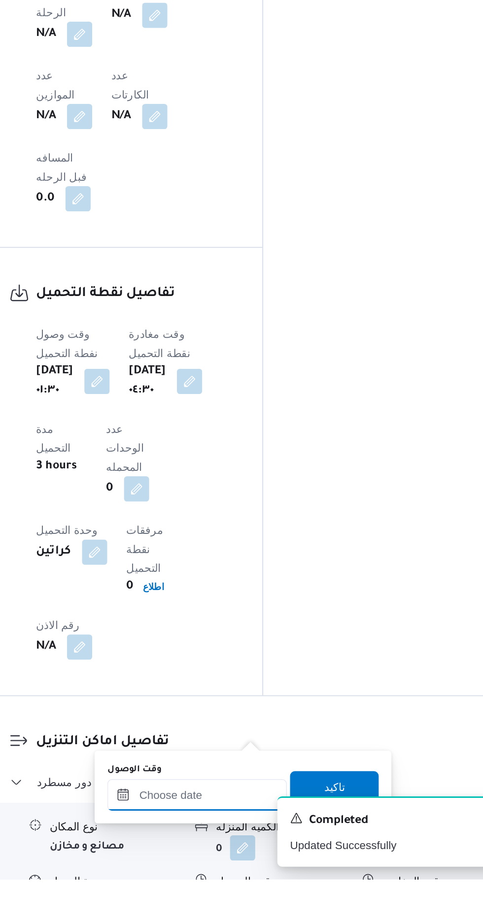
click at [266, 866] on input "وقت الوصول" at bounding box center [267, 868] width 112 height 20
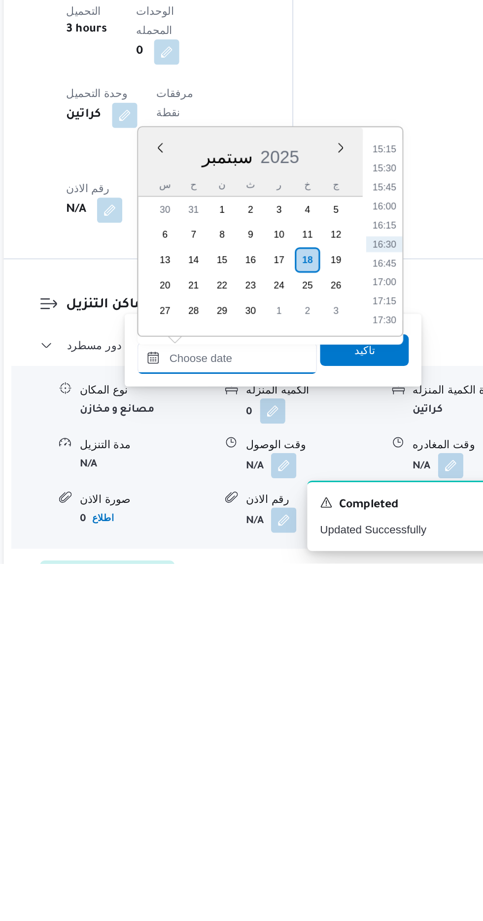
scroll to position [703, 0]
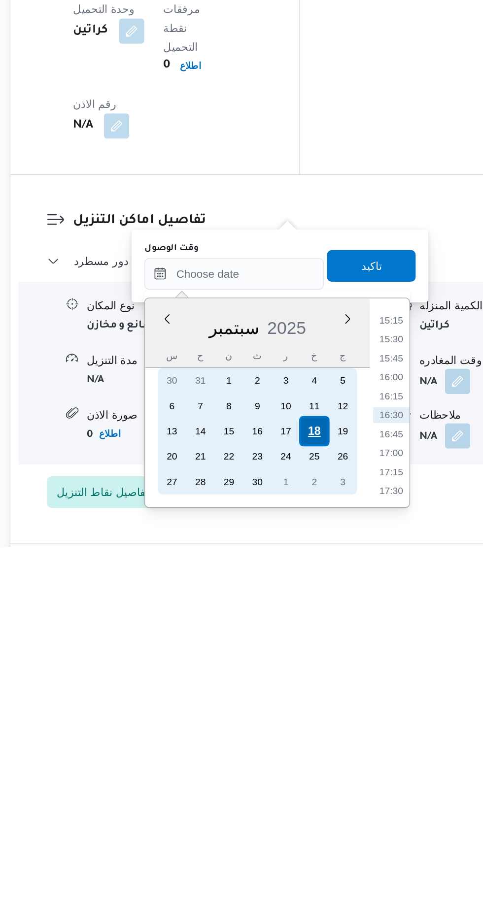
click at [316, 851] on div "18" at bounding box center [317, 849] width 19 height 19
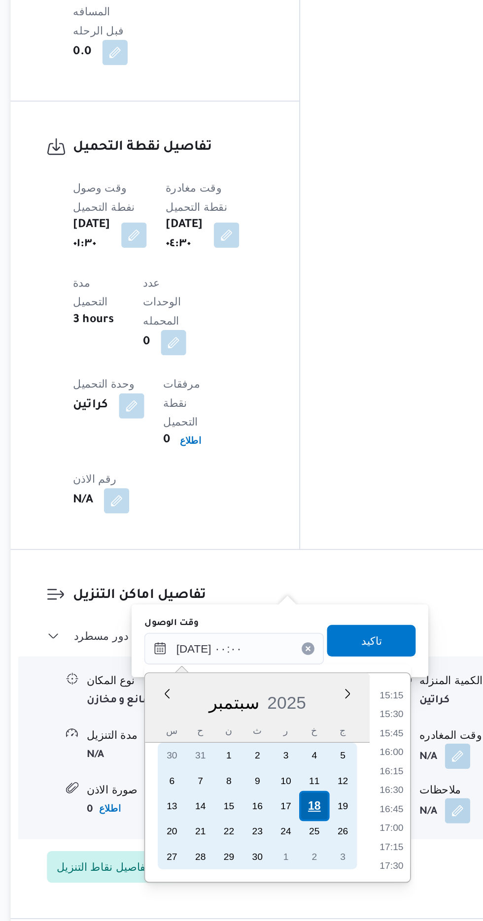
scroll to position [0, 0]
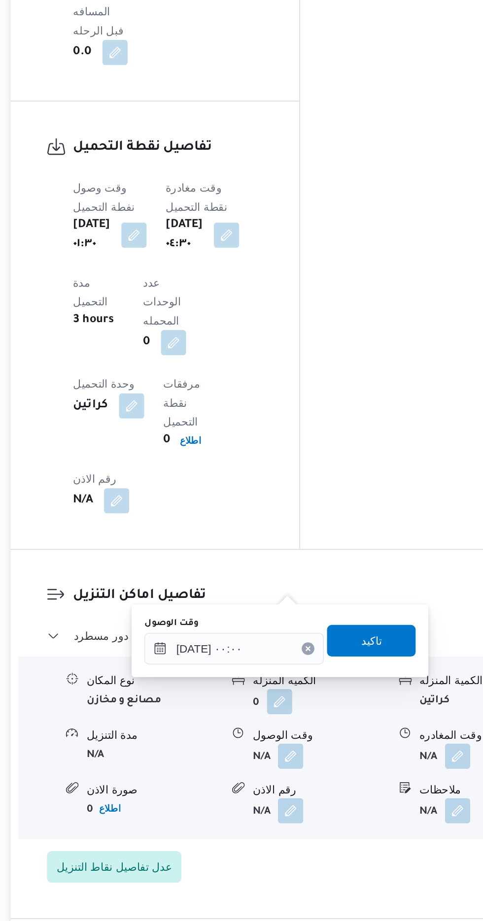
click at [211, 758] on div "وقت الوصول [DATE] ٠٠:٠٠ تاكيد" at bounding box center [295, 746] width 171 height 32
click at [218, 751] on input "[DATE] ٠٠:٠٠" at bounding box center [267, 751] width 112 height 20
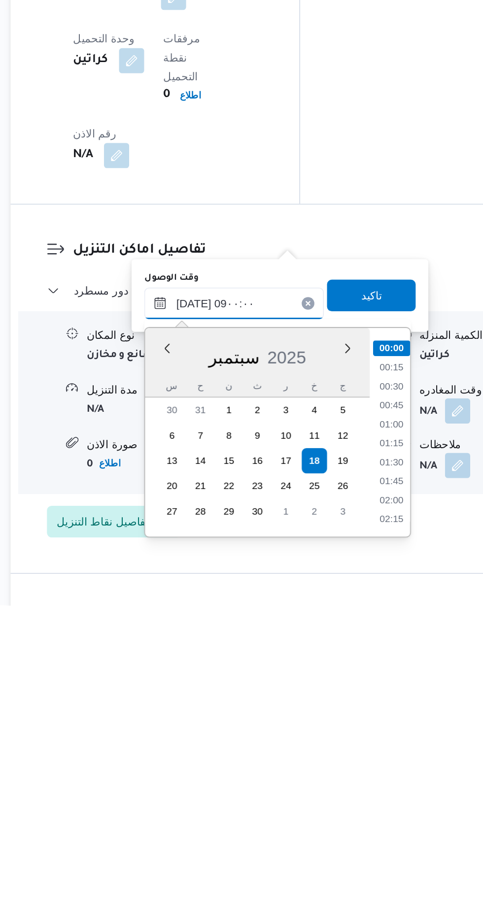
scroll to position [322, 0]
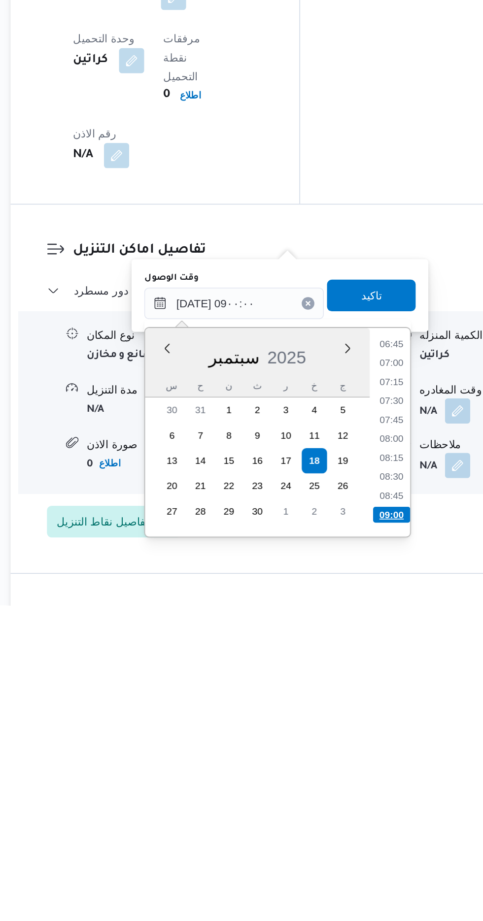
click at [365, 863] on li "09:00" at bounding box center [365, 864] width 23 height 10
type input "[DATE] ٠٩:٠٠"
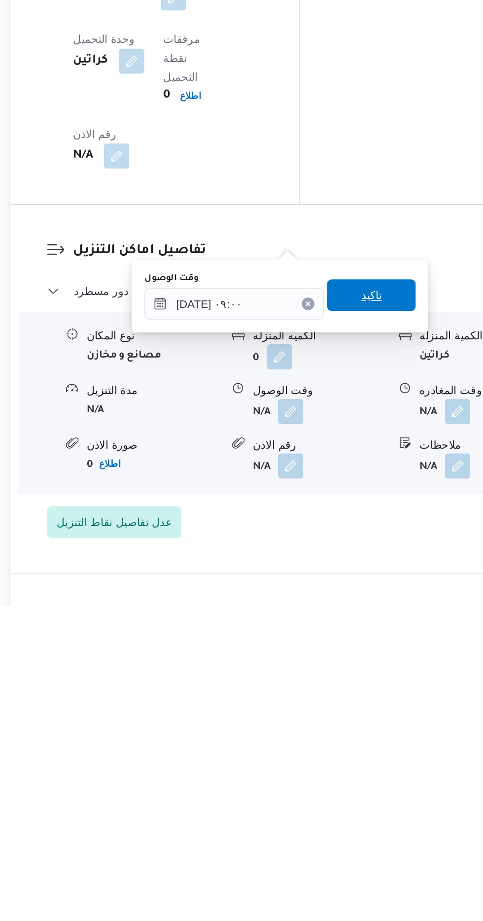
click at [367, 734] on span "تاكيد" at bounding box center [352, 728] width 55 height 20
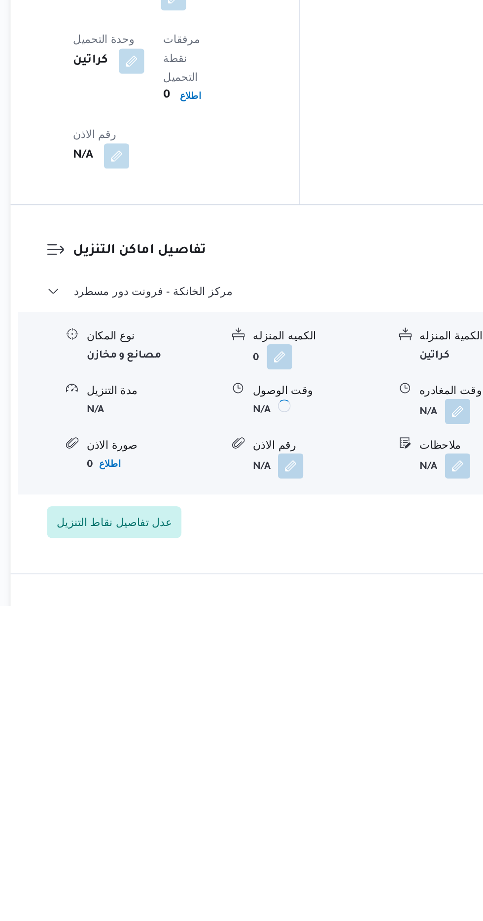
scroll to position [721, 0]
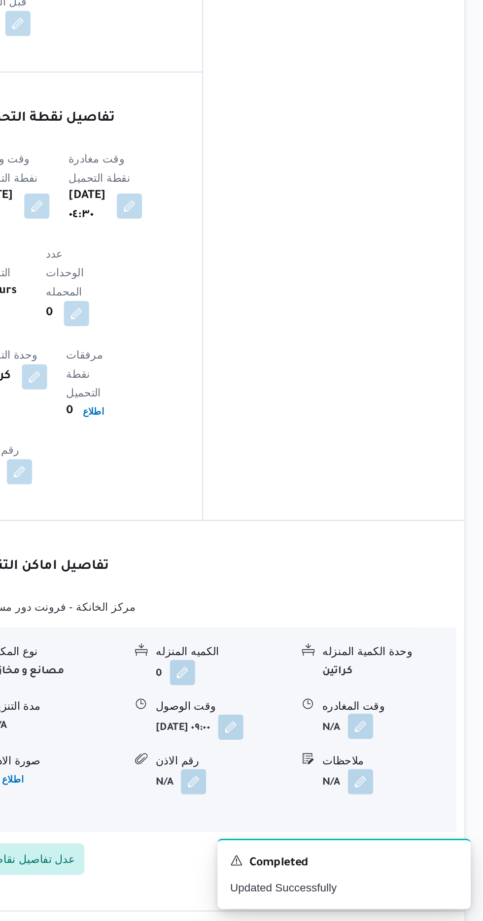
click at [403, 792] on button "button" at bounding box center [406, 800] width 16 height 16
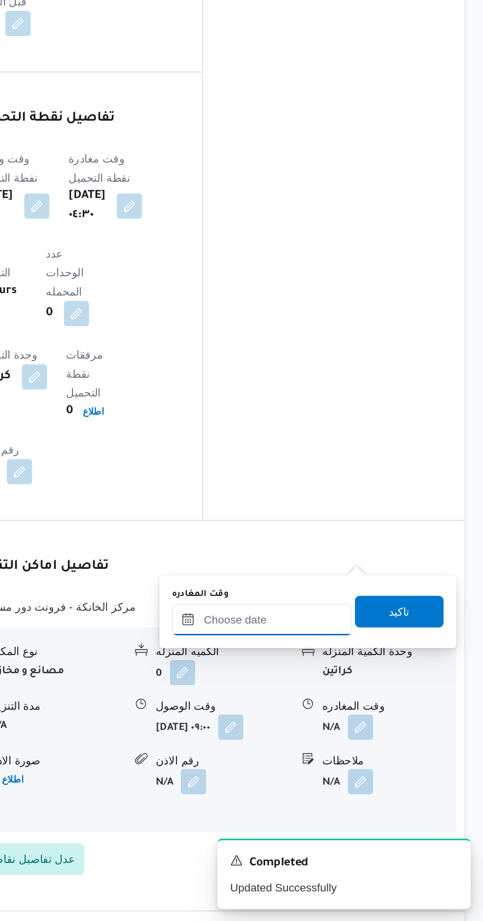
click at [363, 725] on input "وقت المغادره" at bounding box center [345, 733] width 112 height 20
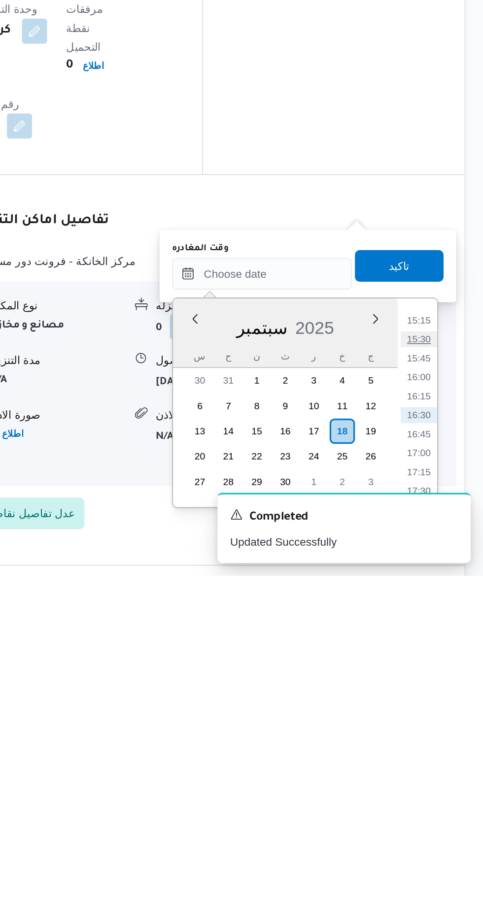
click at [446, 775] on li "15:30" at bounding box center [442, 774] width 23 height 10
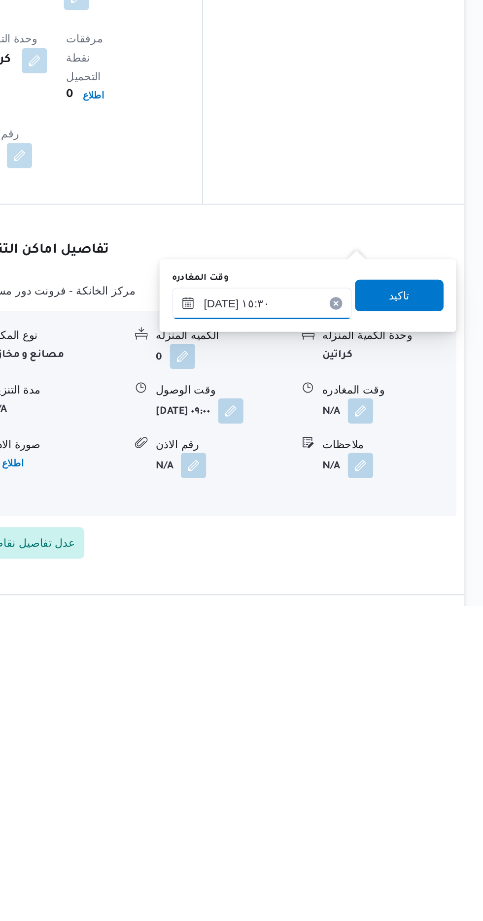
scroll to position [721, 0]
click at [365, 729] on input "[DATE] ١٥:٣٠" at bounding box center [345, 734] width 112 height 20
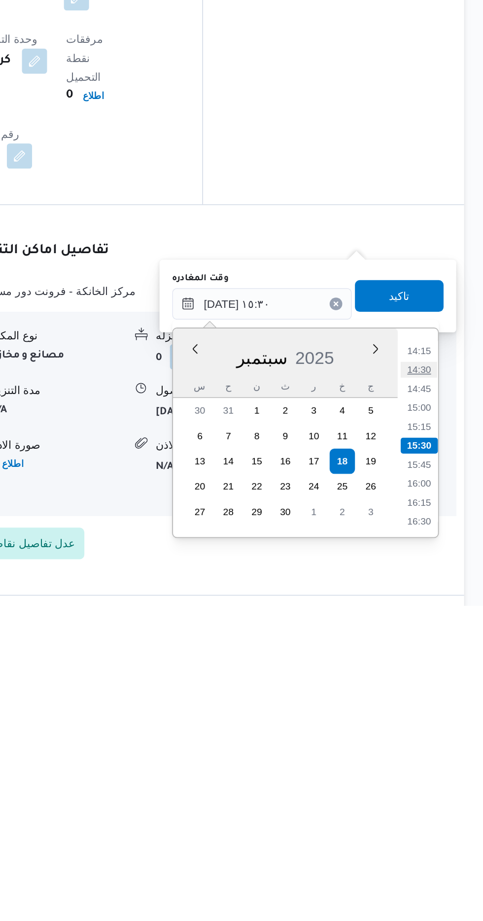
click at [439, 773] on li "14:30" at bounding box center [442, 774] width 23 height 10
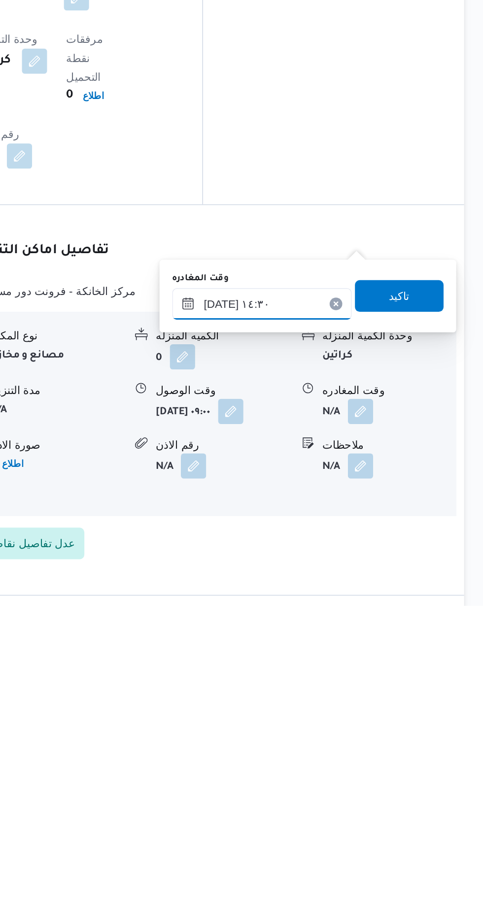
click at [364, 736] on input "[DATE] ١٤:٣٠" at bounding box center [345, 734] width 112 height 20
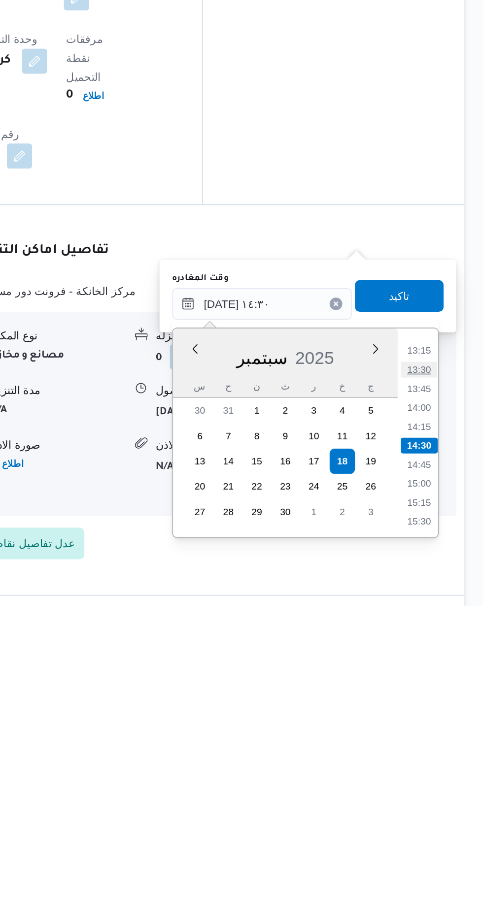
click at [440, 776] on li "13:30" at bounding box center [442, 774] width 23 height 10
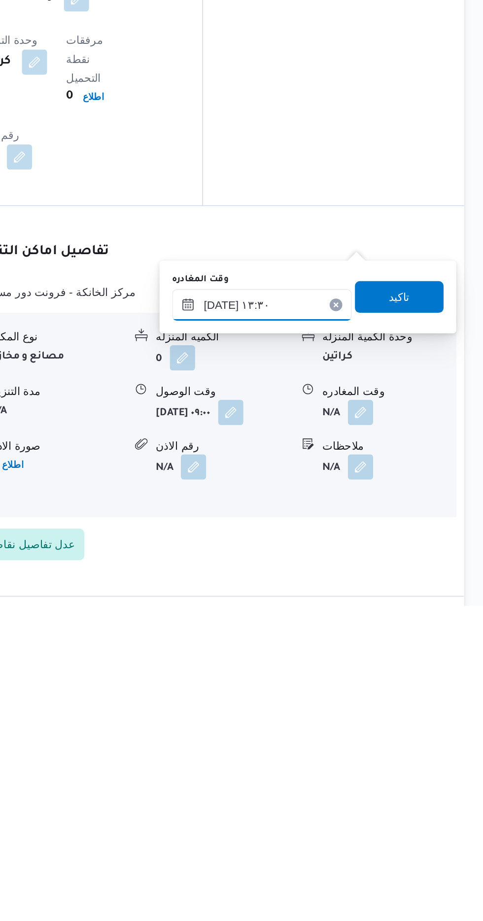
click at [368, 730] on input "[DATE] ١٣:٣٠" at bounding box center [345, 734] width 112 height 20
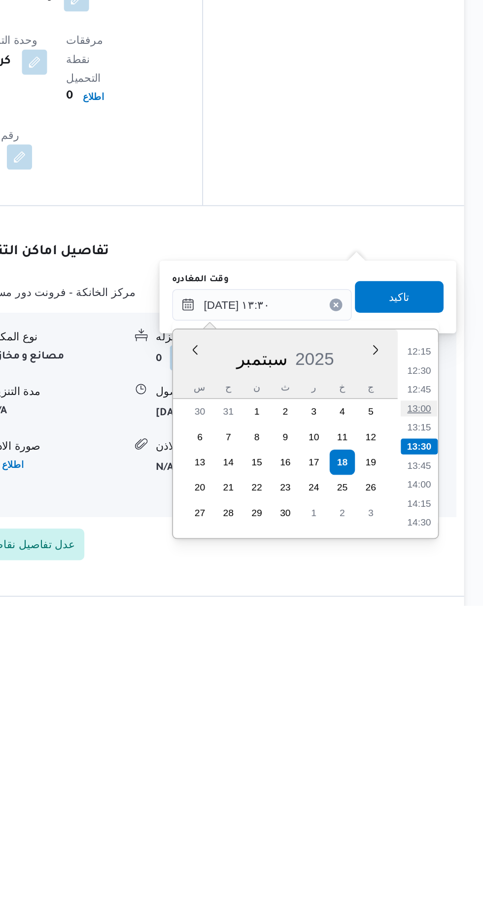
click at [446, 798] on li "13:00" at bounding box center [442, 798] width 23 height 10
type input "[DATE] ١٣:٠٠"
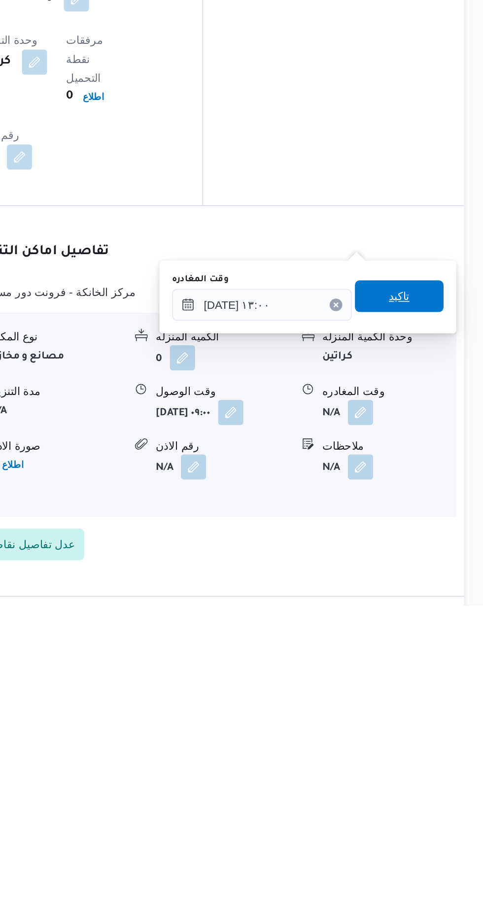
click at [433, 727] on span "تاكيد" at bounding box center [430, 729] width 13 height 12
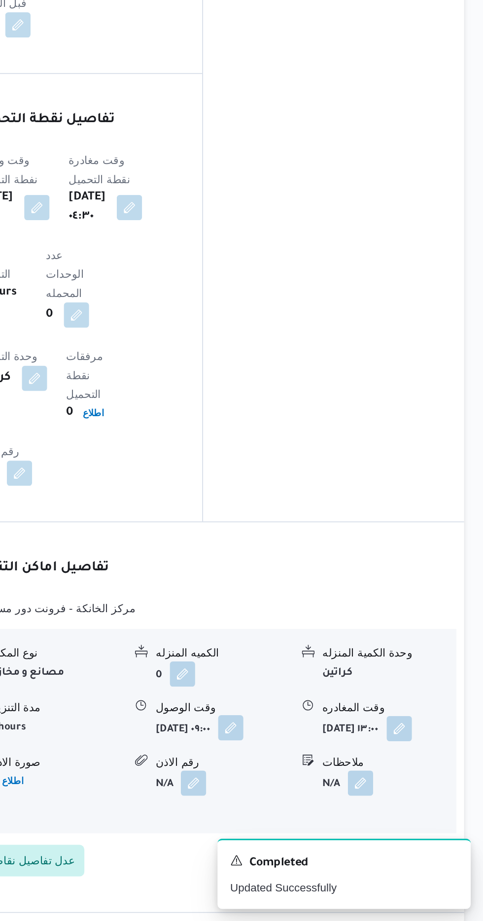
click at [318, 792] on button "button" at bounding box center [326, 800] width 16 height 16
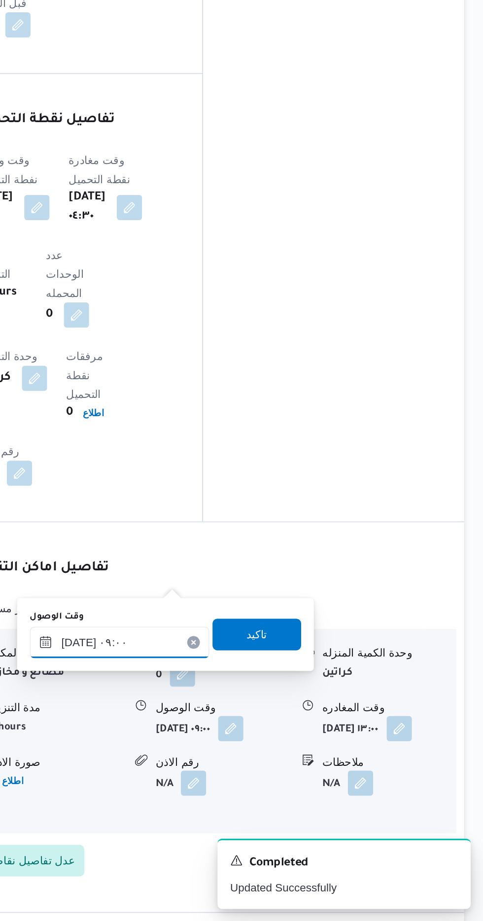
click at [259, 751] on input "[DATE] ٠٩:٠٠" at bounding box center [256, 747] width 112 height 20
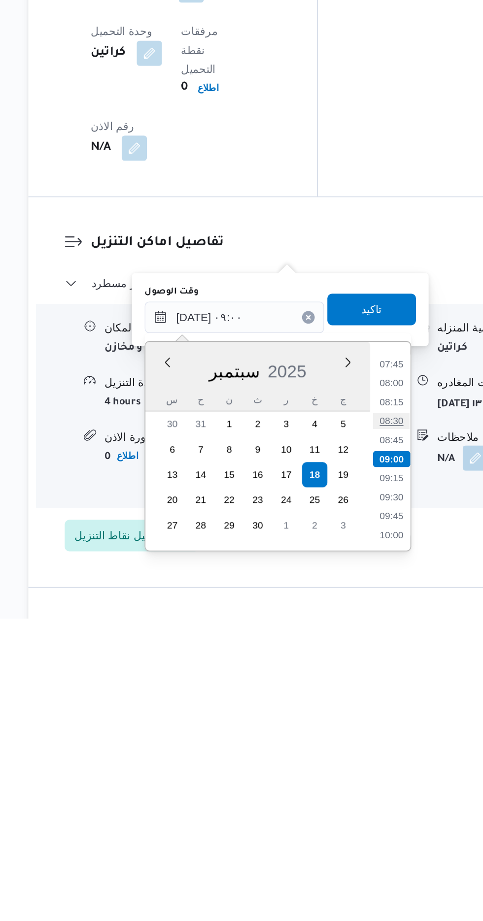
click at [354, 796] on li "08:30" at bounding box center [354, 798] width 23 height 10
type input "[DATE] ٠٨:٣٠"
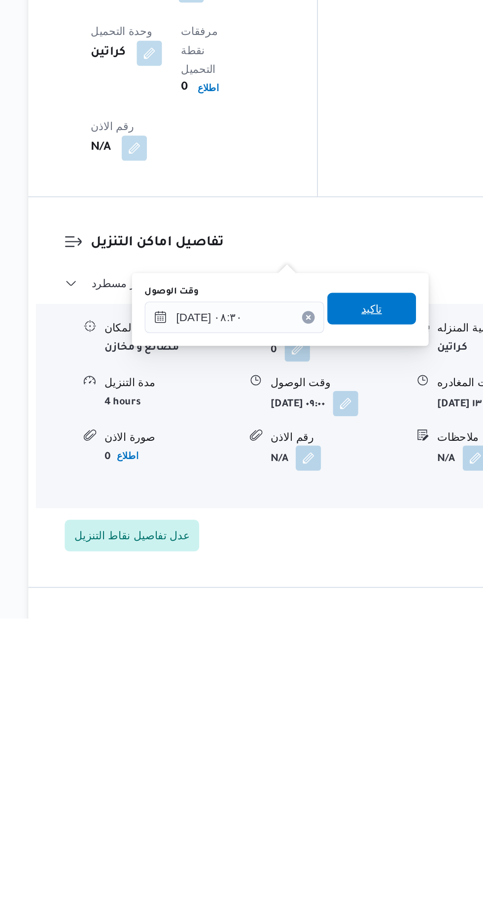
click at [351, 734] on span "تاكيد" at bounding box center [341, 728] width 55 height 20
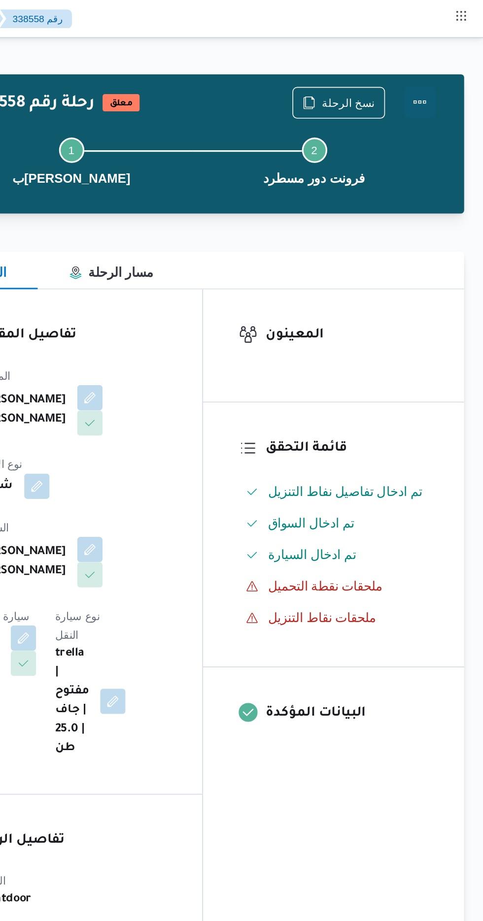
click at [451, 66] on button "Actions" at bounding box center [443, 64] width 20 height 20
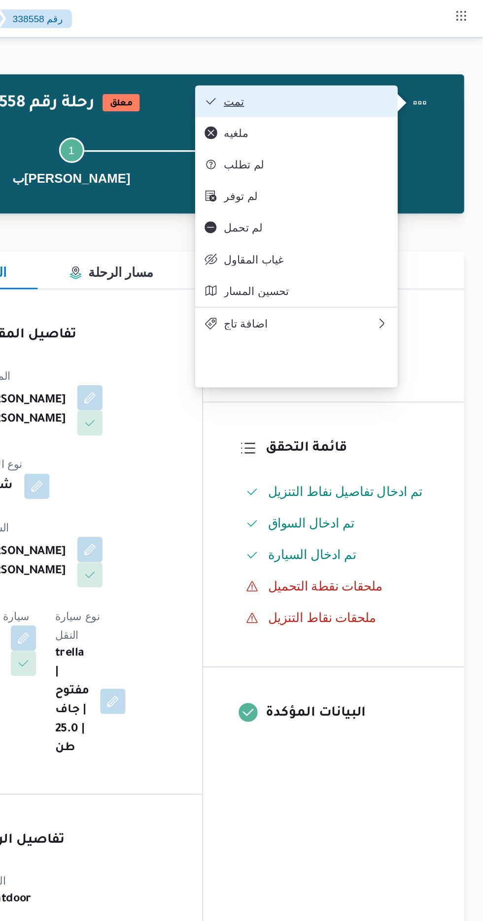
click at [425, 60] on button "تمت" at bounding box center [366, 63] width 126 height 20
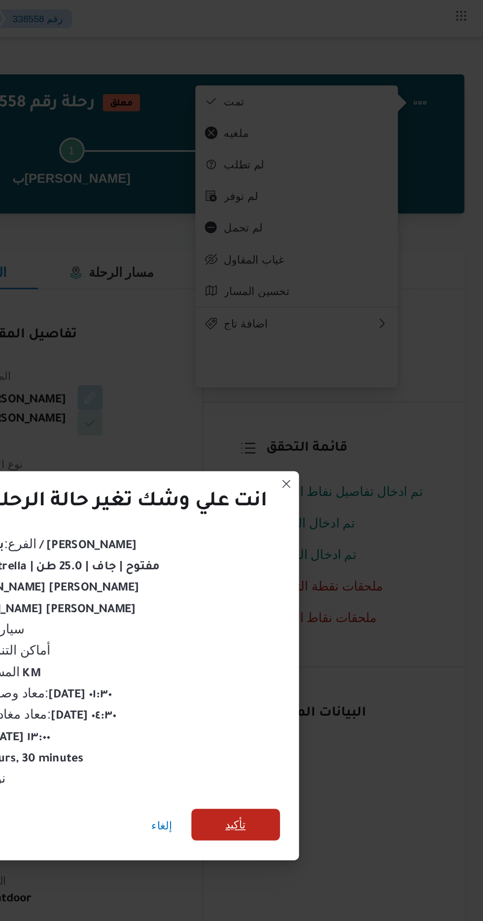
click at [331, 508] on span "تأكيد" at bounding box center [328, 514] width 13 height 12
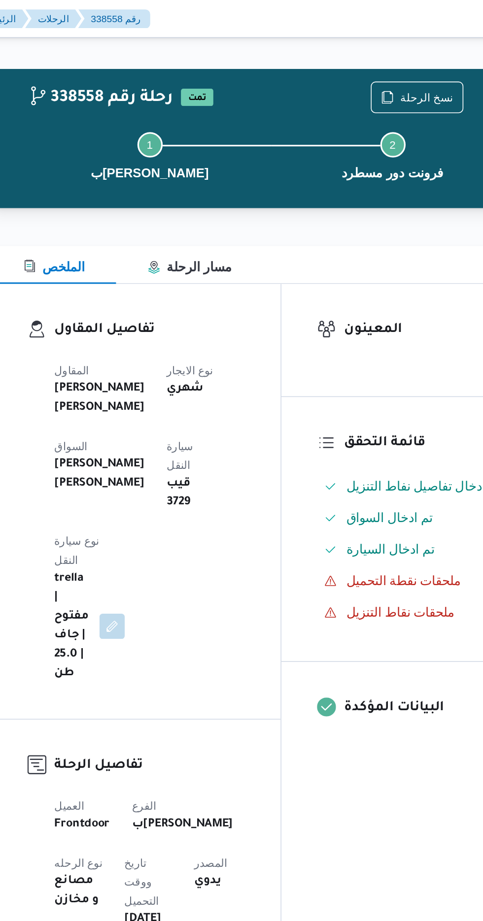
scroll to position [0, 0]
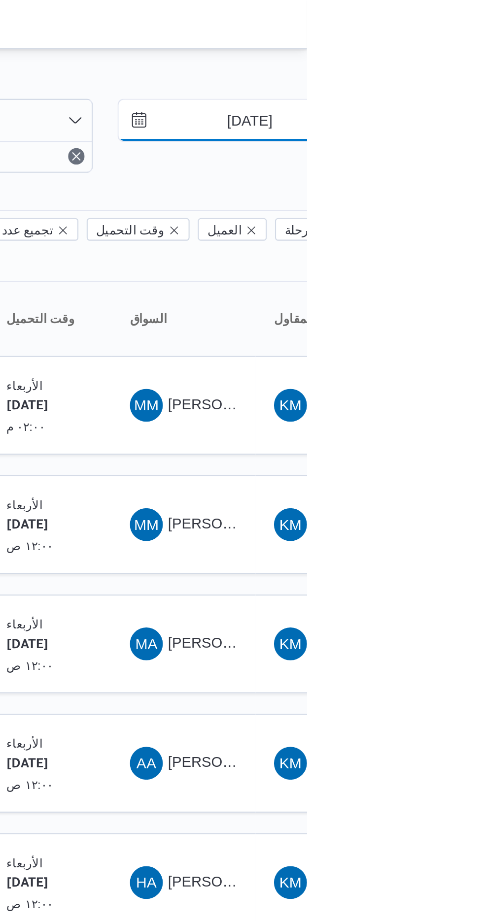
click at [445, 53] on input "[DATE]" at bounding box center [449, 58] width 112 height 20
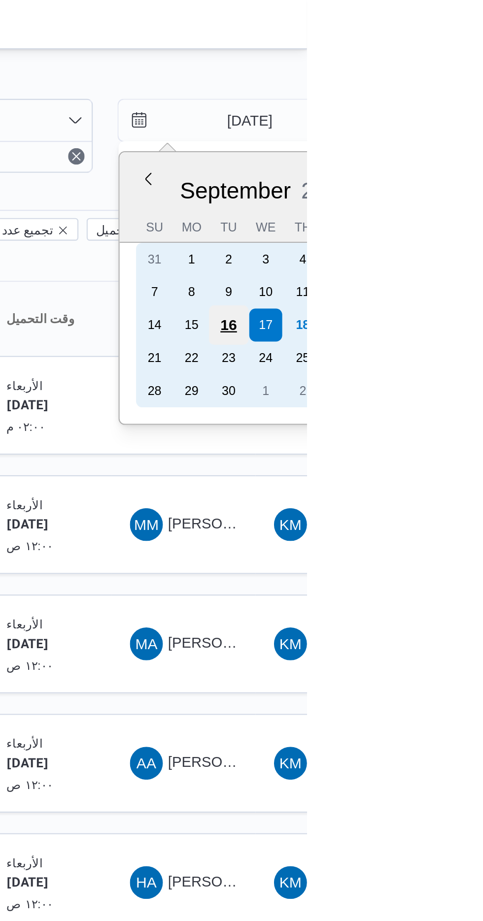
click at [446, 147] on div "16" at bounding box center [445, 155] width 19 height 19
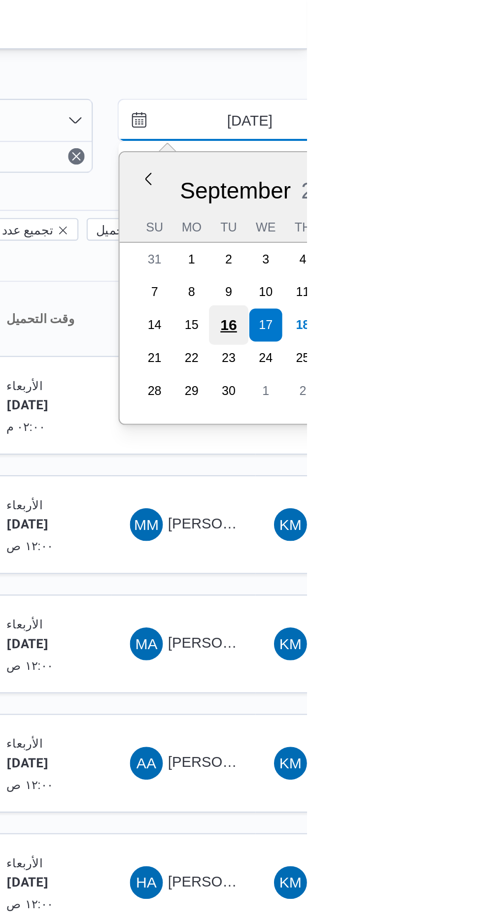
type input "[DATE]"
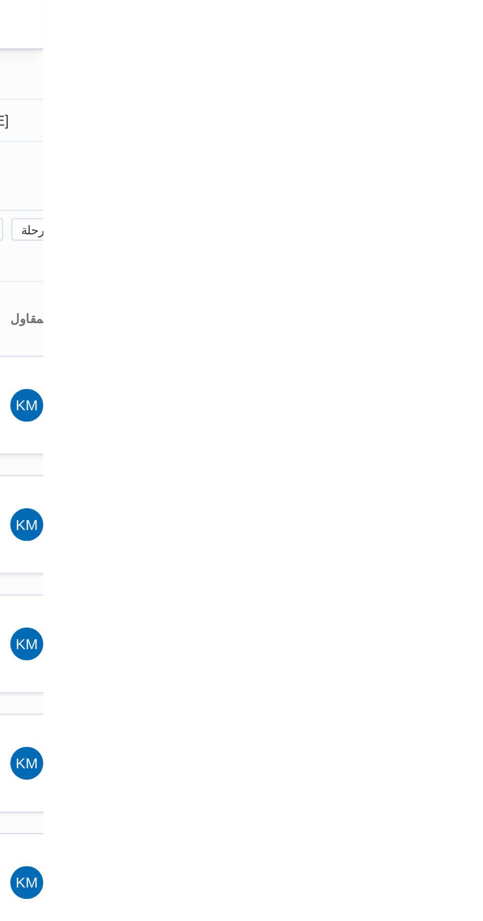
type input "[DATE]"
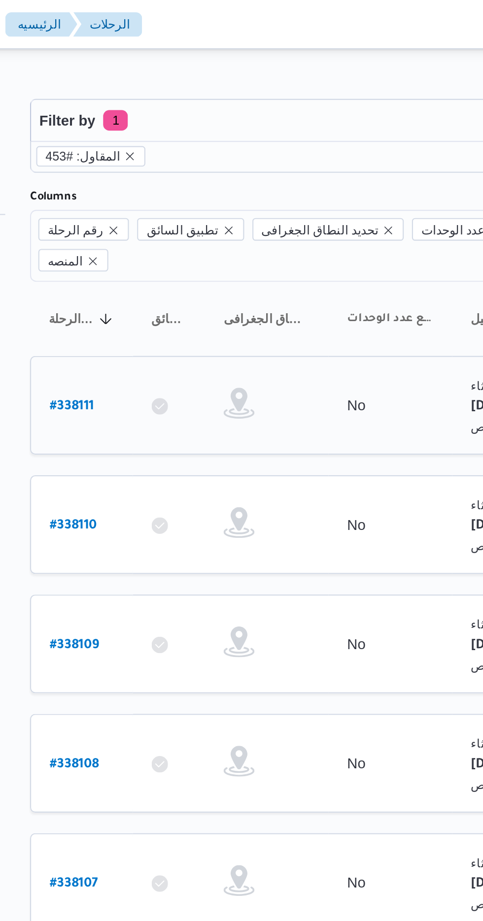
click at [153, 188] on link "# 338111" at bounding box center [147, 194] width 21 height 13
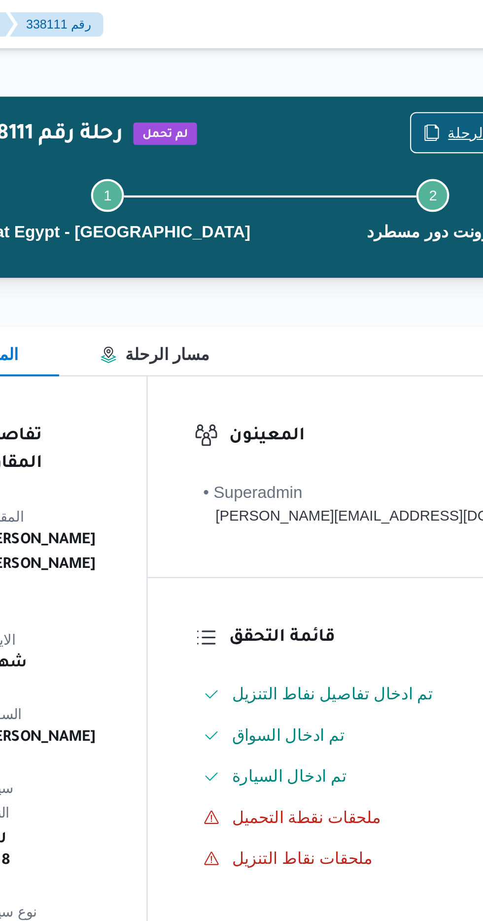
click at [384, 65] on span "نسخ الرحلة" at bounding box center [402, 63] width 57 height 19
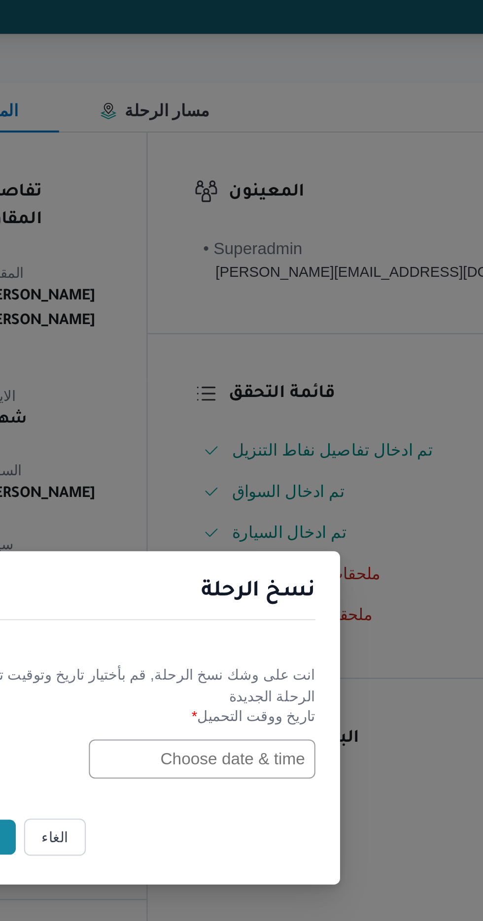
click at [270, 482] on input "text" at bounding box center [274, 480] width 108 height 19
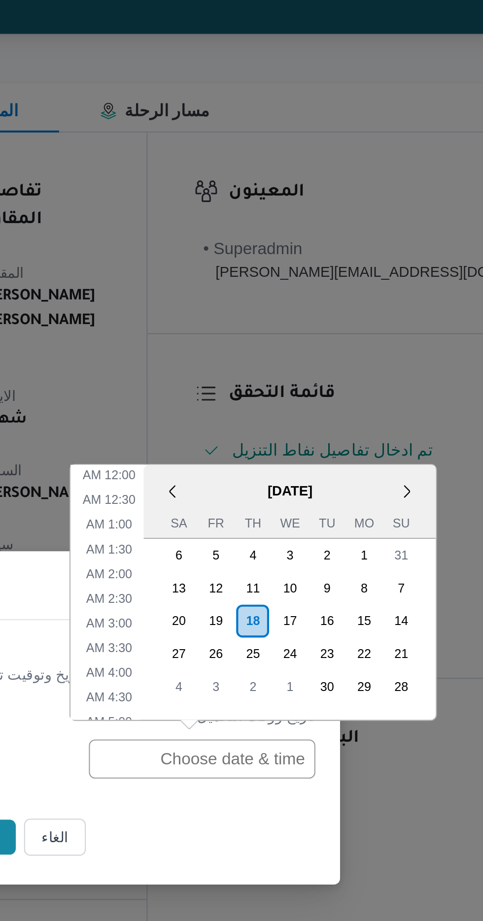
scroll to position [334, 0]
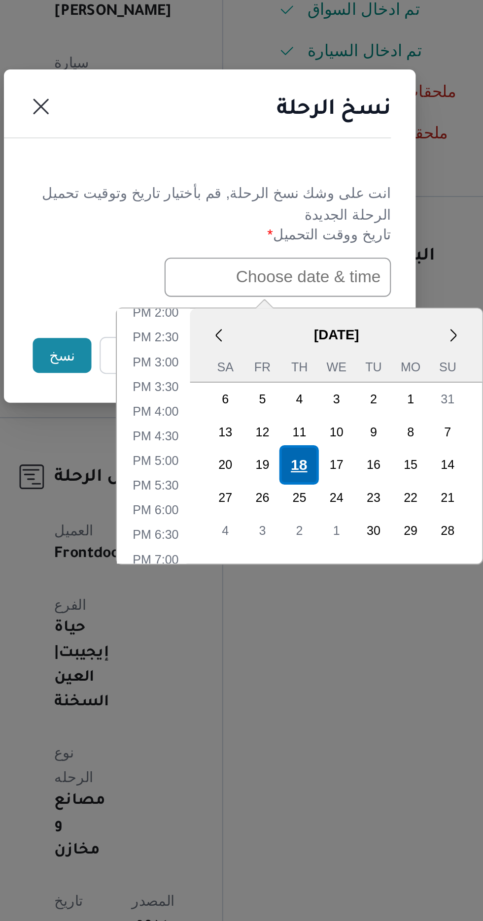
click at [285, 569] on div "18" at bounding box center [284, 570] width 19 height 19
type input "[DATE] 12:00AM"
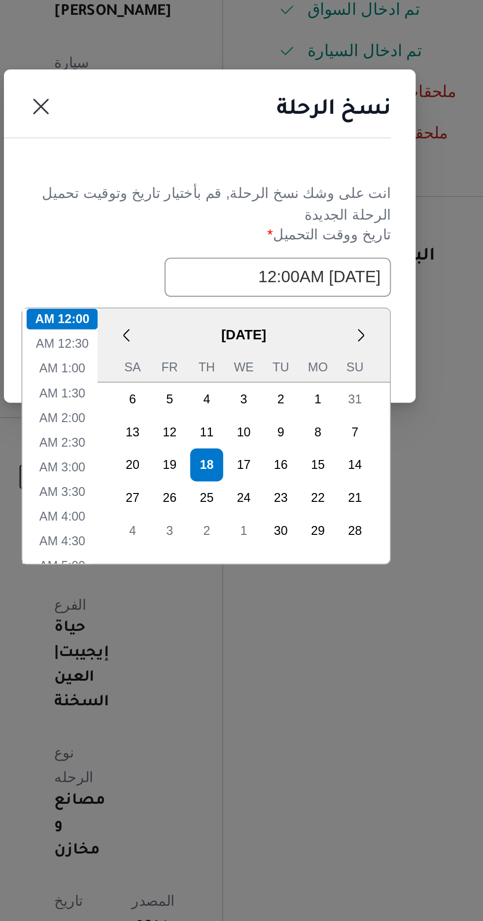
click at [297, 414] on div "نسخ الرحلة" at bounding box center [241, 403] width 197 height 45
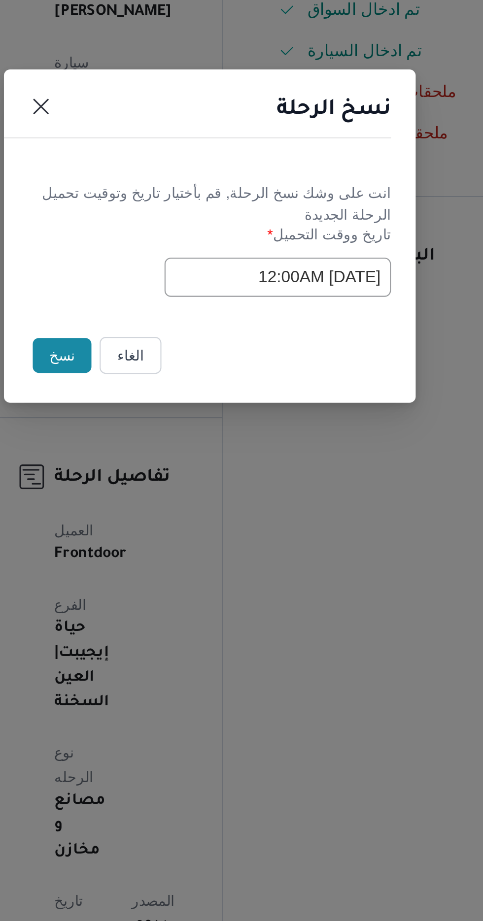
click at [172, 515] on button "نسخ" at bounding box center [171, 517] width 28 height 17
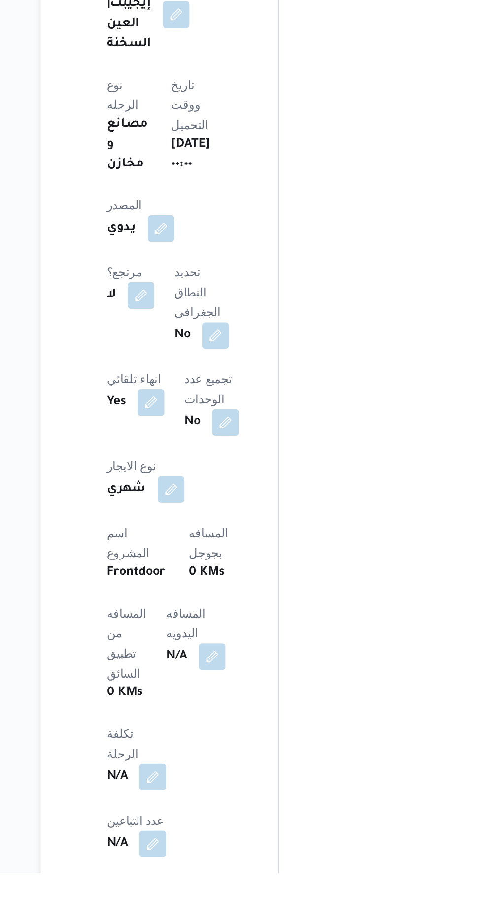
scroll to position [261, 0]
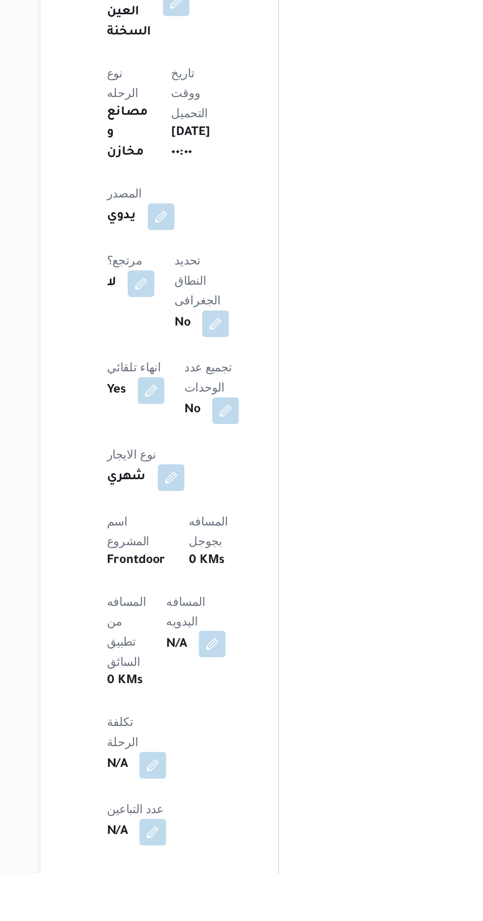
click at [221, 778] on button "button" at bounding box center [229, 786] width 16 height 16
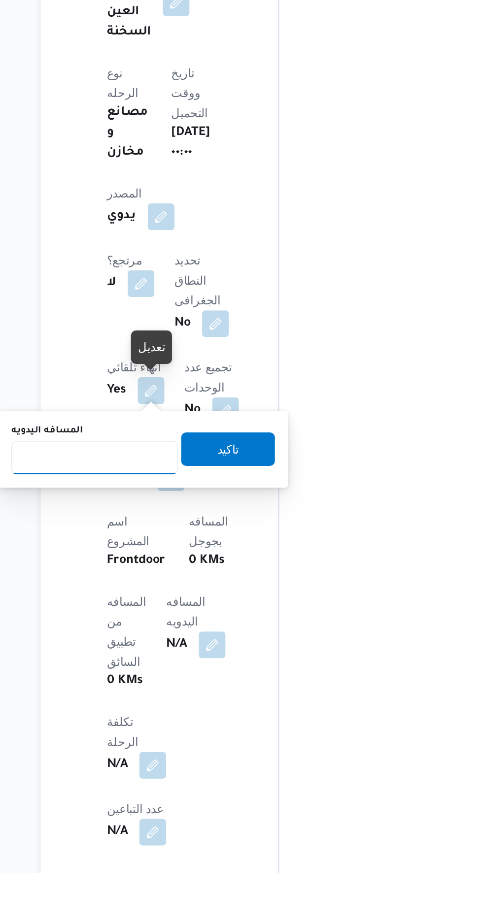
click at [179, 675] on input "المسافه اليدويه" at bounding box center [160, 676] width 98 height 20
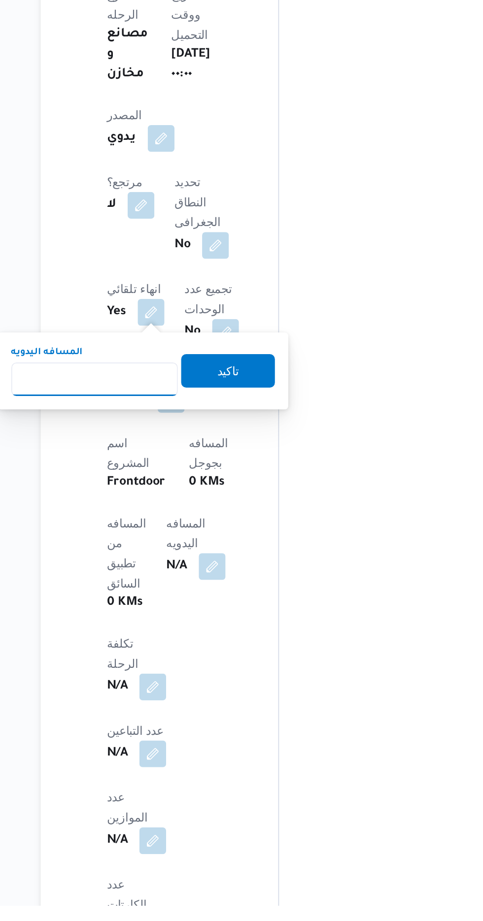
scroll to position [351, 0]
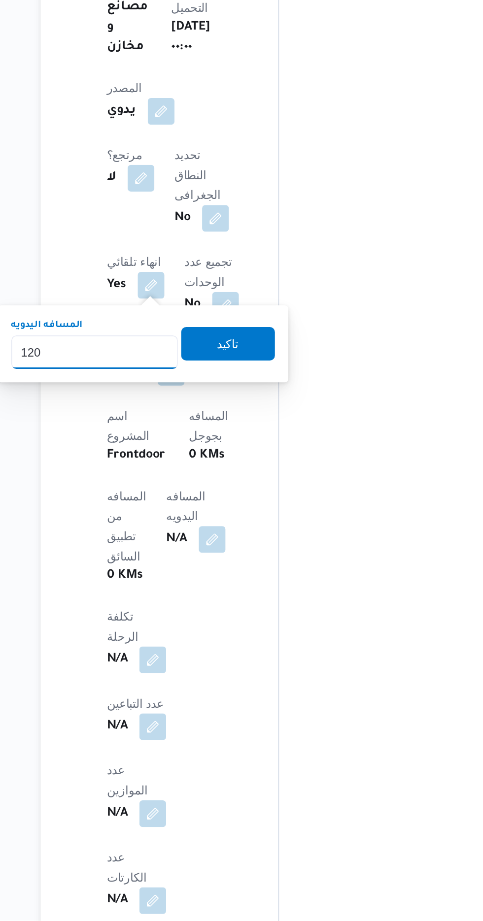
type input "120"
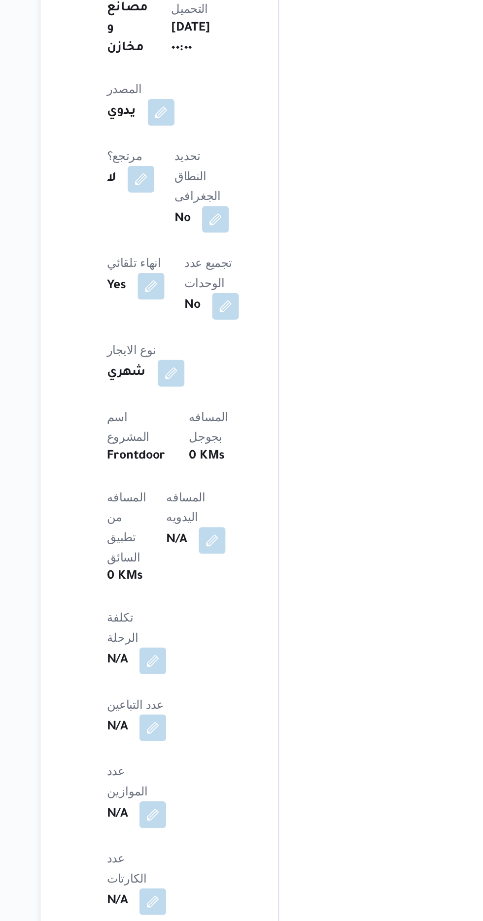
click at [268, 610] on div "تفاصيل الرحلة العميل Frontdoor الفرع حياة إيجيبت|العين السخنة نوع الرحله مصانع …" at bounding box center [198, 594] width 140 height 791
click at [221, 688] on button "button" at bounding box center [229, 696] width 16 height 16
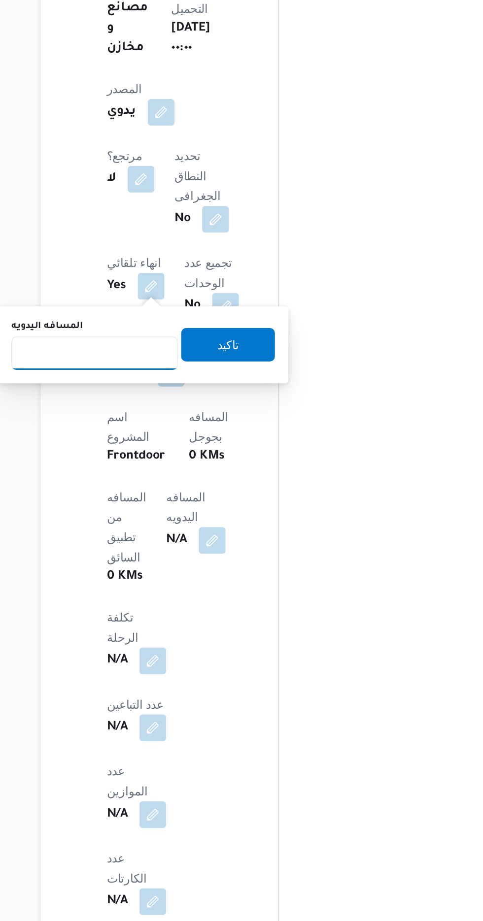
click at [187, 585] on input "المسافه اليدويه" at bounding box center [160, 586] width 98 height 20
type input "178"
click at [245, 578] on span "تاكيد" at bounding box center [238, 581] width 13 height 12
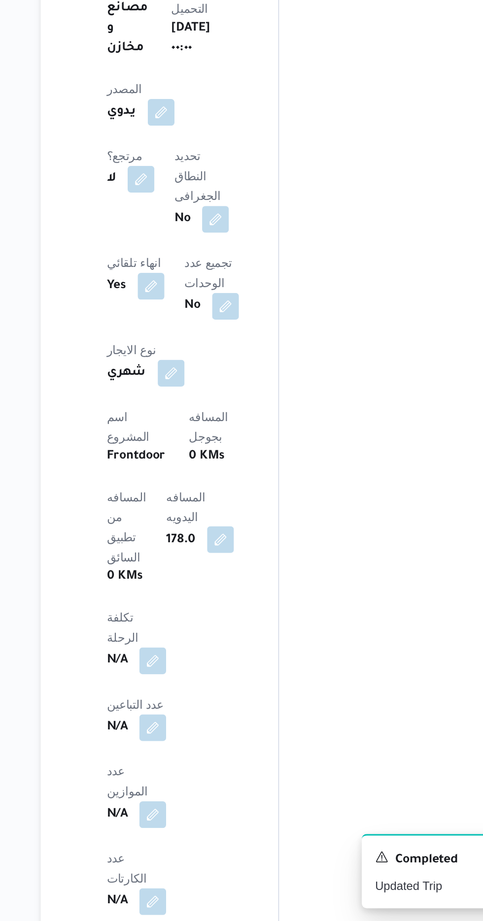
click at [226, 688] on button "button" at bounding box center [234, 696] width 16 height 16
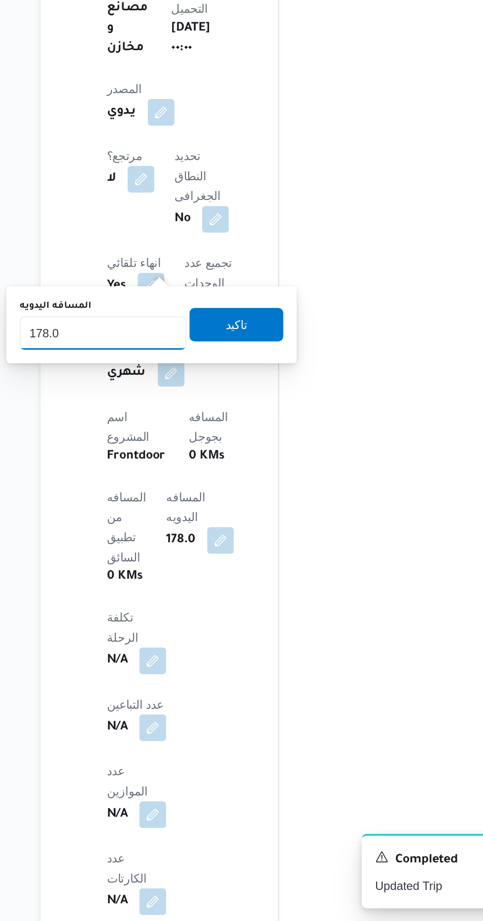
click at [193, 574] on input "178.0" at bounding box center [165, 574] width 98 height 20
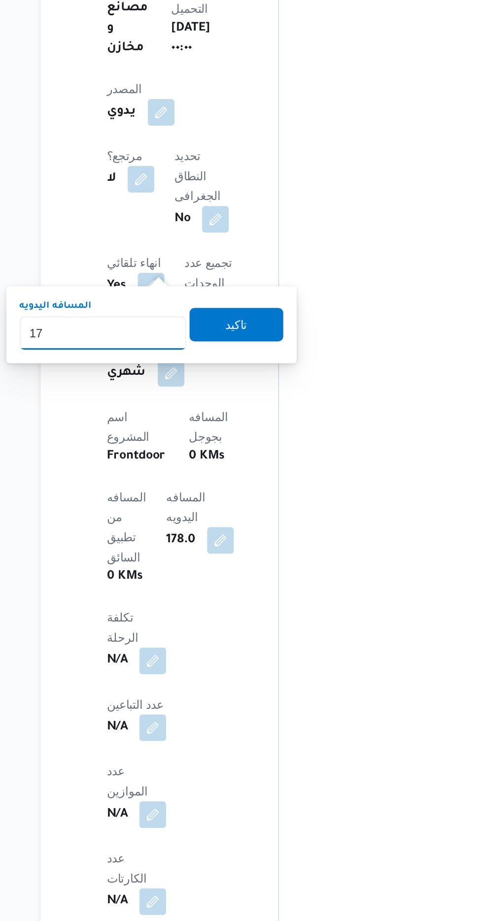
type input "1"
type input "175"
click at [264, 569] on span "تاكيد" at bounding box center [243, 569] width 55 height 20
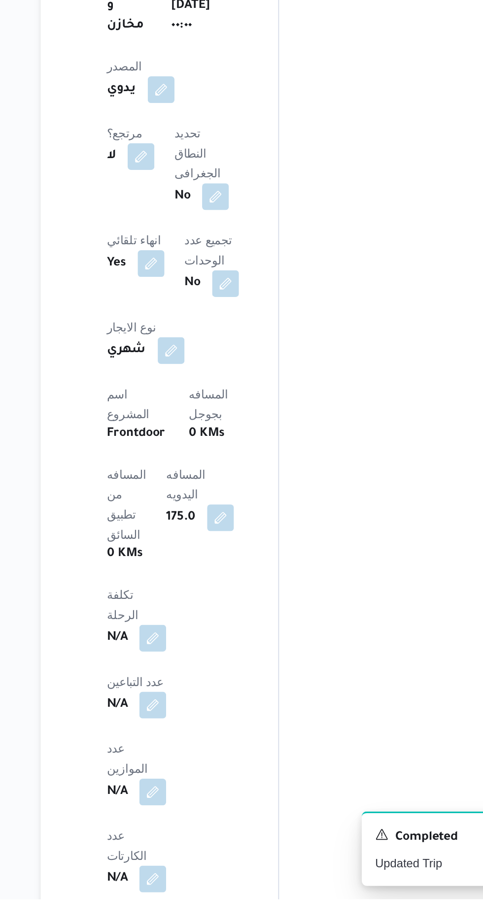
scroll to position [473, 0]
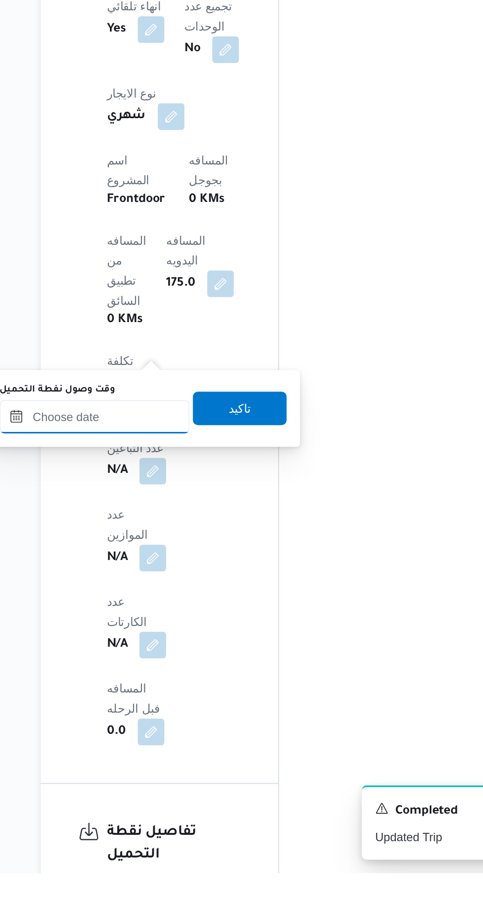
click at [196, 651] on input "وقت وصول نفطة التحميل" at bounding box center [160, 652] width 112 height 20
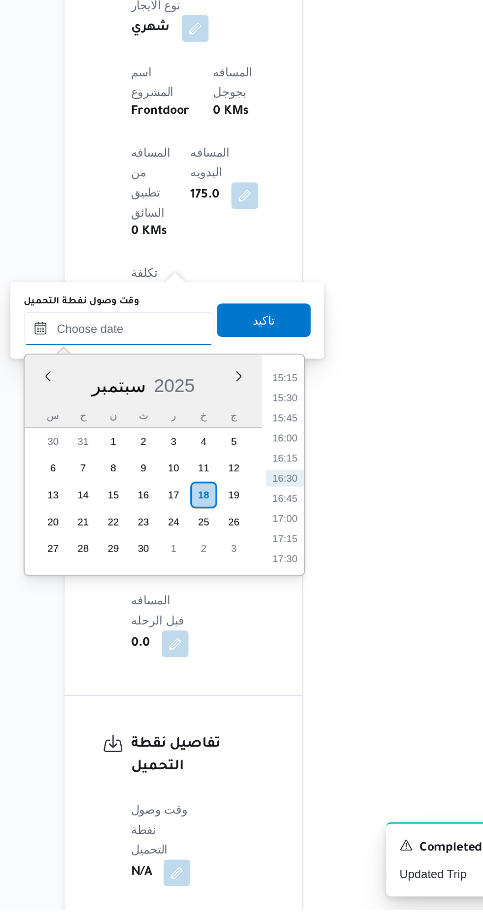
scroll to position [547, 0]
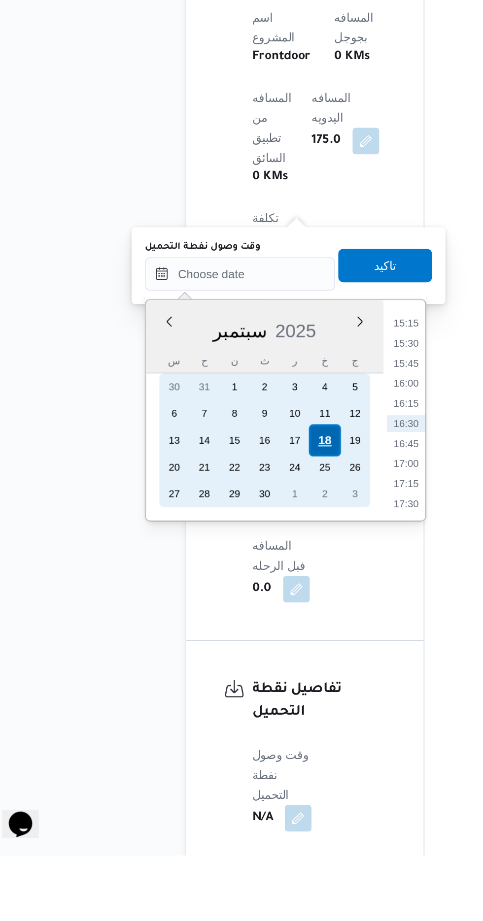
click at [208, 674] on div "18" at bounding box center [209, 676] width 19 height 19
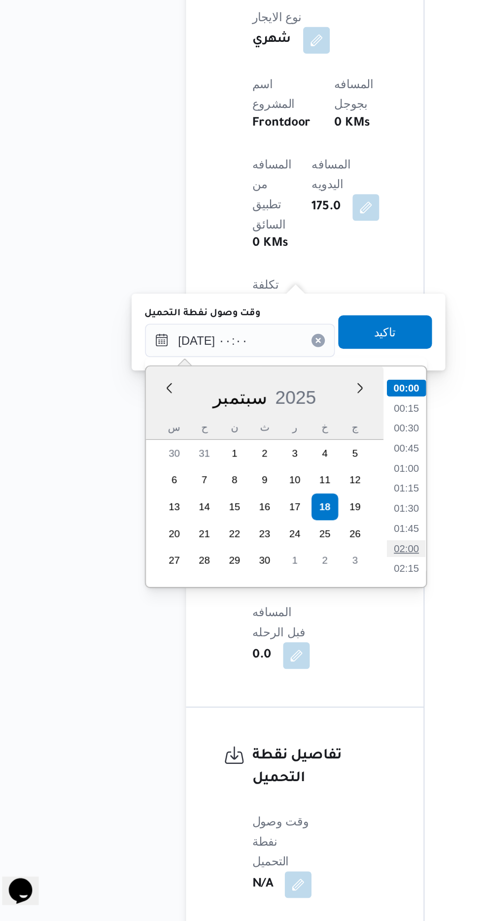
click at [261, 698] on li "02:00" at bounding box center [257, 701] width 23 height 10
type input "[DATE] ٠٢:٠٠"
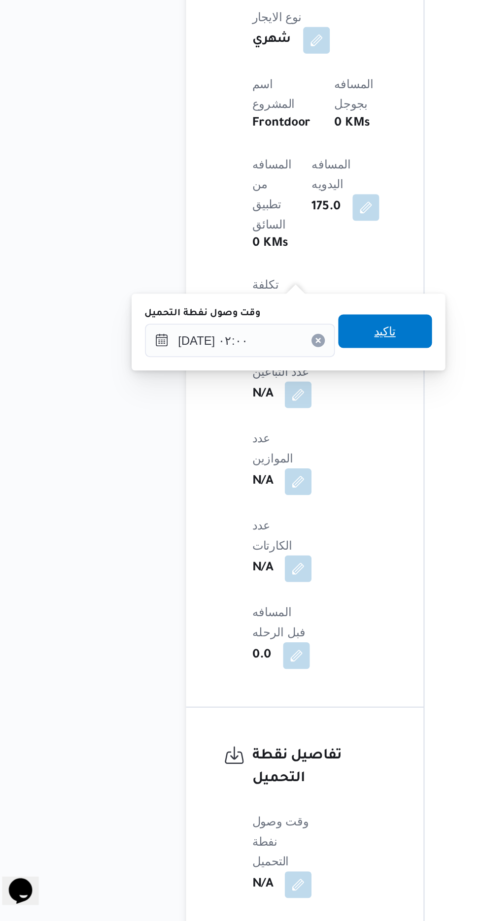
click at [252, 577] on span "تاكيد" at bounding box center [245, 573] width 13 height 12
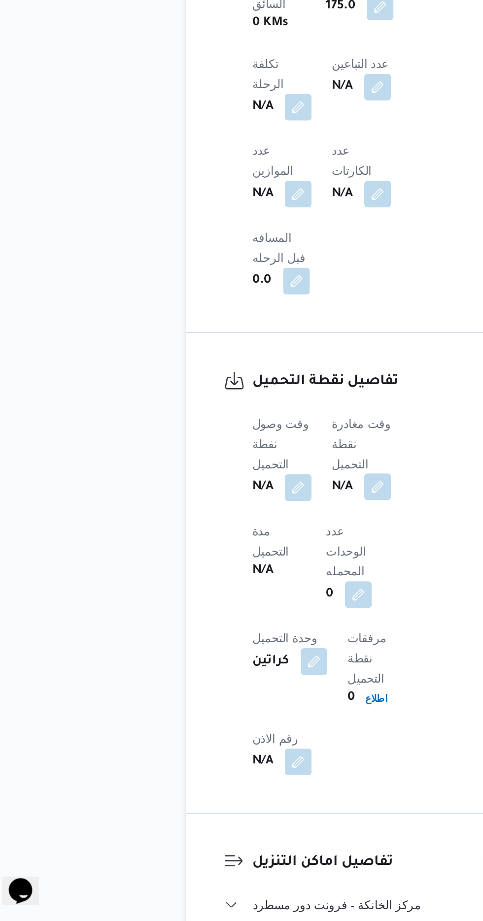
click at [245, 657] on button "button" at bounding box center [241, 665] width 16 height 16
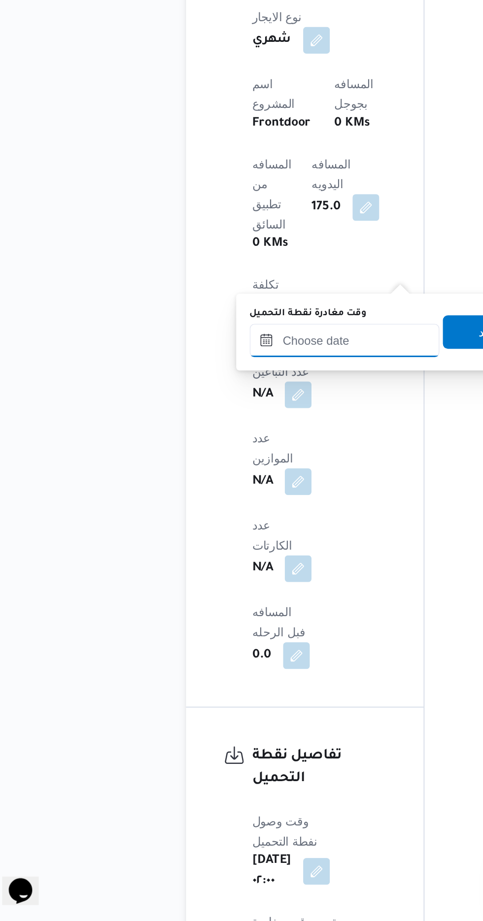
click at [212, 580] on input "وقت مغادرة نقطة التحميل" at bounding box center [221, 579] width 112 height 20
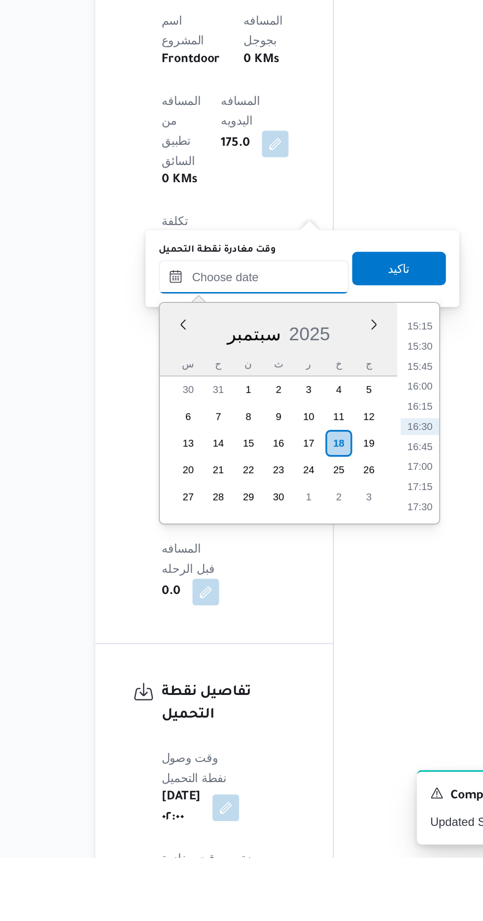
scroll to position [547, 0]
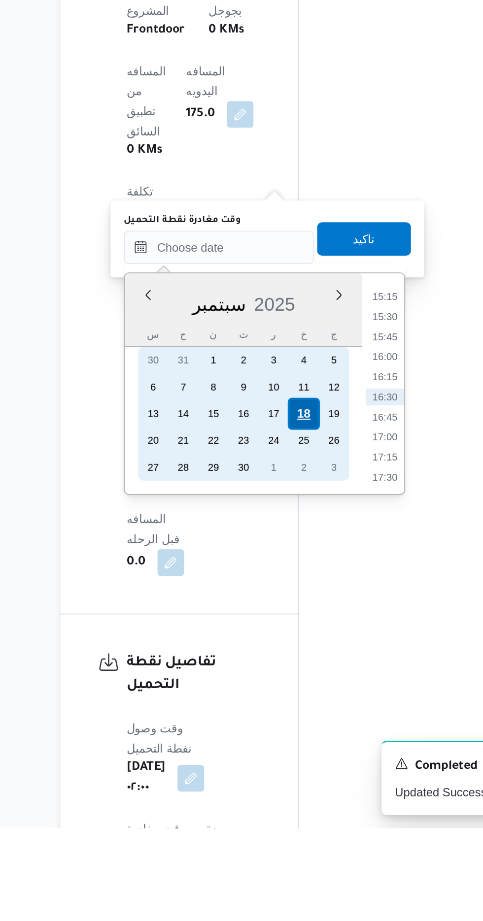
click at [271, 675] on div "18" at bounding box center [271, 676] width 19 height 19
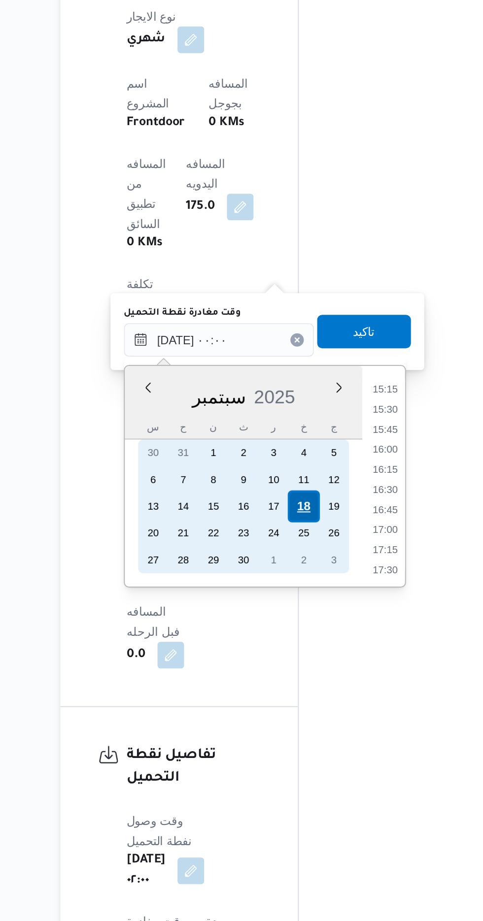
scroll to position [0, 0]
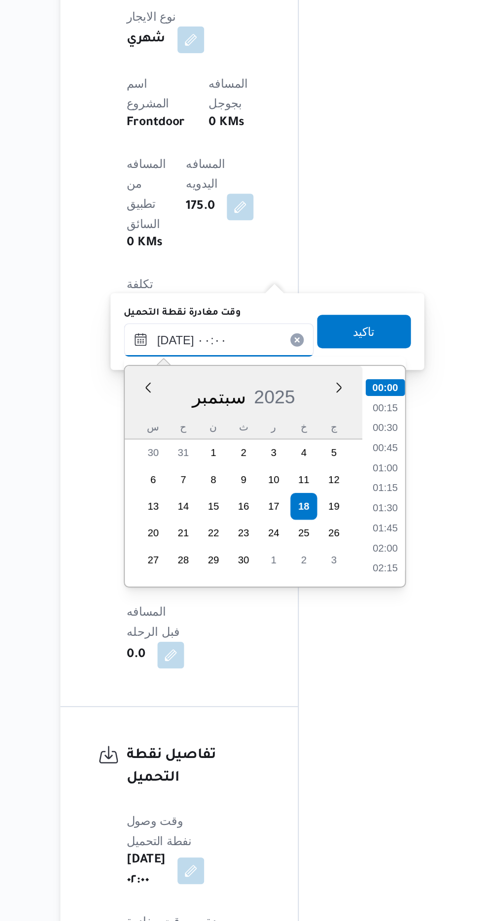
click at [170, 583] on input "[DATE] ٠٠:٠٠" at bounding box center [221, 578] width 112 height 20
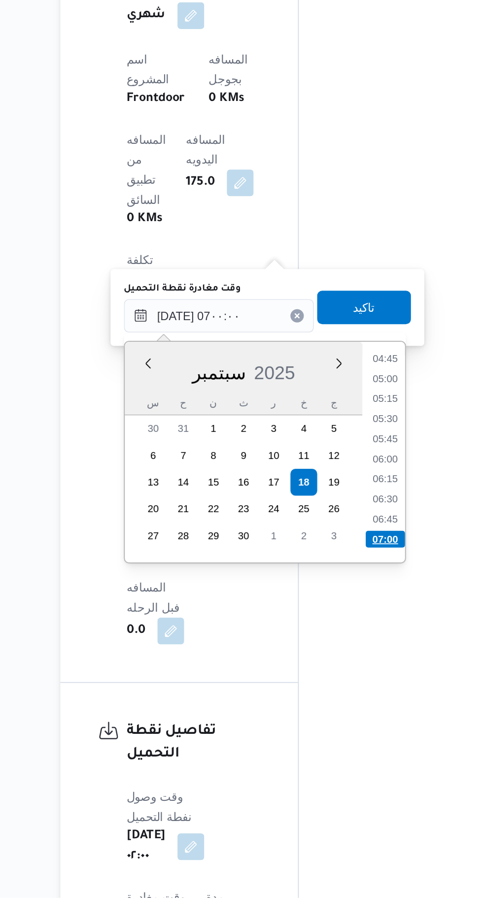
click at [320, 706] on li "07:00" at bounding box center [319, 710] width 23 height 10
type input "[DATE] ٠٧:٠٠"
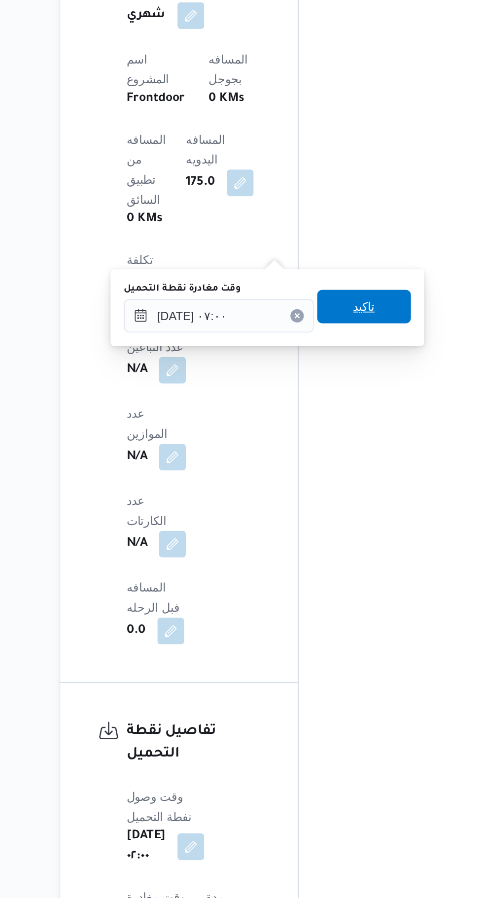
click at [313, 577] on span "تاكيد" at bounding box center [306, 573] width 13 height 12
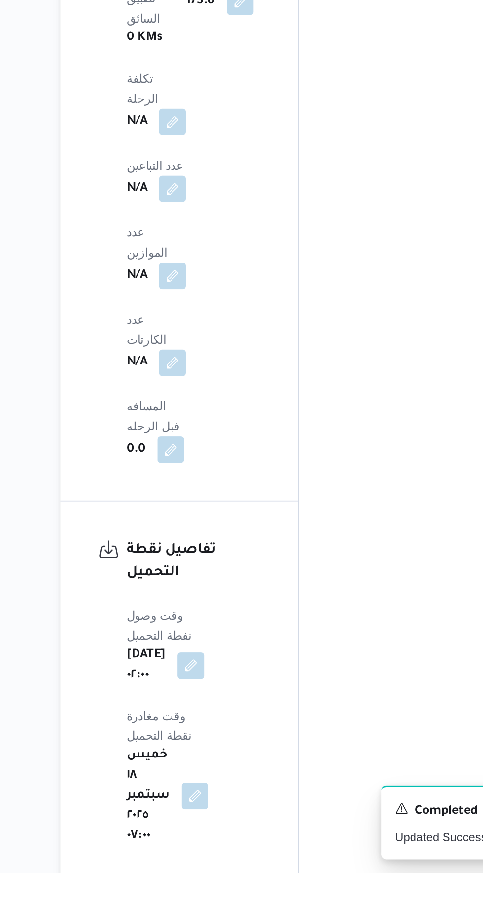
scroll to position [653, 0]
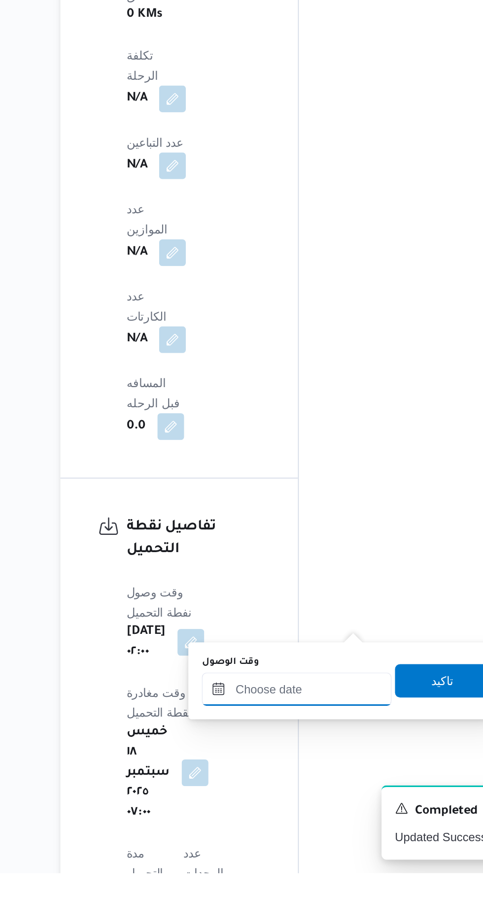
click at [292, 811] on input "وقت الوصول" at bounding box center [267, 813] width 112 height 20
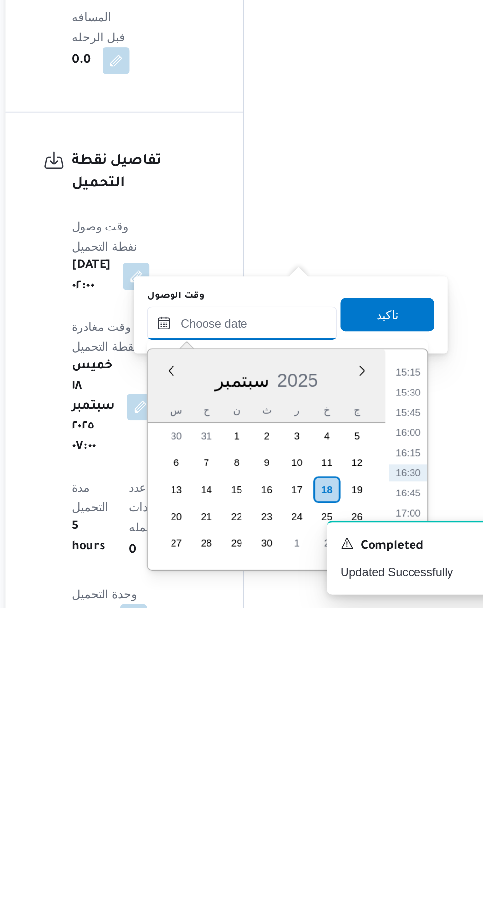
scroll to position [713, 0]
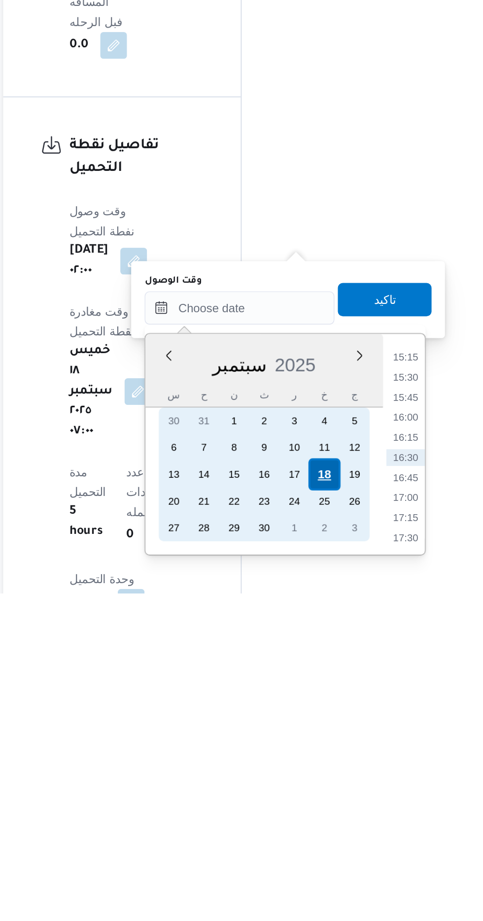
click at [319, 849] on div "18" at bounding box center [317, 851] width 19 height 19
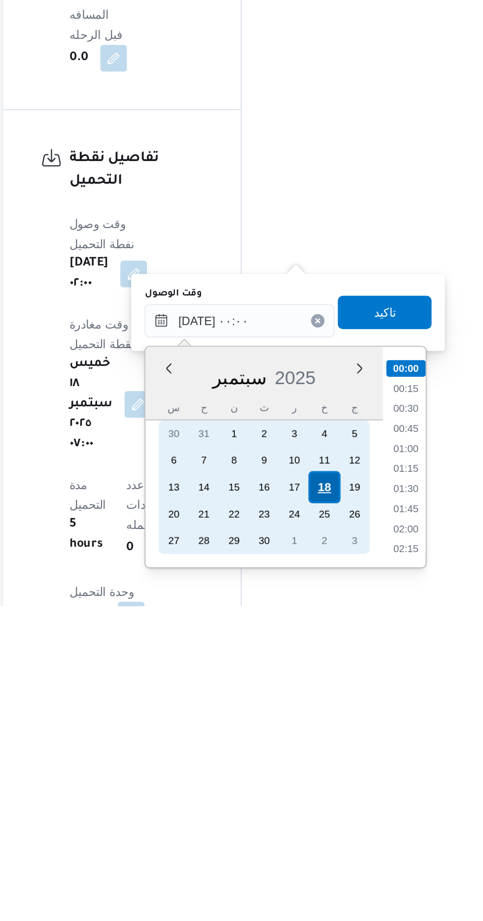
scroll to position [713, 0]
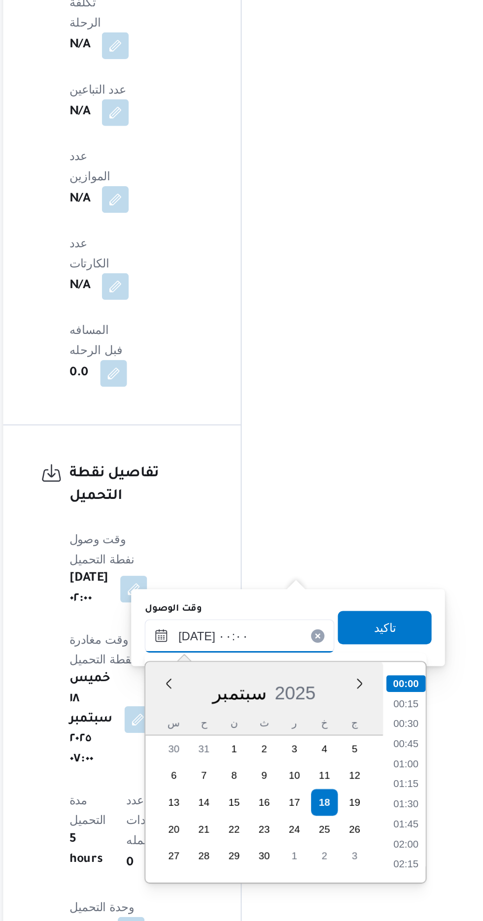
click at [231, 756] on input "[DATE] ٠٠:٠٠" at bounding box center [267, 753] width 112 height 20
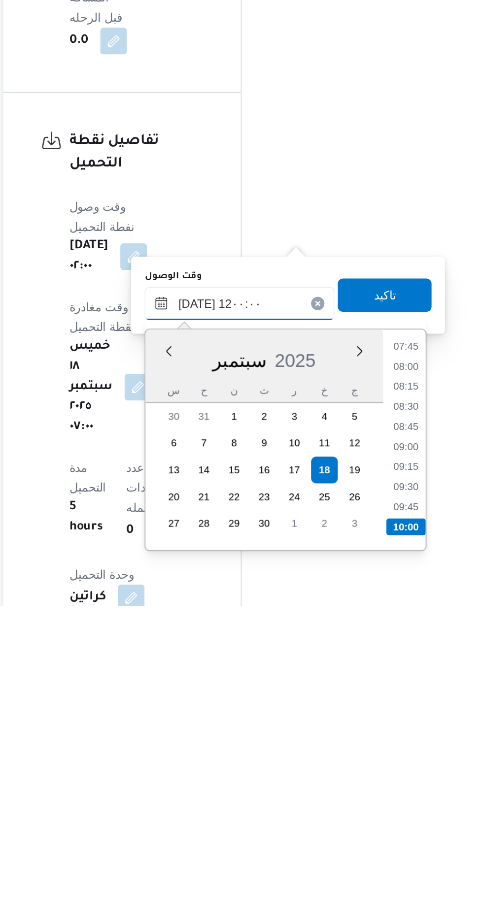
scroll to position [464, 0]
click at [364, 851] on li "11:30" at bounding box center [365, 851] width 23 height 10
type input "[DATE] ١١:٣٠"
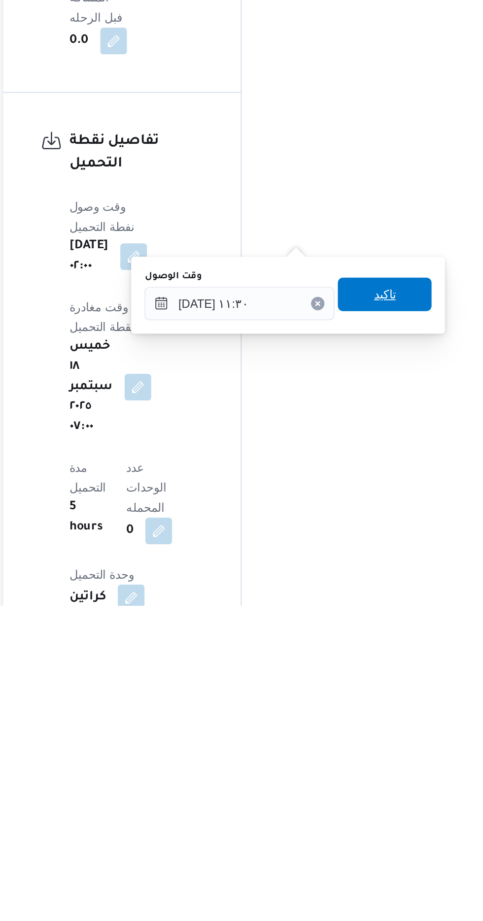
click at [373, 735] on span "تاكيد" at bounding box center [352, 738] width 55 height 20
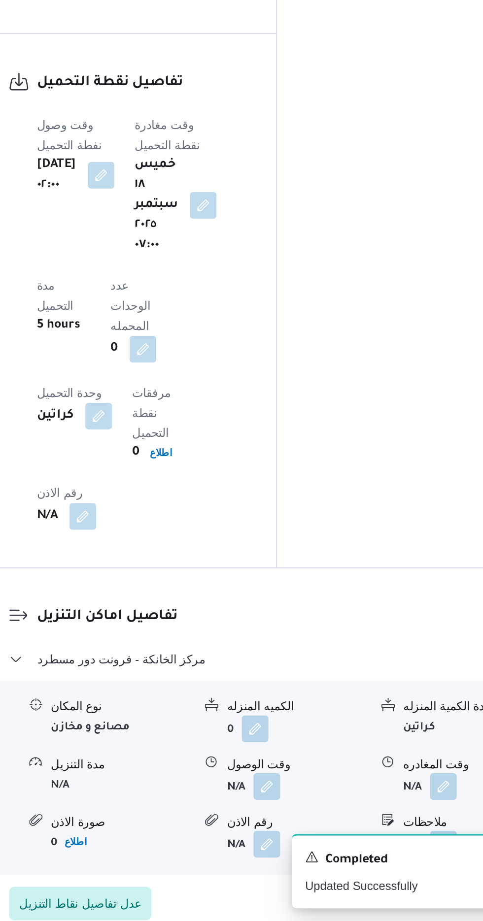
scroll to position [723, 0]
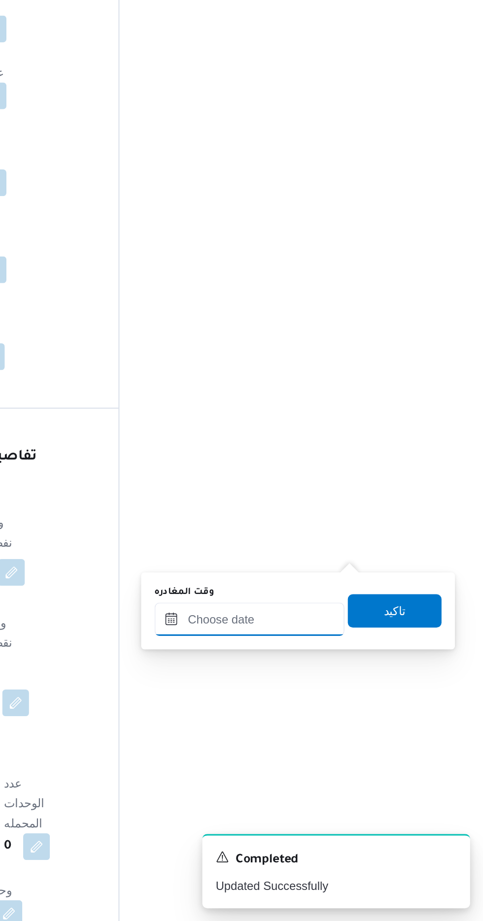
click at [359, 745] on input "وقت المغادره" at bounding box center [345, 743] width 112 height 20
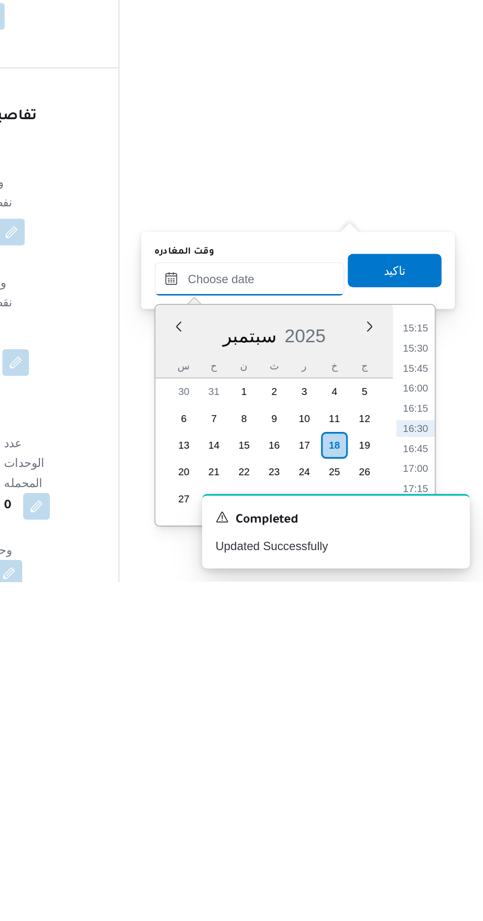
scroll to position [723, 0]
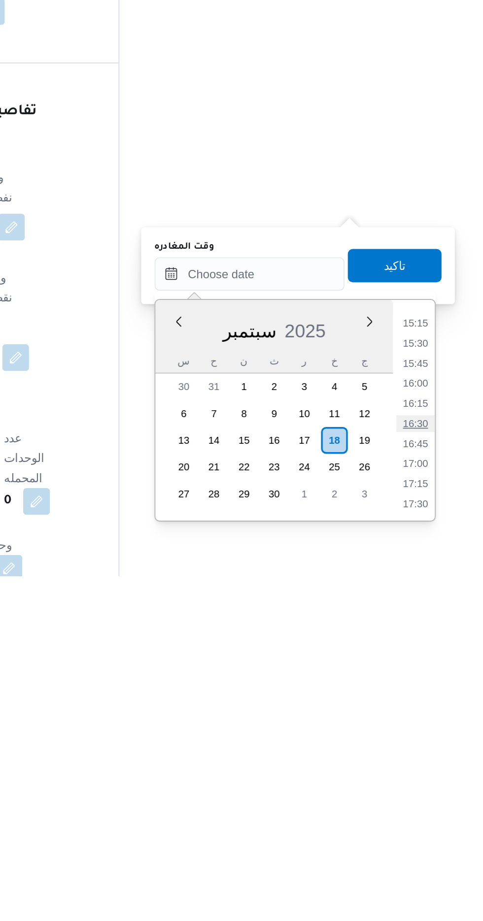
click at [443, 830] on li "16:30" at bounding box center [442, 831] width 23 height 10
type input "[DATE] ١٦:٣٠"
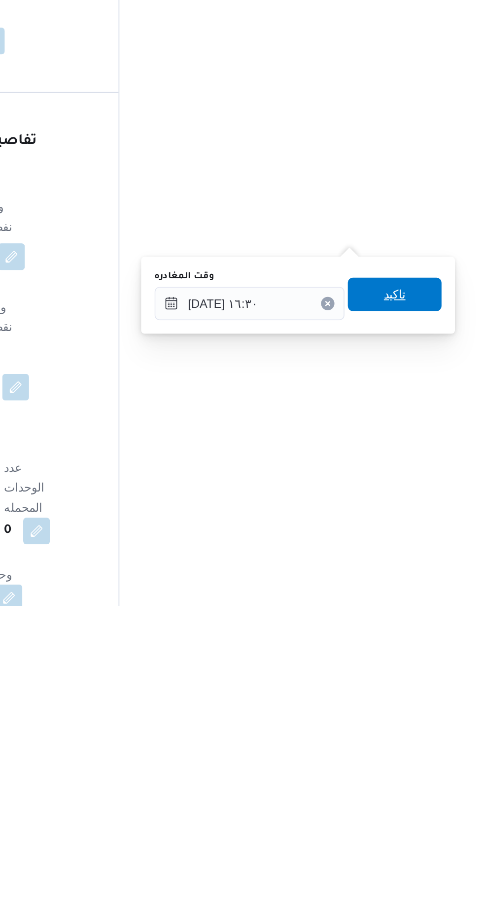
click at [446, 738] on span "تاكيد" at bounding box center [430, 738] width 55 height 20
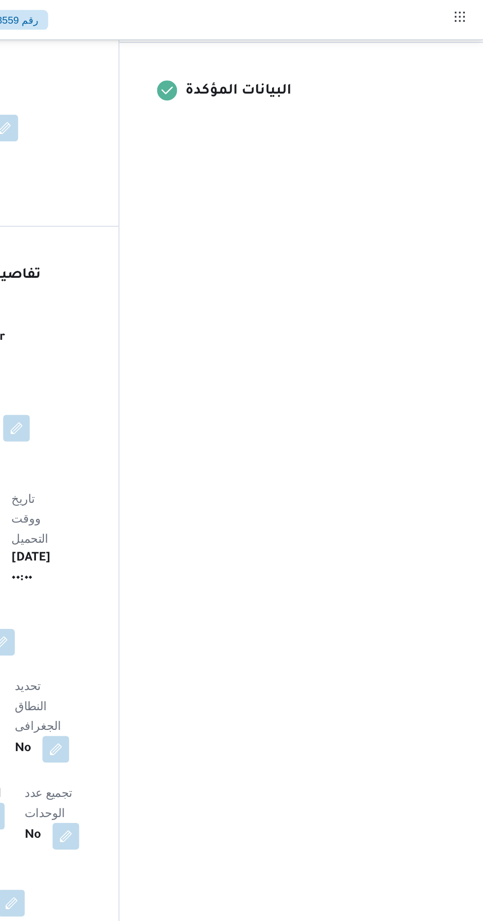
scroll to position [0, 0]
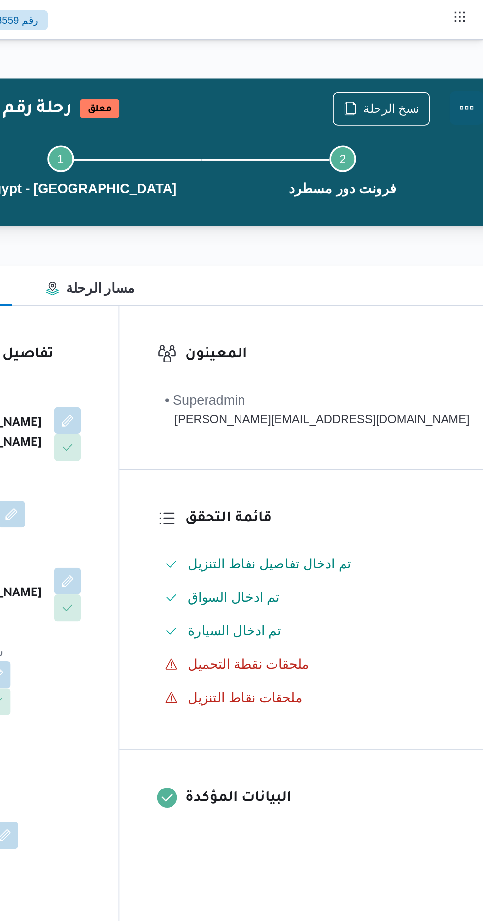
click at [463, 66] on button "Actions" at bounding box center [473, 64] width 20 height 20
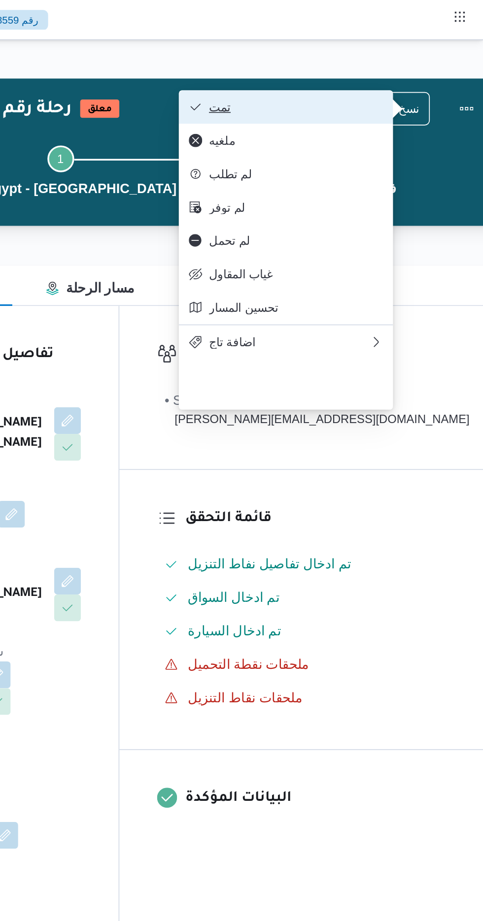
click at [419, 63] on span "تمت" at bounding box center [372, 63] width 102 height 8
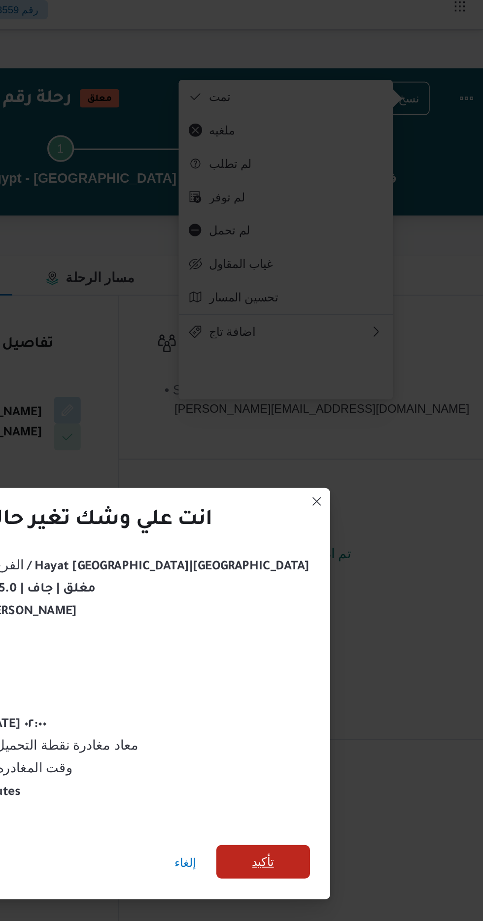
click at [347, 508] on span "تأكيد" at bounding box center [353, 514] width 13 height 12
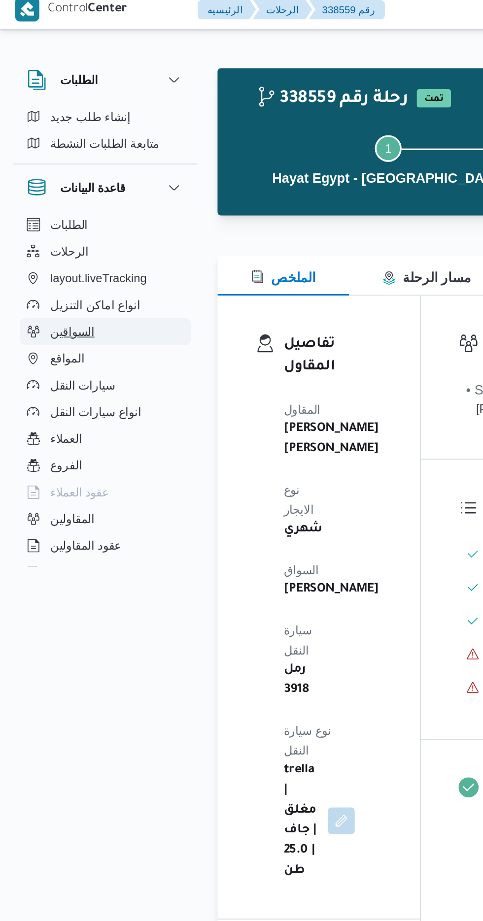
click at [65, 198] on button "السواقين" at bounding box center [62, 202] width 100 height 16
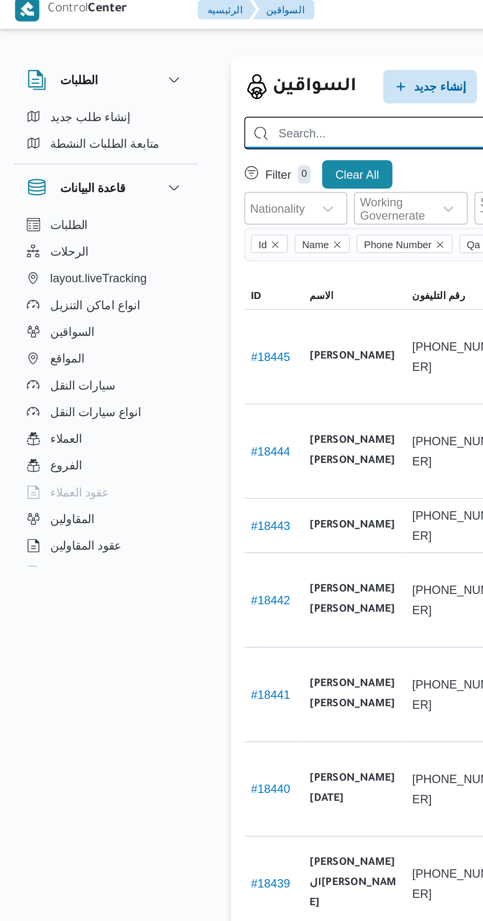
click at [214, 82] on input "search" at bounding box center [351, 84] width 415 height 19
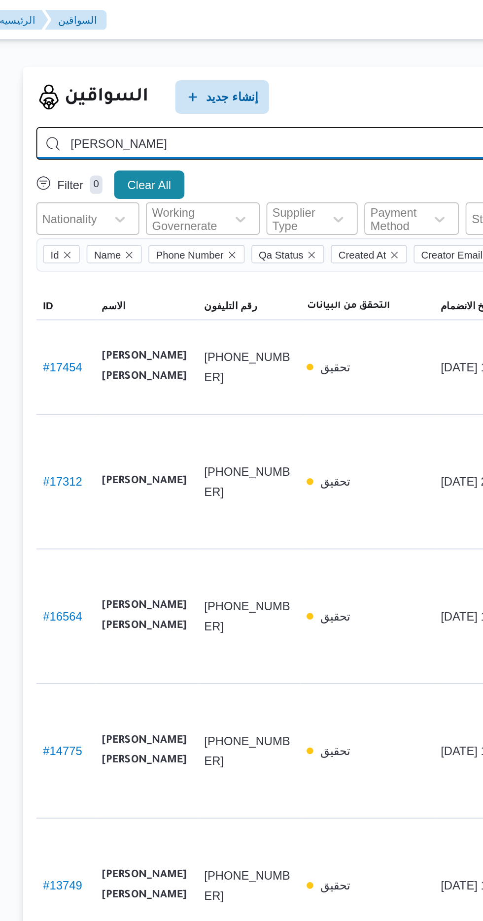
click at [247, 82] on input "[PERSON_NAME]" at bounding box center [351, 84] width 415 height 19
type input "ا"
type input "[PERSON_NAME]"
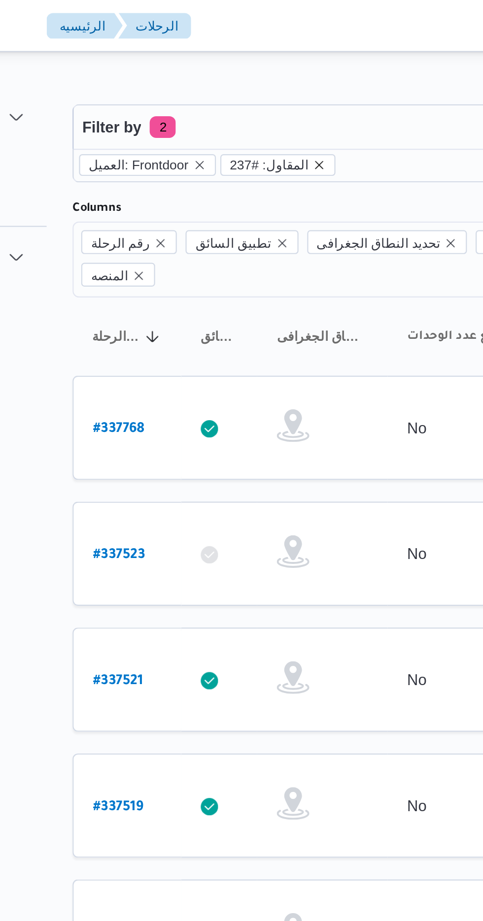
click at [237, 76] on icon "remove selected entity" at bounding box center [240, 75] width 6 height 6
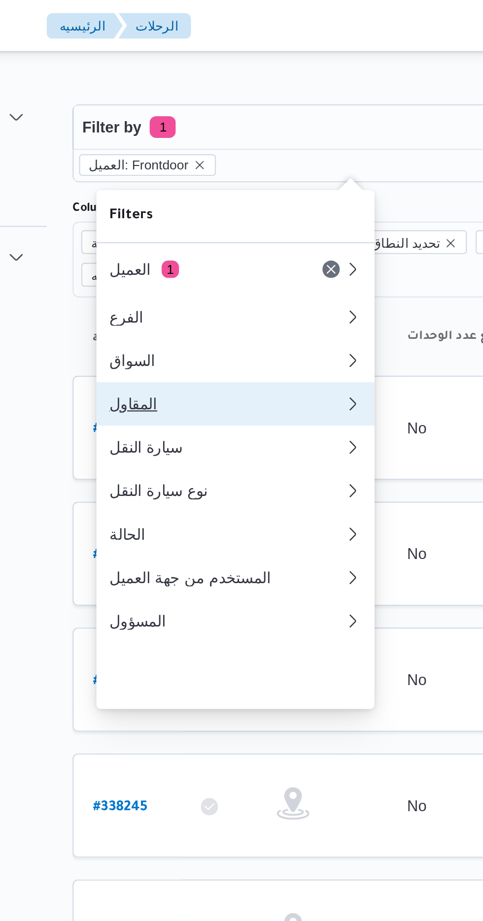
click at [206, 187] on div "المقاول" at bounding box center [196, 183] width 102 height 8
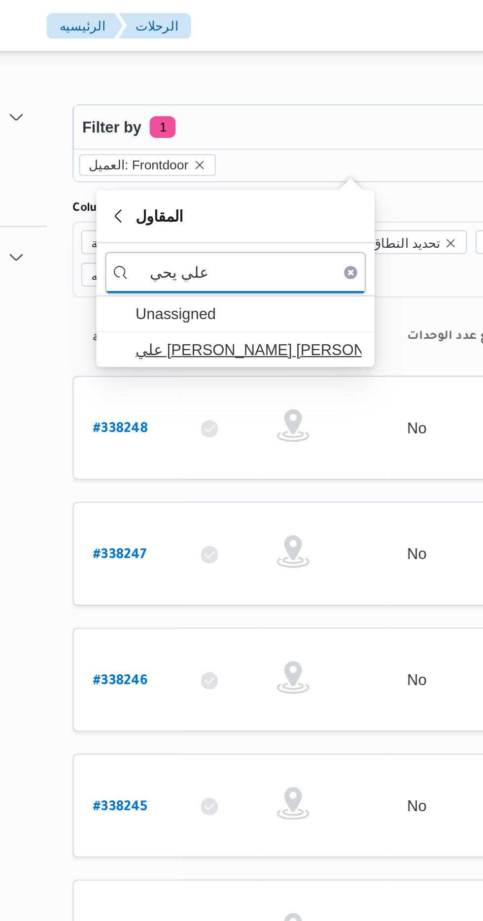
type input "علي يحي"
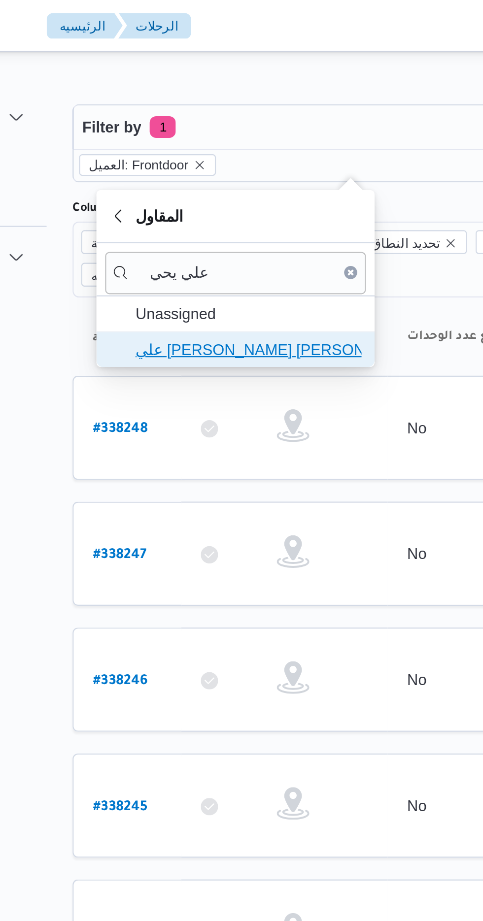
click at [227, 161] on span "علي يحيي علي مهران حسنين" at bounding box center [208, 159] width 102 height 12
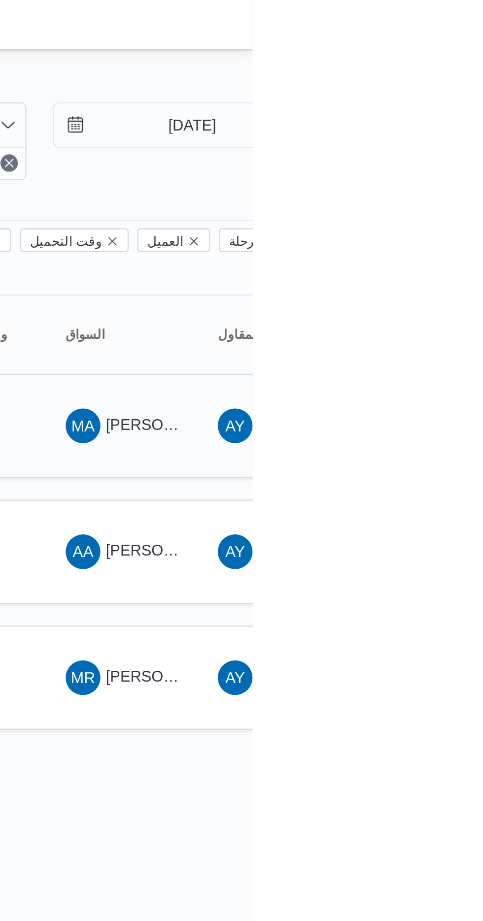
click at [437, 190] on span "[PERSON_NAME] [PERSON_NAME]" at bounding box center [473, 194] width 115 height 8
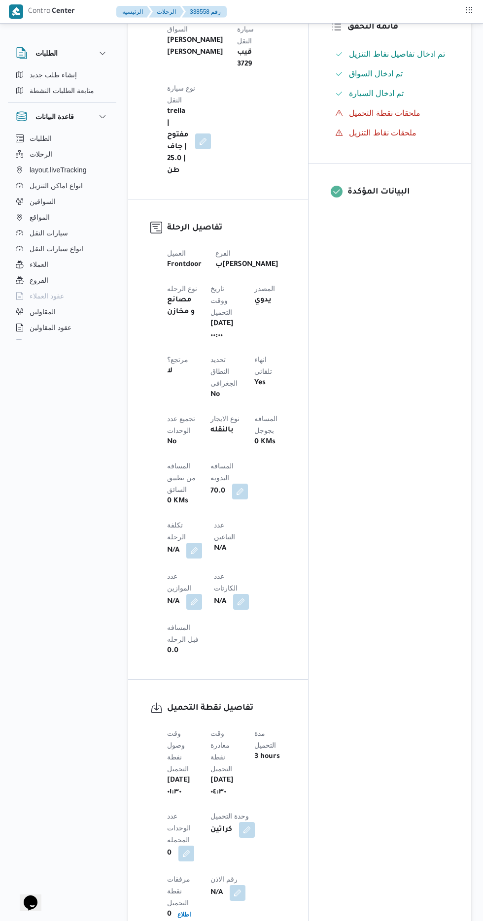
scroll to position [256, 0]
